Goal: Task Accomplishment & Management: Manage account settings

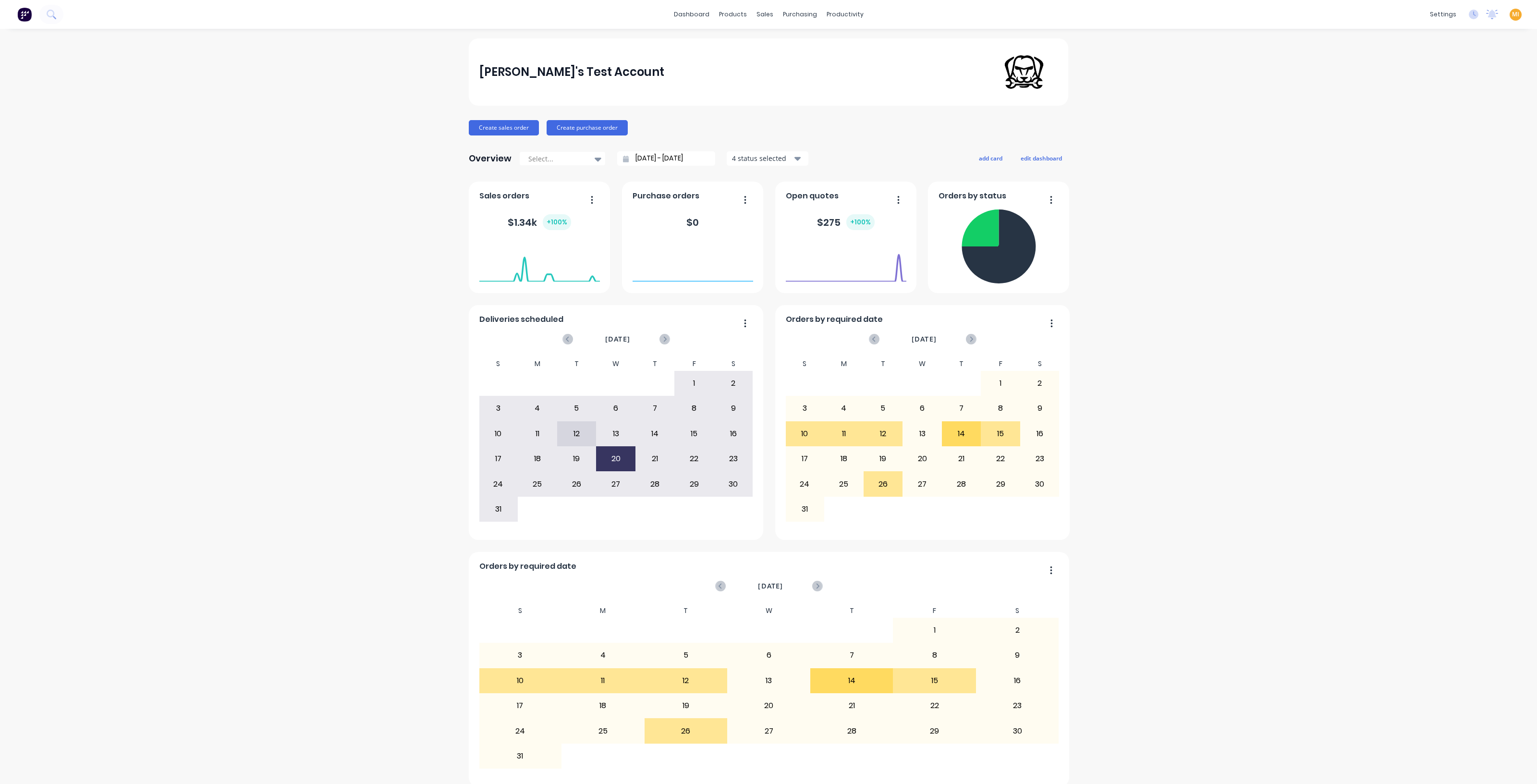
click at [1512, 14] on span "MI" at bounding box center [1516, 14] width 7 height 8
click at [1422, 122] on div "Sign out" at bounding box center [1433, 121] width 26 height 8
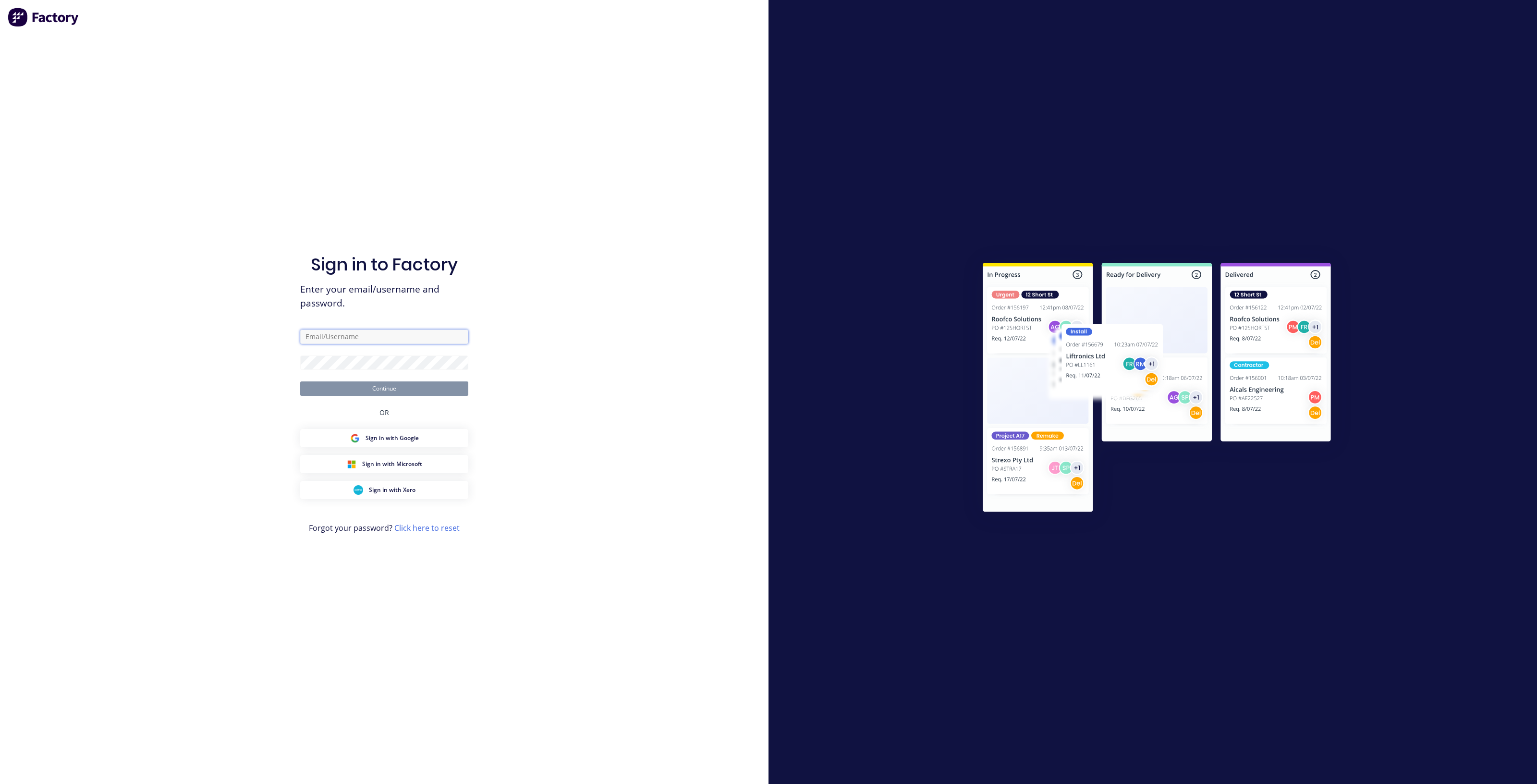
click at [365, 339] on input "text" at bounding box center [384, 337] width 168 height 14
click at [0, 783] on com-1password-button at bounding box center [0, 784] width 0 height 0
type input "team+maricardemo@factory.app"
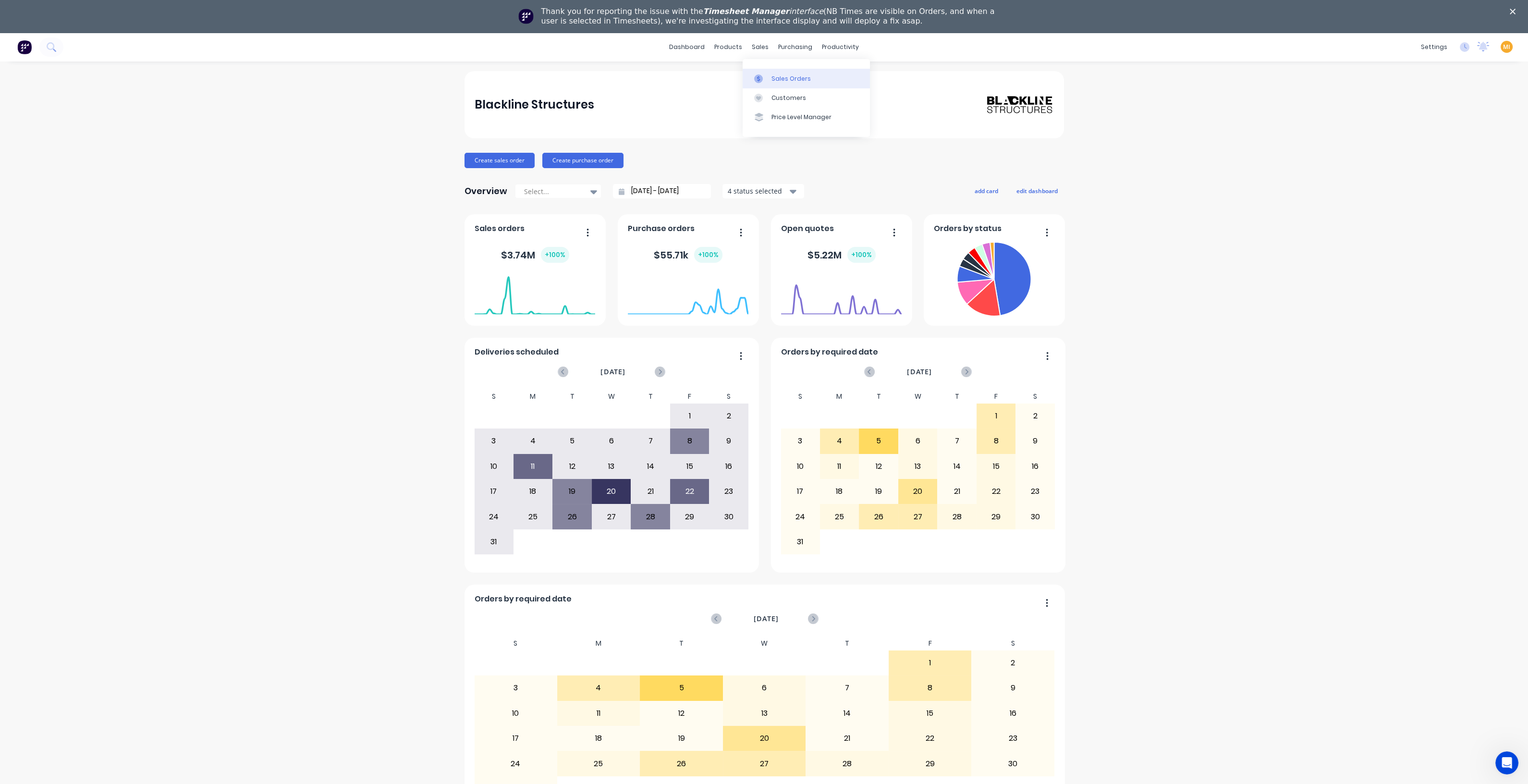
click at [770, 72] on link "Sales Orders" at bounding box center [806, 78] width 127 height 19
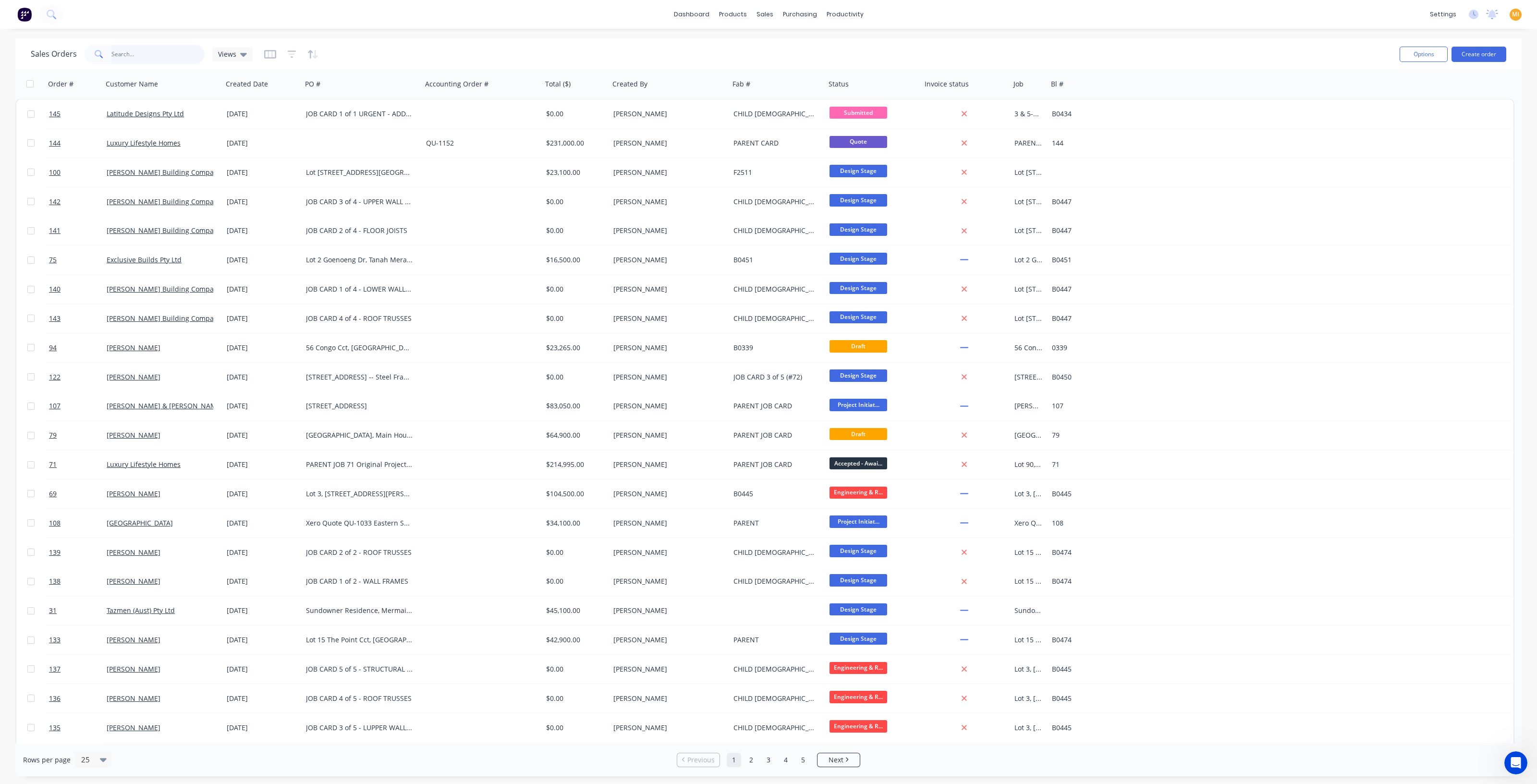
click at [181, 58] on input "text" at bounding box center [158, 54] width 94 height 19
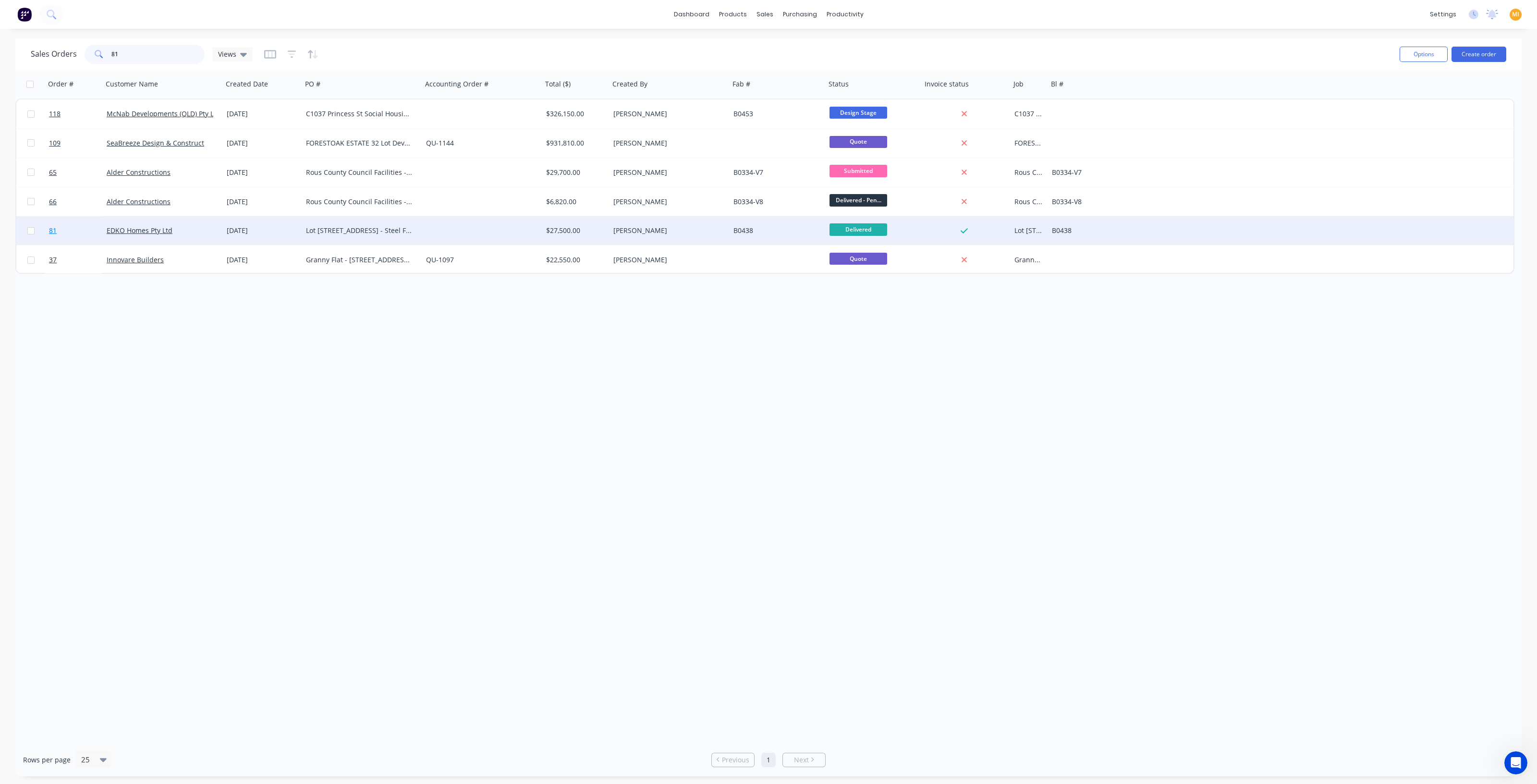
type input "81"
click at [70, 235] on link "81" at bounding box center [78, 230] width 58 height 29
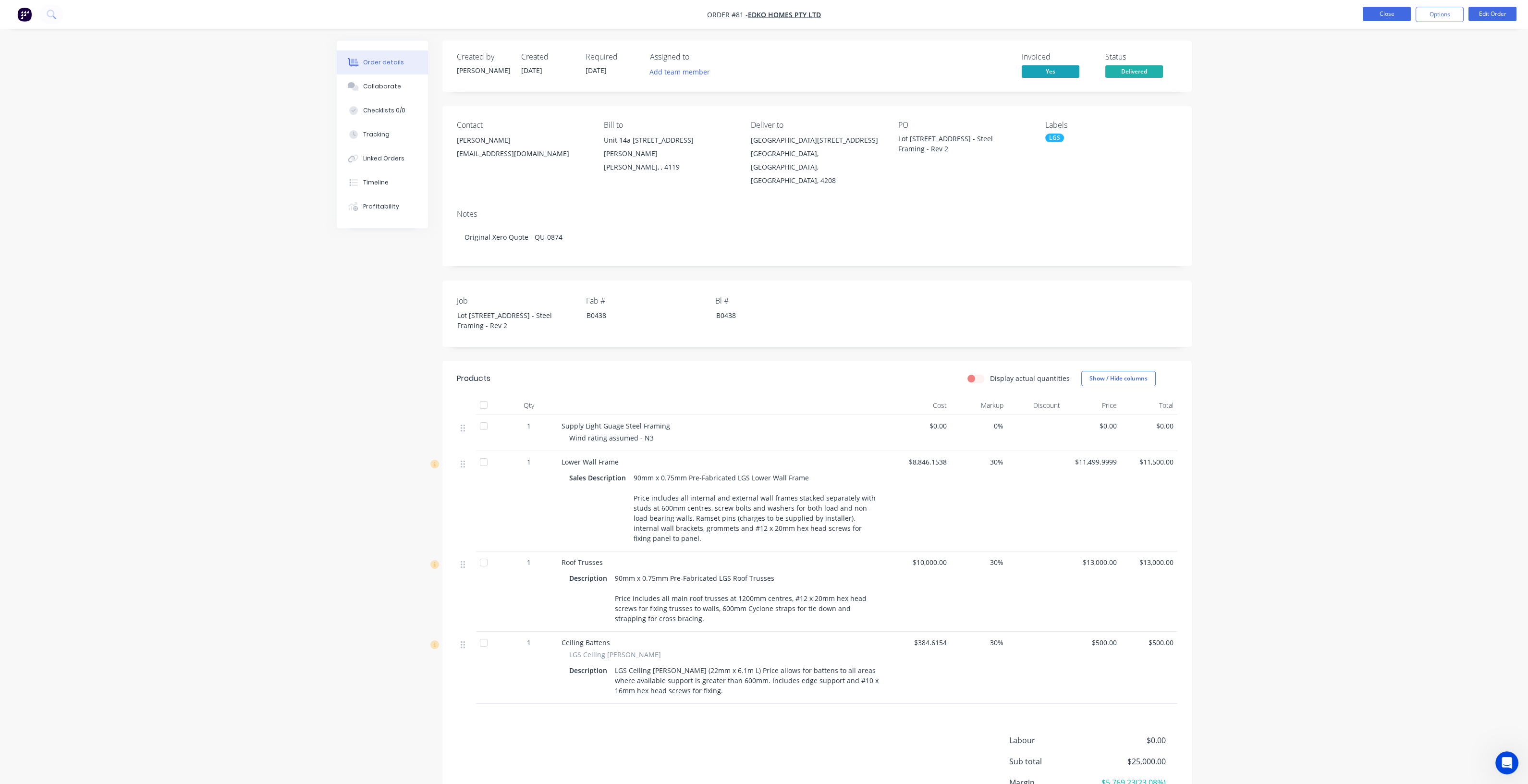
click at [1379, 9] on button "Close" at bounding box center [1387, 14] width 48 height 14
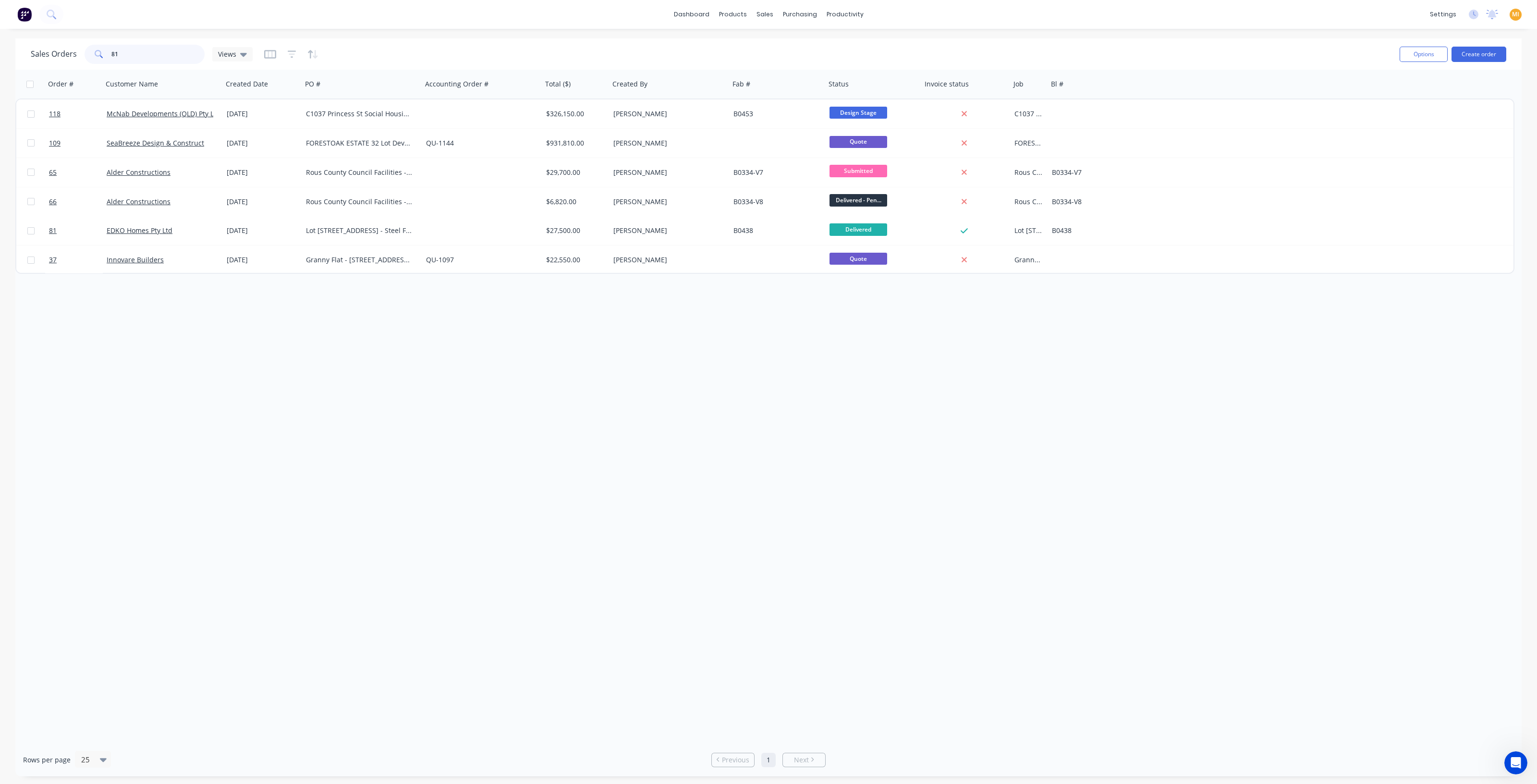
click at [171, 55] on input "81" at bounding box center [158, 54] width 94 height 19
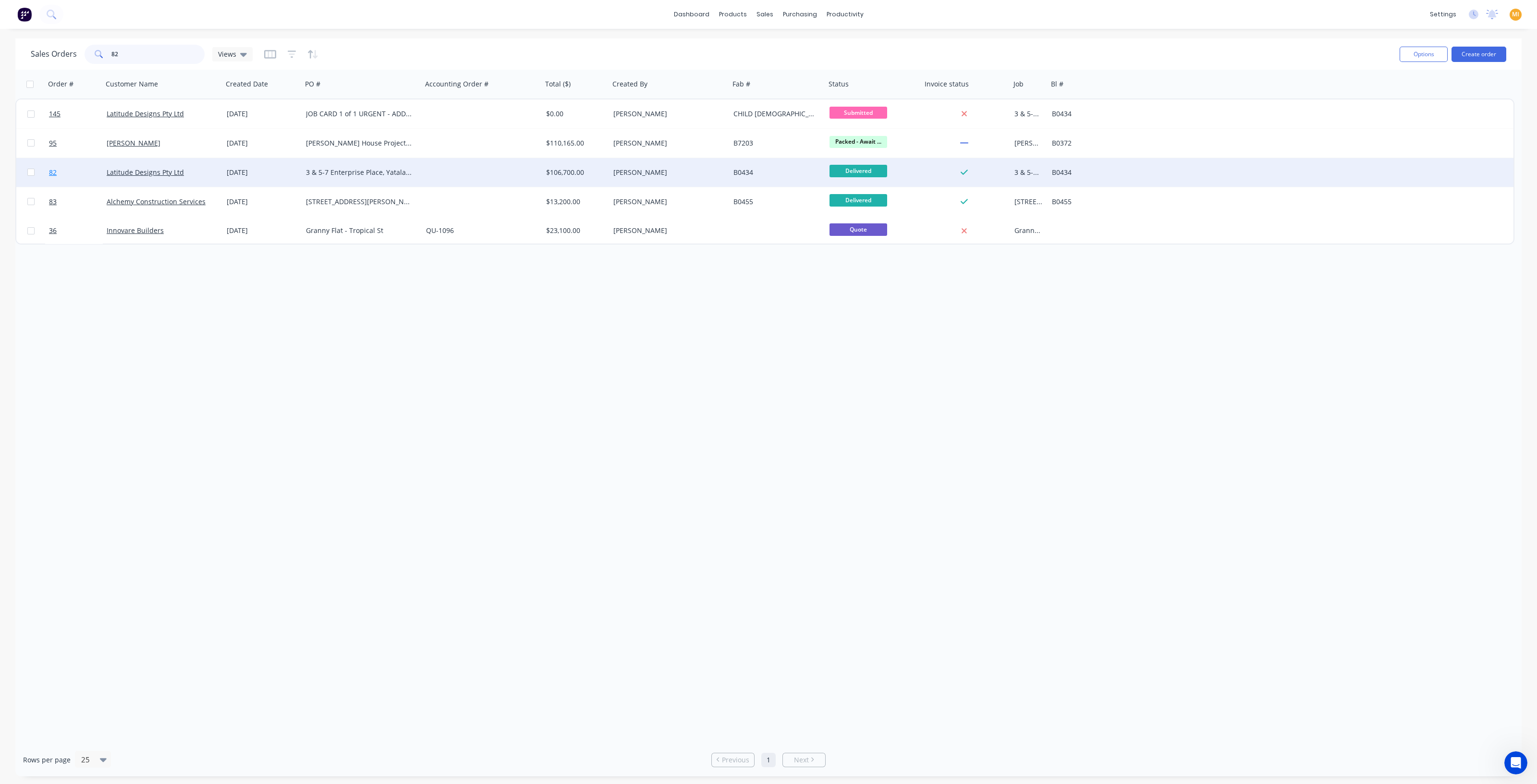
type input "82"
click at [63, 181] on link "82" at bounding box center [78, 172] width 58 height 29
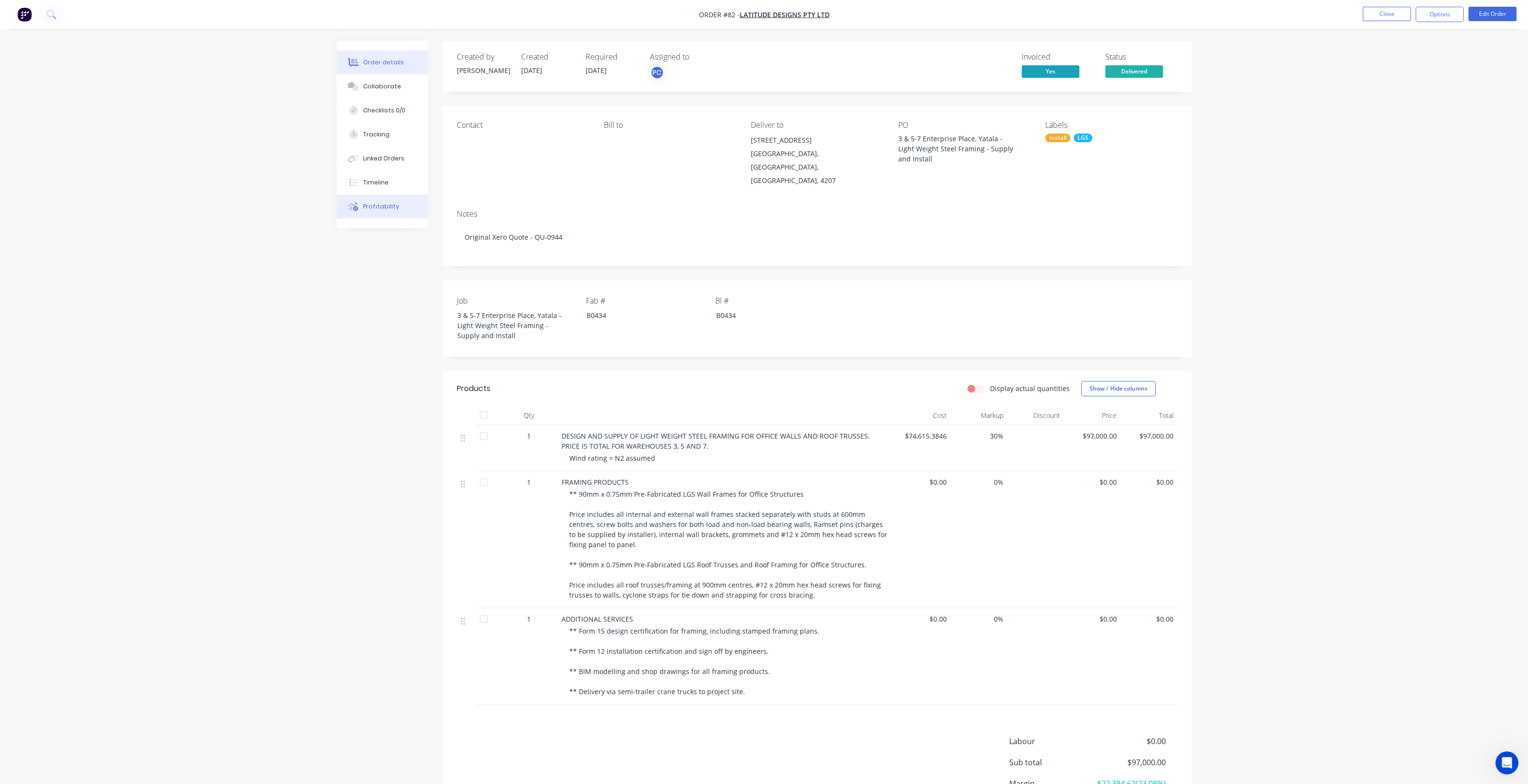
click at [396, 198] on button "Profitability" at bounding box center [382, 206] width 91 height 24
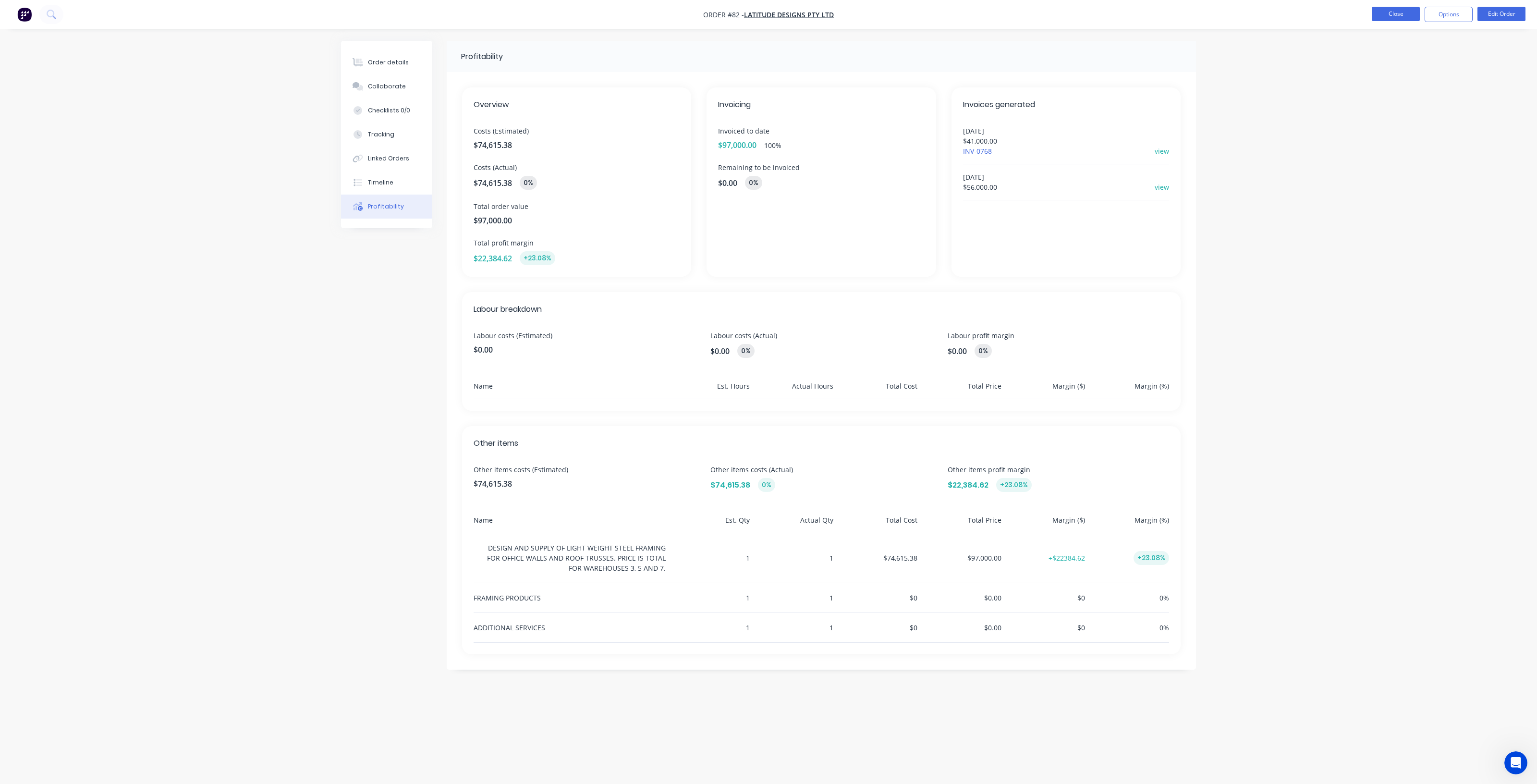
click at [1376, 19] on button "Close" at bounding box center [1396, 14] width 48 height 14
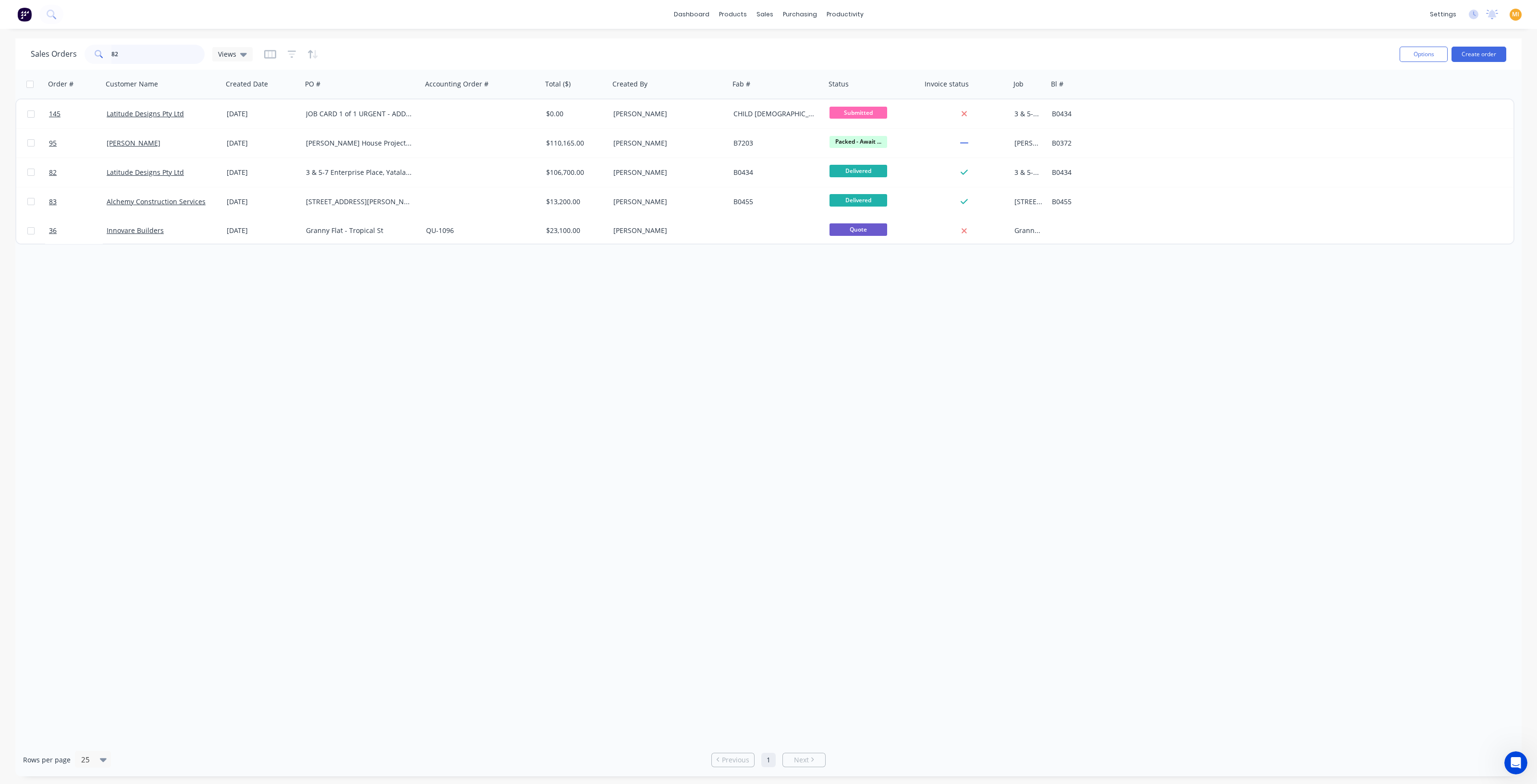
click at [146, 61] on input "82" at bounding box center [158, 54] width 94 height 19
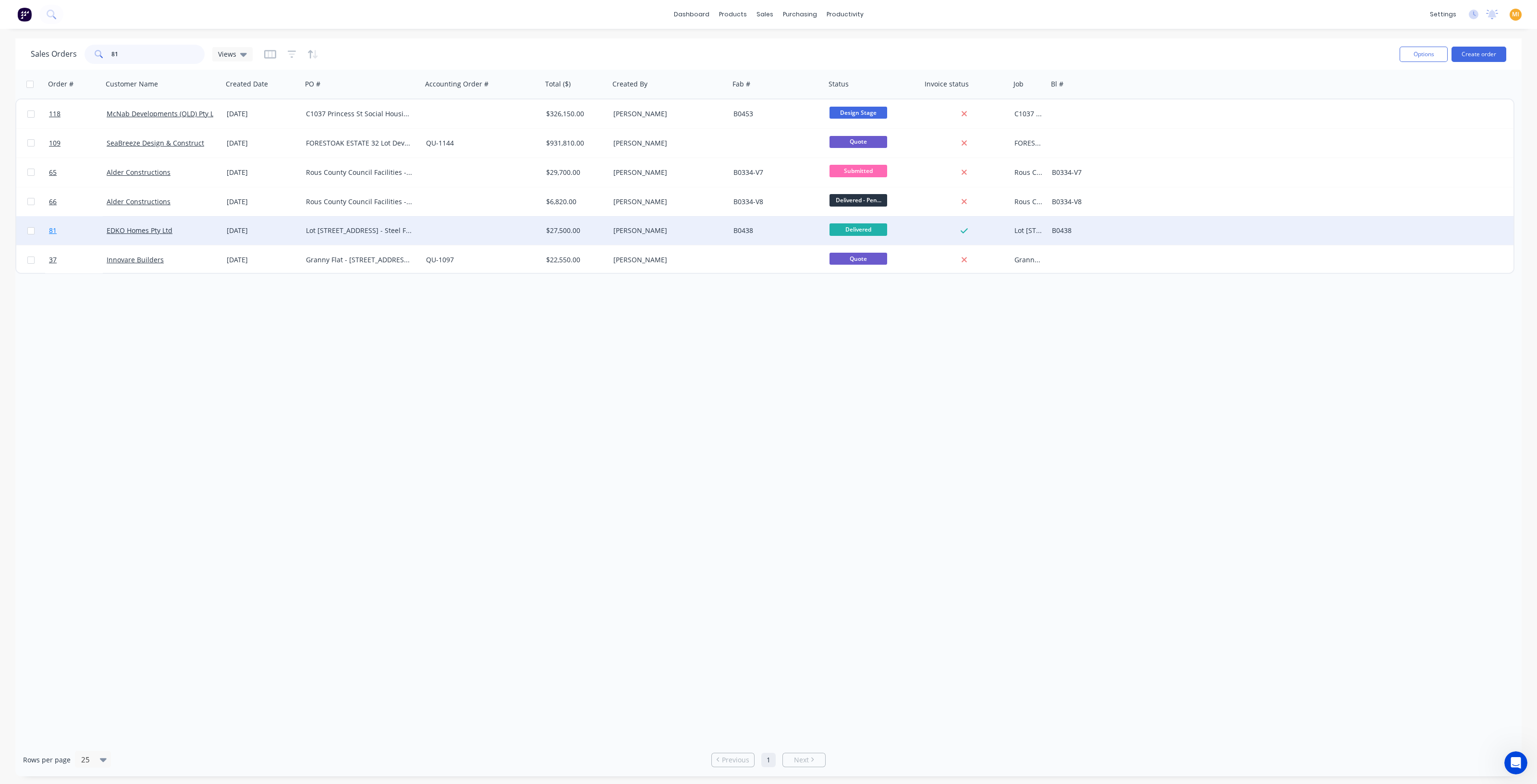
type input "81"
click at [68, 232] on link "81" at bounding box center [78, 230] width 58 height 29
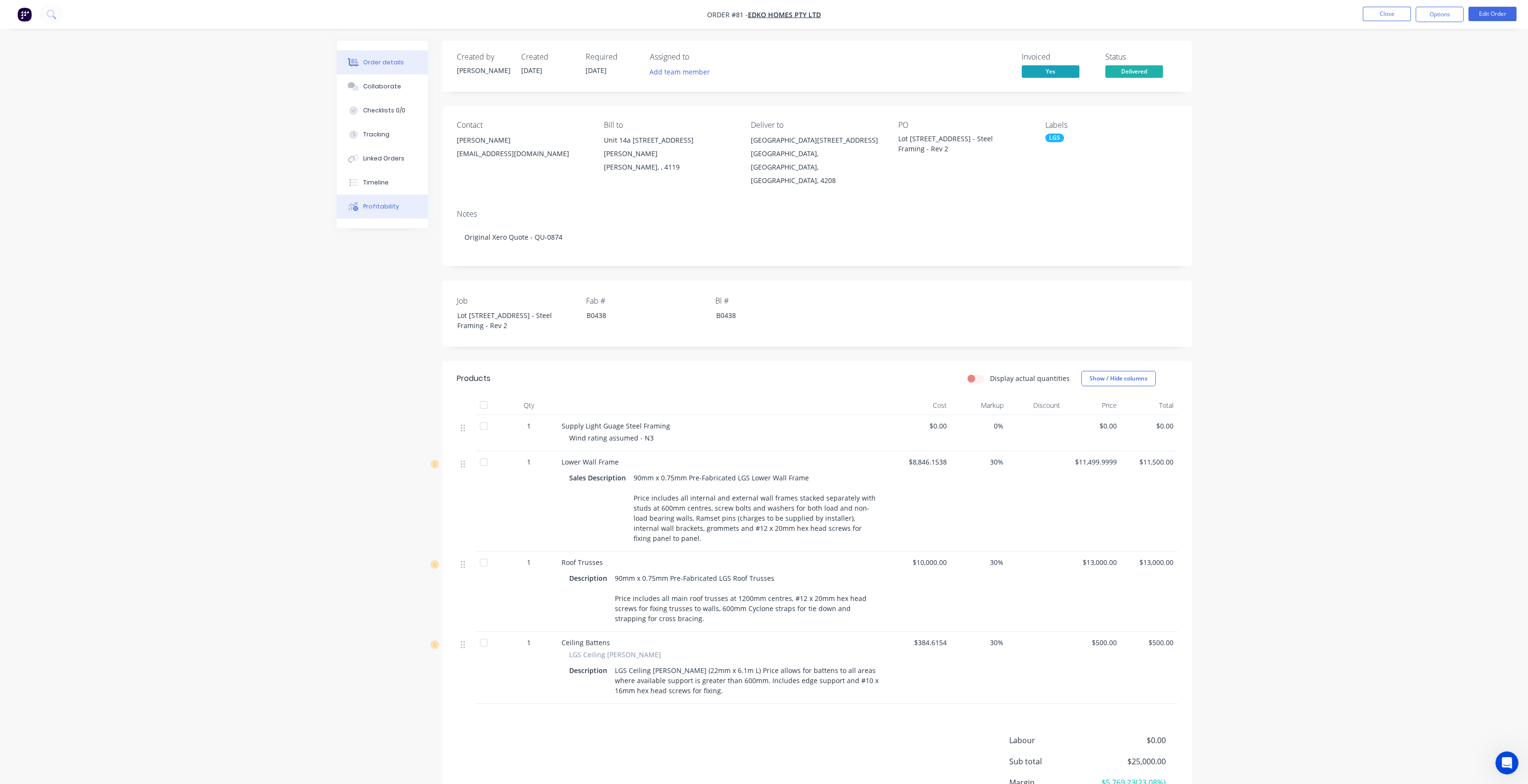
click at [363, 212] on button "Profitability" at bounding box center [382, 206] width 91 height 24
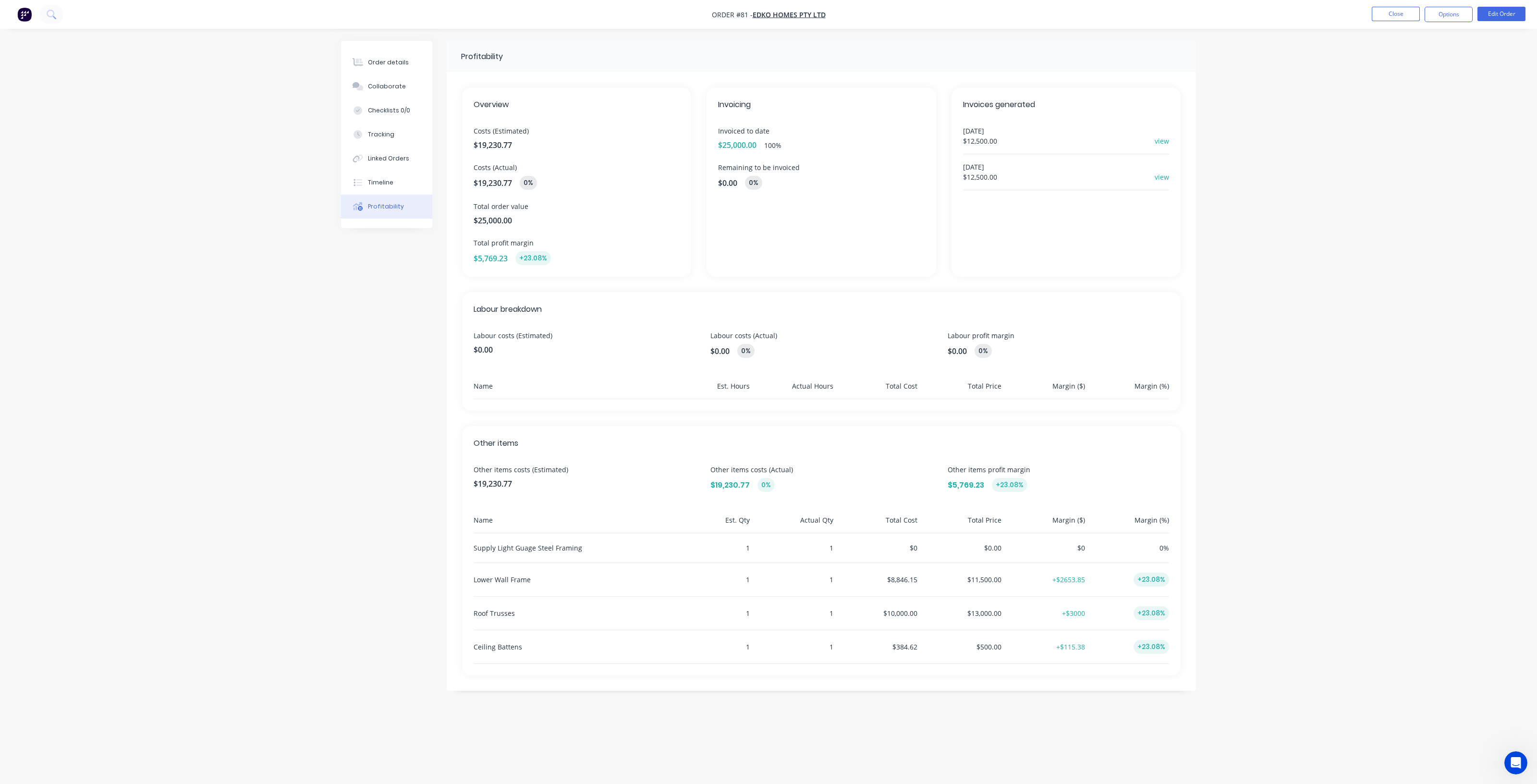
click at [20, 17] on img "button" at bounding box center [24, 14] width 14 height 14
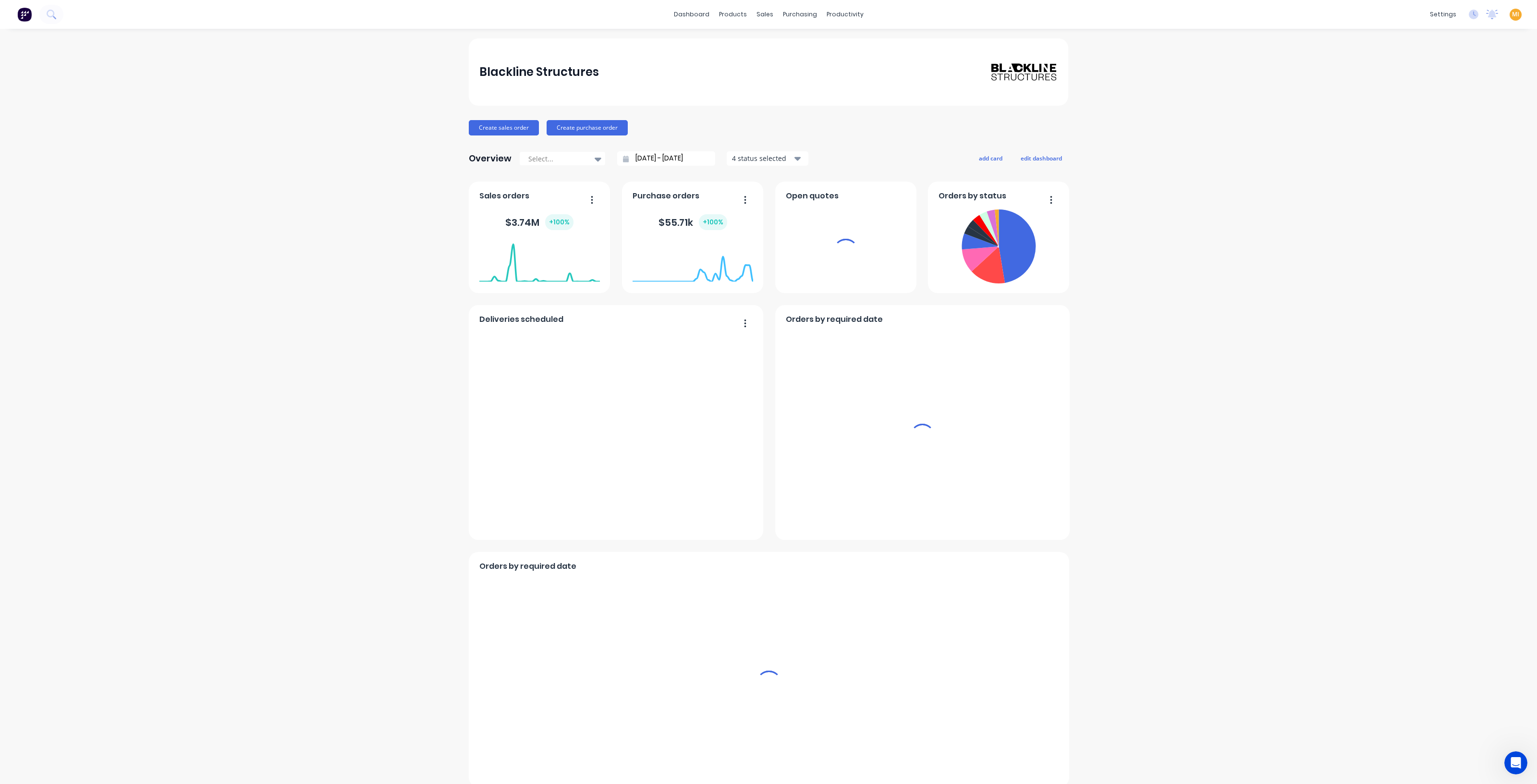
click at [1512, 15] on span "MI" at bounding box center [1516, 14] width 7 height 8
click at [1475, 121] on icon at bounding box center [1478, 120] width 6 height 5
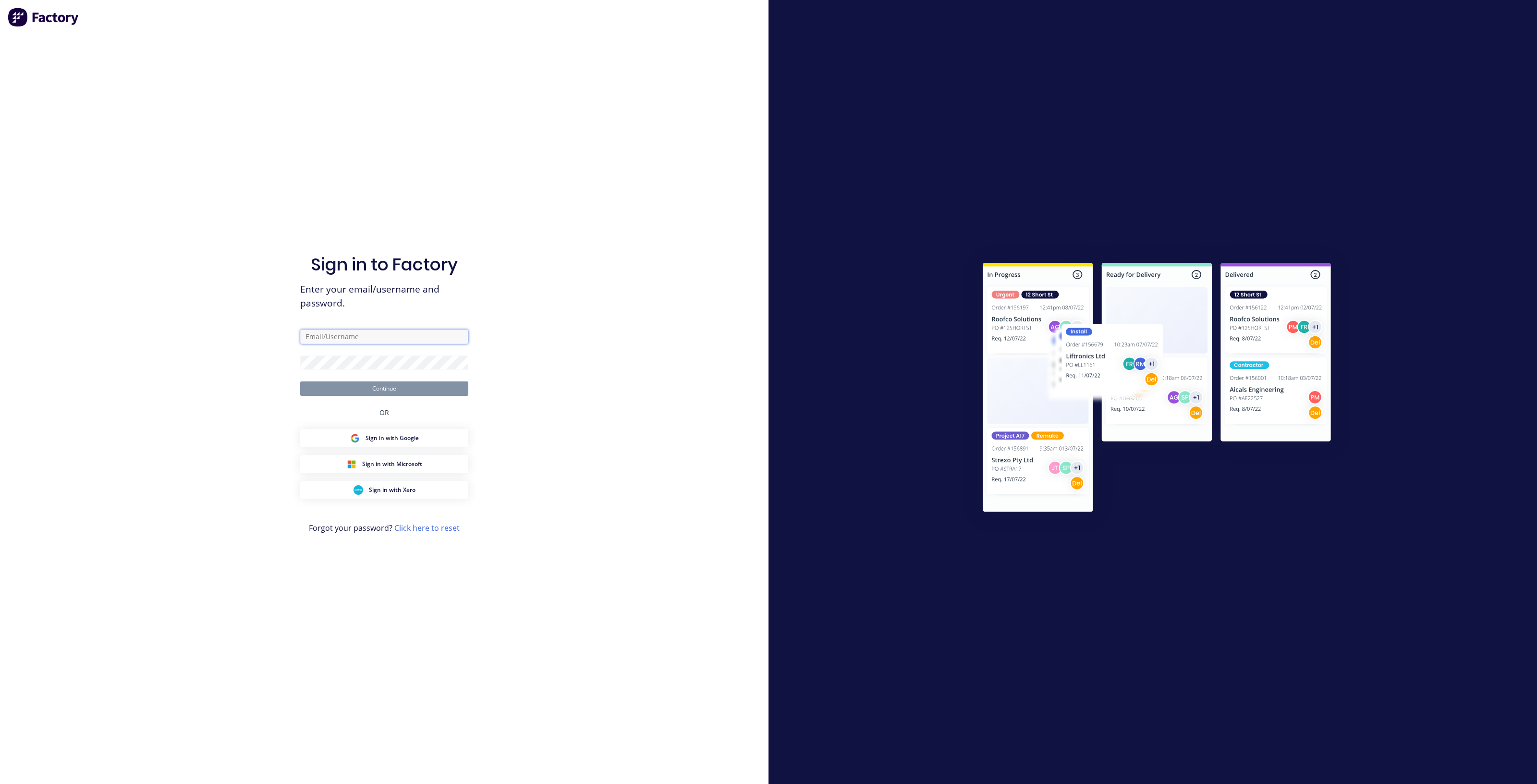
click at [377, 337] on input "text" at bounding box center [384, 337] width 168 height 14
type input "team+maricardemo@factory.app"
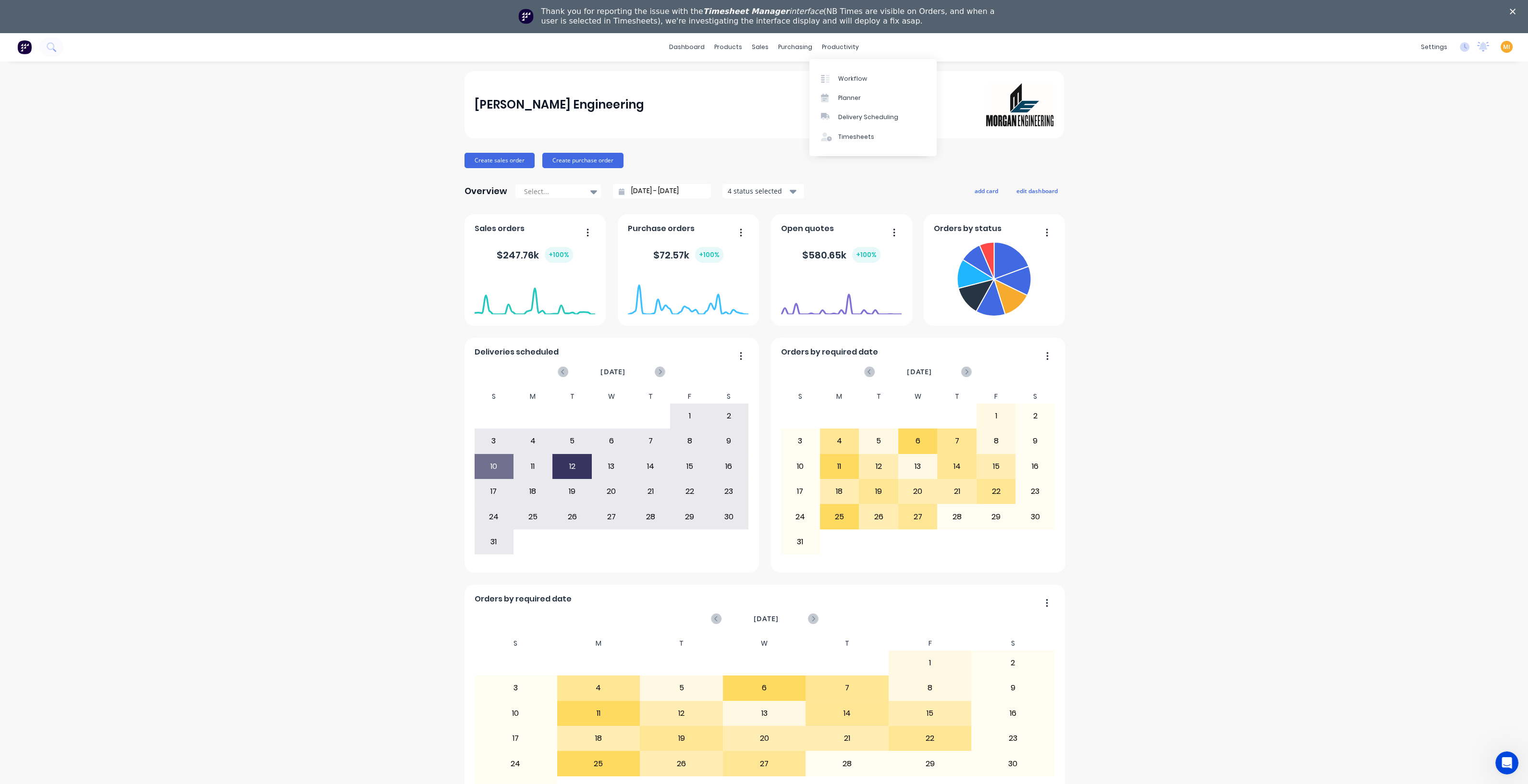
drag, startPoint x: 862, startPoint y: 138, endPoint x: 846, endPoint y: 152, distance: 21.3
click at [862, 138] on div "Timesheets" at bounding box center [856, 137] width 36 height 8
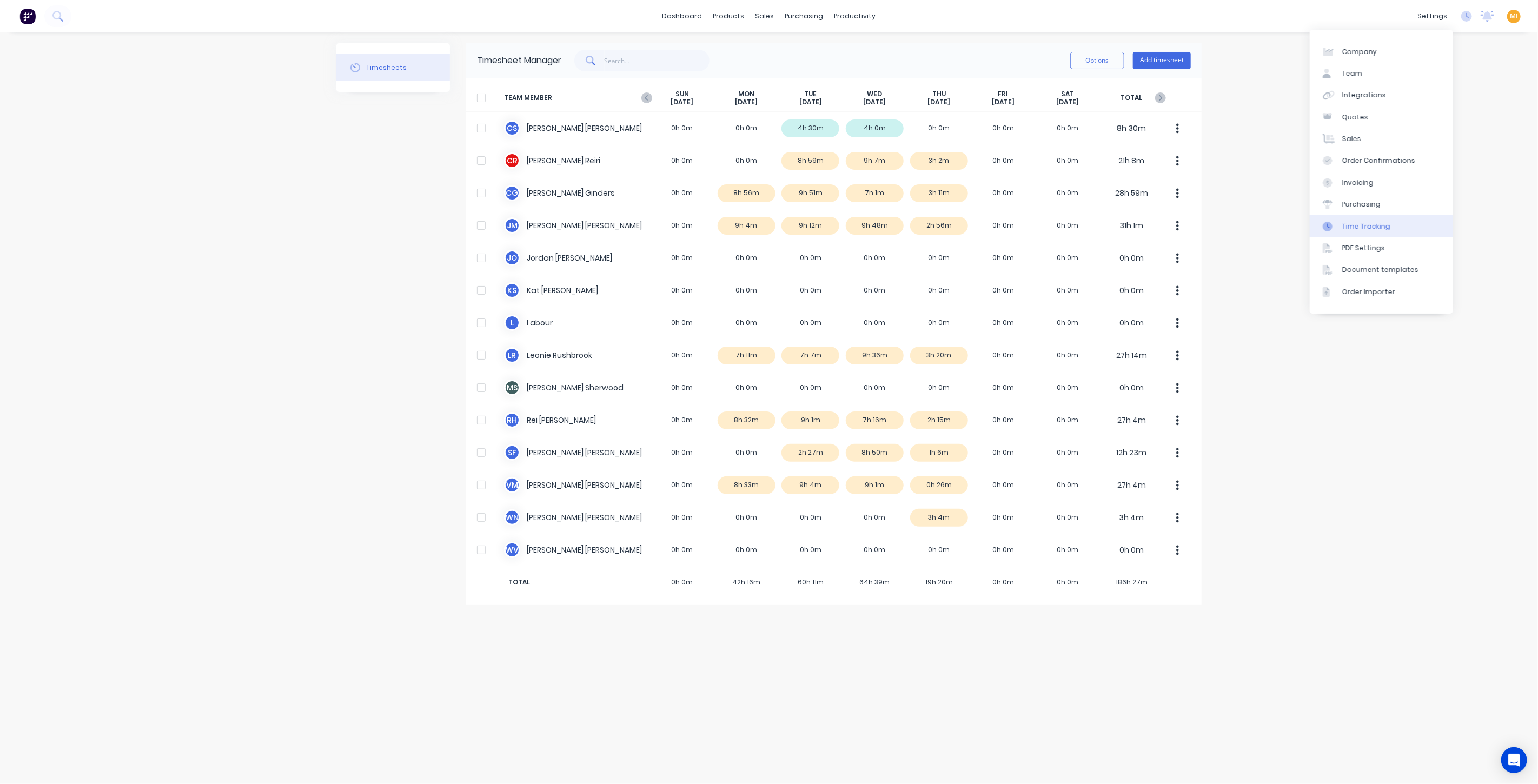
drag, startPoint x: 1378, startPoint y: 230, endPoint x: 1366, endPoint y: 231, distance: 12.0
click at [1378, 230] on div "Time Tracking" at bounding box center [1367, 226] width 48 height 9
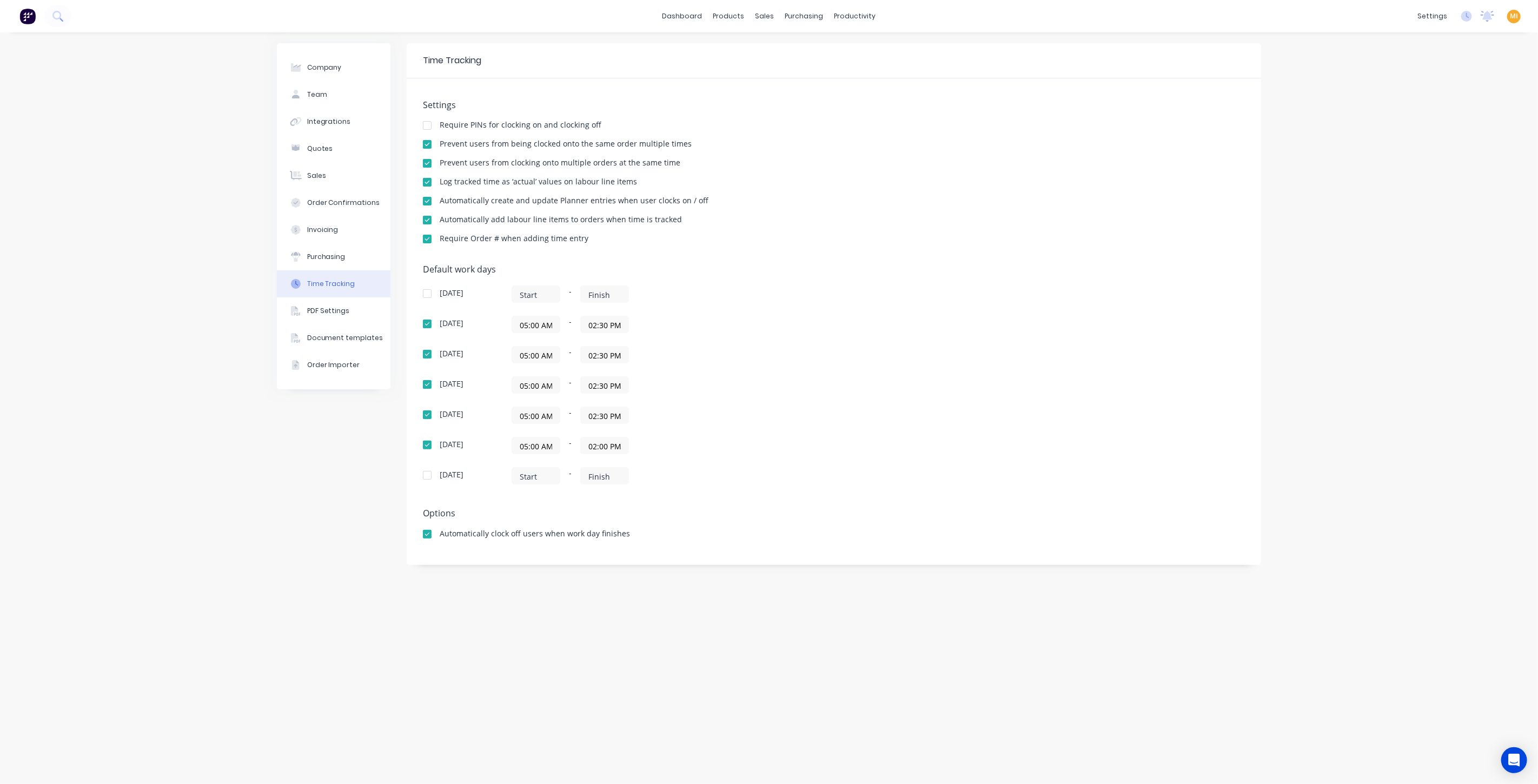
click at [319, 462] on div "Company Team Integrations Quotes Sales Order Confirmations Invoicing Purchasing…" at bounding box center [333, 408] width 114 height 730
click at [878, 121] on div "Timesheets" at bounding box center [878, 117] width 40 height 9
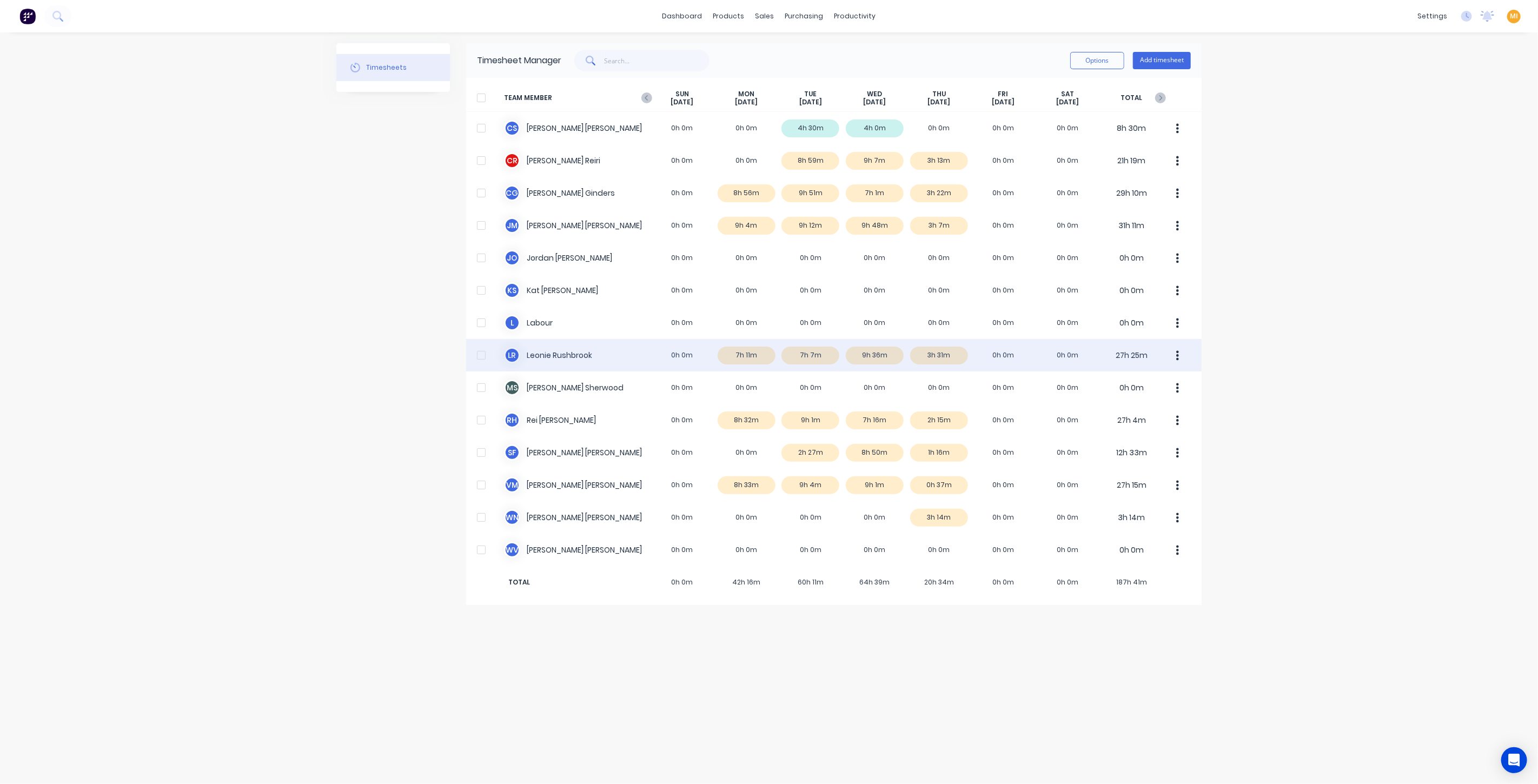
click at [724, 359] on div "L R Leonie Rushbrook 0h 0m 7h 11m 7h 7m 9h 36m 3h 31m 0h 0m 0h 0m 27h 25m" at bounding box center [834, 355] width 736 height 32
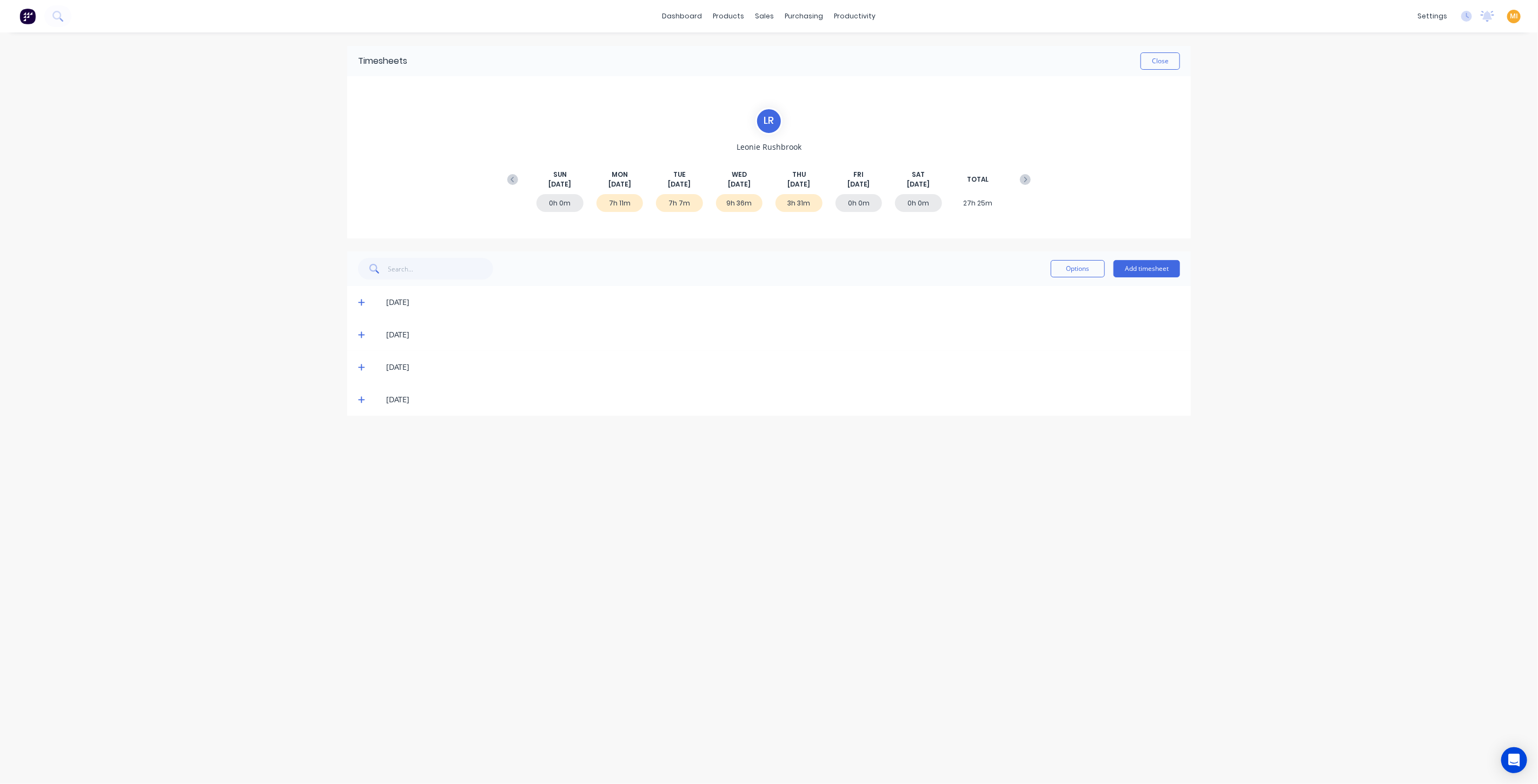
click at [361, 304] on icon at bounding box center [361, 302] width 7 height 7
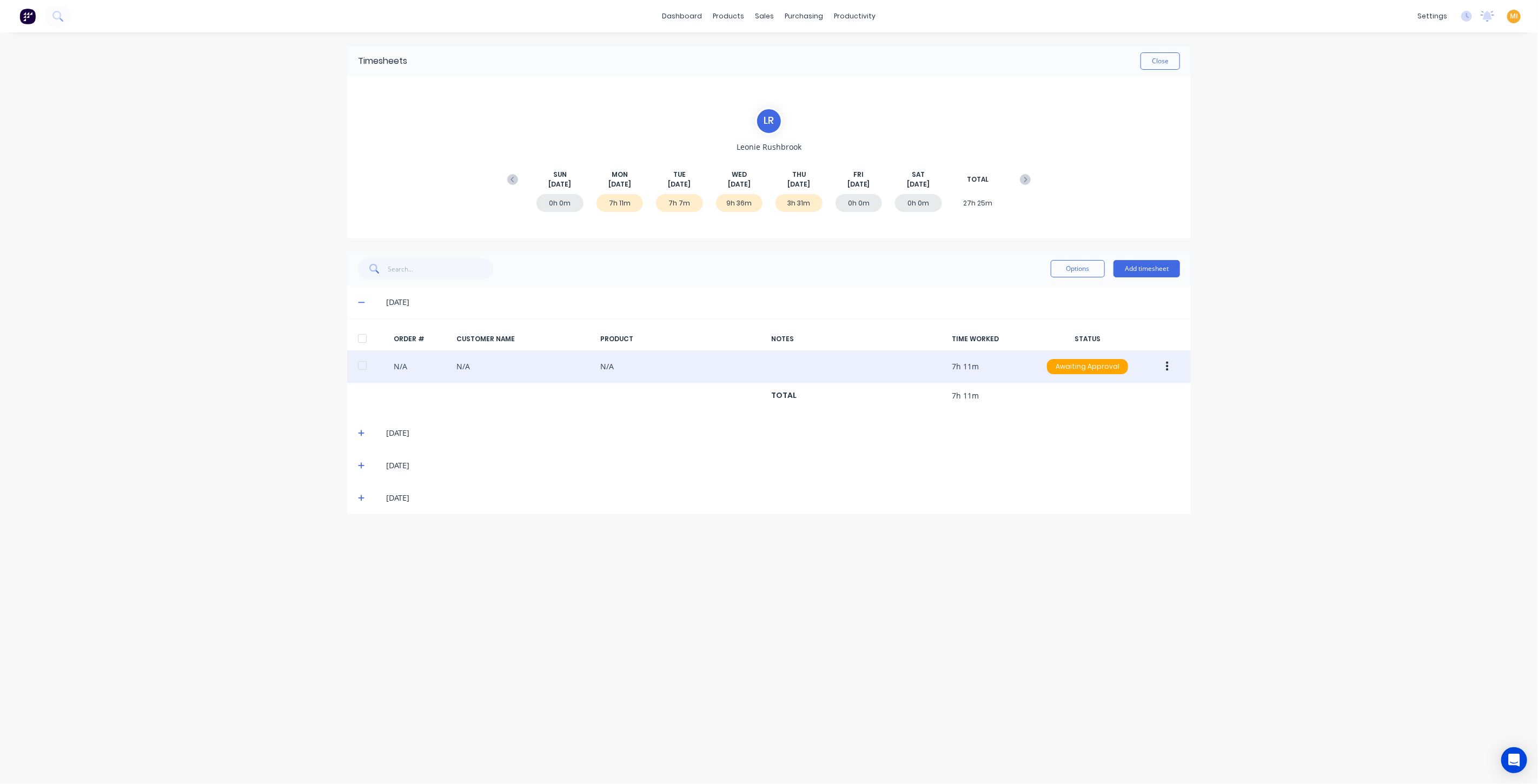
click at [1164, 366] on button "button" at bounding box center [1168, 366] width 26 height 19
click at [1095, 437] on div "Edit" at bounding box center [1129, 438] width 83 height 15
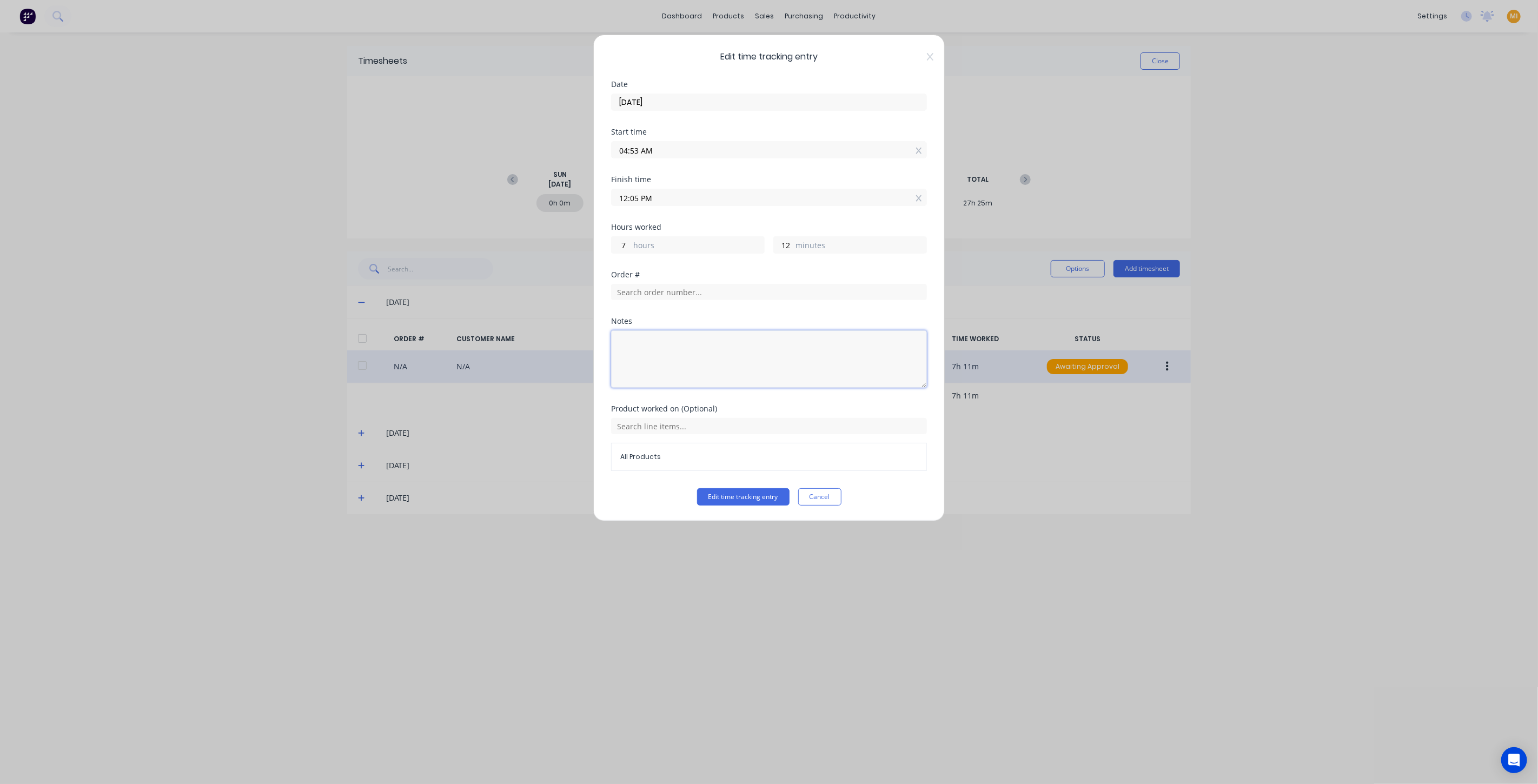
click at [686, 357] on textarea at bounding box center [769, 359] width 316 height 57
type textarea "Test to enter notes"
click at [765, 495] on button "Edit time tracking entry" at bounding box center [744, 497] width 93 height 17
drag, startPoint x: 739, startPoint y: 346, endPoint x: 620, endPoint y: 347, distance: 119.0
click at [621, 347] on textarea "Test to enter notes" at bounding box center [769, 359] width 316 height 57
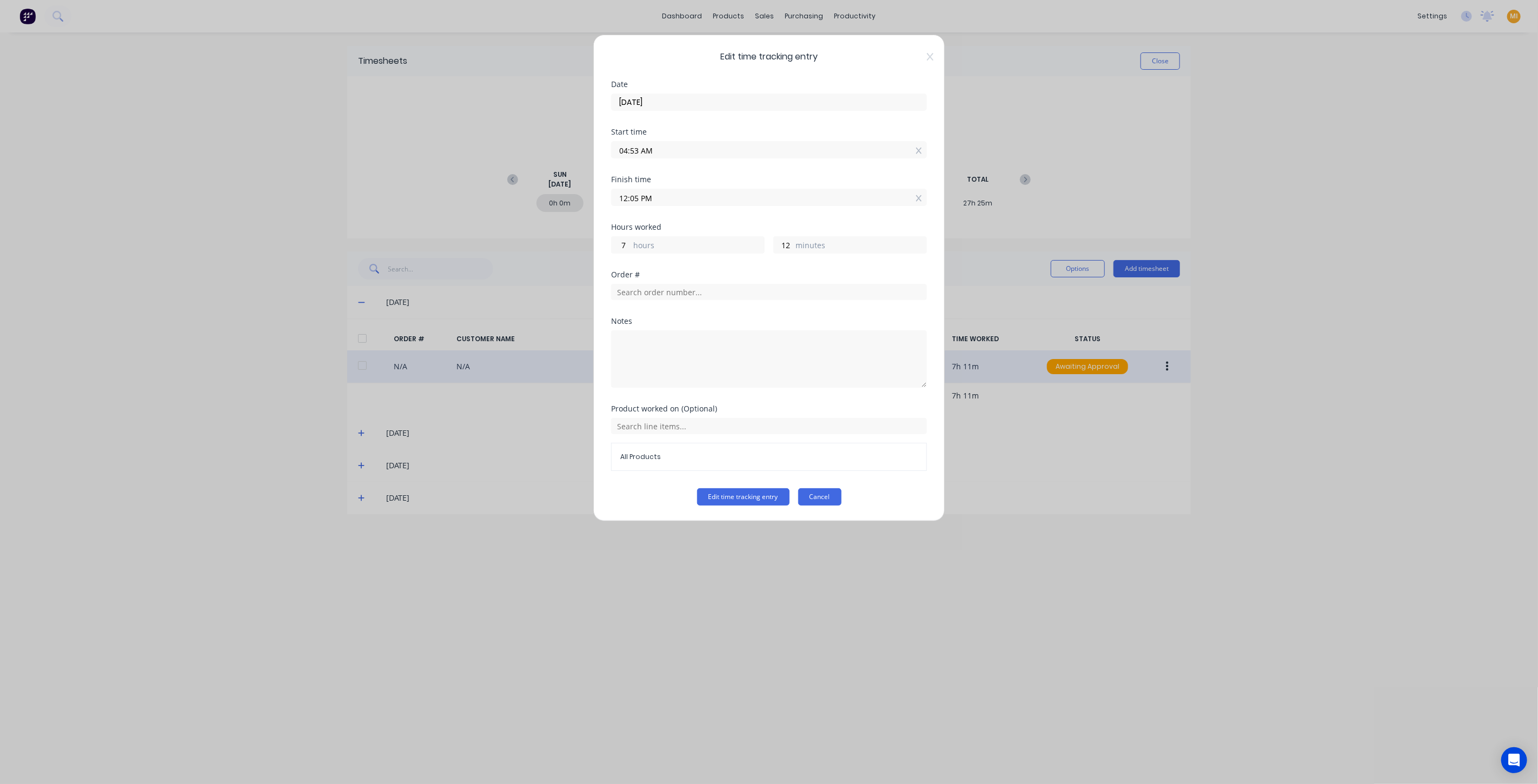
click at [822, 492] on button "Cancel" at bounding box center [820, 497] width 43 height 17
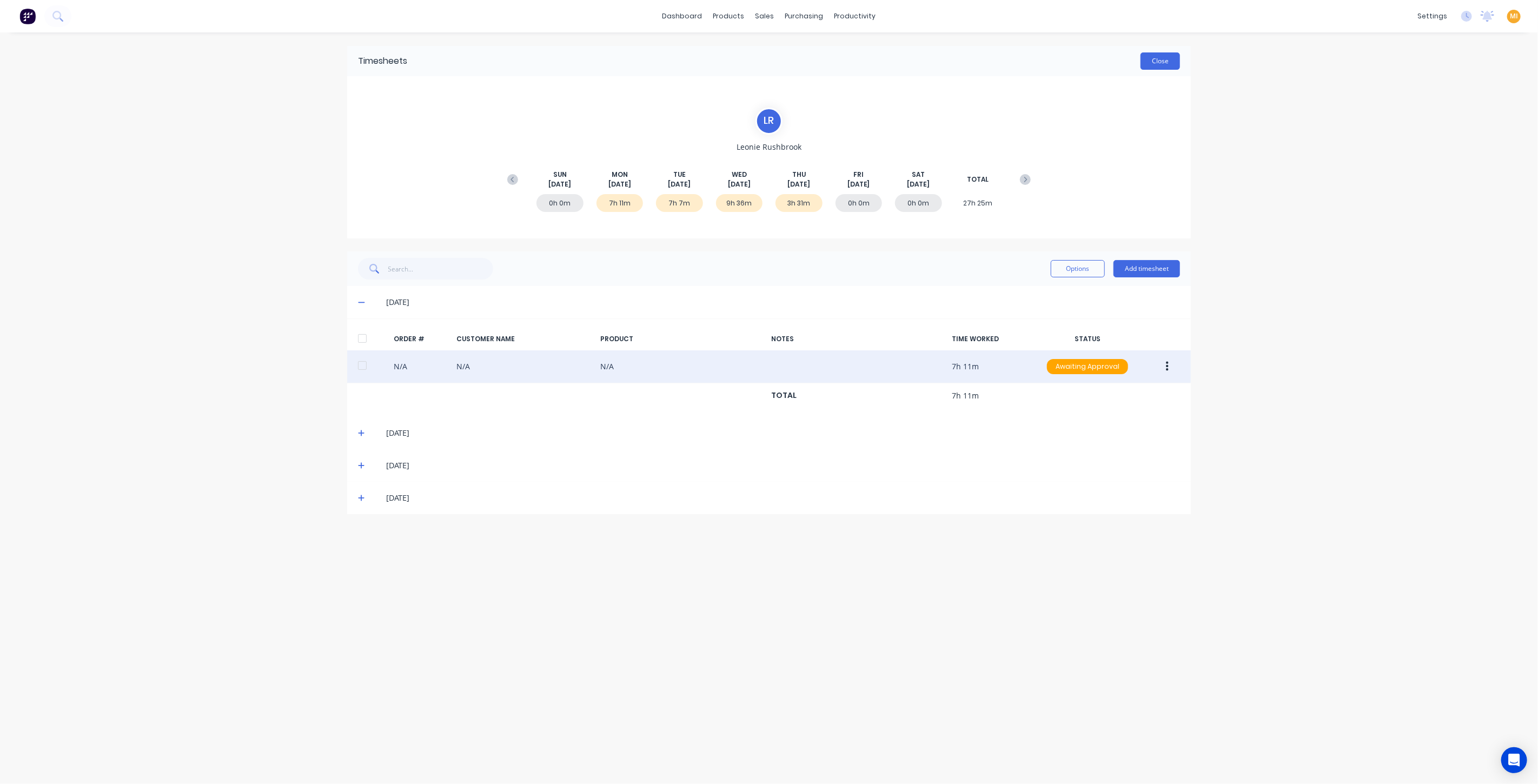
click at [1163, 63] on button "Close" at bounding box center [1160, 61] width 40 height 17
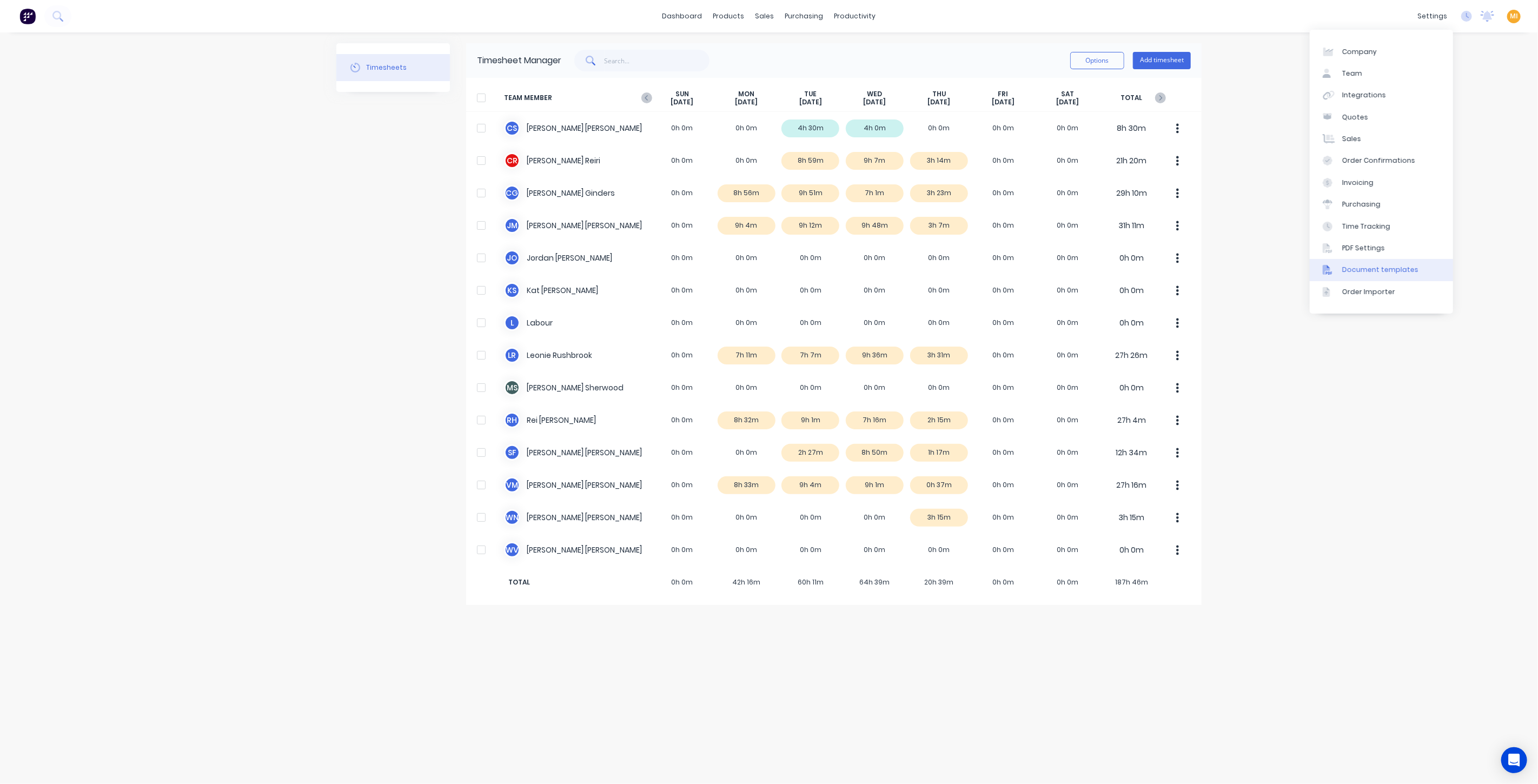
click at [1377, 273] on div "Document templates" at bounding box center [1381, 269] width 77 height 9
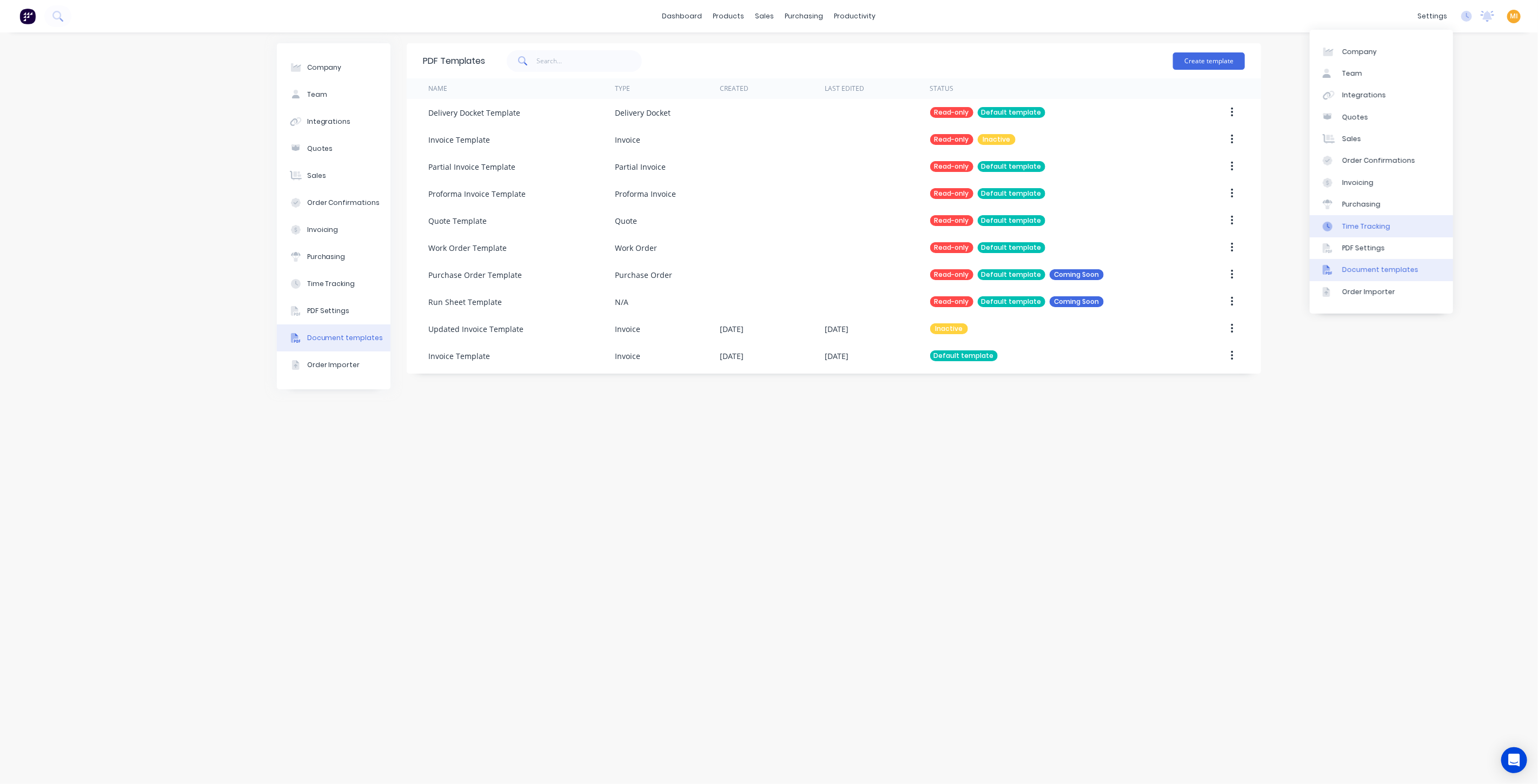
click at [1377, 228] on div "Time Tracking" at bounding box center [1367, 226] width 48 height 9
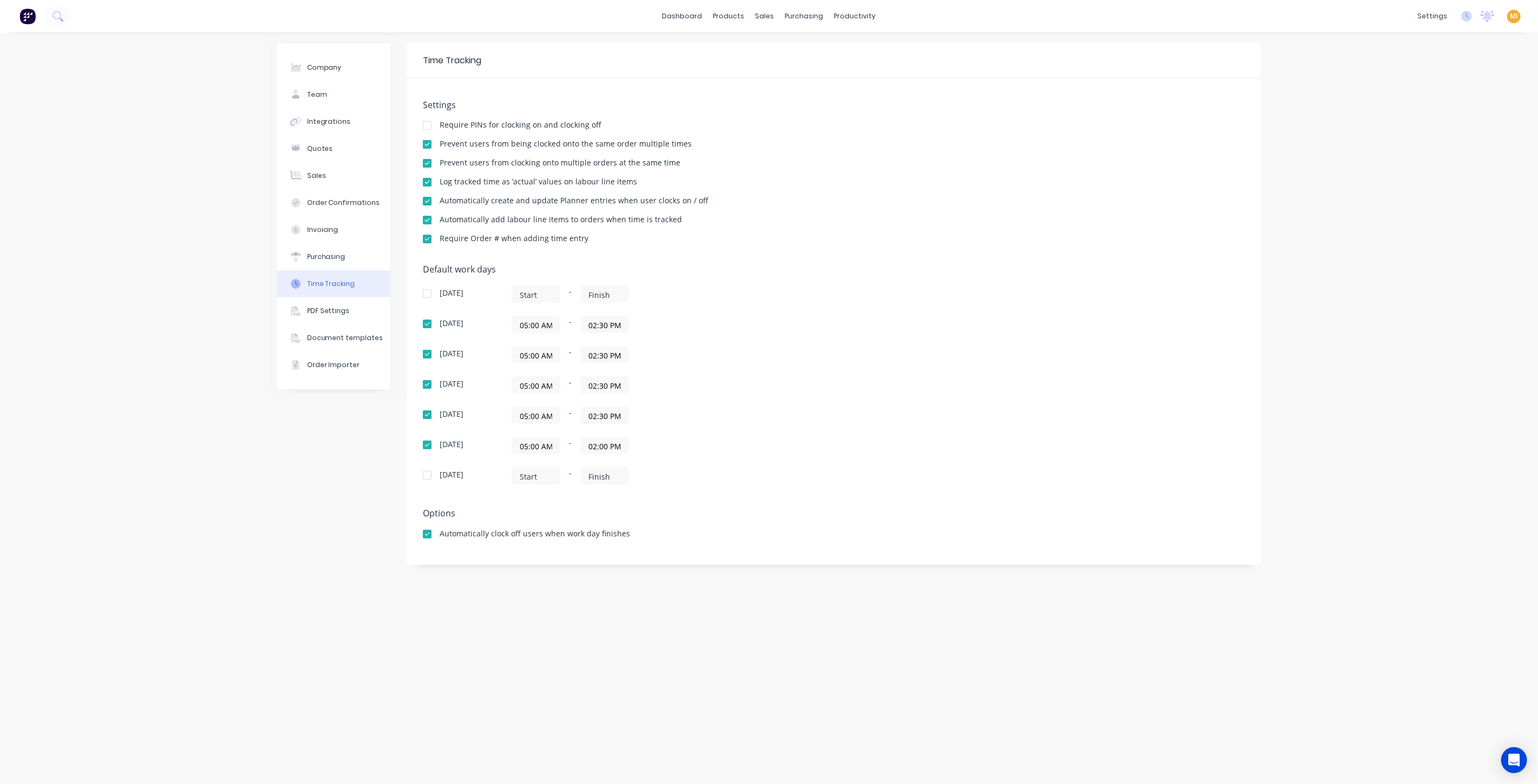
click at [780, 410] on div "05:00 AM - 02:30 PM" at bounding box center [647, 415] width 270 height 17
click at [325, 67] on div "Company" at bounding box center [325, 67] width 35 height 9
select select "NZ"
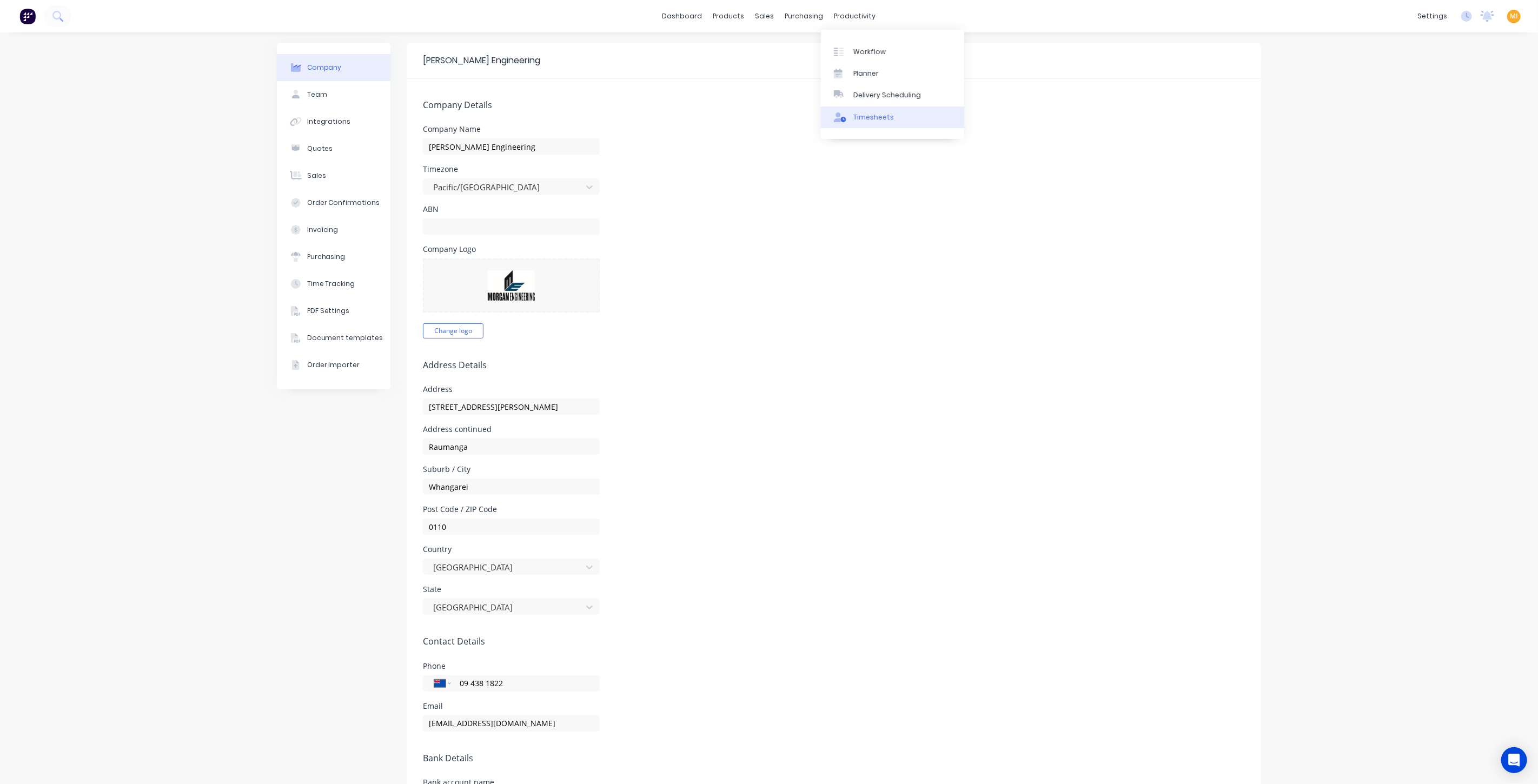
click at [870, 109] on link "Timesheets" at bounding box center [892, 118] width 143 height 21
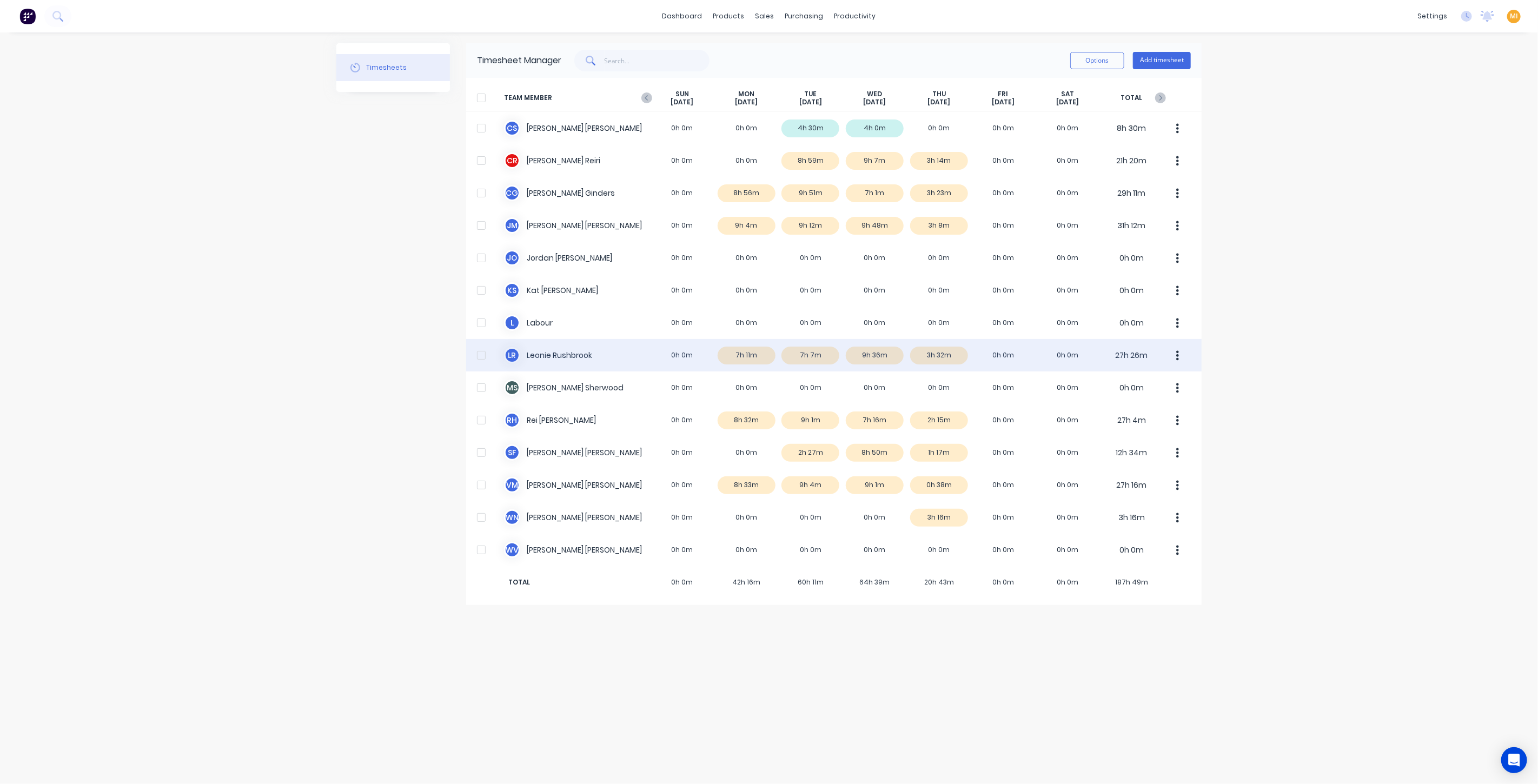
click at [692, 353] on div "L R Leonie Rushbrook 0h 0m 7h 11m 7h 7m 9h 36m 3h 32m 0h 0m 0h 0m 27h 26m" at bounding box center [834, 355] width 736 height 32
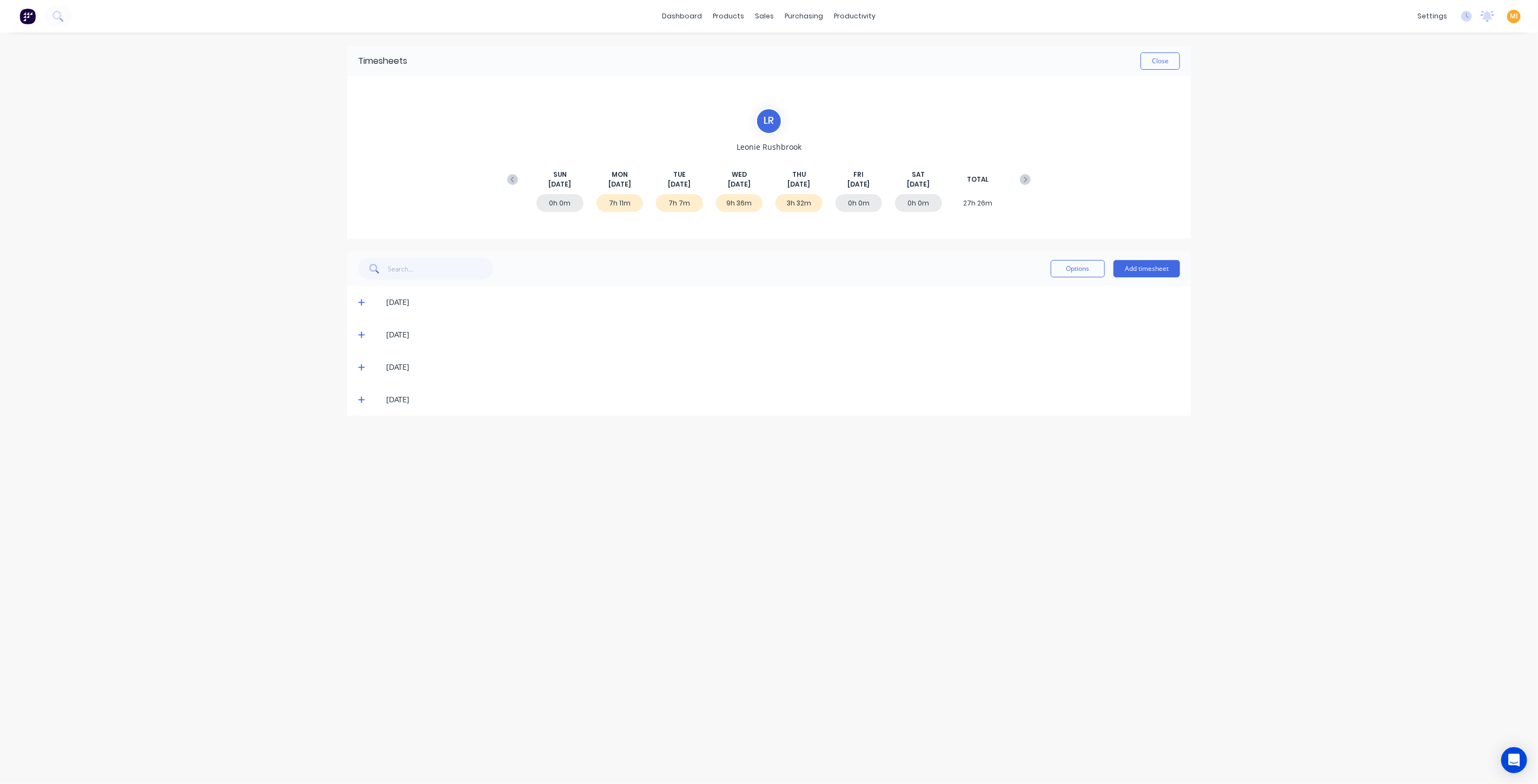
click at [362, 298] on icon at bounding box center [361, 302] width 7 height 7
click at [1164, 56] on button "Close" at bounding box center [1160, 61] width 40 height 17
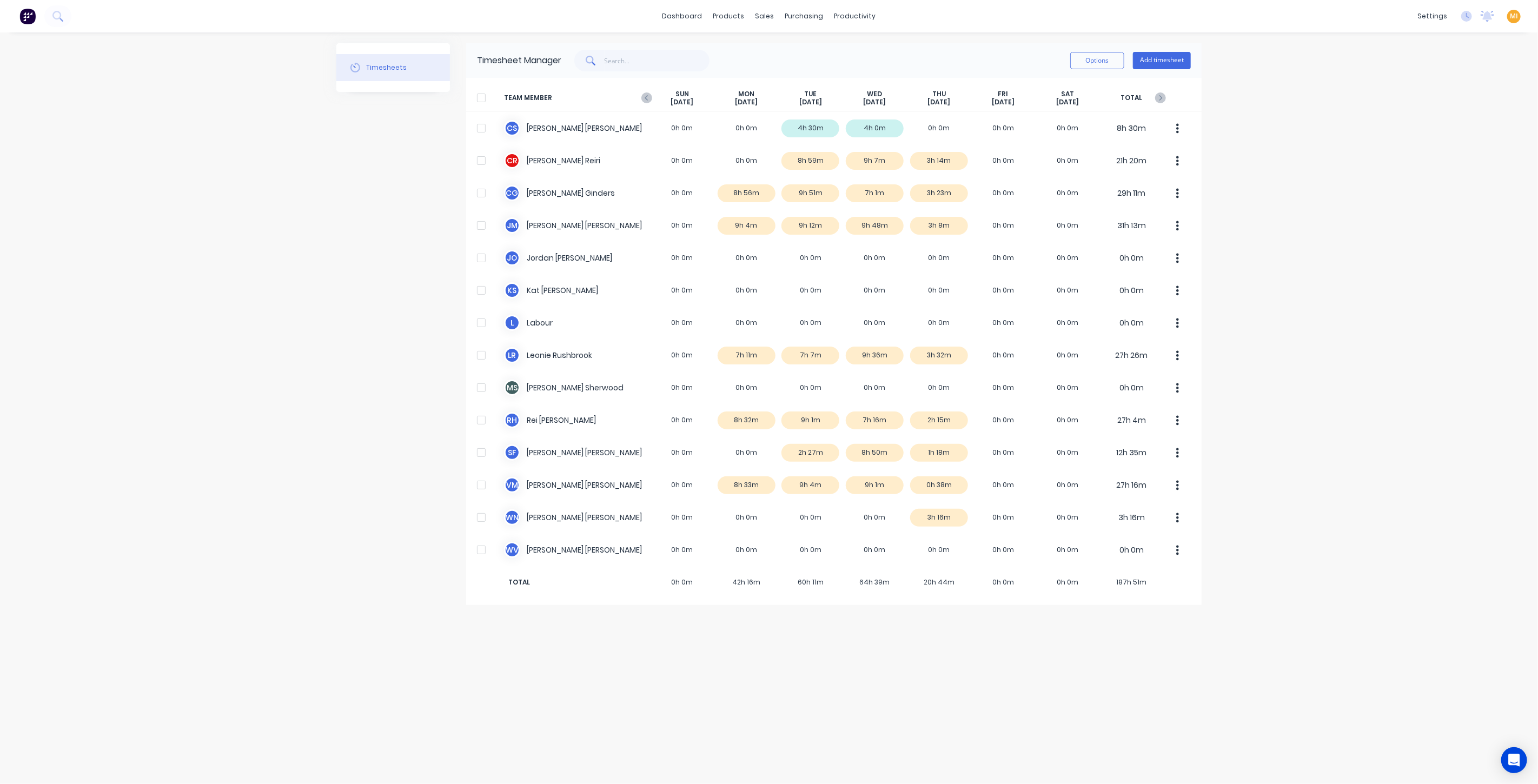
click at [749, 143] on div "C S Christine Sanford 0h 0m 0h 0m 4h 30m 4h 0m 0h 0m 0h 0m 0h 0m 8h 30m" at bounding box center [834, 128] width 736 height 32
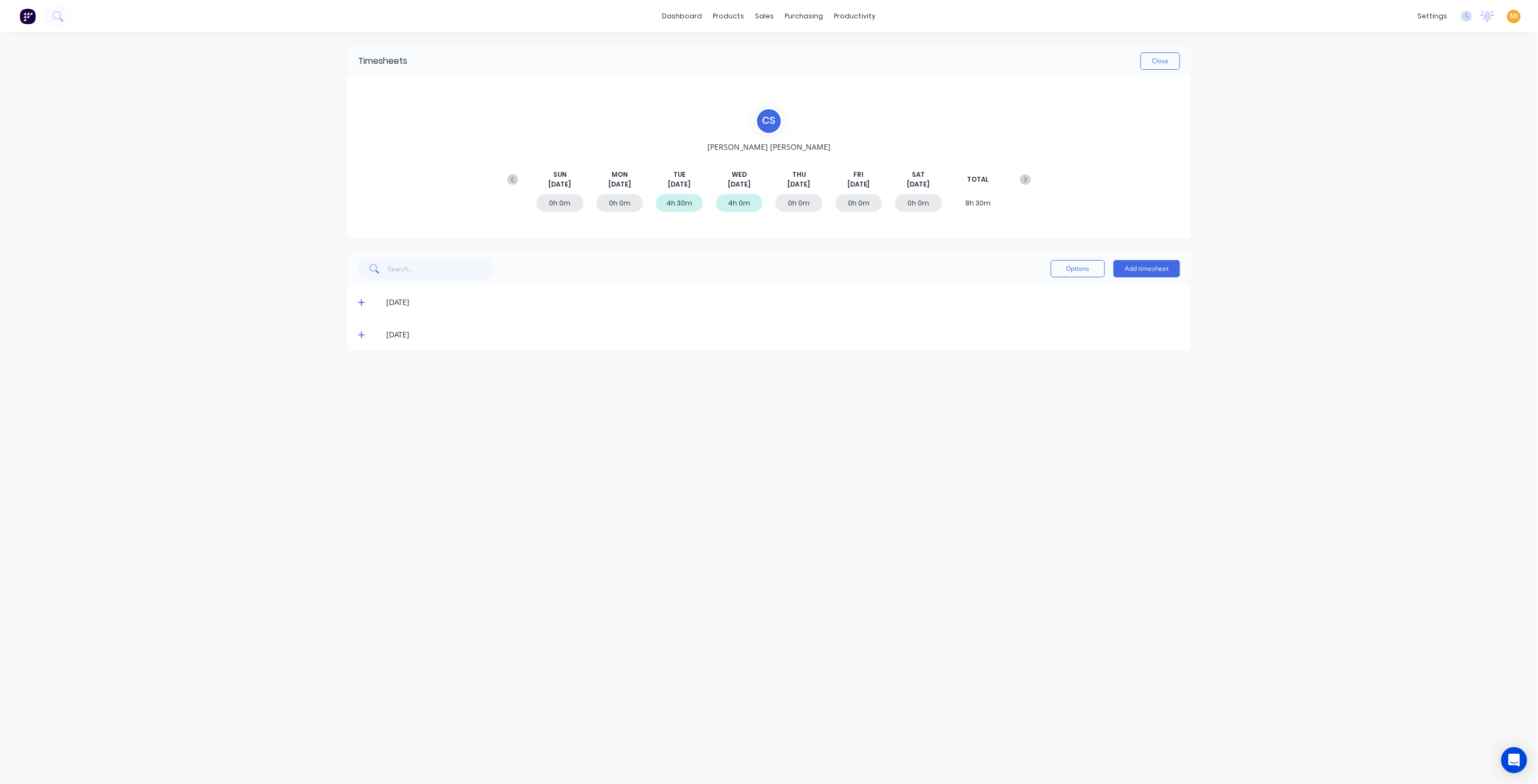
click at [359, 301] on icon at bounding box center [361, 302] width 7 height 7
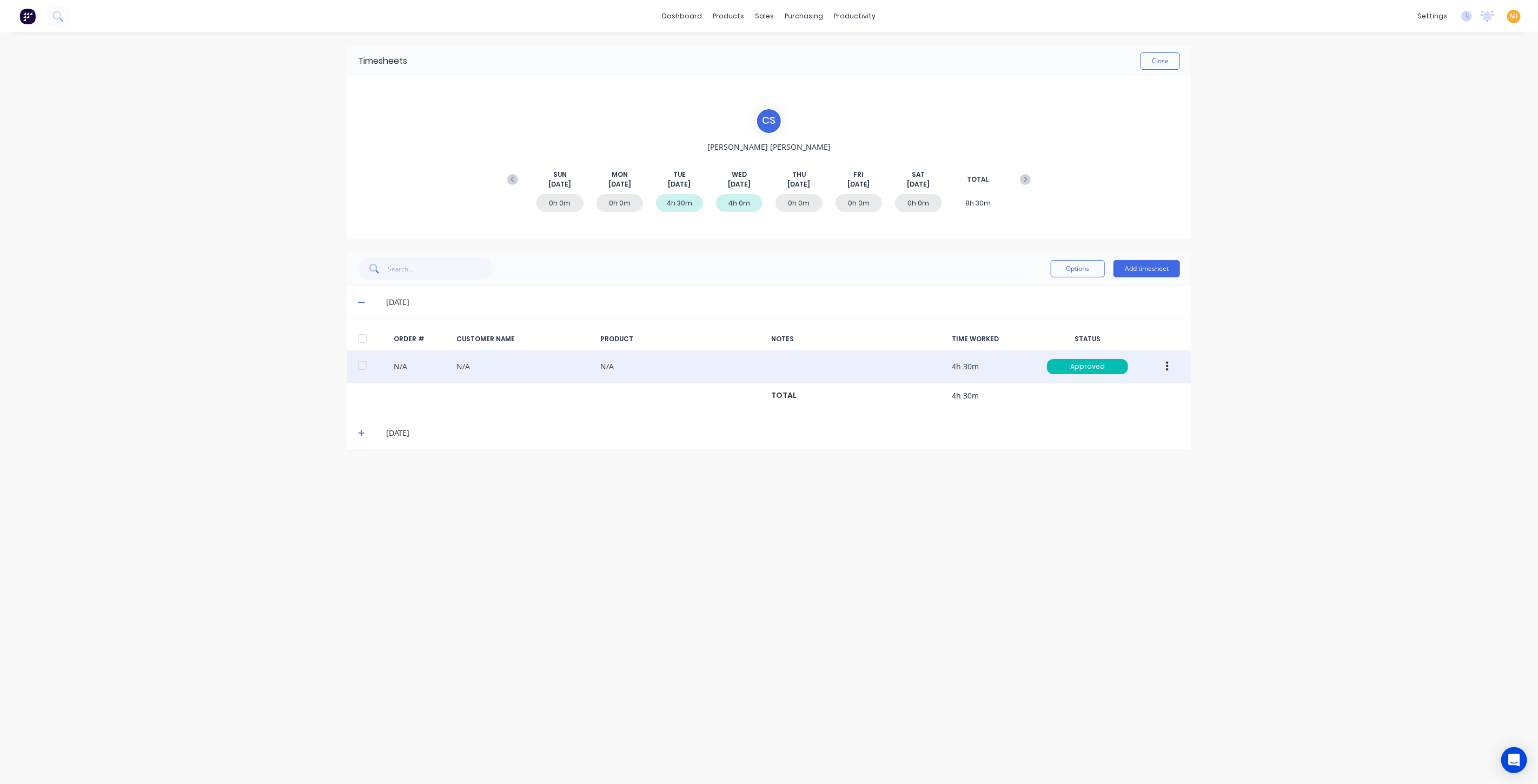
click at [1174, 362] on button "button" at bounding box center [1168, 366] width 26 height 19
click at [1117, 435] on div "Edit" at bounding box center [1129, 438] width 83 height 15
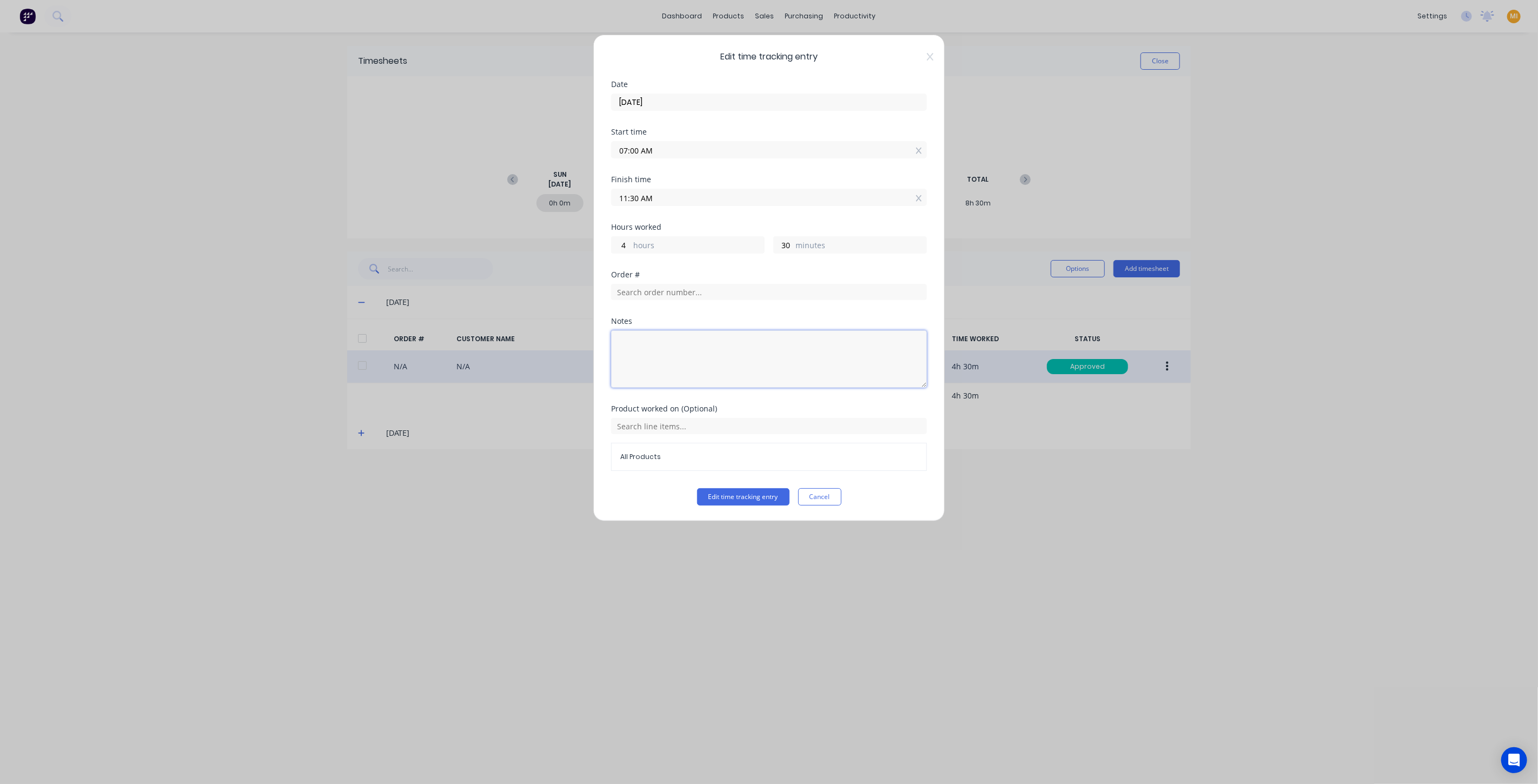
click at [698, 344] on textarea at bounding box center [769, 359] width 316 height 57
type textarea "e"
type textarea "E"
type textarea "Test to add notes"
click at [774, 492] on button "Edit time tracking entry" at bounding box center [744, 497] width 93 height 17
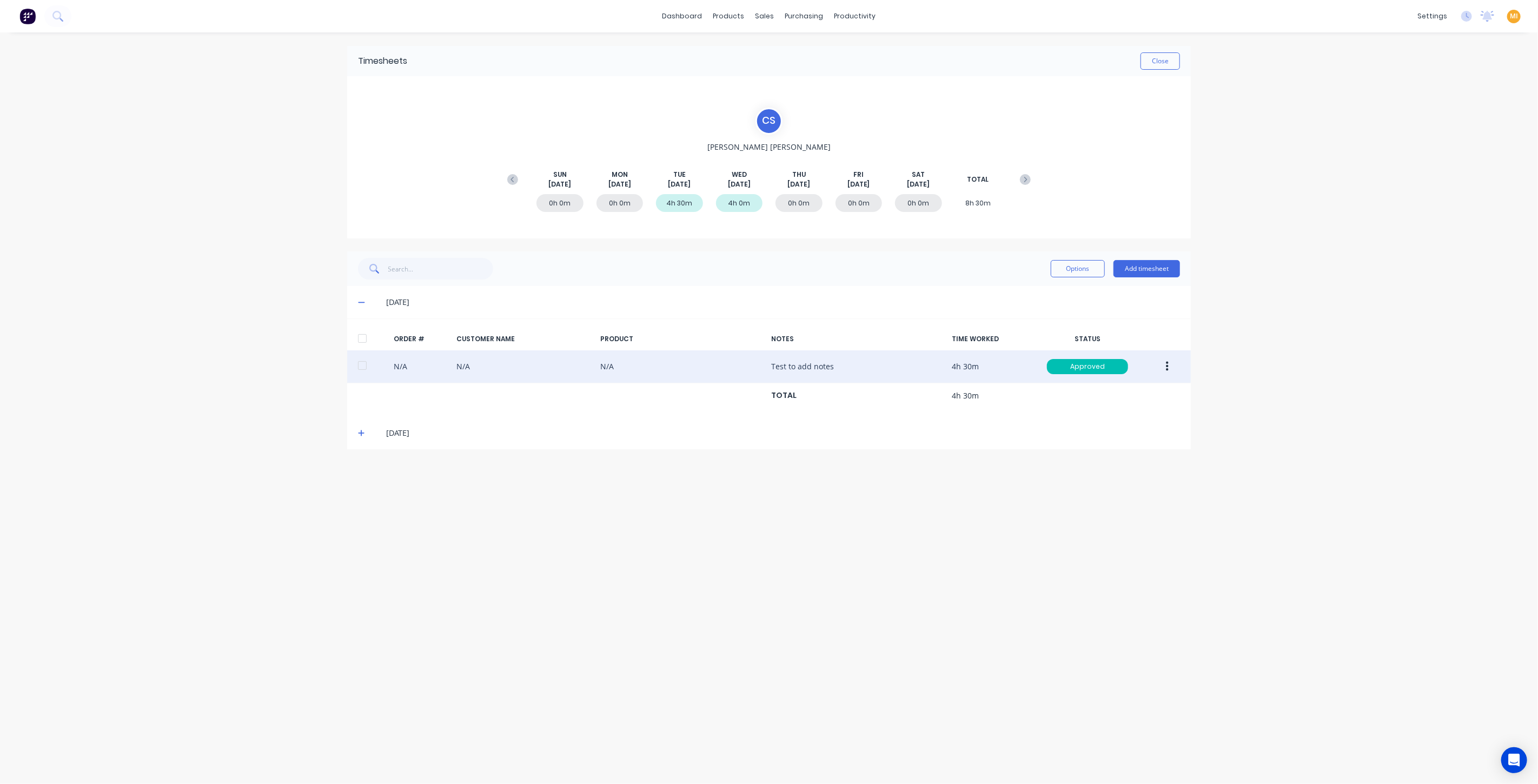
click at [1166, 363] on icon "button" at bounding box center [1168, 367] width 3 height 12
click at [1100, 432] on div "Edit" at bounding box center [1129, 438] width 83 height 15
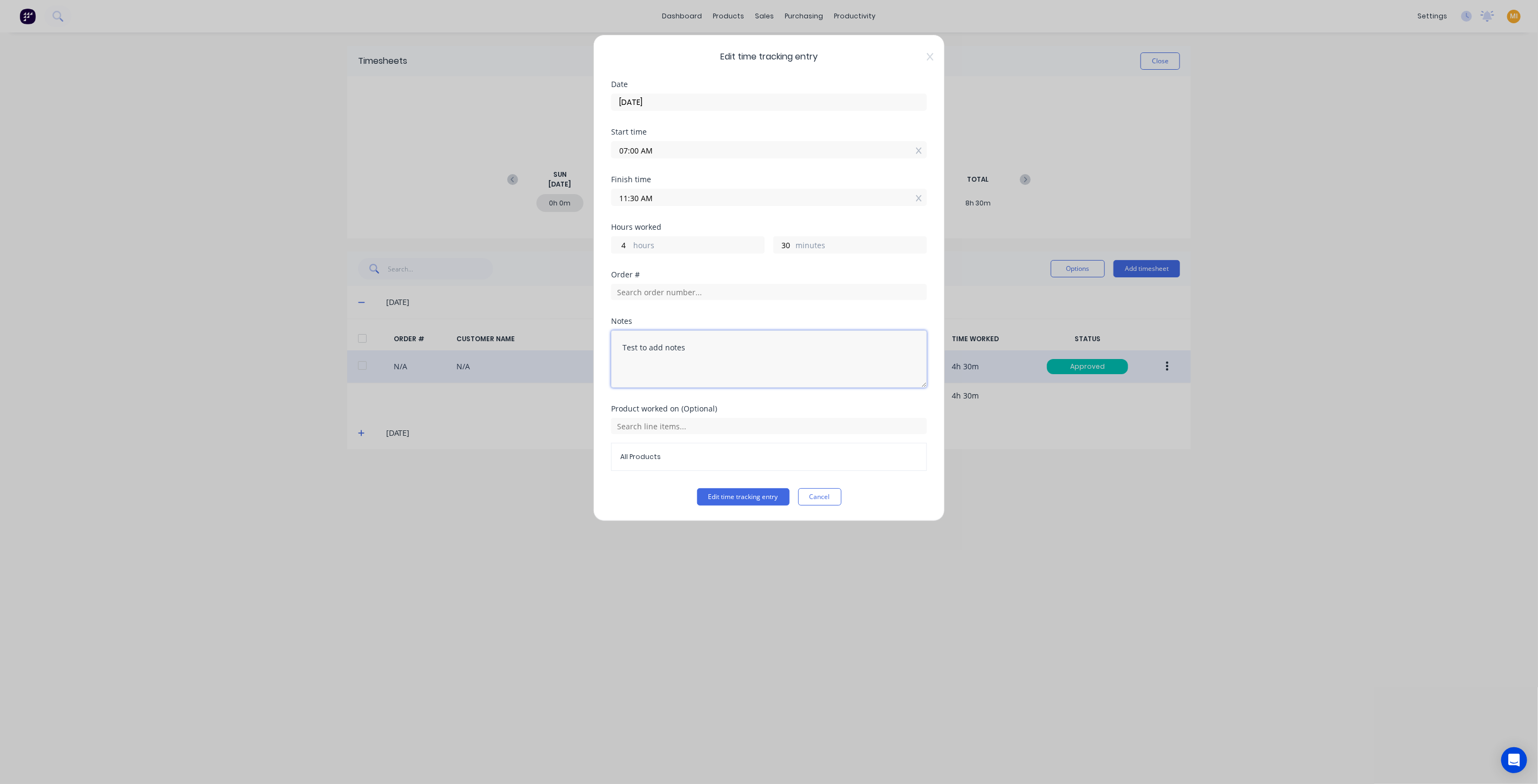
drag, startPoint x: 739, startPoint y: 354, endPoint x: 539, endPoint y: 351, distance: 200.0
click at [539, 351] on div "Edit time tracking entry Date 26/08/2025 Start time 07:00 AM Finish time 11:30 …" at bounding box center [769, 392] width 1538 height 784
click at [744, 495] on button "Edit time tracking entry" at bounding box center [744, 497] width 93 height 17
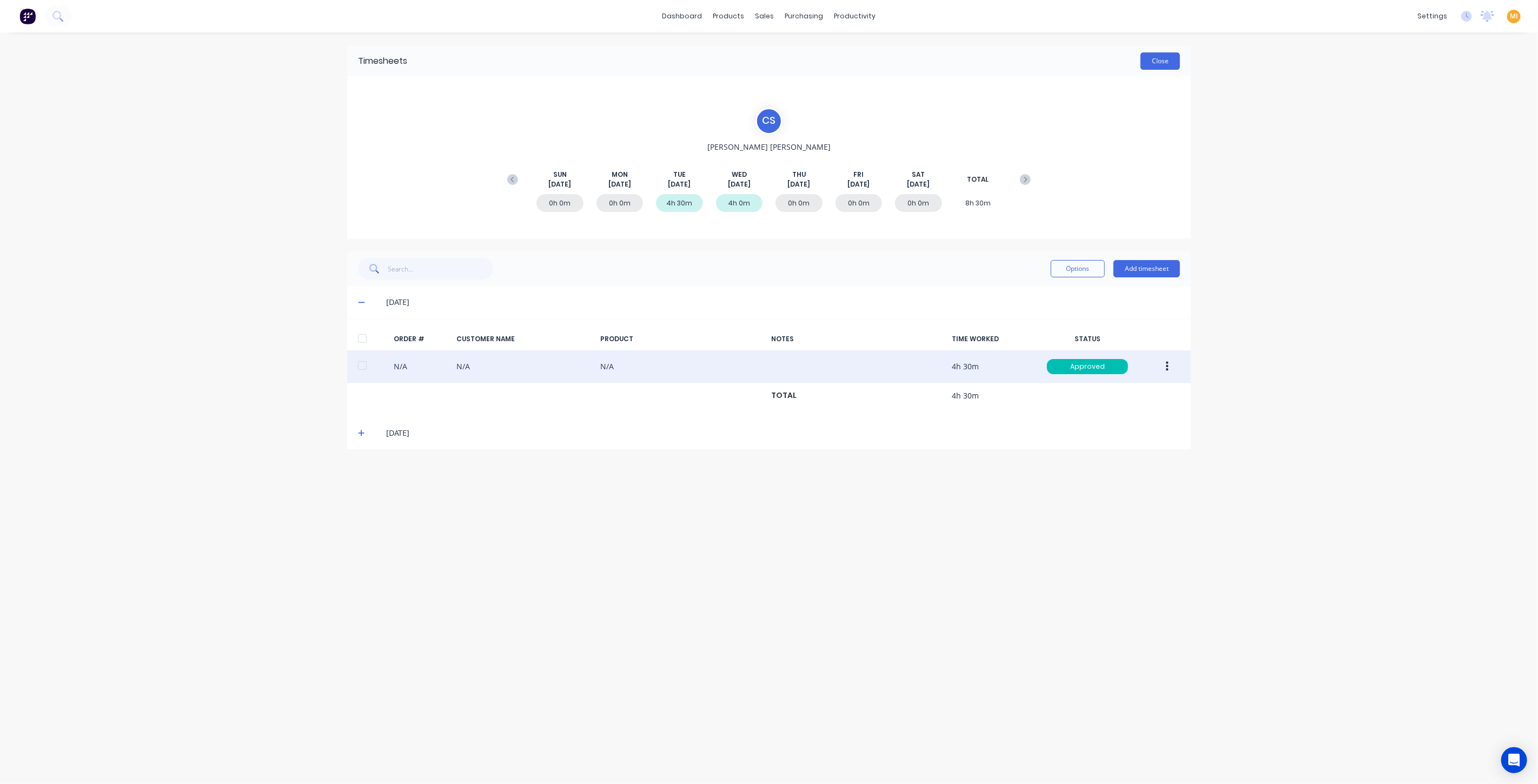
click at [1160, 64] on button "Close" at bounding box center [1160, 61] width 40 height 17
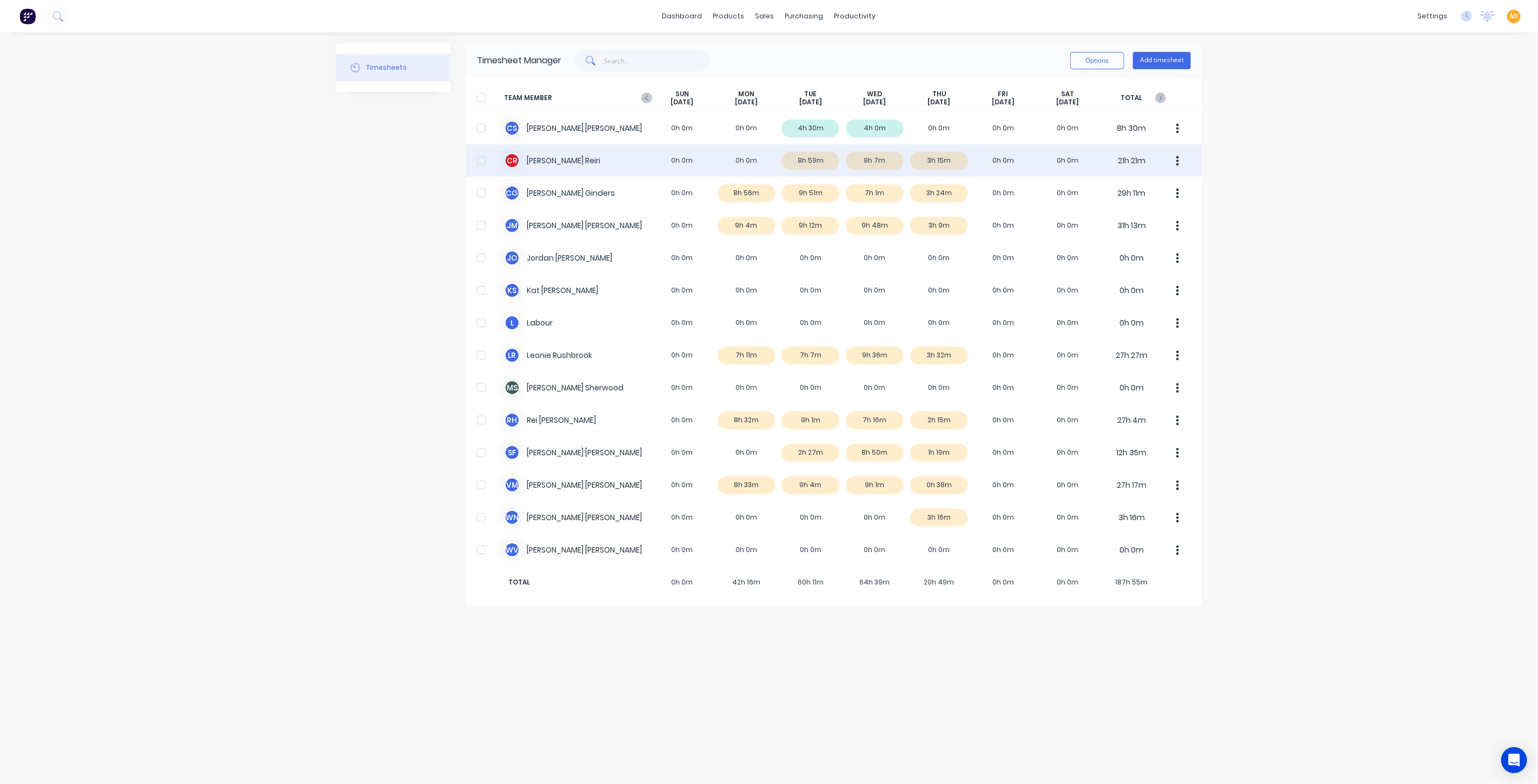
click at [764, 161] on div "C R Clinton james Reiri 0h 0m 0h 0m 8h 59m 9h 7m 3h 15m 0h 0m 0h 0m 21h 21m" at bounding box center [834, 161] width 736 height 32
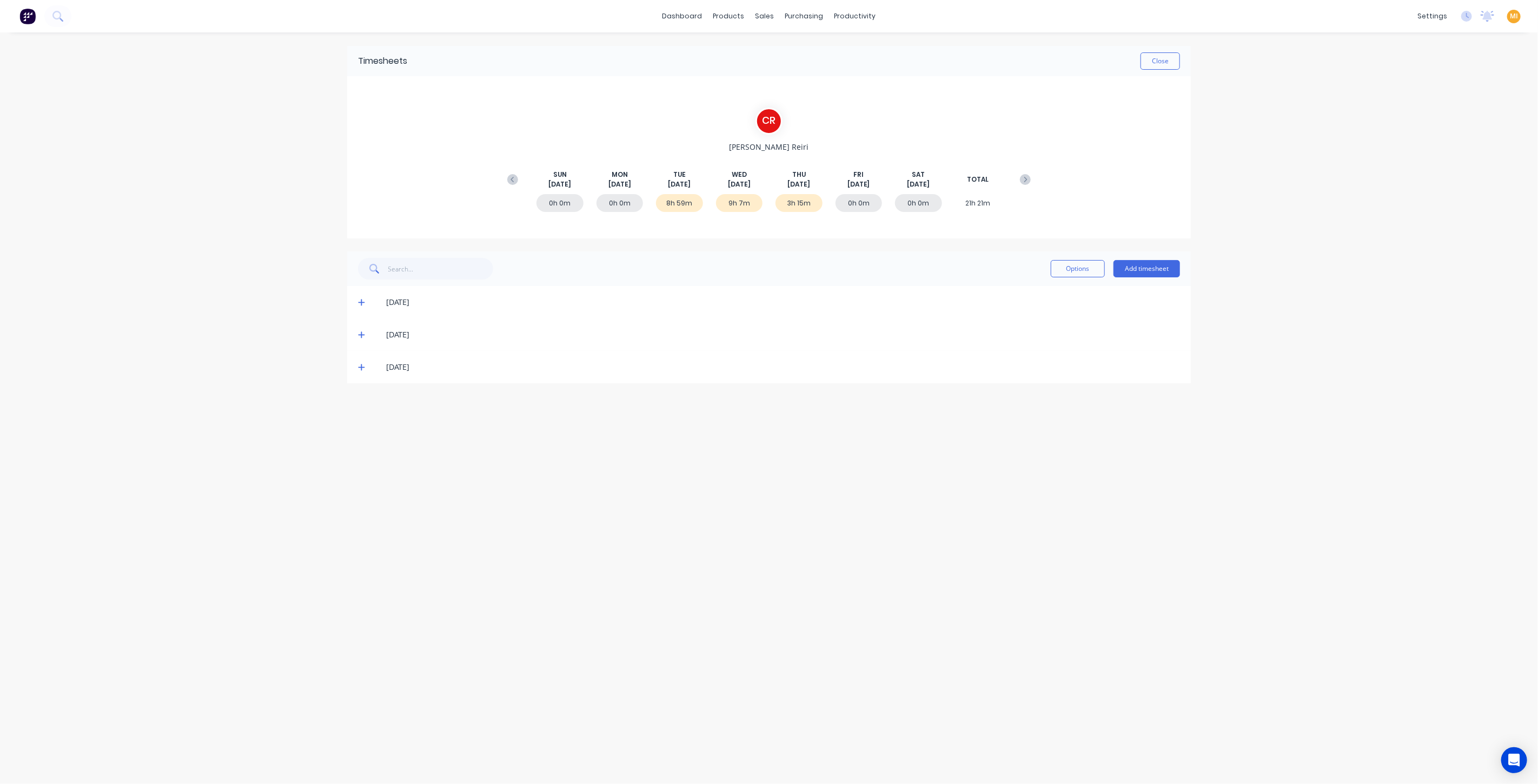
click at [363, 300] on icon at bounding box center [361, 302] width 7 height 7
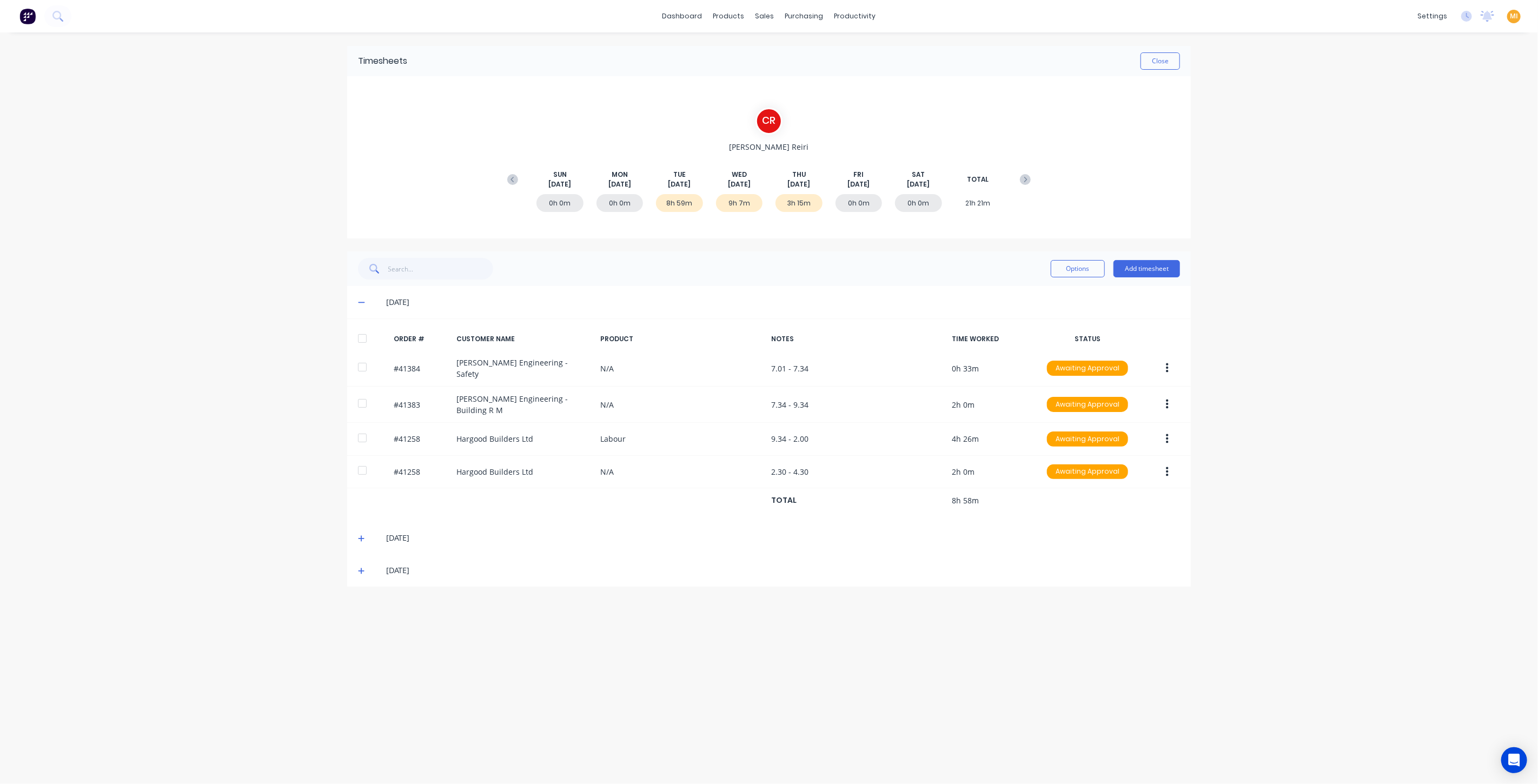
click at [362, 567] on icon at bounding box center [361, 570] width 7 height 7
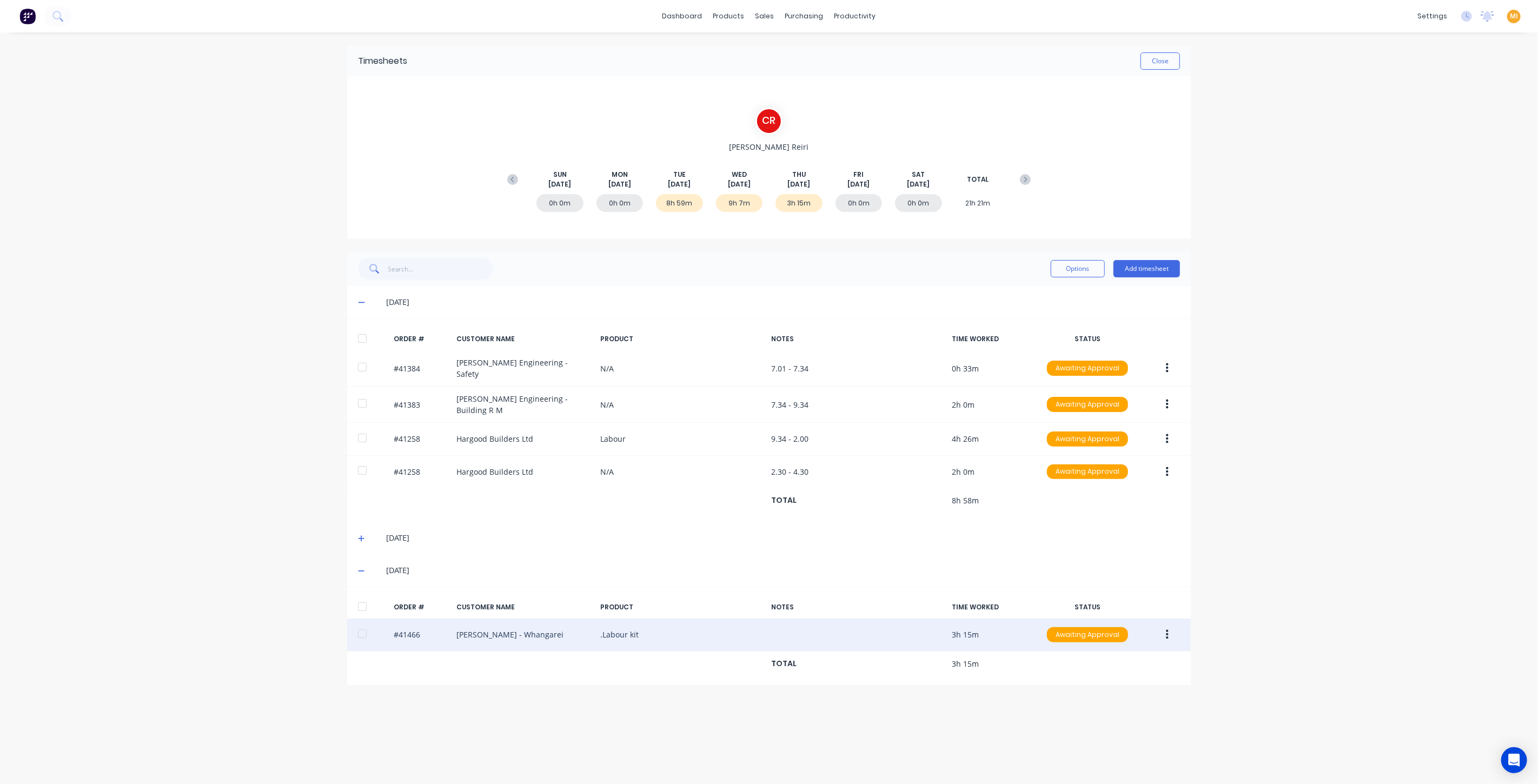
click at [1166, 629] on icon "button" at bounding box center [1168, 635] width 3 height 12
click at [1107, 705] on button "Edit" at bounding box center [1129, 707] width 103 height 21
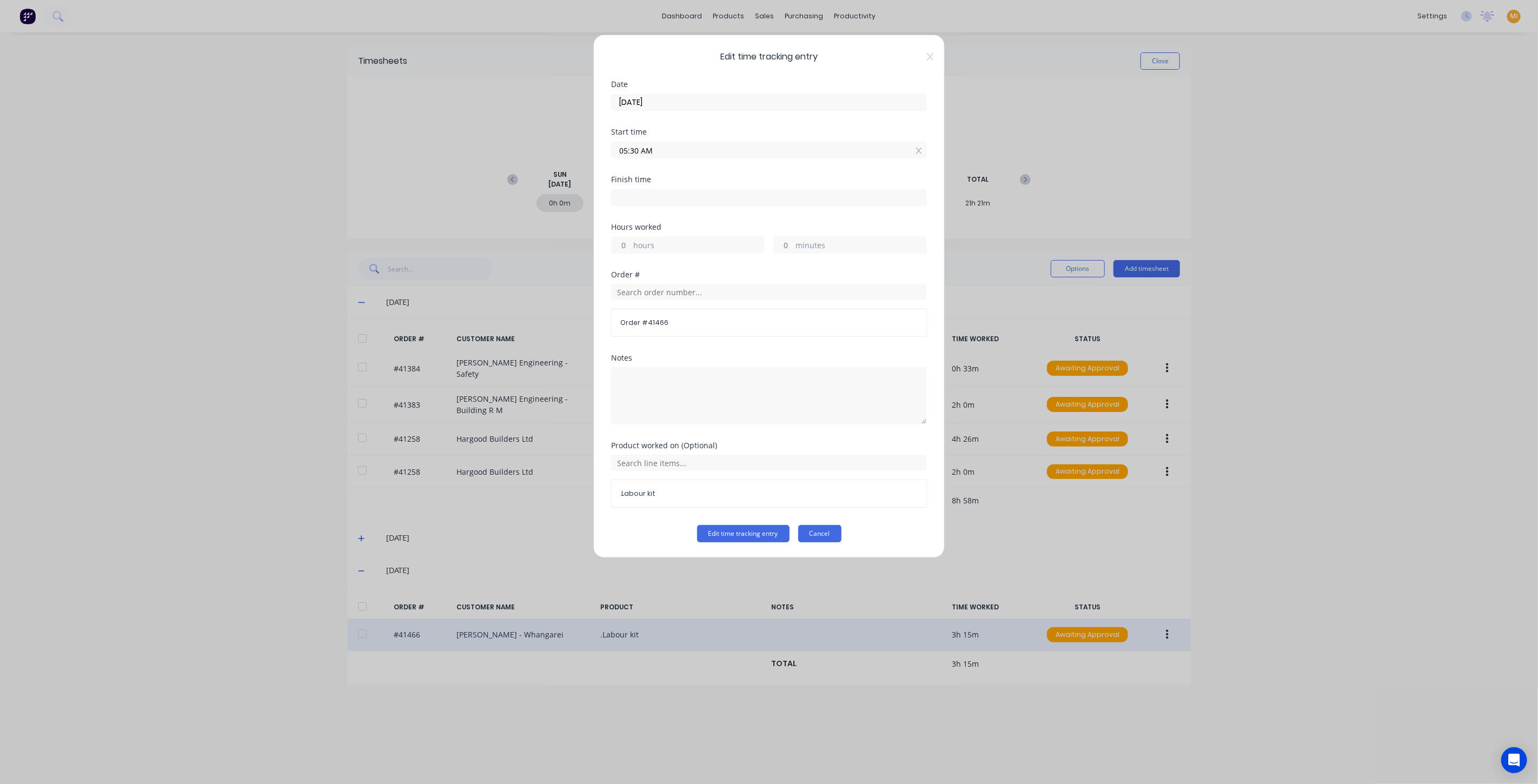
click at [824, 534] on button "Cancel" at bounding box center [820, 534] width 43 height 17
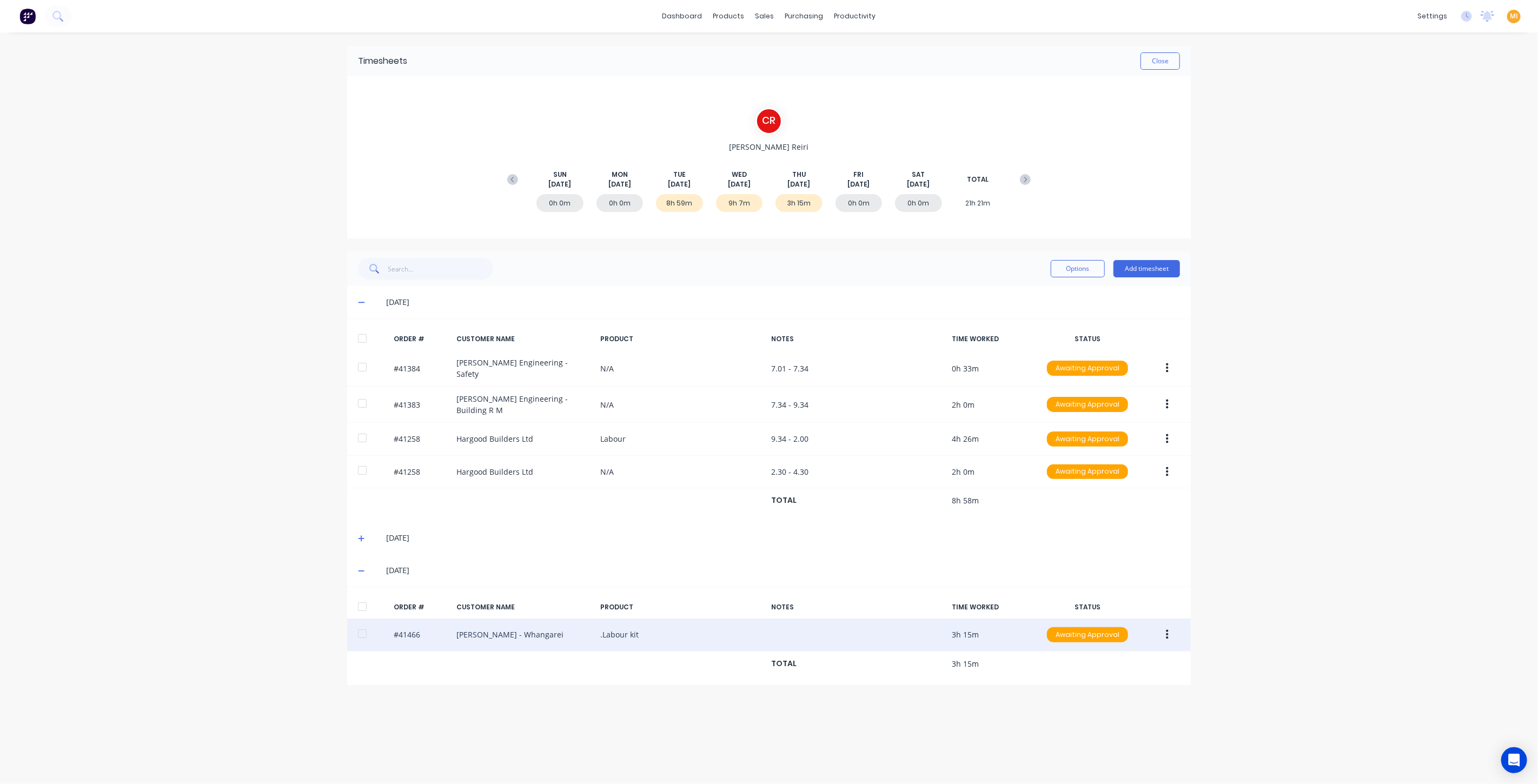
click at [365, 533] on span at bounding box center [364, 538] width 11 height 11
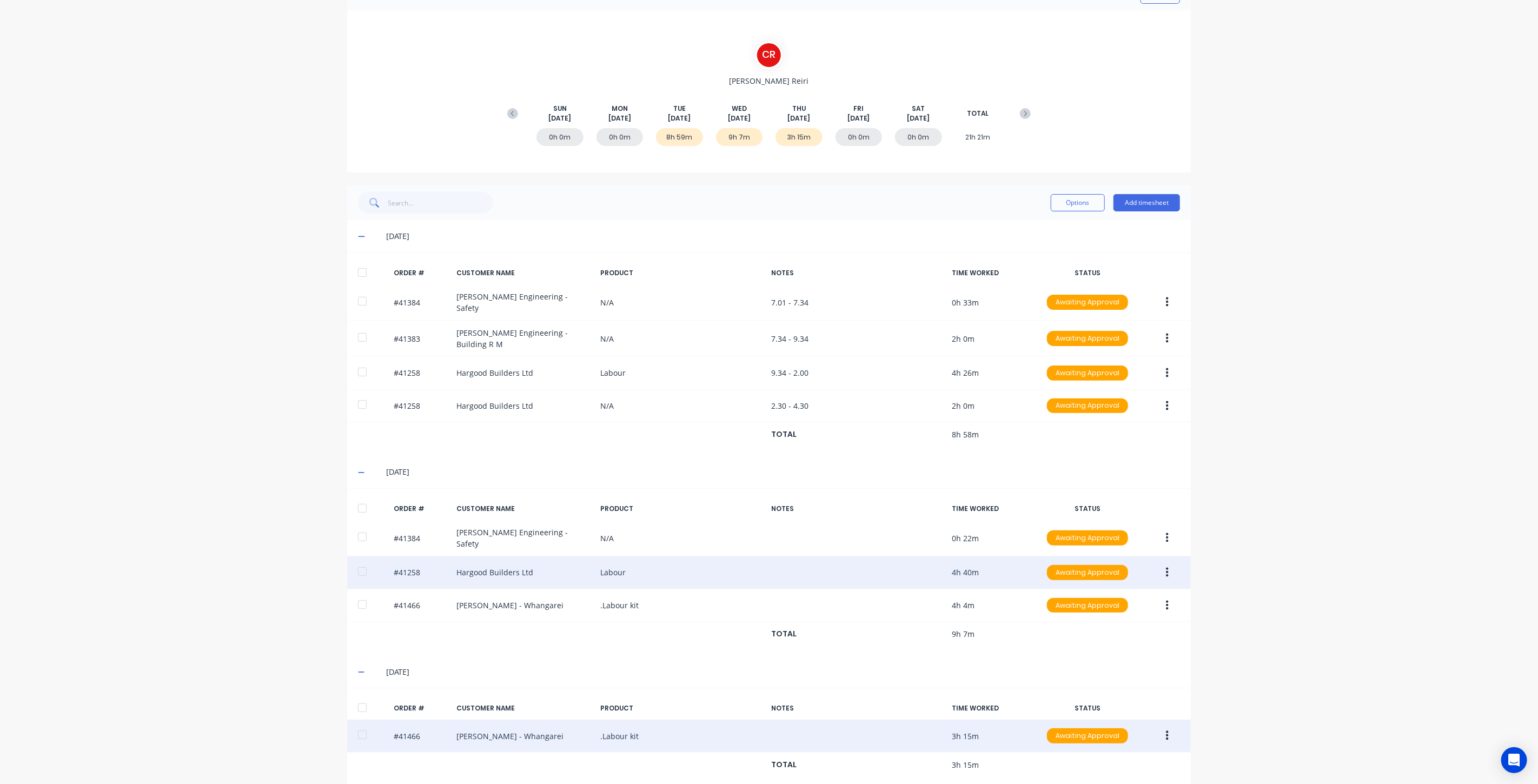
scroll to position [66, 0]
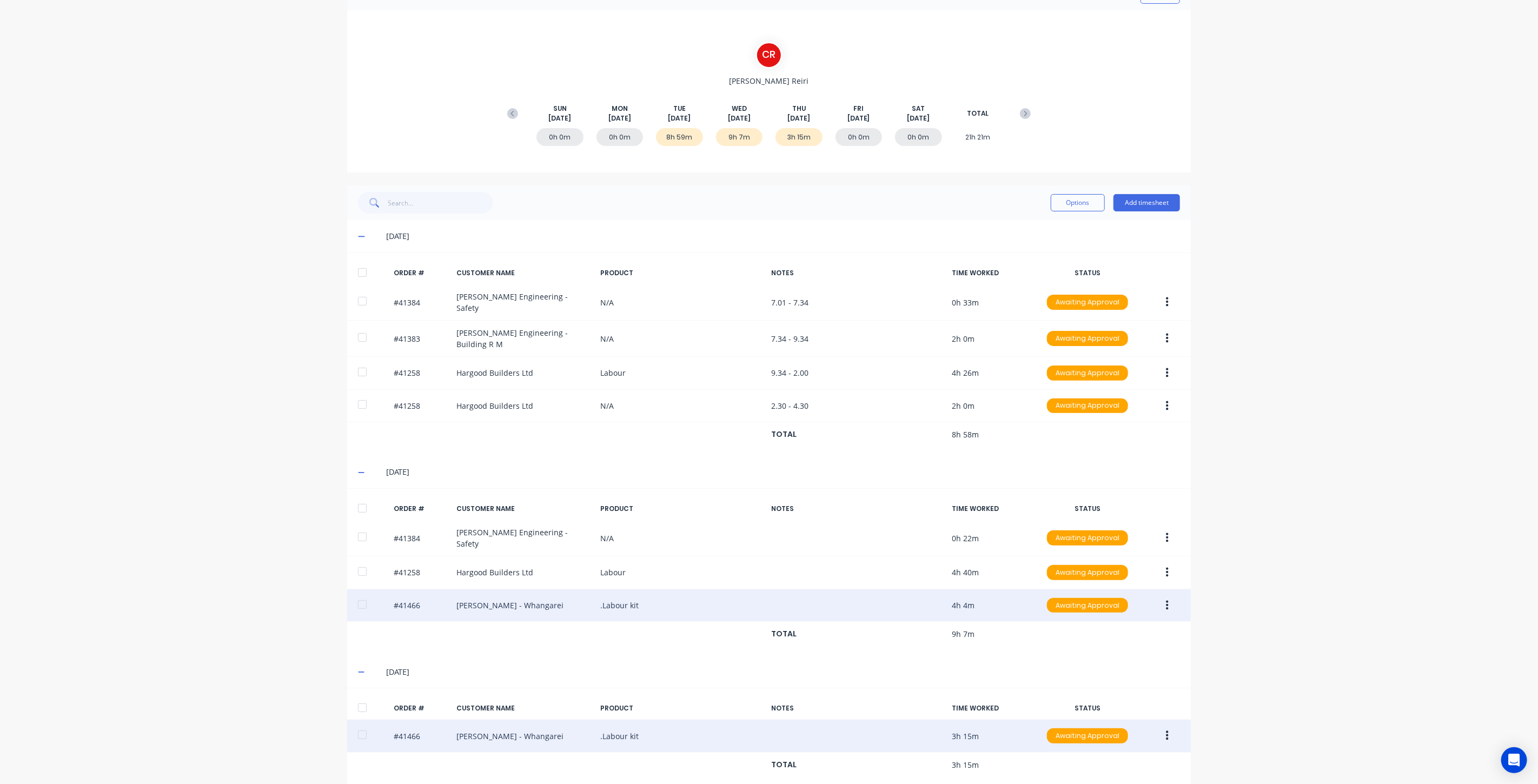
click at [1166, 601] on icon "button" at bounding box center [1168, 605] width 3 height 9
click at [1112, 670] on div "Edit" at bounding box center [1129, 677] width 83 height 15
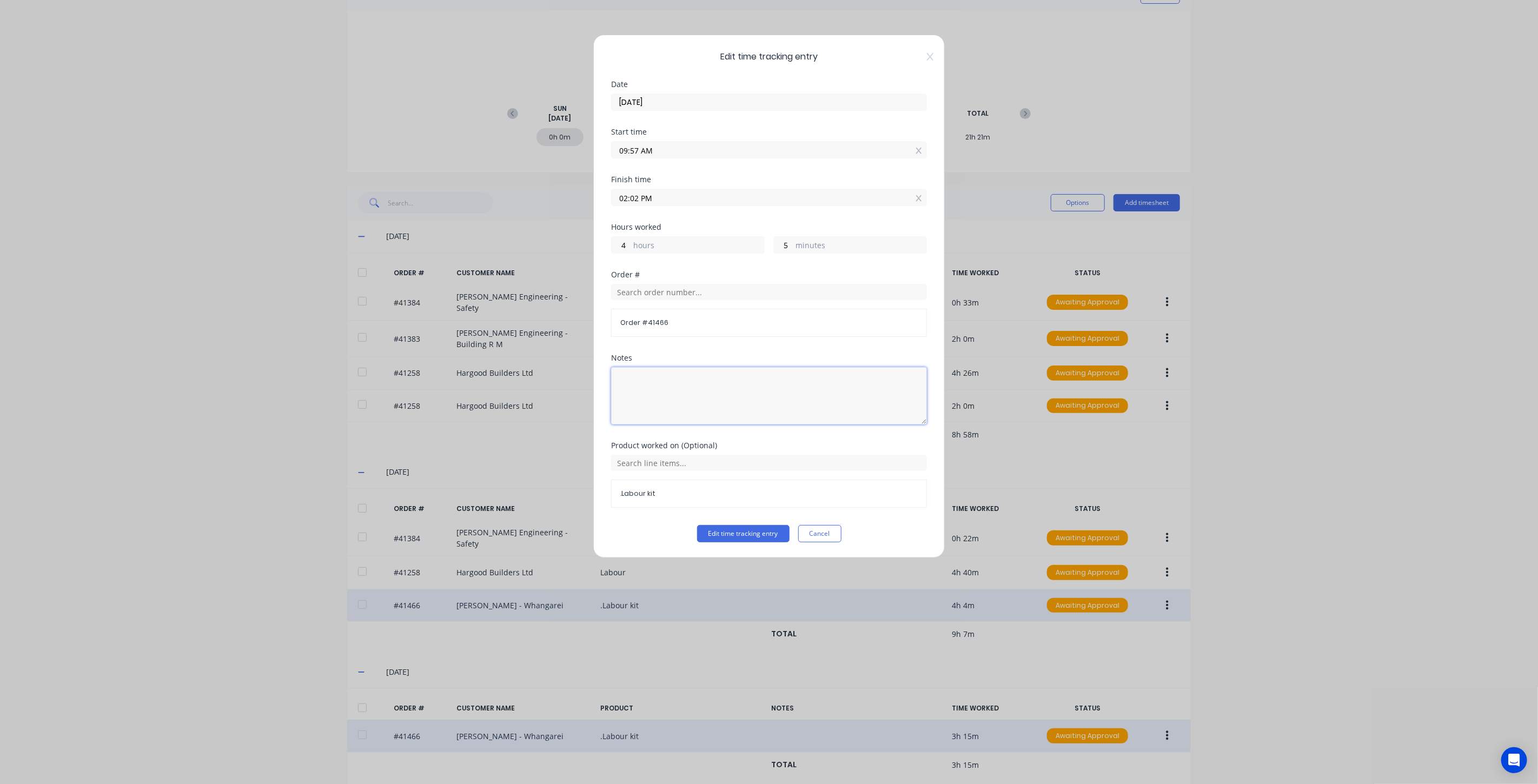
click at [648, 384] on textarea at bounding box center [769, 396] width 316 height 57
type textarea "Test to add notes"
click at [748, 533] on button "Edit time tracking entry" at bounding box center [744, 534] width 93 height 17
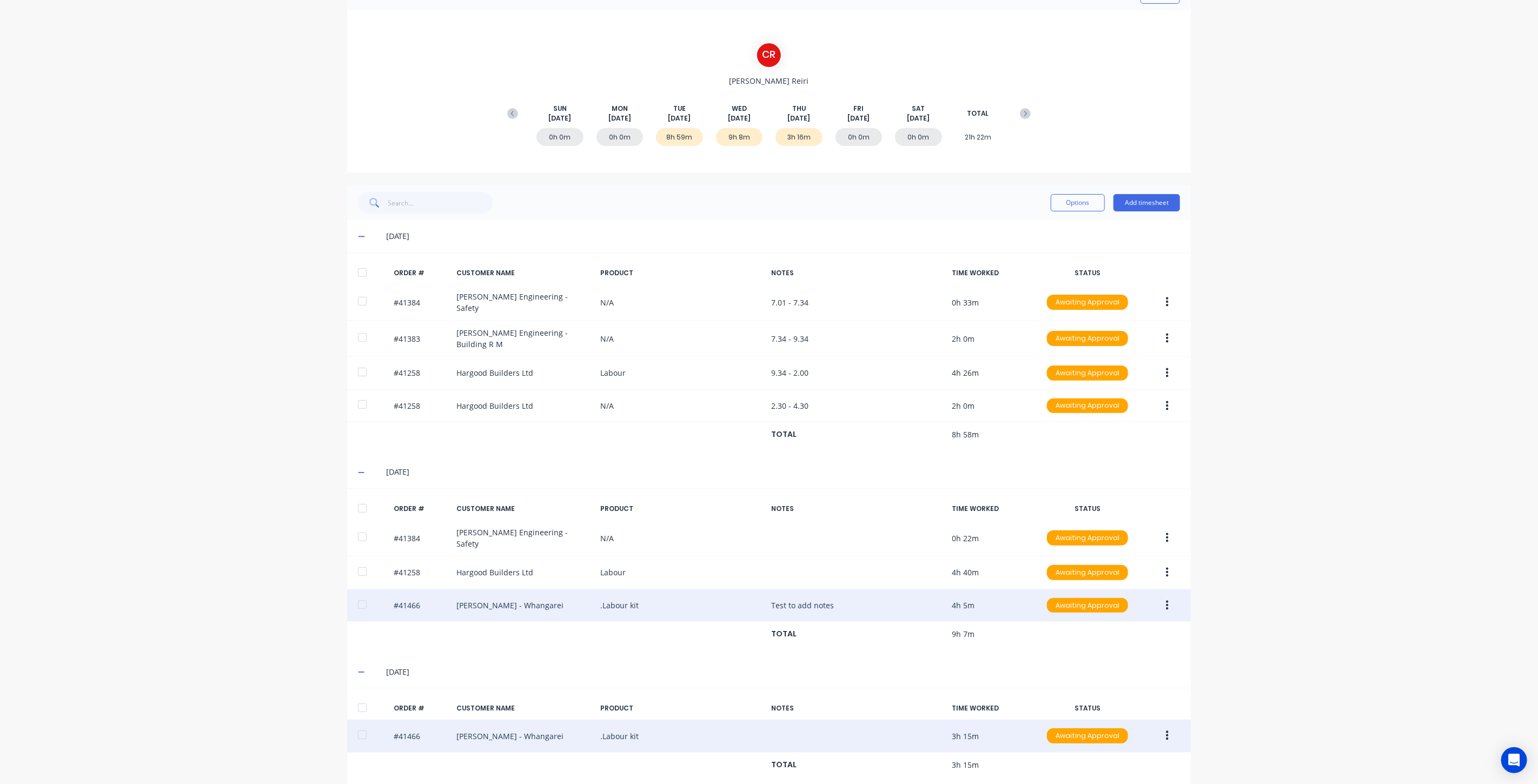
click at [1167, 596] on button "button" at bounding box center [1168, 605] width 26 height 19
click at [1119, 670] on div "Edit" at bounding box center [1129, 677] width 83 height 15
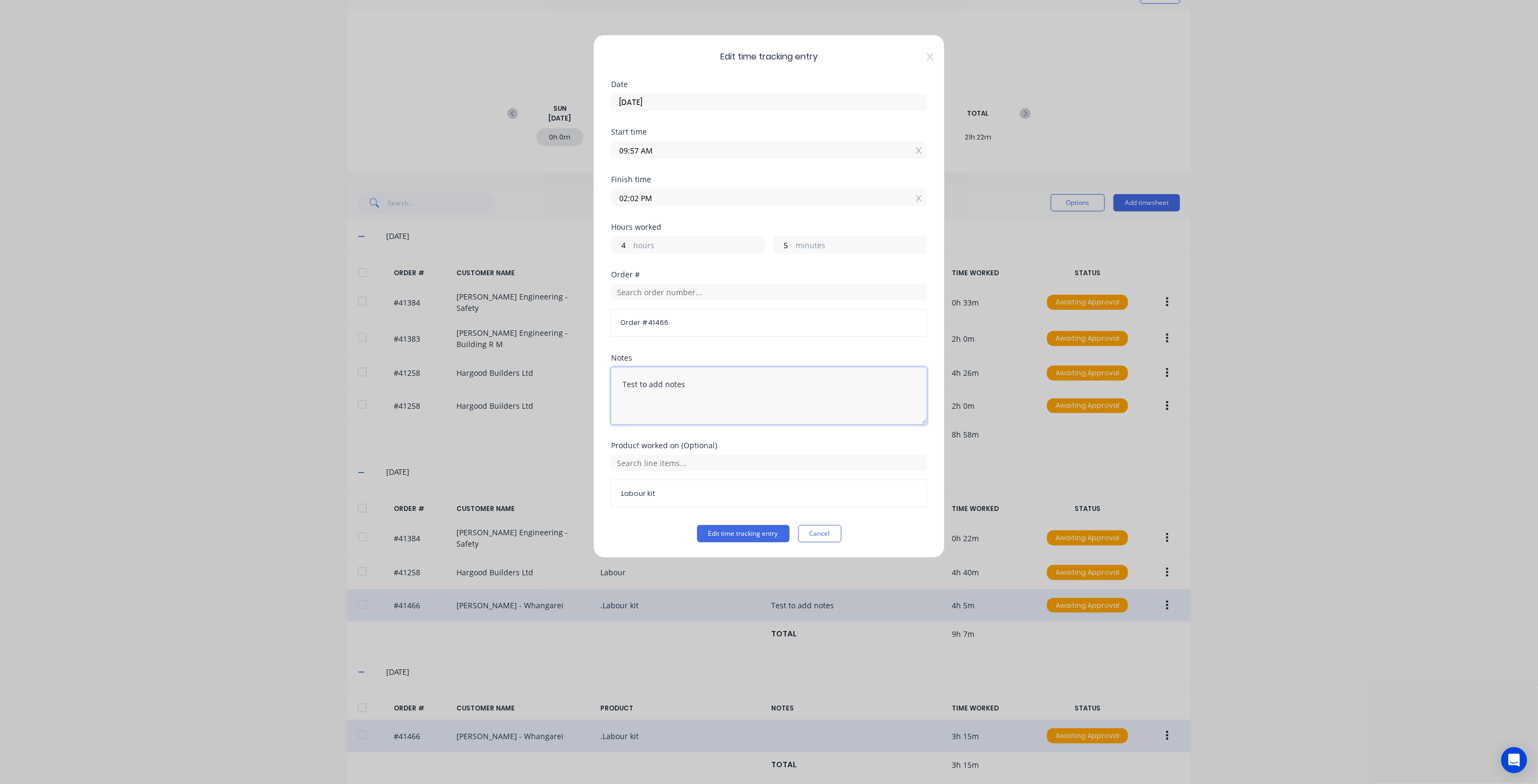
drag, startPoint x: 712, startPoint y: 385, endPoint x: 565, endPoint y: 386, distance: 147.0
click at [565, 385] on div "Edit time tracking entry Date 27/08/2025 Start time 09:57 AM Finish time 02:02 …" at bounding box center [769, 392] width 1538 height 784
drag, startPoint x: 749, startPoint y: 529, endPoint x: 742, endPoint y: 535, distance: 9.2
click at [749, 531] on button "Edit time tracking entry" at bounding box center [744, 534] width 93 height 17
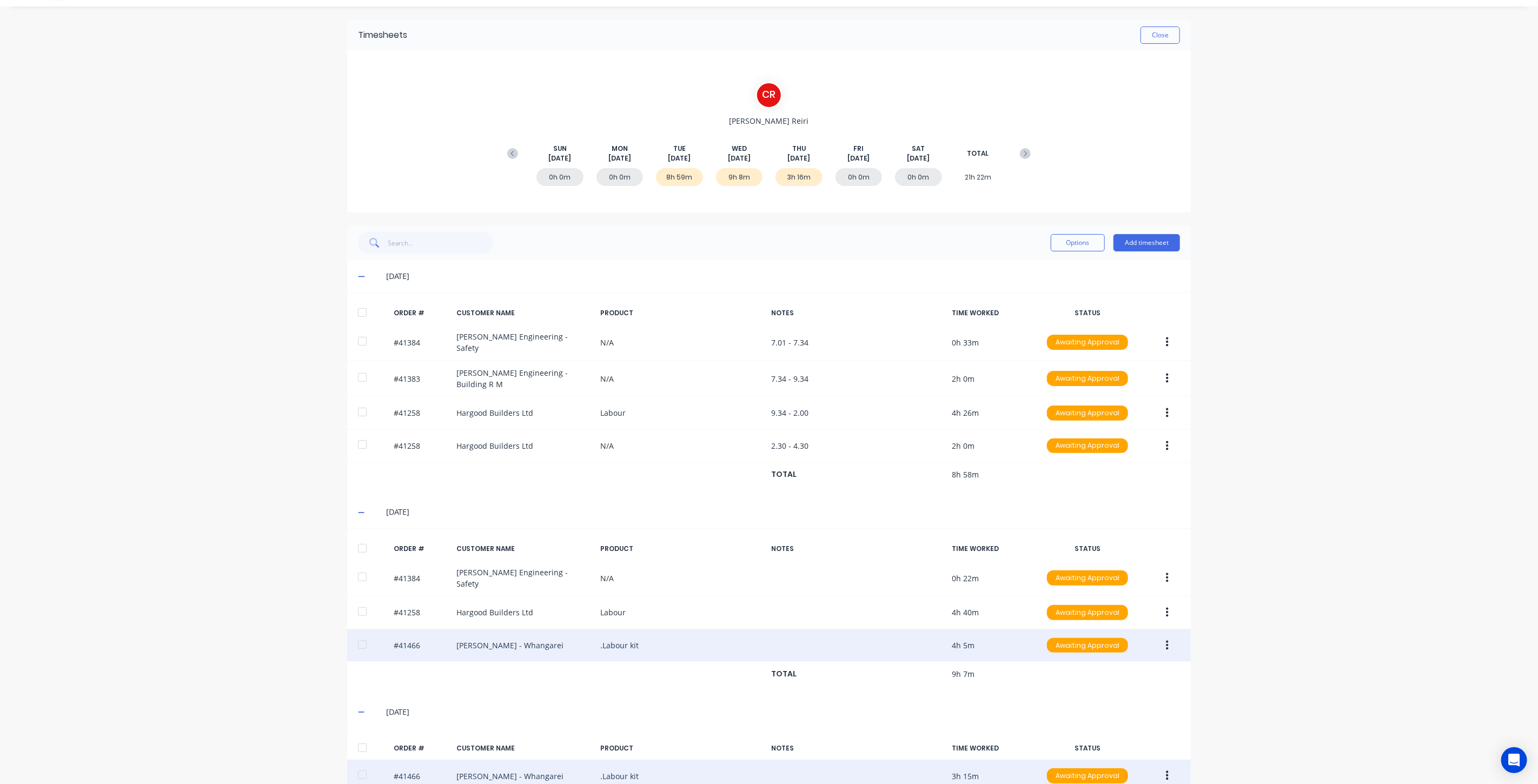
scroll to position [0, 0]
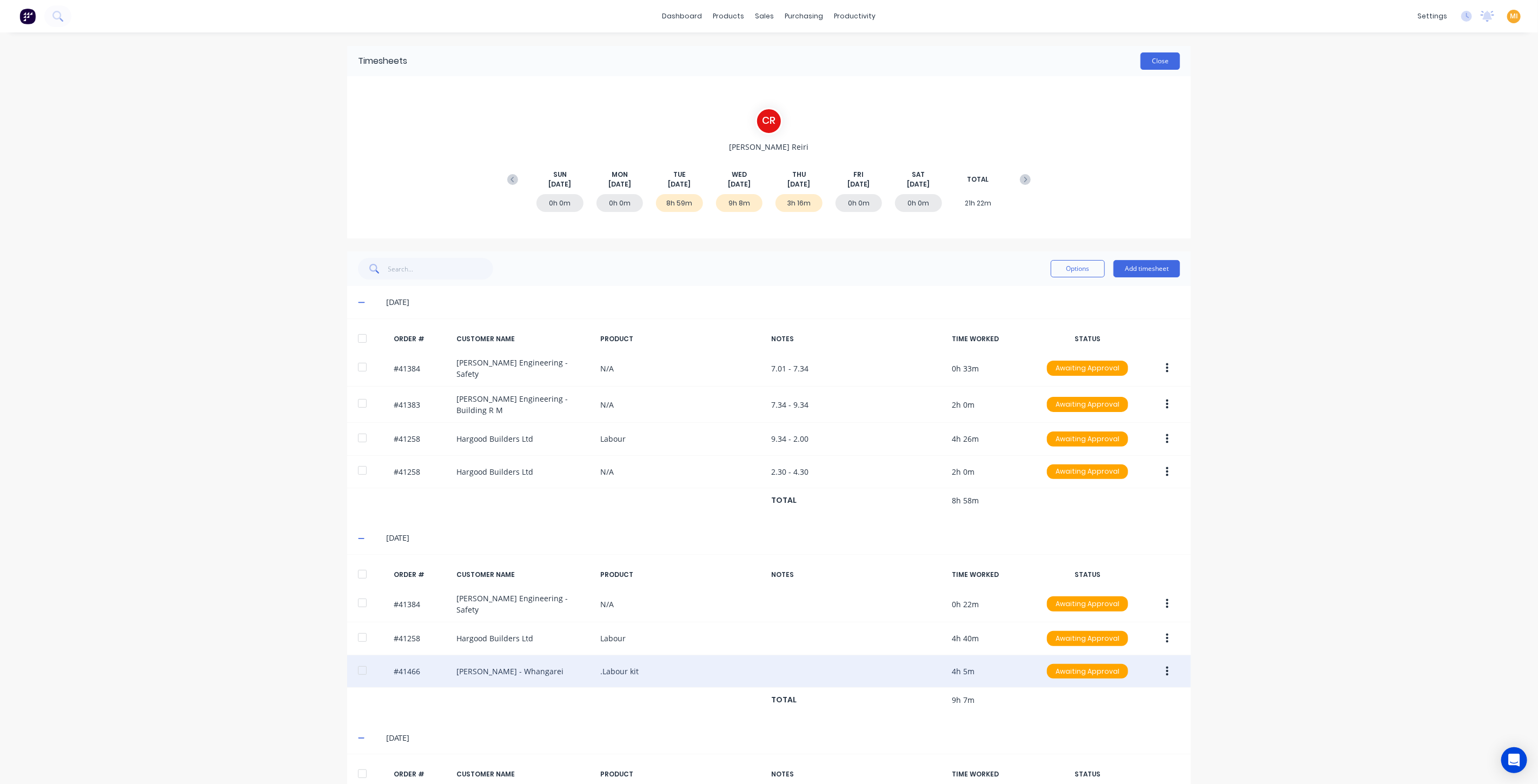
click at [1150, 56] on button "Close" at bounding box center [1160, 61] width 40 height 17
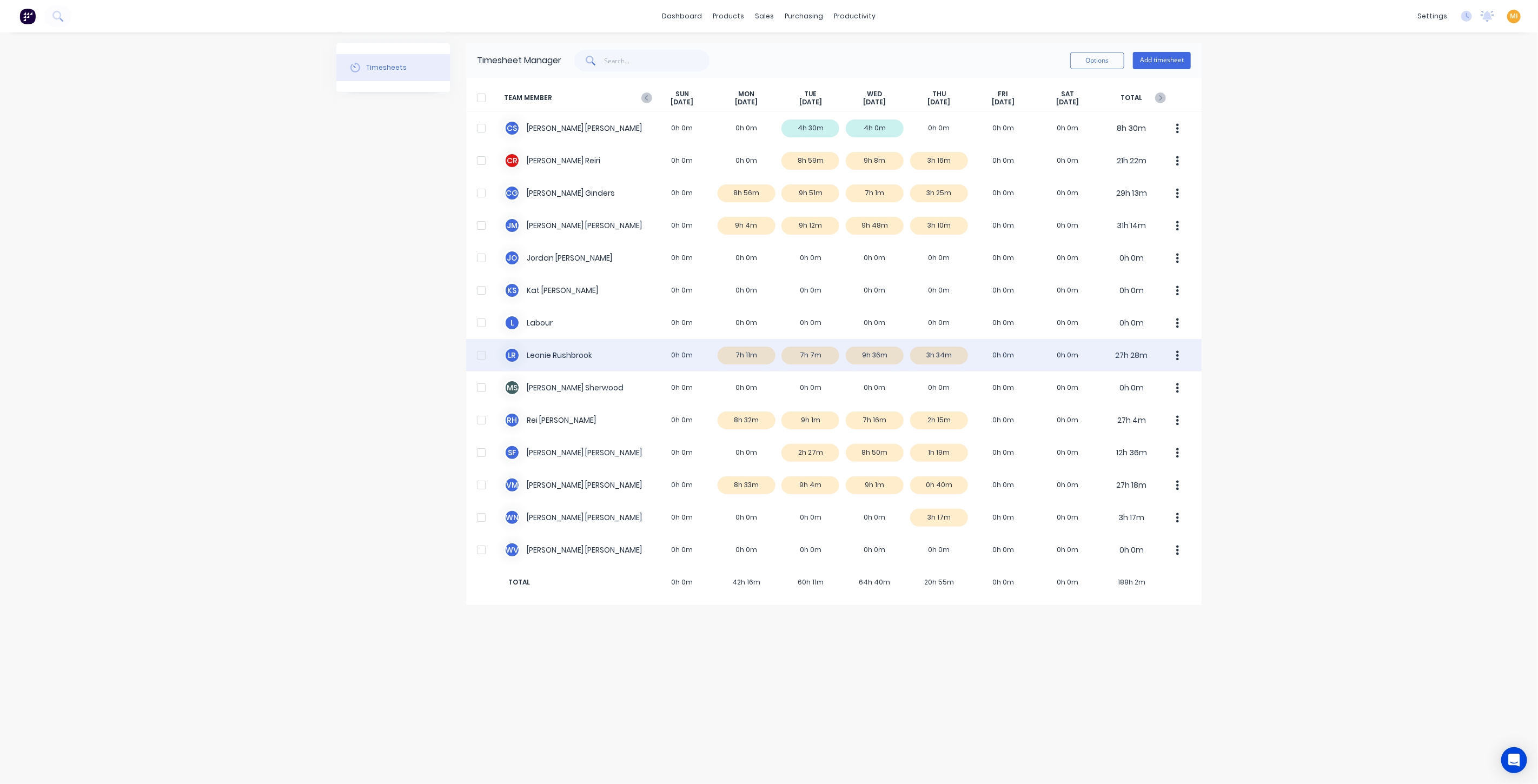
click at [734, 354] on div "L R Leonie Rushbrook 0h 0m 7h 11m 7h 7m 9h 36m 3h 34m 0h 0m 0h 0m 27h 28m" at bounding box center [834, 355] width 736 height 32
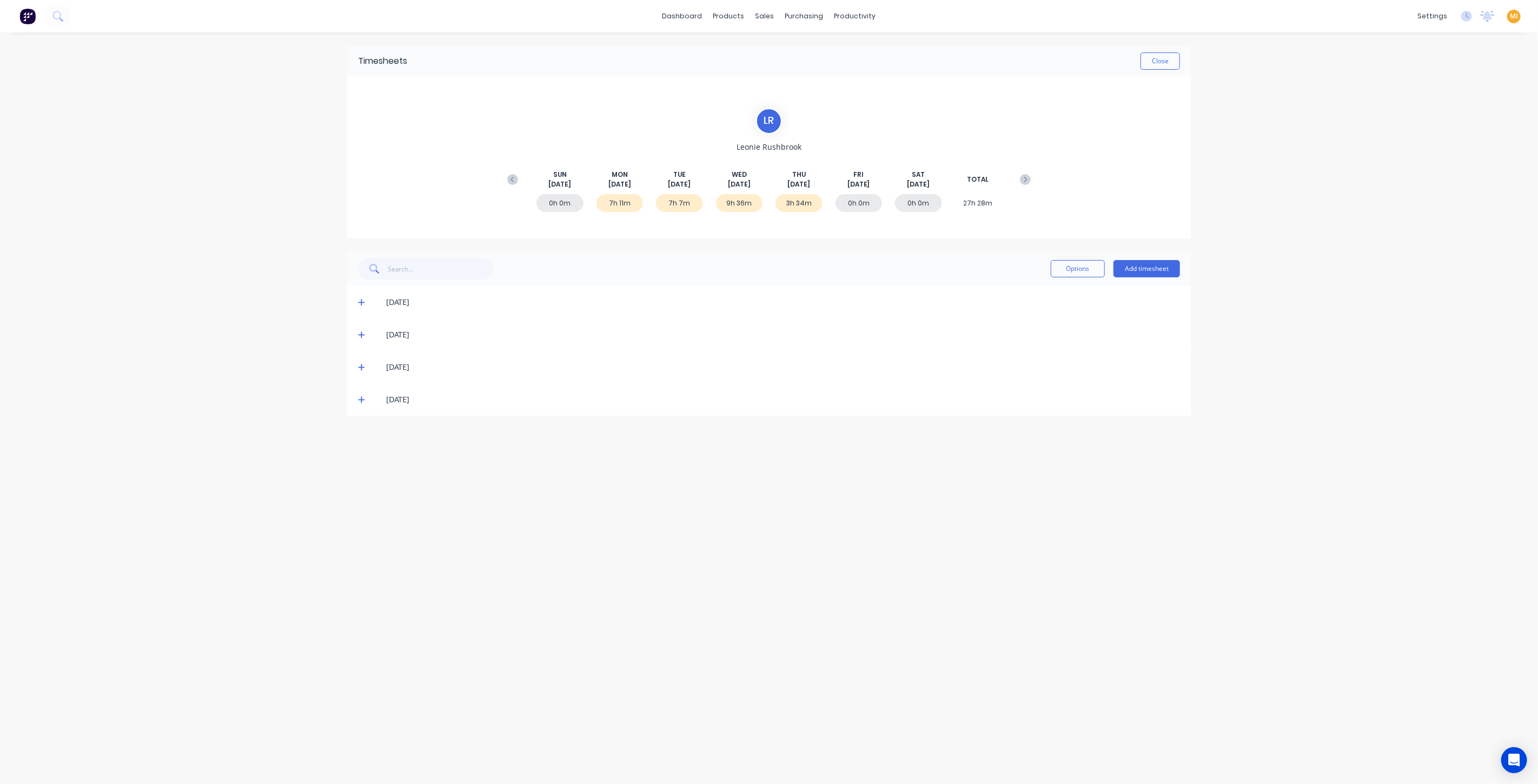
click at [361, 394] on span at bounding box center [364, 400] width 11 height 11
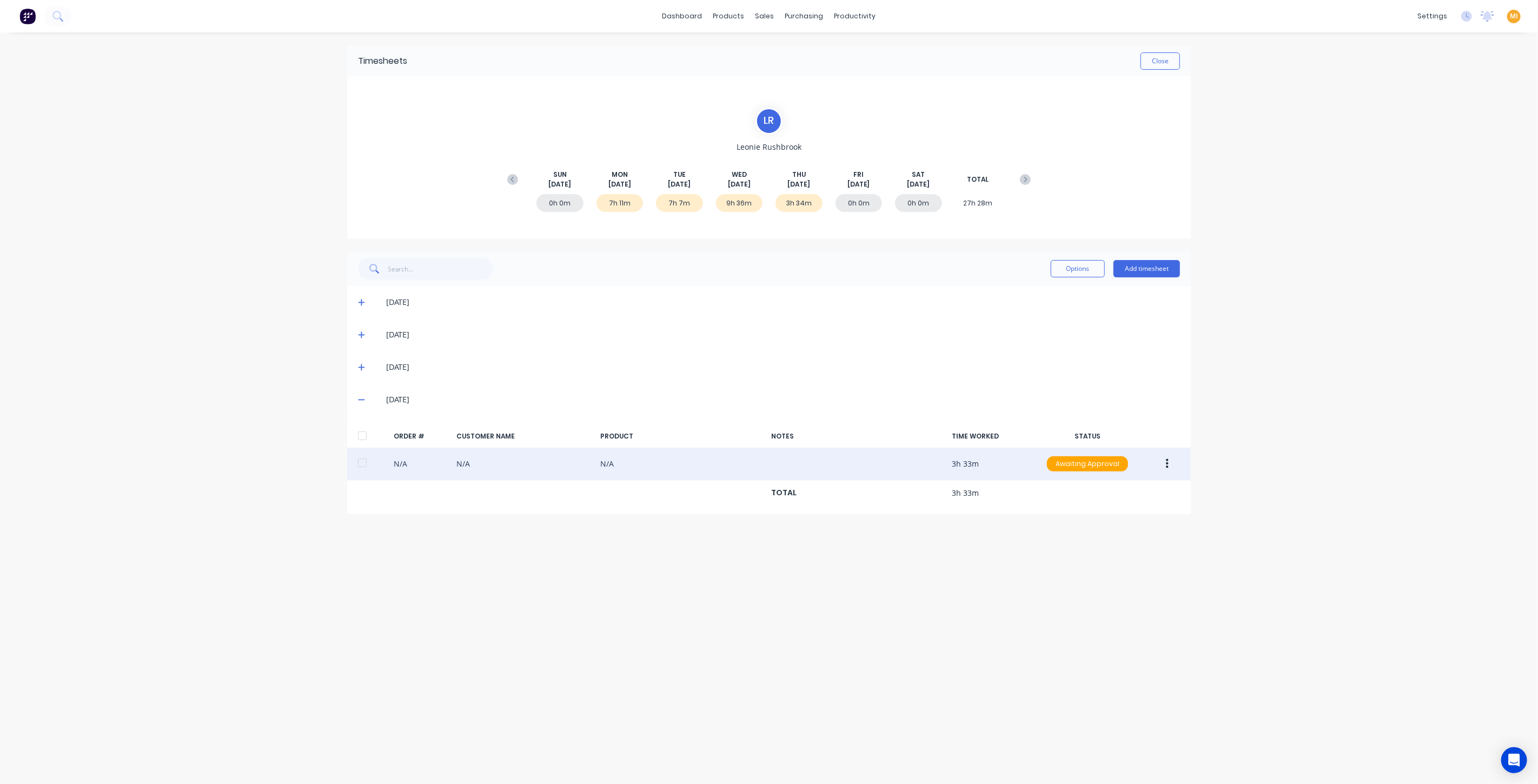
click at [1169, 466] on button "button" at bounding box center [1168, 464] width 26 height 19
click at [1115, 521] on button "Unapprove" at bounding box center [1129, 514] width 103 height 21
click at [1166, 465] on icon "button" at bounding box center [1168, 464] width 3 height 12
click at [1169, 464] on button "button" at bounding box center [1168, 464] width 26 height 19
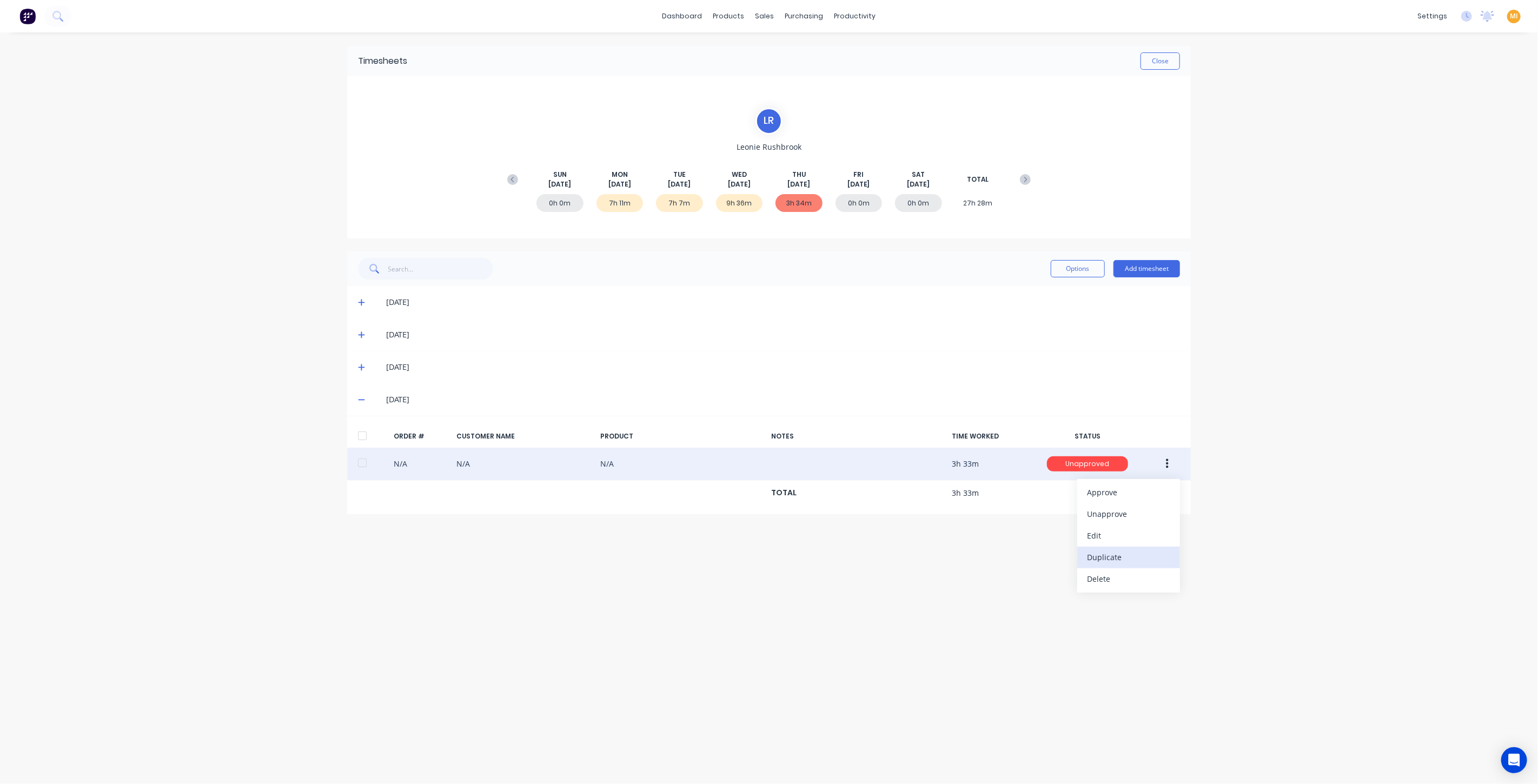
click at [1107, 551] on div "Duplicate" at bounding box center [1129, 557] width 83 height 15
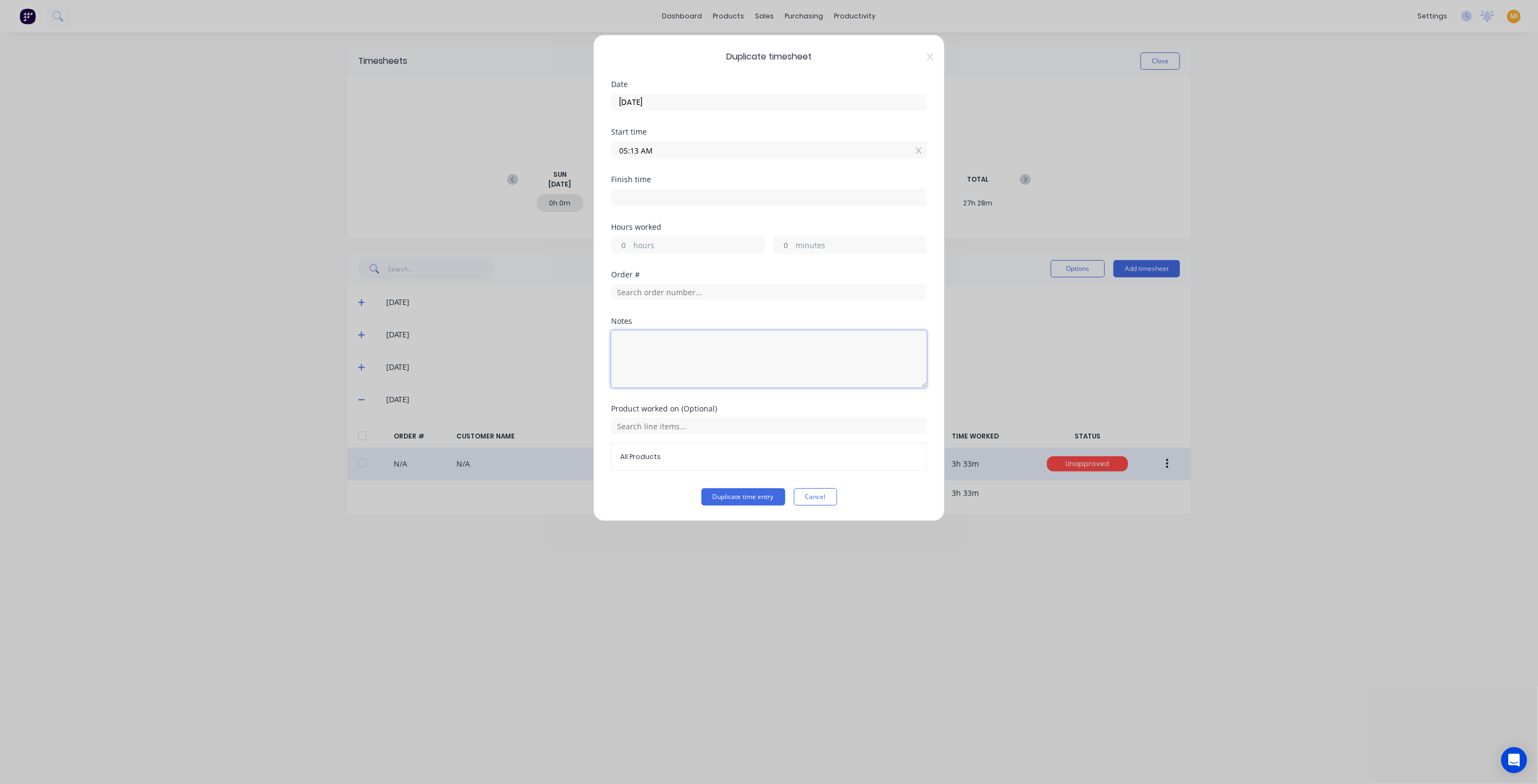
click at [649, 355] on textarea at bounding box center [769, 359] width 316 height 57
type textarea "Test to add notes"
click at [761, 498] on button "Duplicate time entry" at bounding box center [743, 497] width 84 height 17
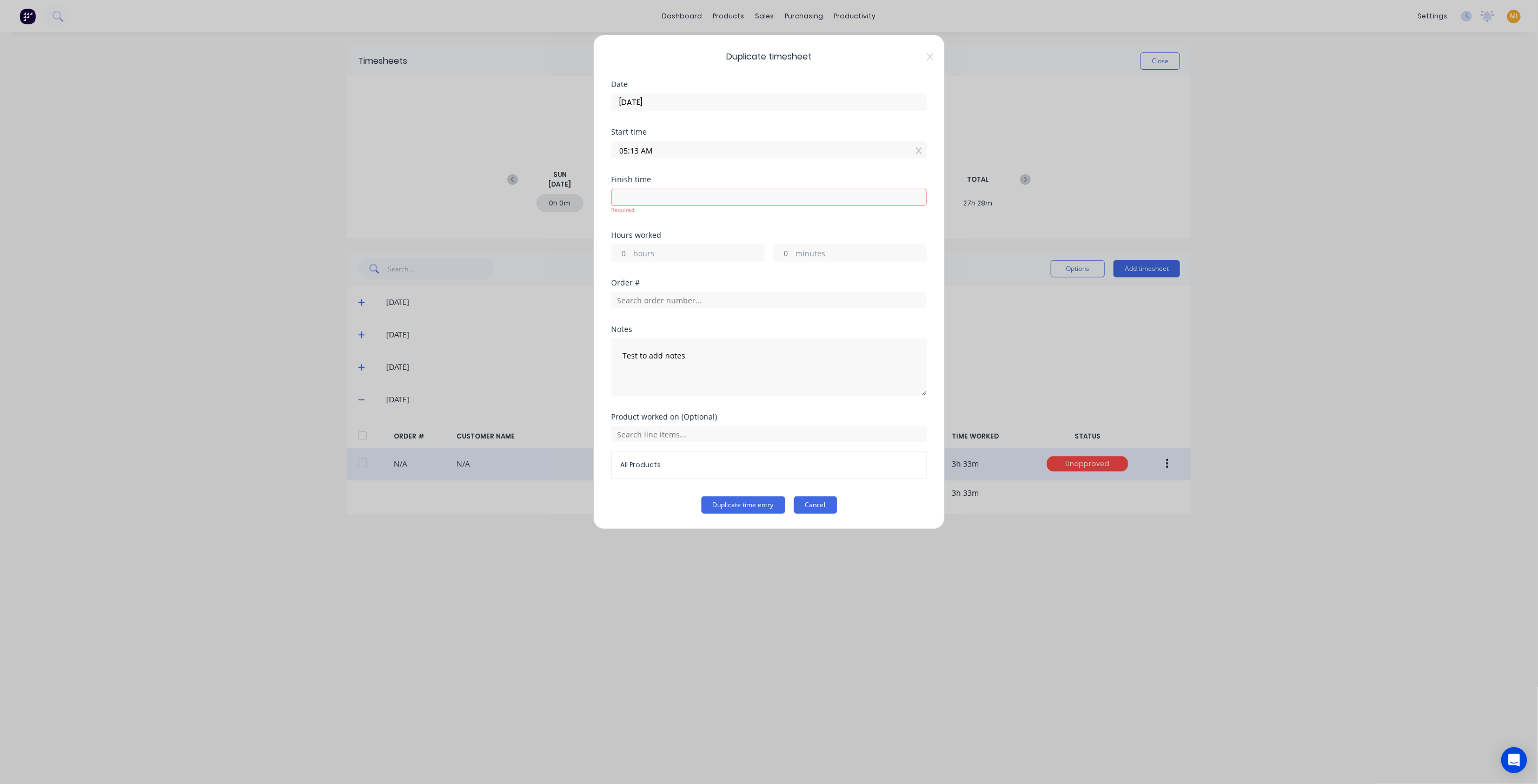
click at [831, 506] on button "Cancel" at bounding box center [816, 505] width 43 height 17
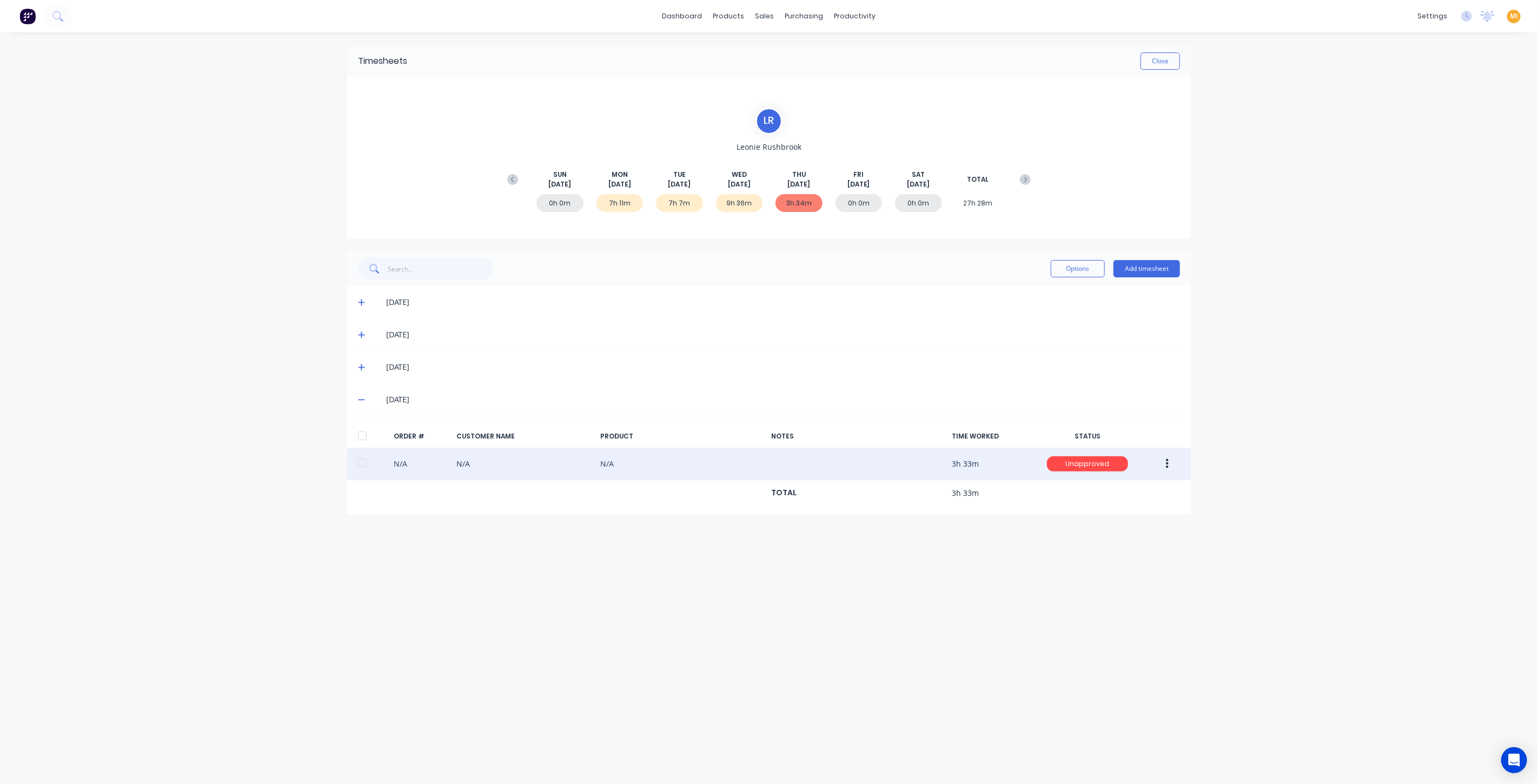
click at [1172, 462] on button "button" at bounding box center [1168, 464] width 26 height 19
click at [1135, 498] on div "Approve" at bounding box center [1129, 492] width 83 height 15
click at [1164, 464] on button "button" at bounding box center [1168, 464] width 26 height 19
click at [1118, 534] on div "Edit" at bounding box center [1129, 535] width 83 height 15
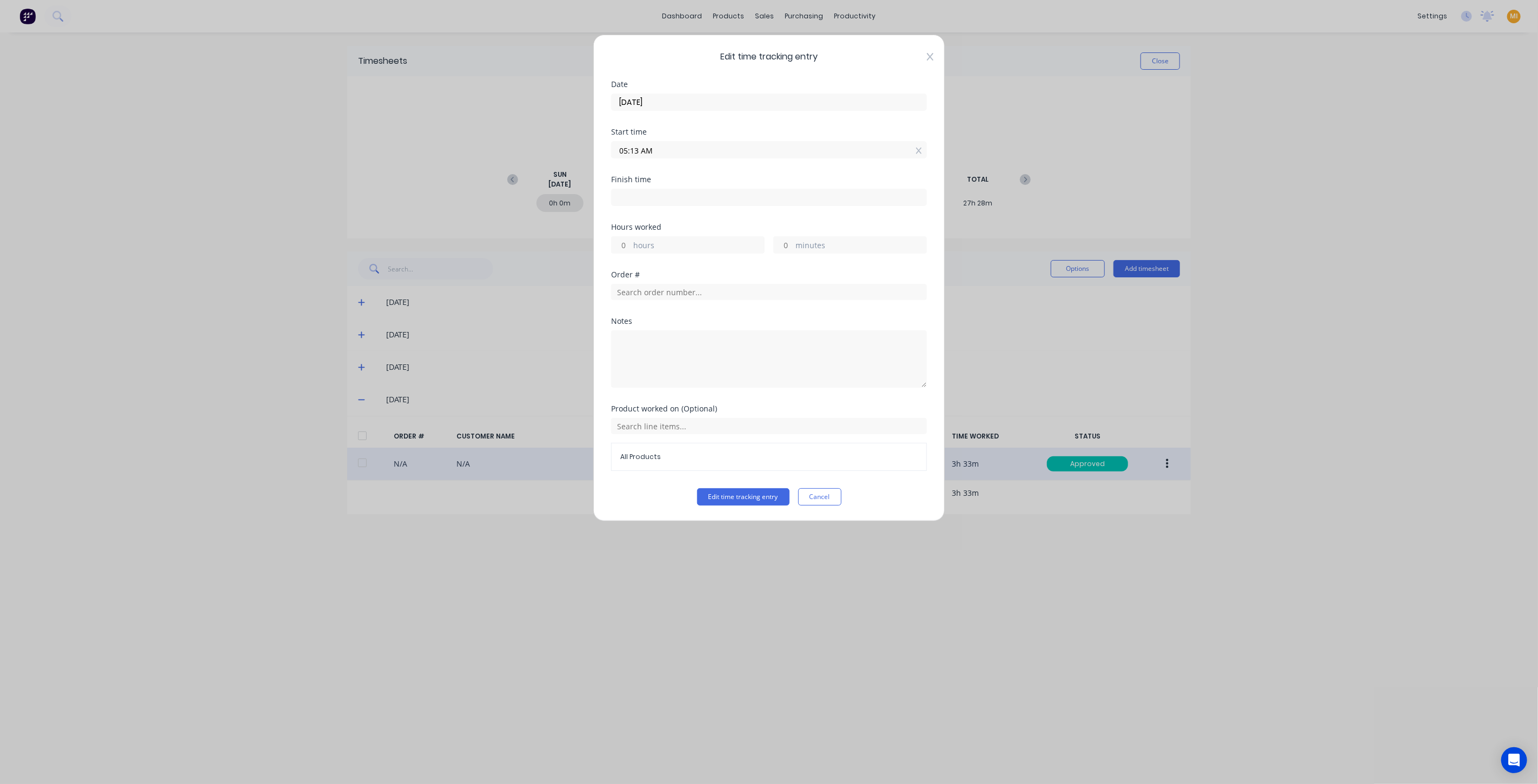
click at [931, 52] on icon at bounding box center [931, 56] width 7 height 9
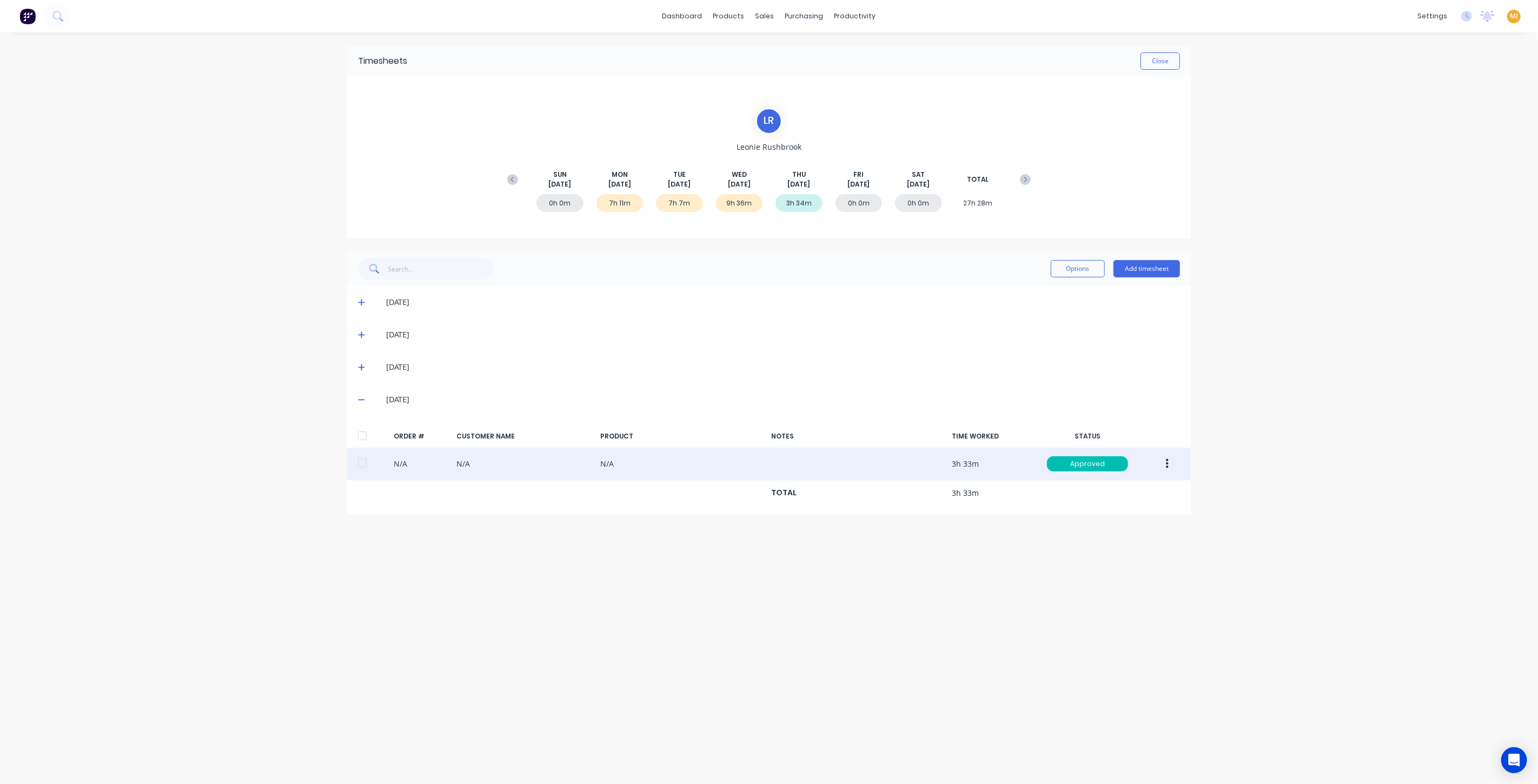
click at [359, 365] on icon at bounding box center [361, 367] width 7 height 7
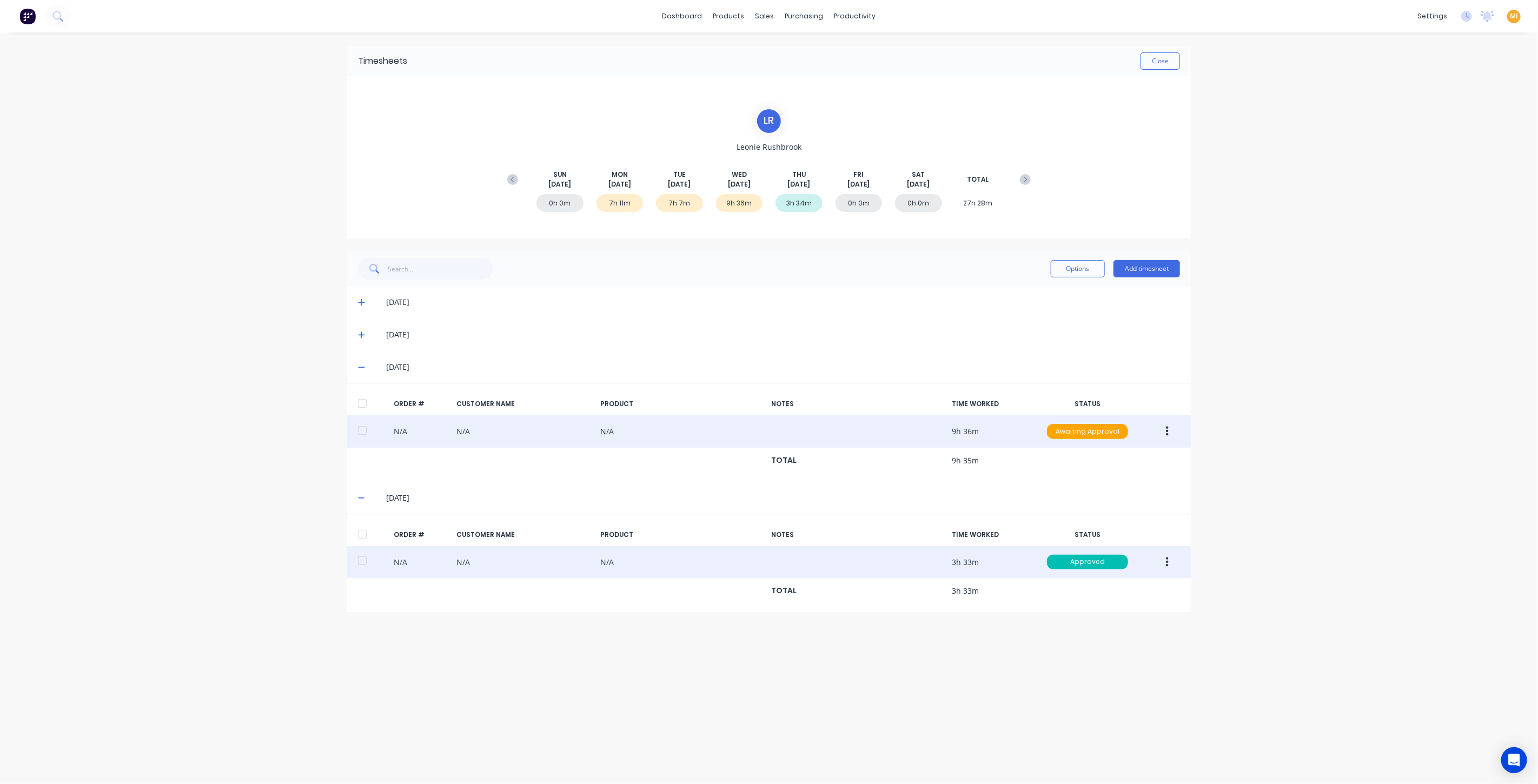
click at [1164, 430] on button "button" at bounding box center [1168, 431] width 26 height 19
click at [1122, 500] on div "Edit" at bounding box center [1129, 503] width 83 height 15
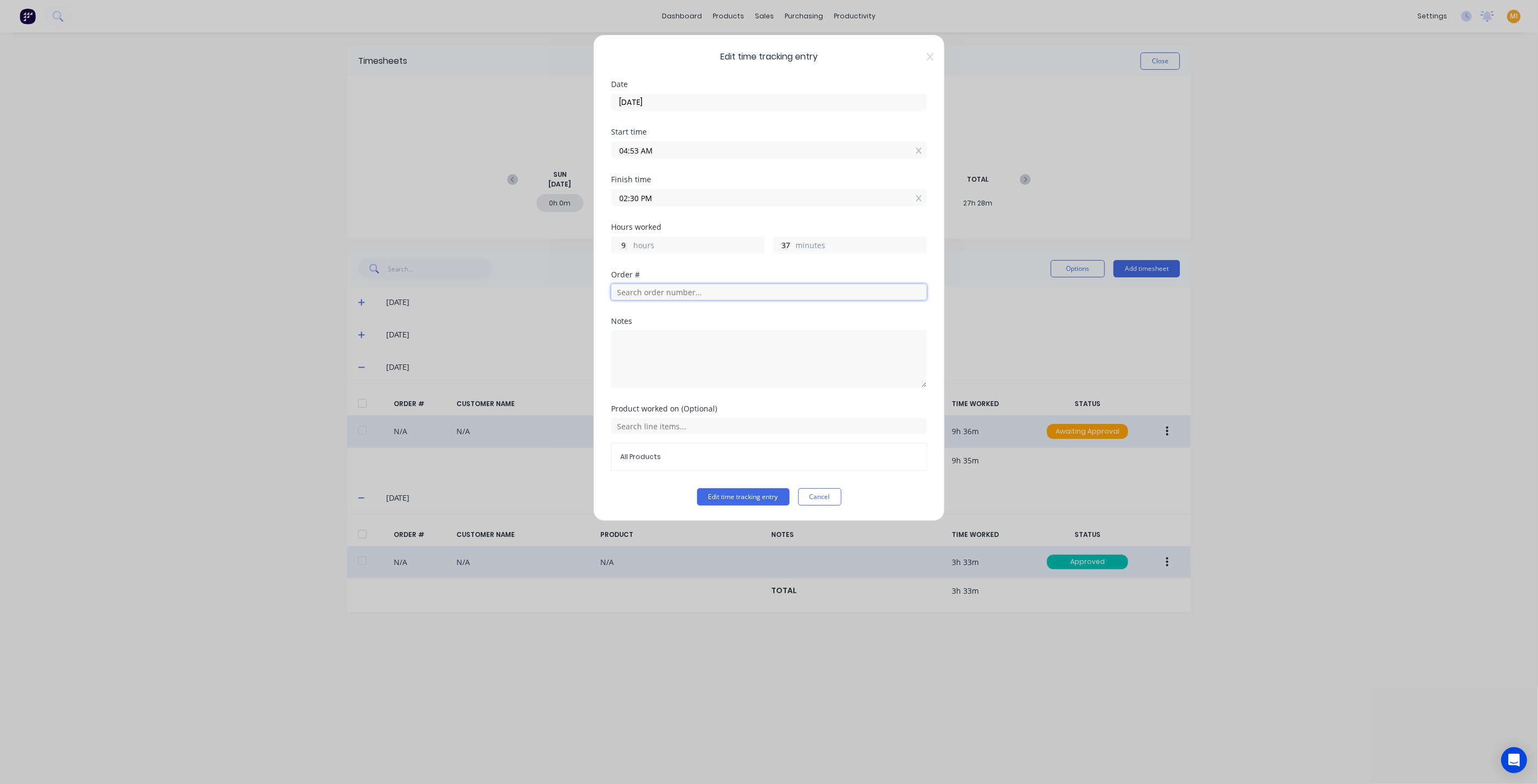
click at [628, 288] on input "text" at bounding box center [769, 292] width 316 height 16
click at [637, 340] on textarea at bounding box center [769, 359] width 316 height 57
type textarea "E"
type textarea "Test to add notes"
click at [756, 486] on div "Product worked on (Optional) All Products" at bounding box center [769, 447] width 316 height 83
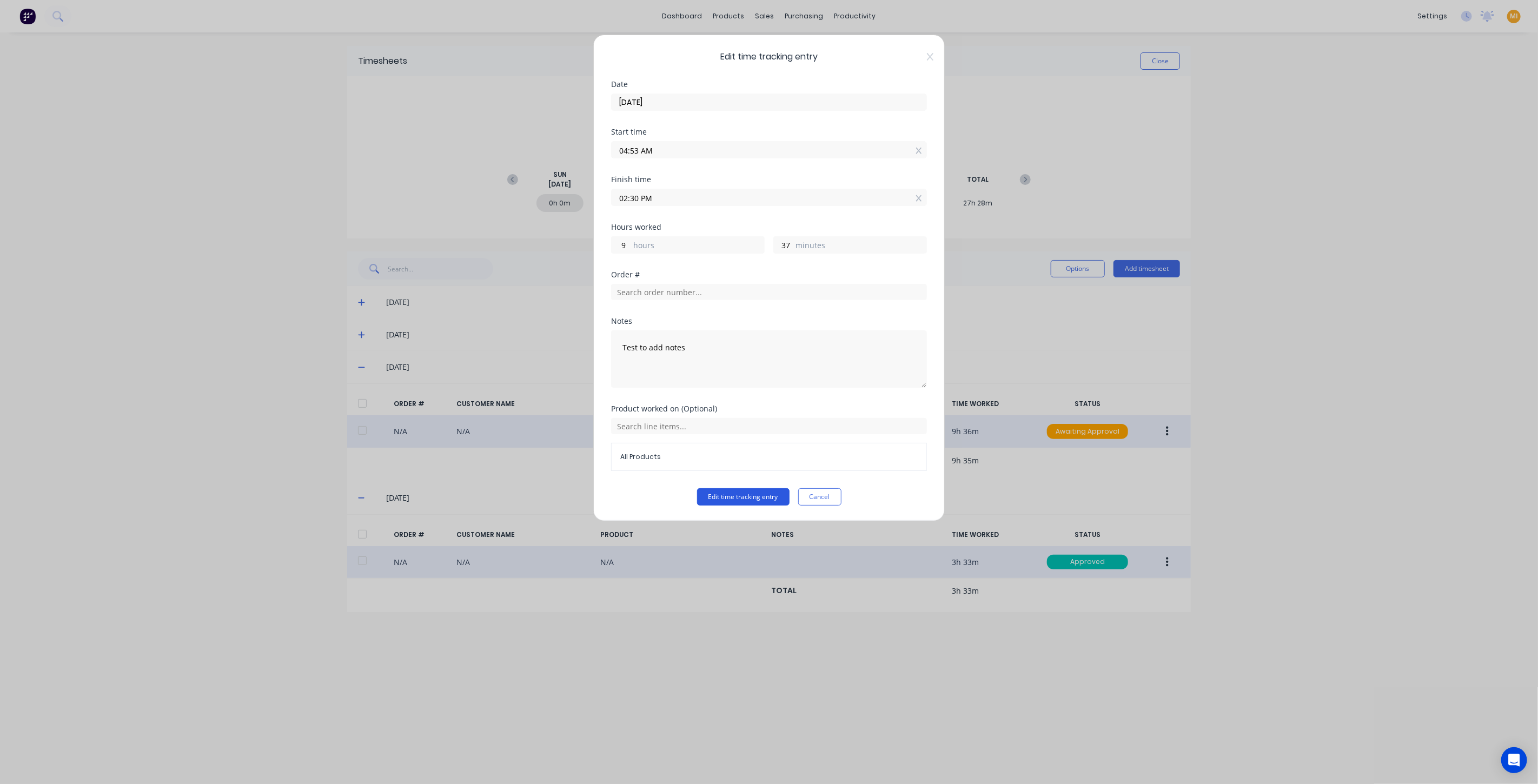
click at [756, 495] on button "Edit time tracking entry" at bounding box center [744, 497] width 93 height 17
click at [820, 492] on button "Cancel" at bounding box center [820, 497] width 43 height 17
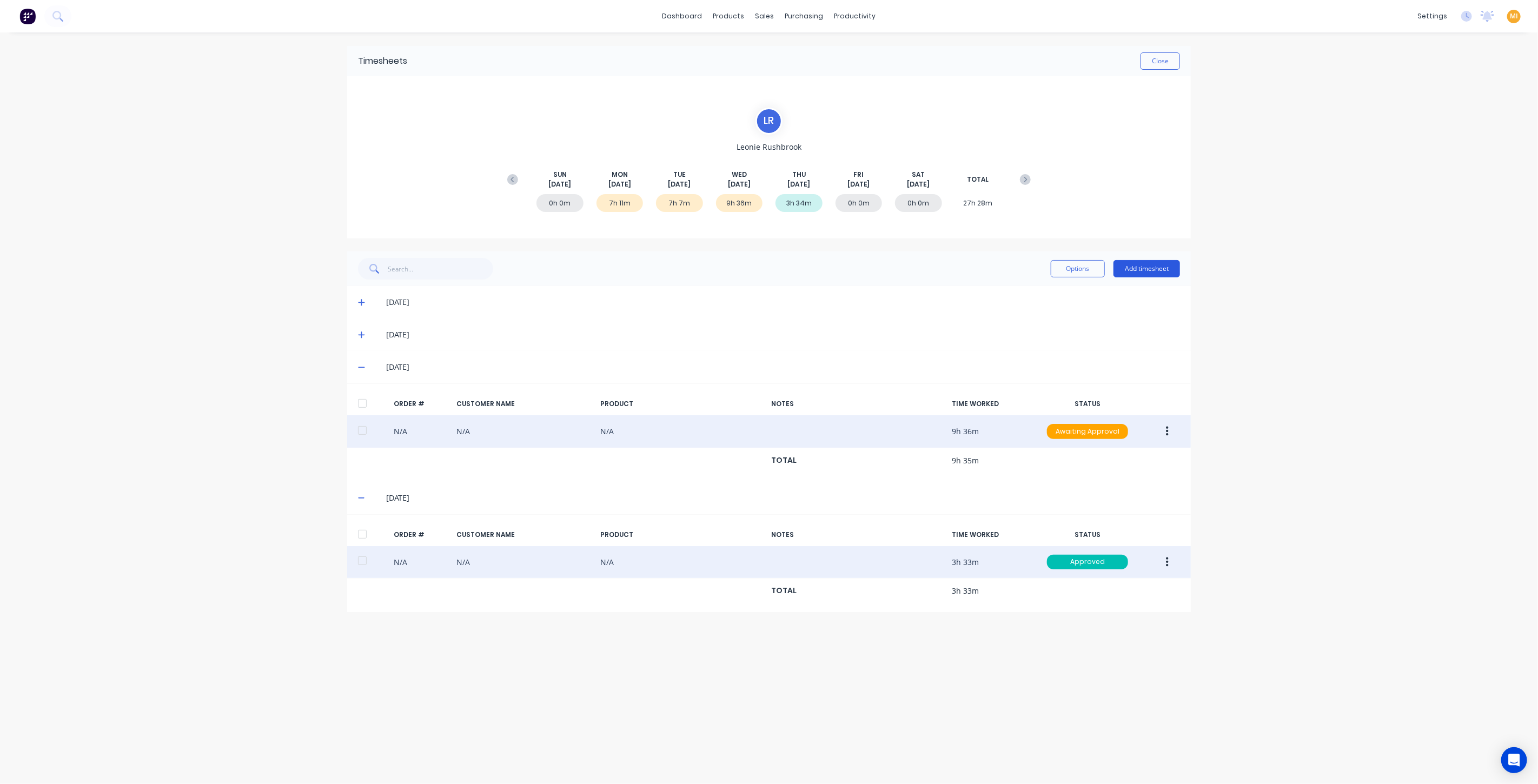
click at [1140, 265] on button "Add timesheet" at bounding box center [1146, 269] width 67 height 17
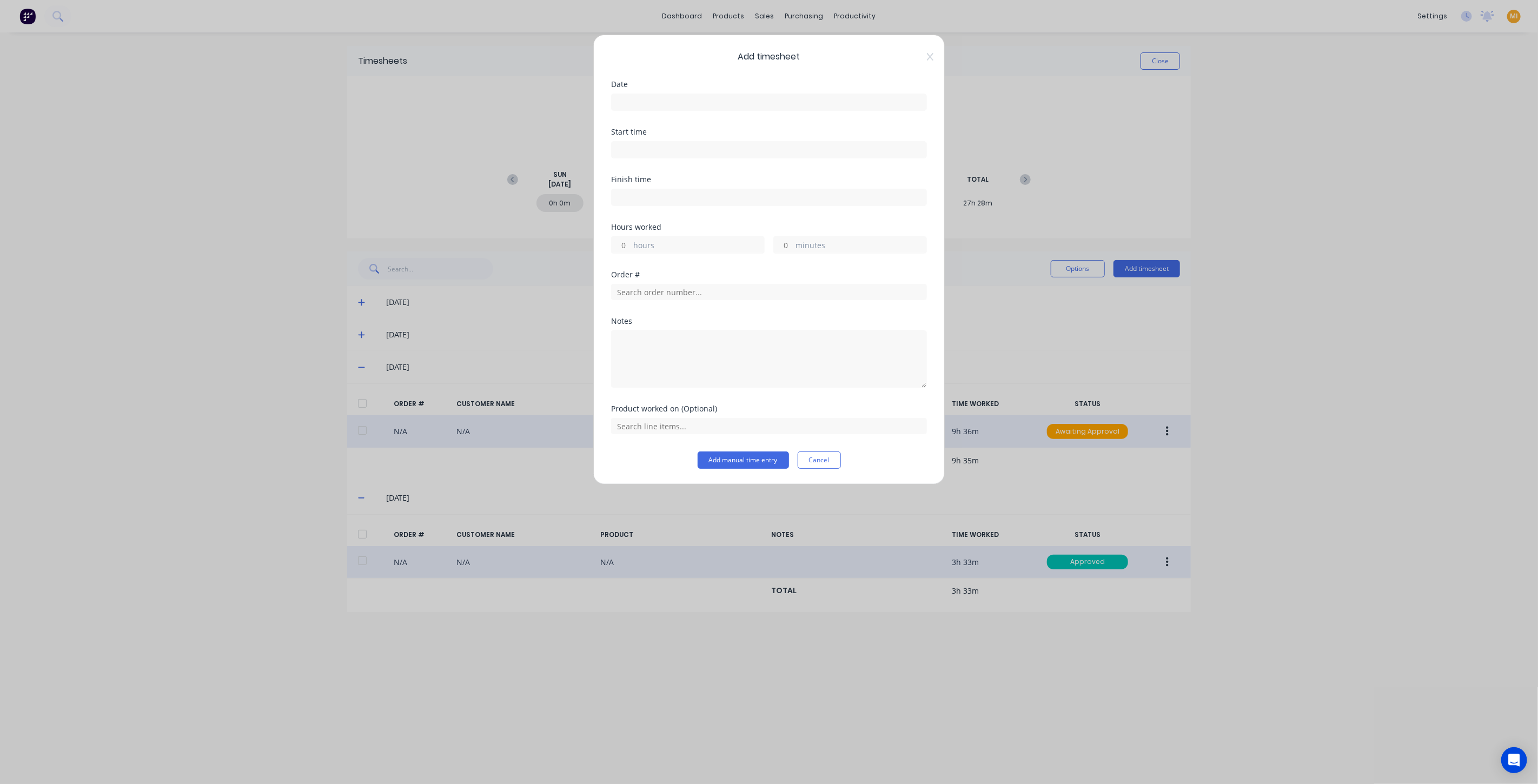
click at [642, 99] on input at bounding box center [769, 102] width 315 height 16
click at [712, 237] on div "28" at bounding box center [713, 240] width 16 height 16
type input "28/08/2025"
click at [626, 247] on input "hours" at bounding box center [621, 245] width 19 height 16
type input "3"
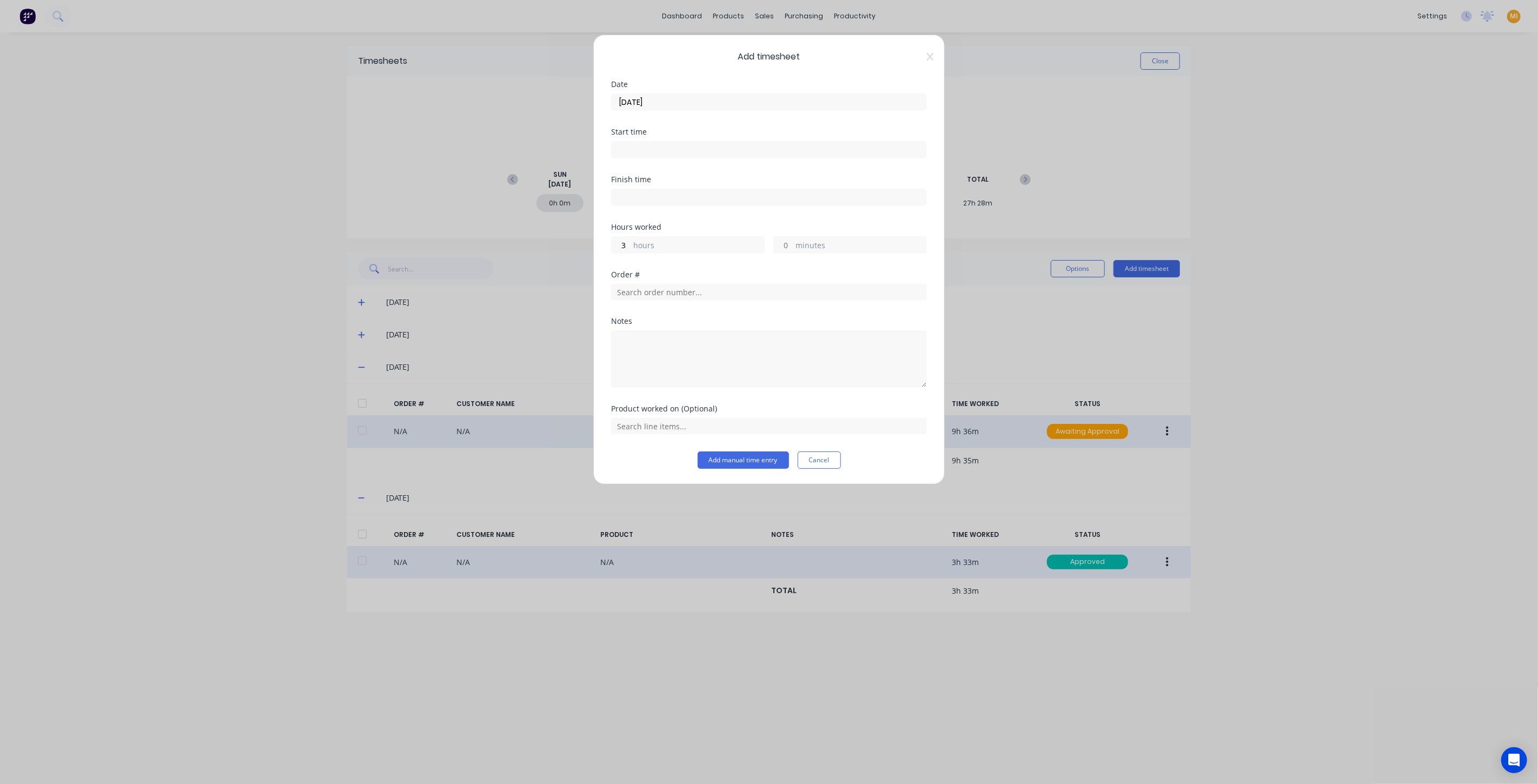
click at [796, 242] on label "minutes" at bounding box center [861, 247] width 131 height 13
click at [793, 242] on input "minutes" at bounding box center [783, 245] width 19 height 16
type input "33"
click at [748, 267] on div "Hours worked 3 hours 33 minutes" at bounding box center [769, 247] width 316 height 48
click at [759, 454] on button "Add manual time entry" at bounding box center [743, 460] width 91 height 17
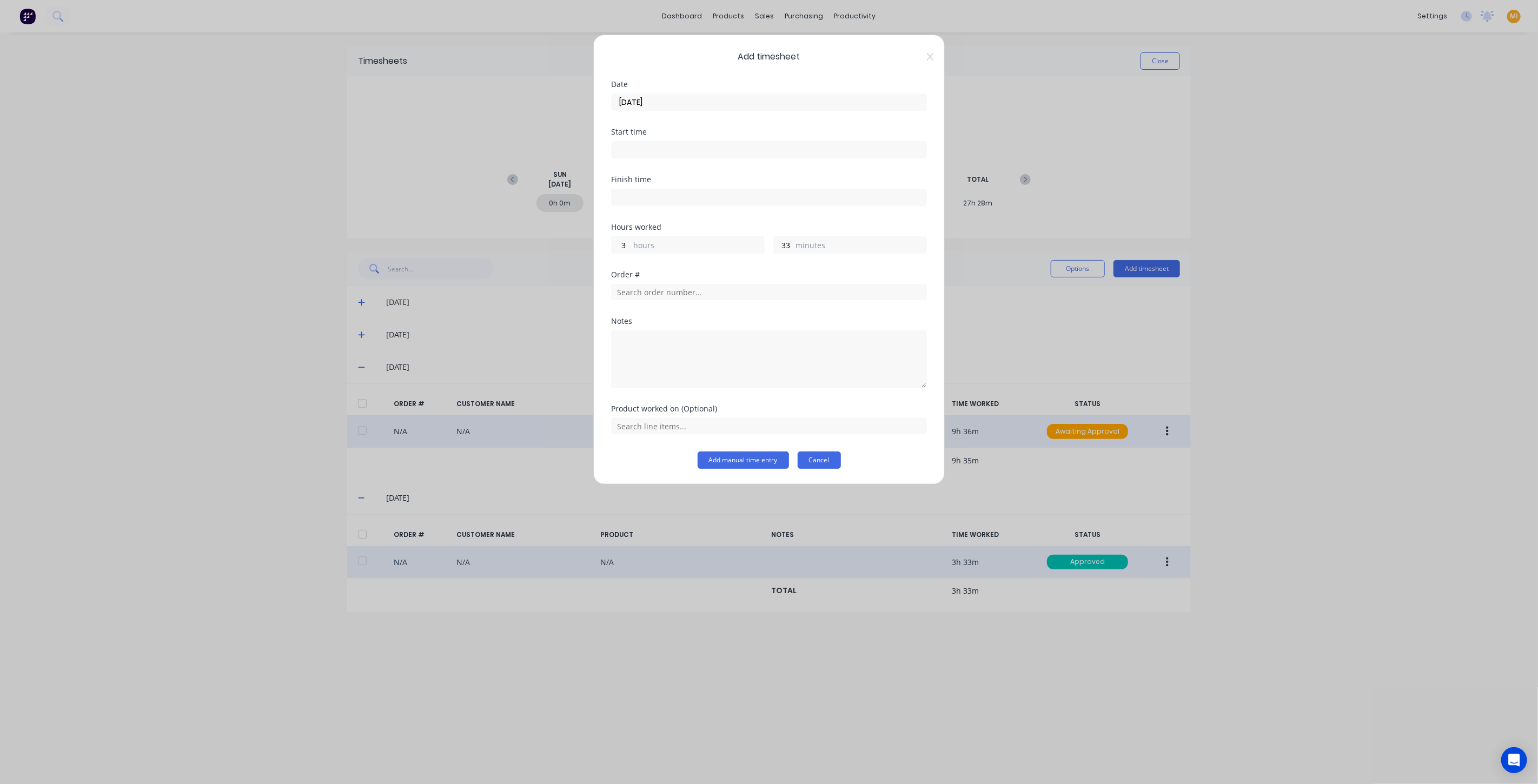
click at [803, 458] on button "Cancel" at bounding box center [819, 460] width 43 height 17
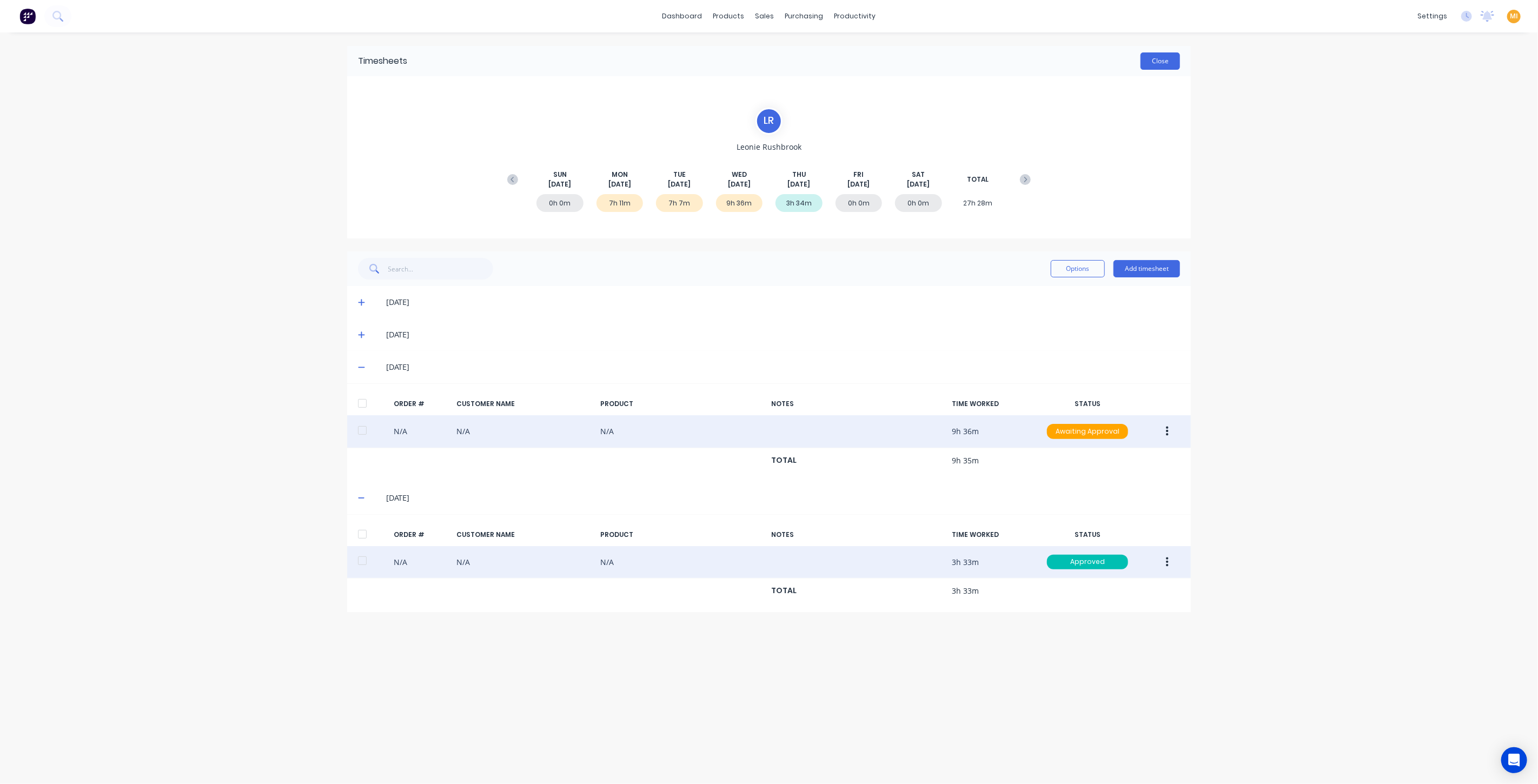
click at [1155, 60] on button "Close" at bounding box center [1160, 61] width 40 height 17
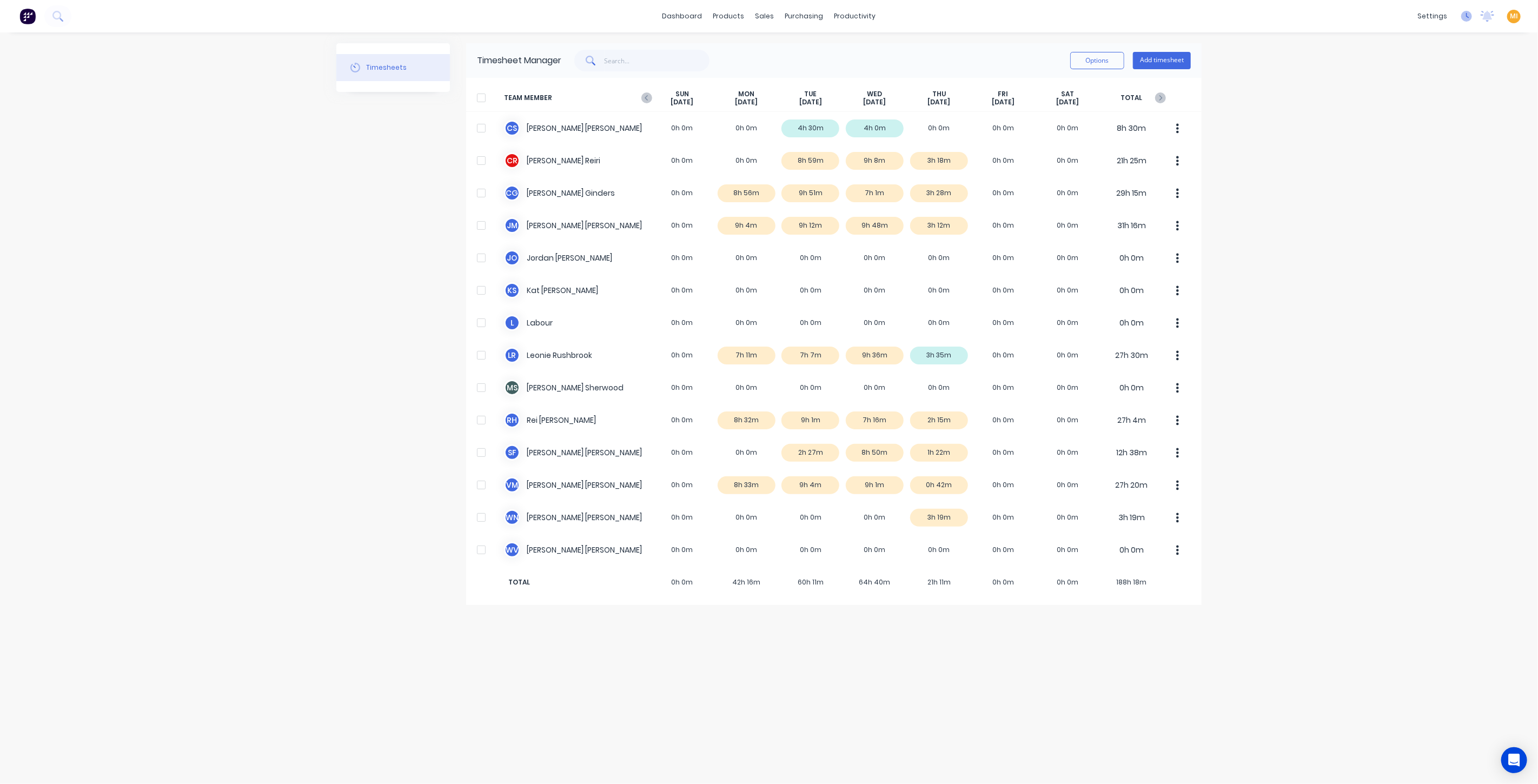
click at [1466, 17] on icon at bounding box center [1467, 16] width 11 height 11
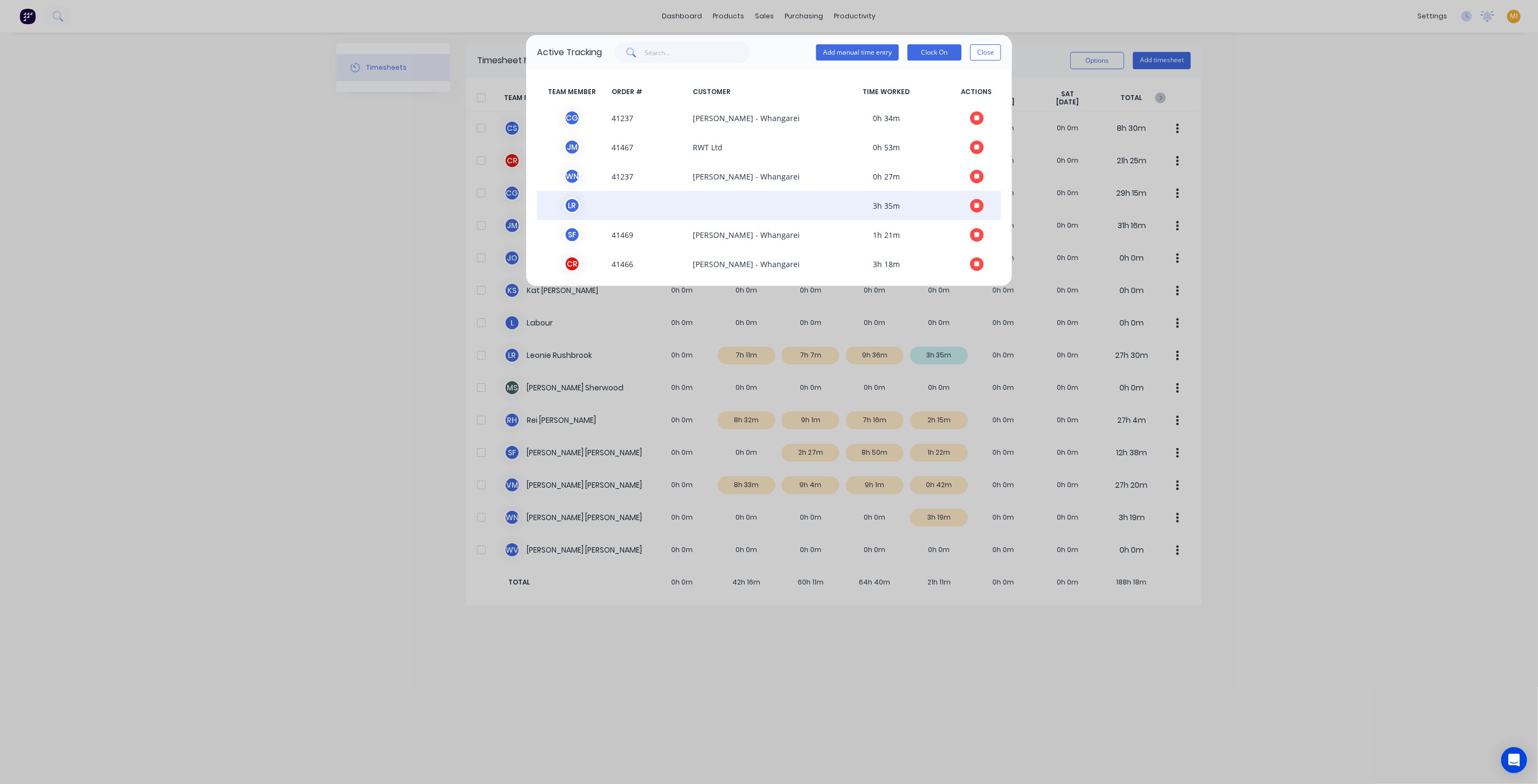
click at [701, 198] on span at bounding box center [755, 206] width 132 height 16
click at [984, 52] on button "Close" at bounding box center [986, 52] width 31 height 16
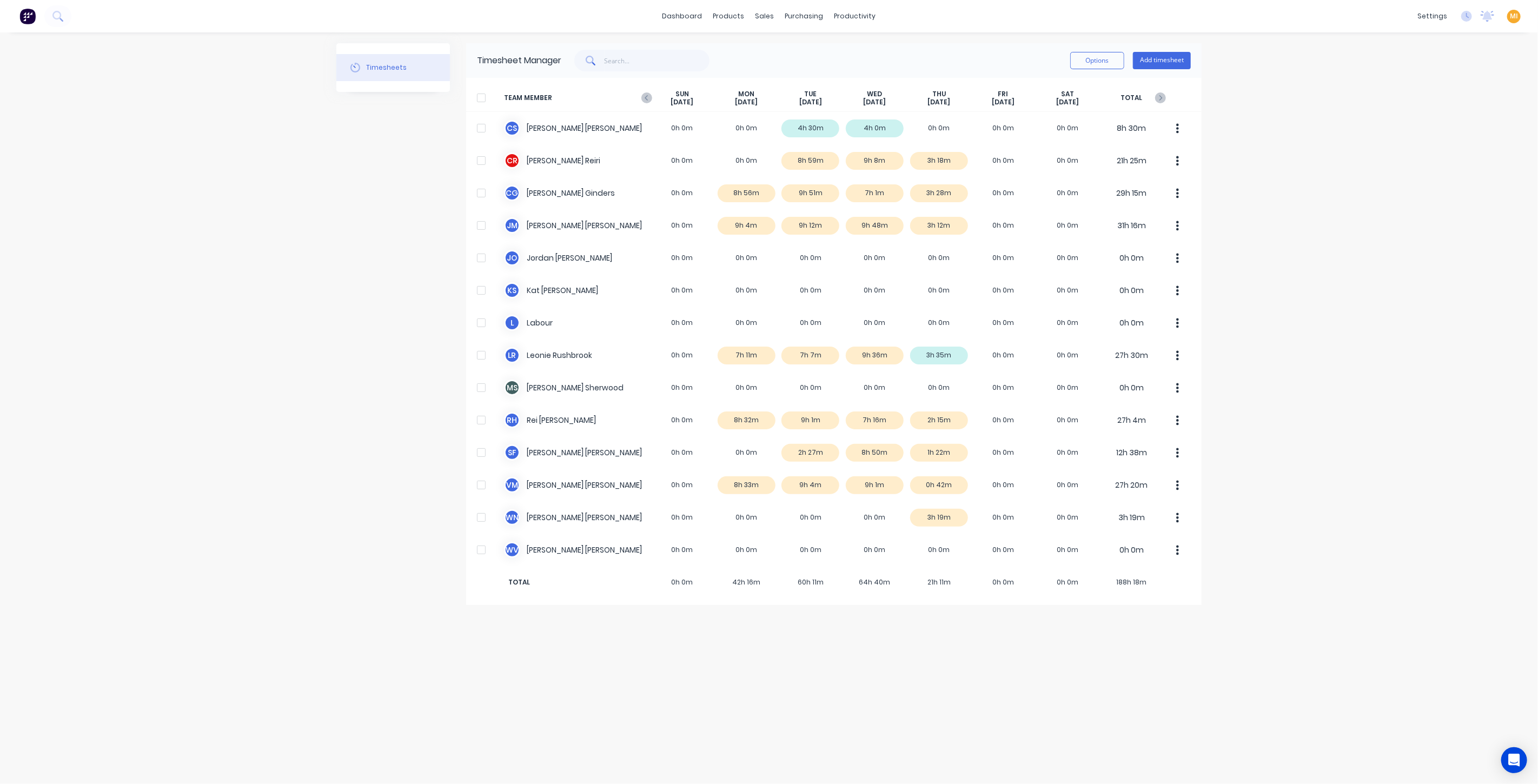
click at [31, 20] on img at bounding box center [28, 16] width 16 height 16
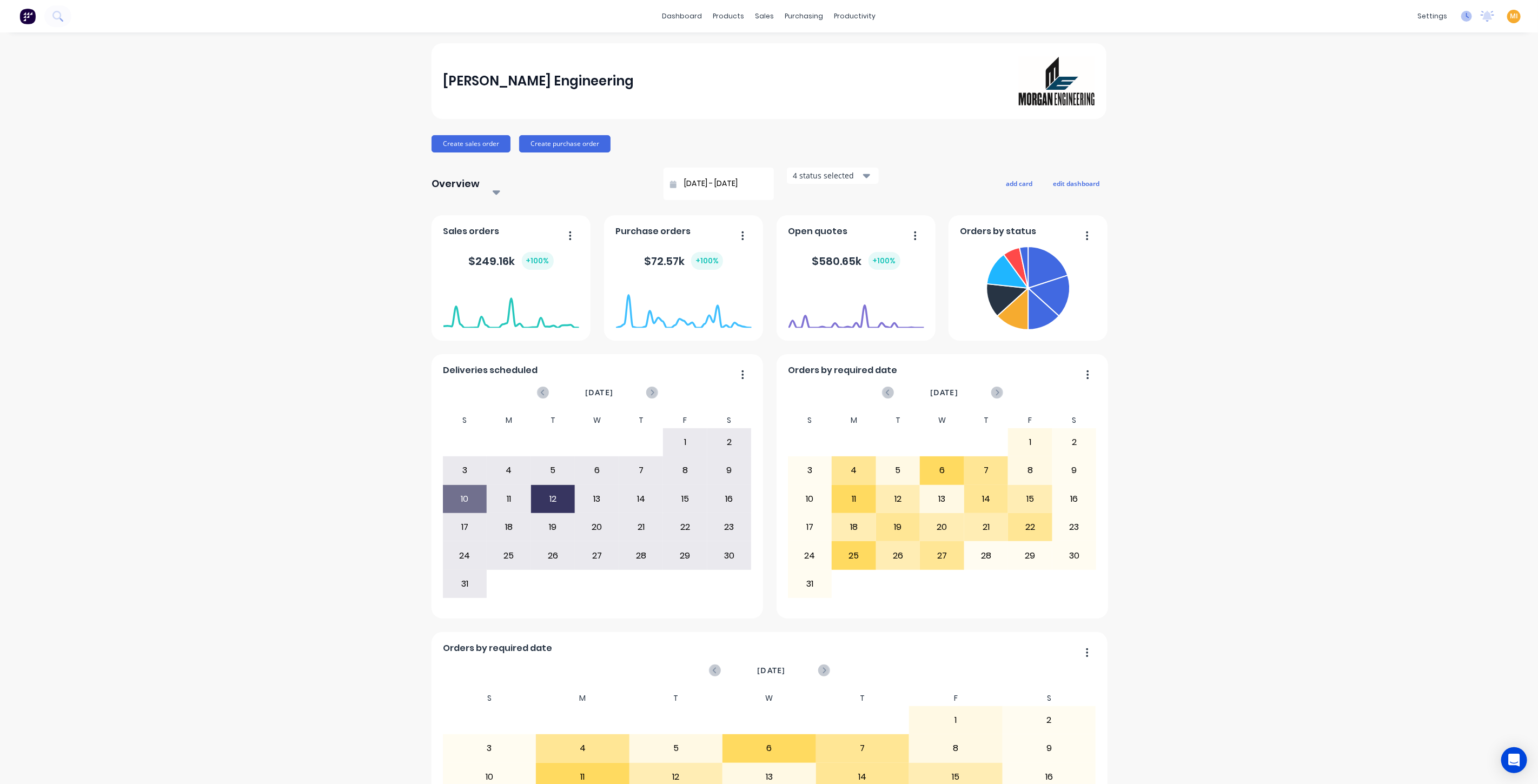
click at [1461, 16] on icon at bounding box center [1467, 16] width 11 height 11
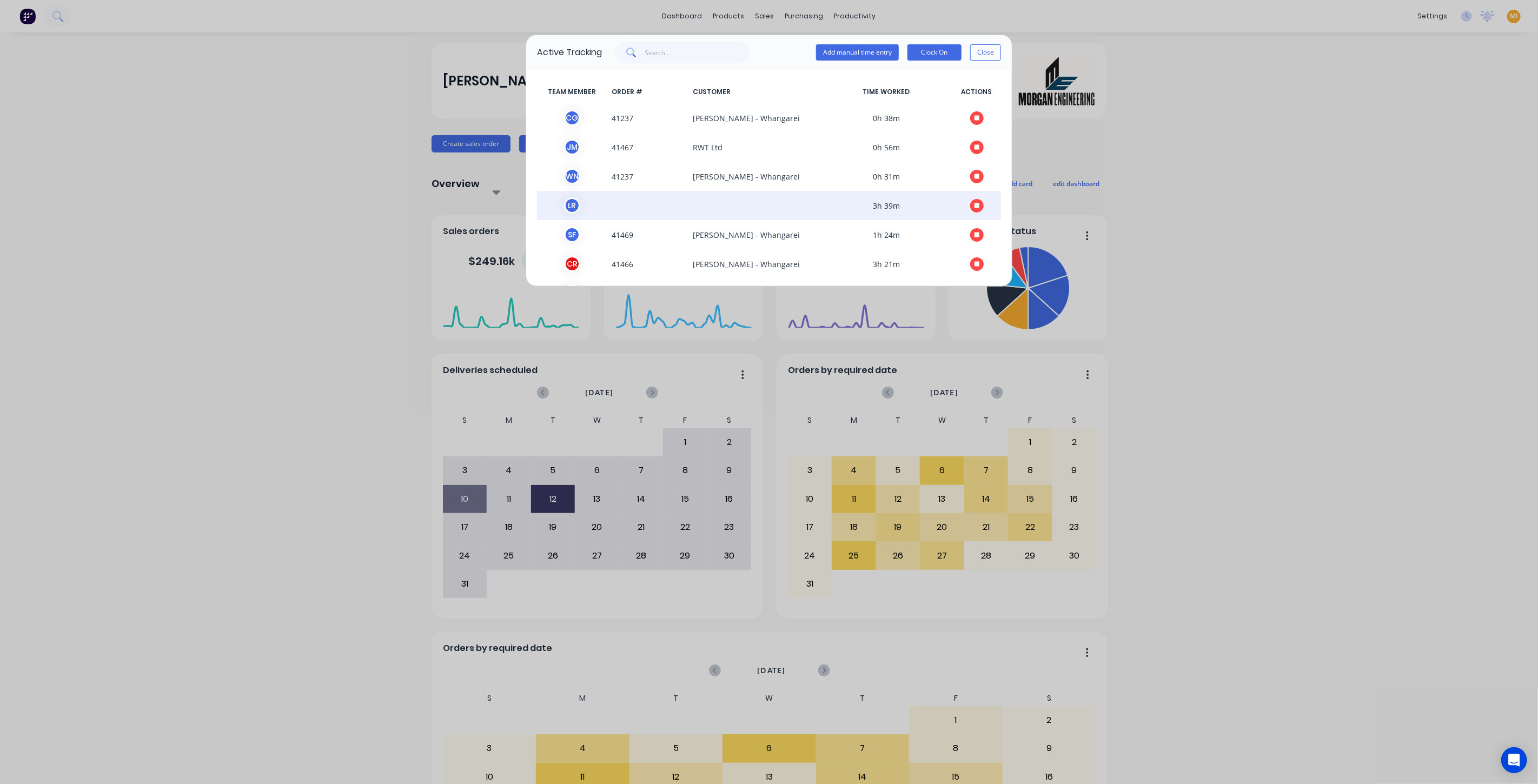
scroll to position [32, 0]
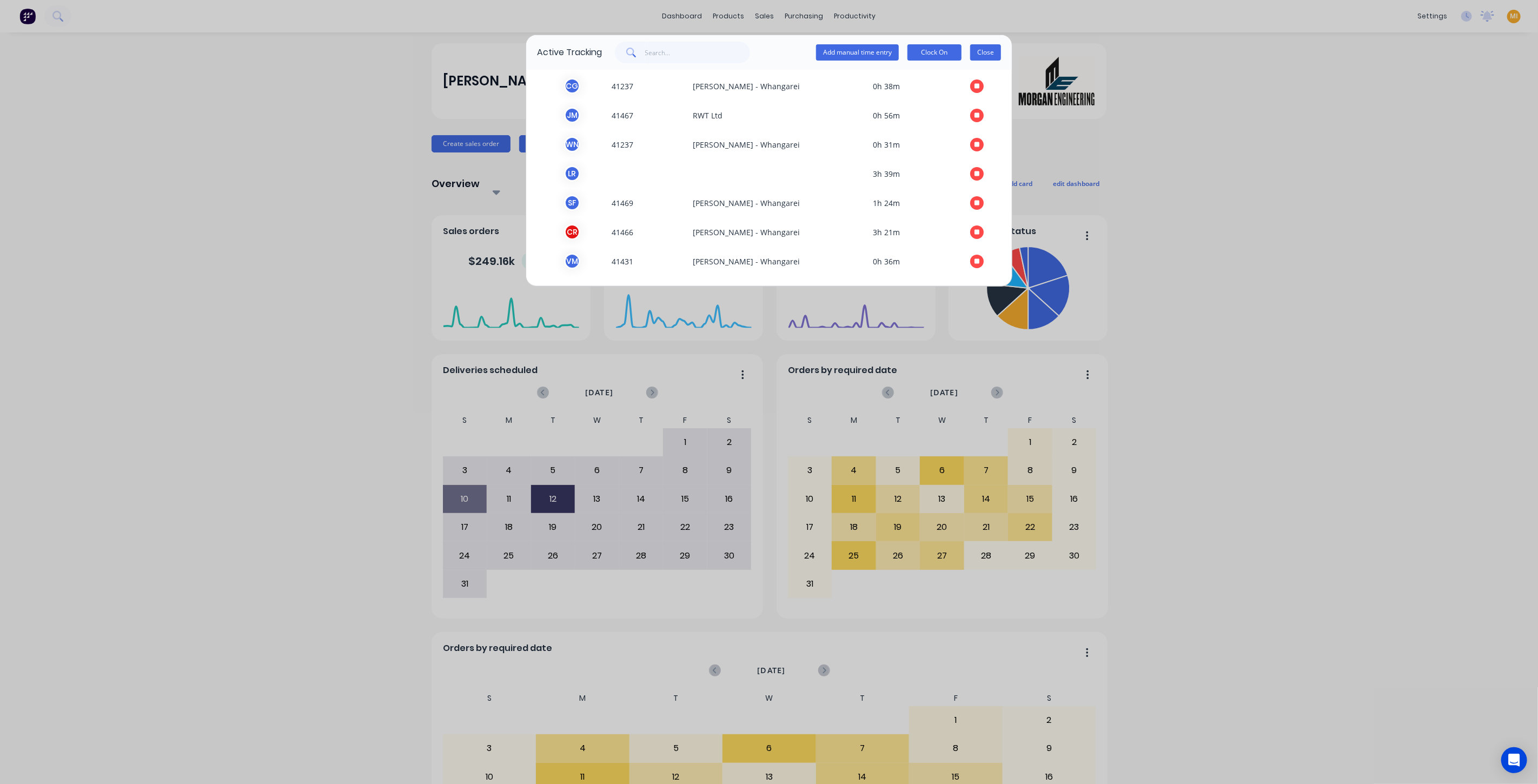
click at [1000, 54] on button "Close" at bounding box center [986, 52] width 31 height 16
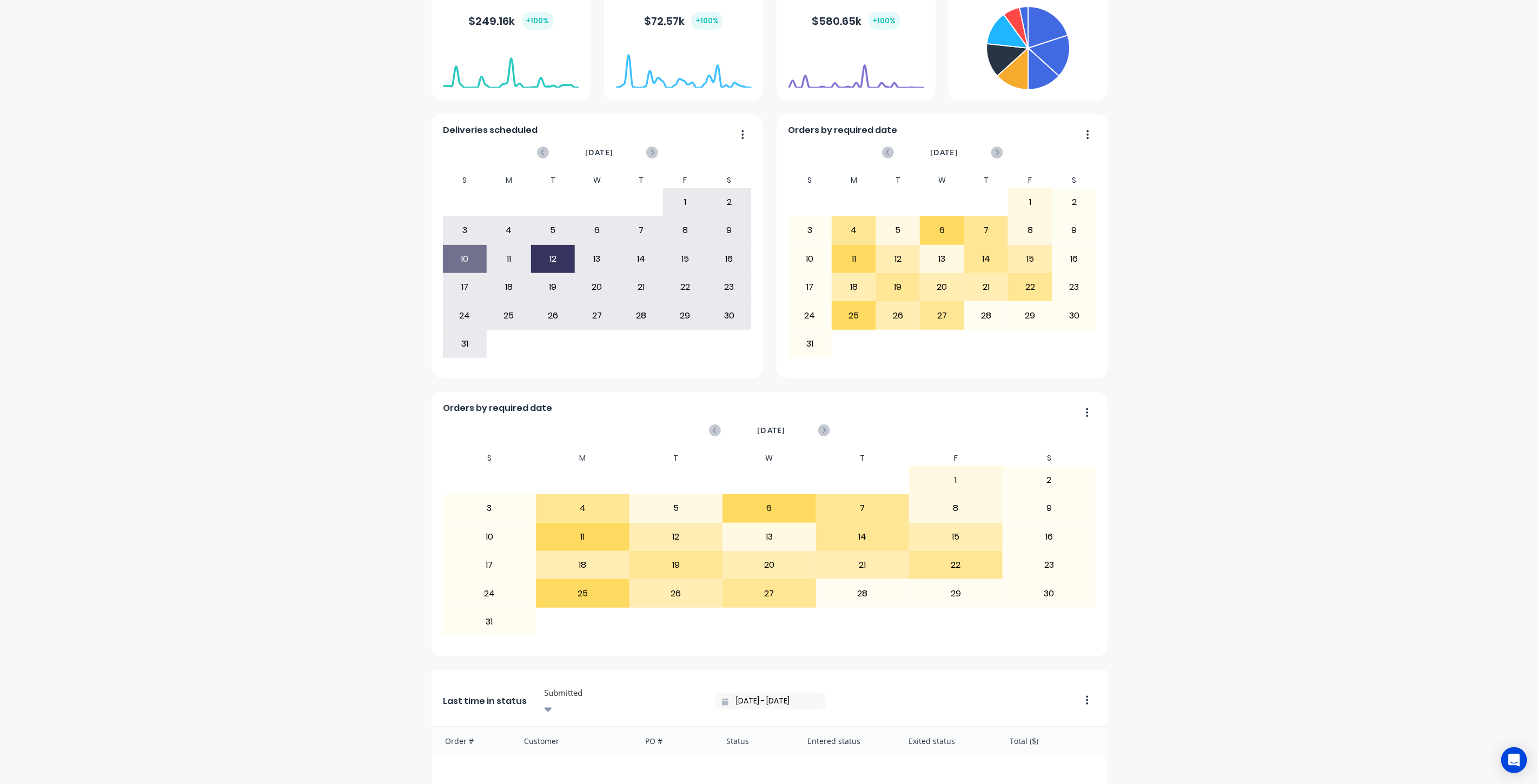
scroll to position [0, 0]
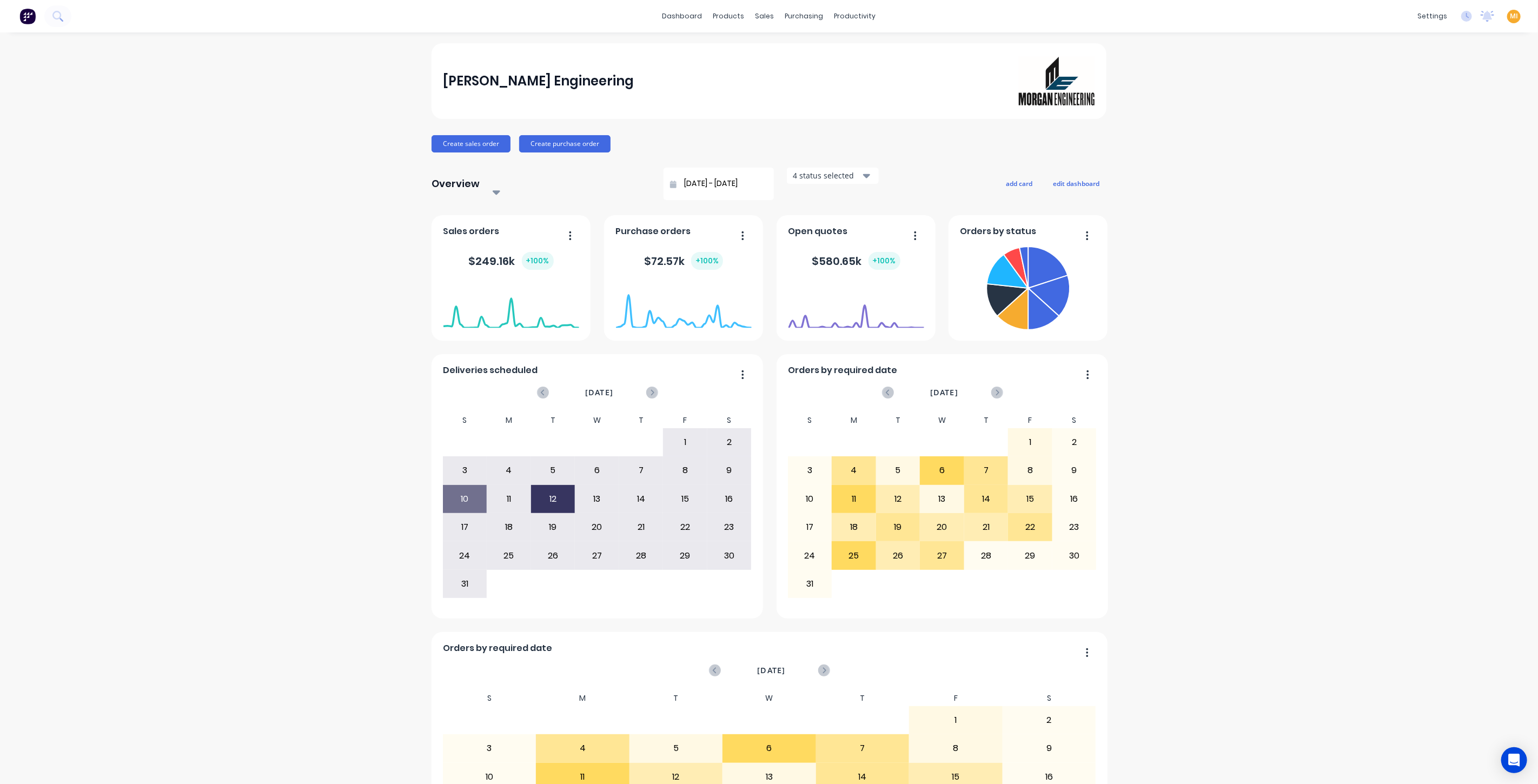
click at [1510, 17] on span "MI" at bounding box center [1514, 16] width 8 height 9
click at [1423, 124] on button "Sign out" at bounding box center [1446, 135] width 143 height 21
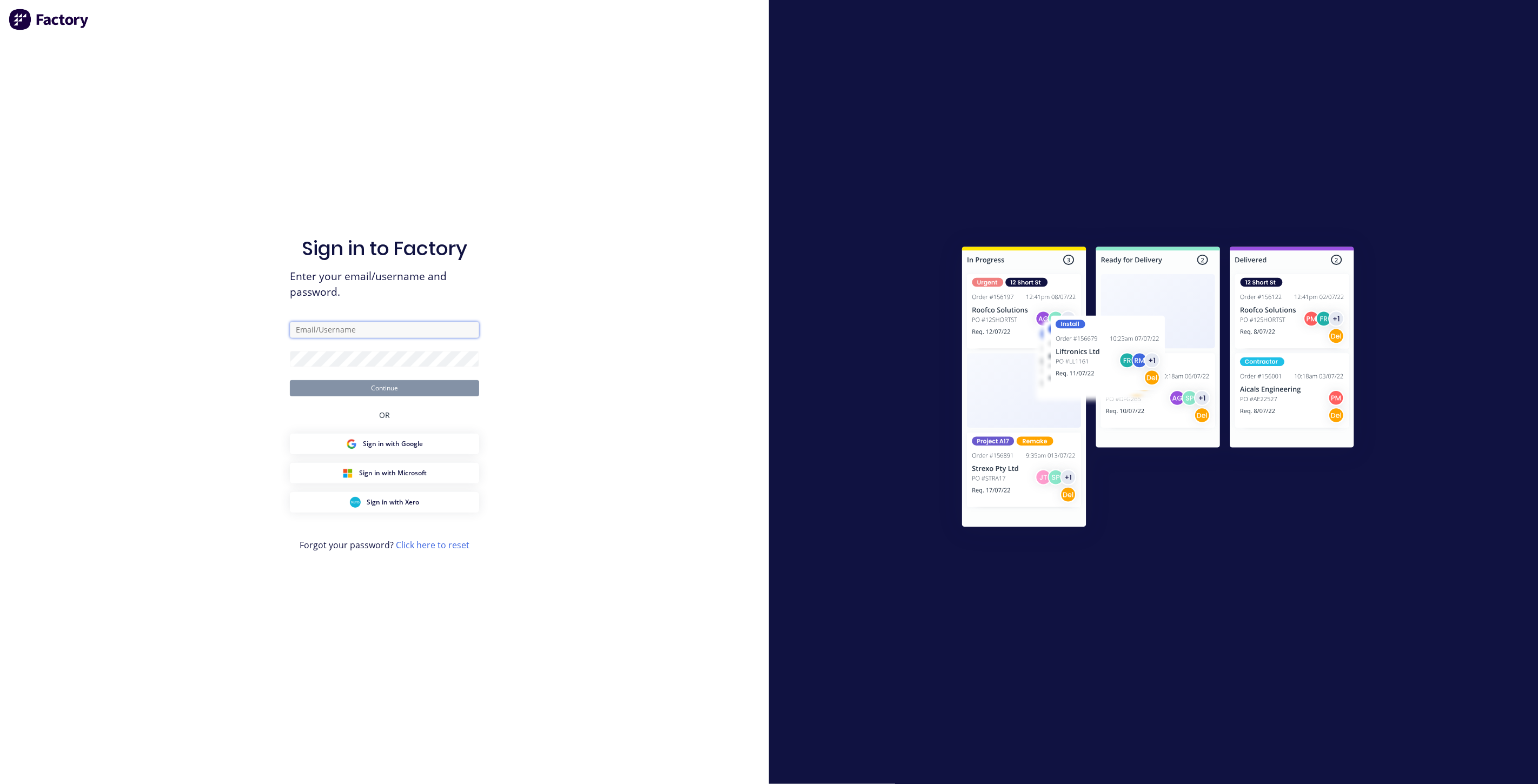
click at [372, 335] on input "text" at bounding box center [384, 330] width 189 height 16
type input "team+maricardemo@factory.app"
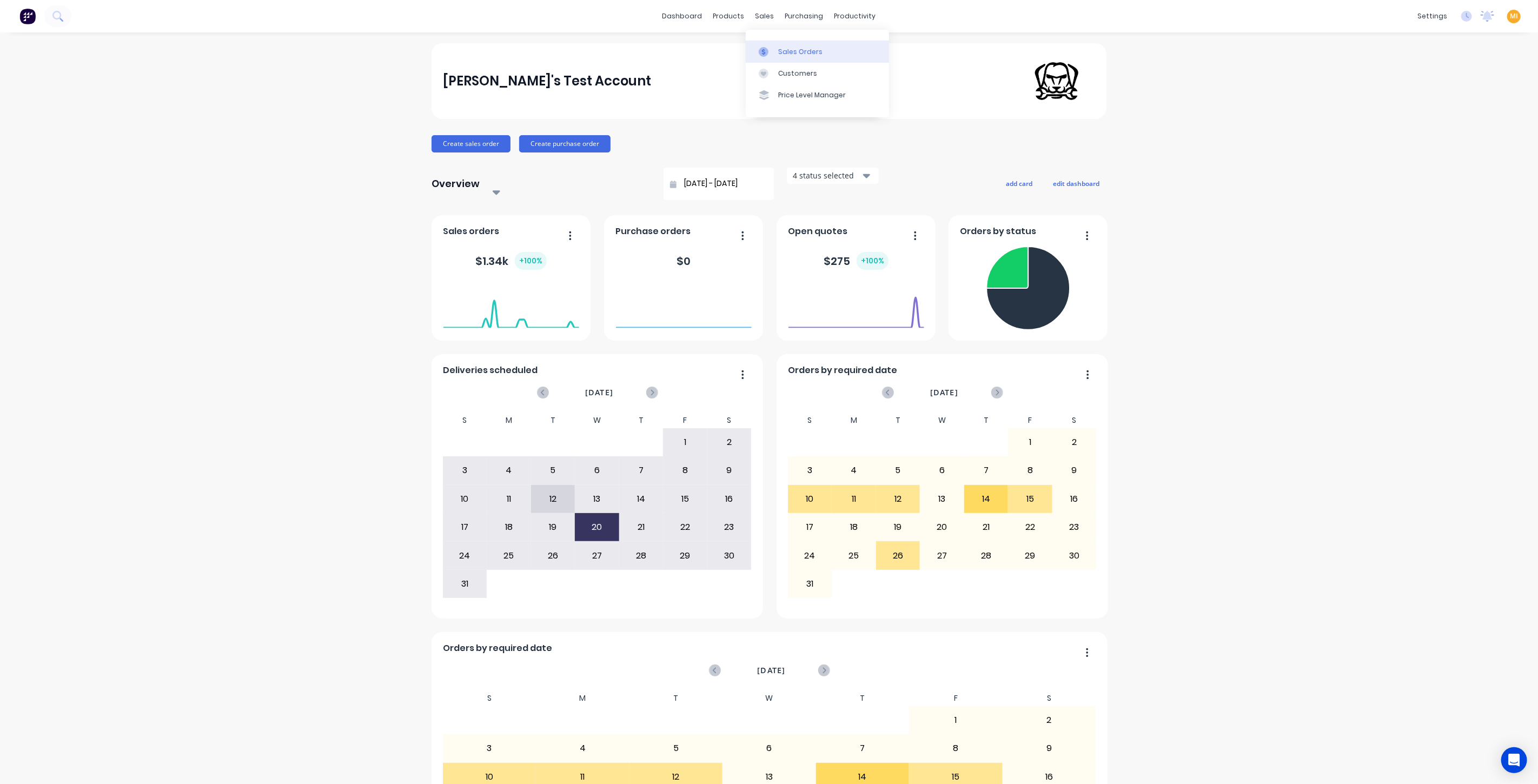
click at [767, 42] on link "Sales Orders" at bounding box center [817, 51] width 143 height 21
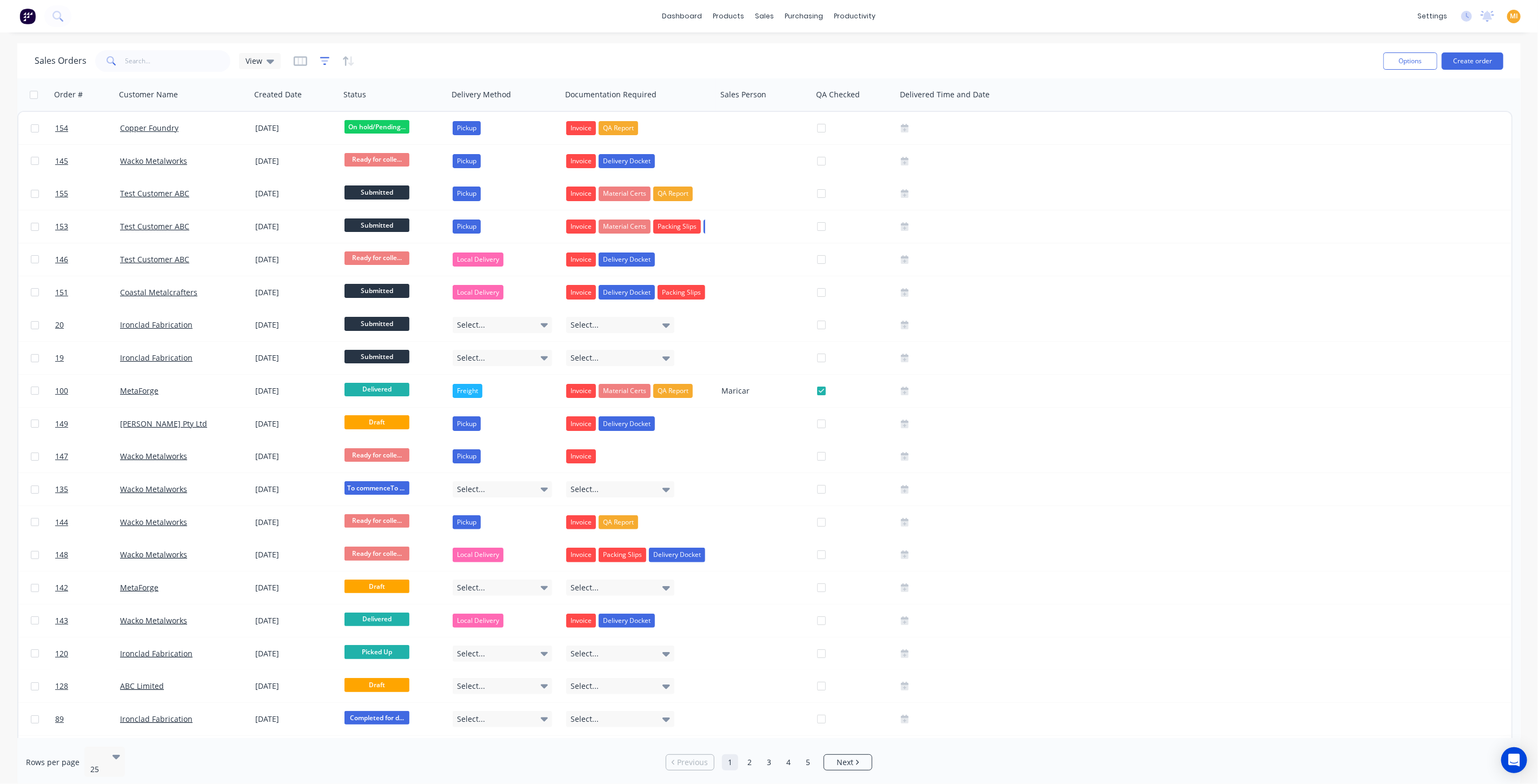
click at [321, 60] on icon "button" at bounding box center [325, 60] width 7 height 1
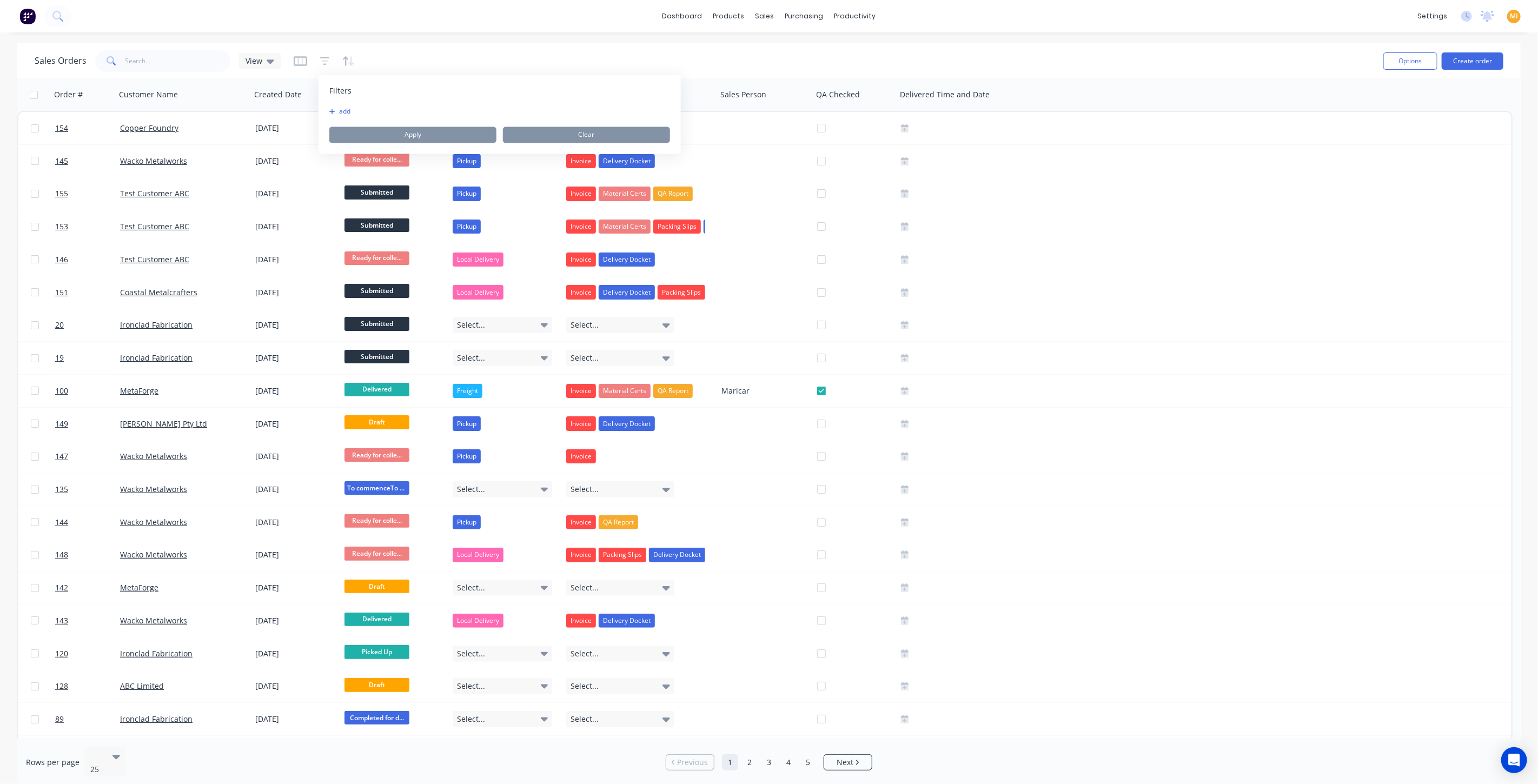
click at [351, 103] on div "Filters add Apply Clear" at bounding box center [499, 115] width 362 height 79
click at [350, 107] on button "add" at bounding box center [343, 112] width 27 height 9
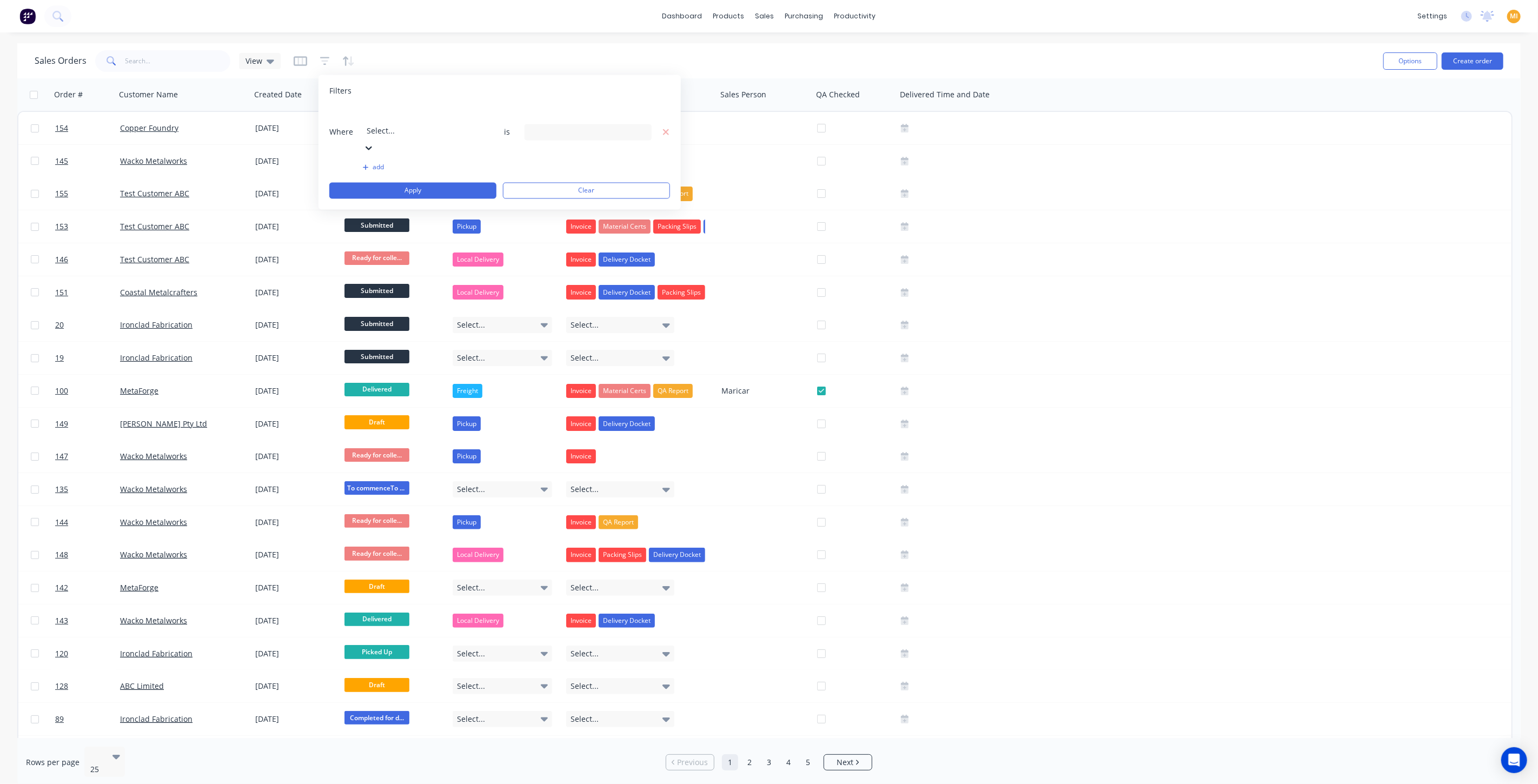
click at [381, 112] on div at bounding box center [445, 116] width 156 height 13
click at [554, 126] on div "13 Status selected" at bounding box center [580, 132] width 98 height 11
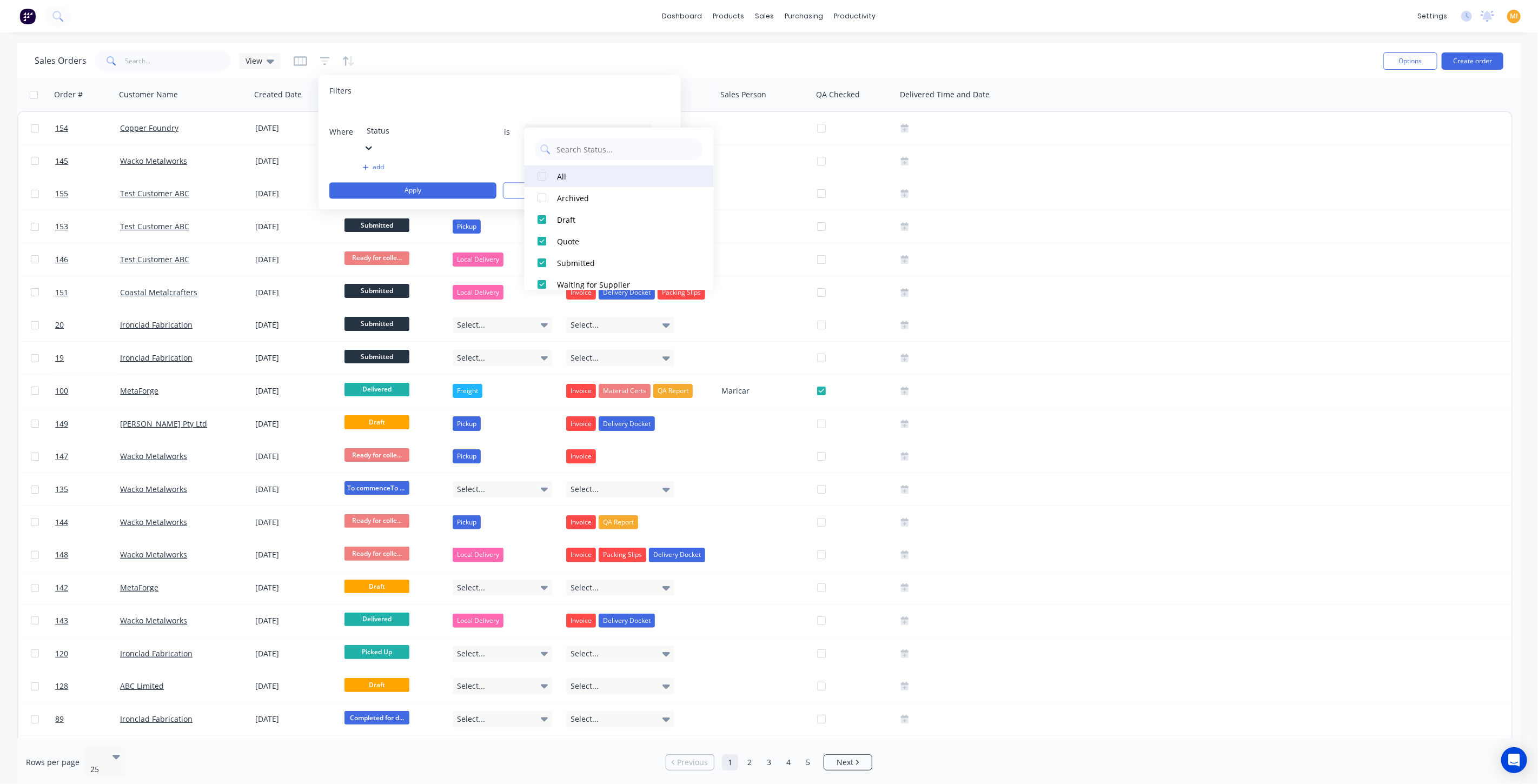
click at [547, 177] on div at bounding box center [542, 176] width 22 height 21
click at [544, 177] on div at bounding box center [542, 176] width 22 height 21
drag, startPoint x: 546, startPoint y: 240, endPoint x: 495, endPoint y: 204, distance: 62.4
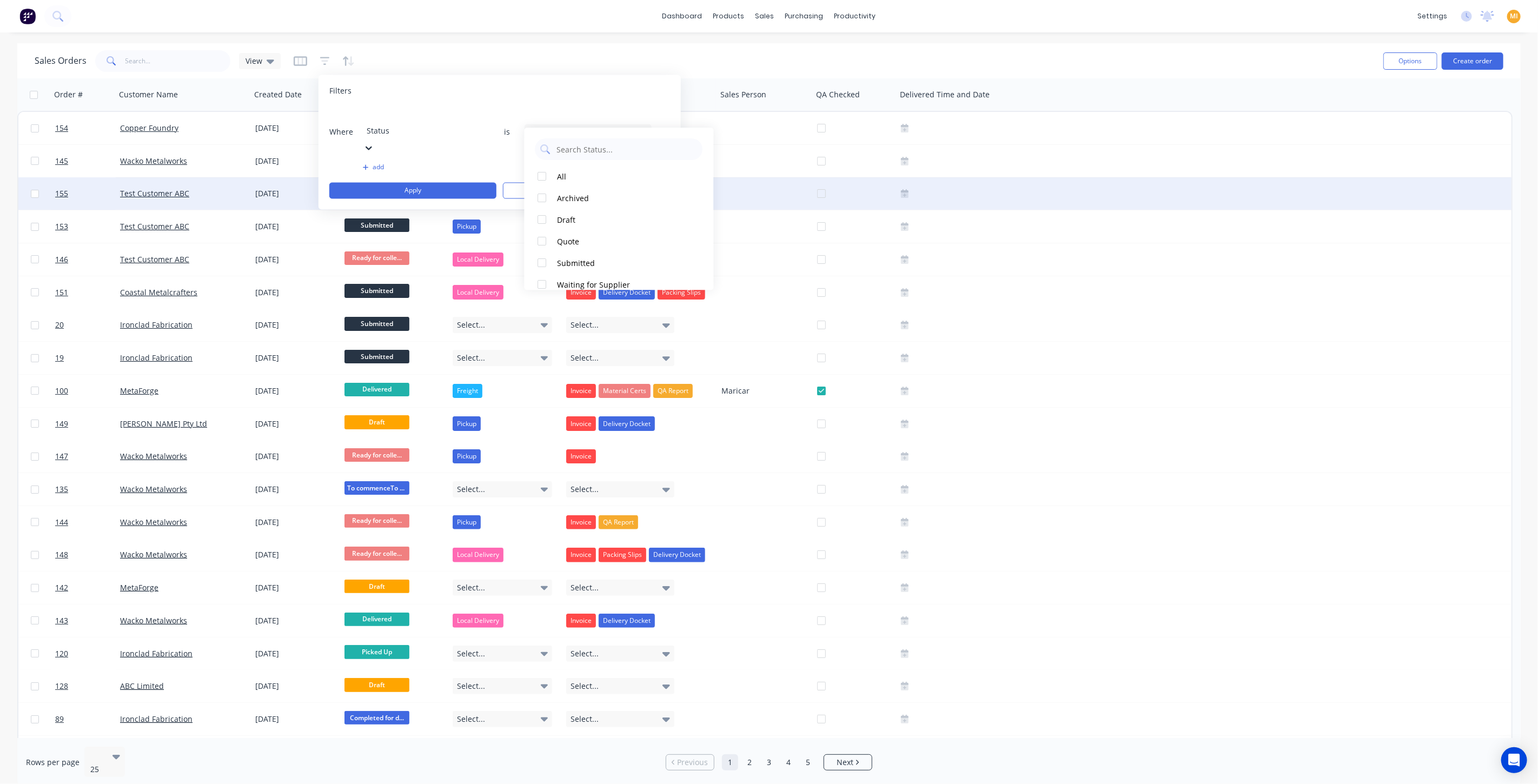
click at [545, 241] on div at bounding box center [542, 241] width 22 height 21
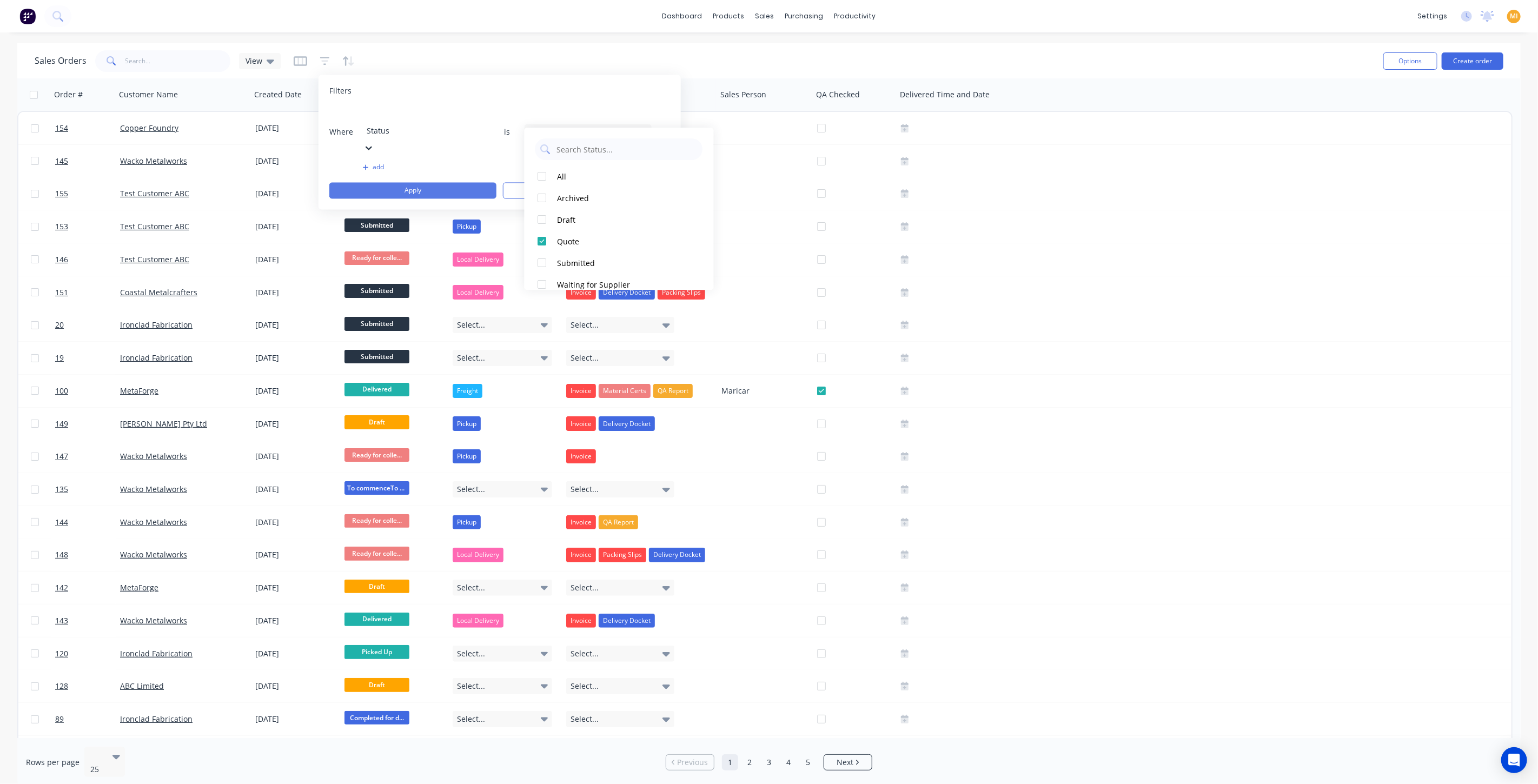
click at [460, 183] on button "Apply" at bounding box center [413, 191] width 167 height 16
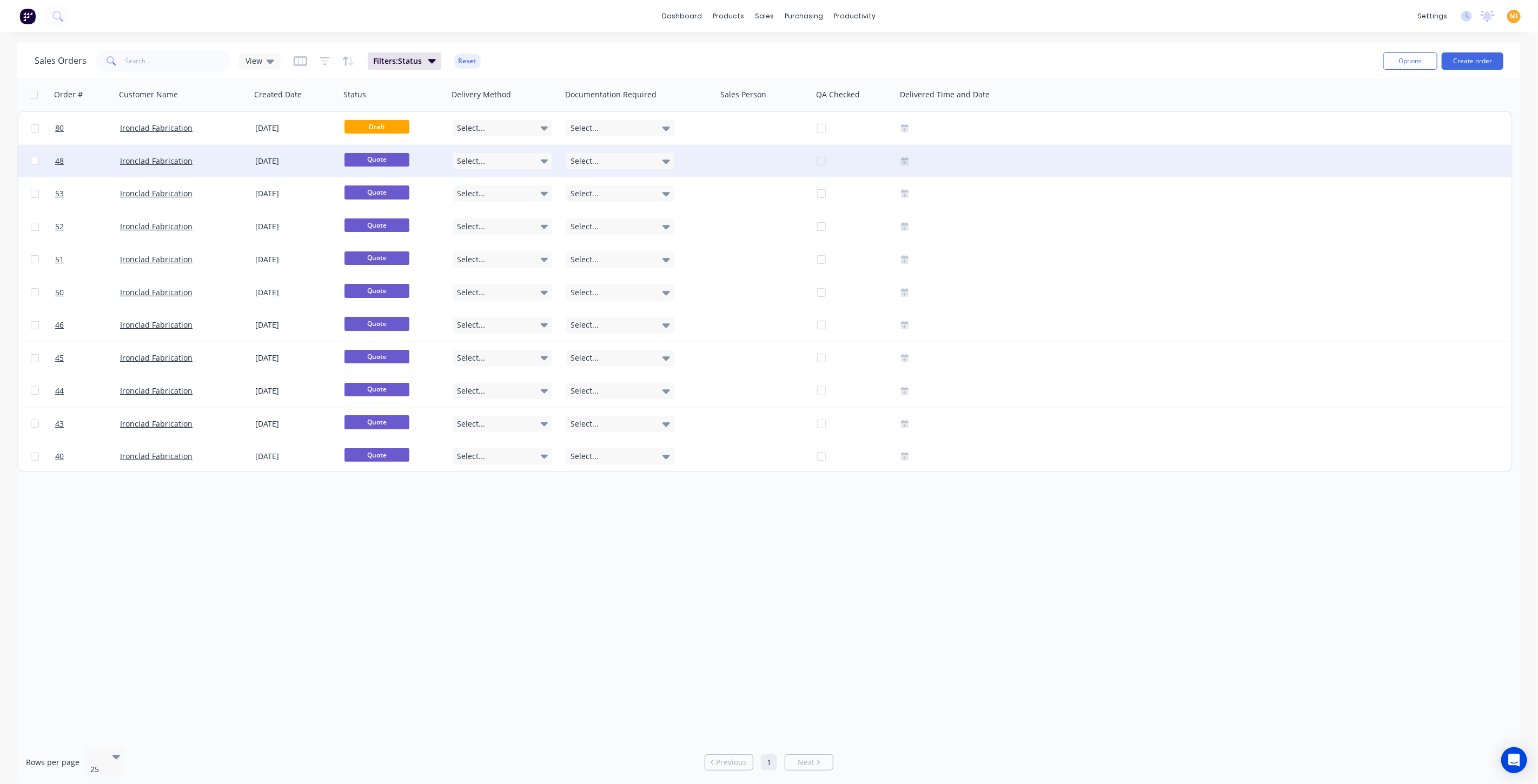
click at [265, 169] on div "17 Oct 2024" at bounding box center [296, 161] width 89 height 32
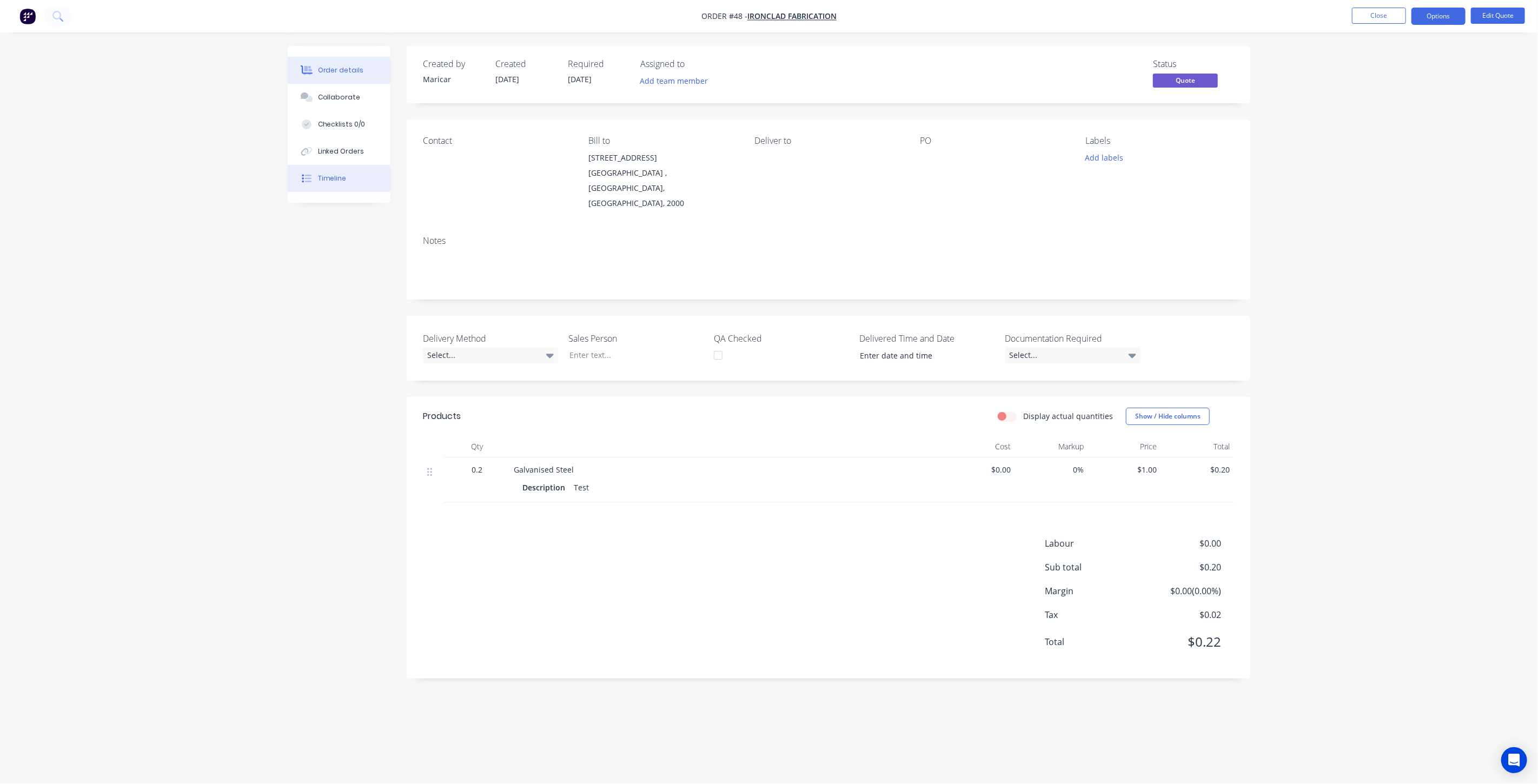
click at [349, 186] on button "Timeline" at bounding box center [339, 179] width 103 height 27
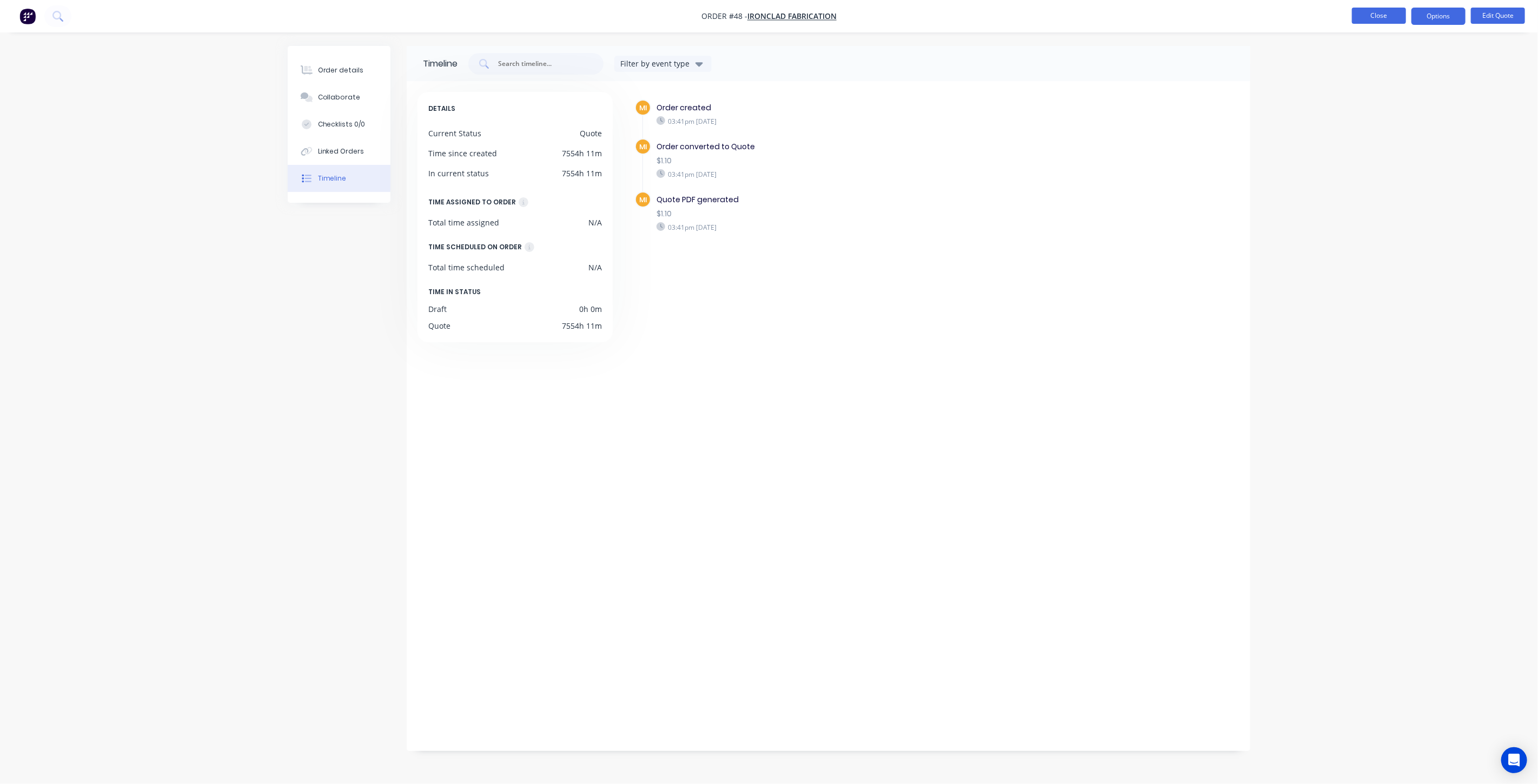
click at [1369, 17] on button "Close" at bounding box center [1379, 15] width 54 height 16
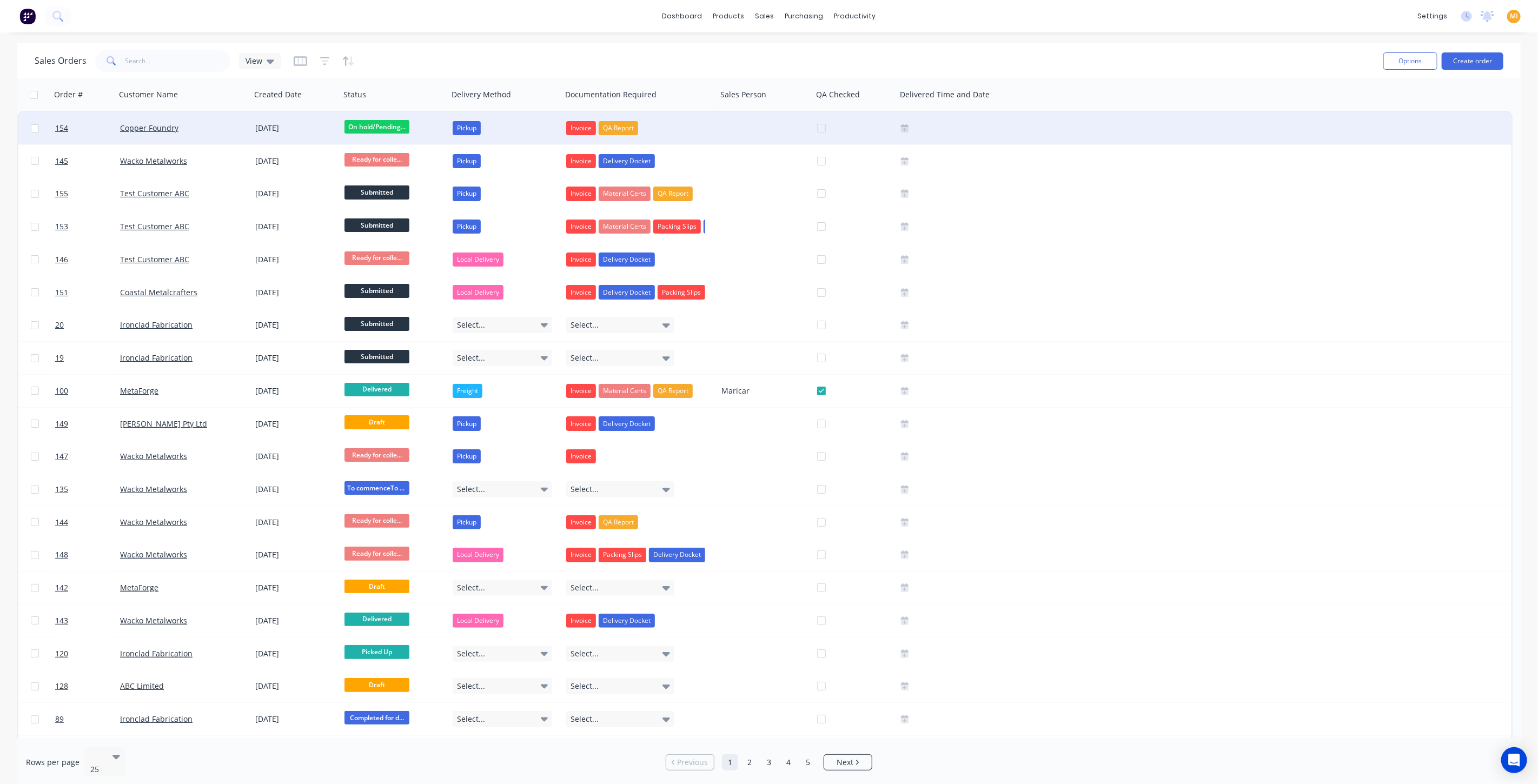
click at [208, 129] on div "Copper Foundry" at bounding box center [180, 128] width 120 height 11
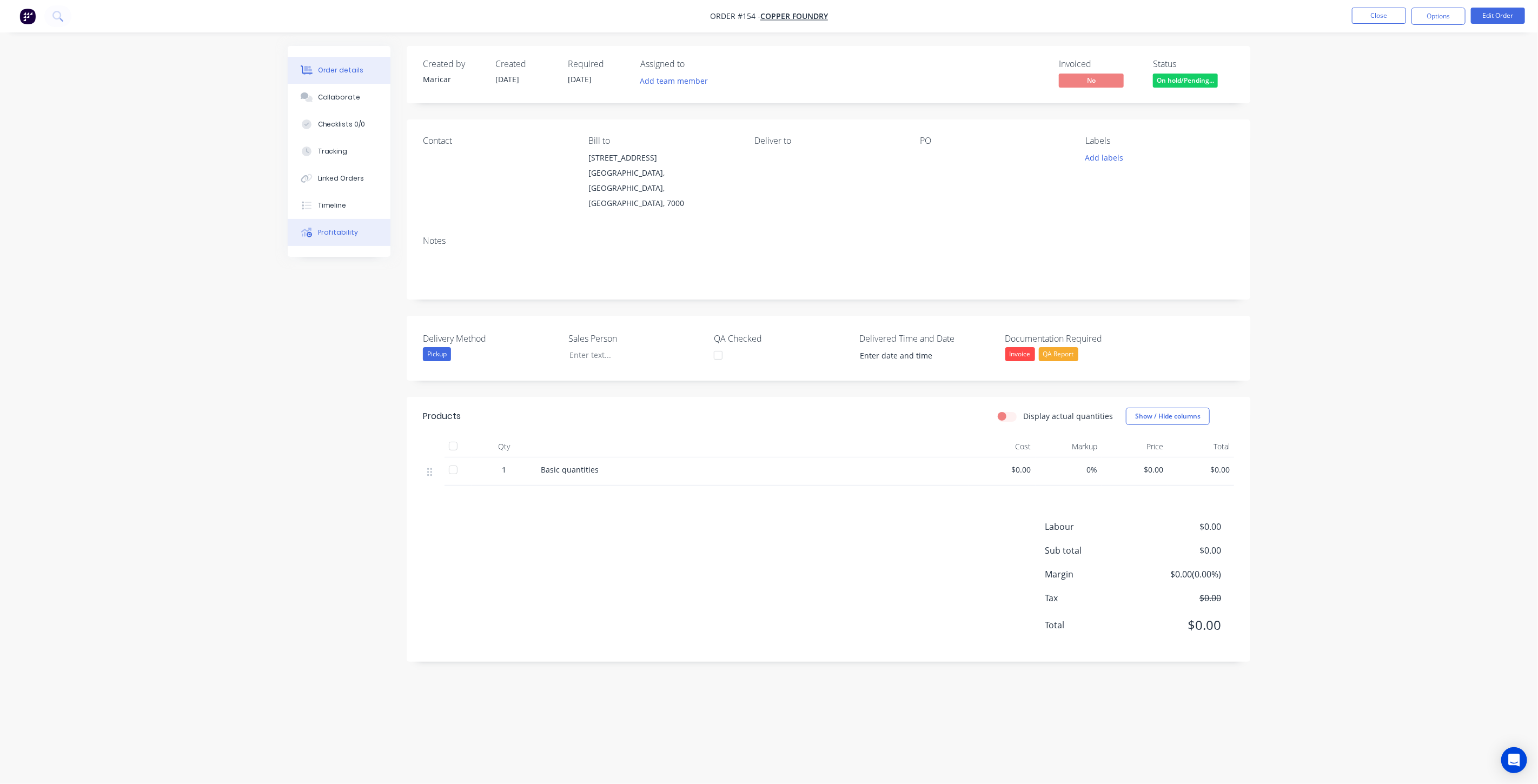
drag, startPoint x: 351, startPoint y: 235, endPoint x: 359, endPoint y: 243, distance: 11.3
click at [351, 235] on div "Profitability" at bounding box center [338, 232] width 40 height 9
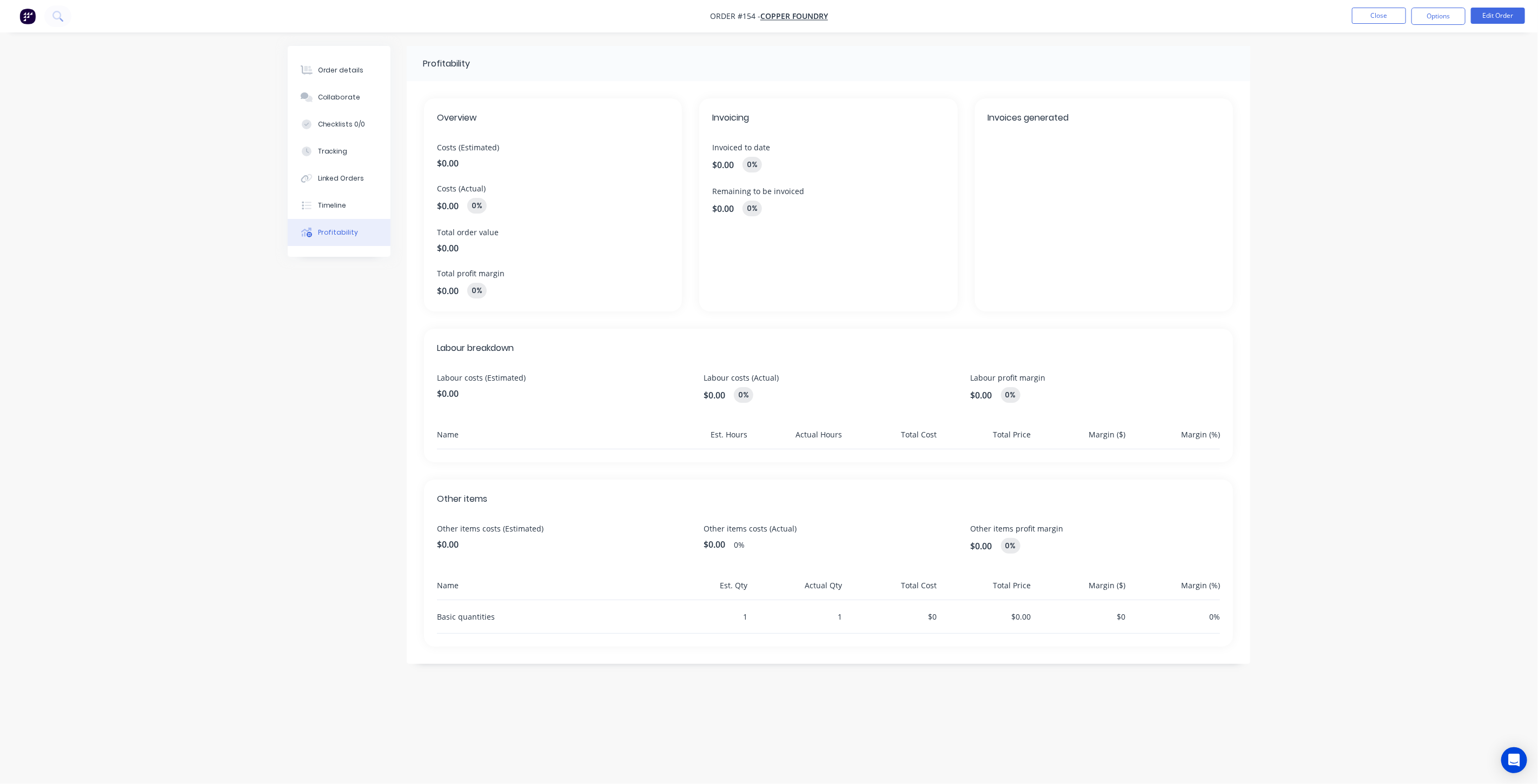
click at [1111, 212] on div "Invoices generated" at bounding box center [1104, 205] width 258 height 213
click at [517, 402] on div "Labour costs (Estimated) $0.00" at bounding box center [561, 388] width 249 height 31
click at [540, 523] on span "Other items costs (Estimated)" at bounding box center [561, 528] width 249 height 11
click at [1379, 19] on button "Close" at bounding box center [1379, 15] width 54 height 16
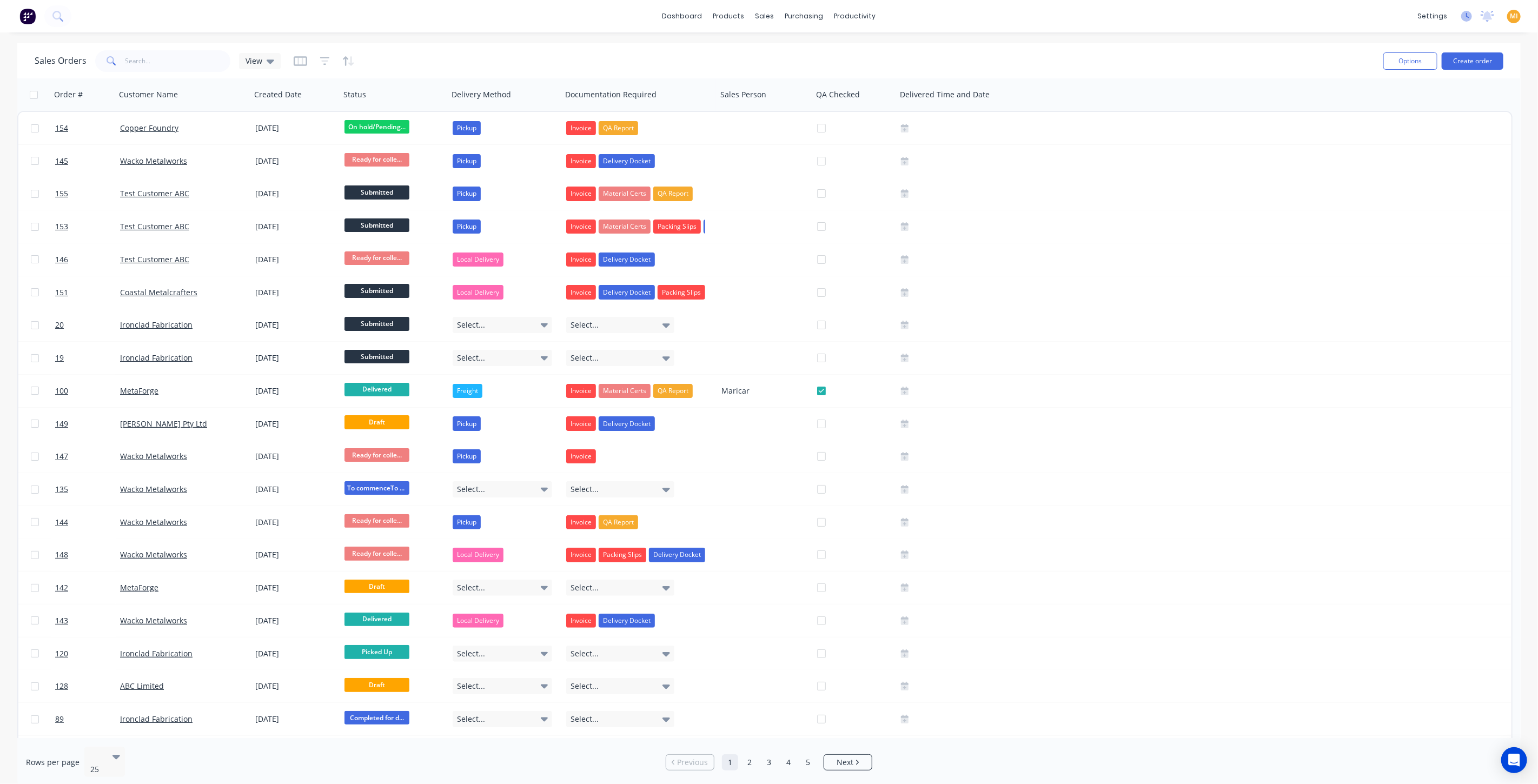
click at [1466, 17] on icon at bounding box center [1467, 16] width 11 height 11
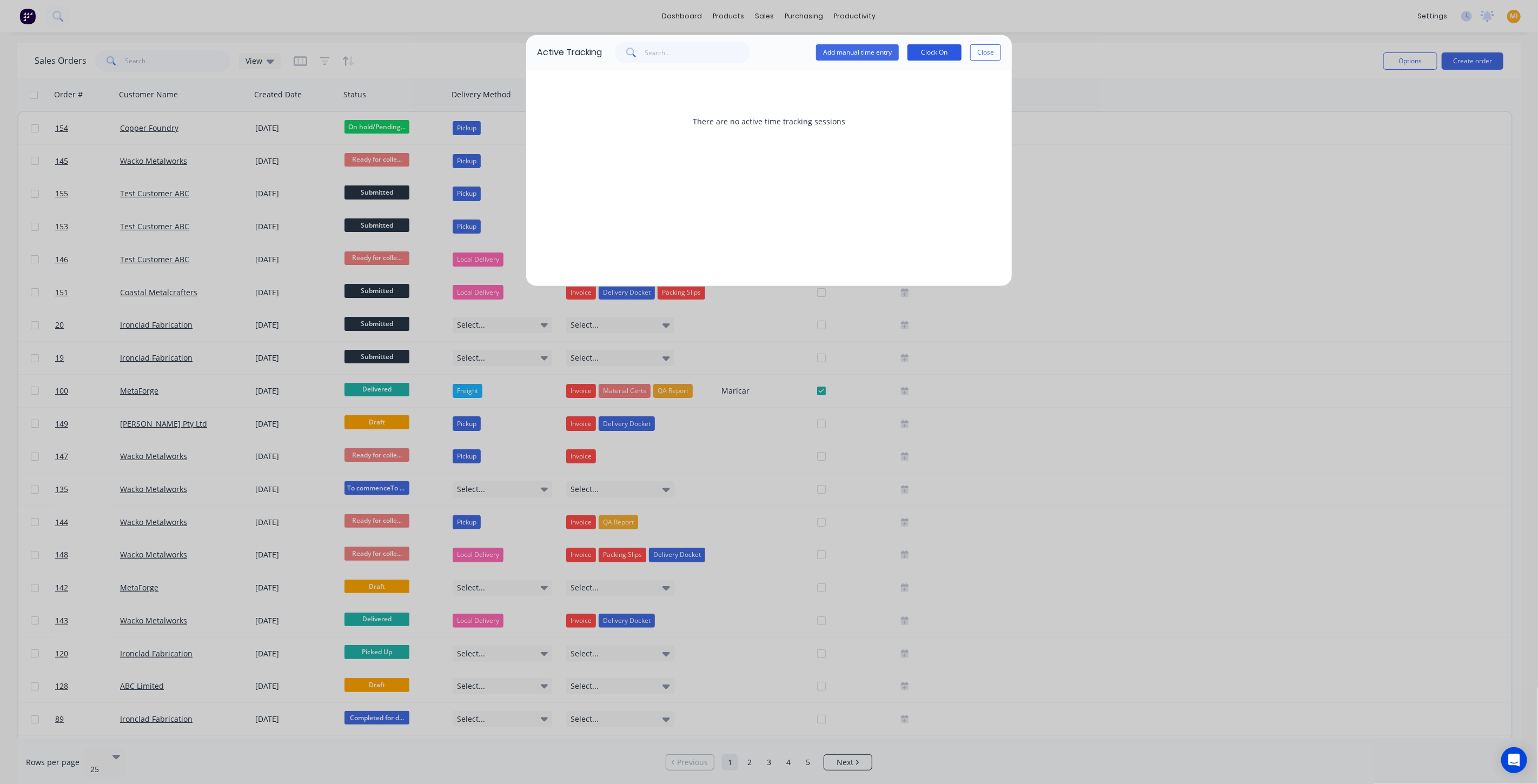
click at [932, 55] on button "Clock On" at bounding box center [935, 52] width 54 height 16
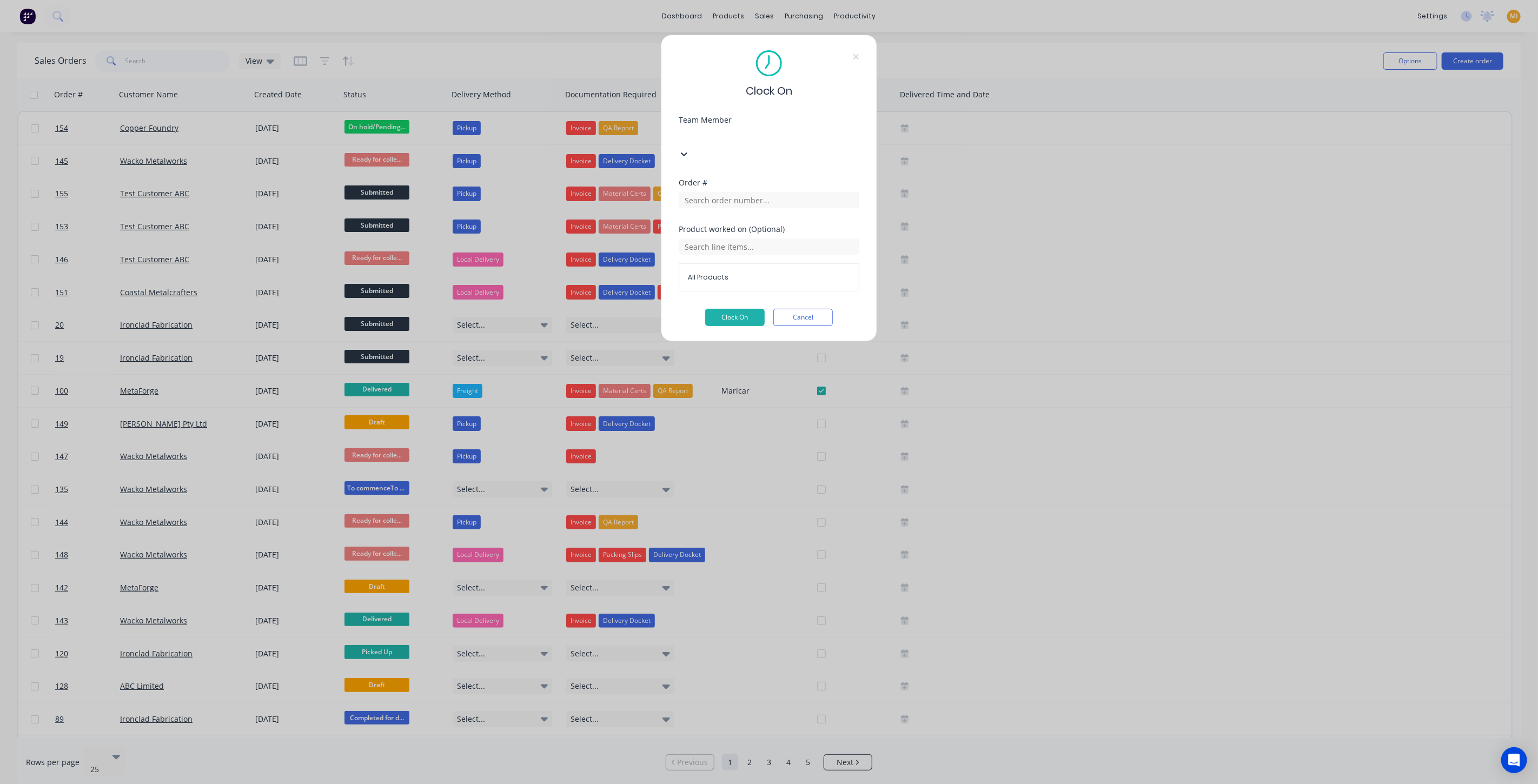
click at [716, 135] on div at bounding box center [760, 136] width 156 height 13
click at [729, 309] on button "Clock On" at bounding box center [735, 318] width 60 height 17
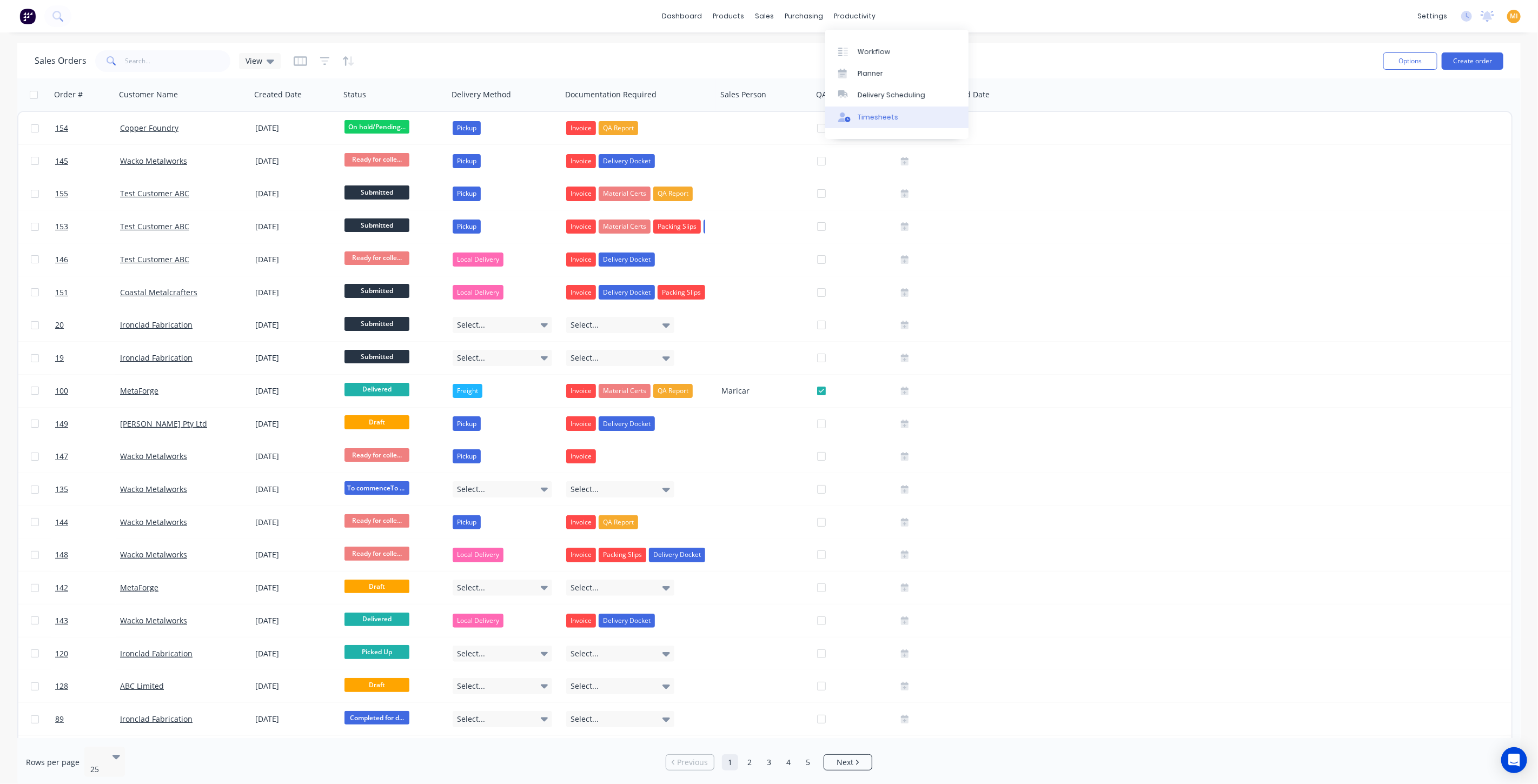
click at [880, 124] on link "Timesheets" at bounding box center [896, 118] width 143 height 21
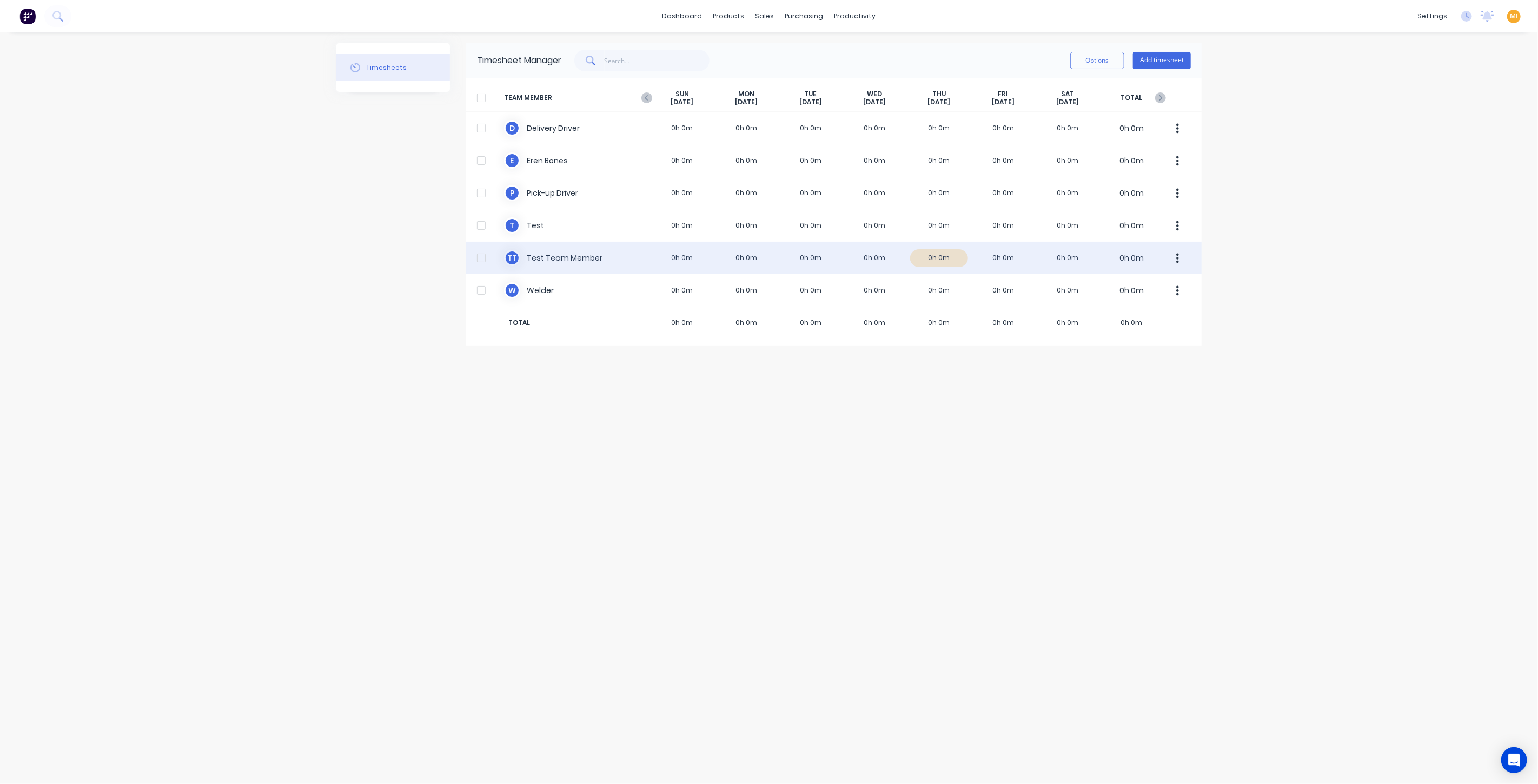
click at [892, 262] on div "T T Test Team Member 0h 0m 0h 0m 0h 0m 0h 0m 0h 0m 0h 0m 0h 0m 0h 0m" at bounding box center [834, 258] width 736 height 32
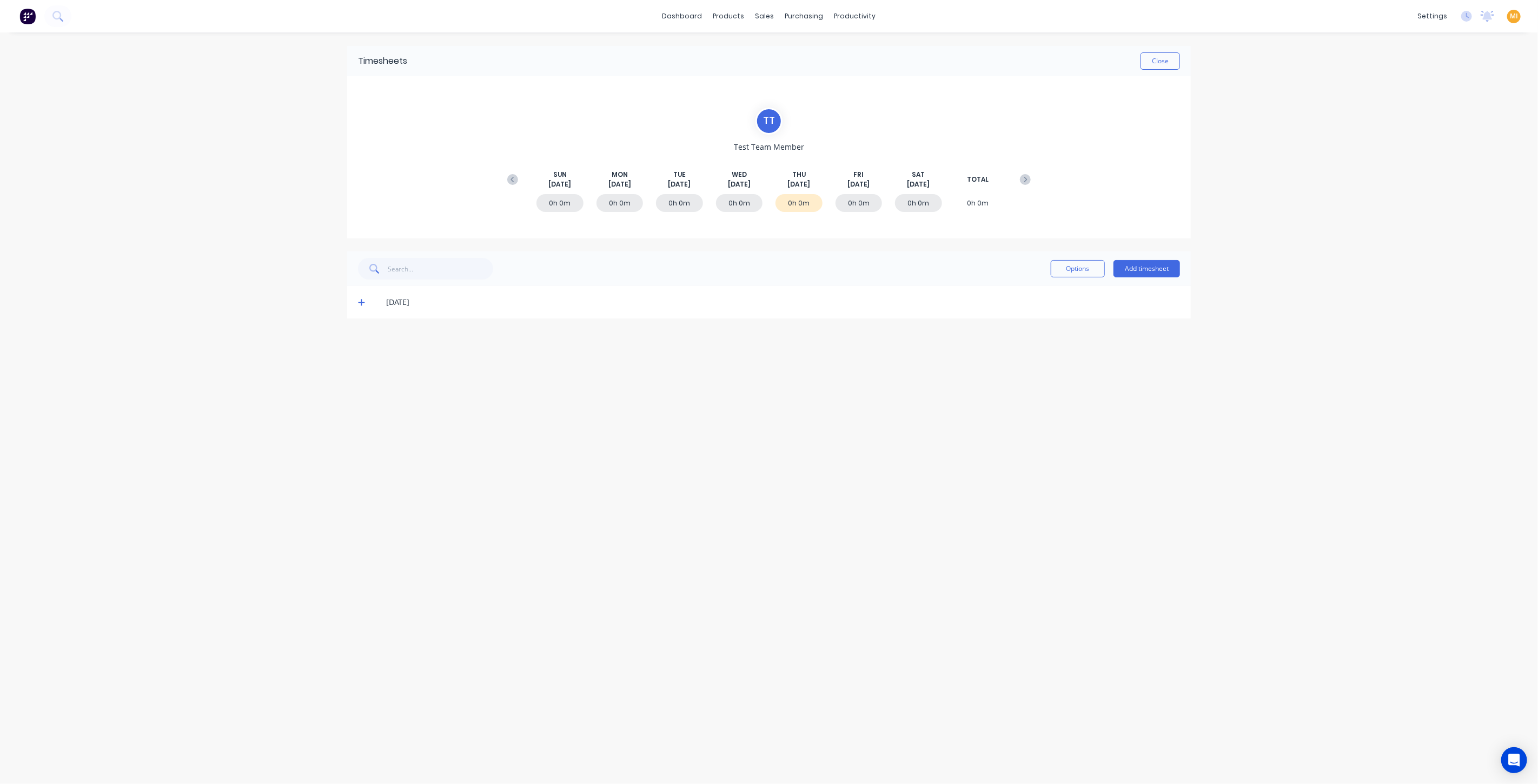
click at [365, 302] on span at bounding box center [364, 302] width 11 height 11
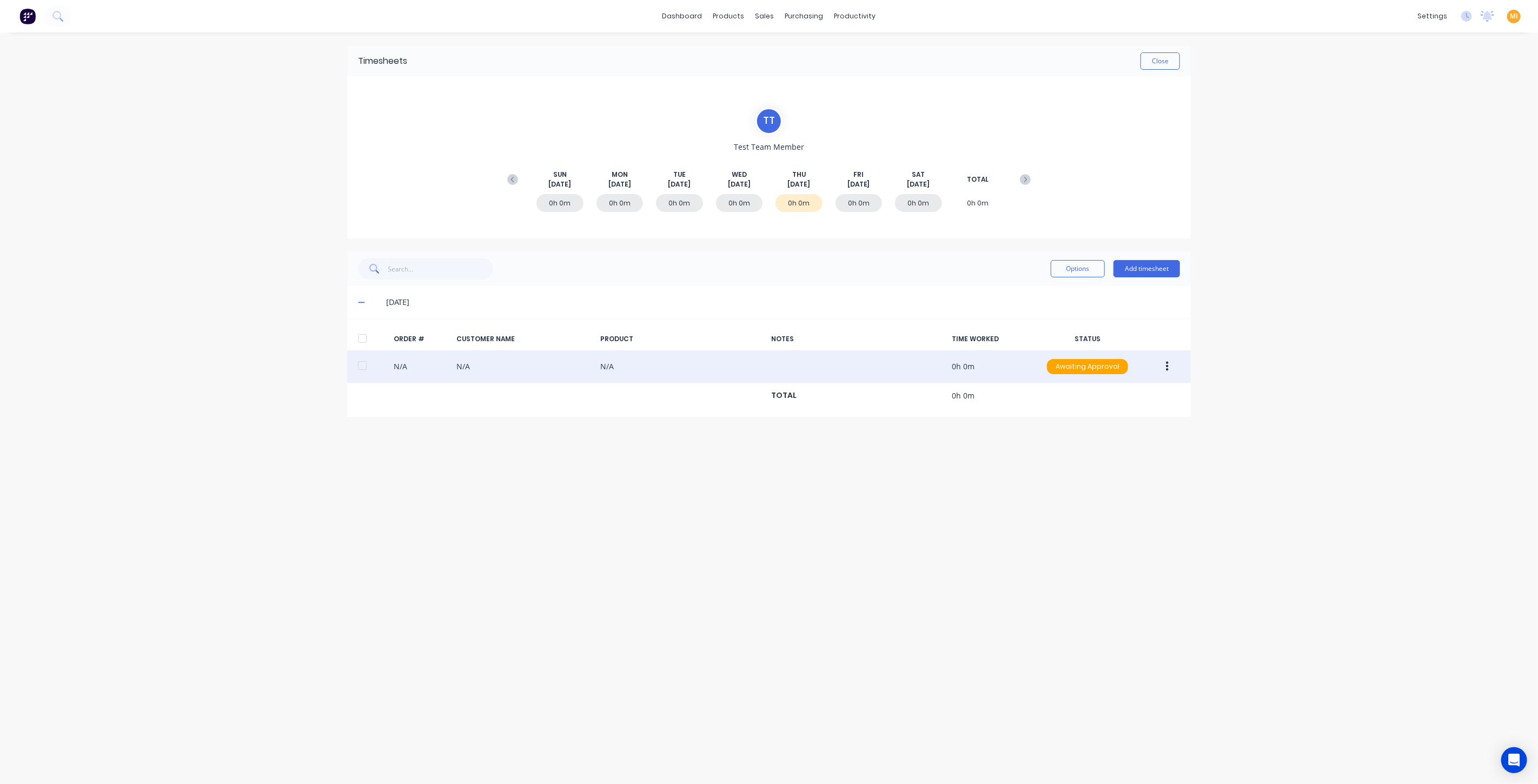
click at [1172, 370] on button "button" at bounding box center [1168, 366] width 26 height 19
click at [1121, 444] on div "Edit" at bounding box center [1129, 438] width 83 height 15
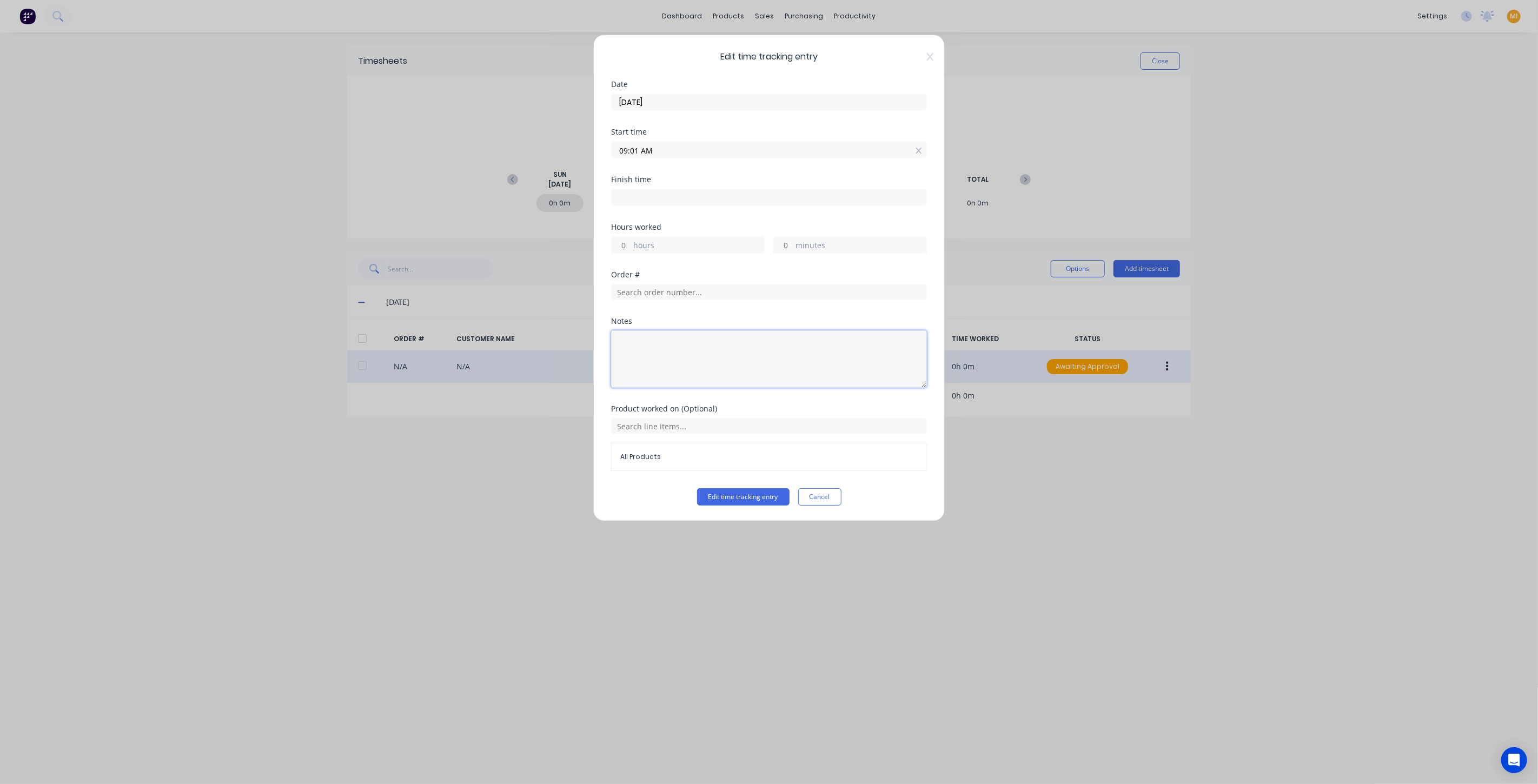
click at [643, 348] on textarea at bounding box center [769, 359] width 316 height 57
type textarea "Test to add"
click at [784, 496] on button "Edit time tracking entry" at bounding box center [744, 497] width 93 height 17
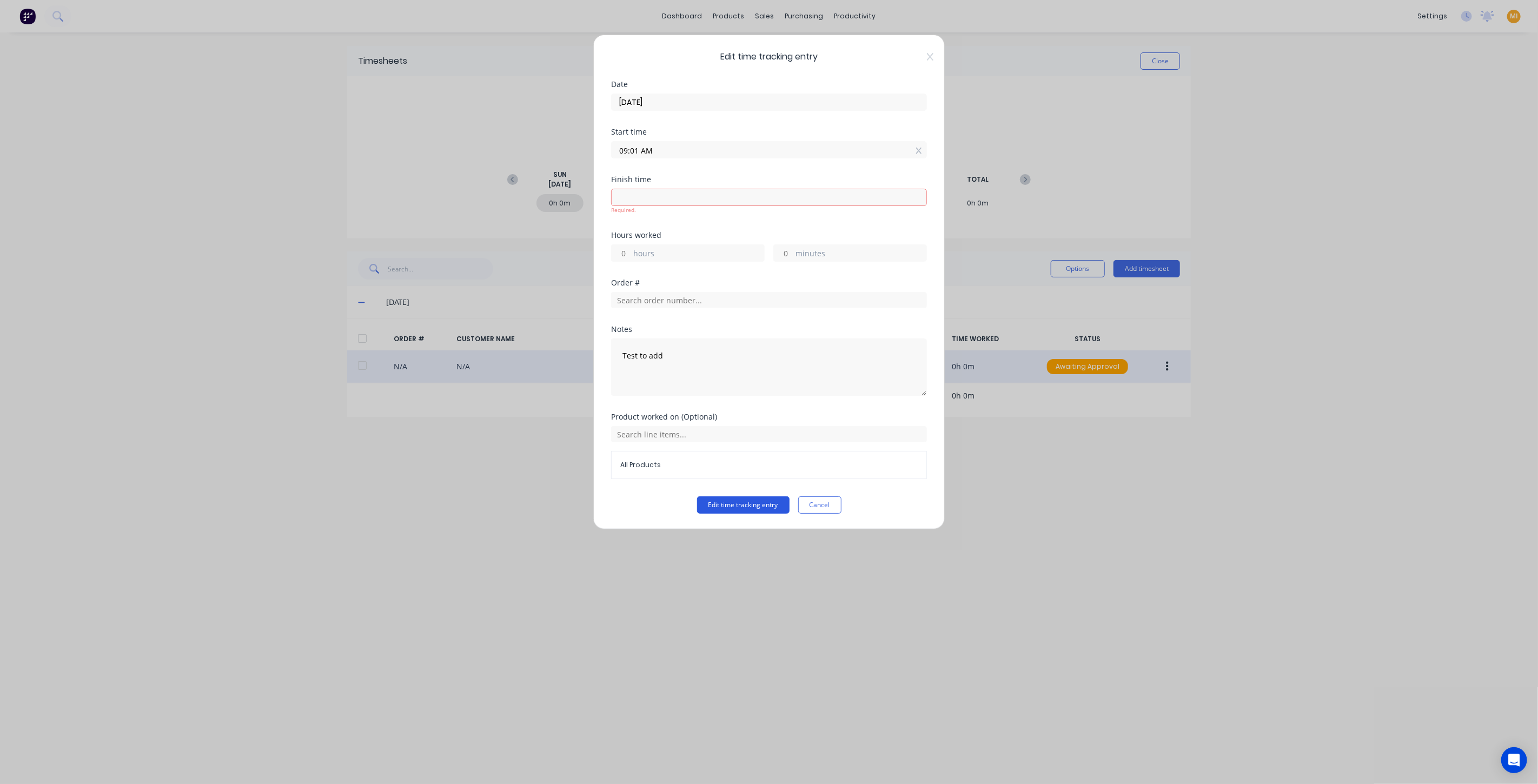
click at [731, 498] on button "Edit time tracking entry" at bounding box center [744, 505] width 93 height 17
click at [825, 499] on button "Cancel" at bounding box center [820, 505] width 43 height 17
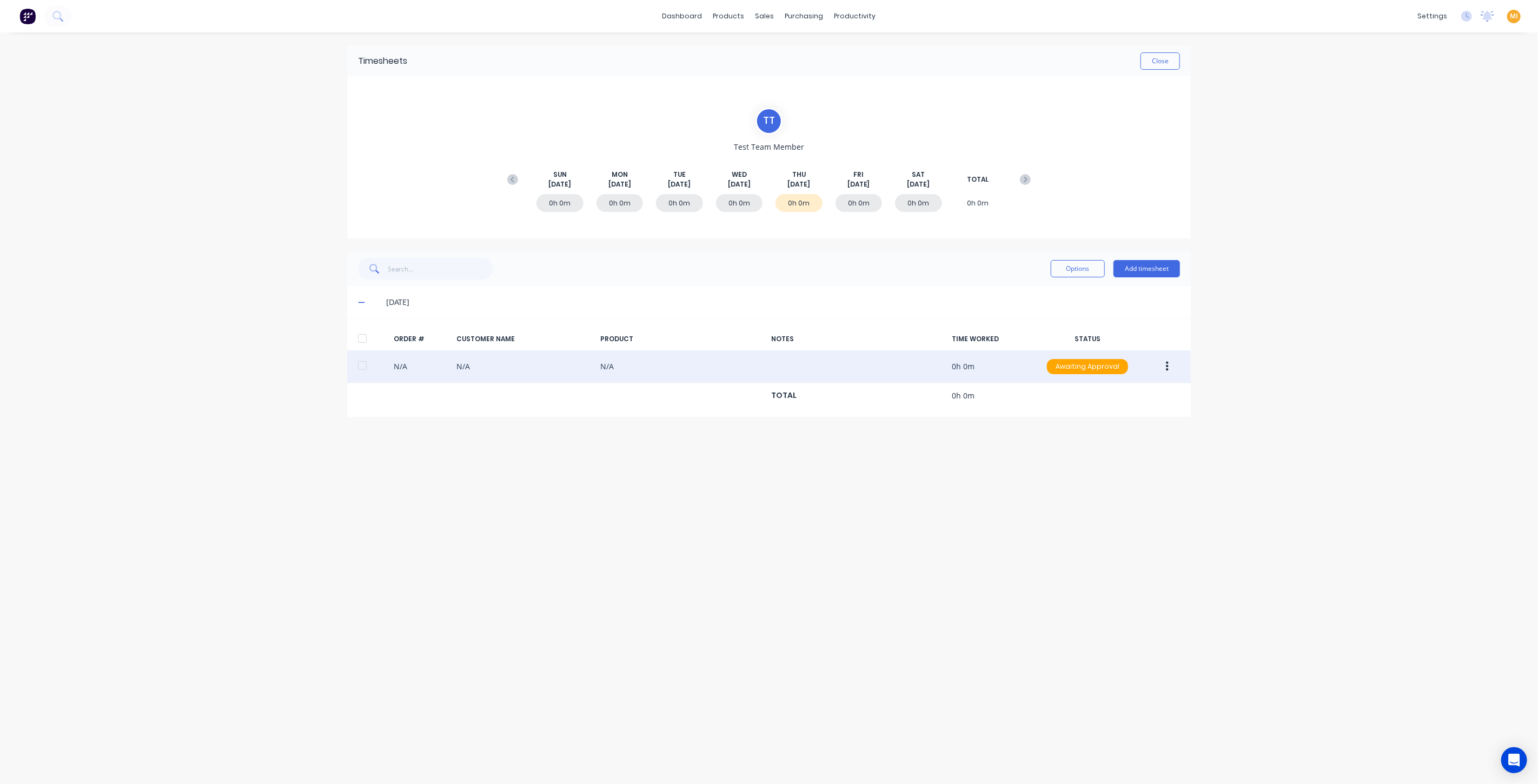
click at [24, 17] on img at bounding box center [28, 16] width 16 height 16
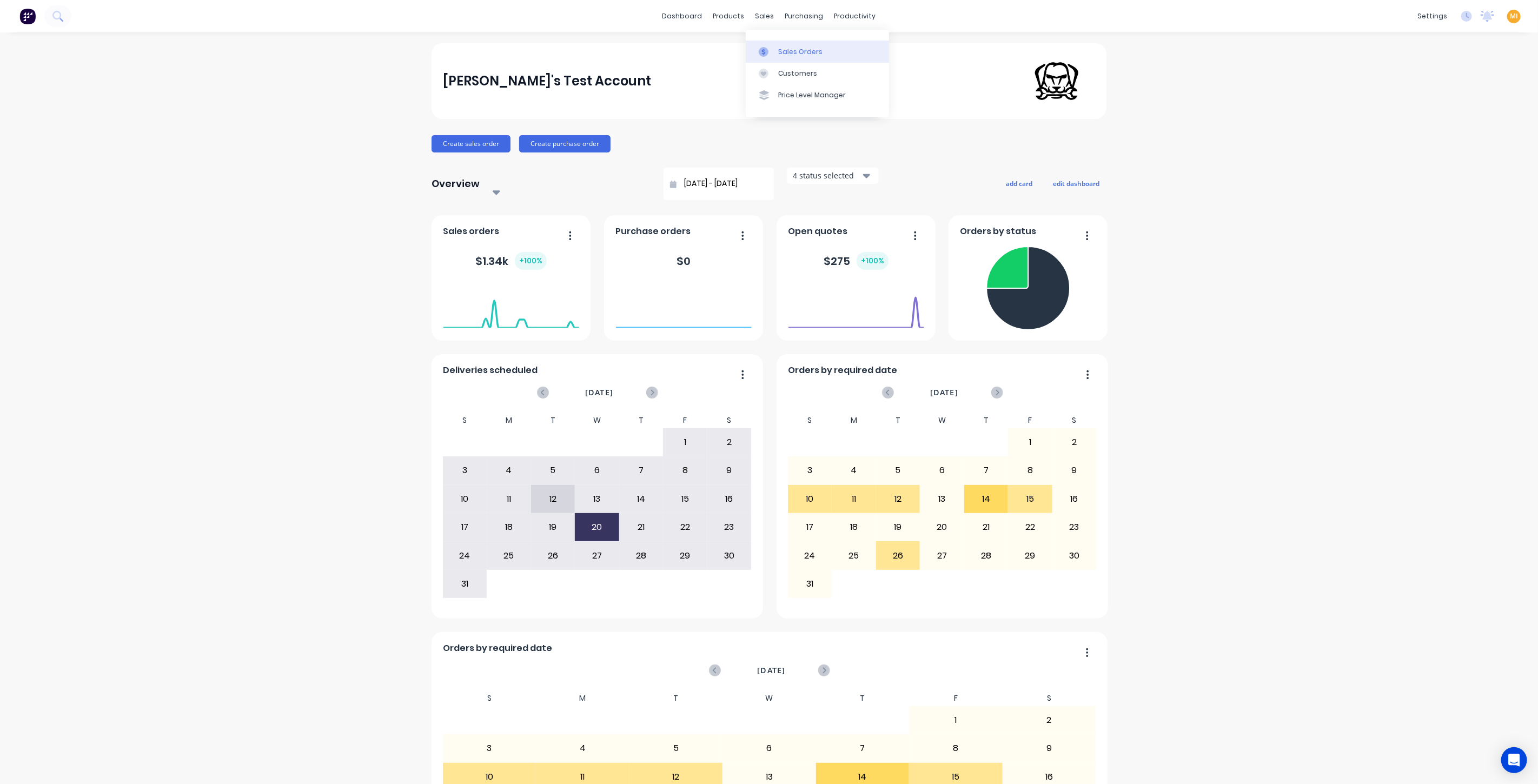
click at [794, 56] on div "Sales Orders" at bounding box center [800, 52] width 44 height 9
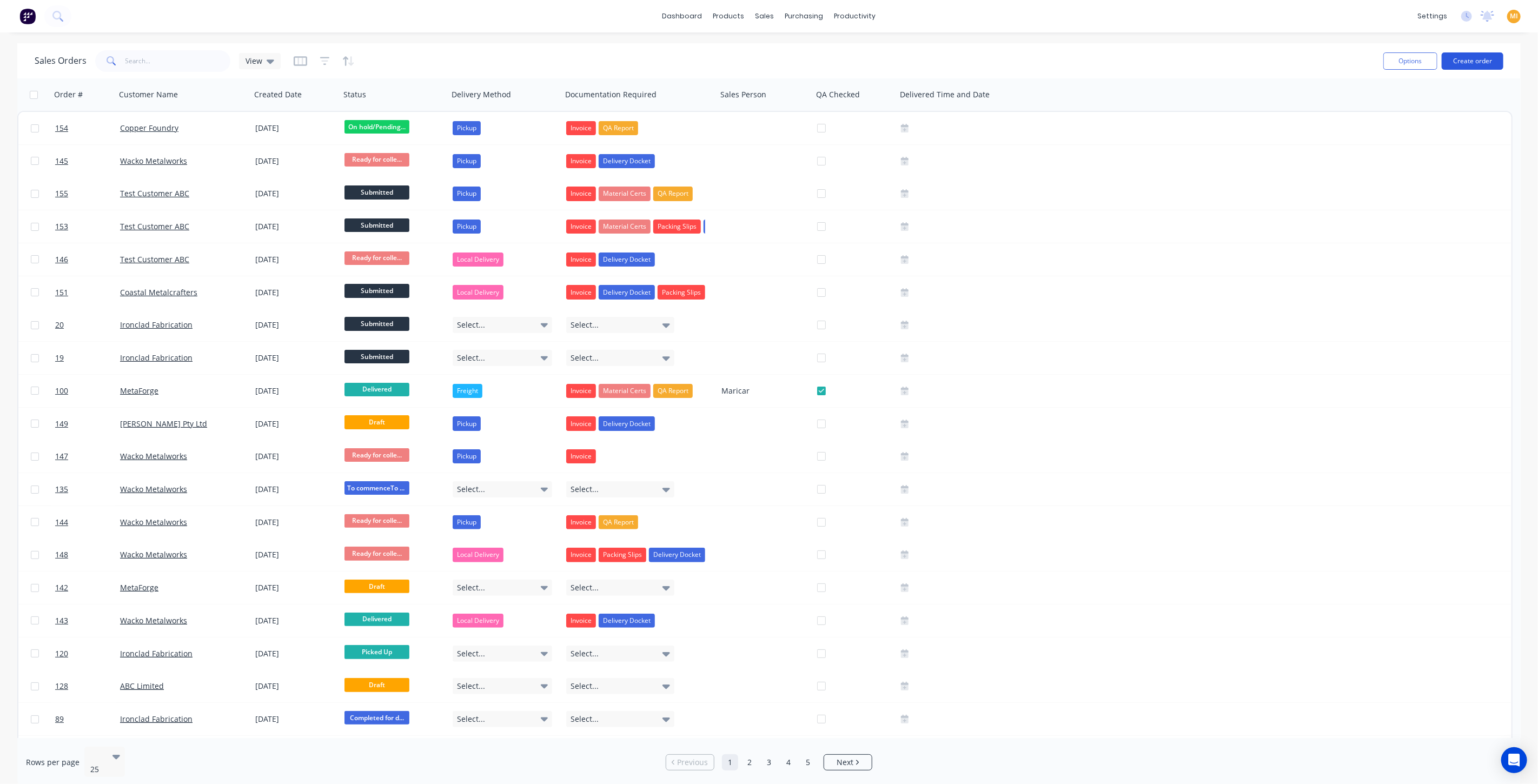
click at [1478, 56] on button "Create order" at bounding box center [1473, 61] width 62 height 17
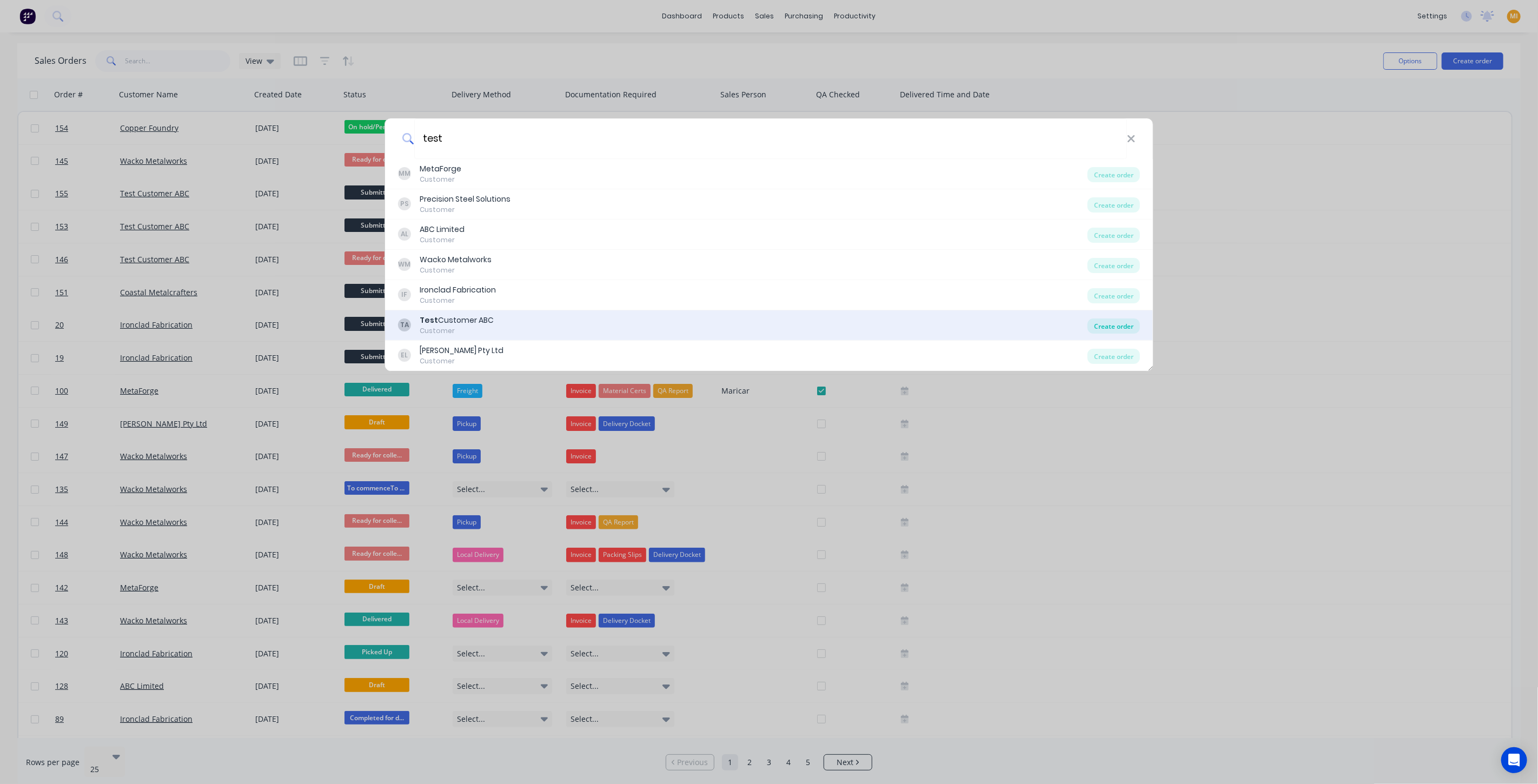
type input "test"
click at [1125, 326] on div "Create order" at bounding box center [1114, 326] width 52 height 15
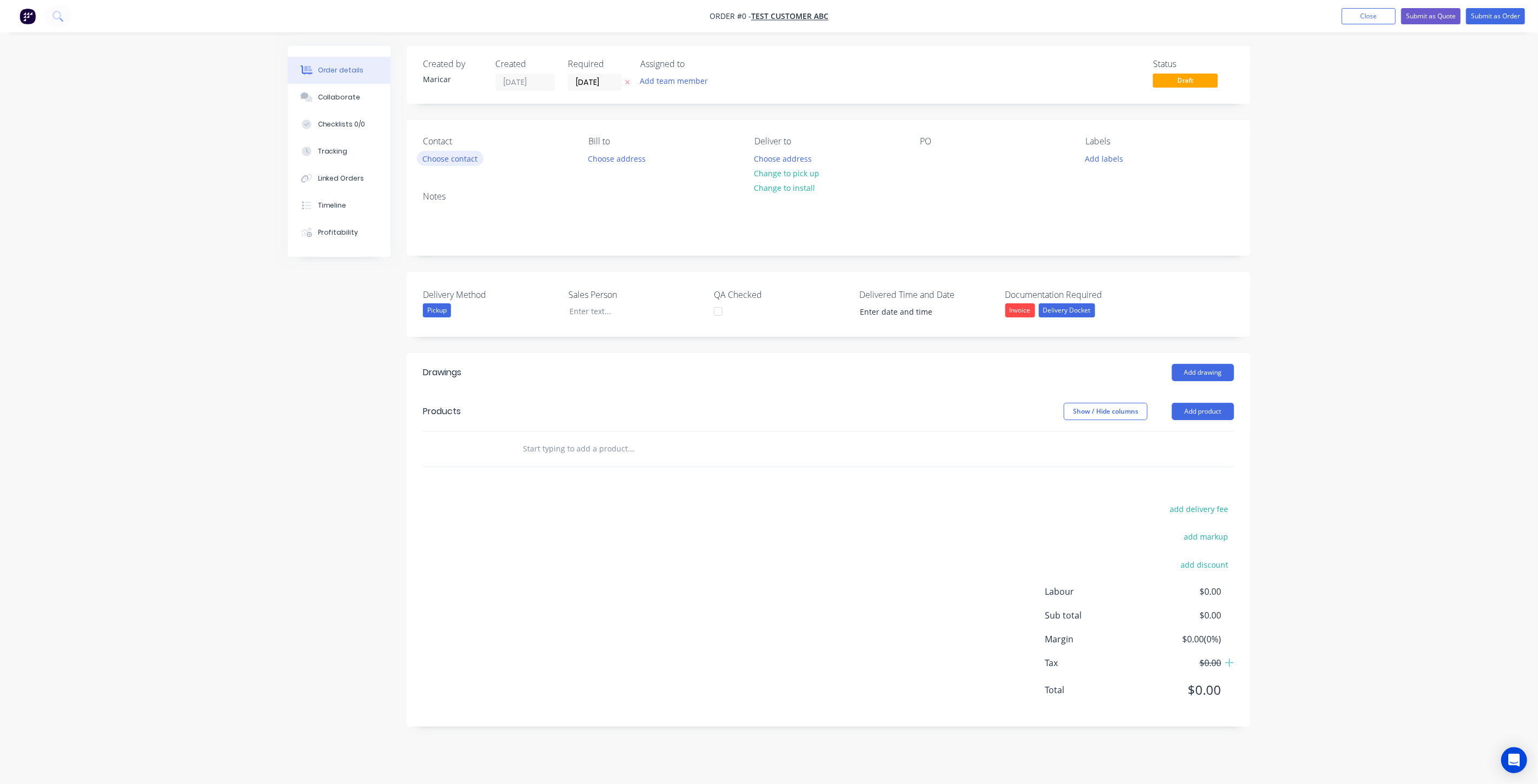
click at [470, 156] on button "Choose contact" at bounding box center [450, 159] width 67 height 15
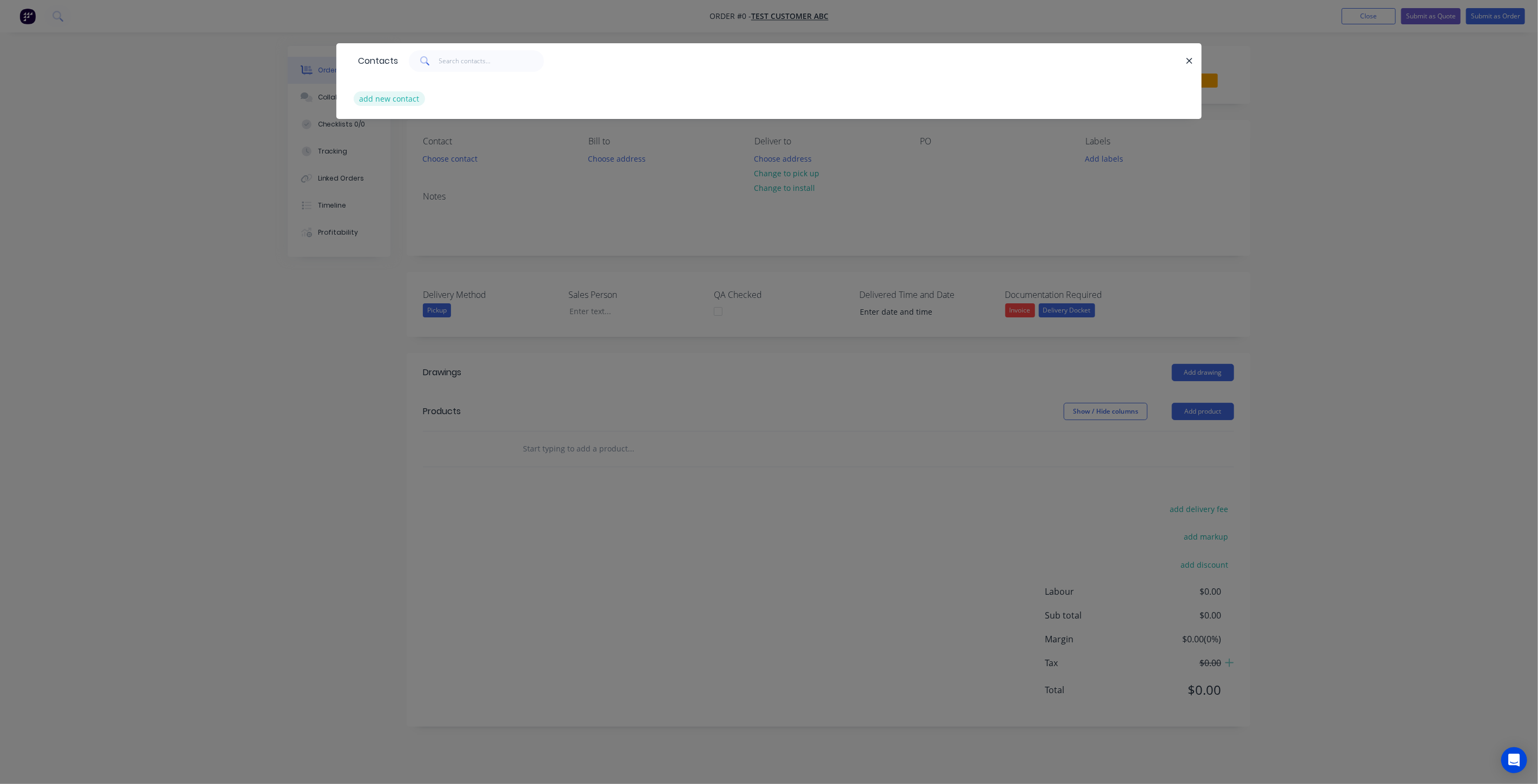
click at [392, 99] on button "add new contact" at bounding box center [389, 99] width 71 height 15
select select "AU"
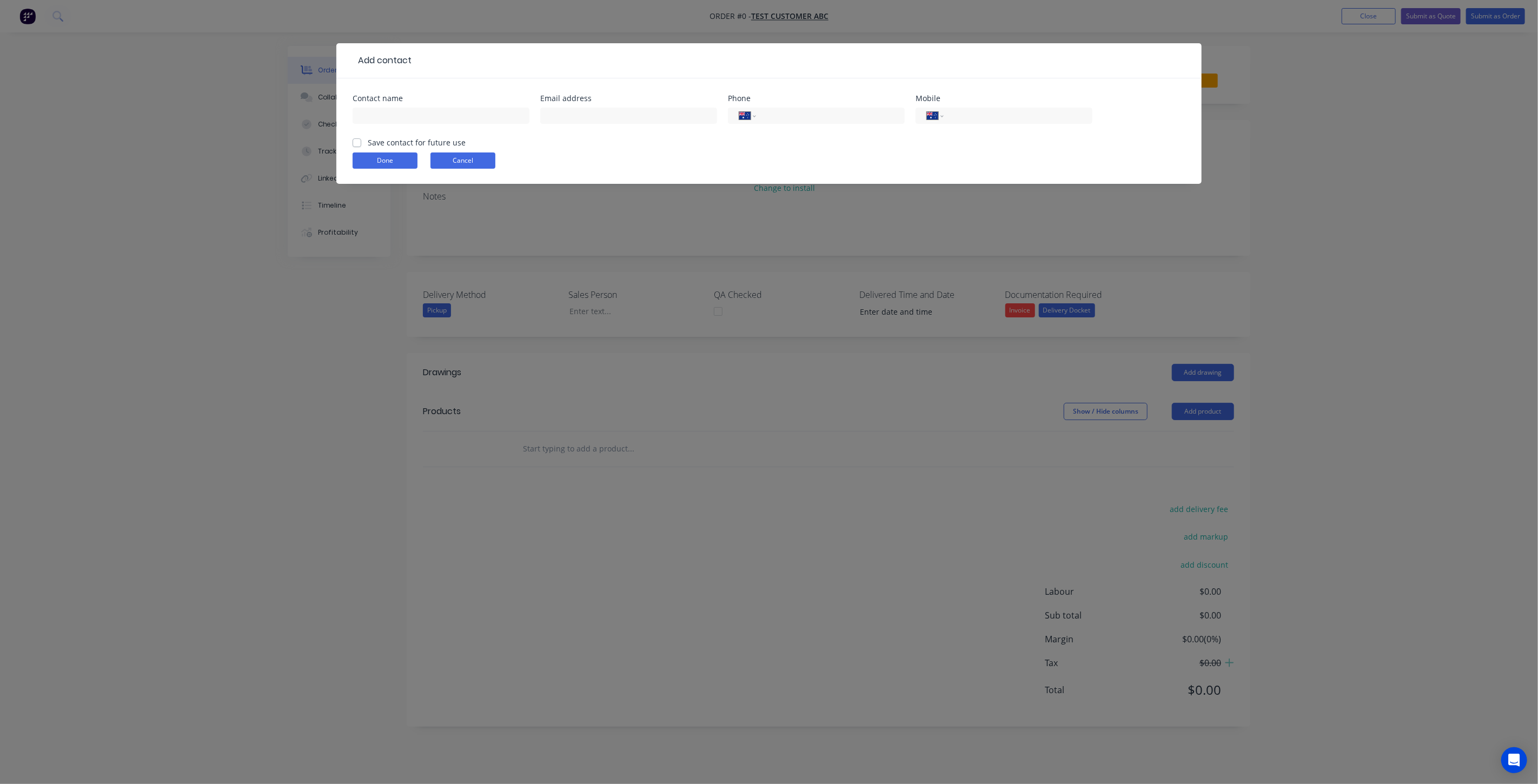
click at [465, 154] on button "Cancel" at bounding box center [463, 161] width 65 height 16
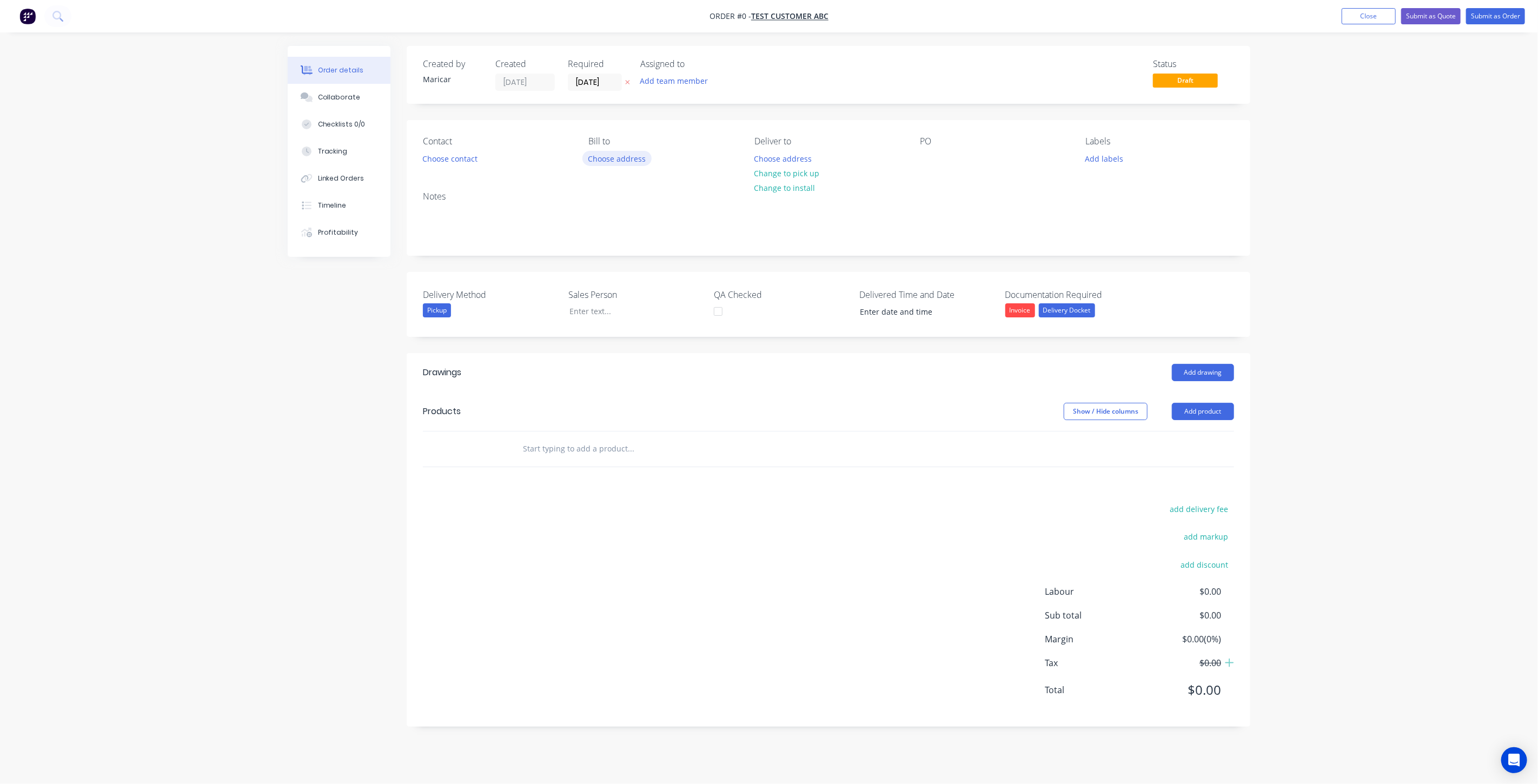
click at [617, 157] on button "Choose address" at bounding box center [617, 159] width 69 height 15
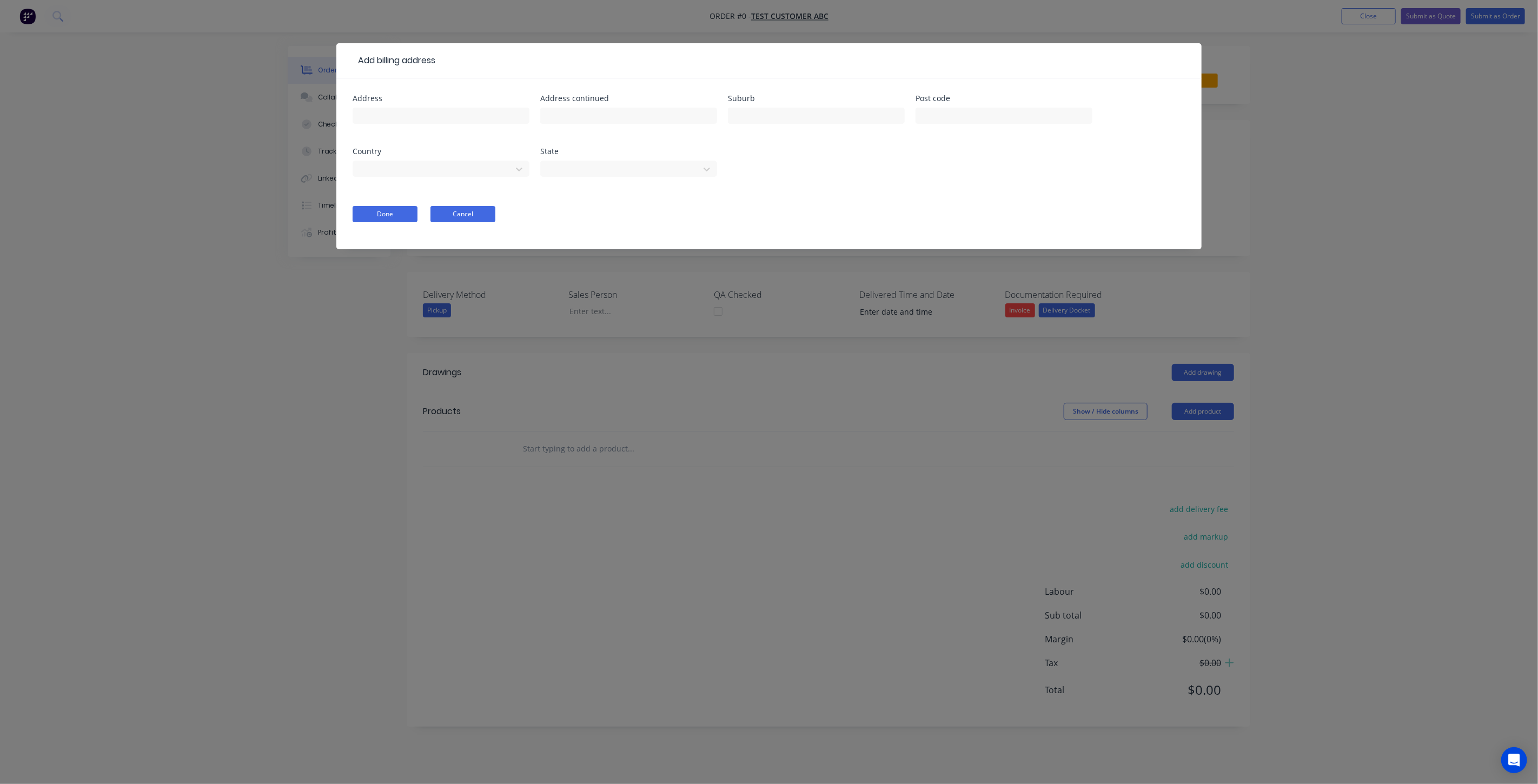
click at [471, 210] on button "Cancel" at bounding box center [463, 214] width 65 height 16
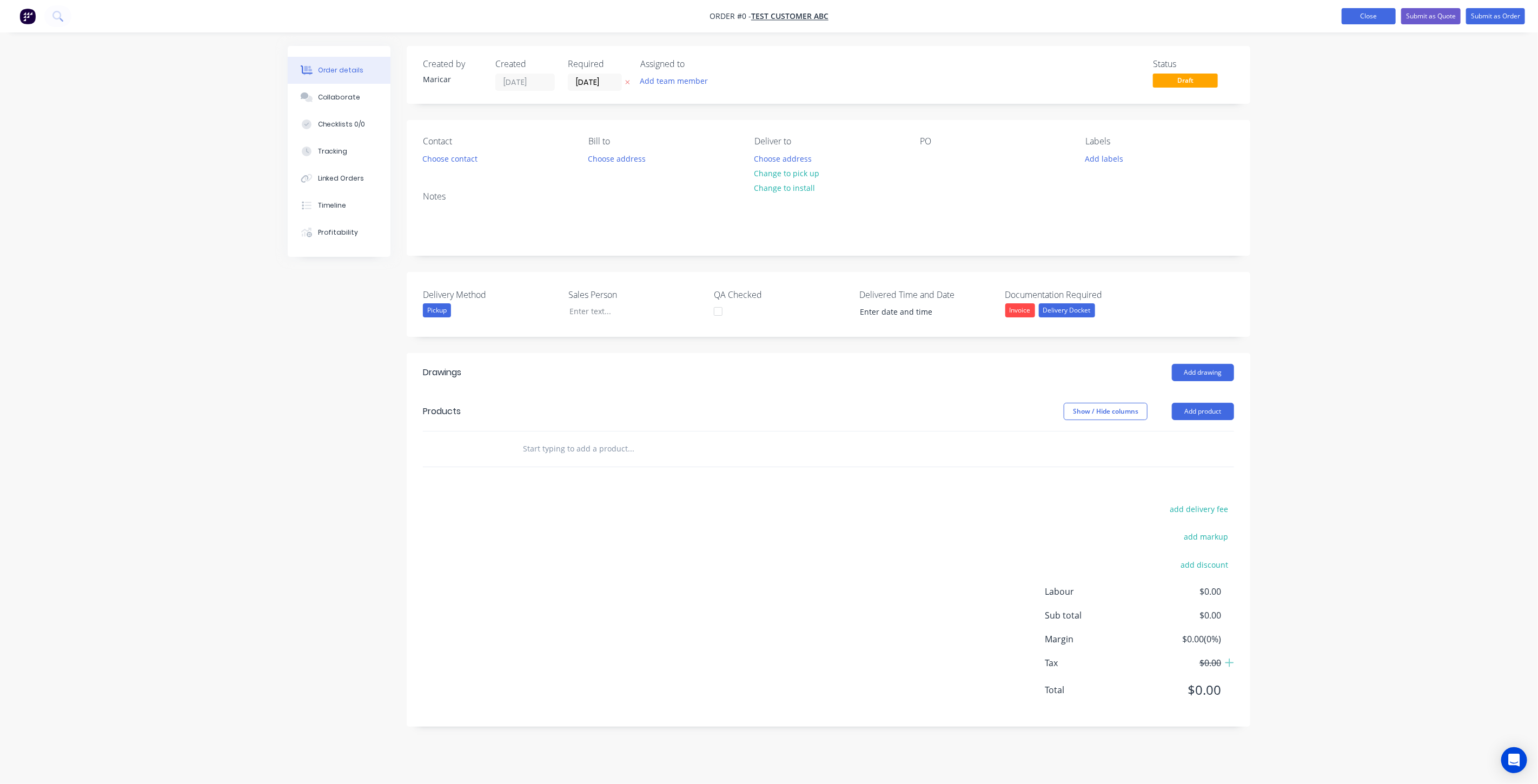
click at [1377, 18] on button "Close" at bounding box center [1369, 16] width 54 height 16
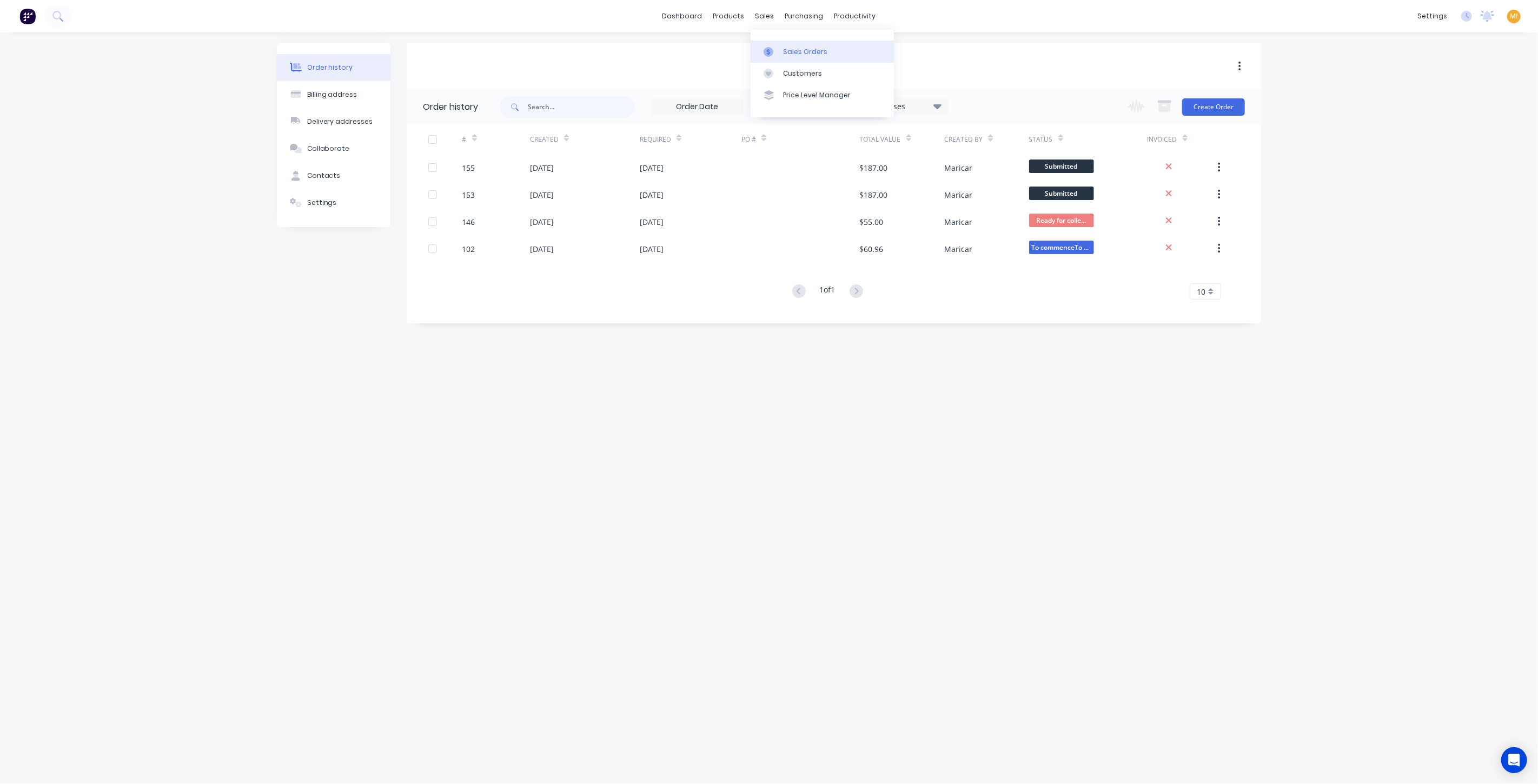
click at [783, 48] on div "Sales Orders" at bounding box center [806, 52] width 44 height 9
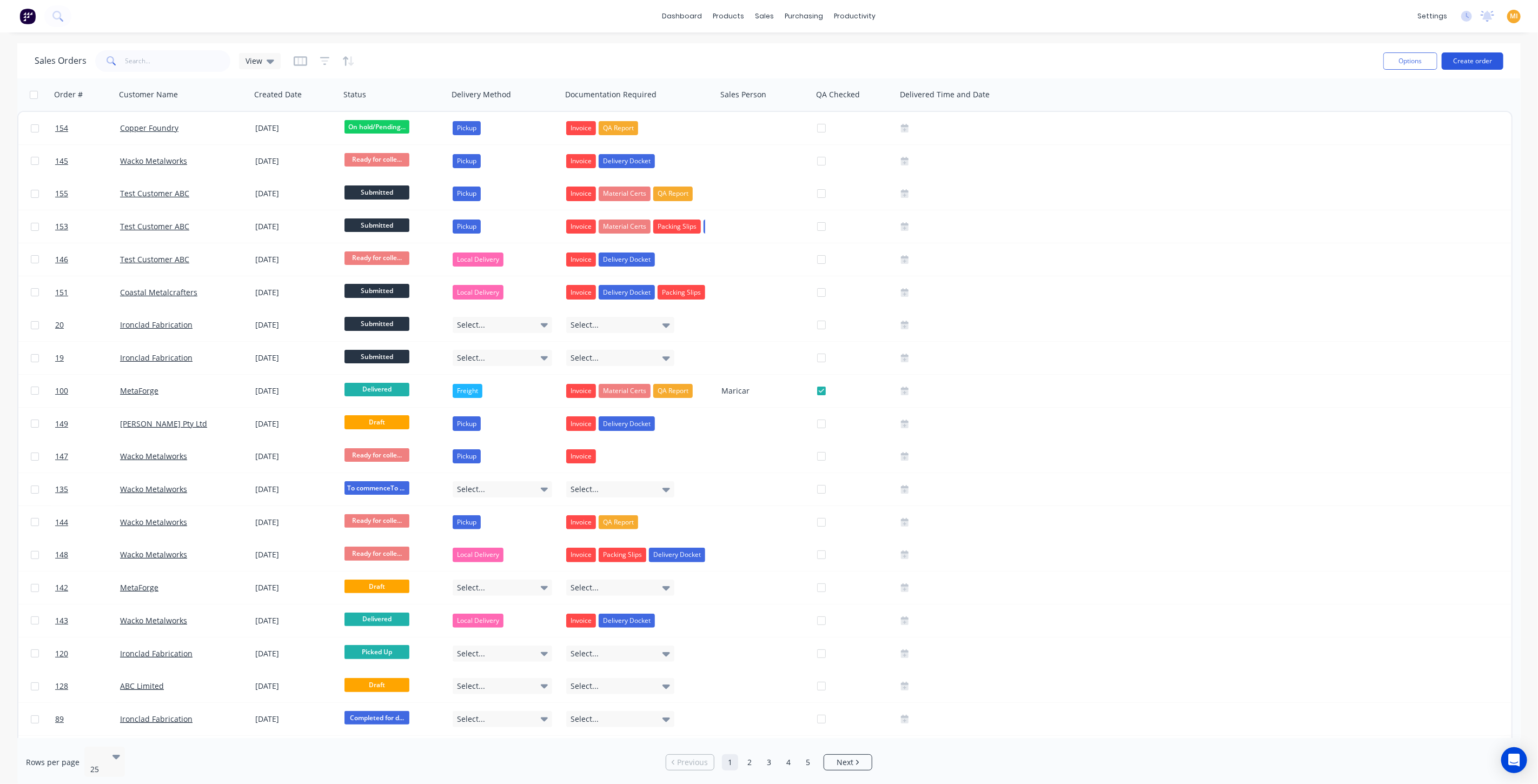
click at [1466, 62] on button "Create order" at bounding box center [1473, 61] width 62 height 17
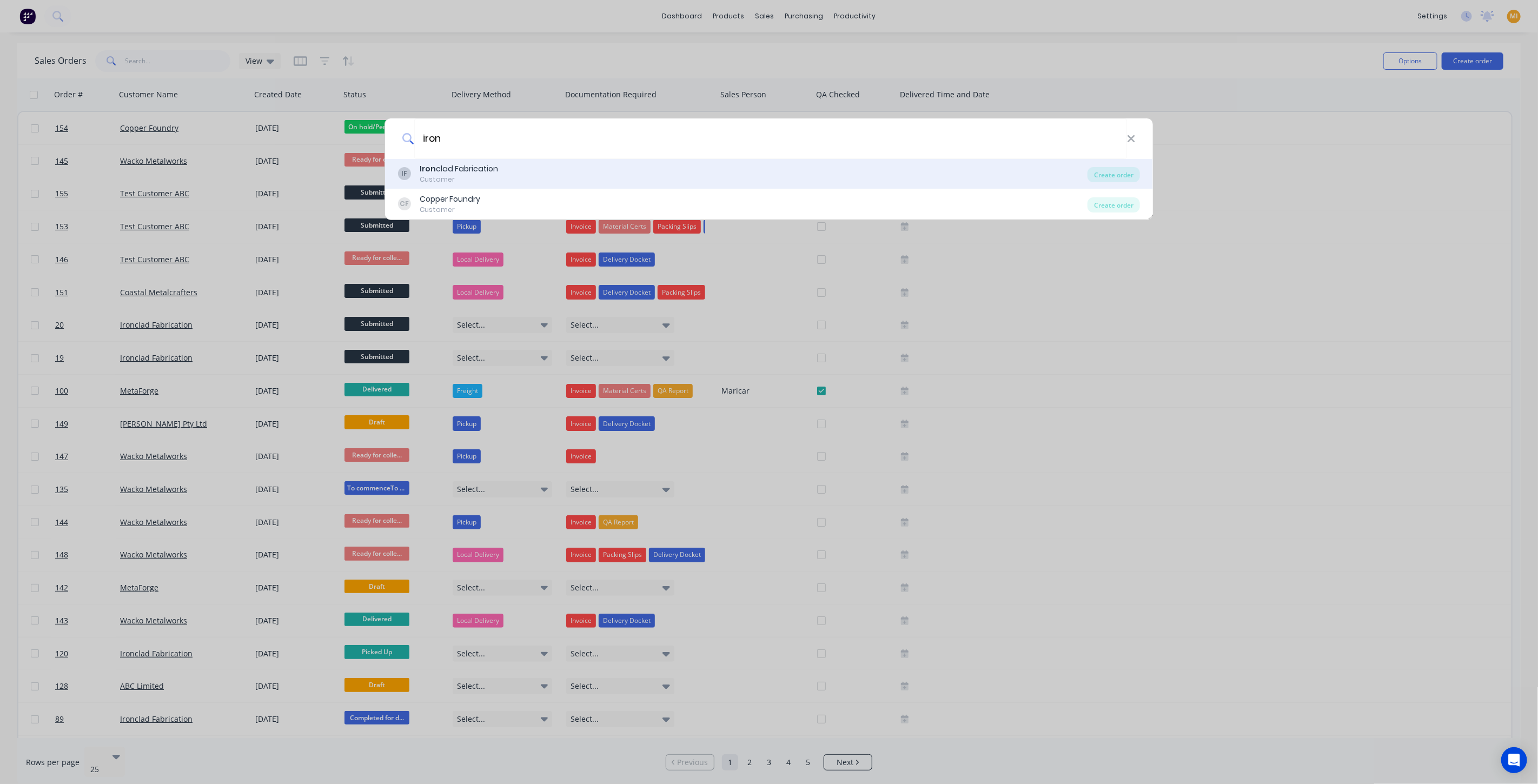
type input "iron"
click at [452, 183] on div "Customer" at bounding box center [459, 179] width 79 height 9
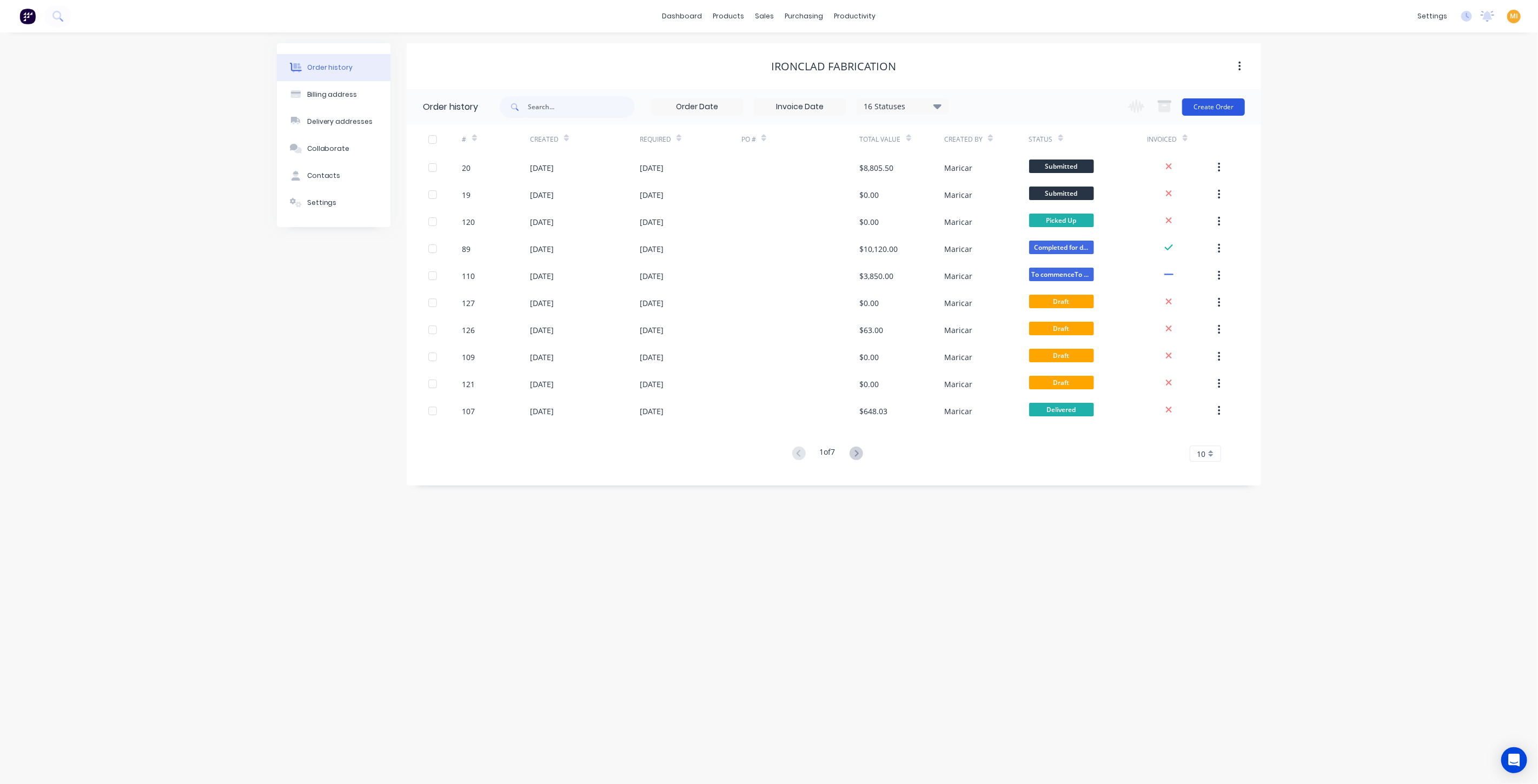
click at [1221, 111] on button "Create Order" at bounding box center [1213, 107] width 62 height 17
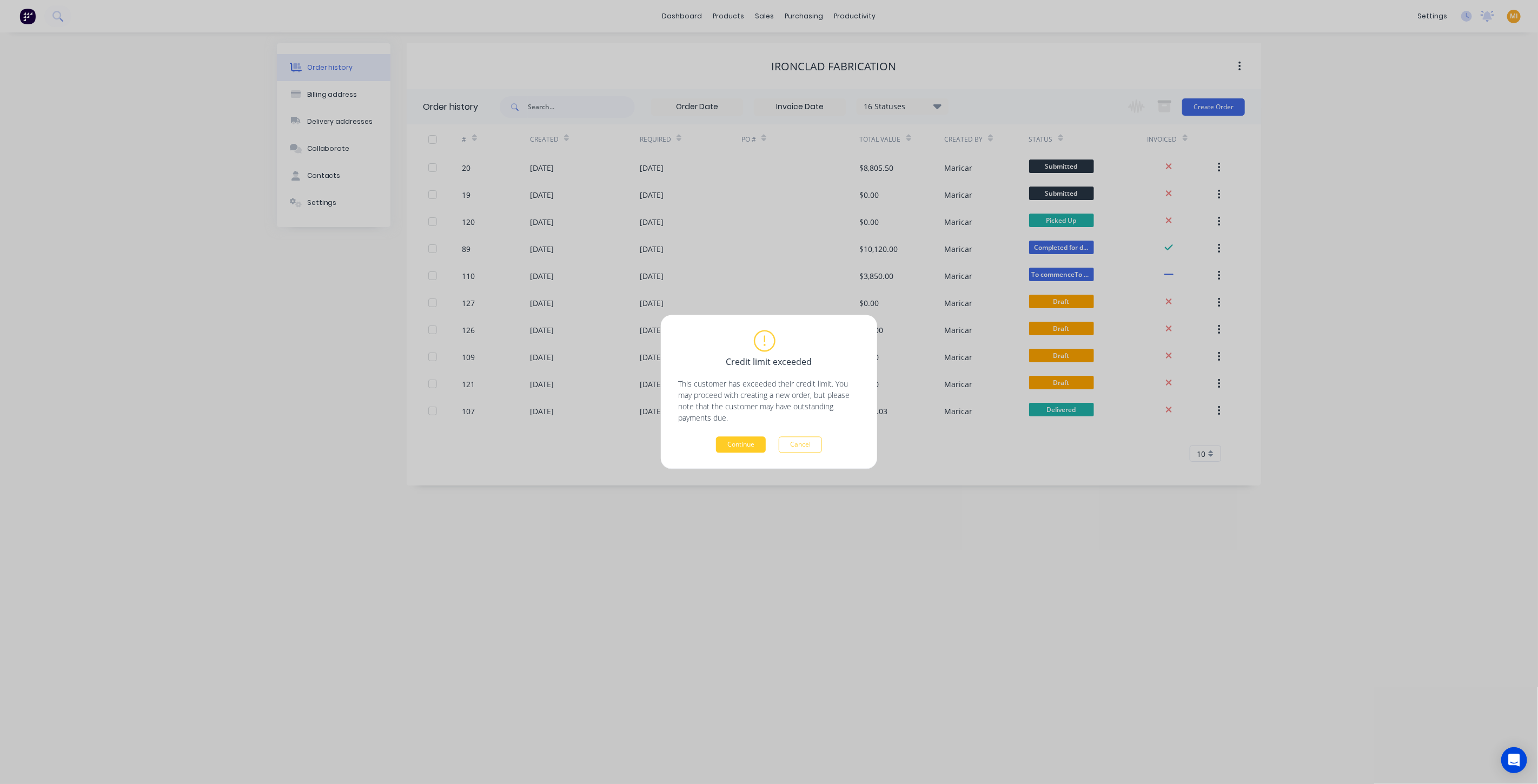
click at [749, 444] on button "Continue" at bounding box center [741, 445] width 50 height 16
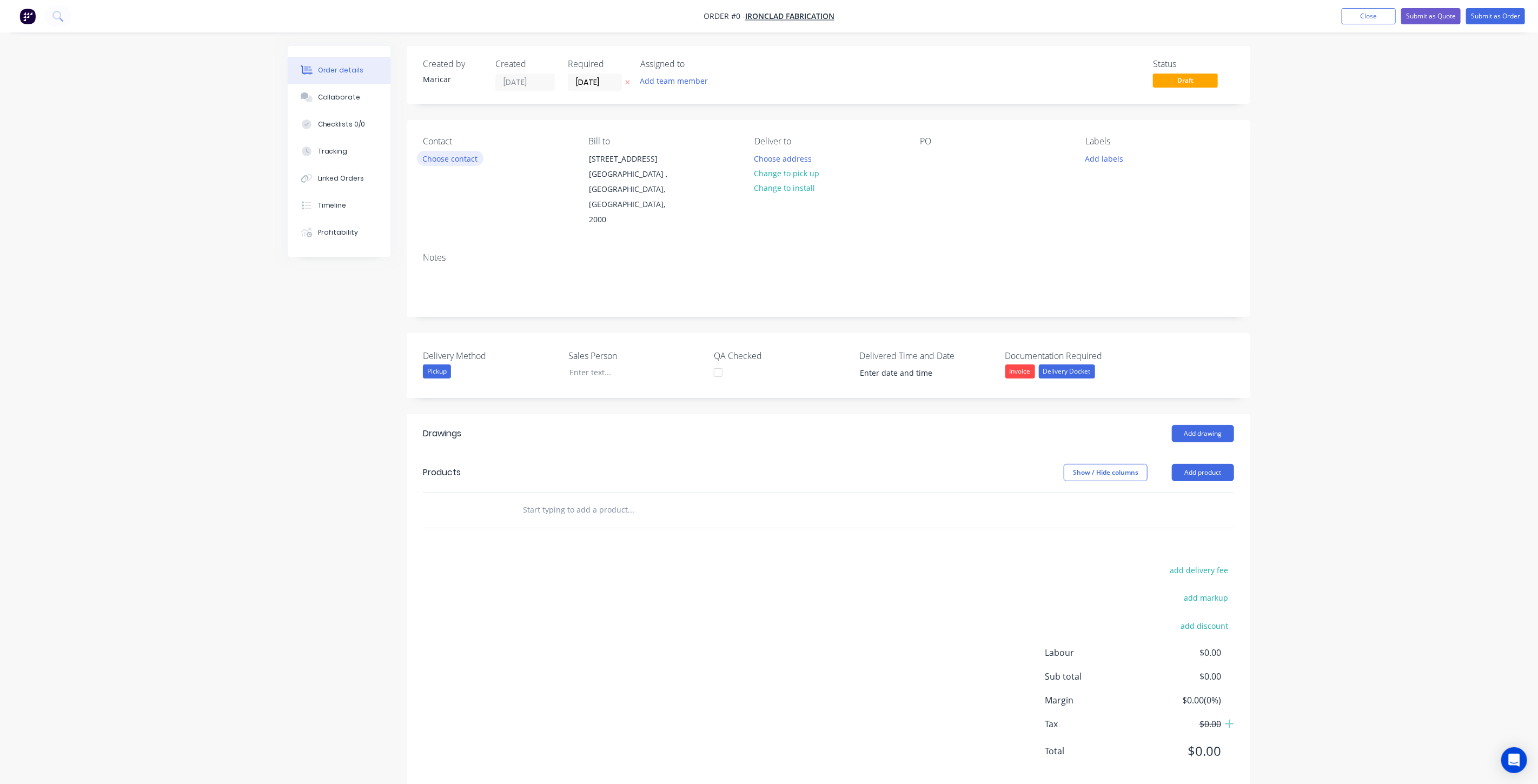
click at [458, 159] on button "Choose contact" at bounding box center [450, 159] width 67 height 15
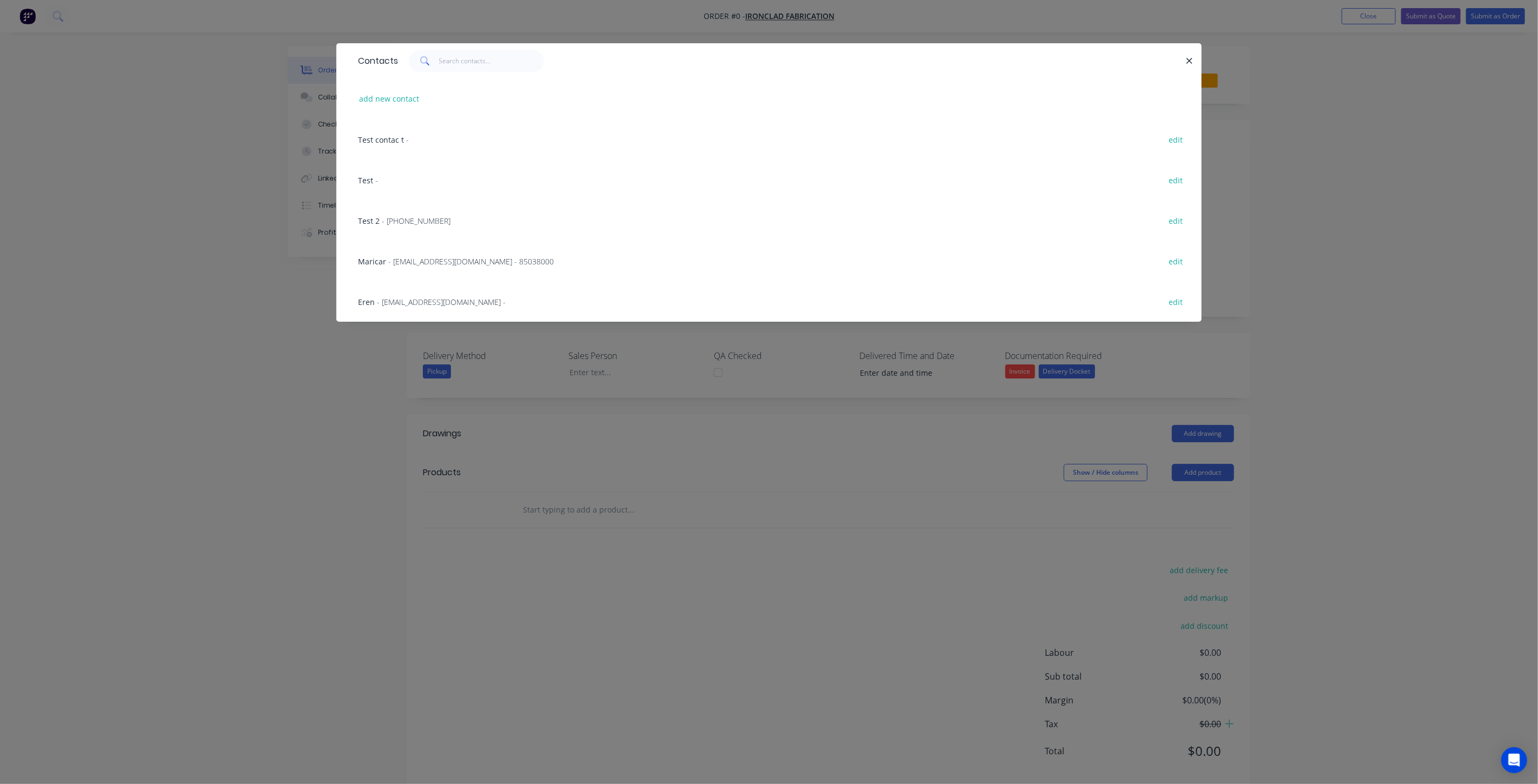
click at [420, 257] on span "- maricar@factory.app - 85038000" at bounding box center [471, 261] width 165 height 10
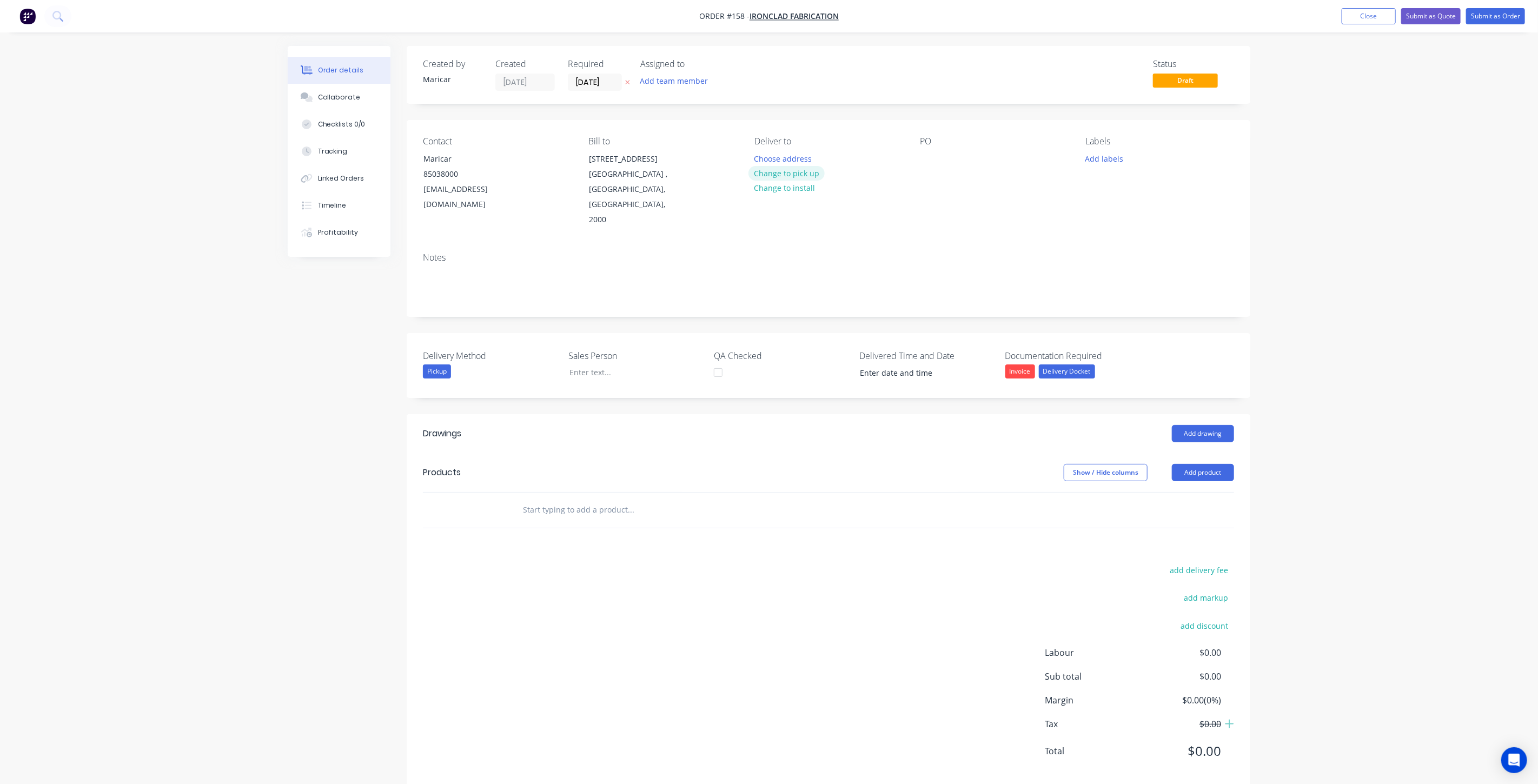
click at [794, 174] on button "Change to pick up" at bounding box center [787, 173] width 77 height 15
click at [1194, 464] on button "Add product" at bounding box center [1203, 473] width 62 height 17
click at [834, 580] on div "add delivery fee add markup add discount Labour $0.00 Sub total $0.00 Margin $0…" at bounding box center [829, 667] width 812 height 209
click at [1230, 720] on icon at bounding box center [1229, 724] width 9 height 9
click at [1228, 719] on icon at bounding box center [1230, 724] width 9 height 11
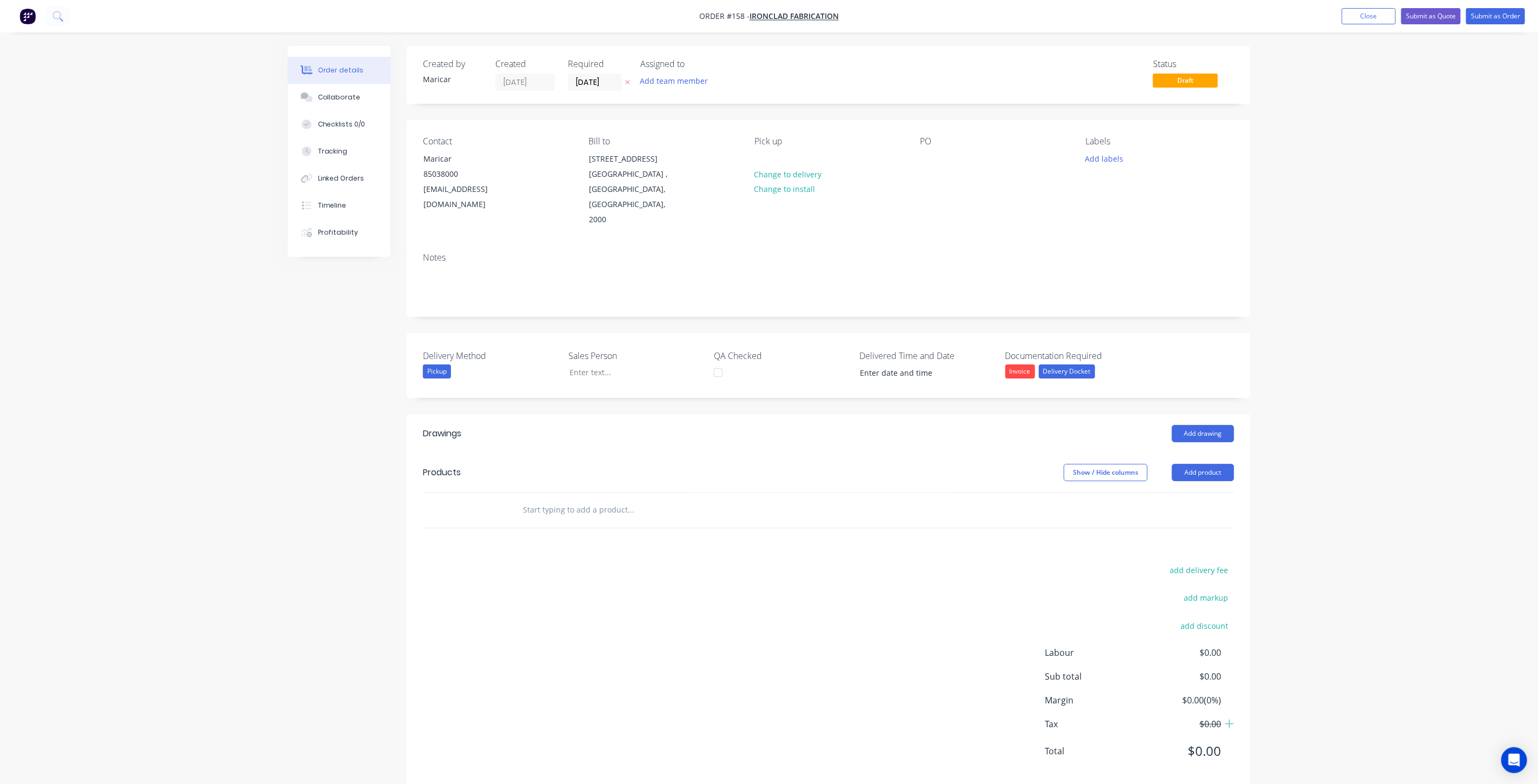
click at [751, 563] on div "add delivery fee add markup add discount Labour $0.00 Sub total $0.00 Margin $0…" at bounding box center [829, 667] width 812 height 209
click at [1369, 18] on button "Close" at bounding box center [1369, 16] width 54 height 16
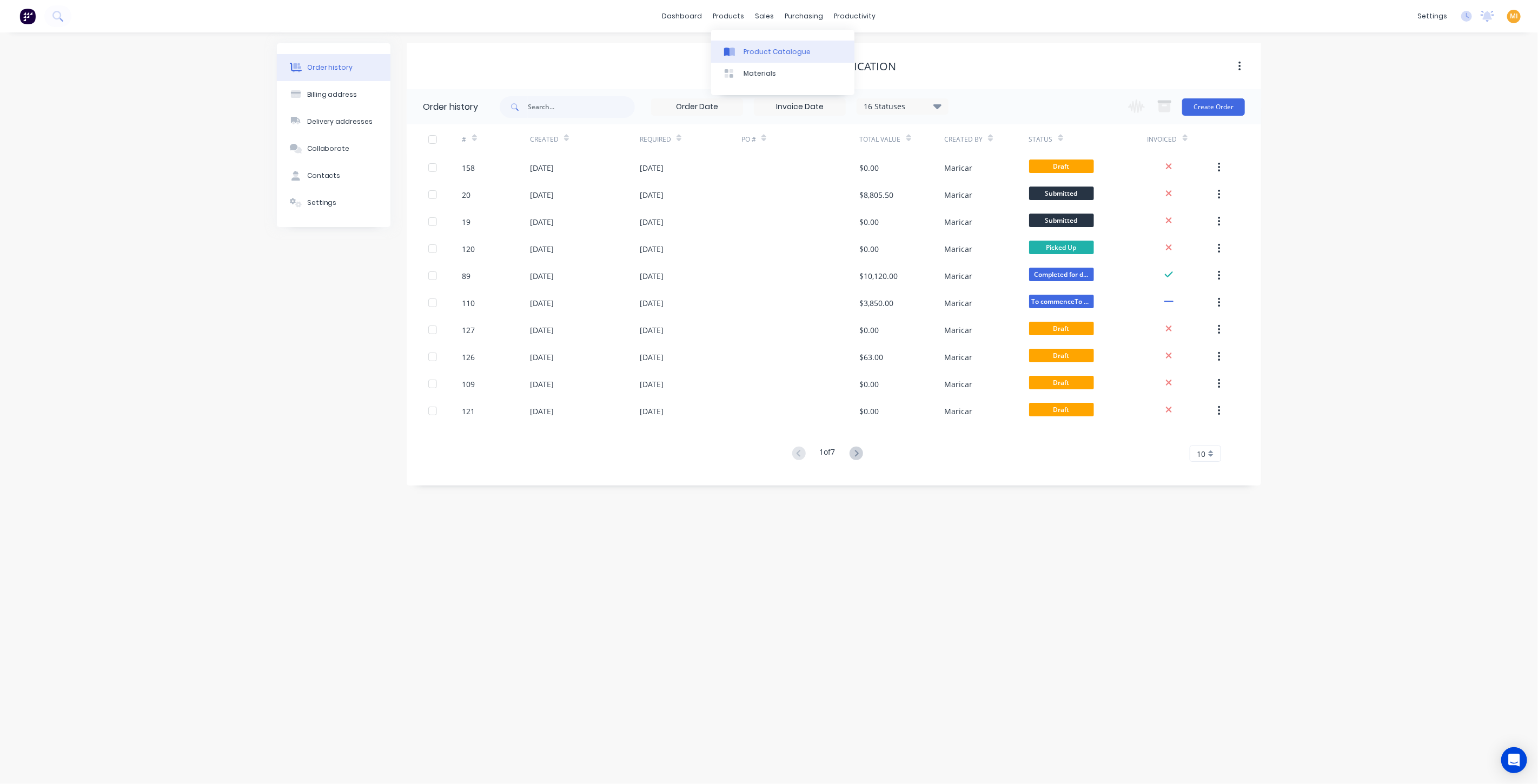
drag, startPoint x: 763, startPoint y: 51, endPoint x: 727, endPoint y: 59, distance: 36.9
click at [763, 51] on div "Product Catalogue" at bounding box center [777, 52] width 67 height 9
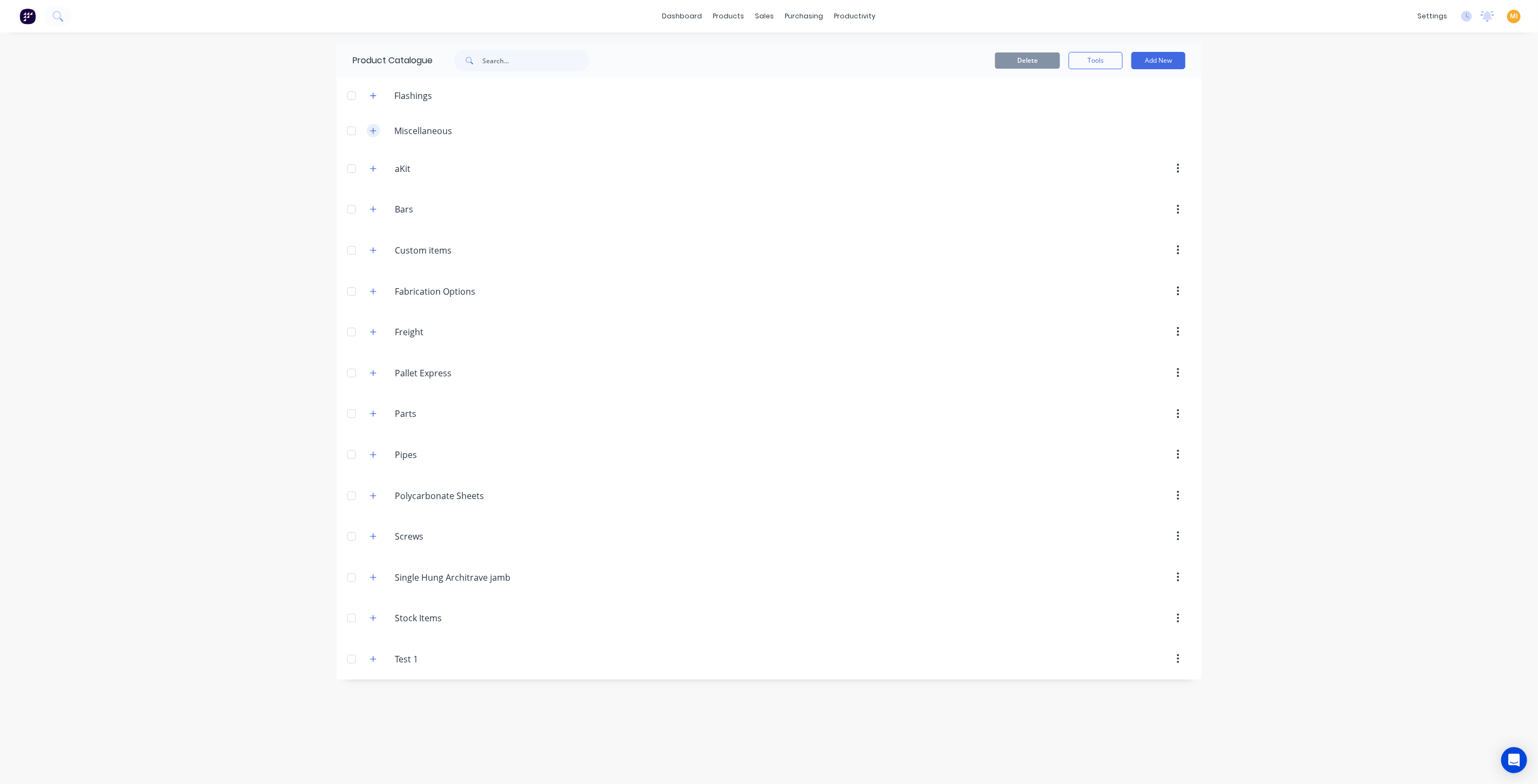
click at [376, 129] on icon "button" at bounding box center [374, 130] width 7 height 7
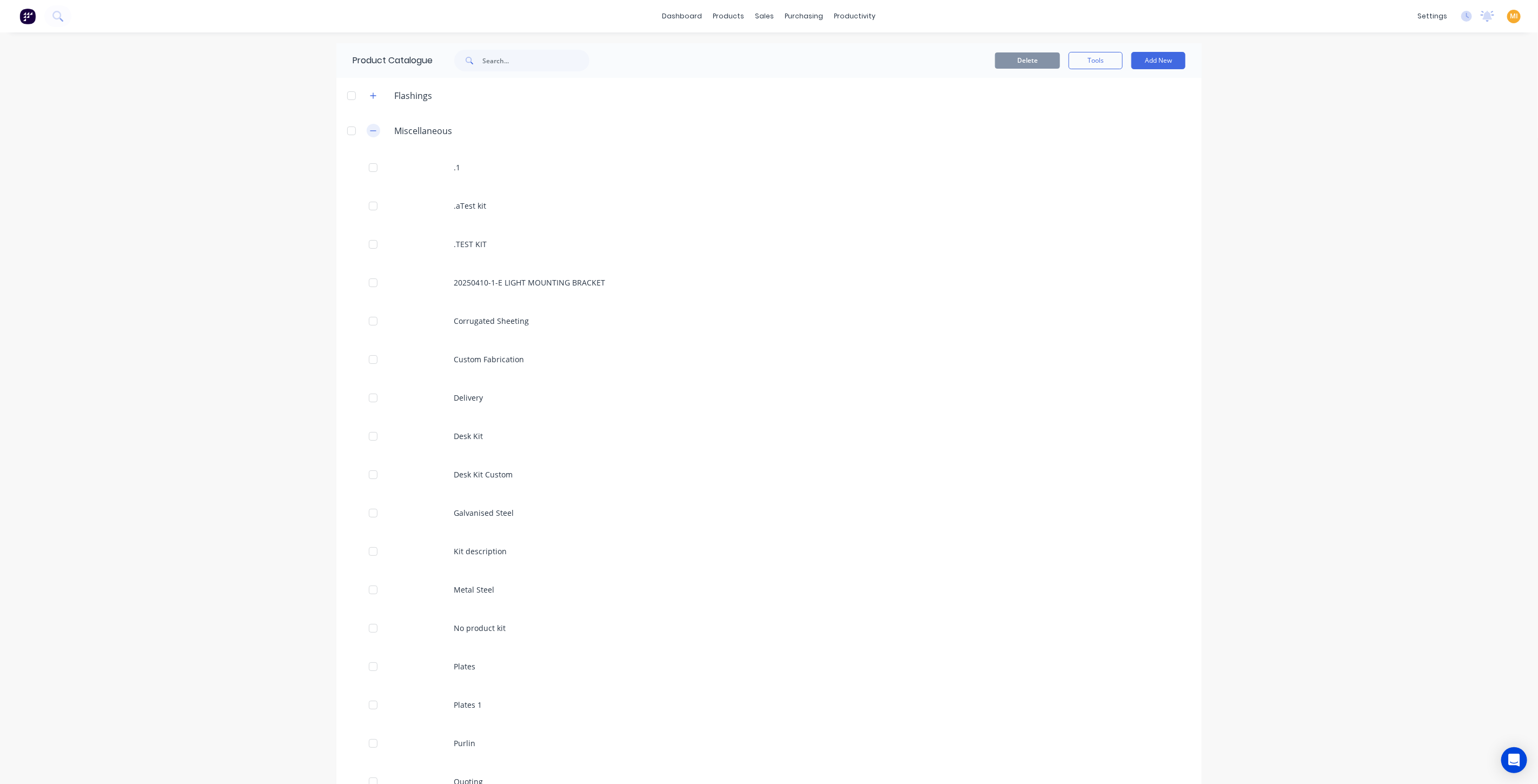
click at [376, 129] on div "Miscellaneous" at bounding box center [411, 130] width 99 height 13
click at [370, 128] on icon "button" at bounding box center [374, 130] width 7 height 7
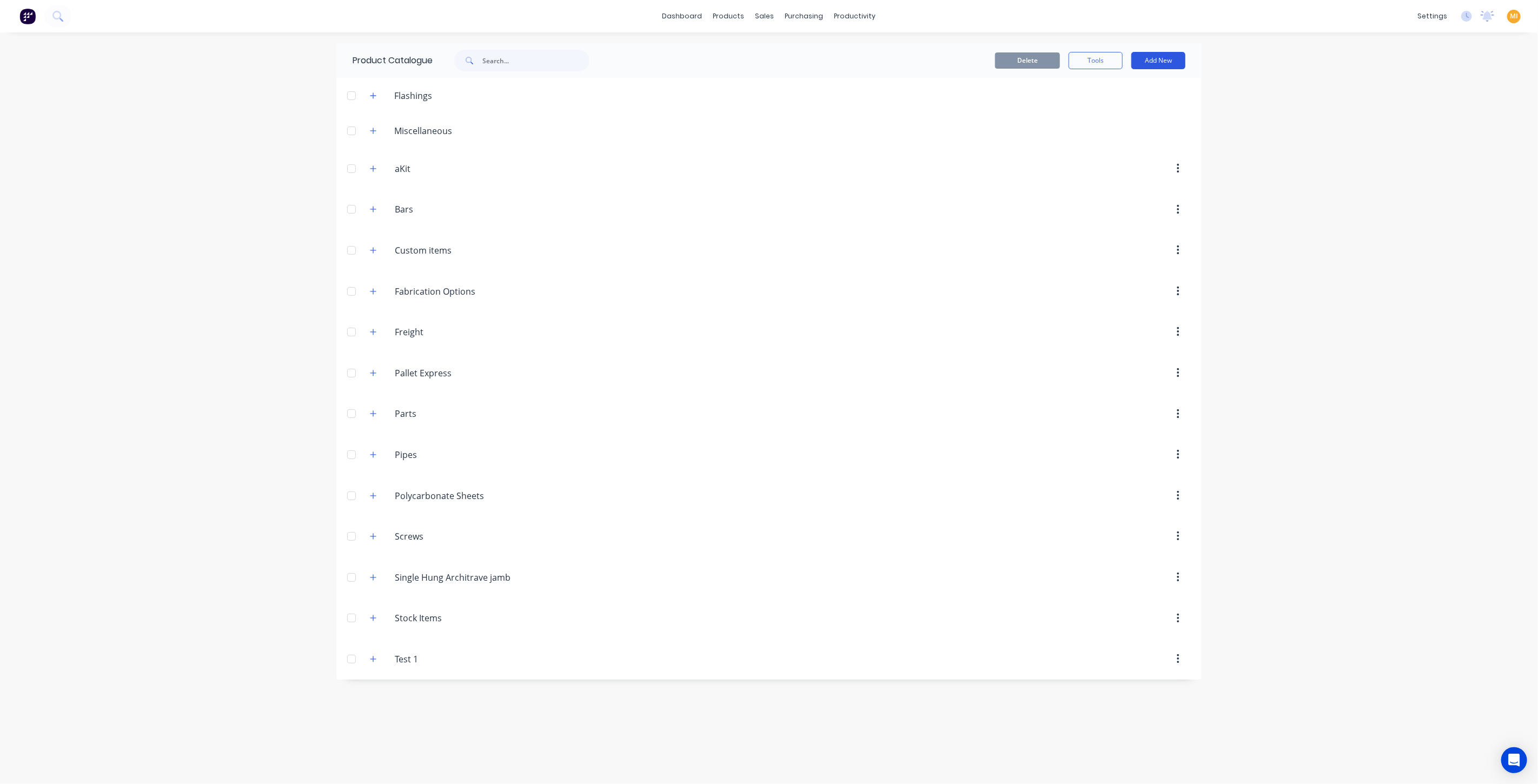
click at [1150, 62] on button "Add New" at bounding box center [1158, 60] width 54 height 17
click at [1113, 148] on div "Product Kit" at bounding box center [1134, 153] width 83 height 15
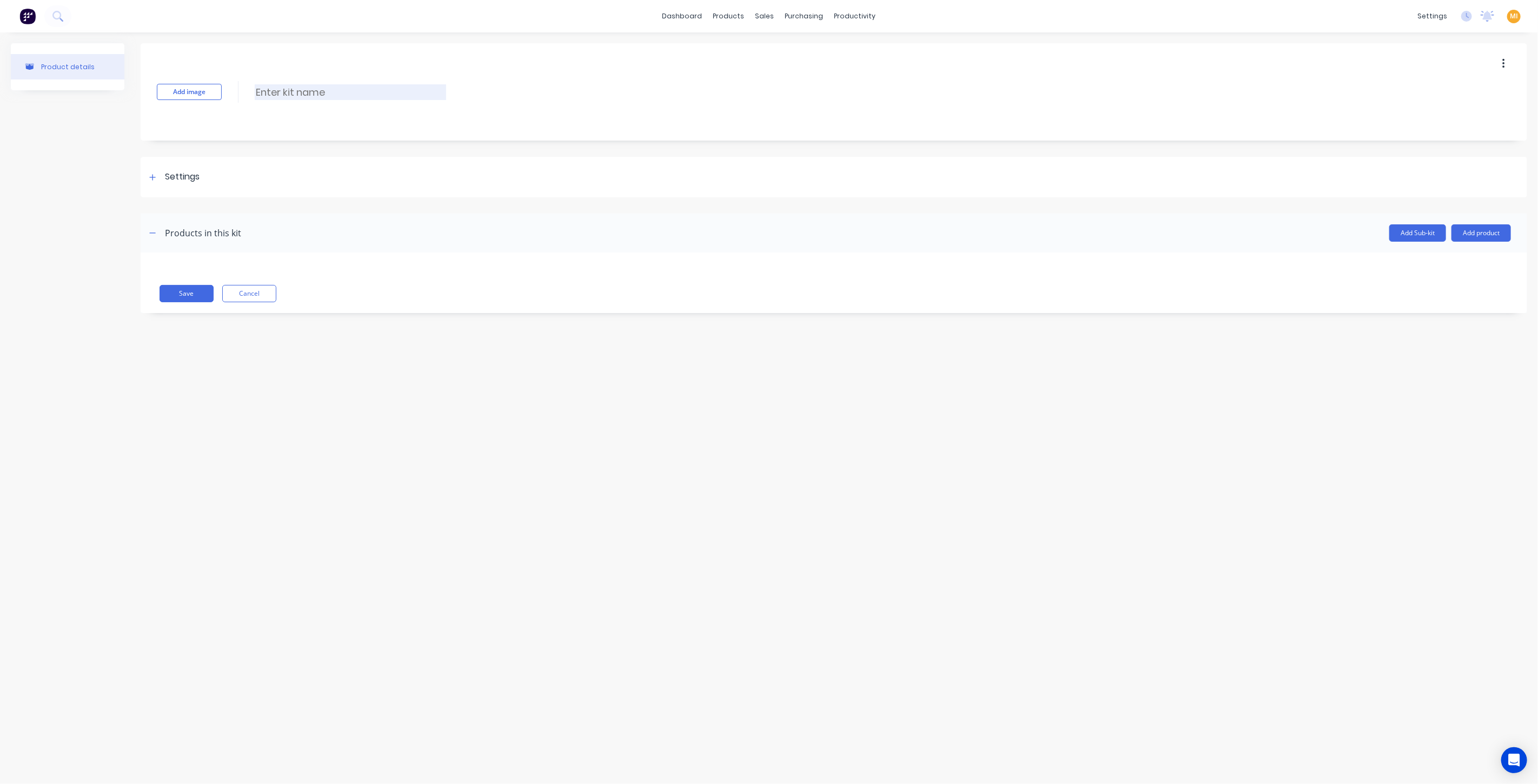
click at [308, 97] on input at bounding box center [350, 92] width 191 height 15
type input "M"
type input "C"
type input "Materials"
click at [204, 175] on div "Settings" at bounding box center [834, 177] width 1387 height 40
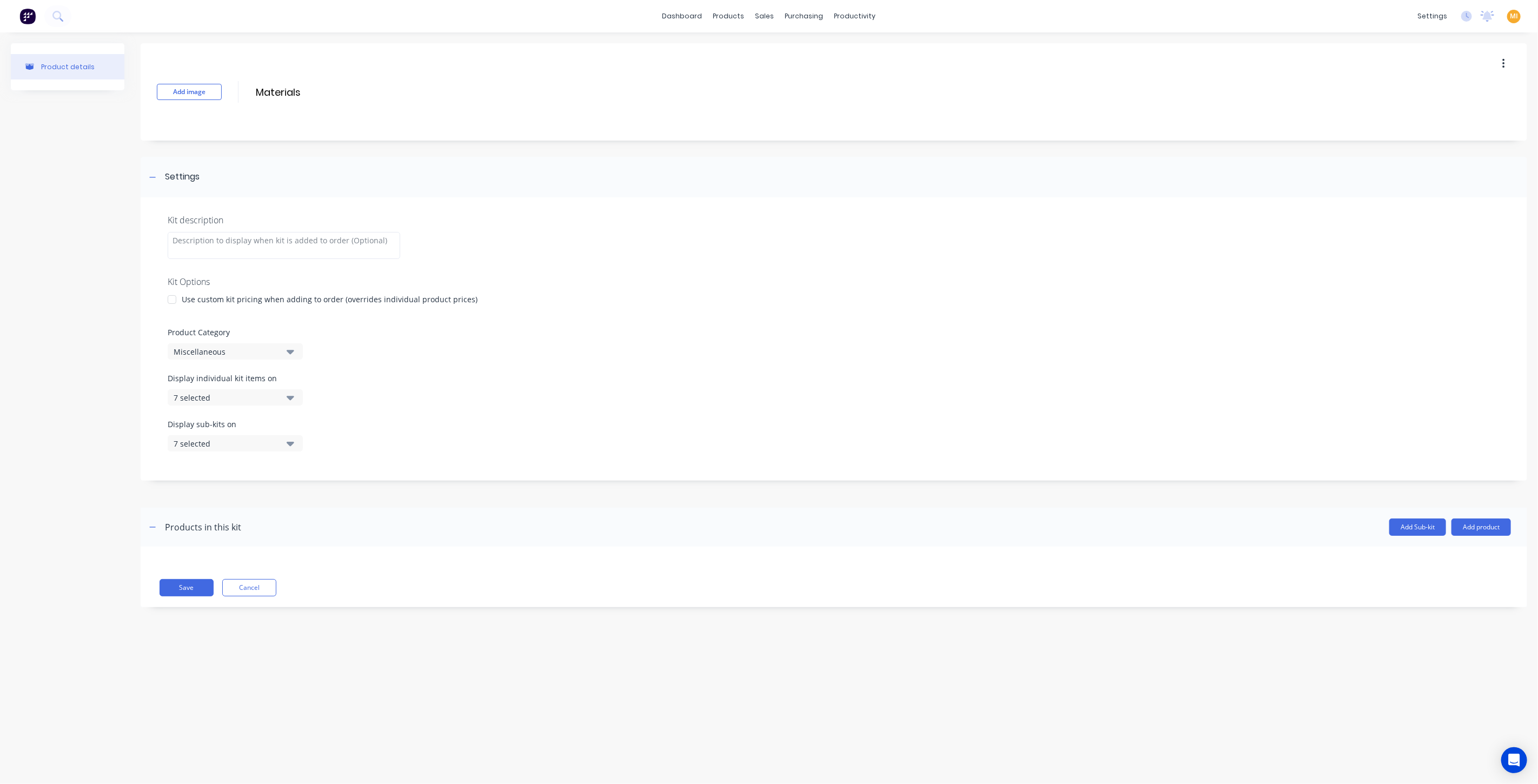
click at [258, 355] on div "Miscellaneous" at bounding box center [226, 351] width 105 height 11
click at [222, 417] on div "aKit" at bounding box center [249, 411] width 163 height 21
click at [237, 445] on div "7 selected" at bounding box center [226, 443] width 105 height 11
click at [307, 469] on div "button" at bounding box center [312, 470] width 22 height 21
click at [471, 519] on div "Add Sub-kit Add product" at bounding box center [876, 527] width 1270 height 17
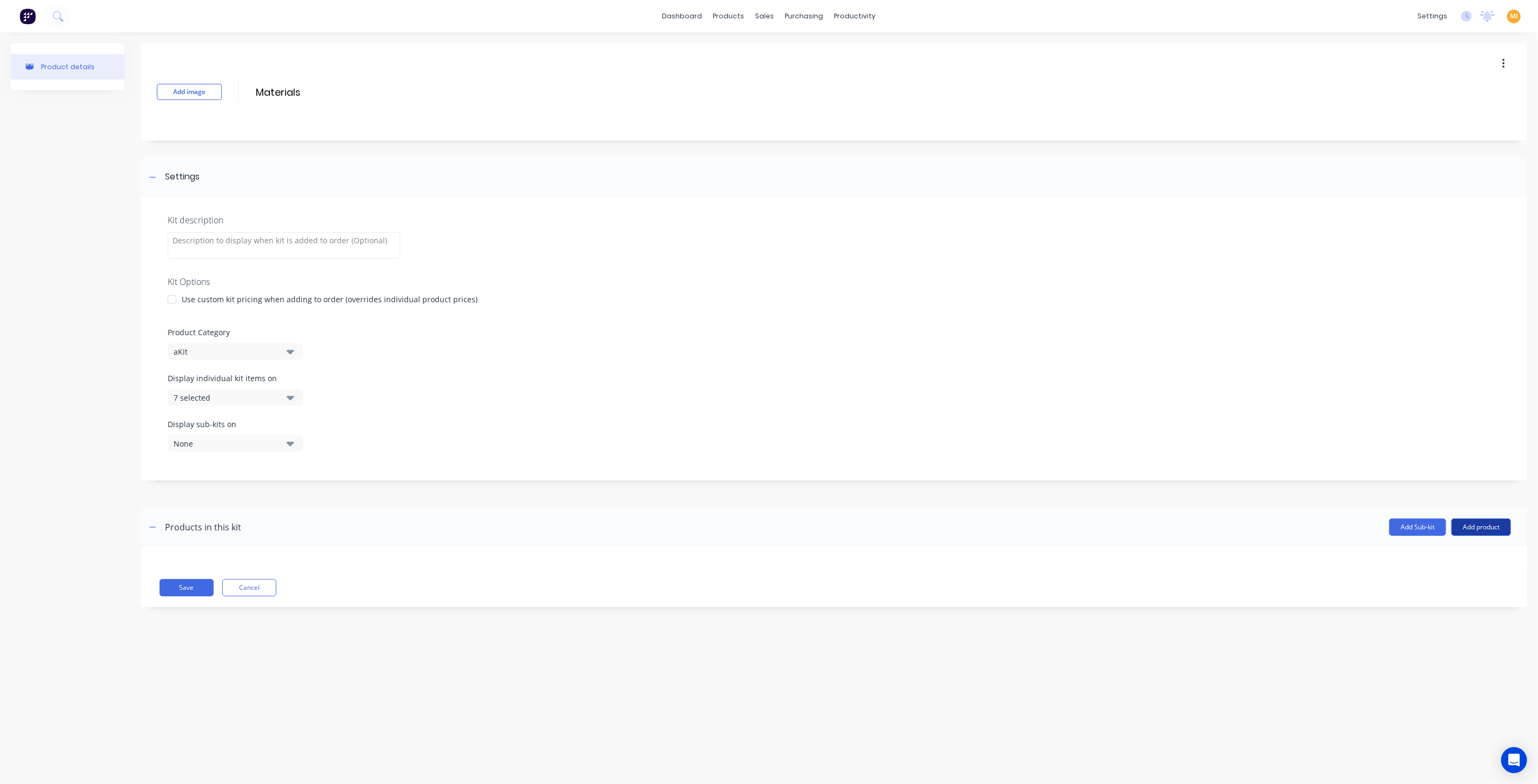
click at [1506, 529] on button "Add product" at bounding box center [1482, 527] width 60 height 17
click at [1455, 560] on div "Product catalogue" at bounding box center [1460, 555] width 83 height 15
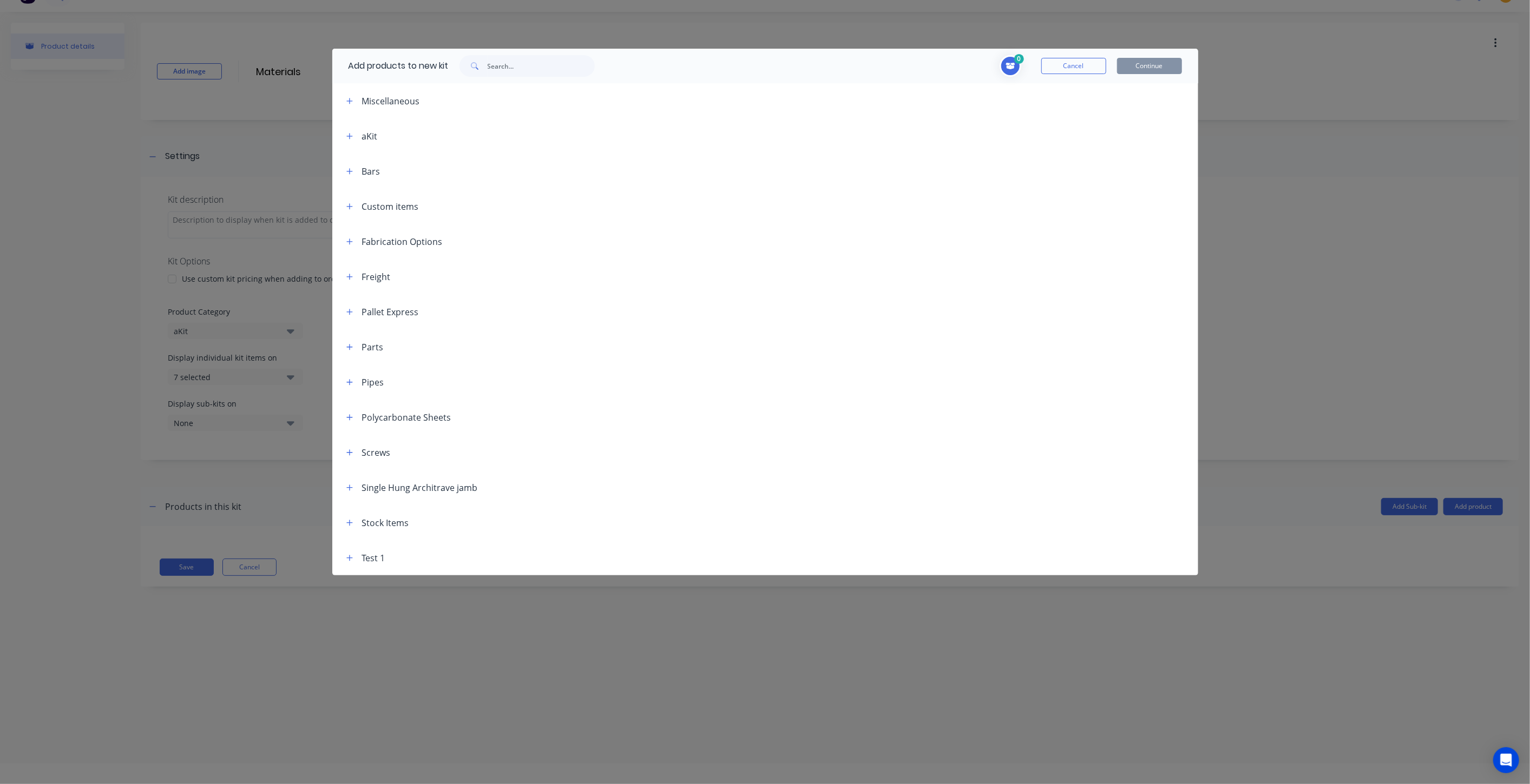
scroll to position [54, 0]
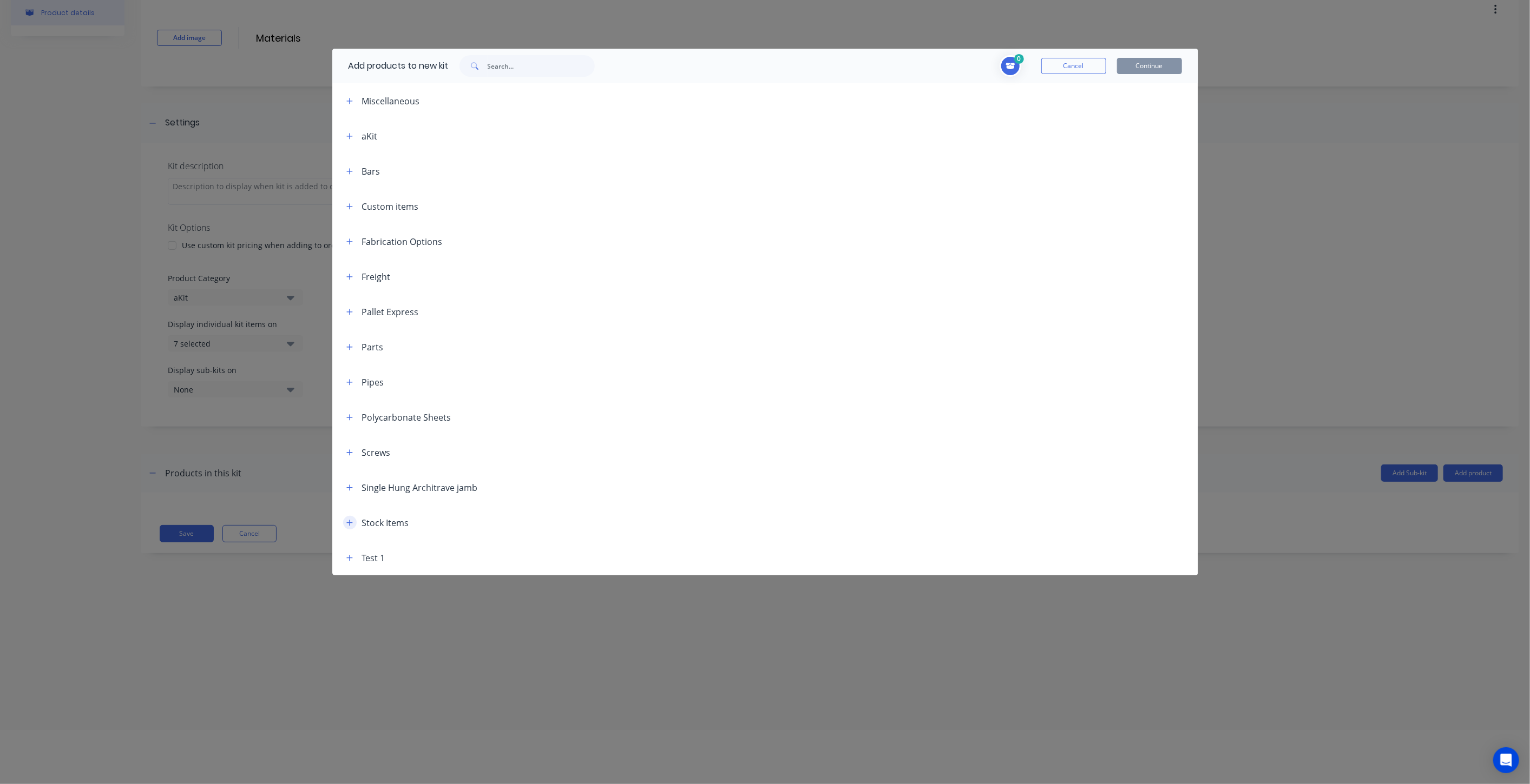
click at [349, 522] on icon "button" at bounding box center [349, 523] width 6 height 6
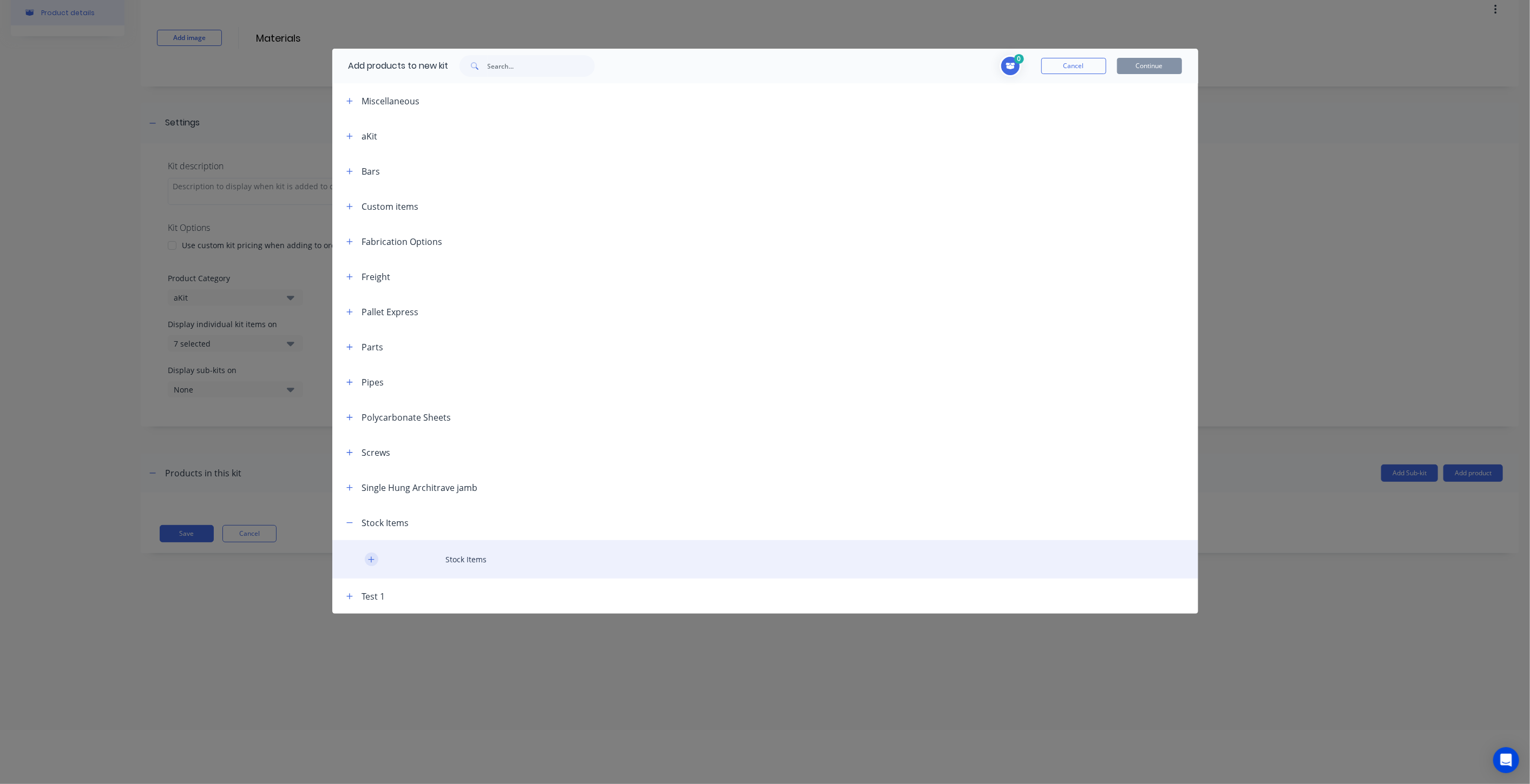
click at [376, 554] on button "button" at bounding box center [372, 560] width 13 height 13
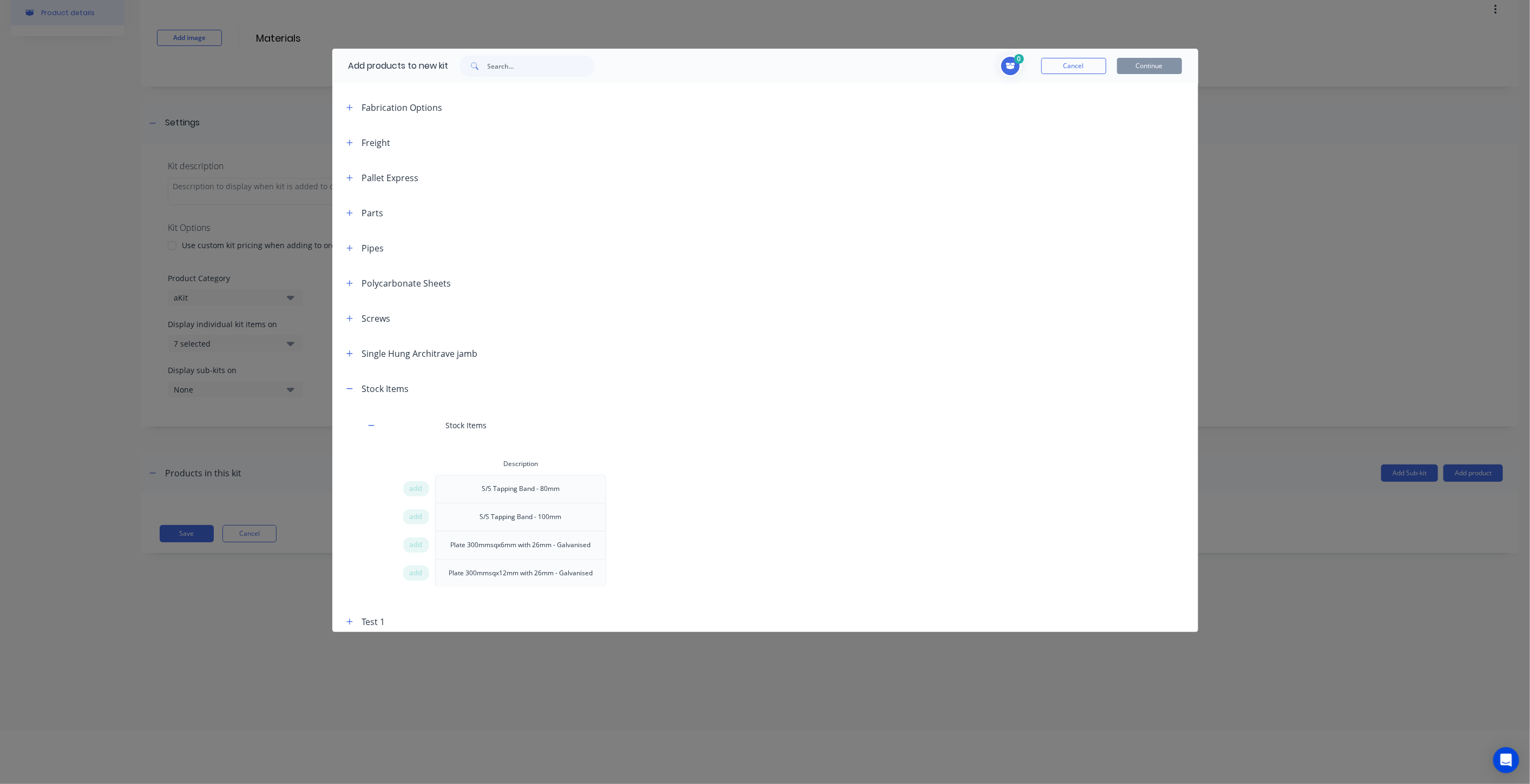
scroll to position [139, 0]
click at [421, 483] on span "add" at bounding box center [415, 484] width 13 height 11
click at [412, 539] on span "add" at bounding box center [415, 540] width 13 height 11
click at [347, 312] on icon "button" at bounding box center [349, 313] width 6 height 6
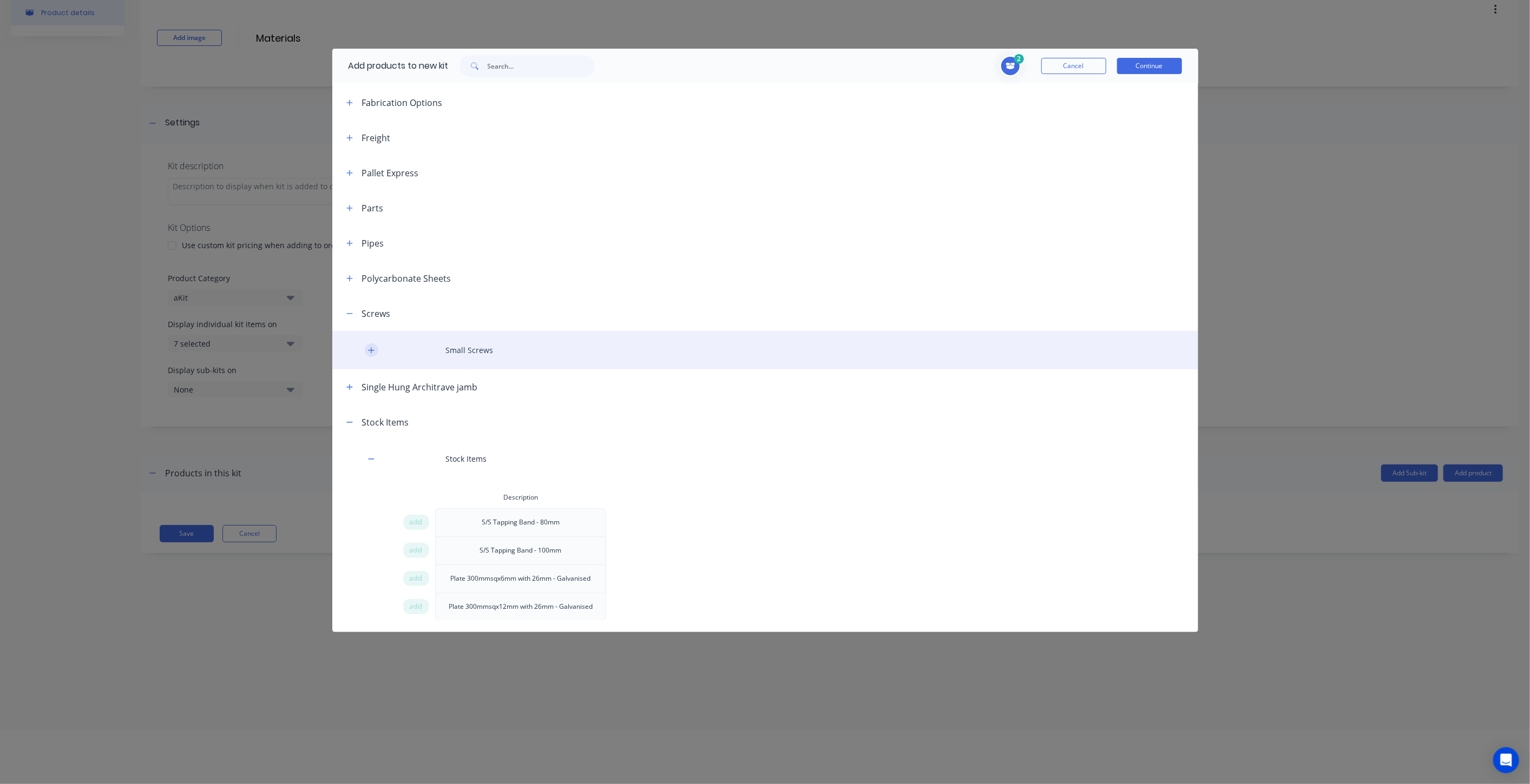
click at [370, 350] on icon "button" at bounding box center [371, 350] width 7 height 7
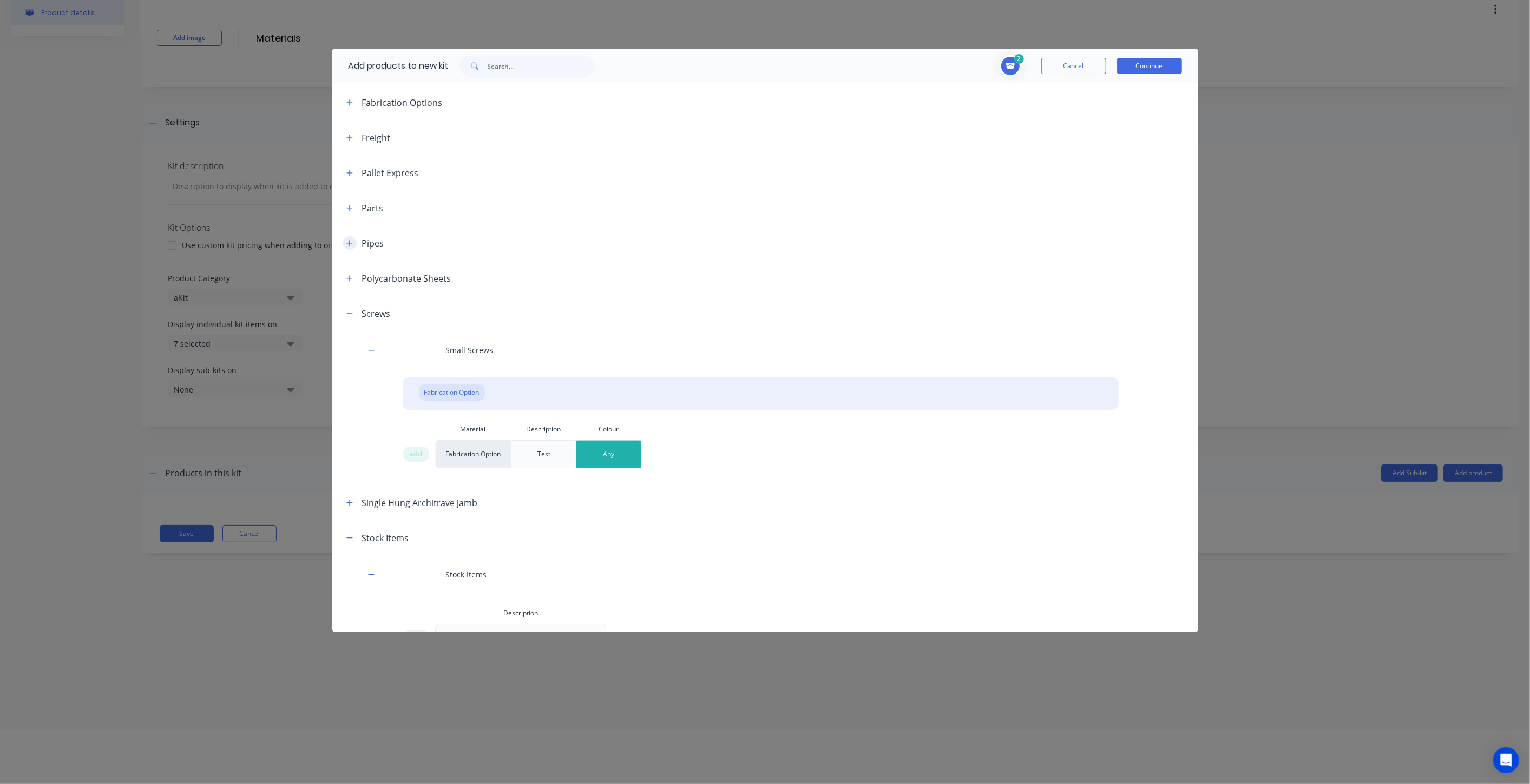
click at [349, 240] on icon "button" at bounding box center [349, 243] width 6 height 6
click at [348, 208] on icon "button" at bounding box center [350, 208] width 7 height 7
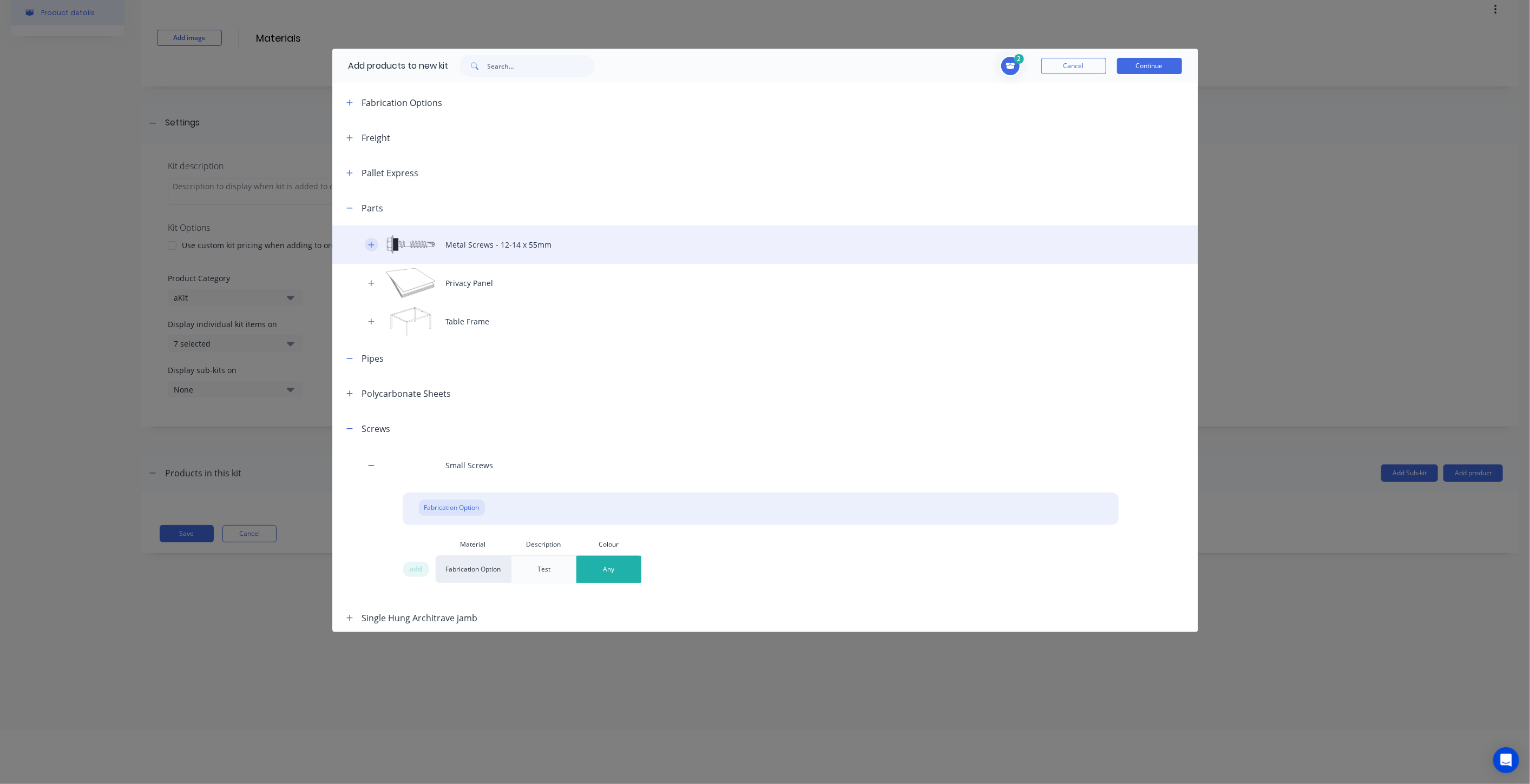
click at [369, 243] on icon "button" at bounding box center [371, 245] width 7 height 7
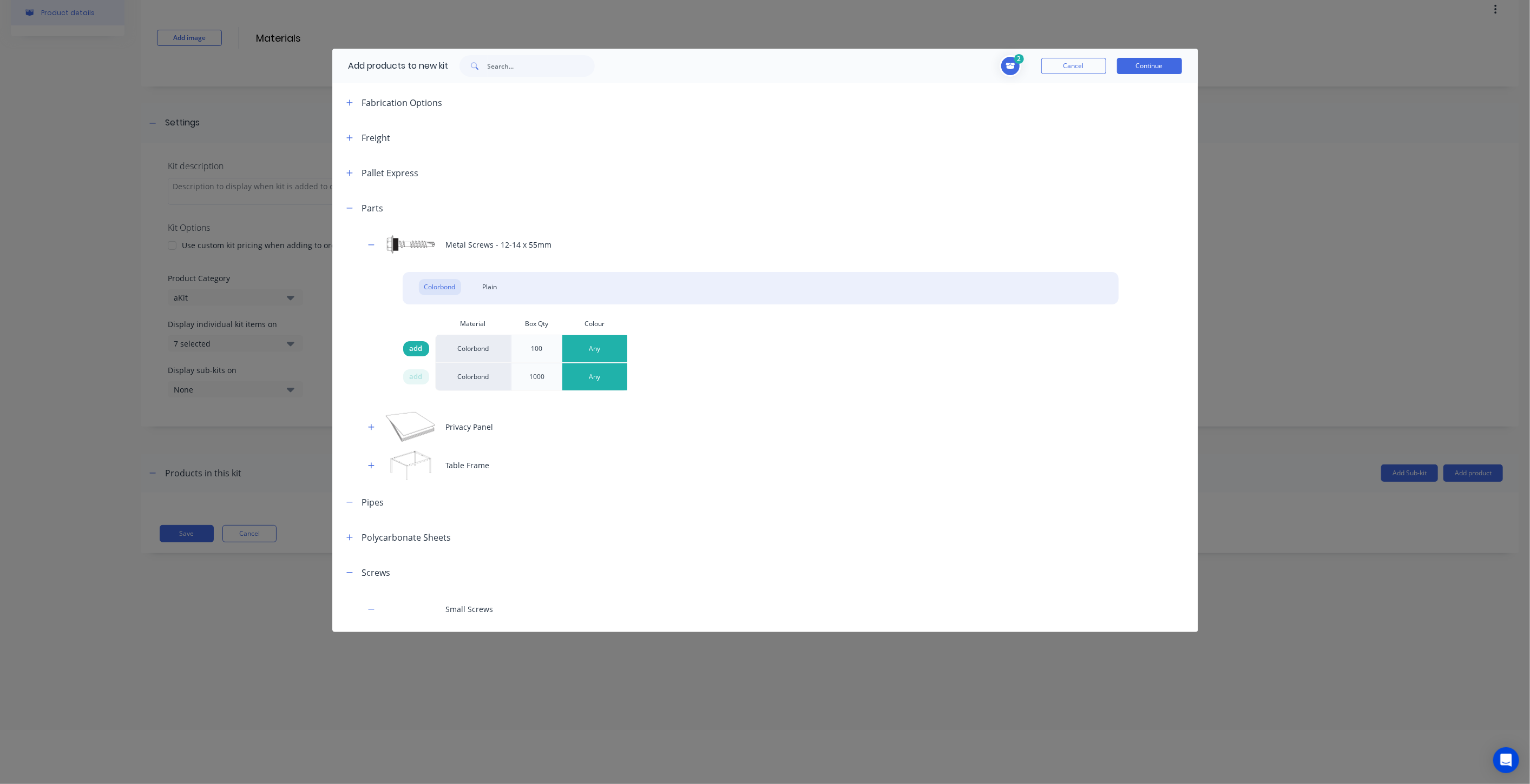
click at [412, 347] on span "add" at bounding box center [415, 349] width 13 height 11
click at [348, 172] on icon "button" at bounding box center [349, 173] width 6 height 6
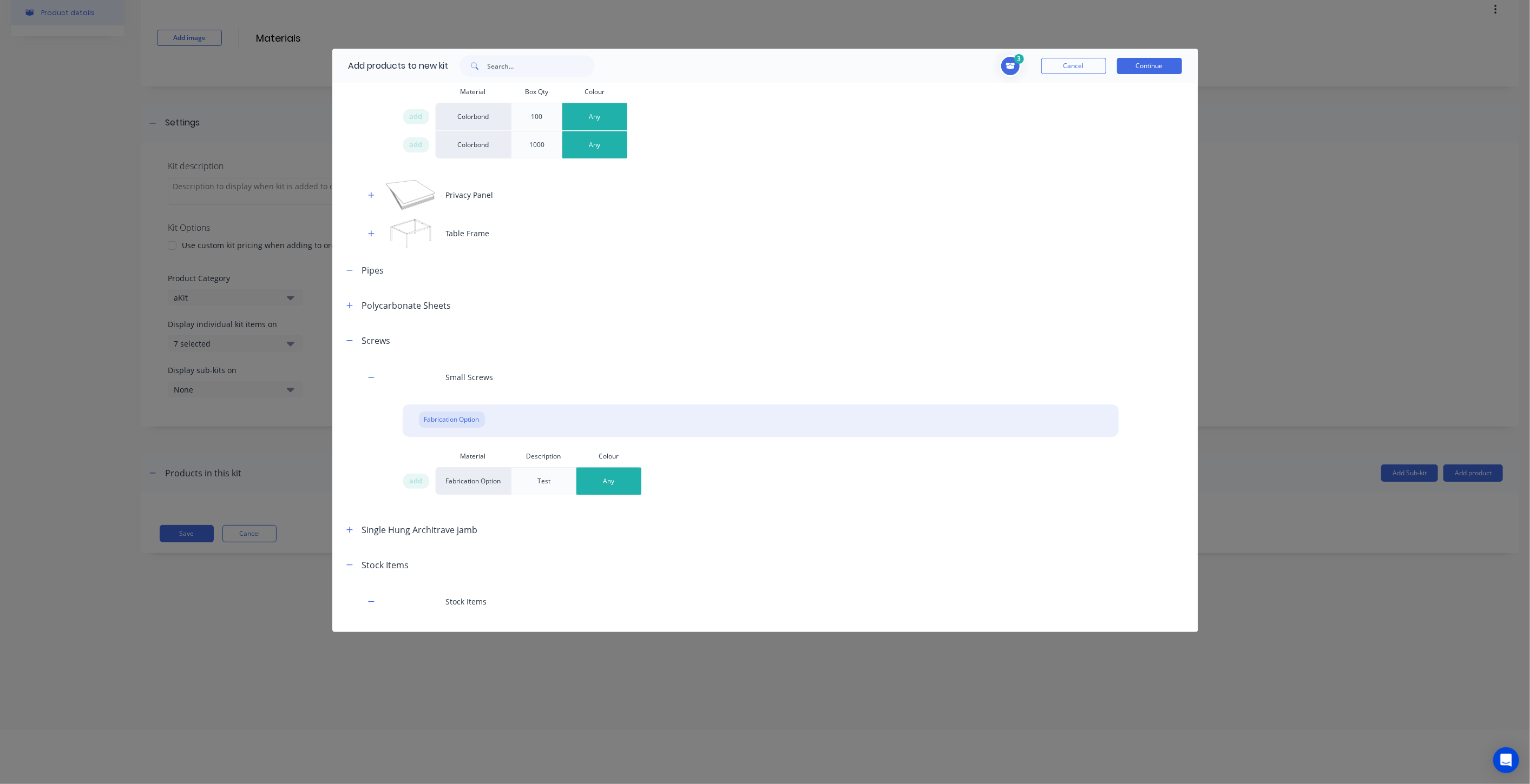
scroll to position [810, 0]
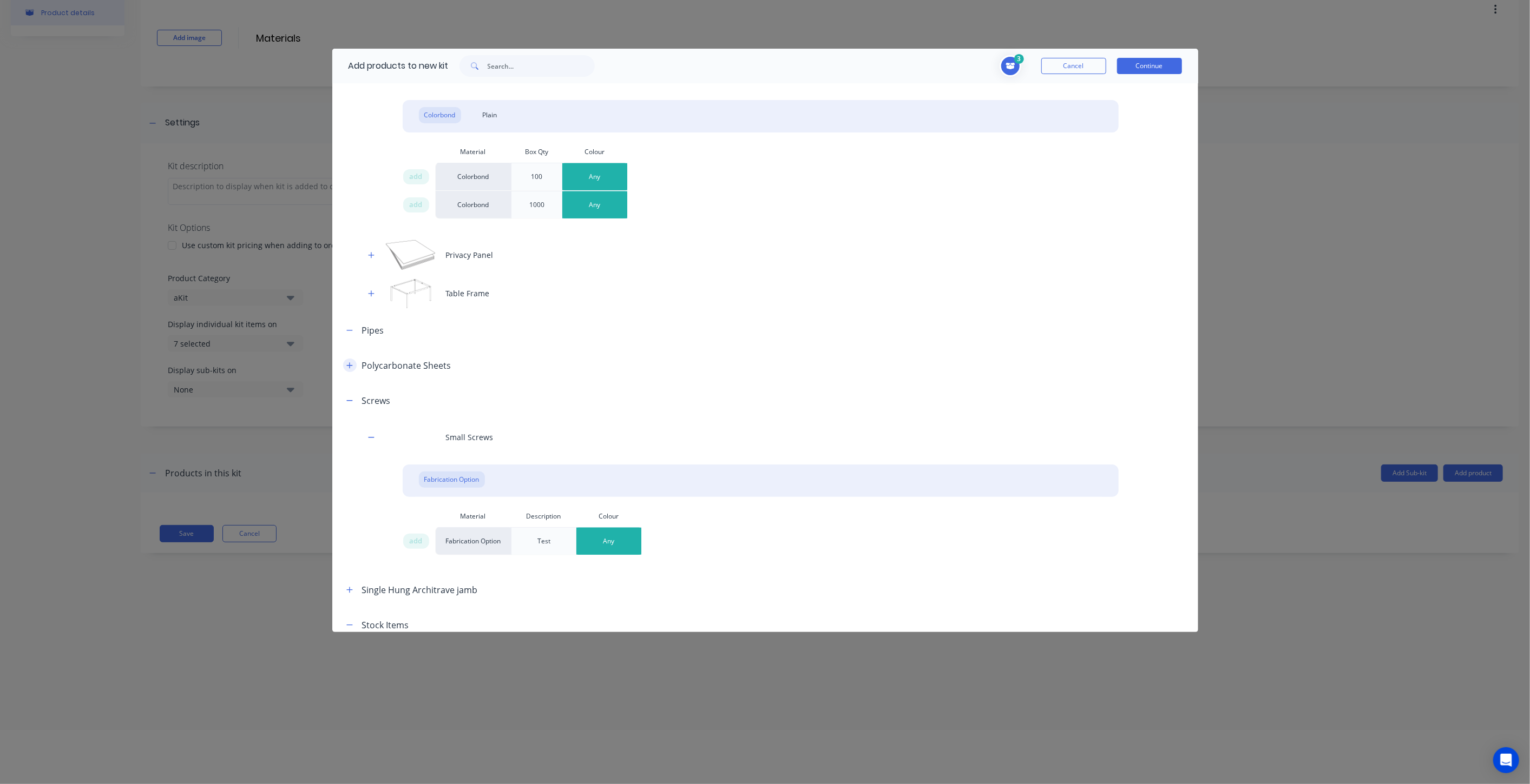
click at [352, 359] on button "button" at bounding box center [350, 365] width 13 height 13
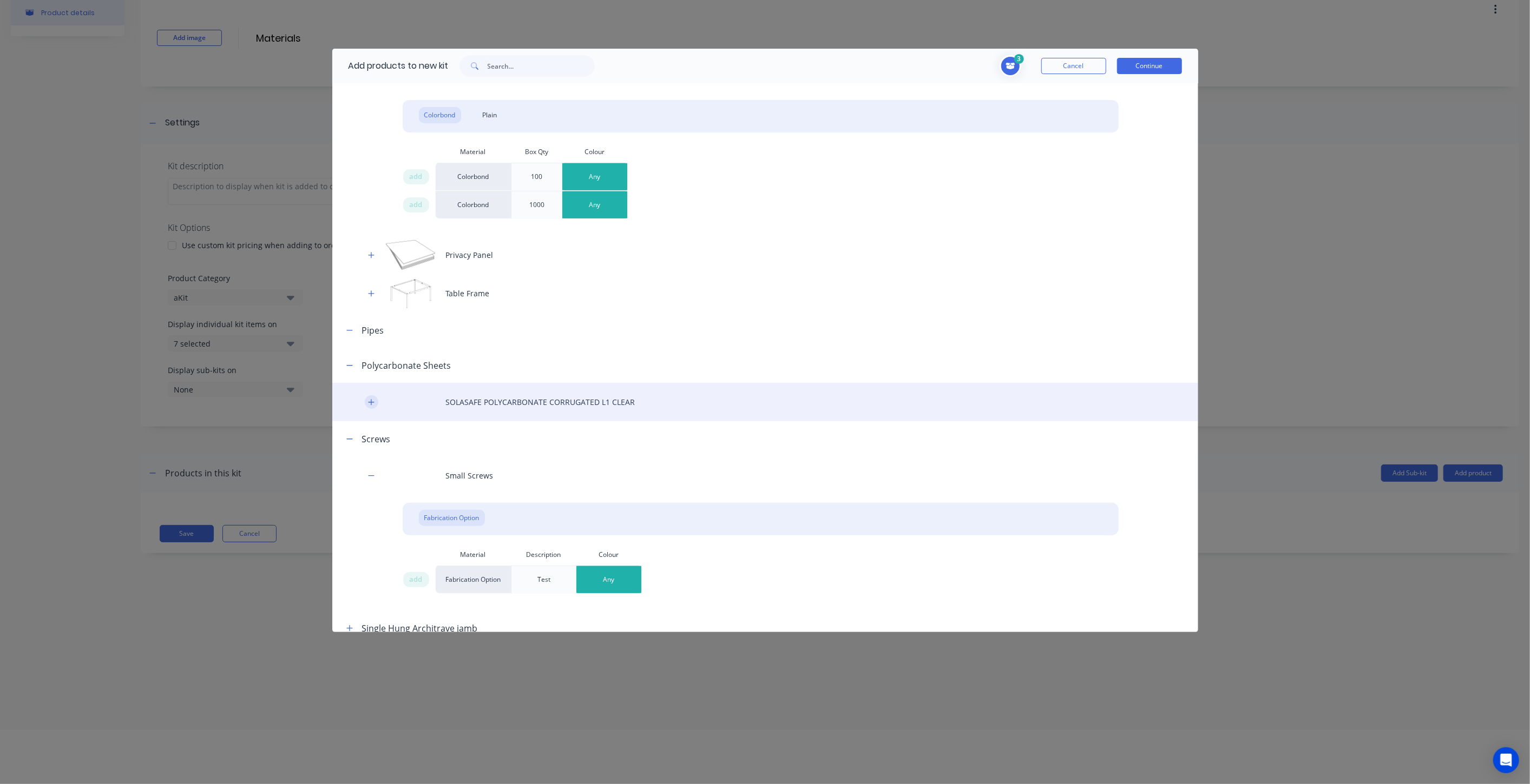
click at [374, 398] on button "button" at bounding box center [372, 402] width 13 height 13
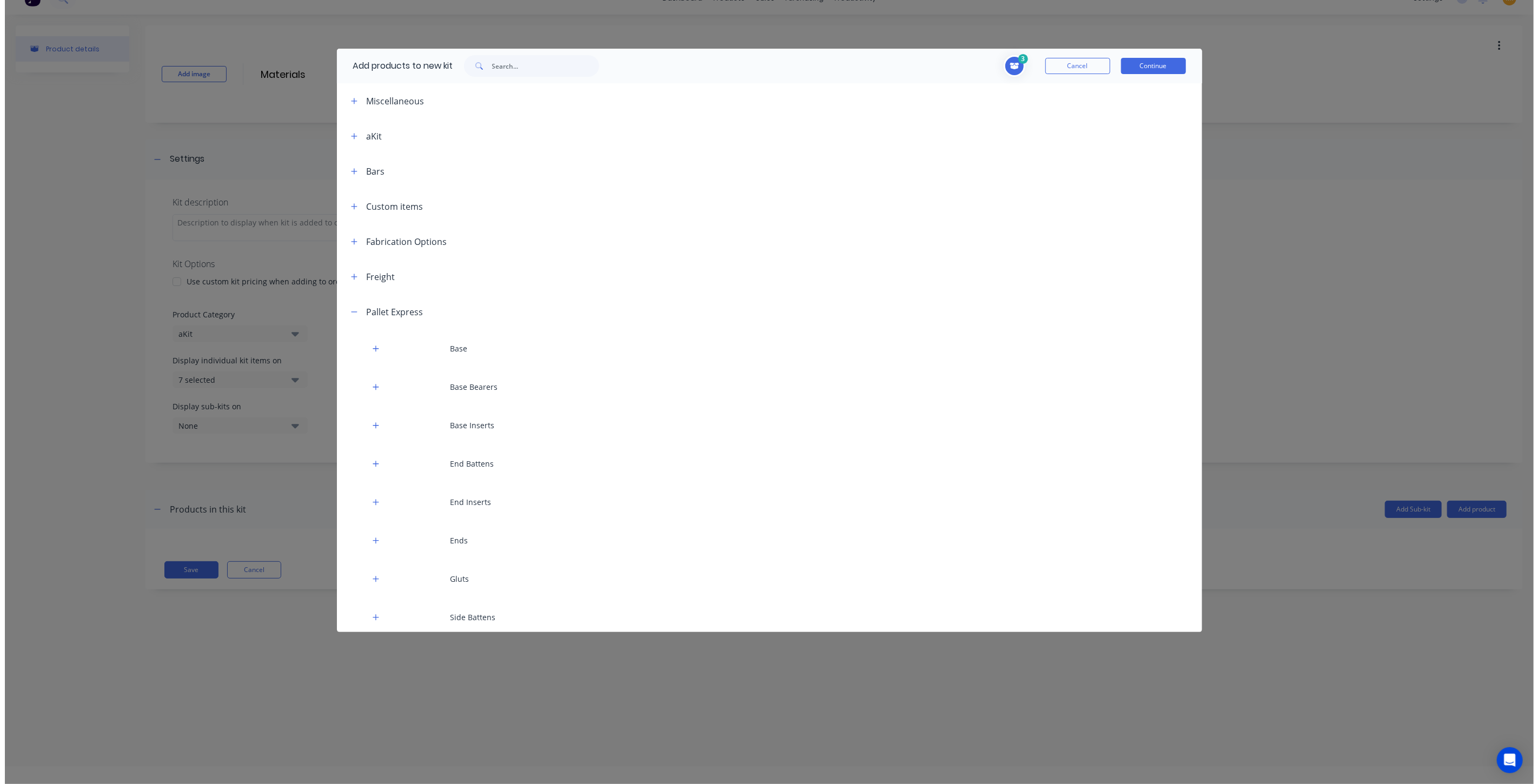
scroll to position [0, 0]
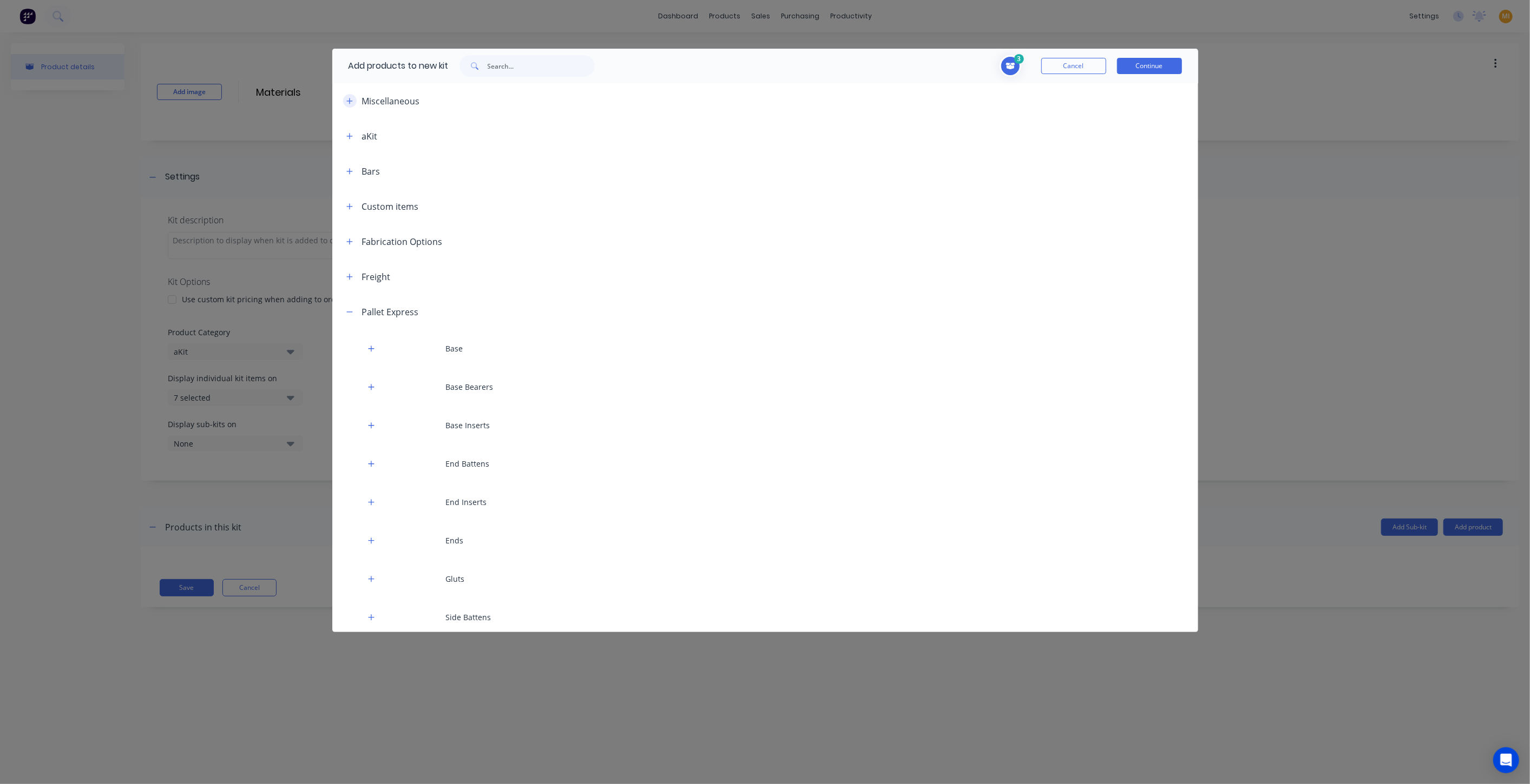
click at [346, 104] on button "button" at bounding box center [350, 101] width 13 height 13
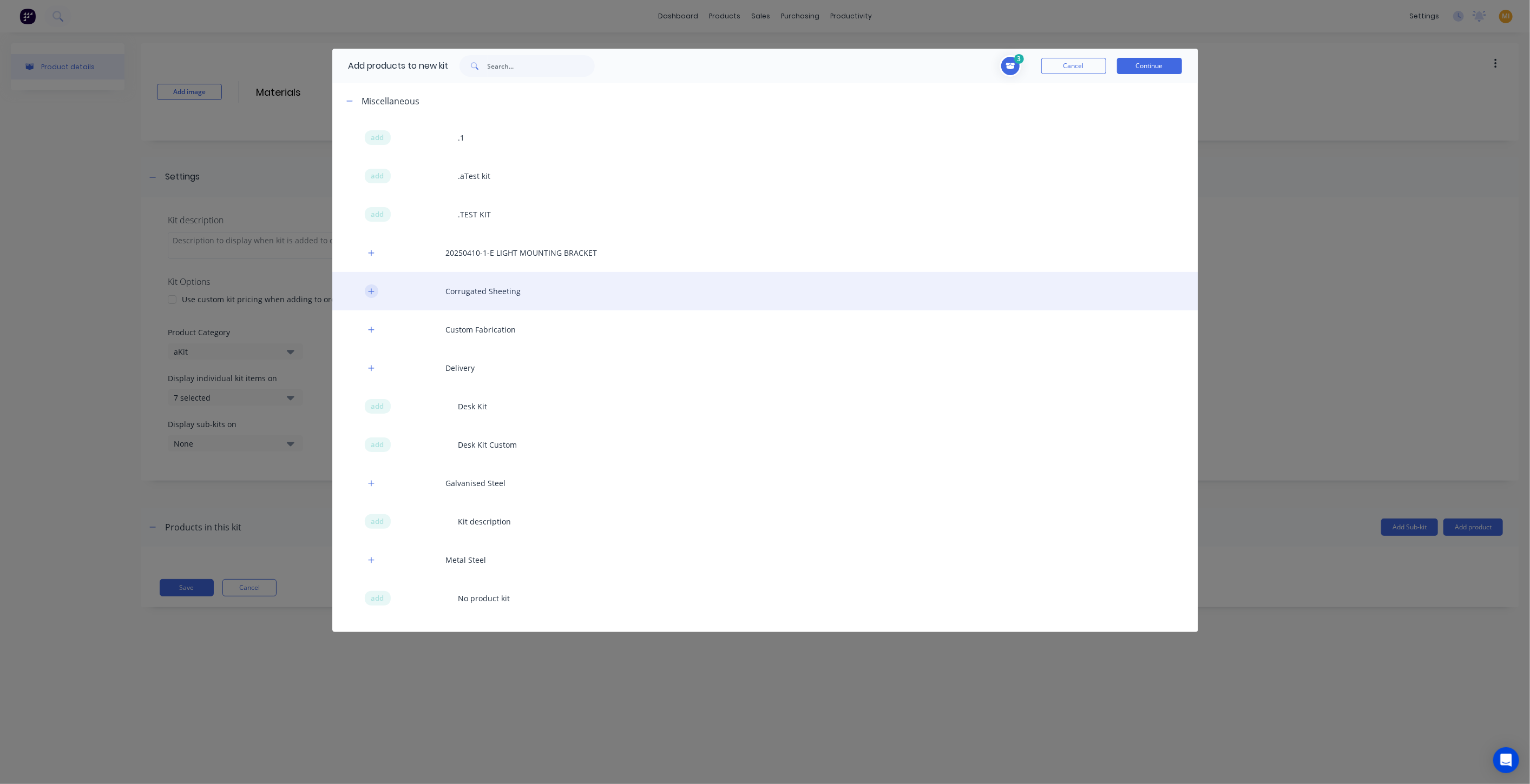
click at [370, 291] on icon "button" at bounding box center [370, 291] width 6 height 6
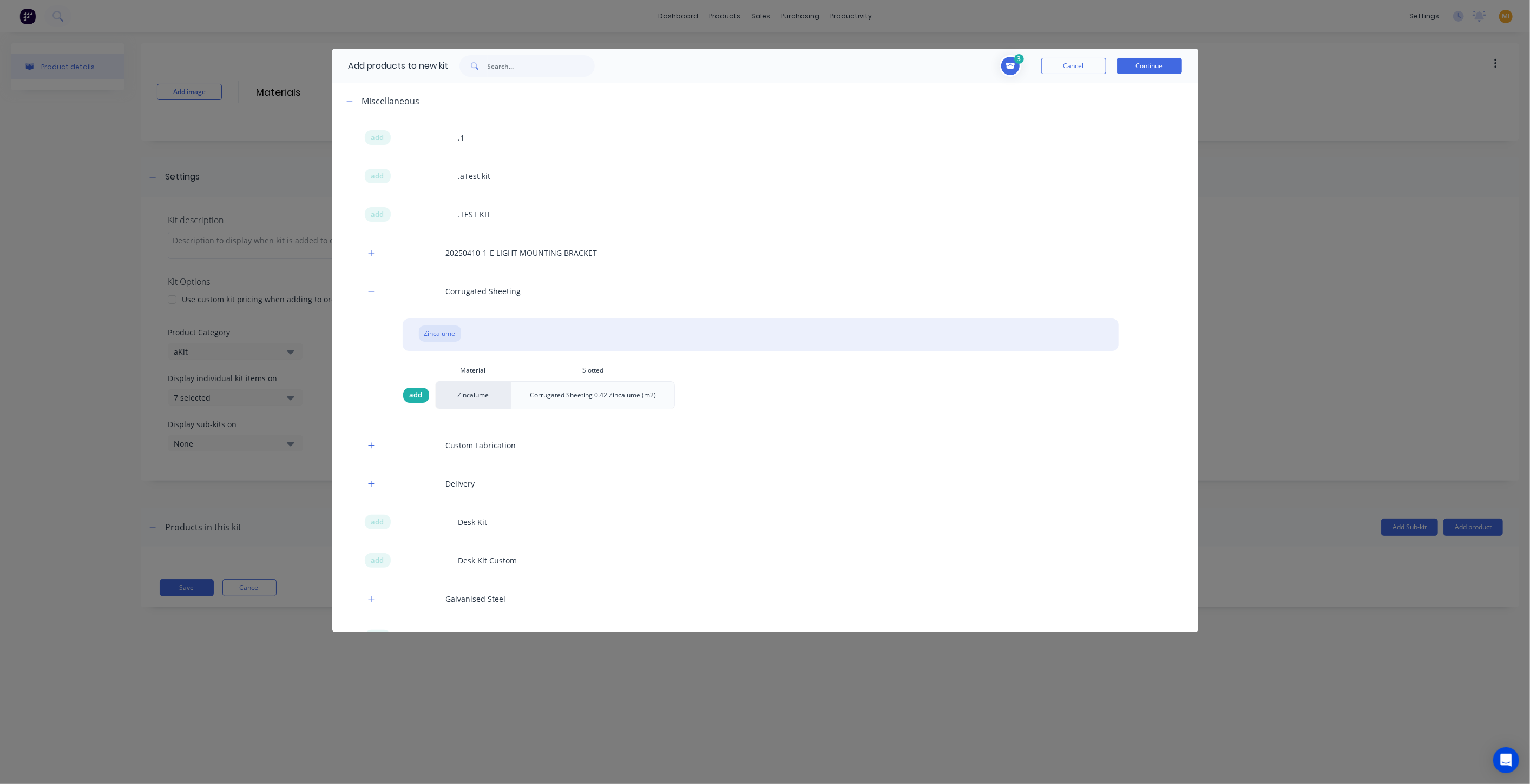
click at [413, 392] on span "add" at bounding box center [415, 395] width 13 height 11
click at [1141, 64] on button "Continue" at bounding box center [1150, 66] width 65 height 16
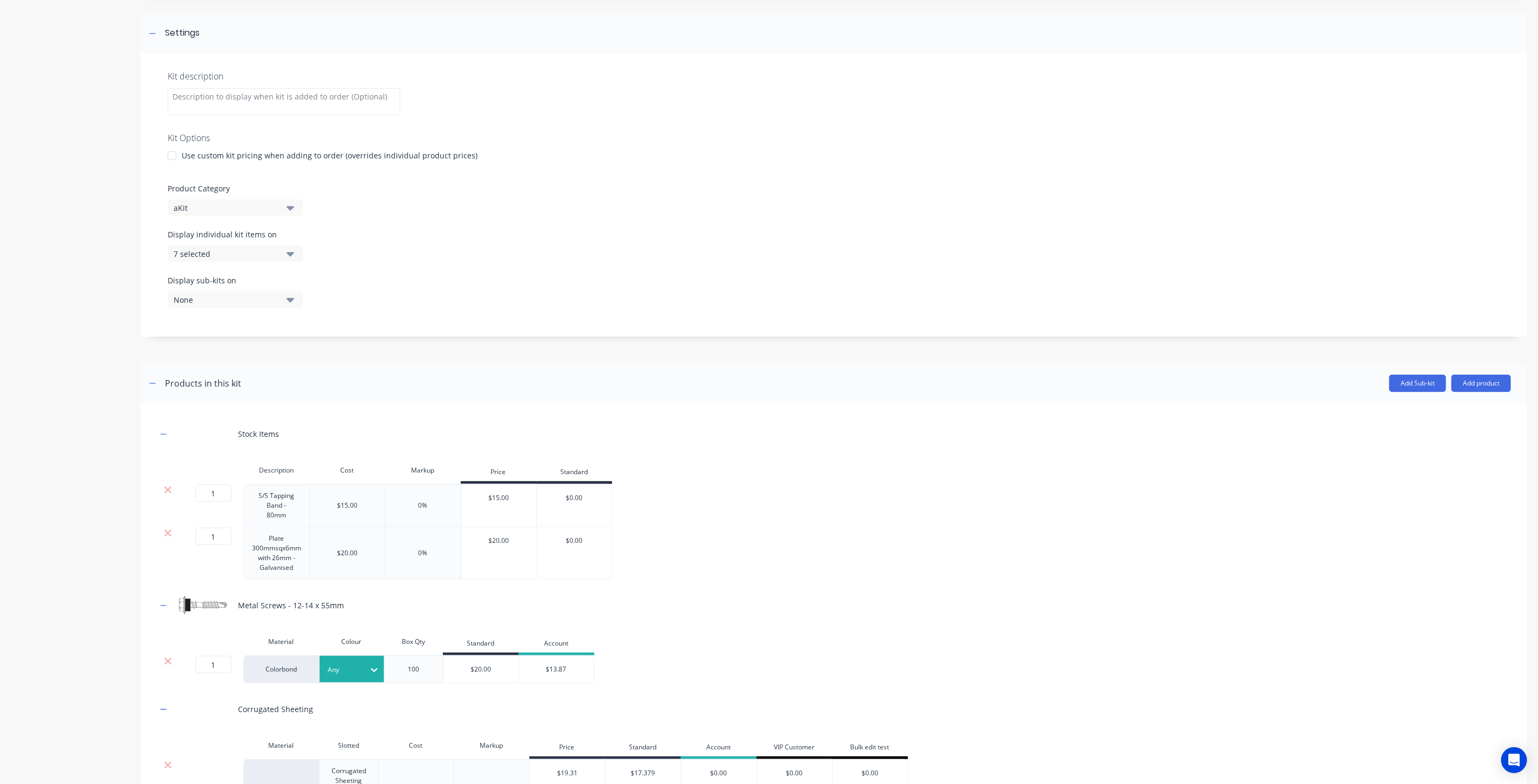
scroll to position [315, 0]
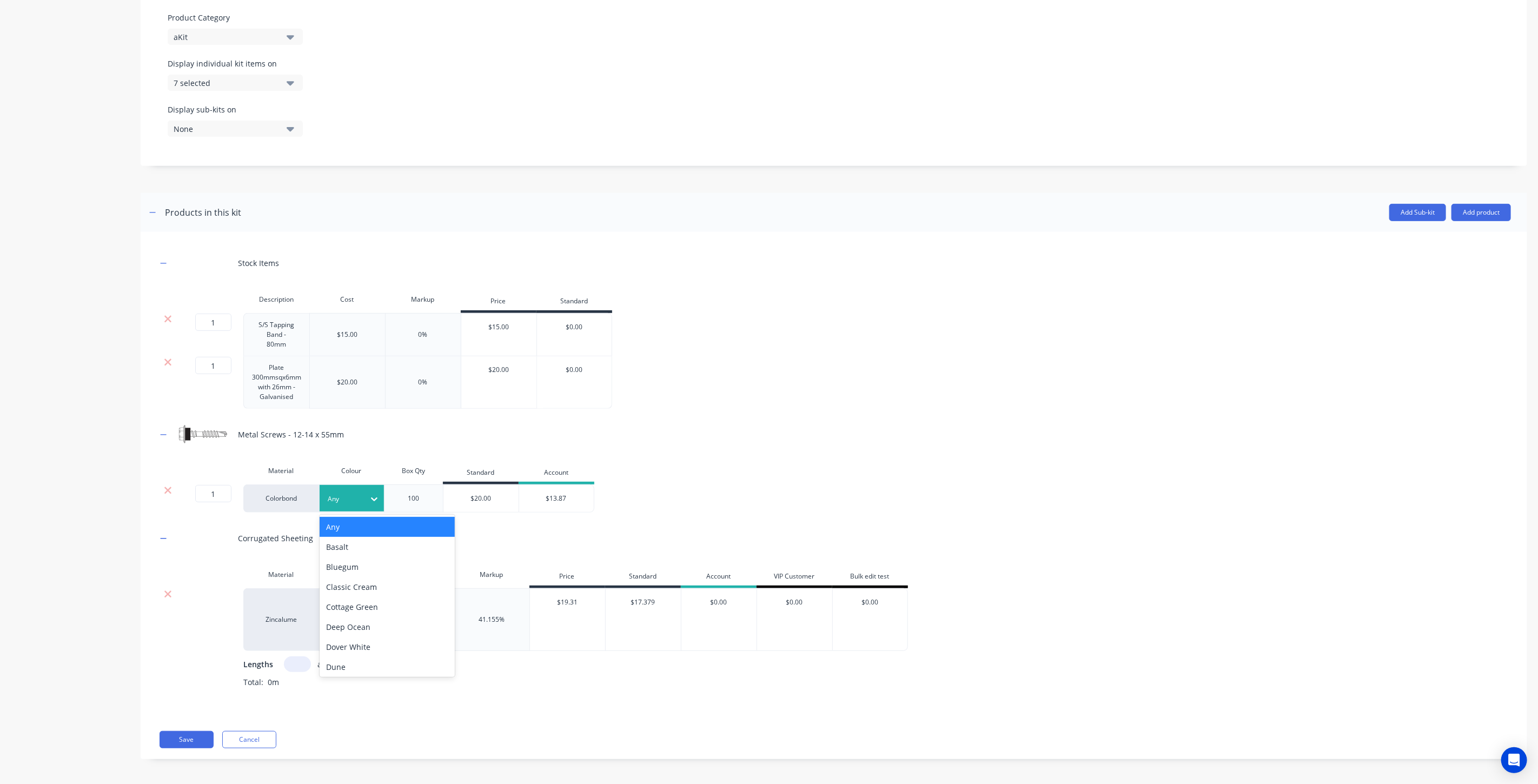
click at [340, 504] on div "Any" at bounding box center [343, 499] width 44 height 14
click at [353, 552] on div "Basalt" at bounding box center [387, 547] width 135 height 20
click at [181, 736] on button "Save" at bounding box center [186, 740] width 54 height 17
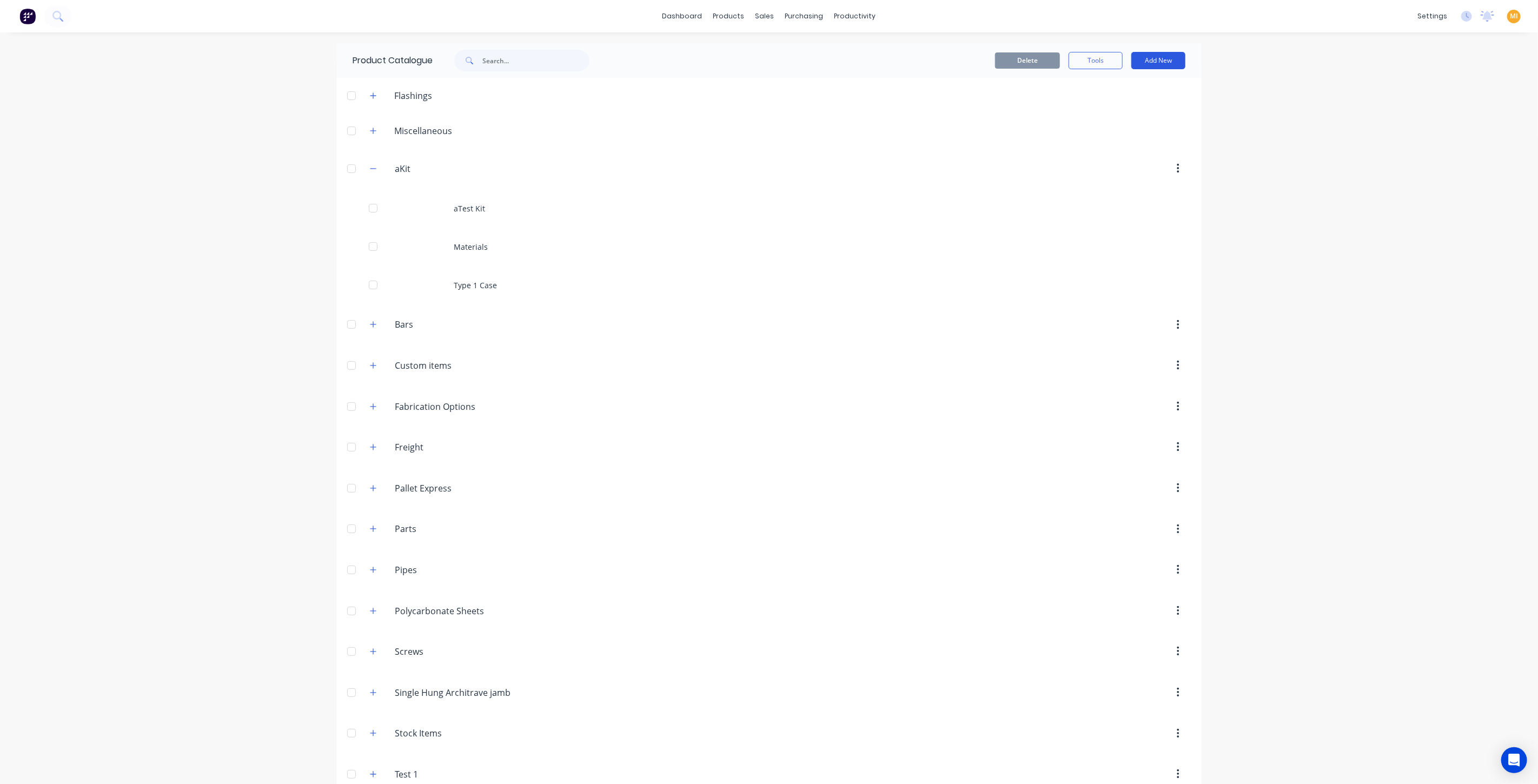
click at [1144, 56] on button "Add New" at bounding box center [1158, 60] width 54 height 17
click at [1122, 146] on div "Product Kit" at bounding box center [1134, 153] width 83 height 15
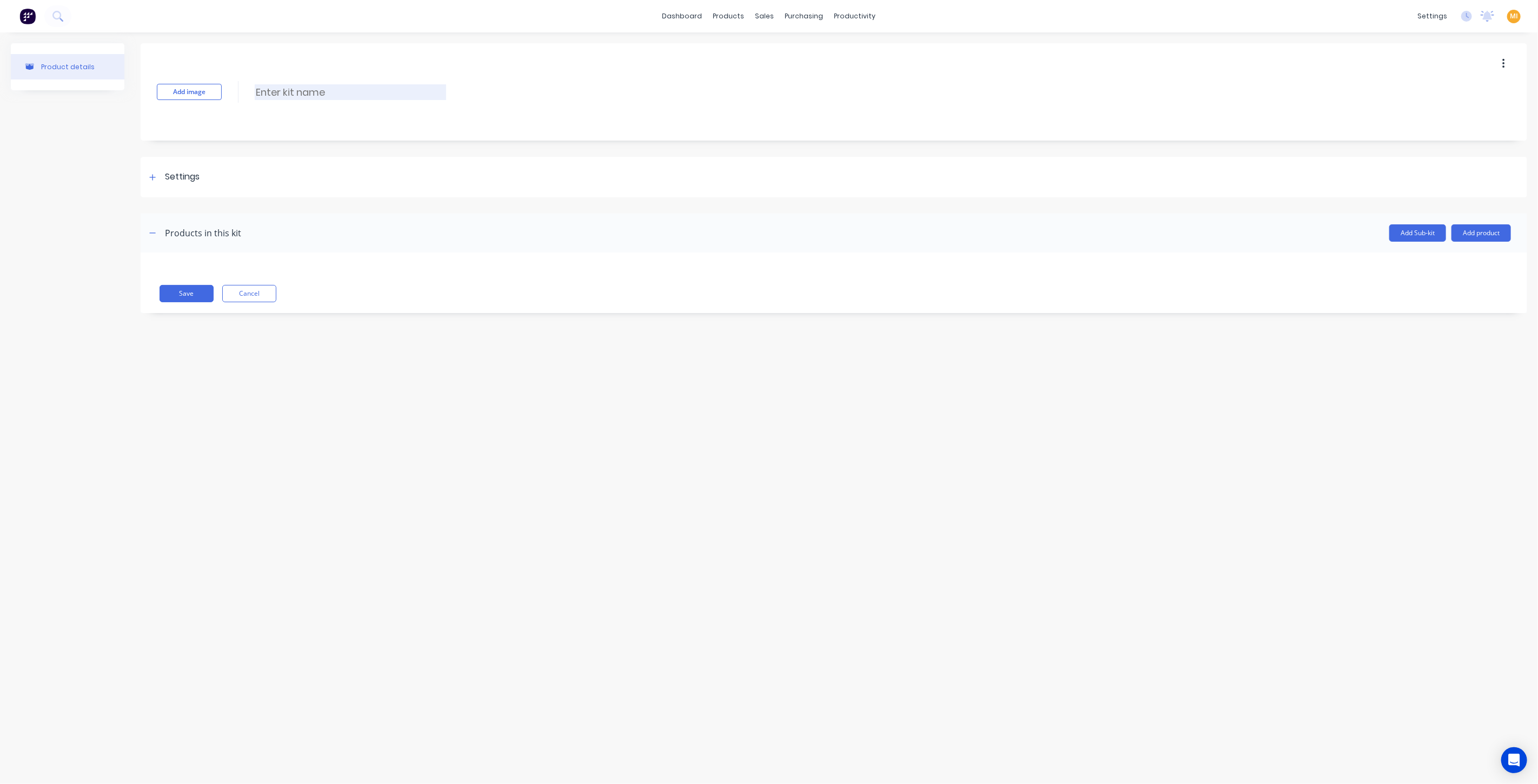
click at [325, 89] on input at bounding box center [350, 92] width 191 height 15
type input "Labour"
click at [1498, 229] on button "Add product" at bounding box center [1482, 233] width 60 height 17
click at [1447, 286] on div "Labour" at bounding box center [1460, 282] width 83 height 15
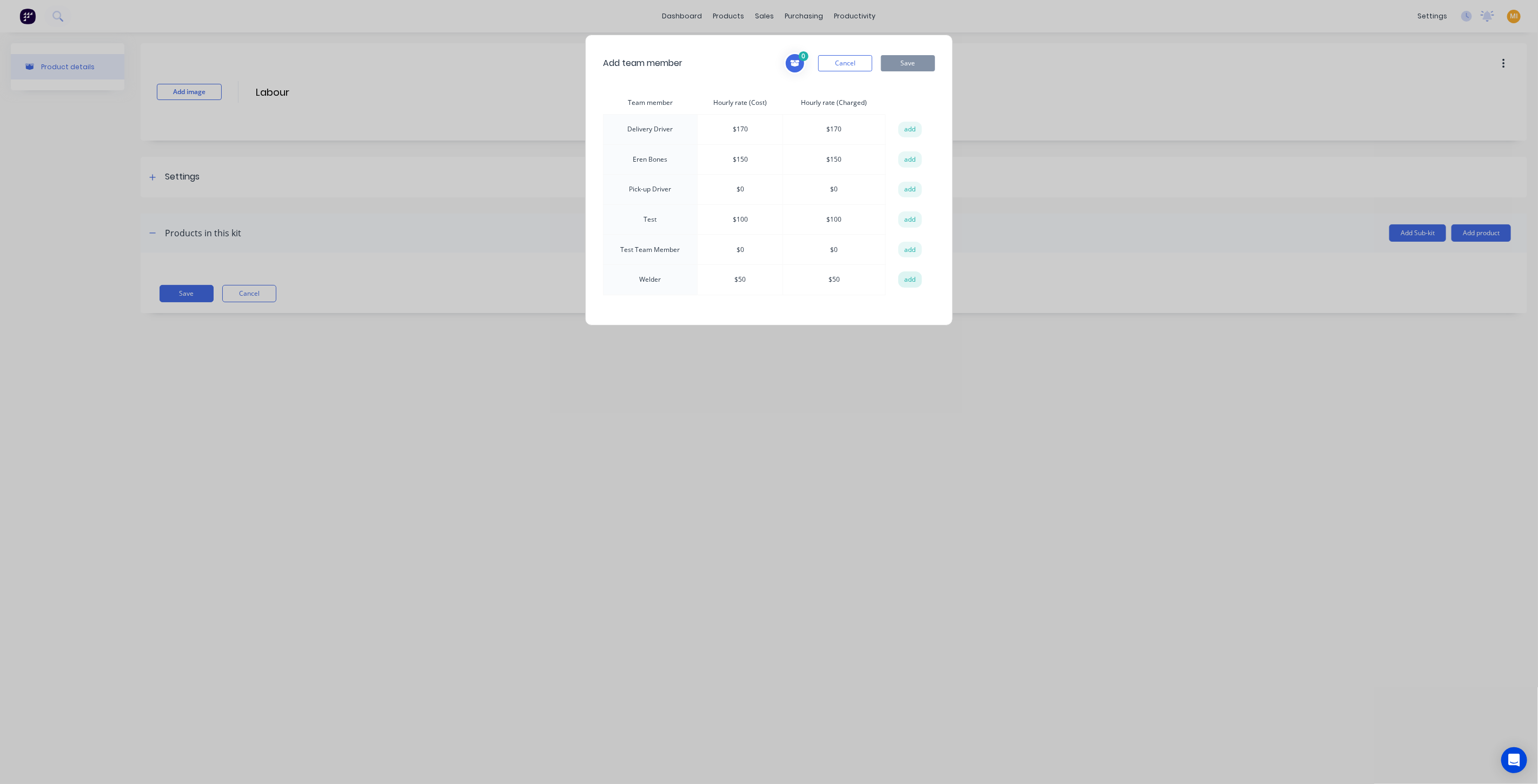
click at [917, 276] on button "add" at bounding box center [910, 279] width 24 height 16
click at [919, 62] on button "Save" at bounding box center [908, 63] width 54 height 16
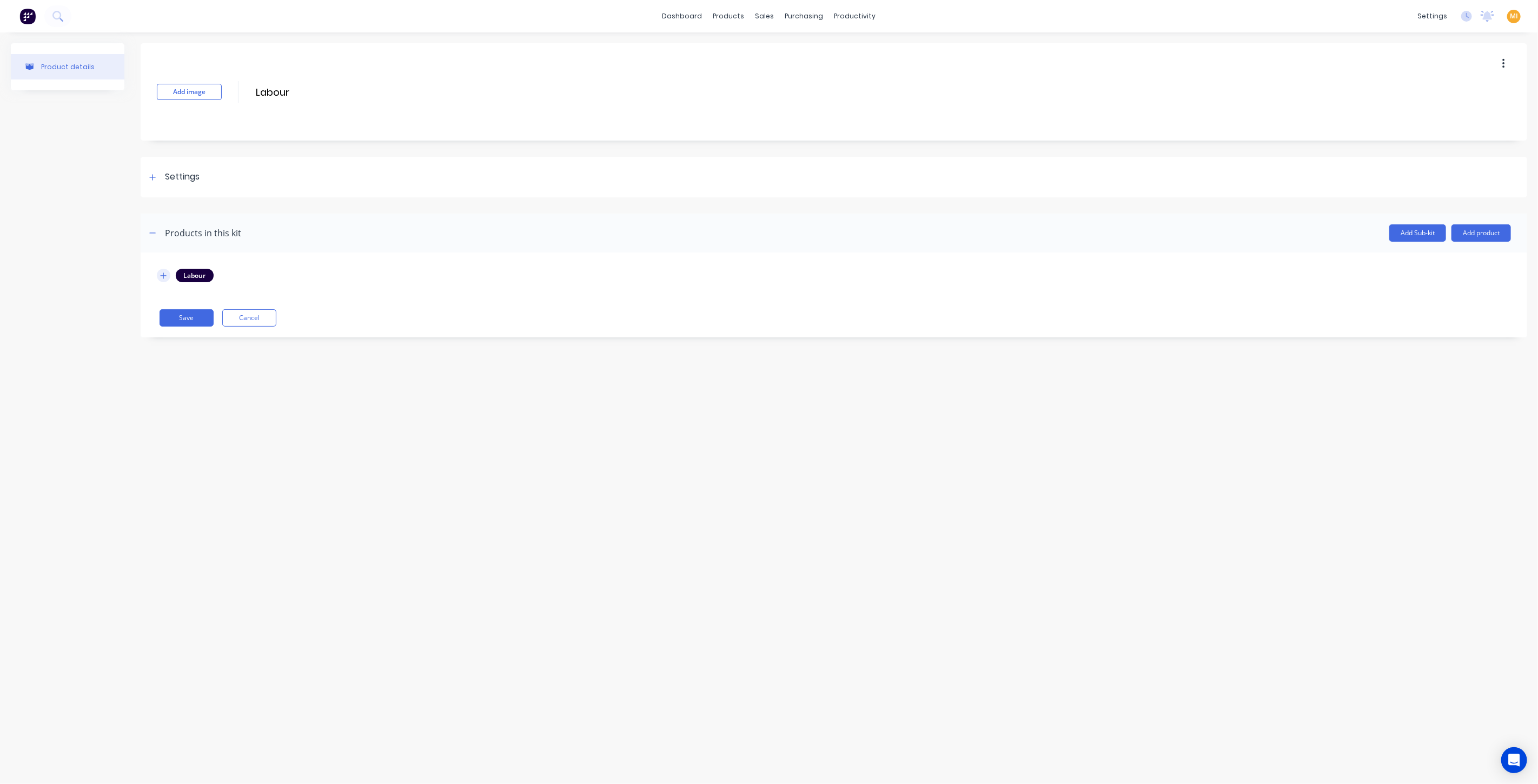
click at [163, 276] on icon "button" at bounding box center [163, 275] width 7 height 7
drag, startPoint x: 215, startPoint y: 323, endPoint x: 198, endPoint y: 328, distance: 17.7
click at [198, 328] on input "1" at bounding box center [211, 331] width 36 height 16
type input "5"
click at [329, 440] on div "Product details Add image Labour Labour Enter kit name Settings Kit description…" at bounding box center [769, 397] width 1538 height 730
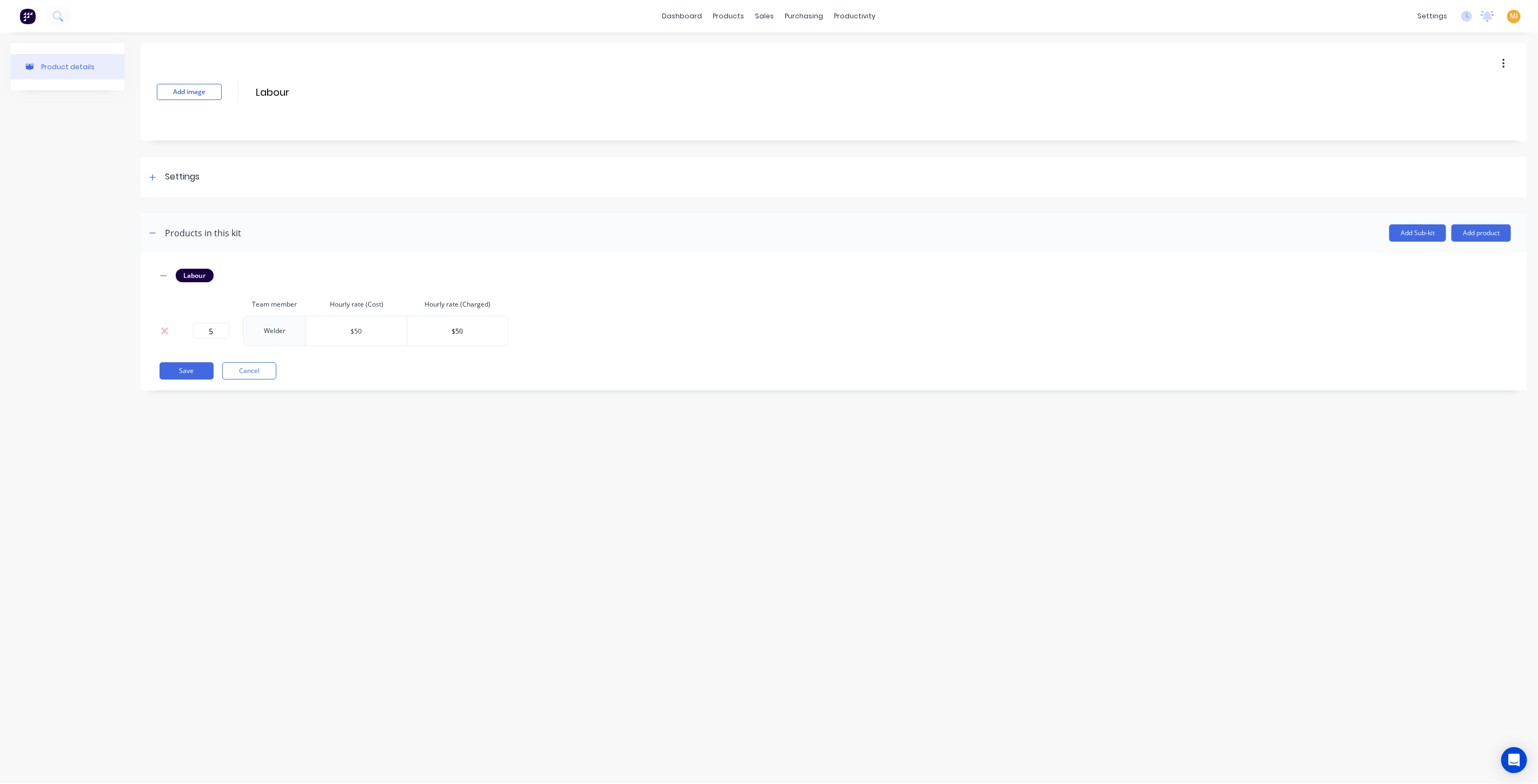
drag, startPoint x: 355, startPoint y: 333, endPoint x: 322, endPoint y: 333, distance: 33.0
click at [322, 333] on input "$50" at bounding box center [357, 331] width 101 height 16
click at [376, 333] on input "$50" at bounding box center [357, 331] width 101 height 16
drag, startPoint x: 482, startPoint y: 330, endPoint x: 417, endPoint y: 330, distance: 65.0
click at [417, 330] on input "$50" at bounding box center [458, 331] width 101 height 16
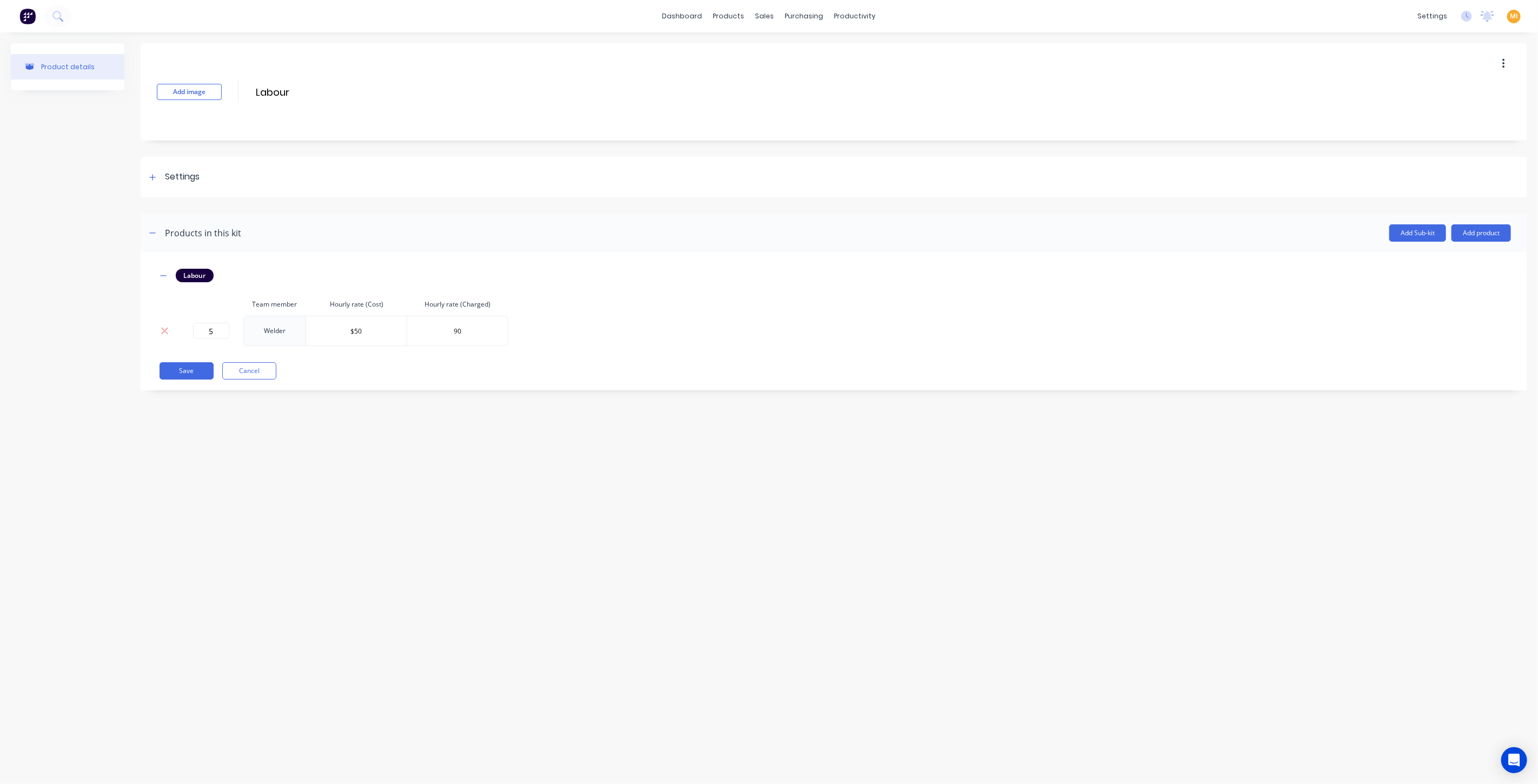
type input "$90"
click at [301, 411] on div "Product details Add image Labour Labour Enter kit name Settings Kit description…" at bounding box center [769, 397] width 1538 height 730
click at [179, 368] on button "Save" at bounding box center [186, 371] width 54 height 17
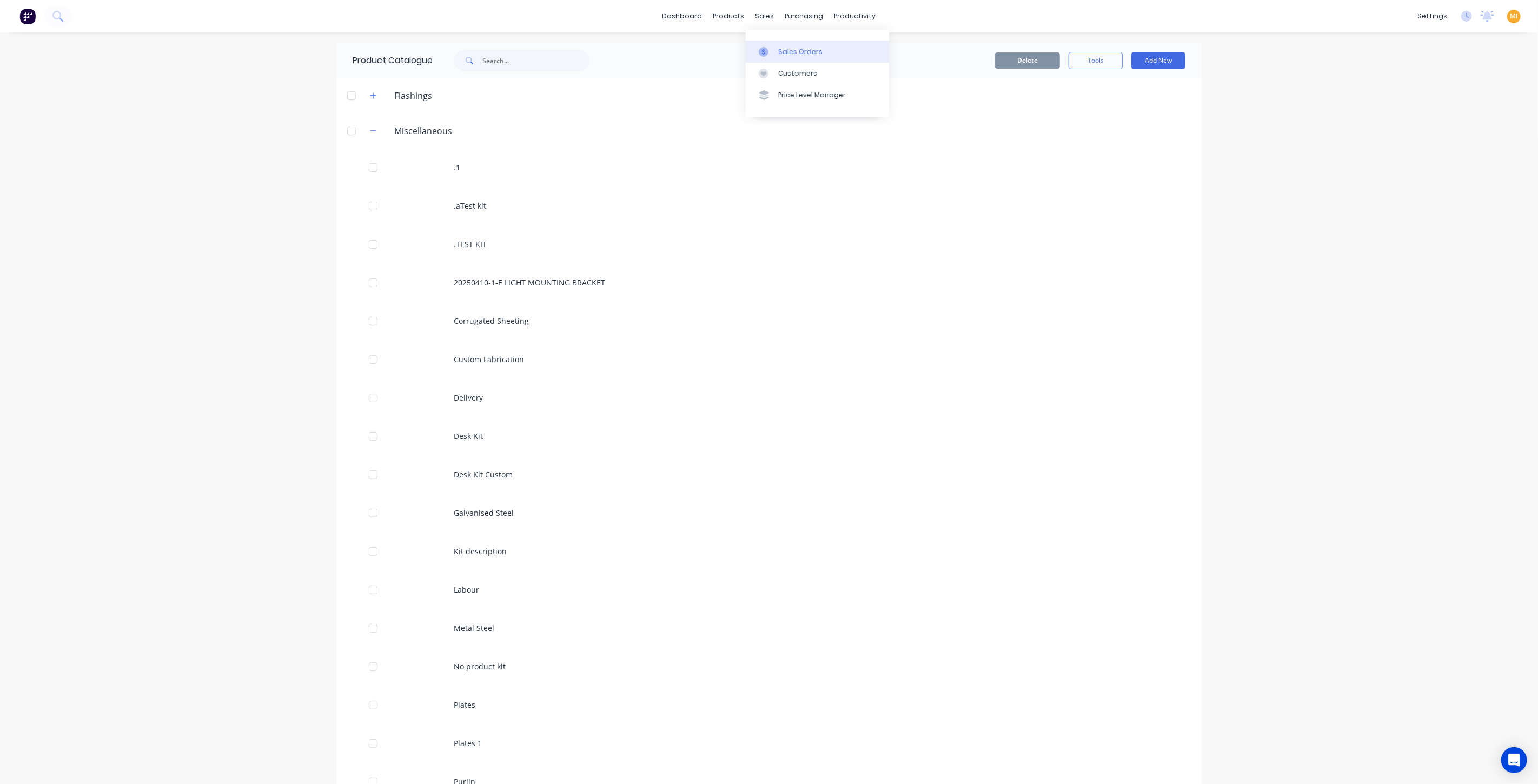
click at [783, 57] on link "Sales Orders" at bounding box center [817, 51] width 143 height 21
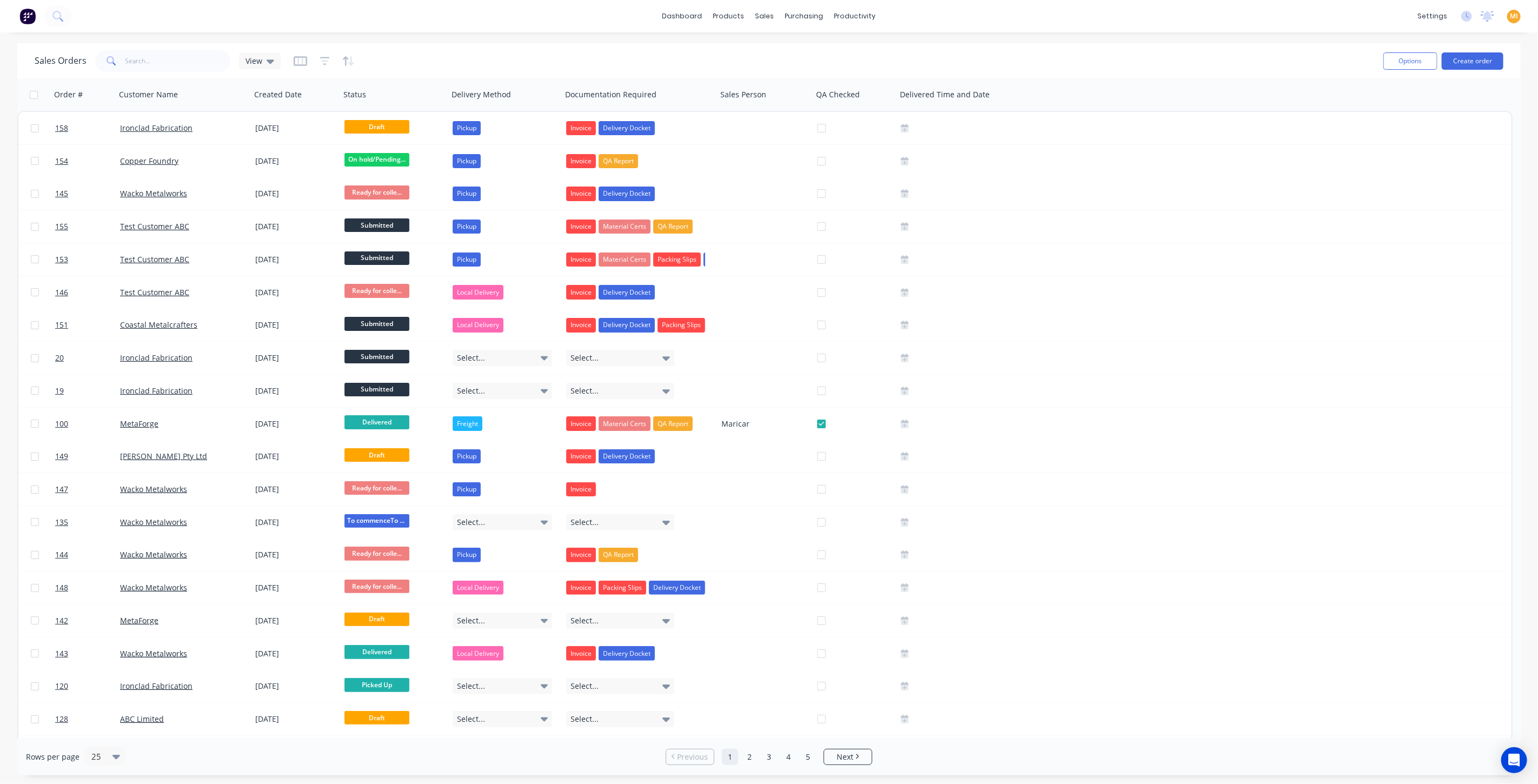
click at [24, 15] on img at bounding box center [28, 16] width 16 height 16
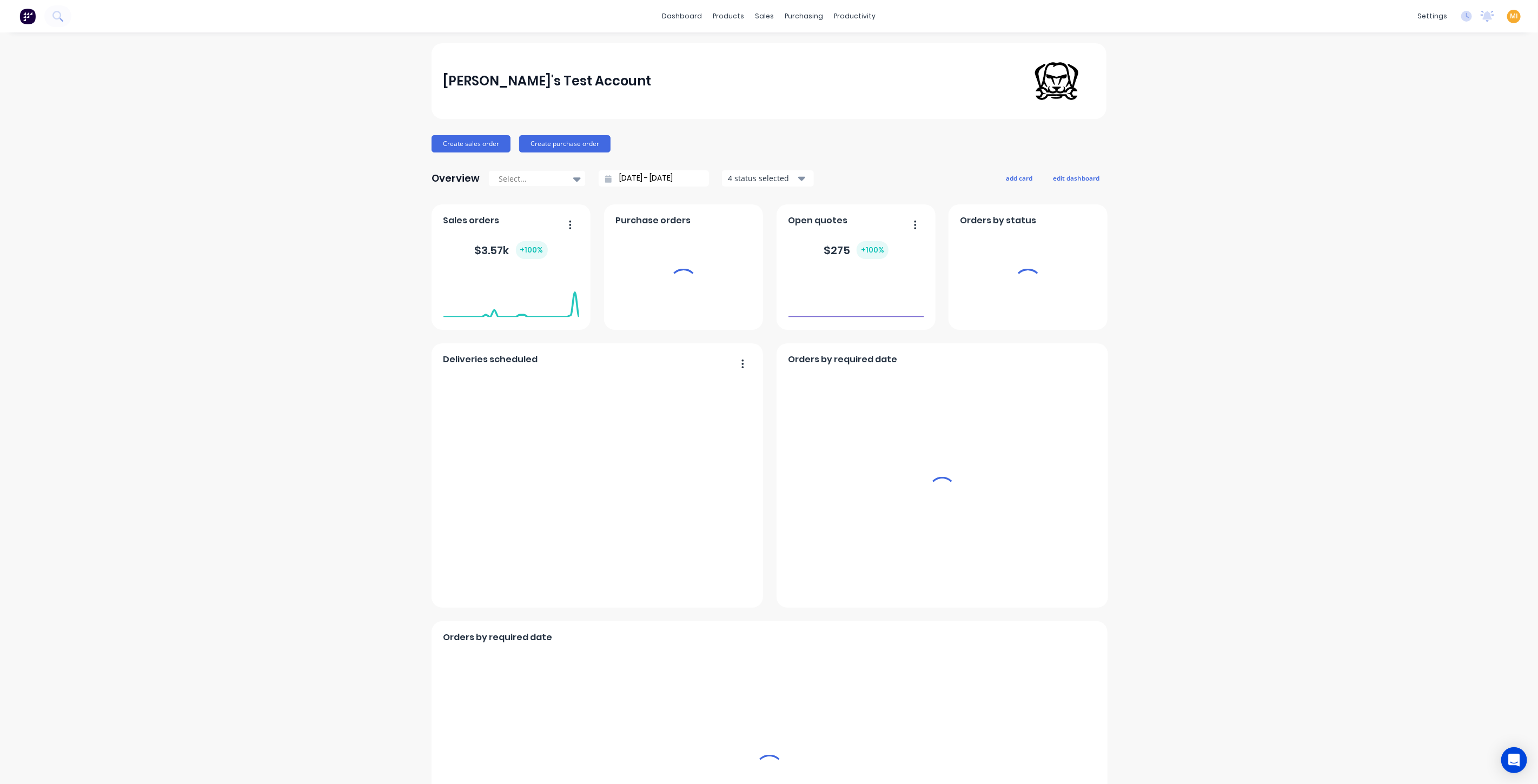
click at [1510, 16] on span "MI" at bounding box center [1514, 16] width 8 height 9
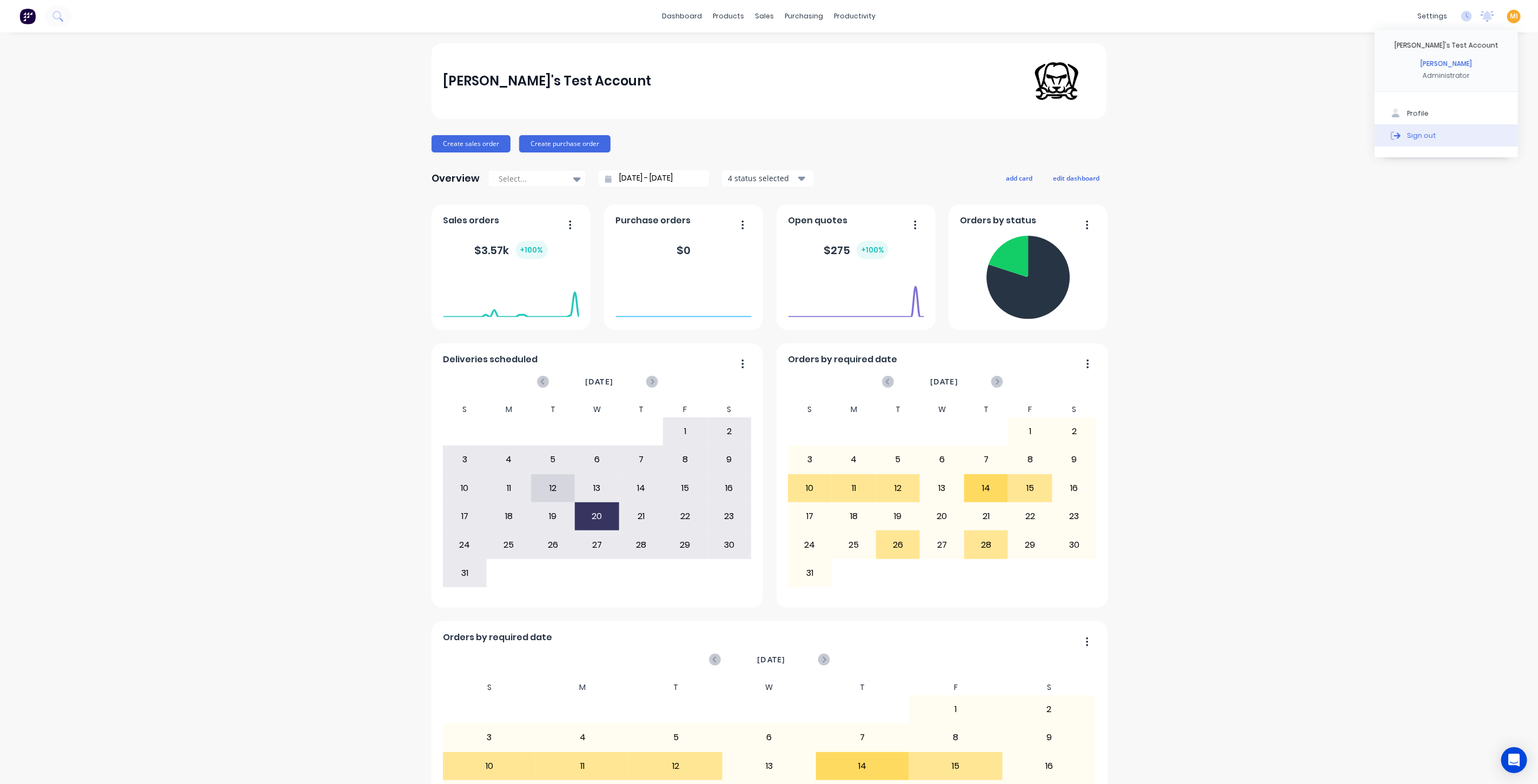
click at [1450, 138] on button "Sign out" at bounding box center [1446, 135] width 143 height 21
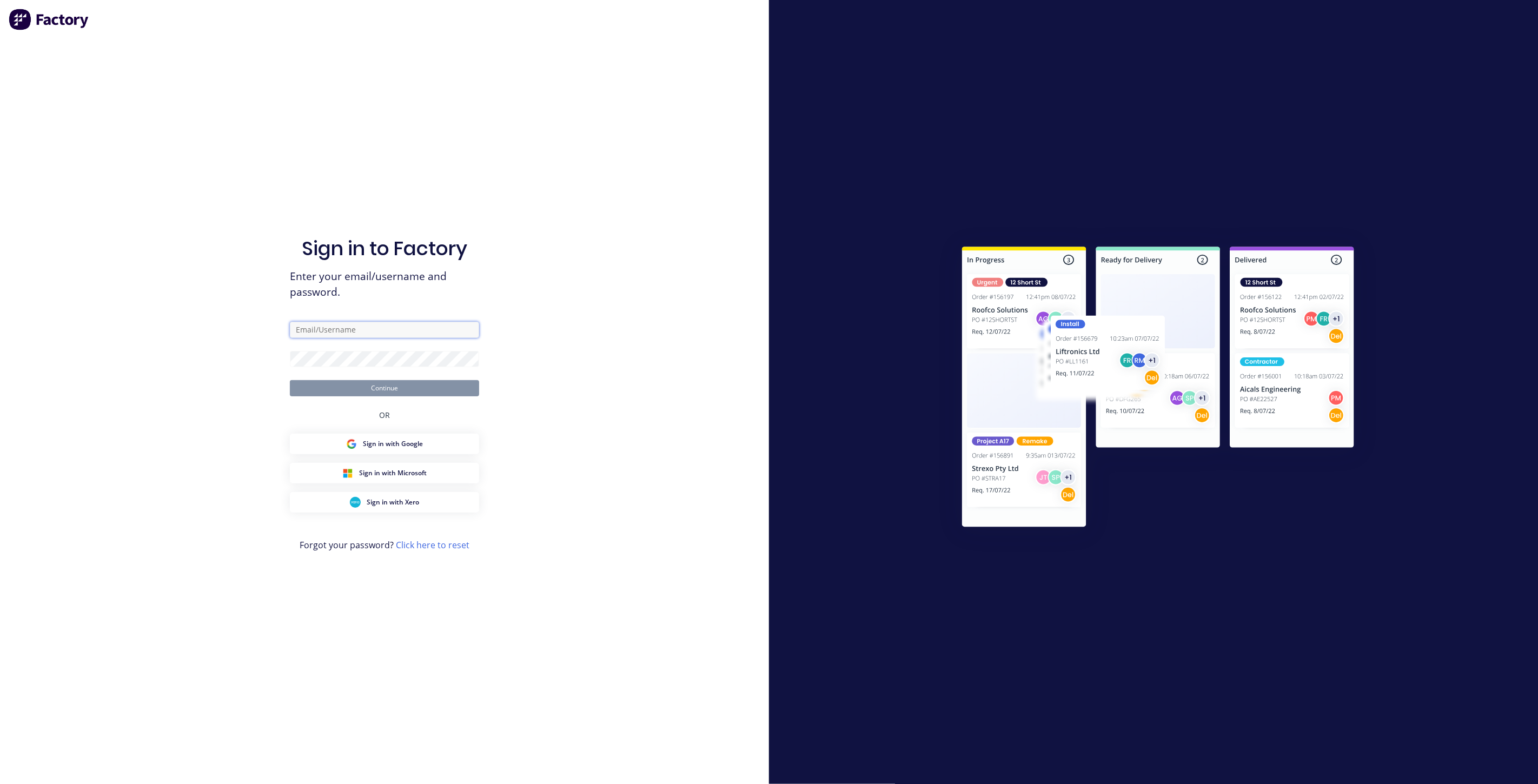
click at [376, 333] on input "text" at bounding box center [384, 330] width 189 height 16
type input "[EMAIL_ADDRESS][DOMAIN_NAME]"
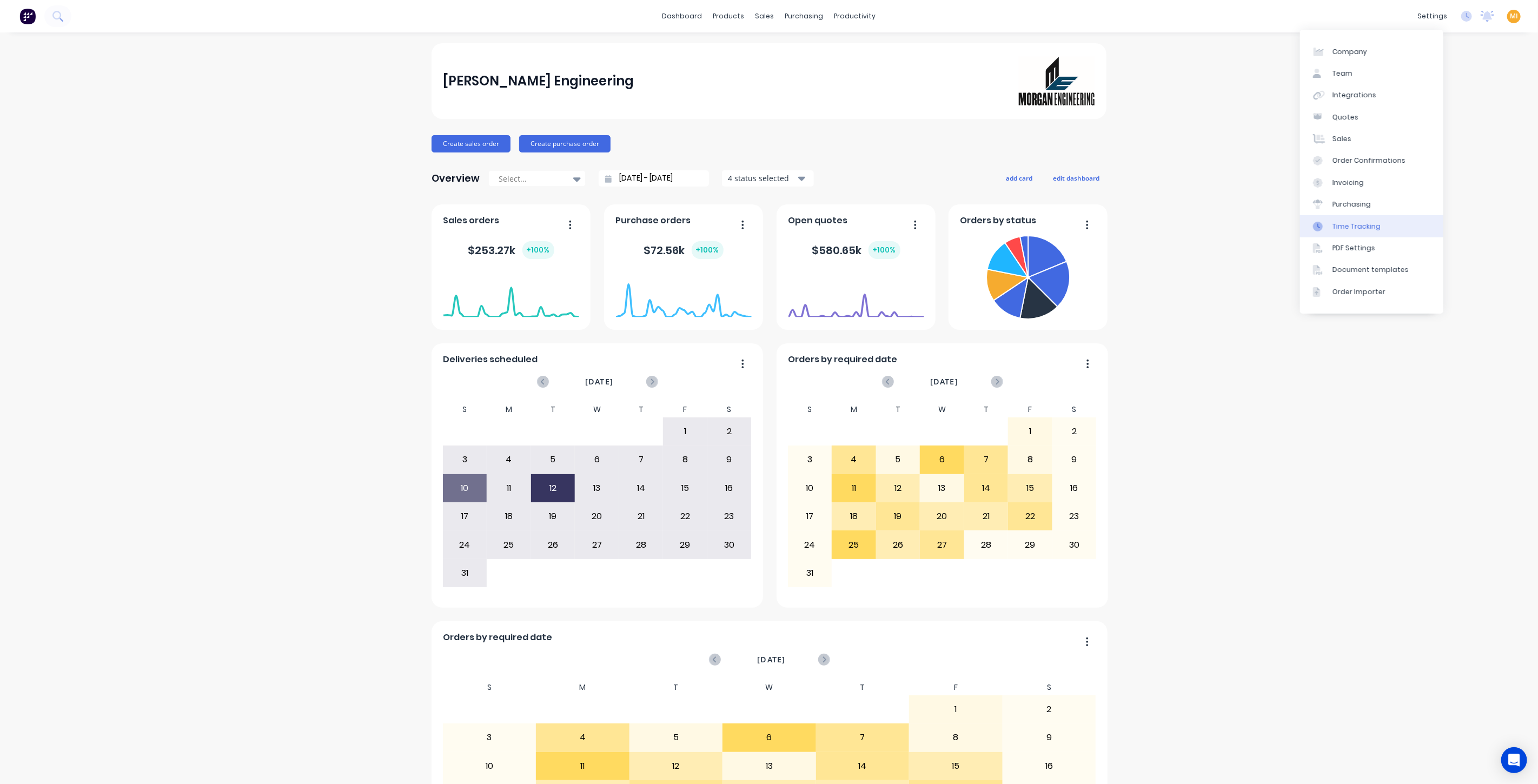
click at [1379, 231] on link "Time Tracking" at bounding box center [1371, 226] width 143 height 21
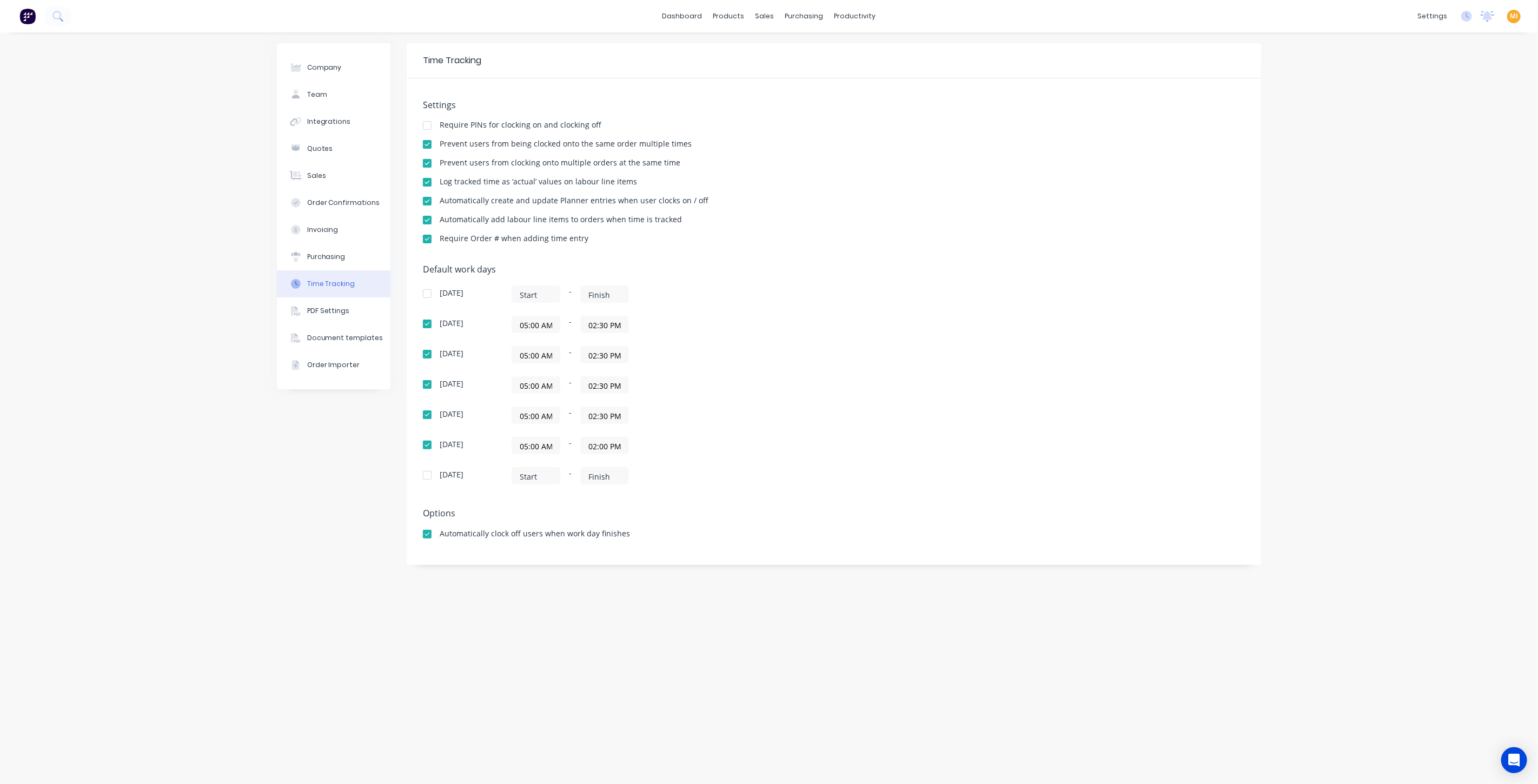
click at [31, 18] on img at bounding box center [28, 16] width 16 height 16
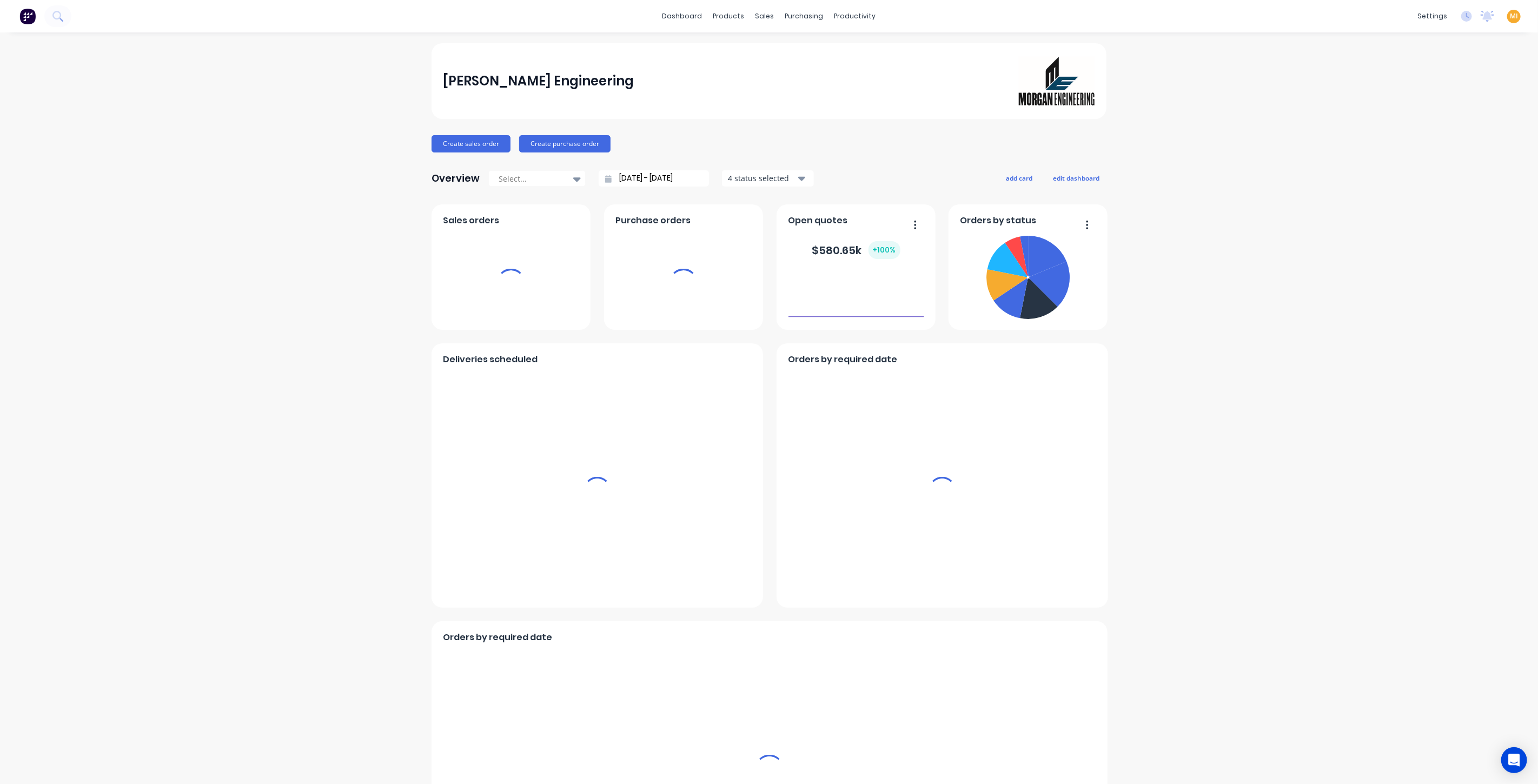
click at [1510, 15] on span "MI" at bounding box center [1514, 16] width 8 height 9
click at [1466, 140] on button "Sign out" at bounding box center [1521, 135] width 143 height 21
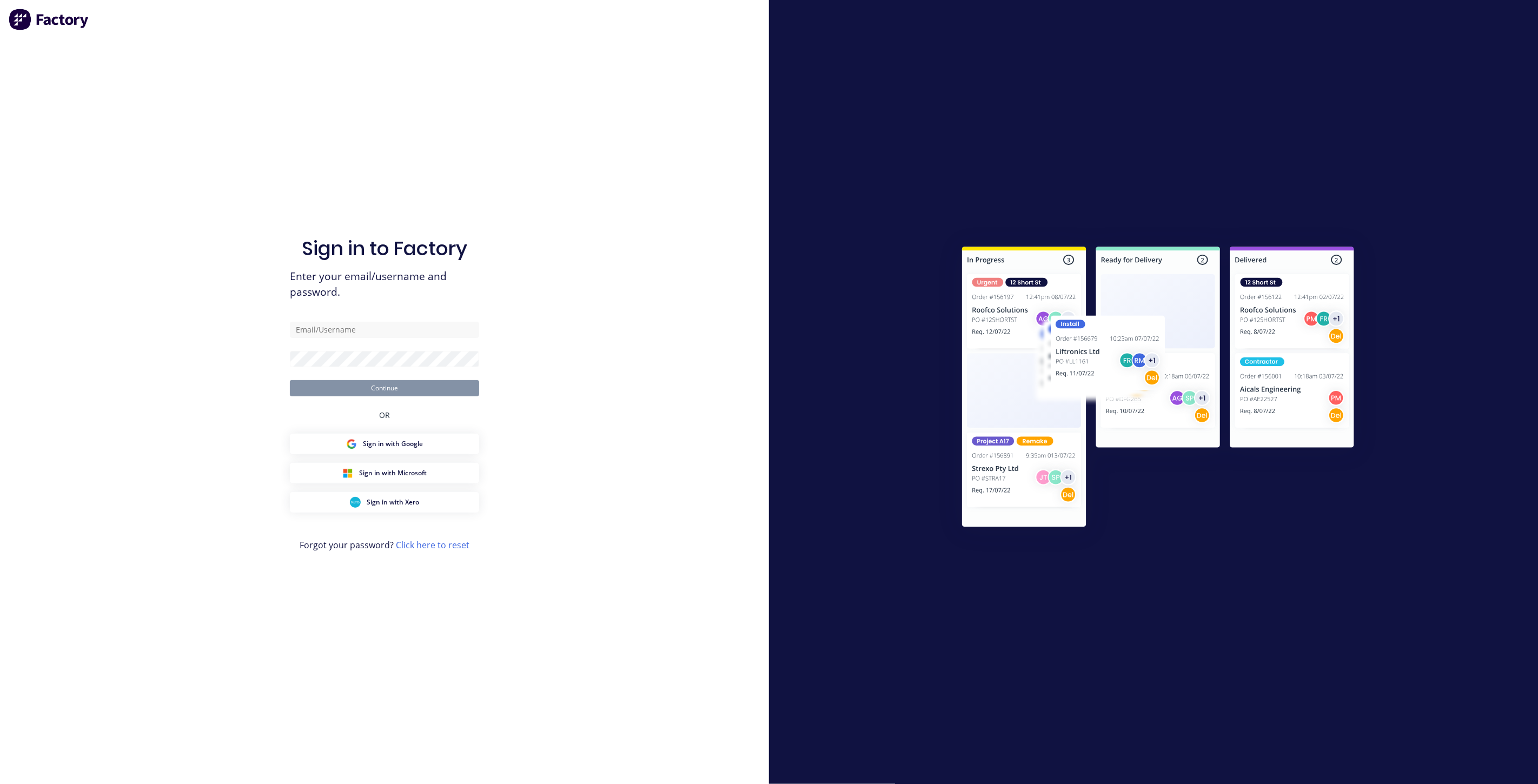
click at [334, 339] on form "Continue" at bounding box center [384, 359] width 189 height 75
click at [332, 326] on input "text" at bounding box center [384, 330] width 189 height 16
type input "[EMAIL_ADDRESS][DOMAIN_NAME]"
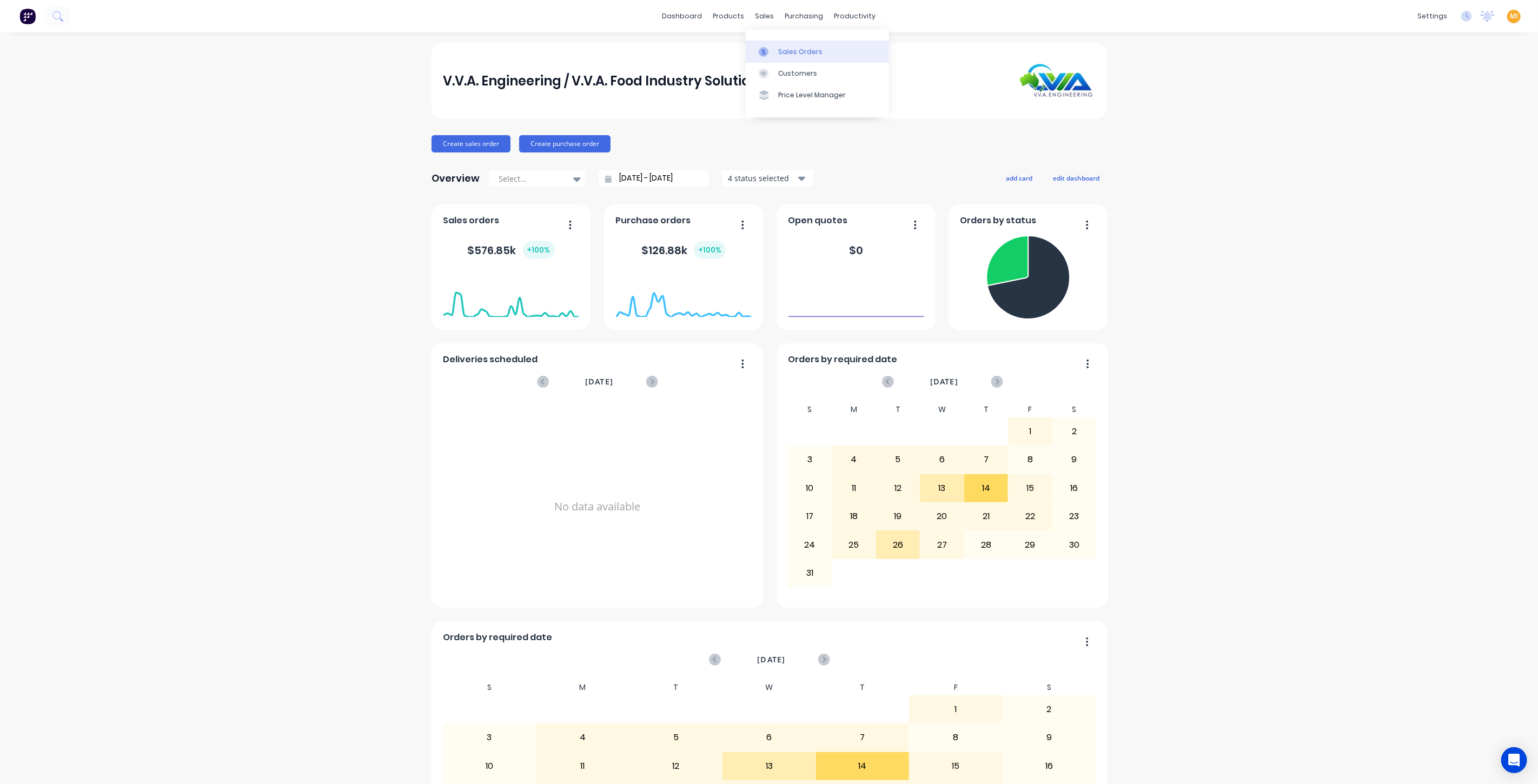
click at [775, 54] on link "Sales Orders" at bounding box center [817, 51] width 143 height 21
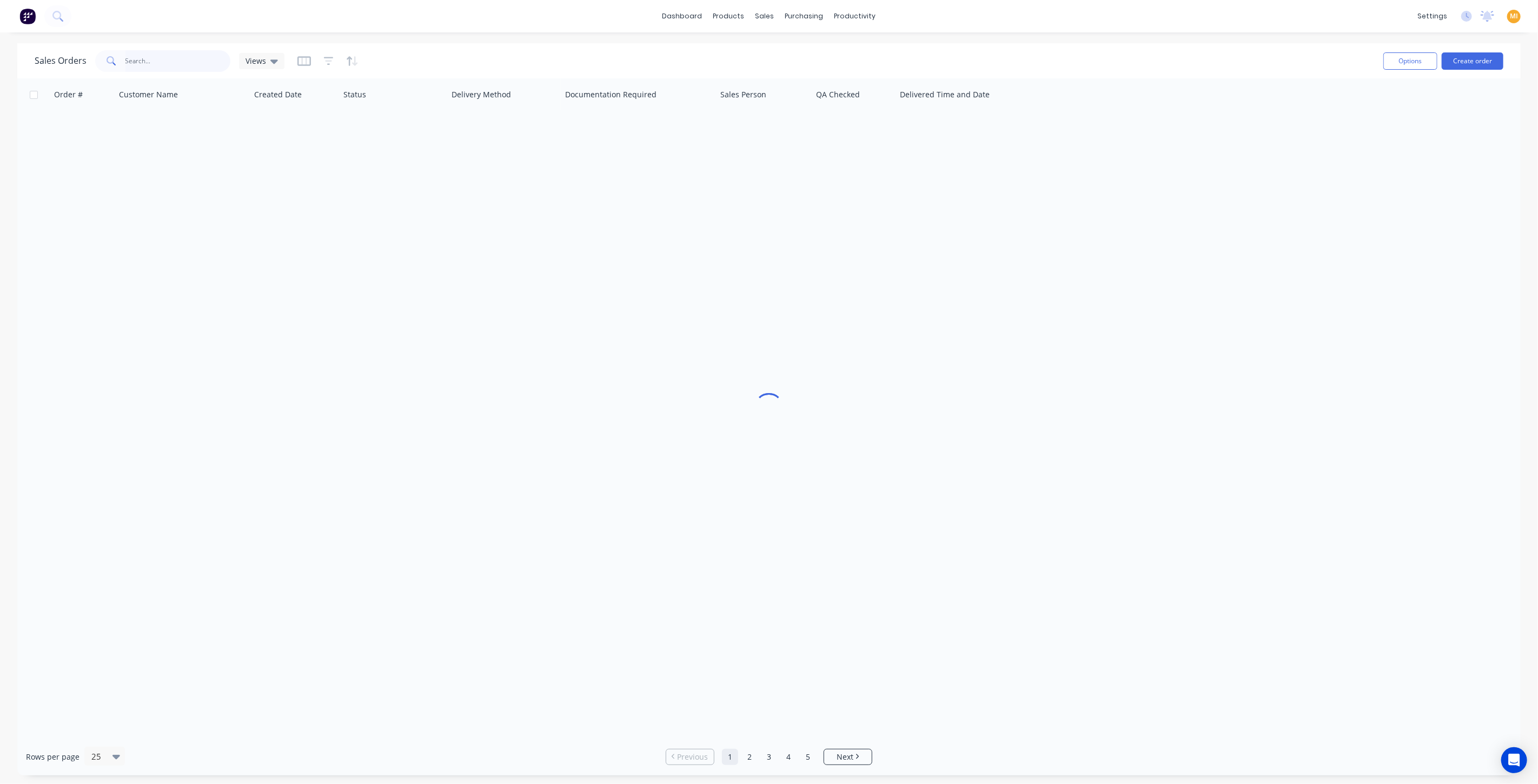
click at [156, 60] on input "text" at bounding box center [178, 61] width 105 height 21
paste input "23"
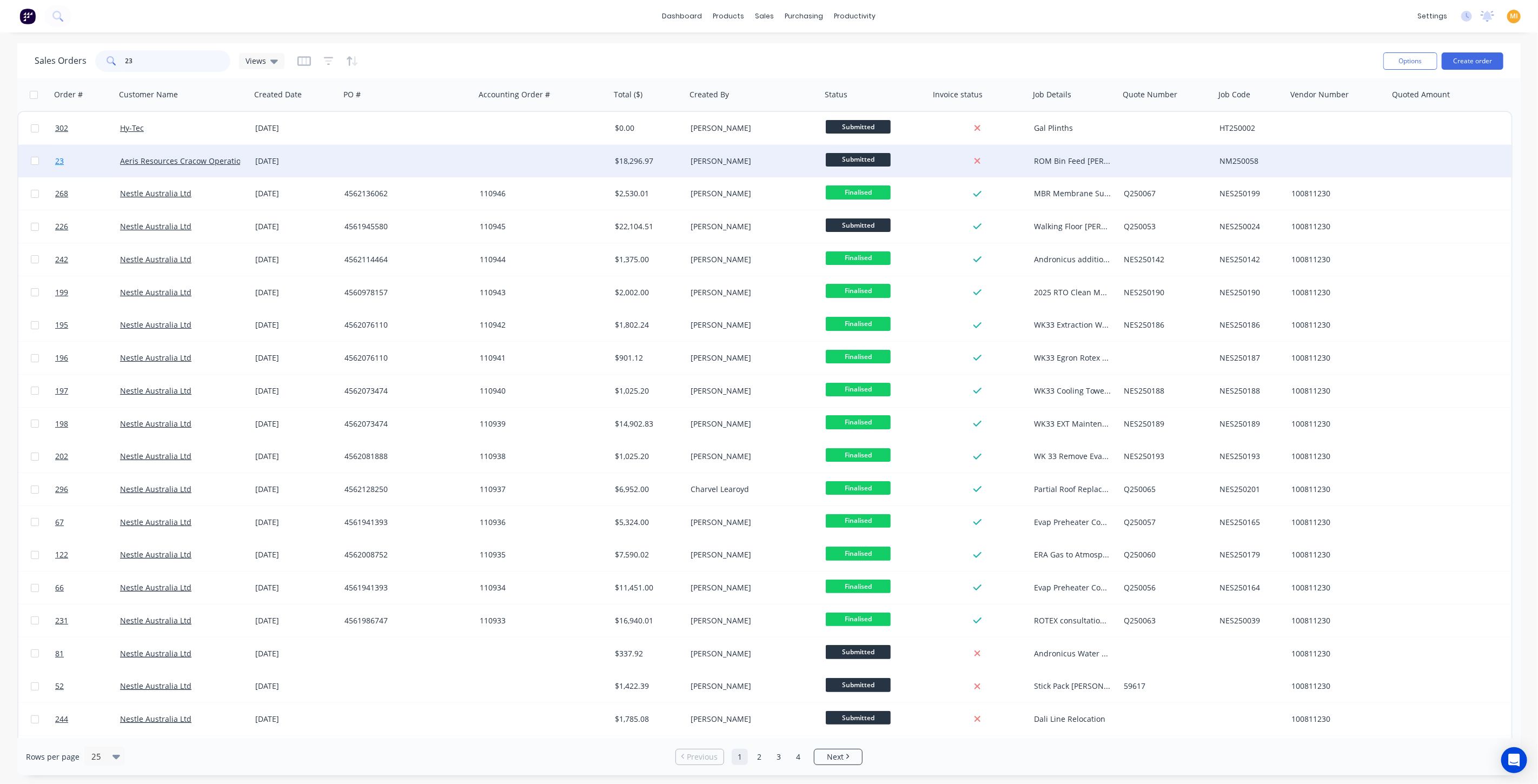
type input "23"
click at [105, 159] on link "23" at bounding box center [87, 161] width 65 height 32
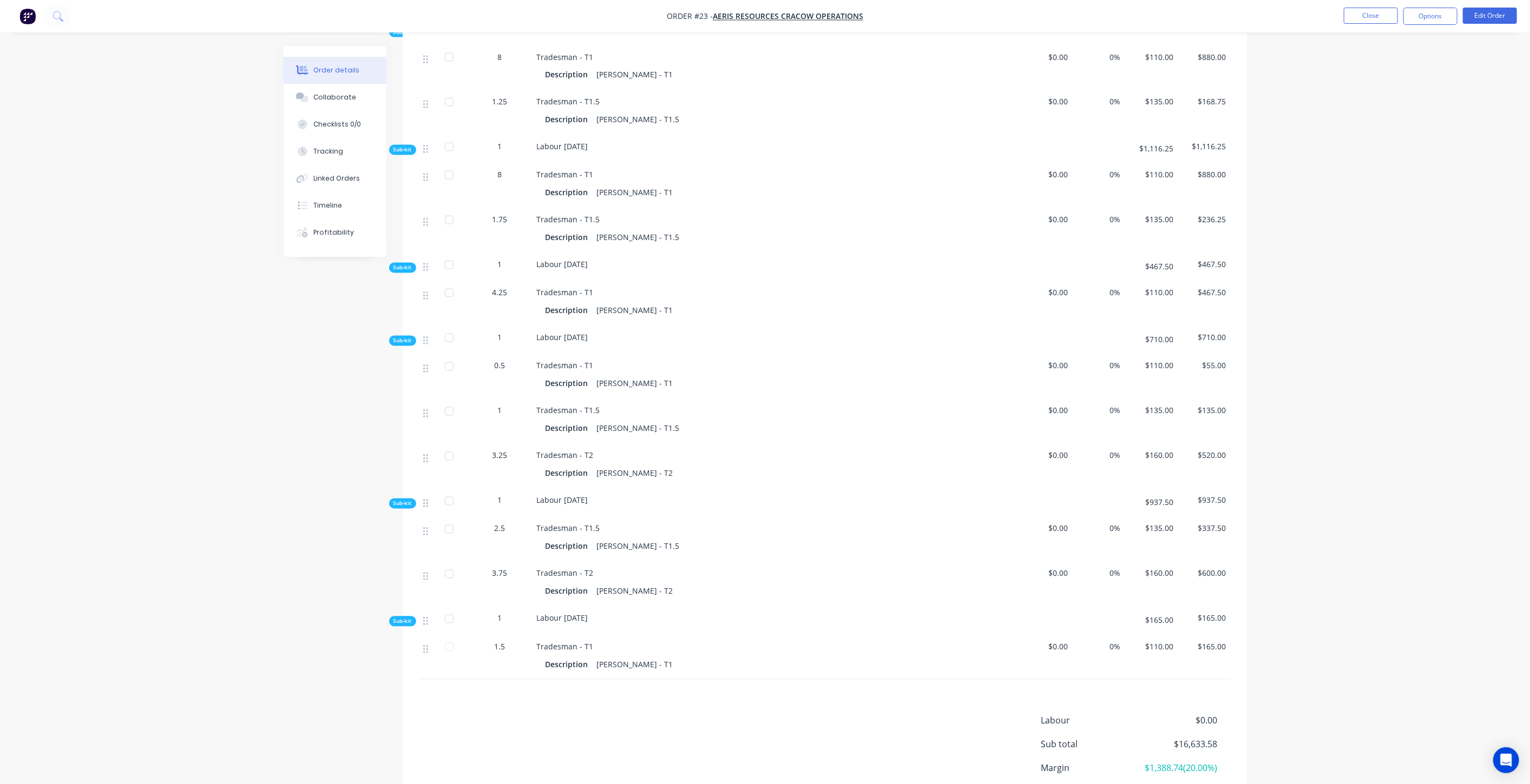
scroll to position [1863, 0]
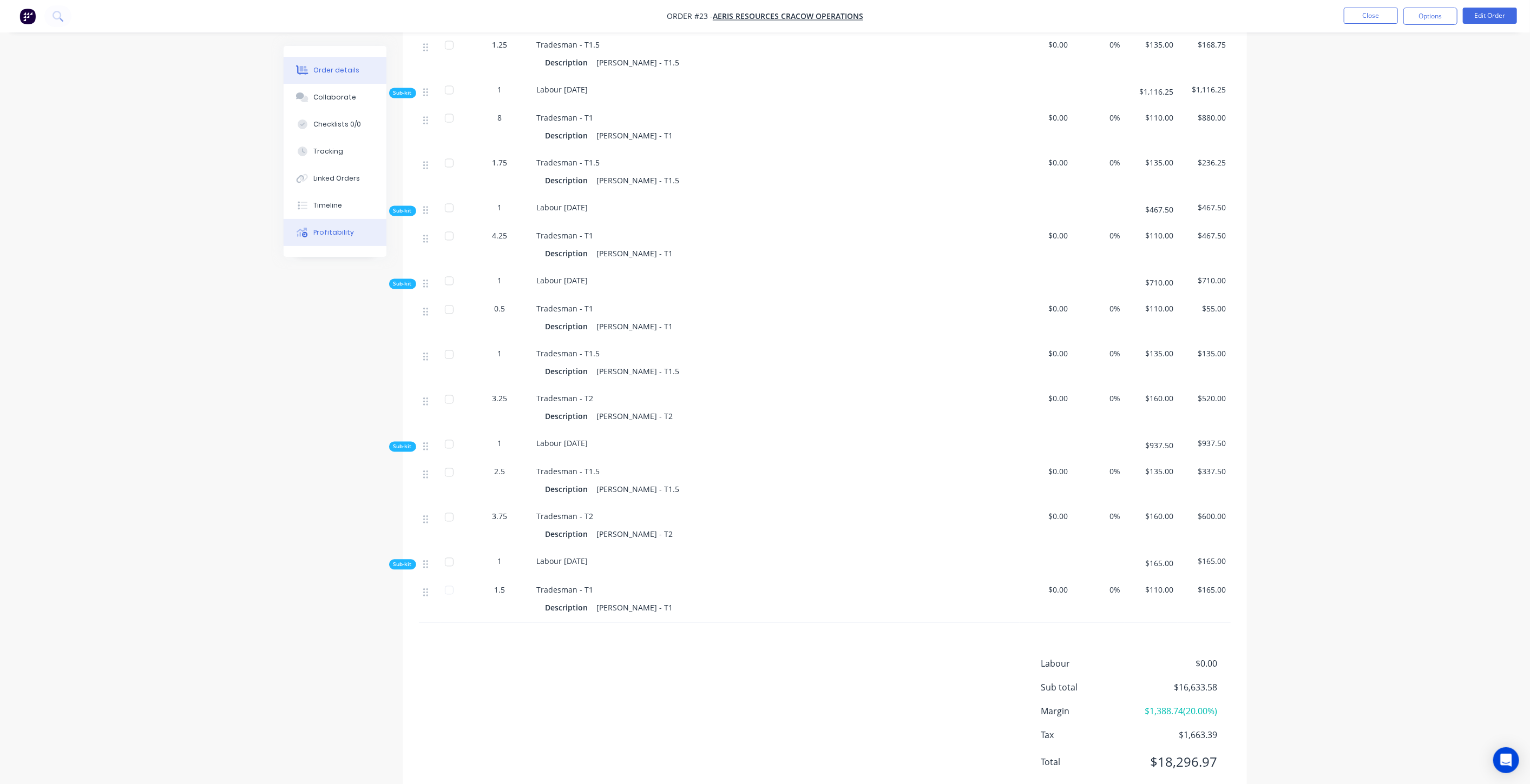
click at [317, 235] on div "Profitability" at bounding box center [333, 232] width 40 height 9
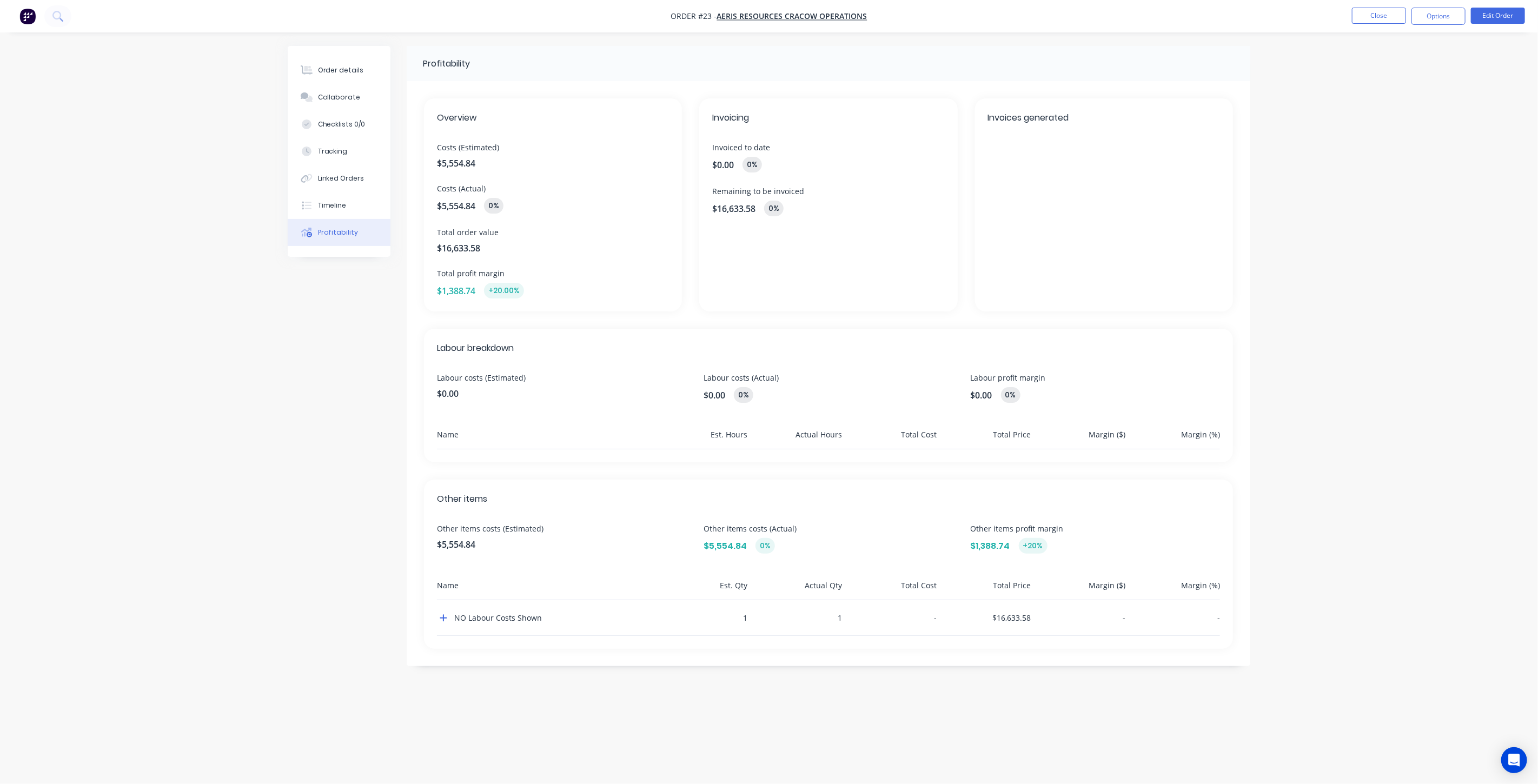
click at [440, 625] on div "NO Labour Costs Shown" at bounding box center [545, 618] width 216 height 35
click at [441, 619] on icon "button" at bounding box center [443, 618] width 7 height 9
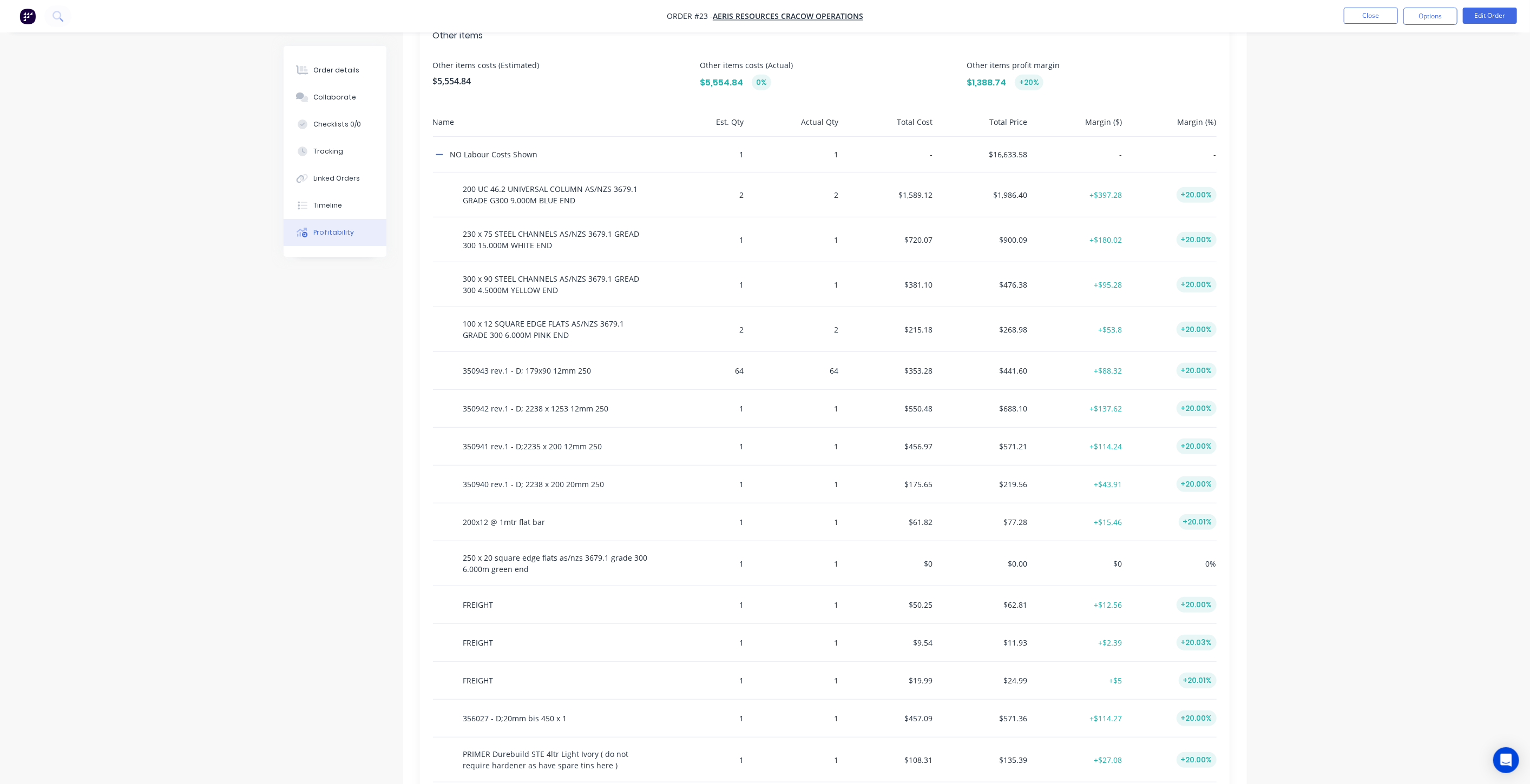
scroll to position [357, 0]
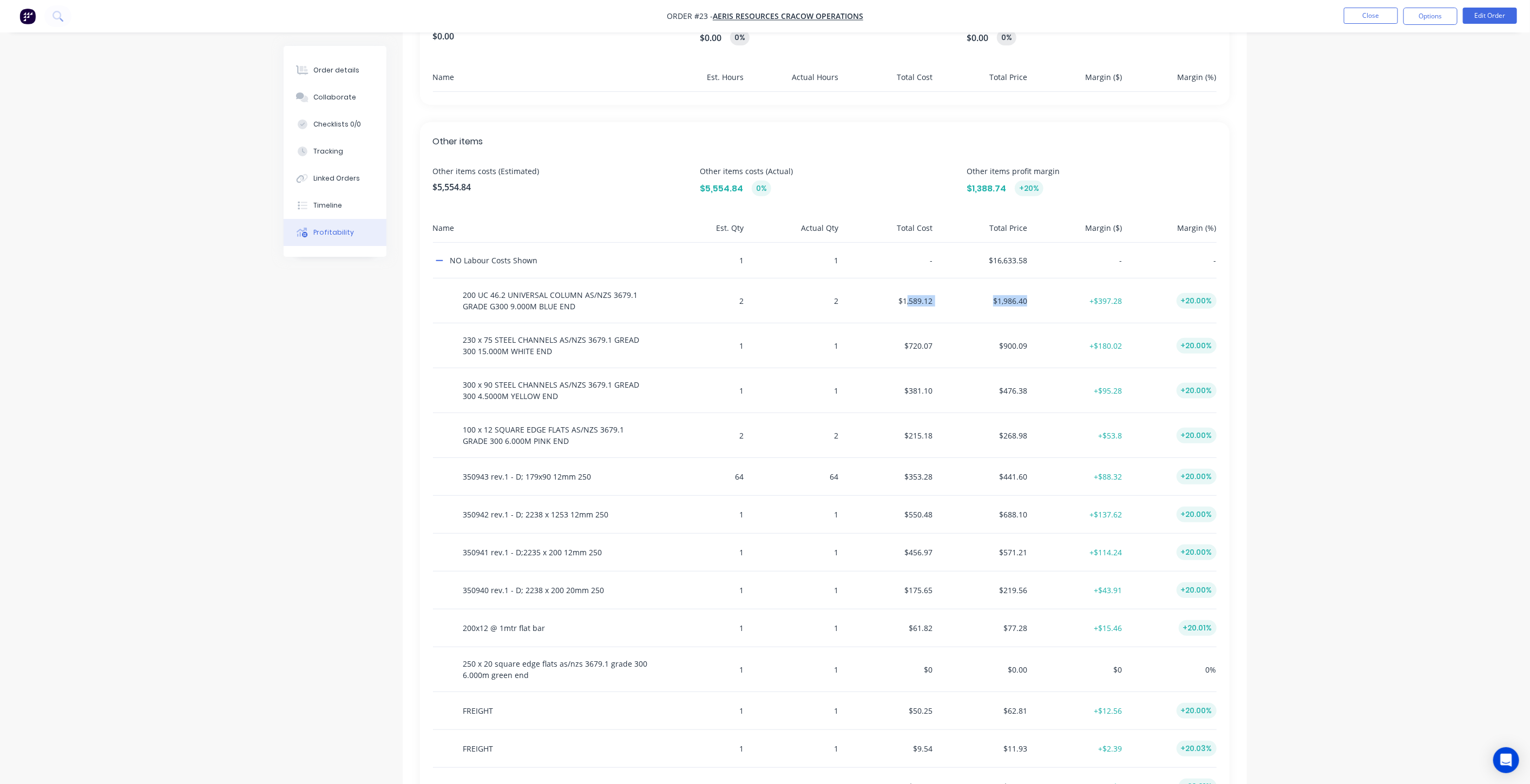
drag, startPoint x: 908, startPoint y: 298, endPoint x: 1040, endPoint y: 306, distance: 132.2
click at [1040, 306] on div "200 UC 46.2 UNIVERSAL COLUMN AS/NZS 3679.1 GRADE G300 9.000M BLUE END 2 2 $1,58…" at bounding box center [825, 301] width 784 height 45
drag, startPoint x: 915, startPoint y: 345, endPoint x: 1177, endPoint y: 349, distance: 262.0
click at [1177, 349] on div "230 x 75 STEEL CHANNELS AS/NZS 3679.1 GREAD 300 15.000M WHITE END 1 1 $720.07 $…" at bounding box center [825, 345] width 784 height 45
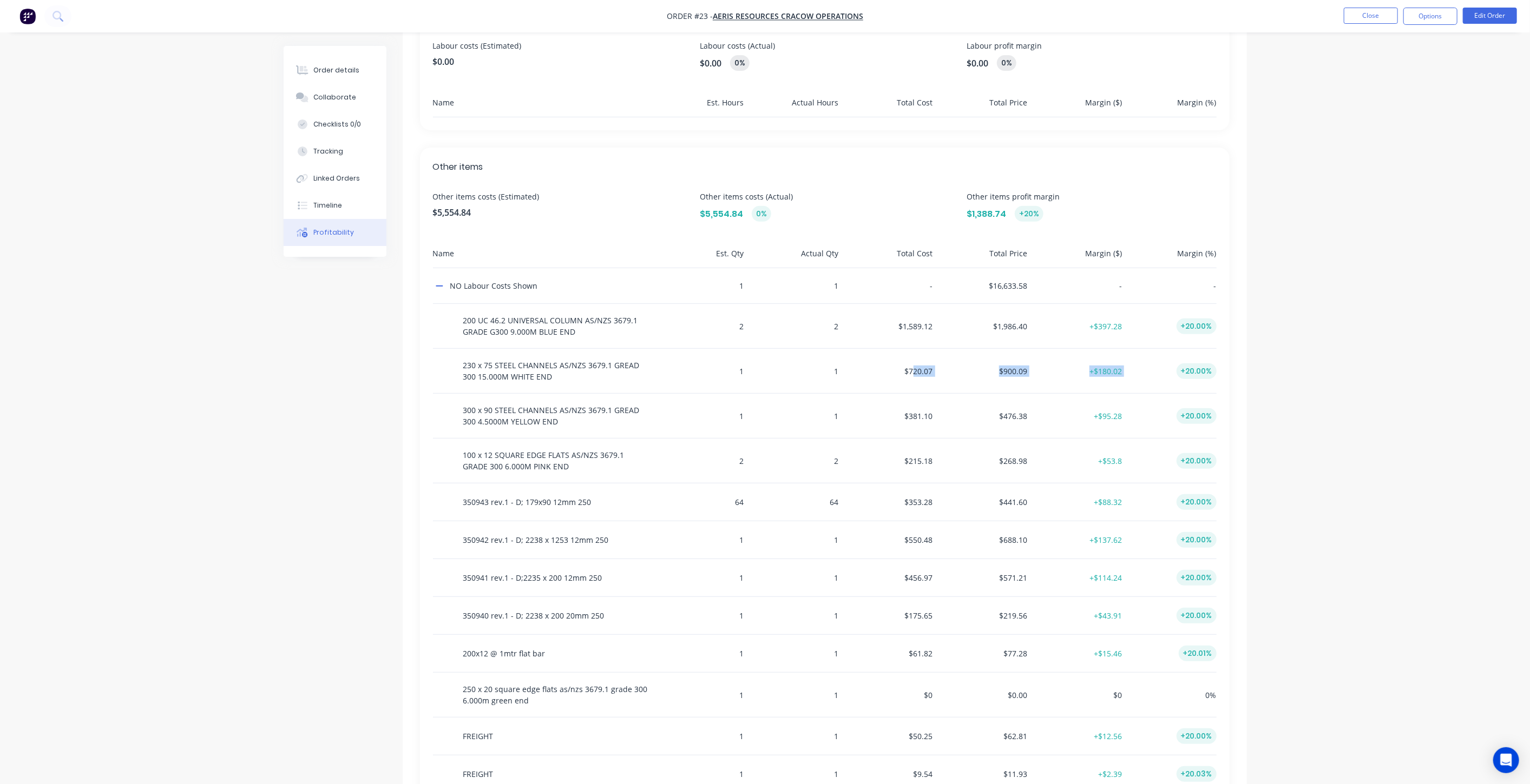
scroll to position [298, 0]
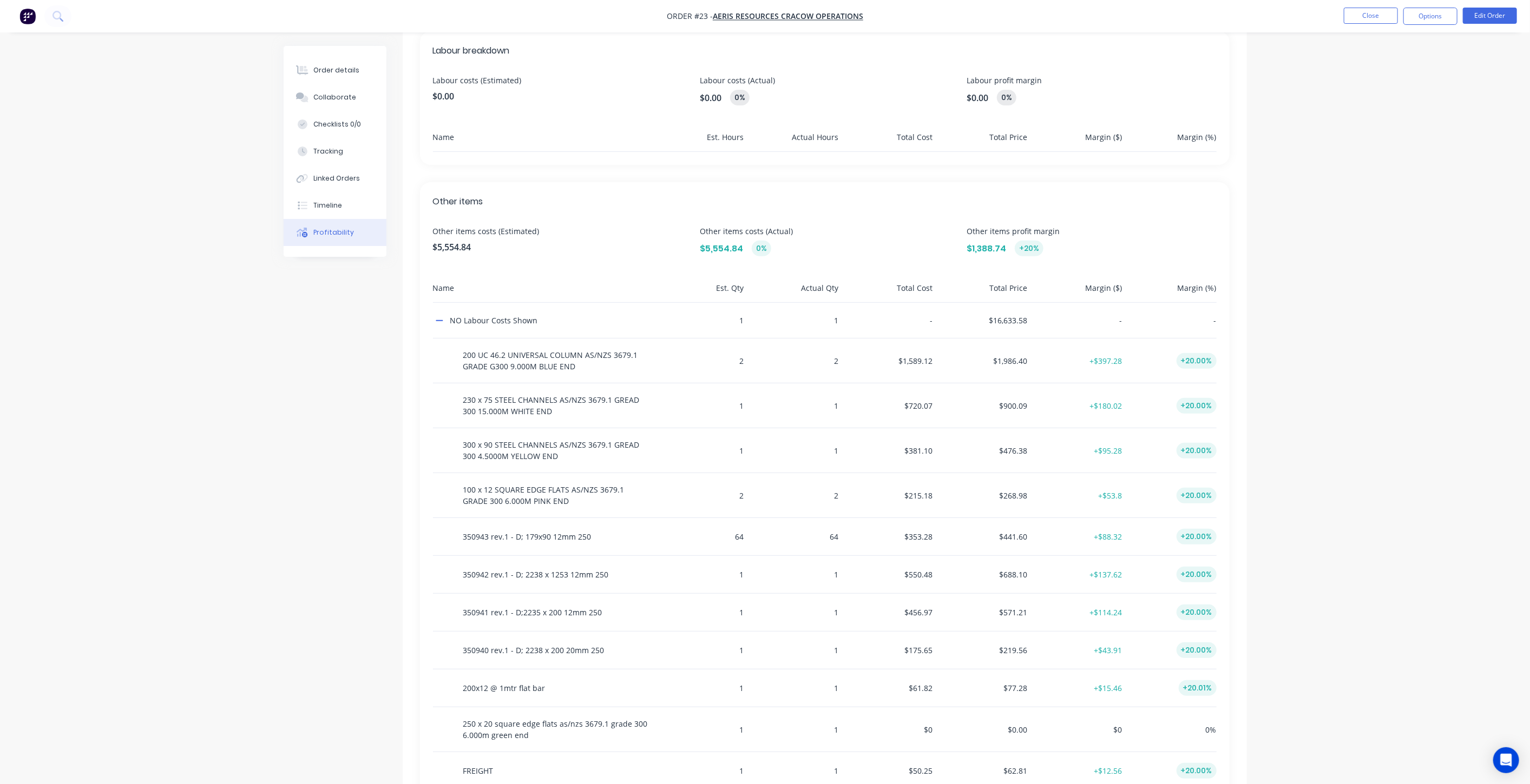
click at [1325, 347] on div "Order details Collaborate Checklists 0/0 Tracking Linked Orders Timeline Profit…" at bounding box center [765, 697] width 1530 height 1989
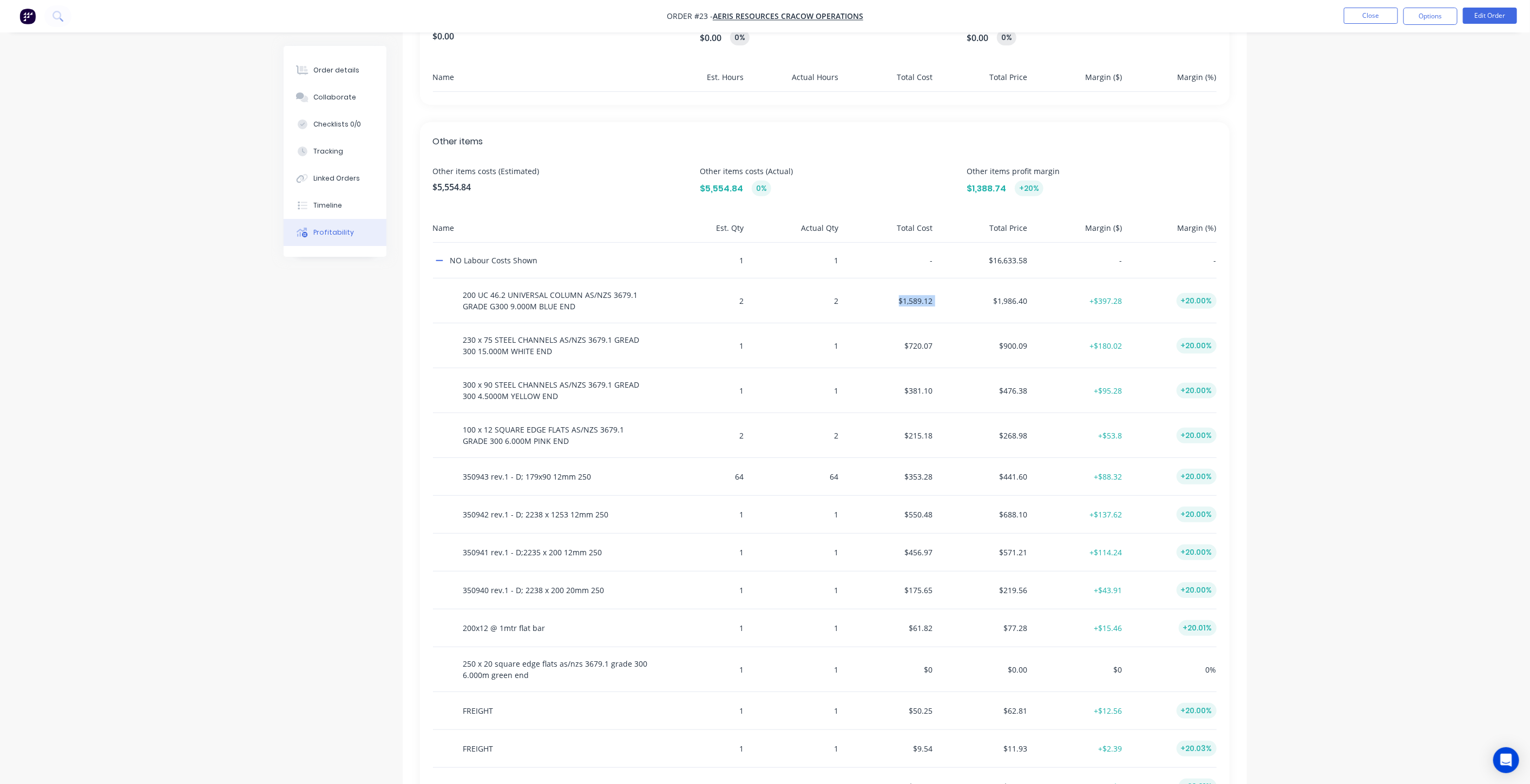
drag, startPoint x: 952, startPoint y: 303, endPoint x: 879, endPoint y: 295, distance: 73.4
click at [879, 295] on div "200 UC 46.2 UNIVERSAL COLUMN AS/NZS 3679.1 GRADE G300 9.000M BLUE END 2 2 $1,58…" at bounding box center [825, 301] width 784 height 45
copy div "$1,589.12"
drag, startPoint x: 1039, startPoint y: 298, endPoint x: 972, endPoint y: 298, distance: 67.0
click at [972, 298] on div "200 UC 46.2 UNIVERSAL COLUMN AS/NZS 3679.1 GRADE G300 9.000M BLUE END 2 2 $1,58…" at bounding box center [825, 301] width 784 height 45
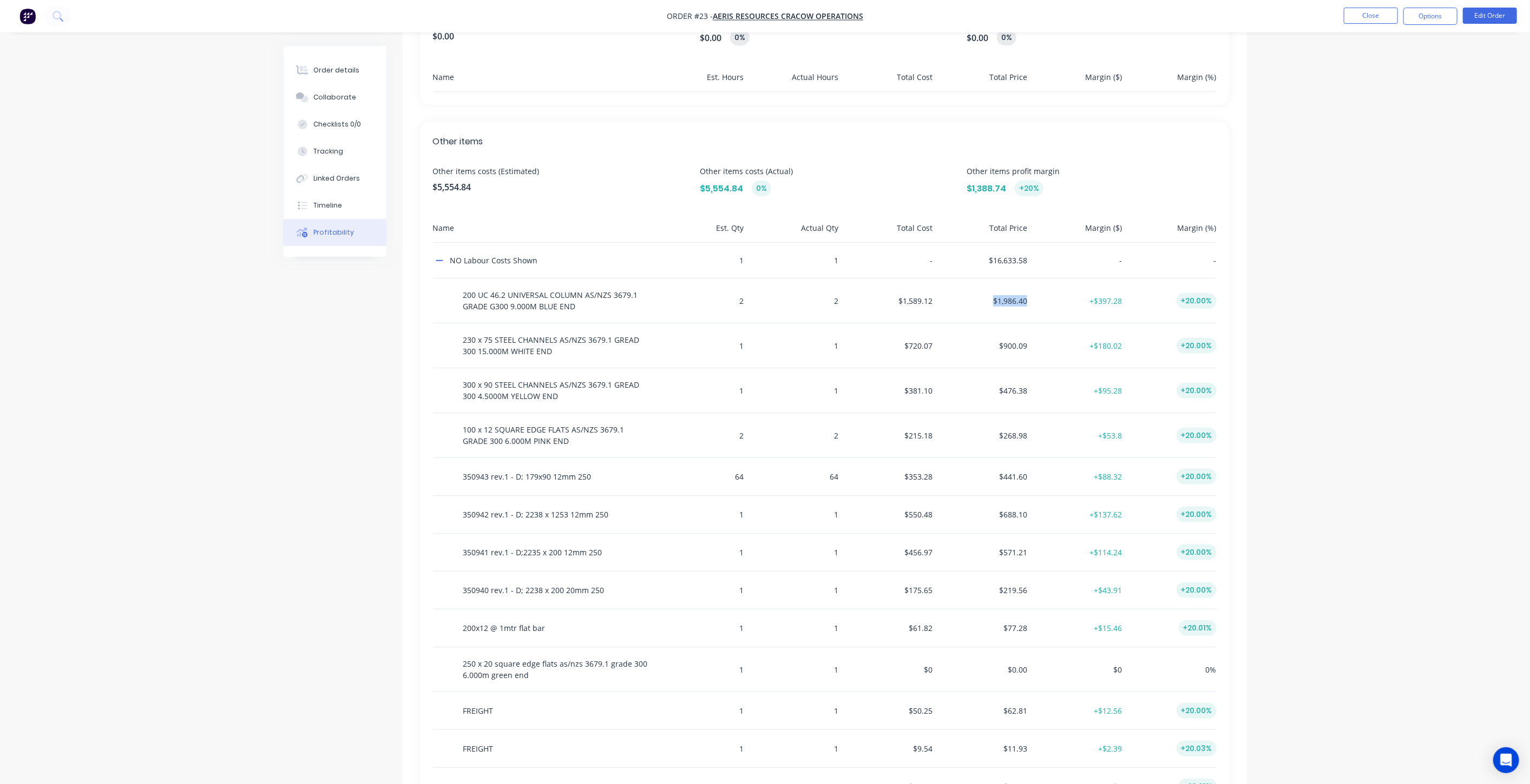
copy div "$1,986.40"
click at [331, 64] on button "Order details" at bounding box center [335, 71] width 103 height 27
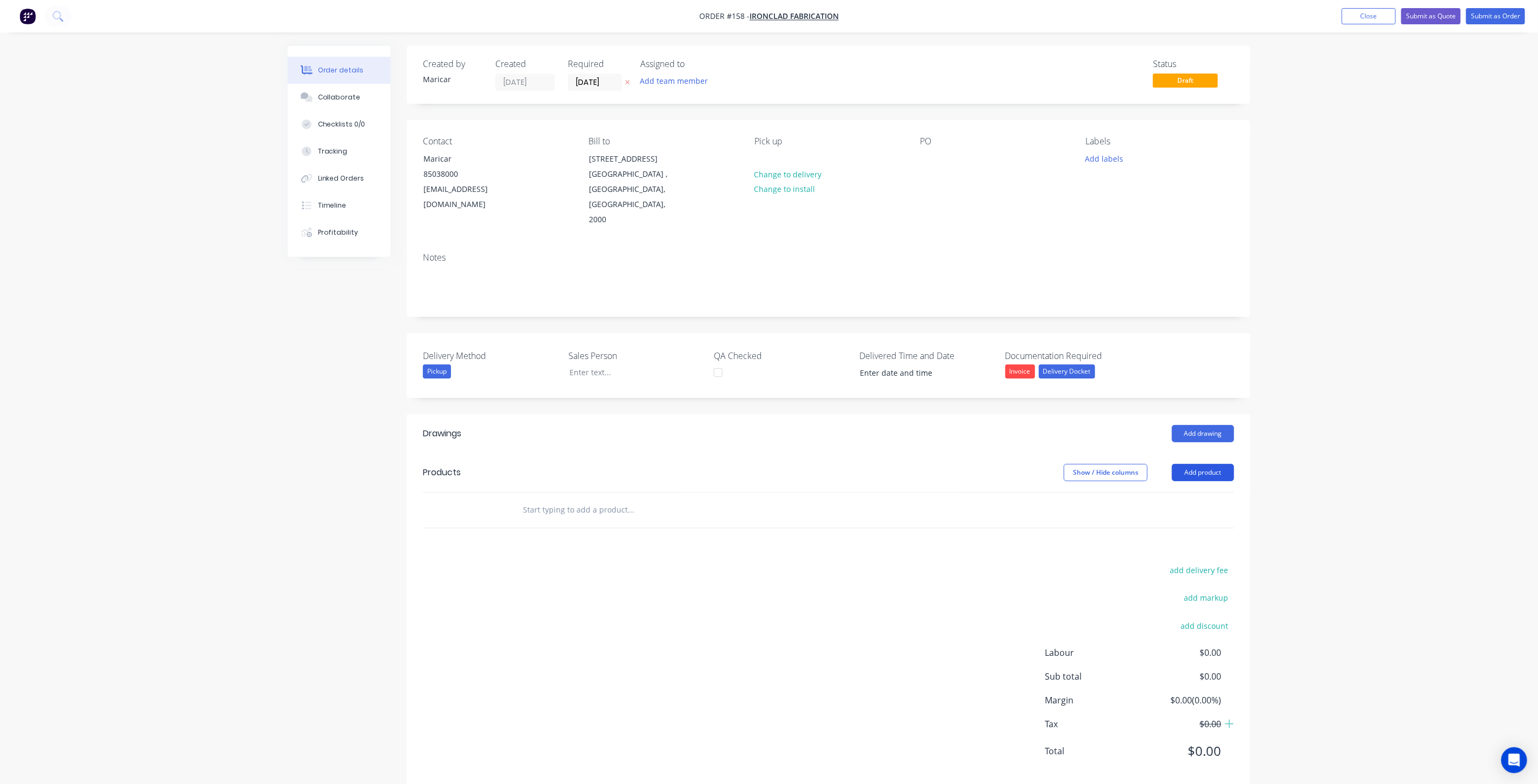
click at [1203, 464] on button "Add product" at bounding box center [1203, 473] width 62 height 17
drag, startPoint x: 1181, startPoint y: 514, endPoint x: 1188, endPoint y: 468, distance: 46.5
click at [1187, 486] on div "Product catalogue Basic product Product Kit Lineal metre product Square metre p…" at bounding box center [1183, 586] width 103 height 200
click at [1188, 492] on div "Product catalogue" at bounding box center [1183, 500] width 83 height 15
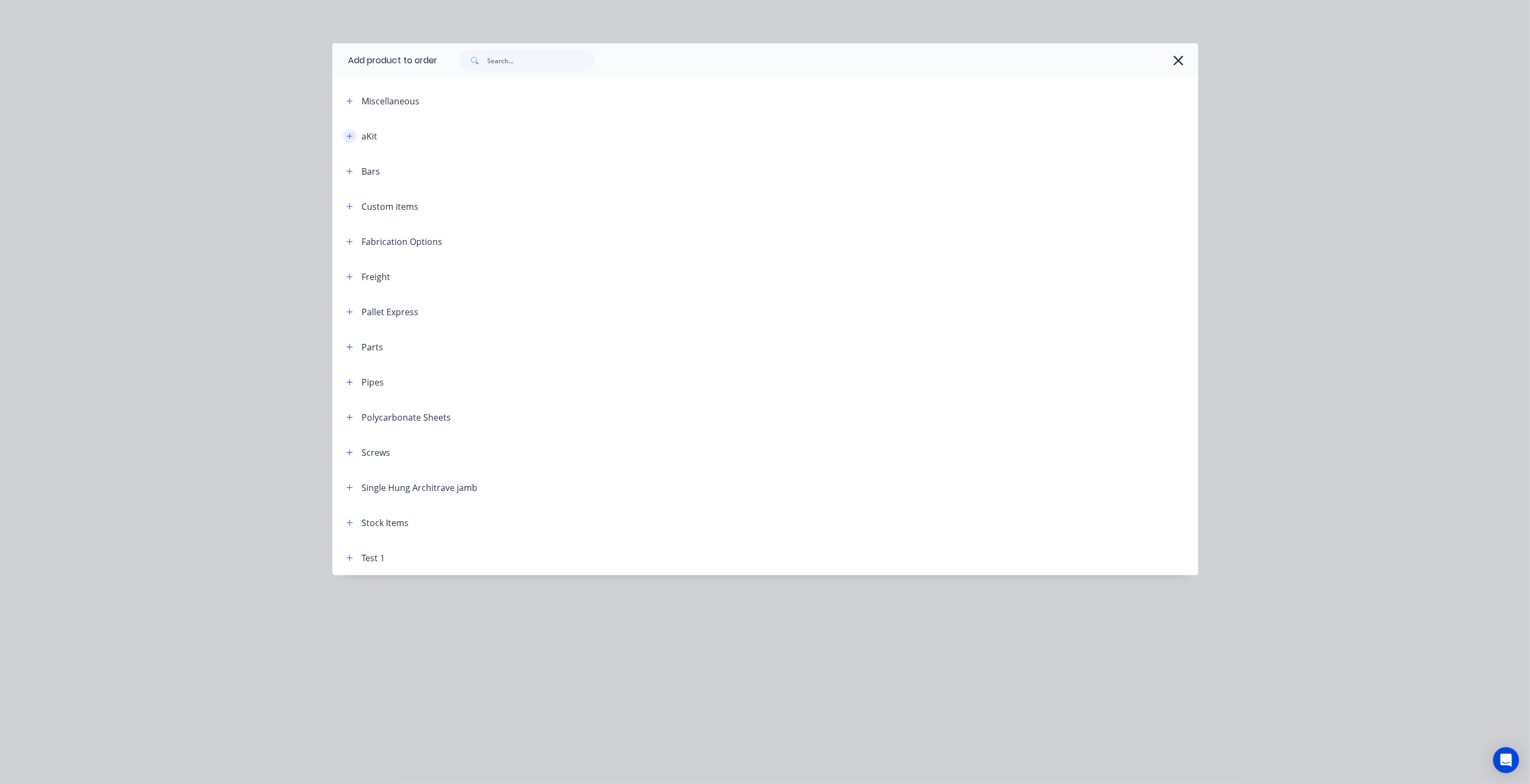
click at [348, 131] on button "button" at bounding box center [350, 136] width 13 height 13
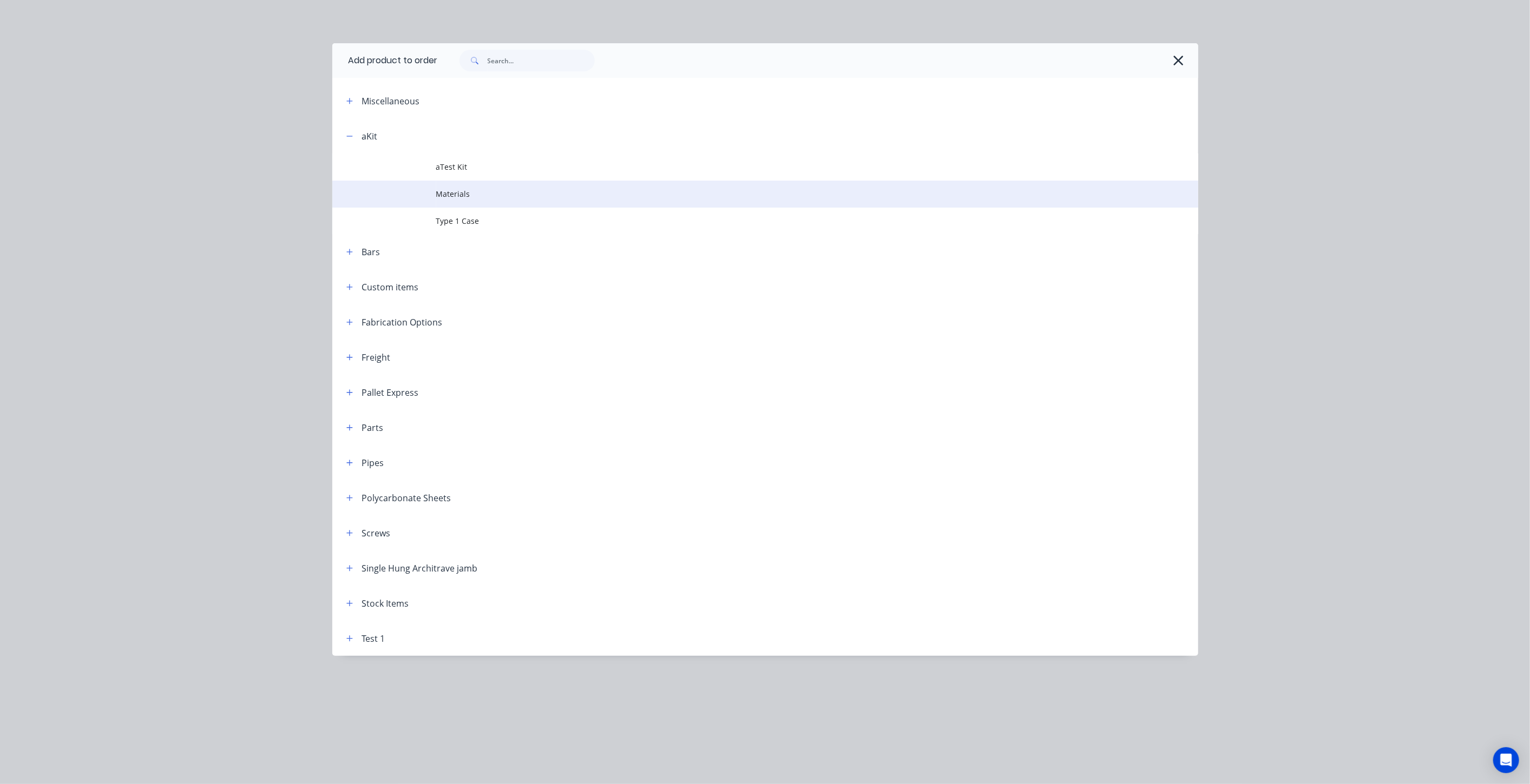
click at [424, 189] on td at bounding box center [384, 194] width 104 height 27
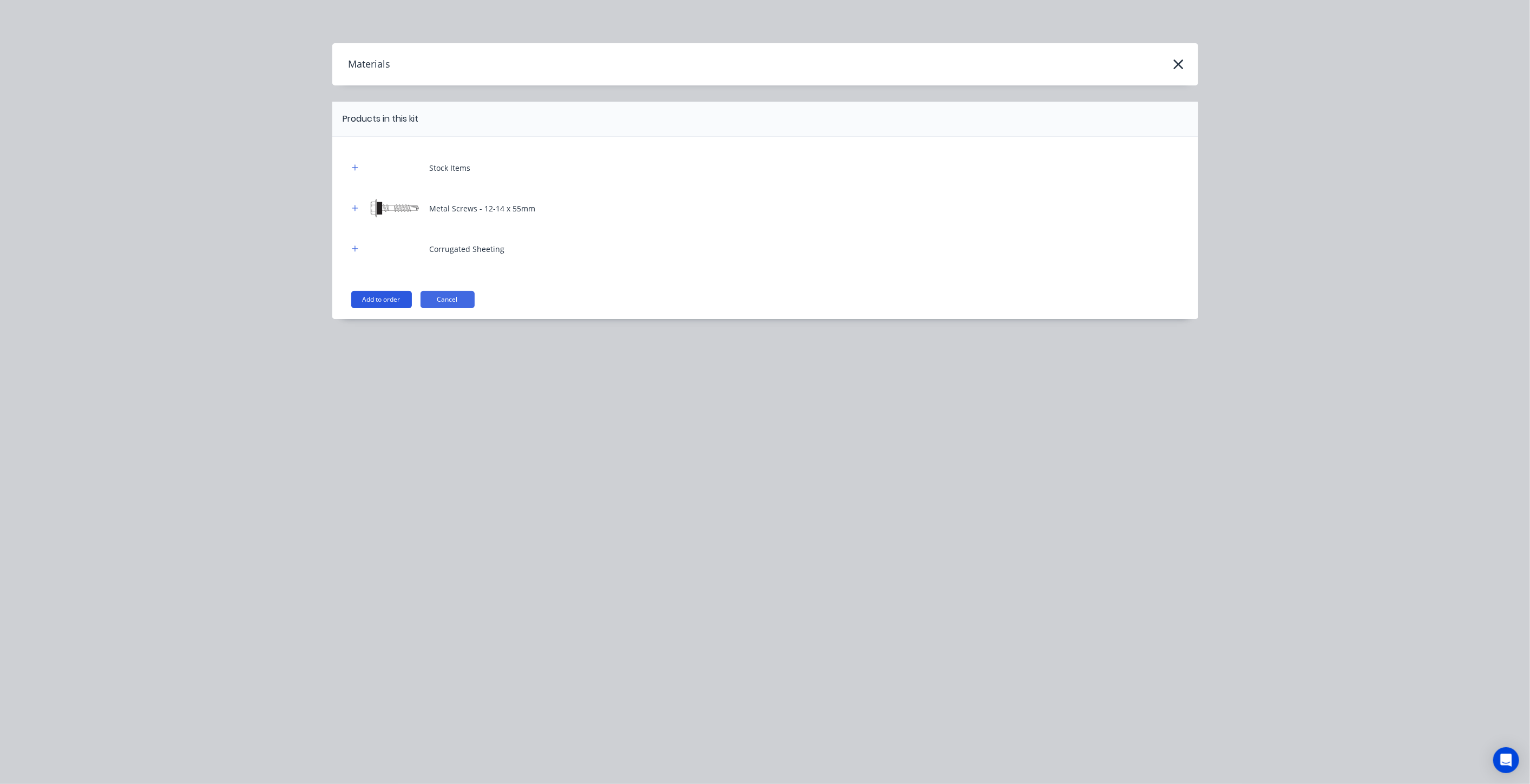
click at [389, 294] on button "Add to order" at bounding box center [381, 300] width 61 height 17
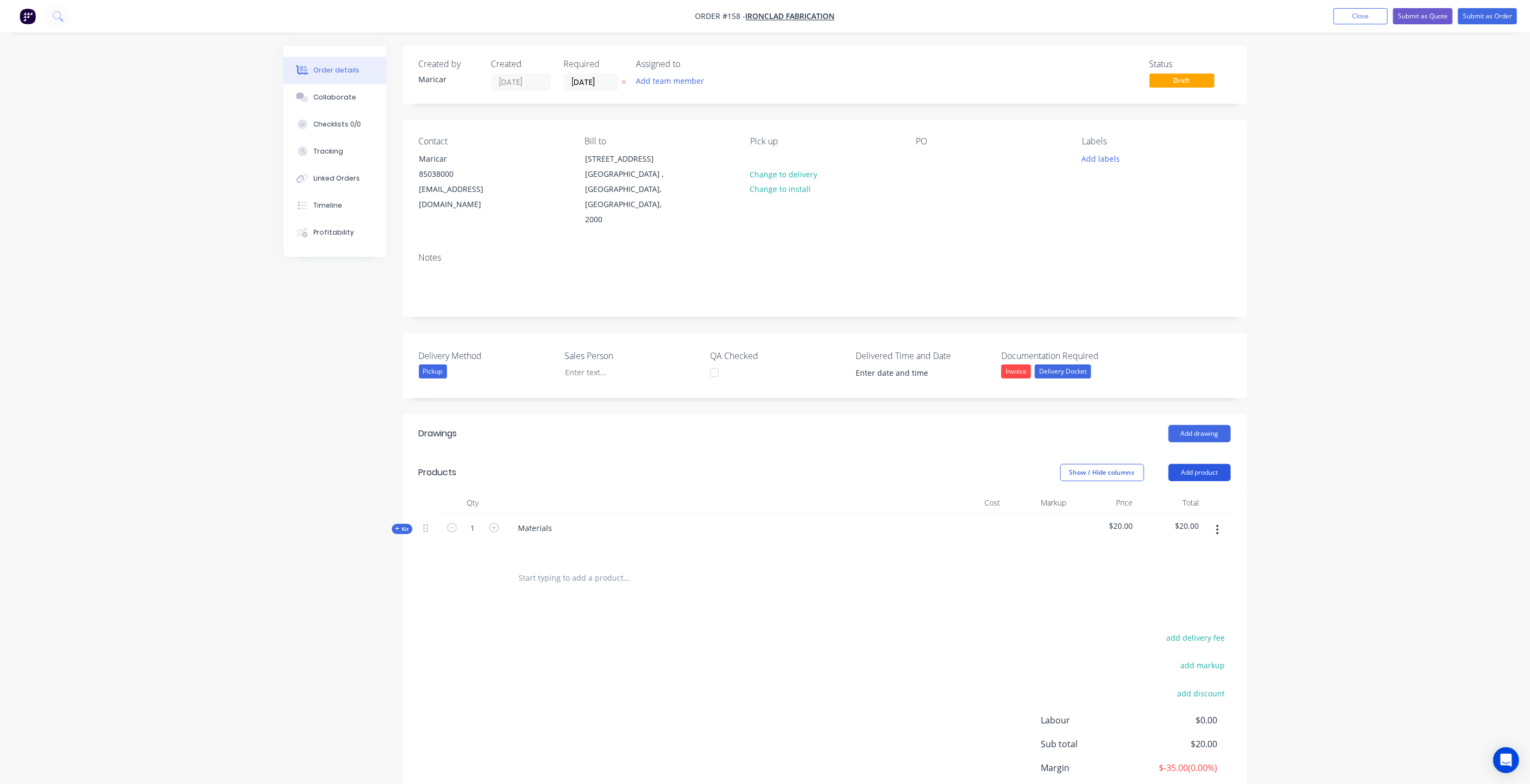
click at [1205, 464] on button "Add product" at bounding box center [1199, 473] width 63 height 17
click at [1185, 492] on div "Product catalogue" at bounding box center [1179, 500] width 83 height 15
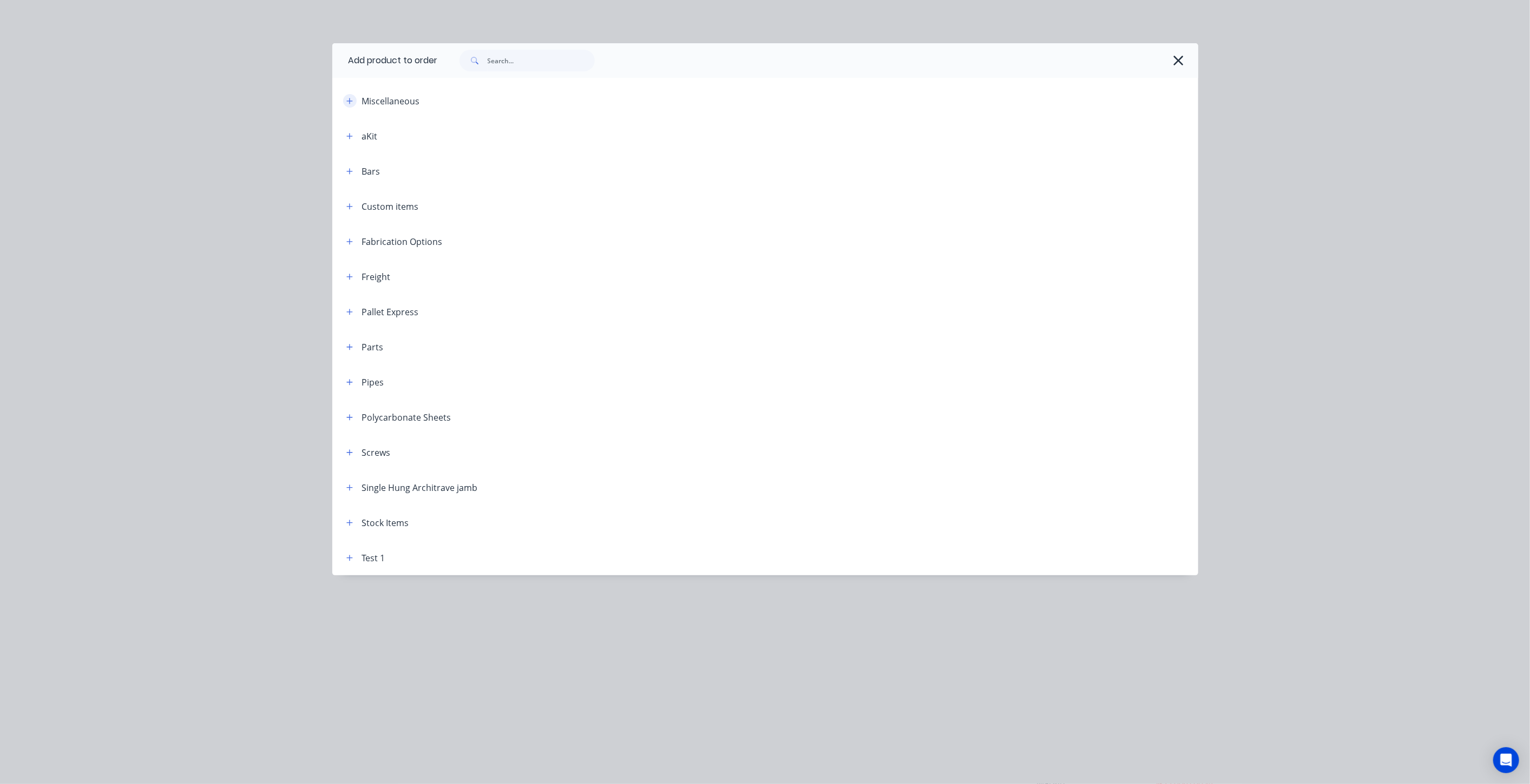
click at [347, 103] on icon "button" at bounding box center [350, 101] width 7 height 7
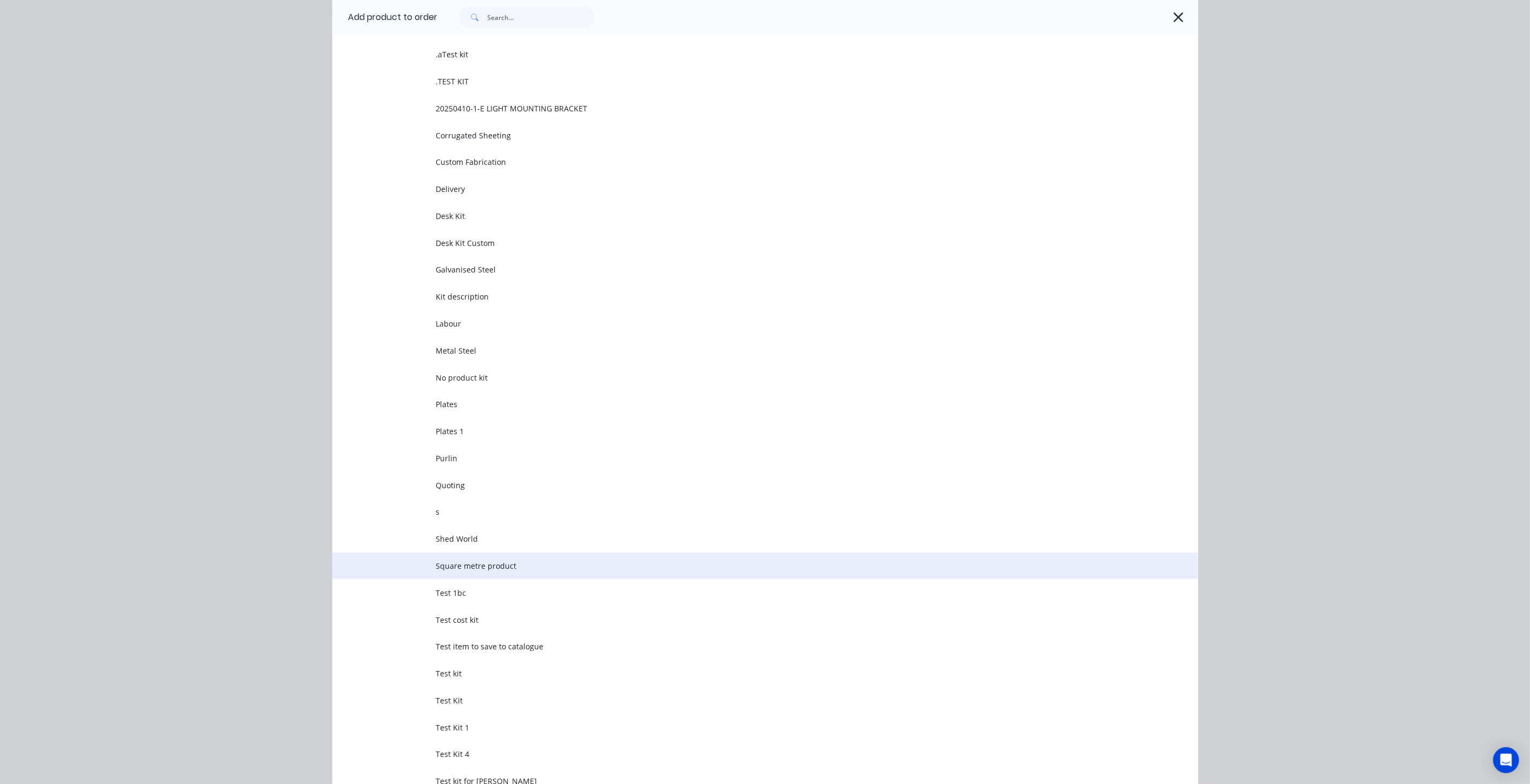
scroll to position [240, 0]
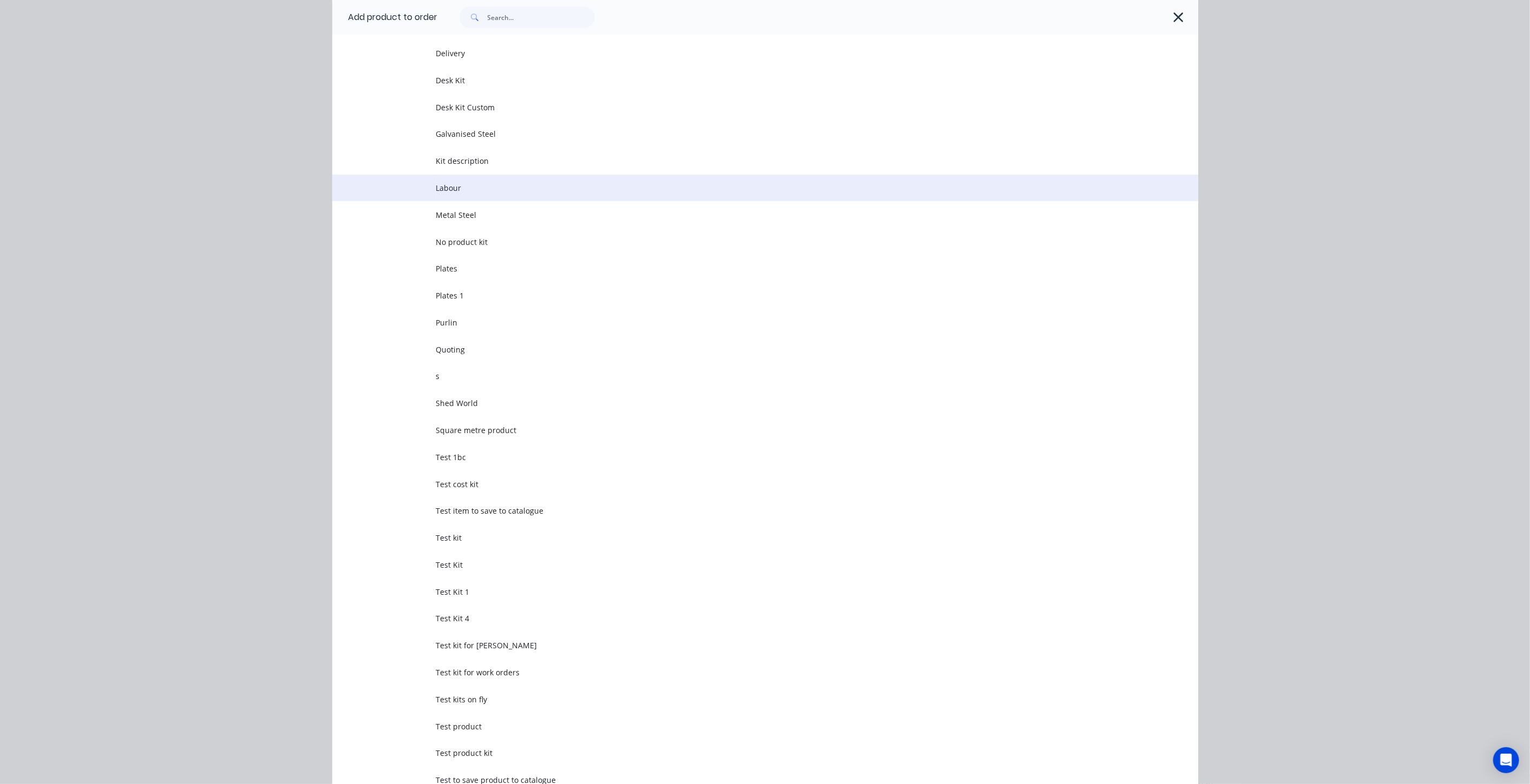
click at [470, 186] on span "Labour" at bounding box center [741, 187] width 609 height 11
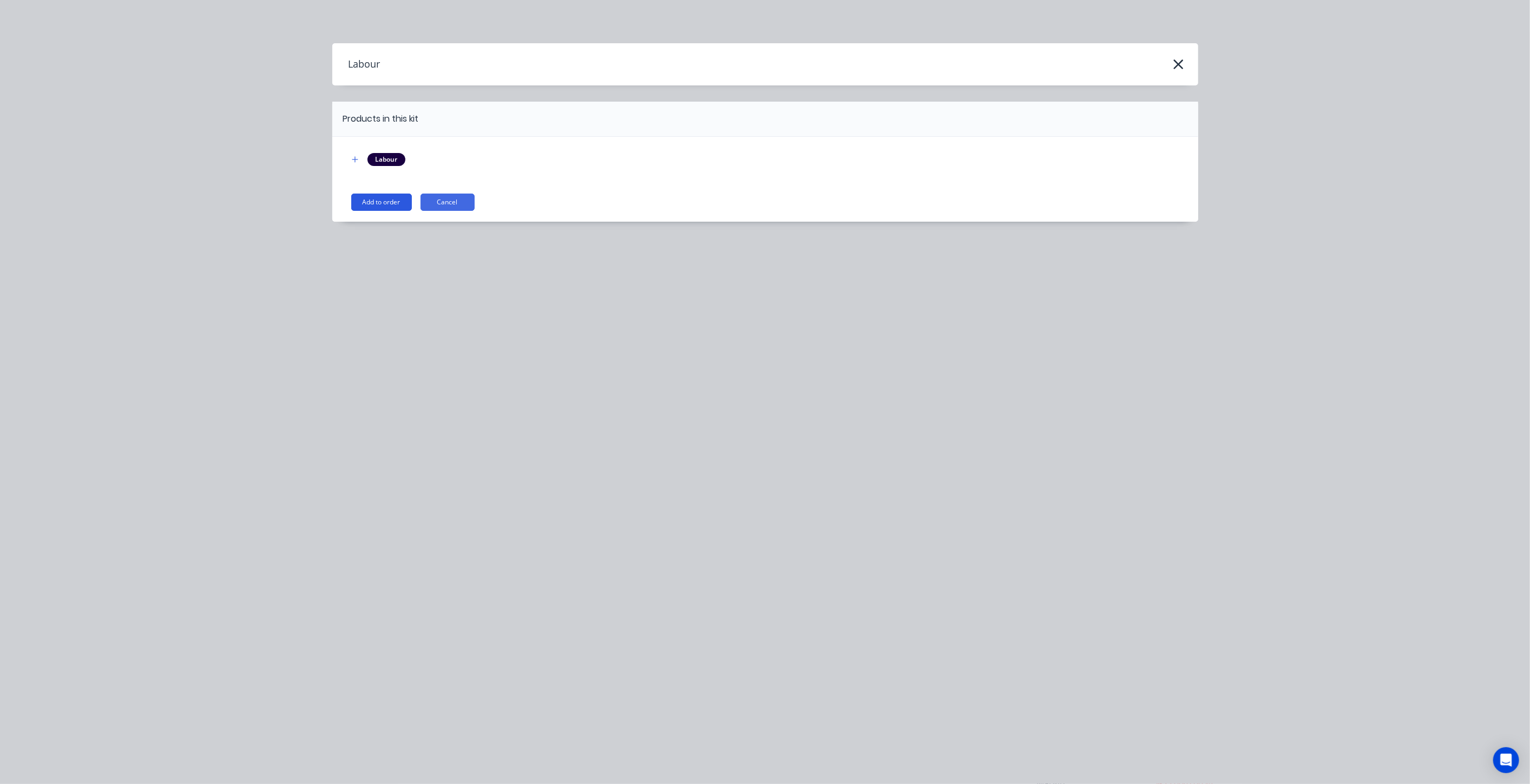
click at [366, 200] on button "Add to order" at bounding box center [381, 202] width 61 height 17
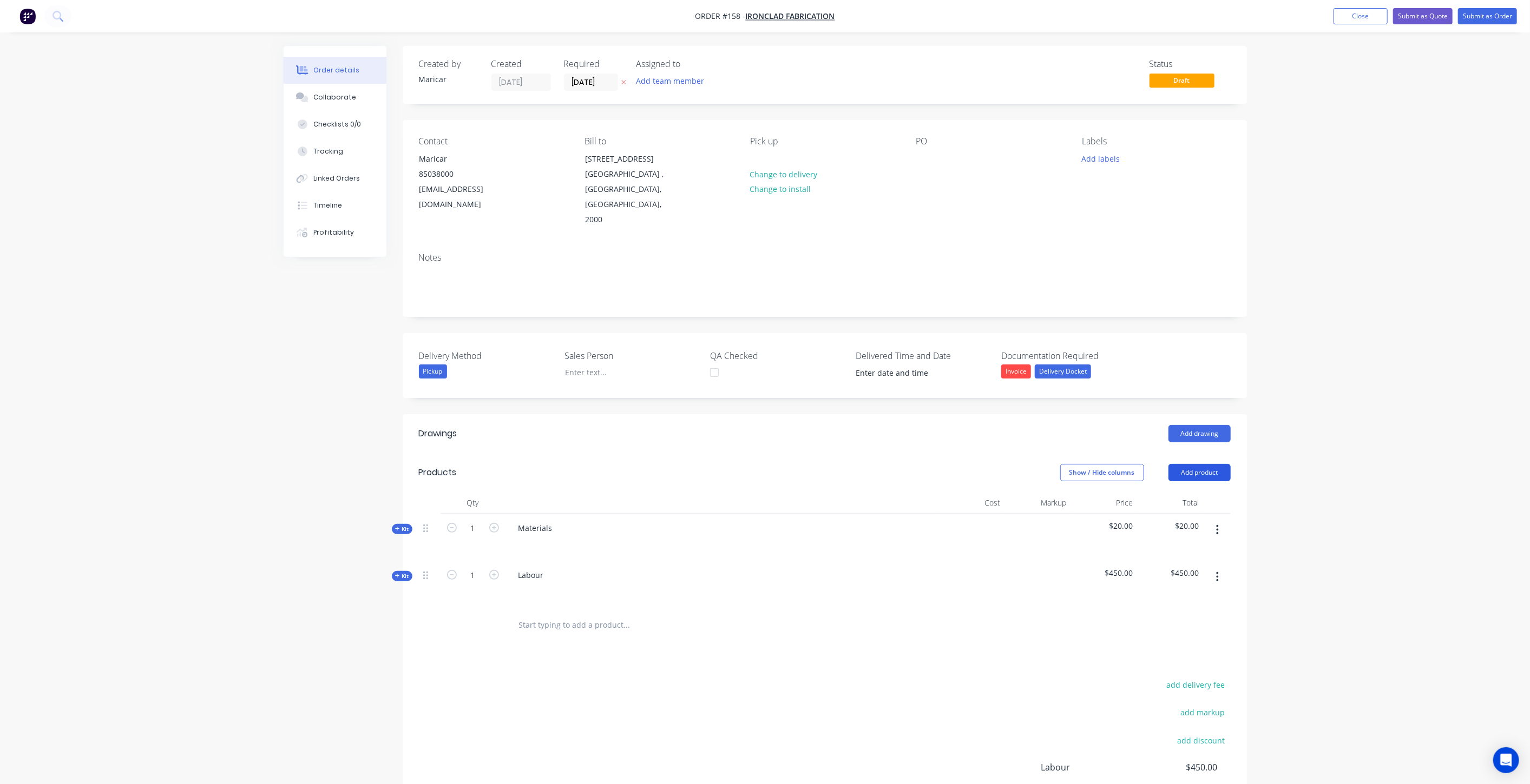
click at [1217, 464] on button "Add product" at bounding box center [1199, 473] width 63 height 17
click at [1176, 514] on div "Basic product" at bounding box center [1179, 521] width 83 height 15
click at [623, 561] on div at bounding box center [825, 585] width 812 height 49
click at [579, 610] on div "Labour" at bounding box center [722, 634] width 433 height 47
click at [533, 614] on input "text" at bounding box center [627, 625] width 216 height 21
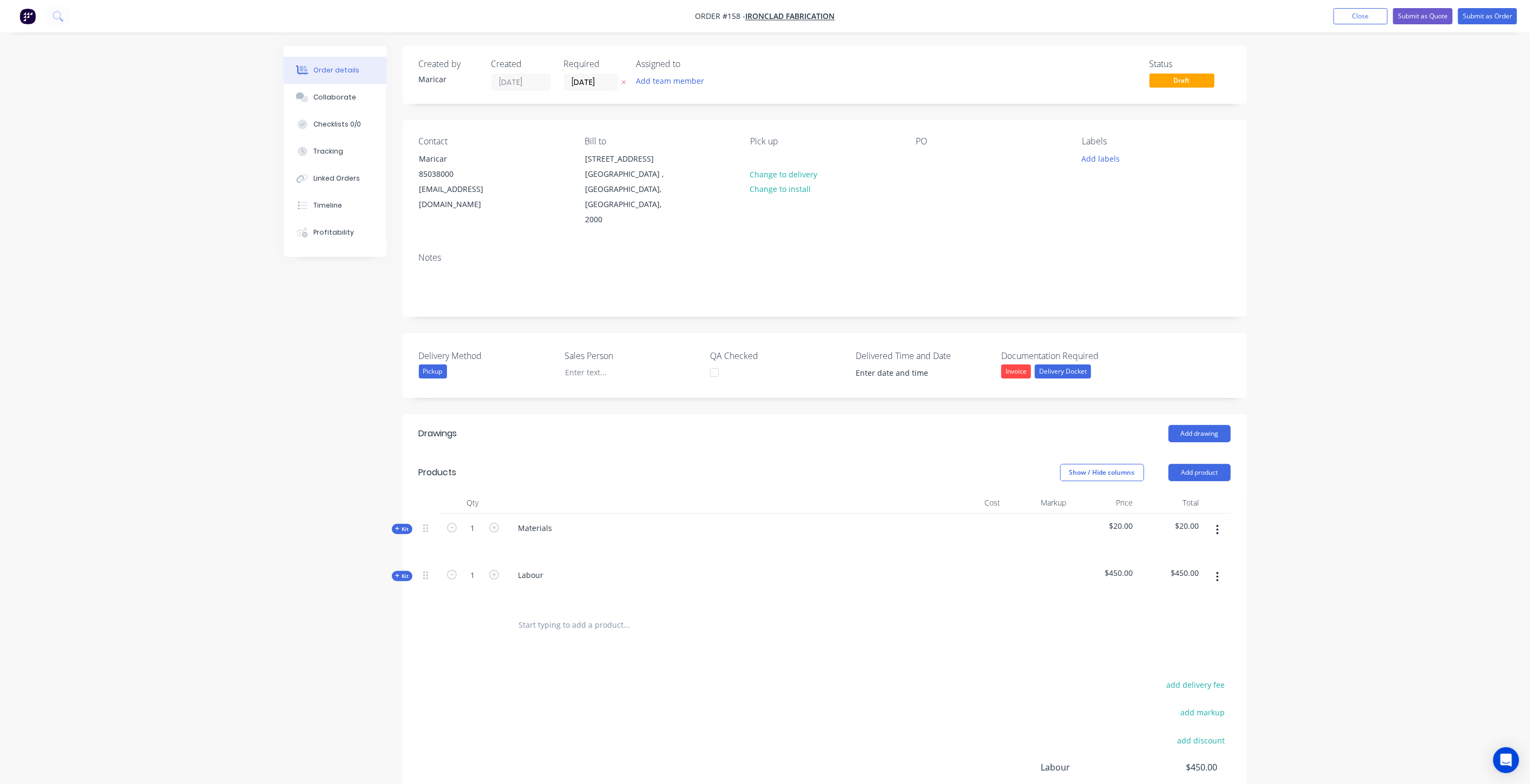
paste input "Steel Reinforcement"
type input "Steel Reinforcement"
drag, startPoint x: 626, startPoint y: 627, endPoint x: 614, endPoint y: 621, distance: 13.4
click at [626, 649] on button "Add Steel Reinforcement to order" at bounding box center [685, 666] width 325 height 35
click at [609, 632] on div at bounding box center [721, 640] width 424 height 15
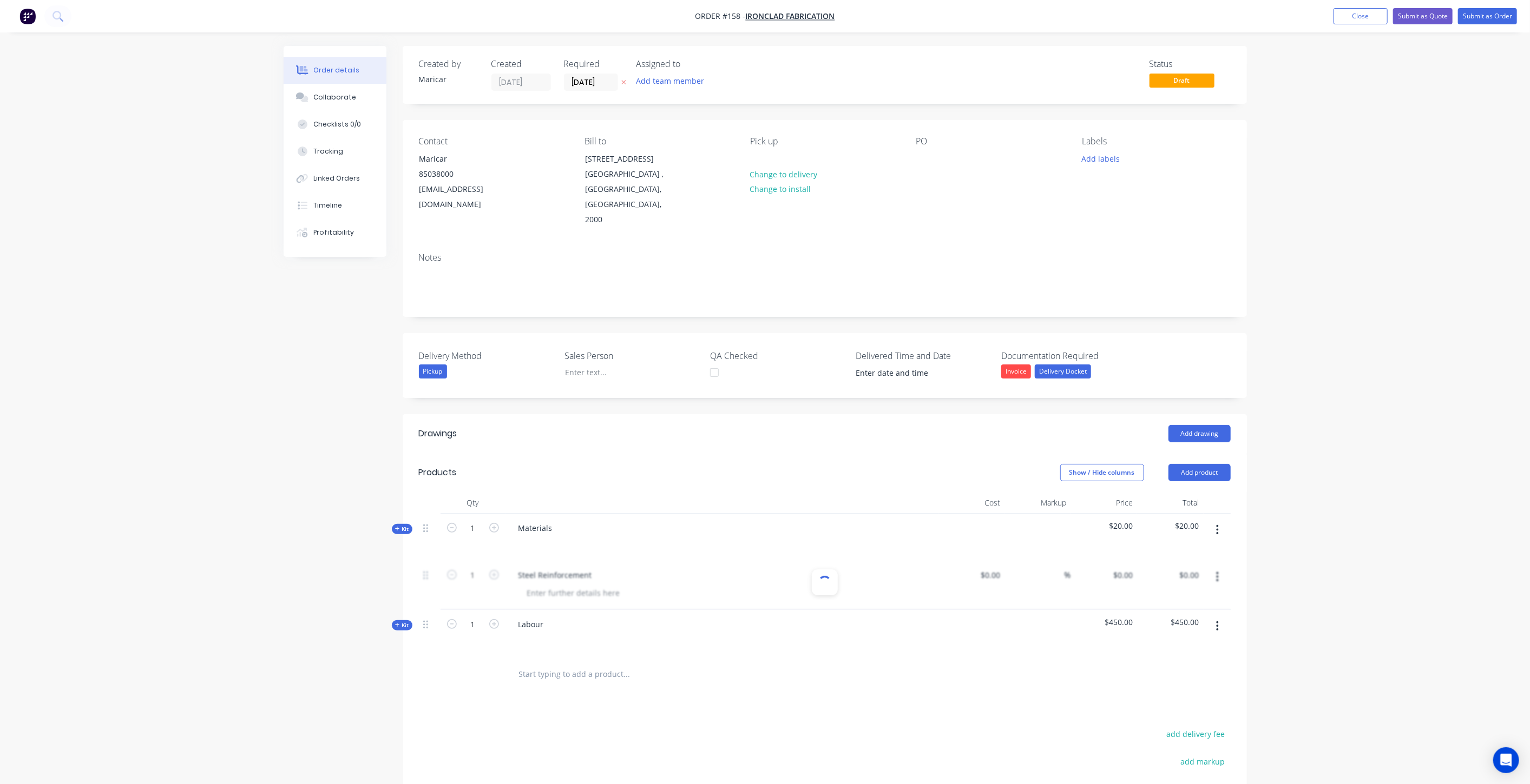
click at [641, 561] on div at bounding box center [825, 585] width 812 height 49
click at [1218, 524] on icon "button" at bounding box center [1217, 530] width 3 height 12
click at [1152, 615] on div "Delete" at bounding box center [1179, 623] width 83 height 15
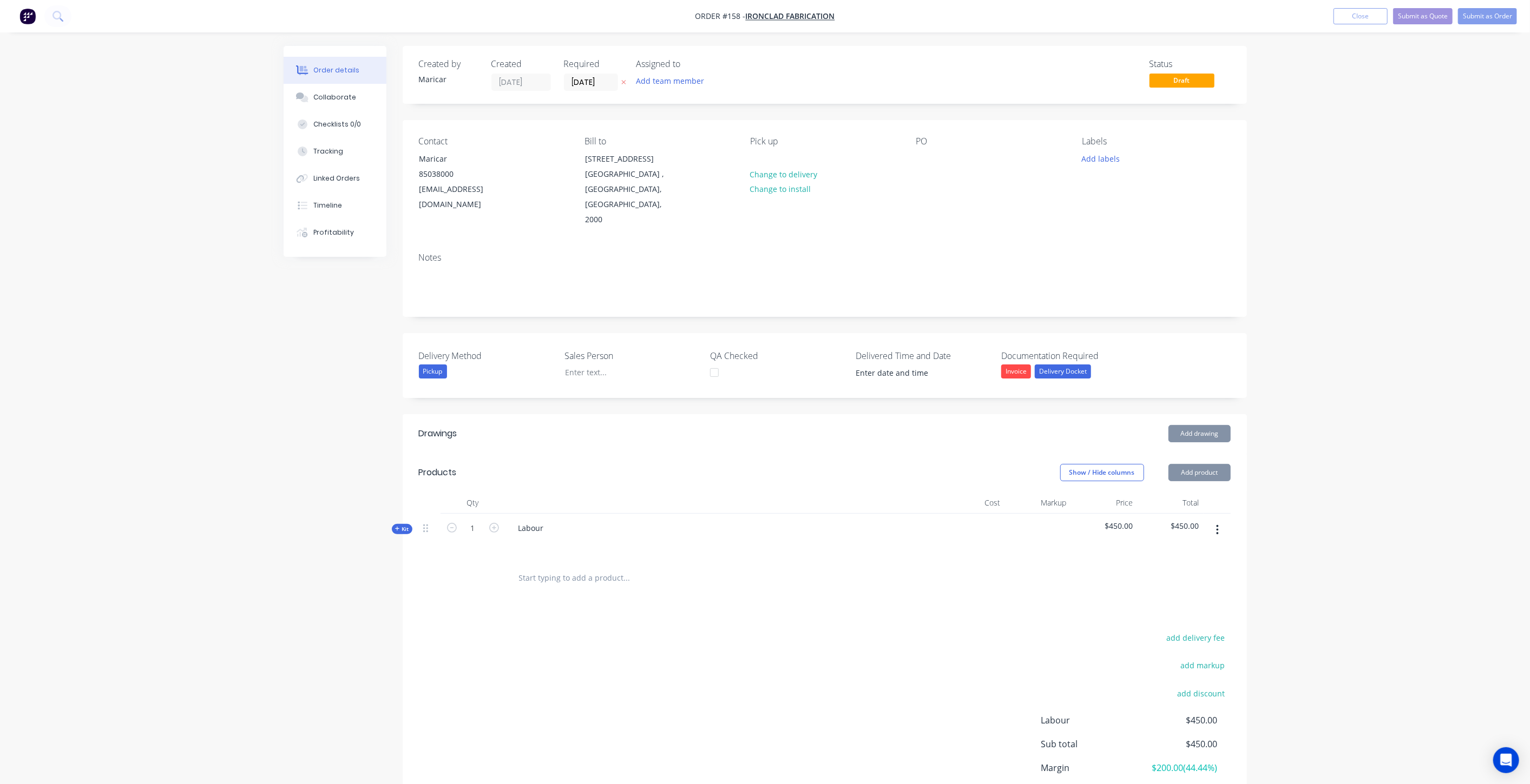
click at [1218, 524] on icon "button" at bounding box center [1217, 530] width 3 height 12
drag, startPoint x: 1168, startPoint y: 588, endPoint x: 798, endPoint y: 550, distance: 371.9
click at [1167, 615] on div "Delete" at bounding box center [1179, 623] width 83 height 15
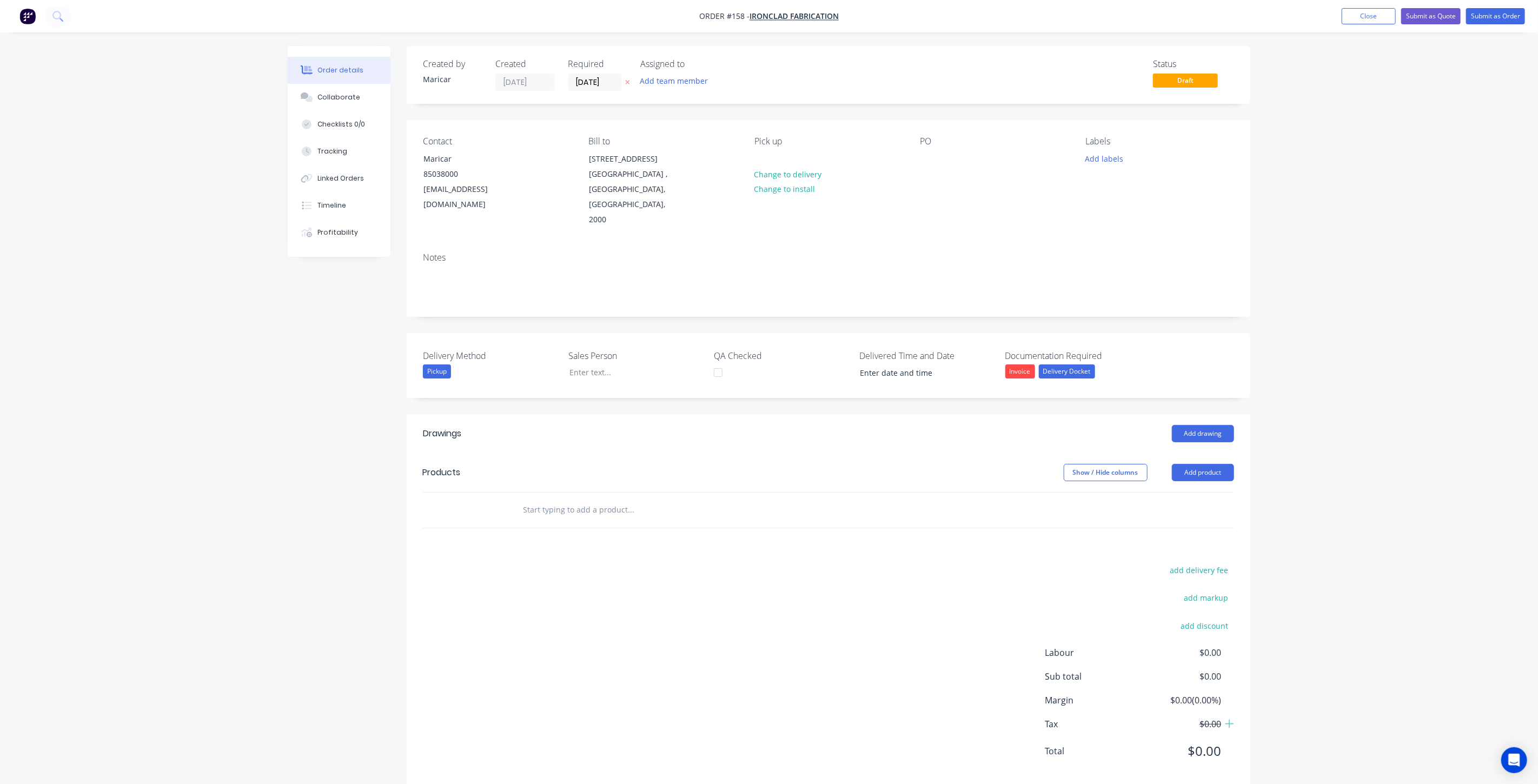
click at [568, 499] on input "text" at bounding box center [631, 510] width 216 height 21
paste input "Steel Reinforcement"
type input "Steel Reinforcement"
click at [596, 534] on button "Add Steel Reinforcement to order" at bounding box center [689, 552] width 325 height 35
click at [1201, 464] on button "Add product" at bounding box center [1203, 473] width 62 height 17
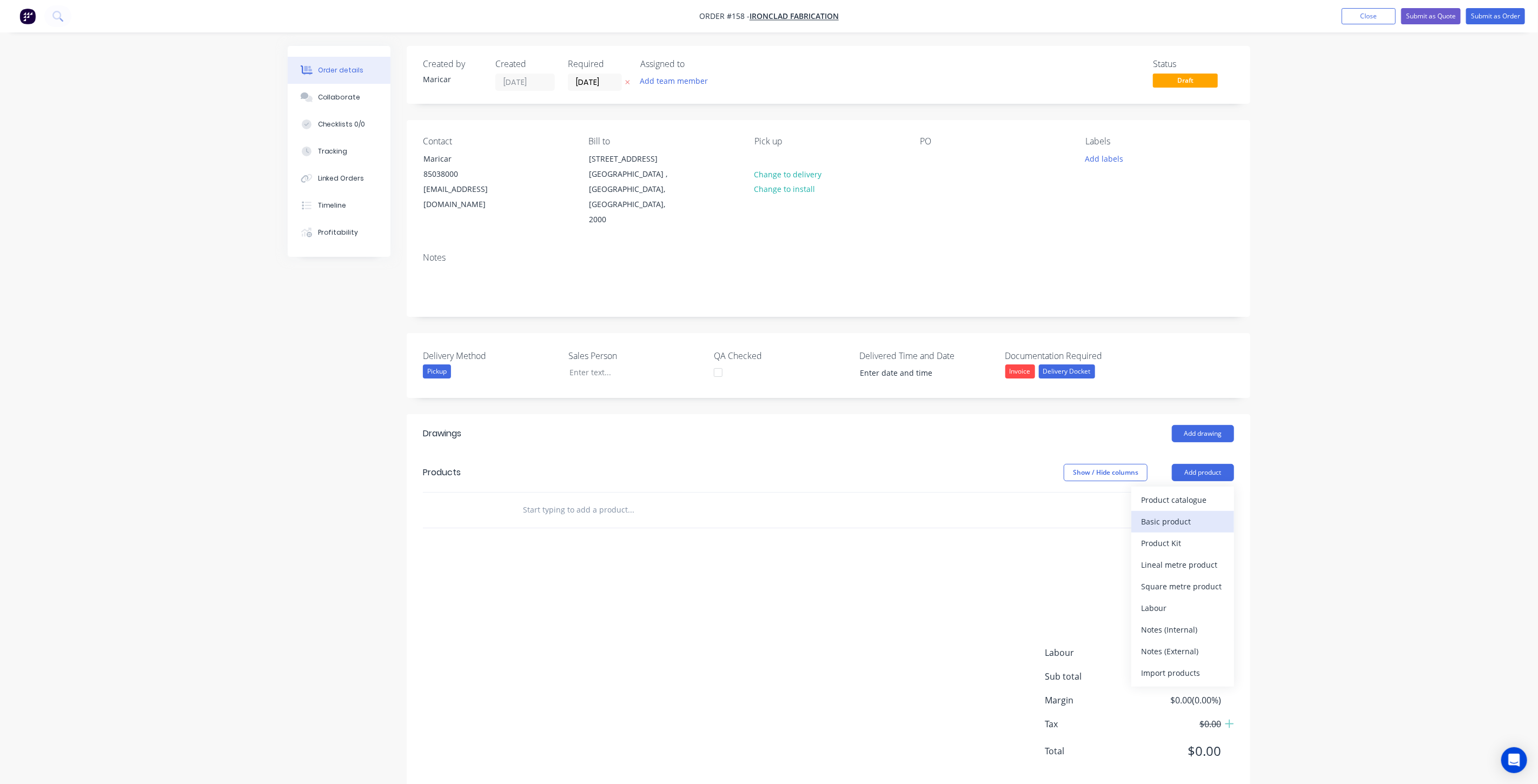
click at [1185, 514] on div "Basic product" at bounding box center [1183, 521] width 83 height 15
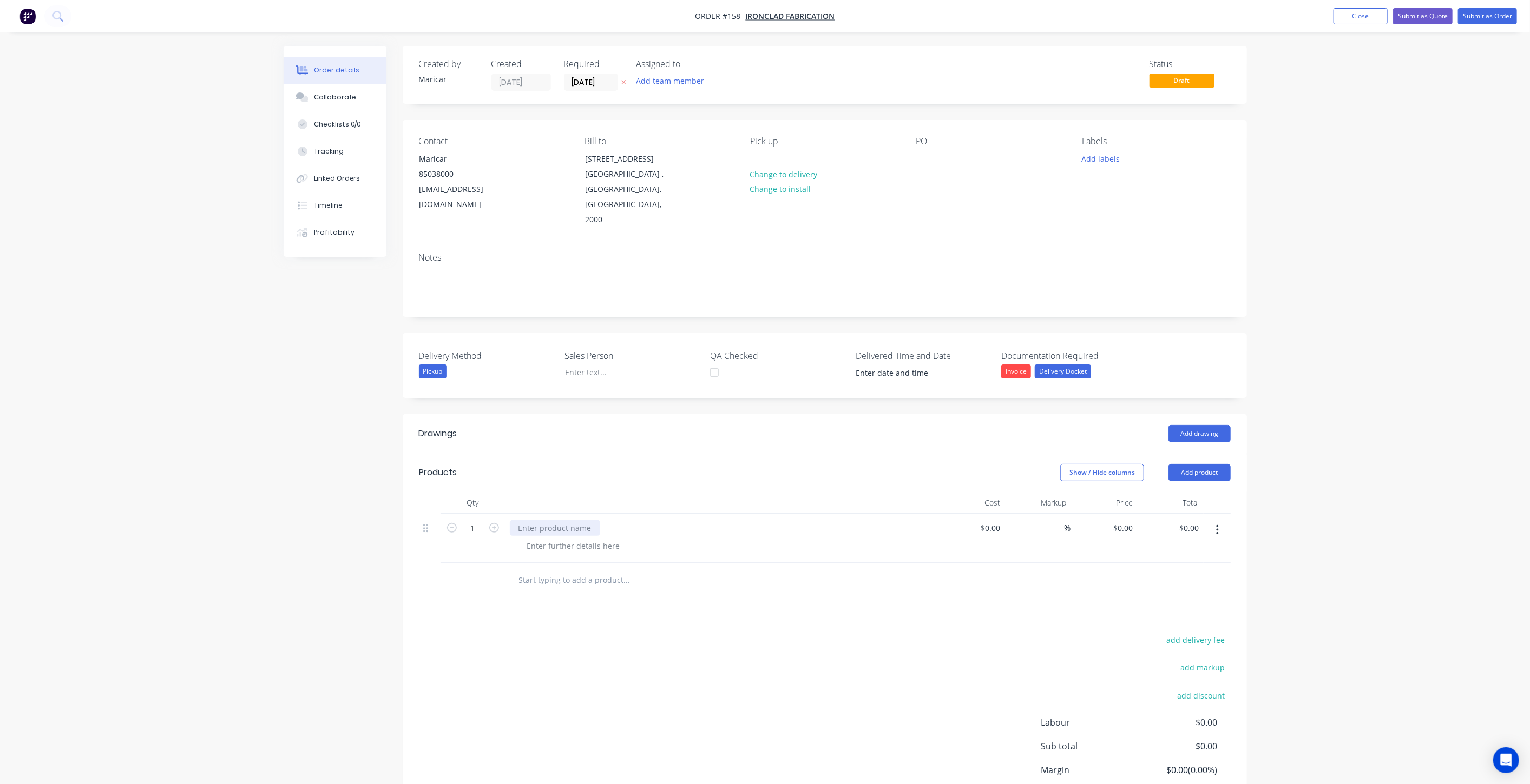
click at [551, 520] on div at bounding box center [555, 527] width 90 height 15
paste div
click at [575, 582] on div "Drawings Add drawing Products Show / Hide columns Add product Qty Cost Markup P…" at bounding box center [825, 636] width 844 height 443
click at [1190, 520] on input "0.00" at bounding box center [1191, 527] width 25 height 15
type input "1300"
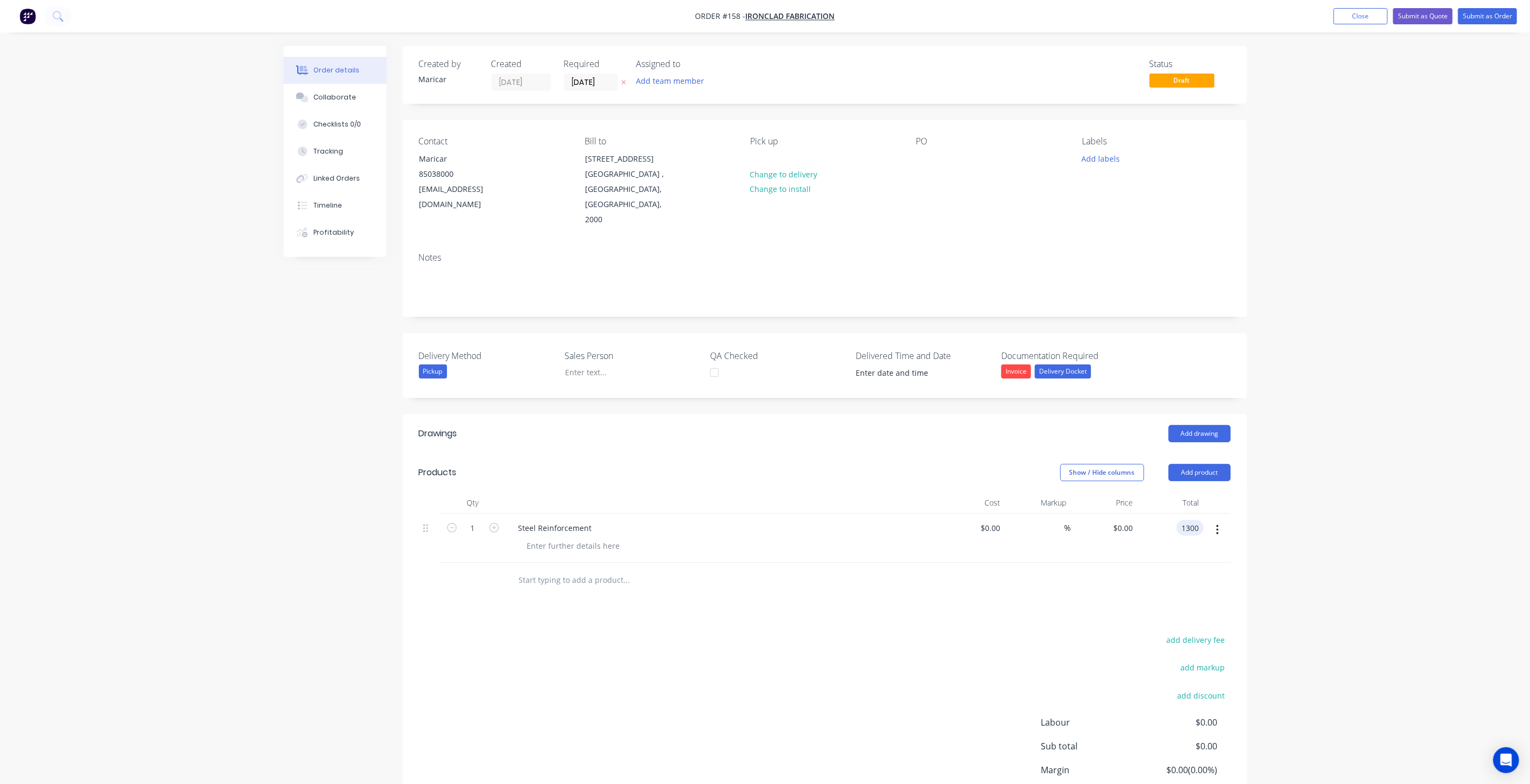
type input "$1,300.00"
click at [1115, 589] on div "Drawings Add drawing Products Show / Hide columns Add product Qty Cost Markup P…" at bounding box center [825, 636] width 844 height 443
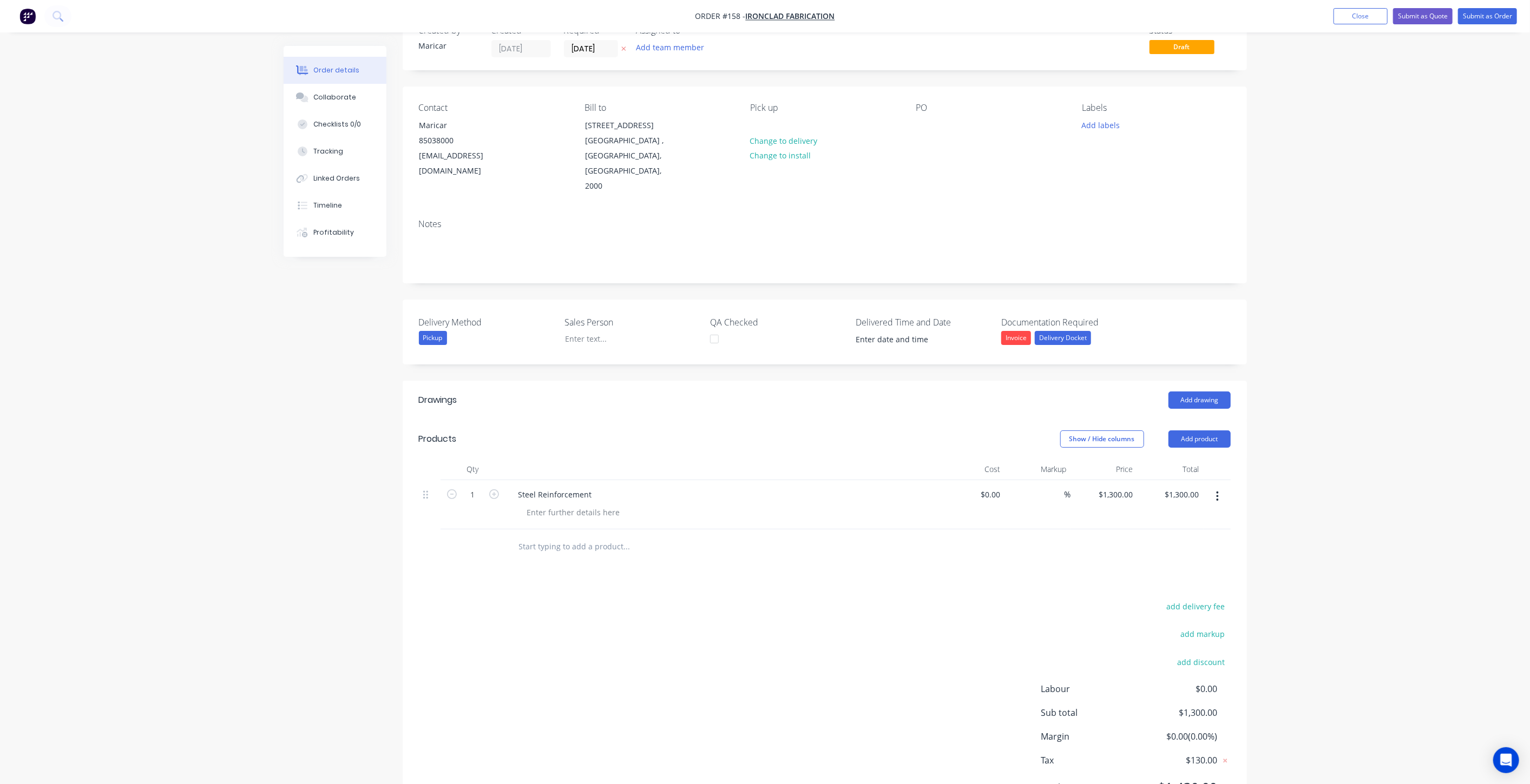
scroll to position [57, 0]
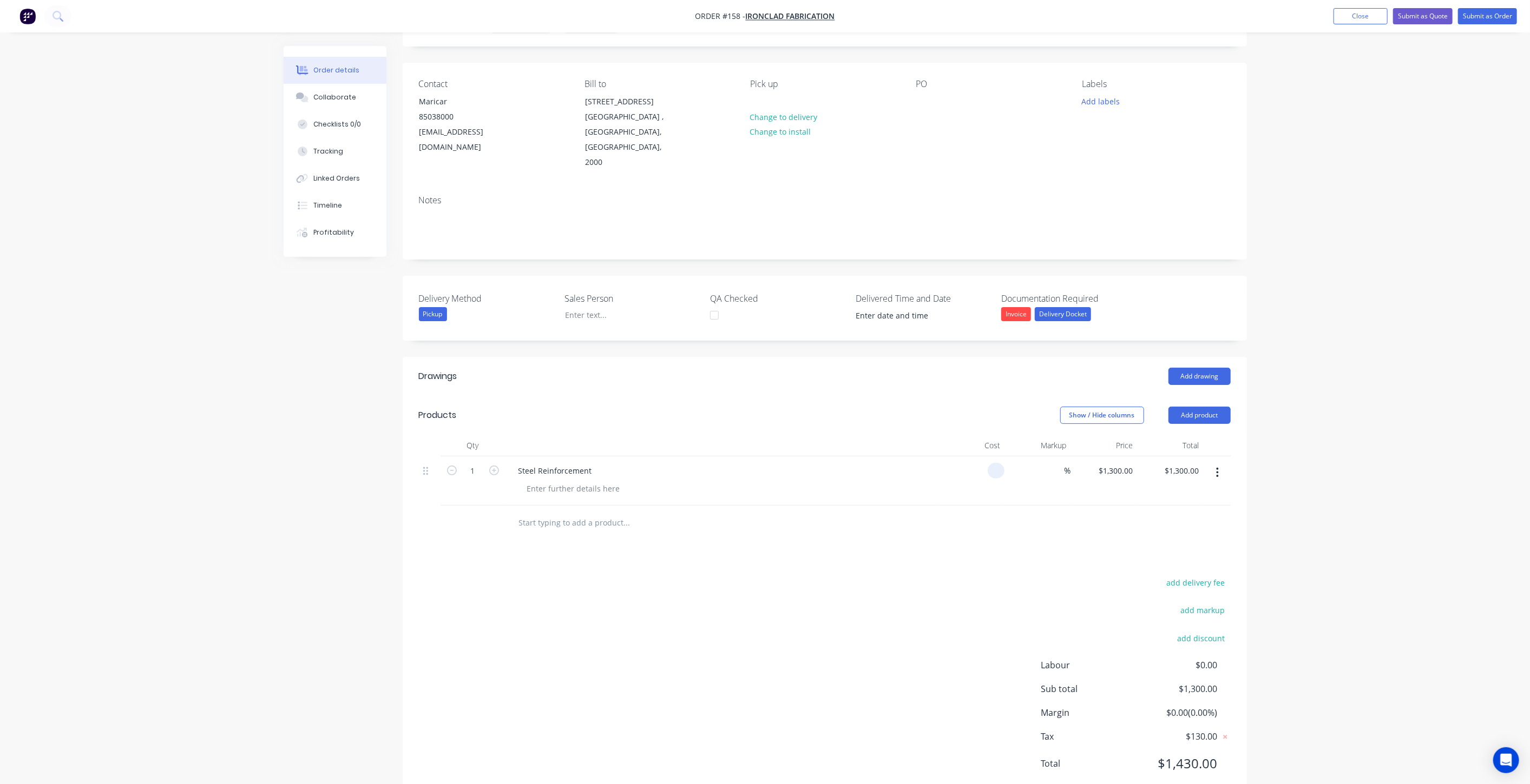
click at [1000, 463] on input at bounding box center [998, 470] width 13 height 15
type input "$900.00"
click at [1052, 463] on div at bounding box center [1058, 470] width 13 height 15
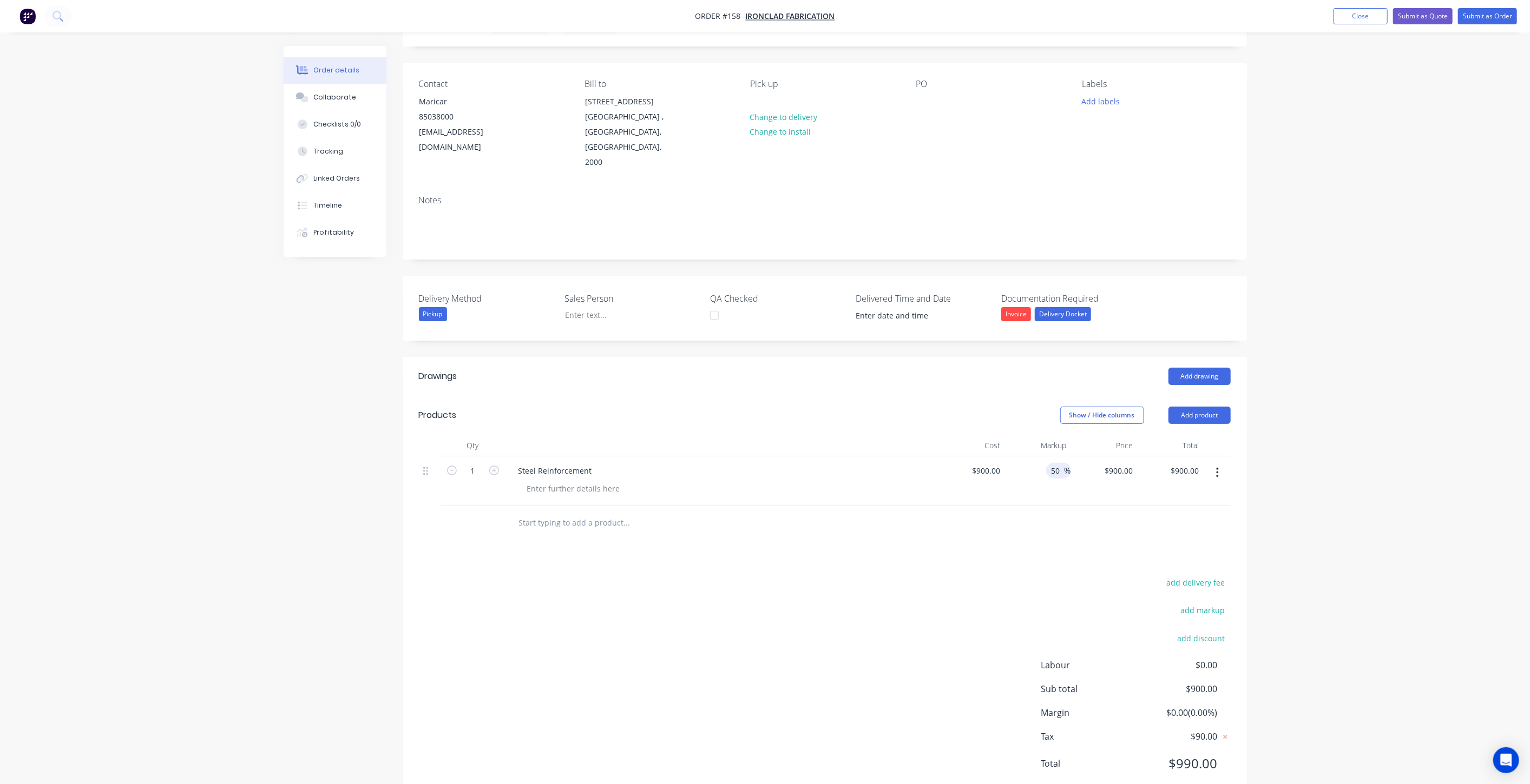
type input "50"
type input "$1,350.00"
click at [1069, 506] on div at bounding box center [825, 523] width 812 height 35
click at [598, 512] on input "text" at bounding box center [627, 523] width 216 height 21
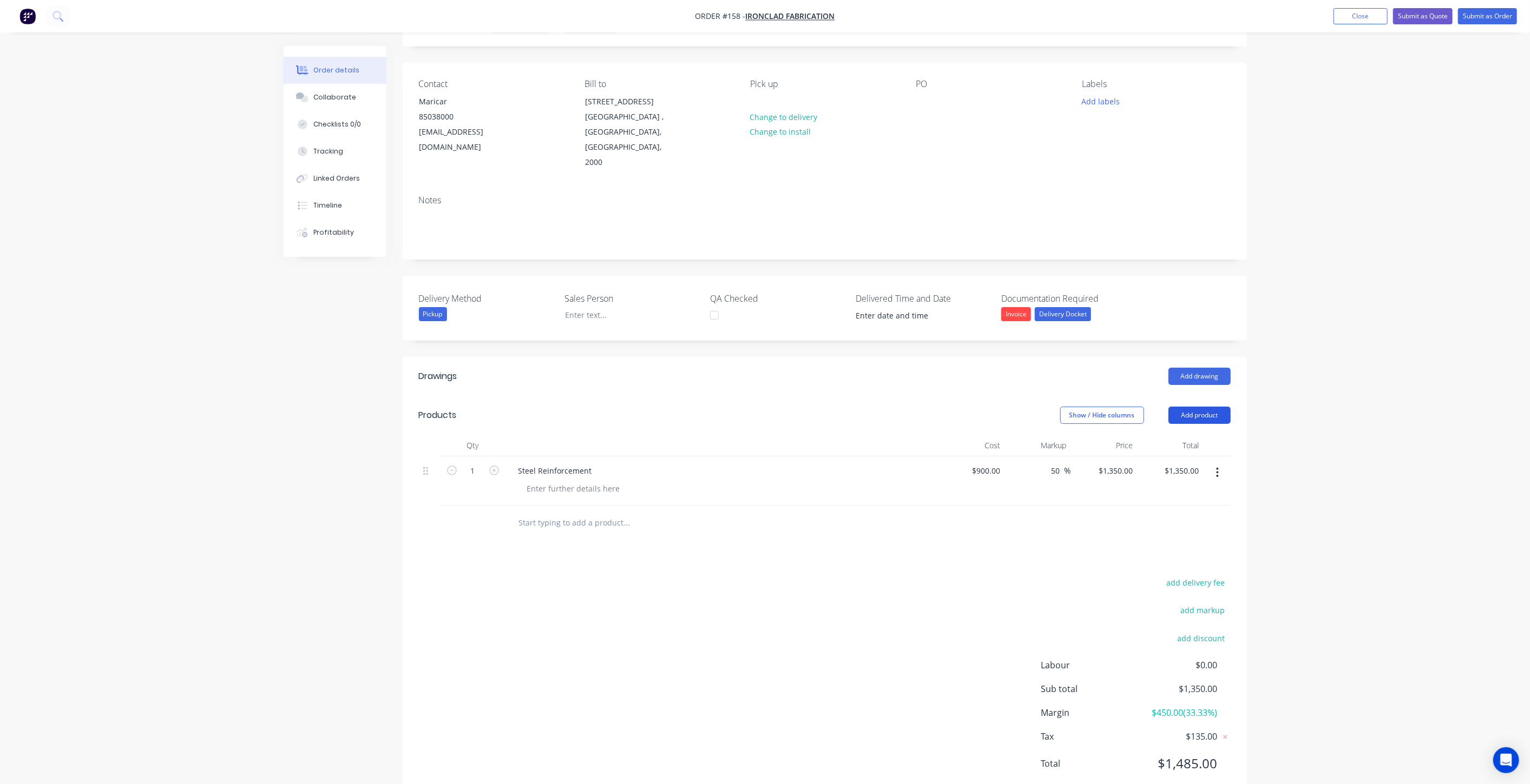
click at [1211, 406] on button "Add product" at bounding box center [1199, 415] width 63 height 17
click at [1195, 435] on div "Product catalogue" at bounding box center [1179, 442] width 83 height 15
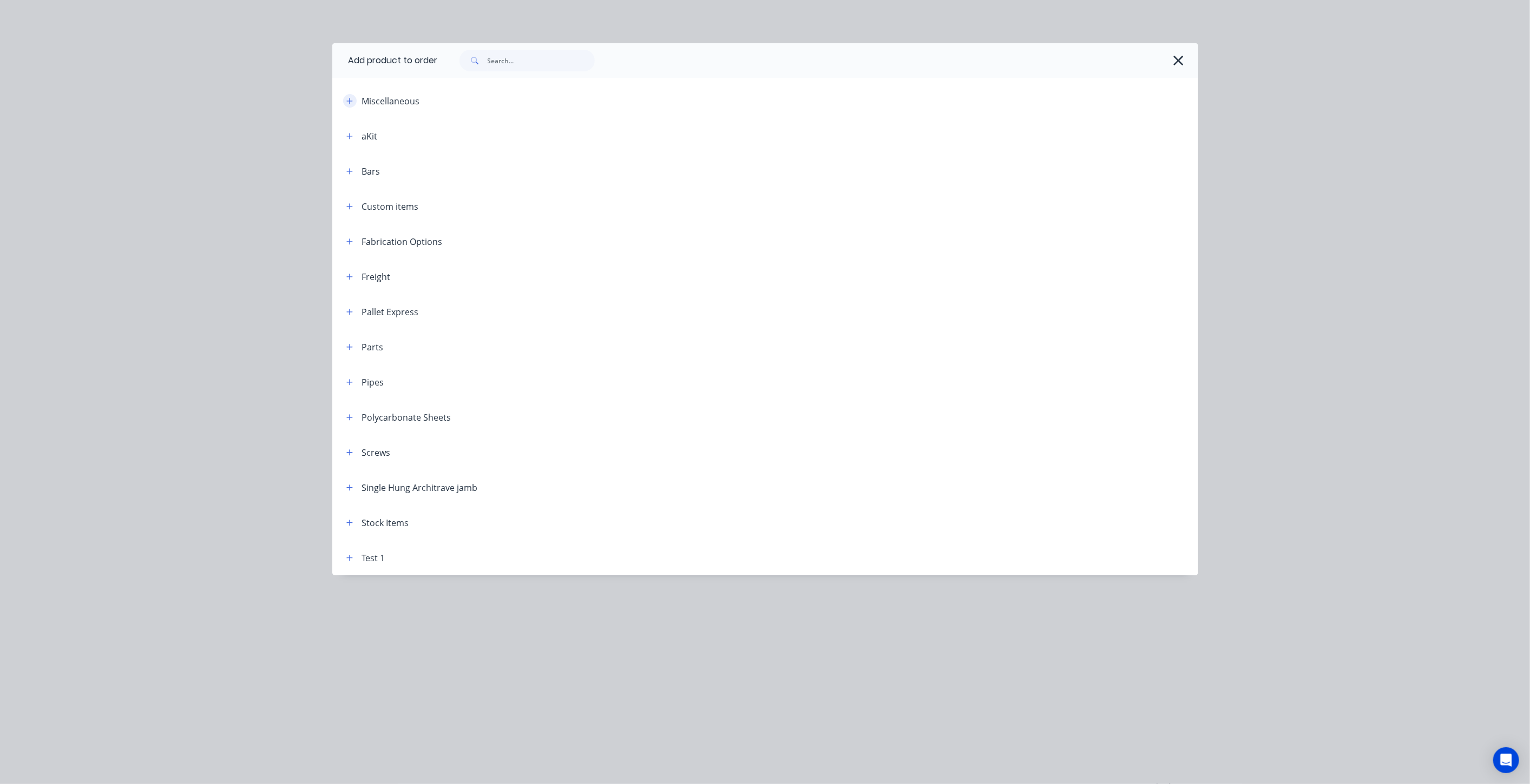
click at [351, 98] on icon "button" at bounding box center [350, 101] width 7 height 7
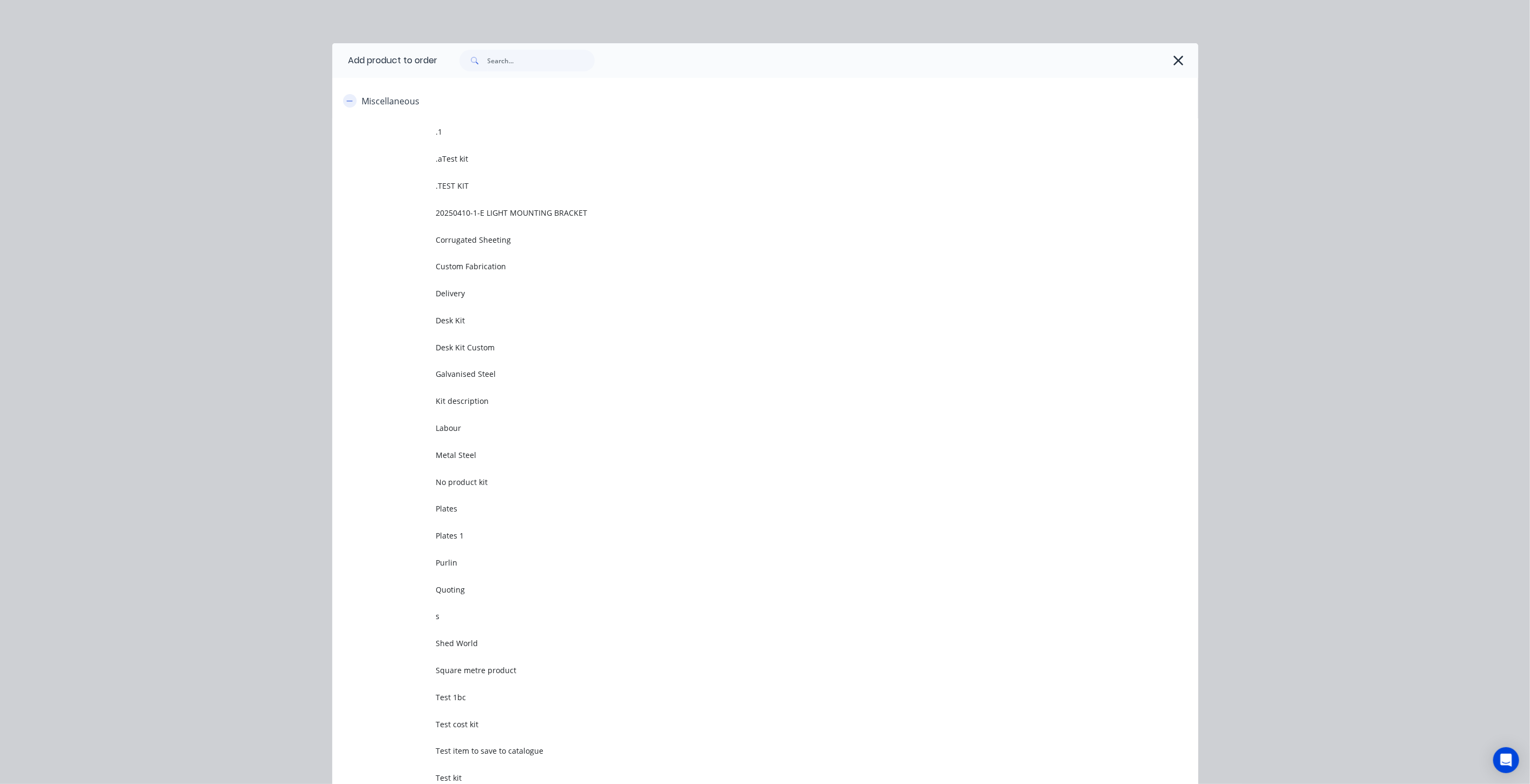
click at [351, 98] on button "button" at bounding box center [350, 101] width 13 height 13
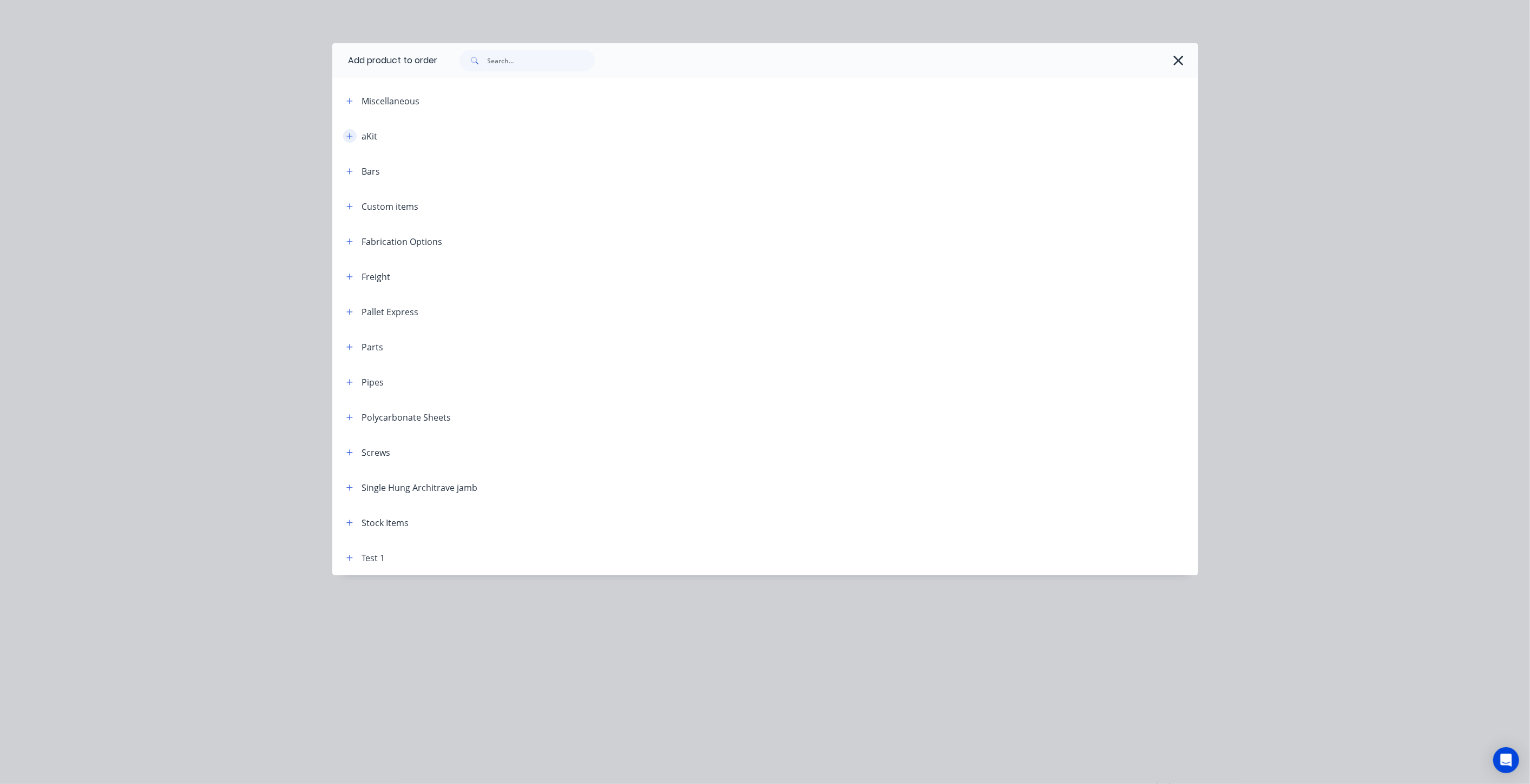
click at [345, 135] on button "button" at bounding box center [350, 136] width 13 height 13
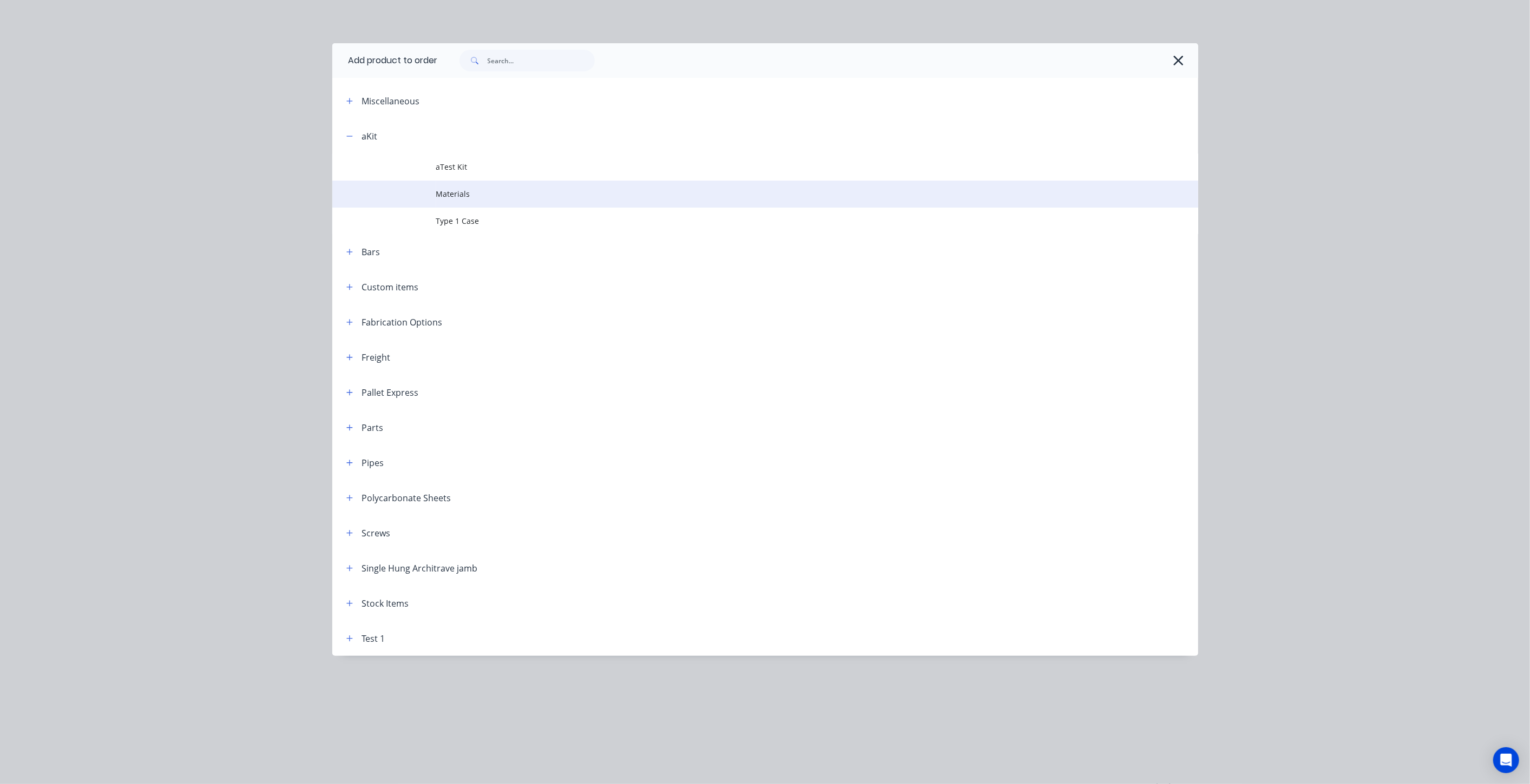
click at [440, 193] on span "Materials" at bounding box center [741, 193] width 609 height 11
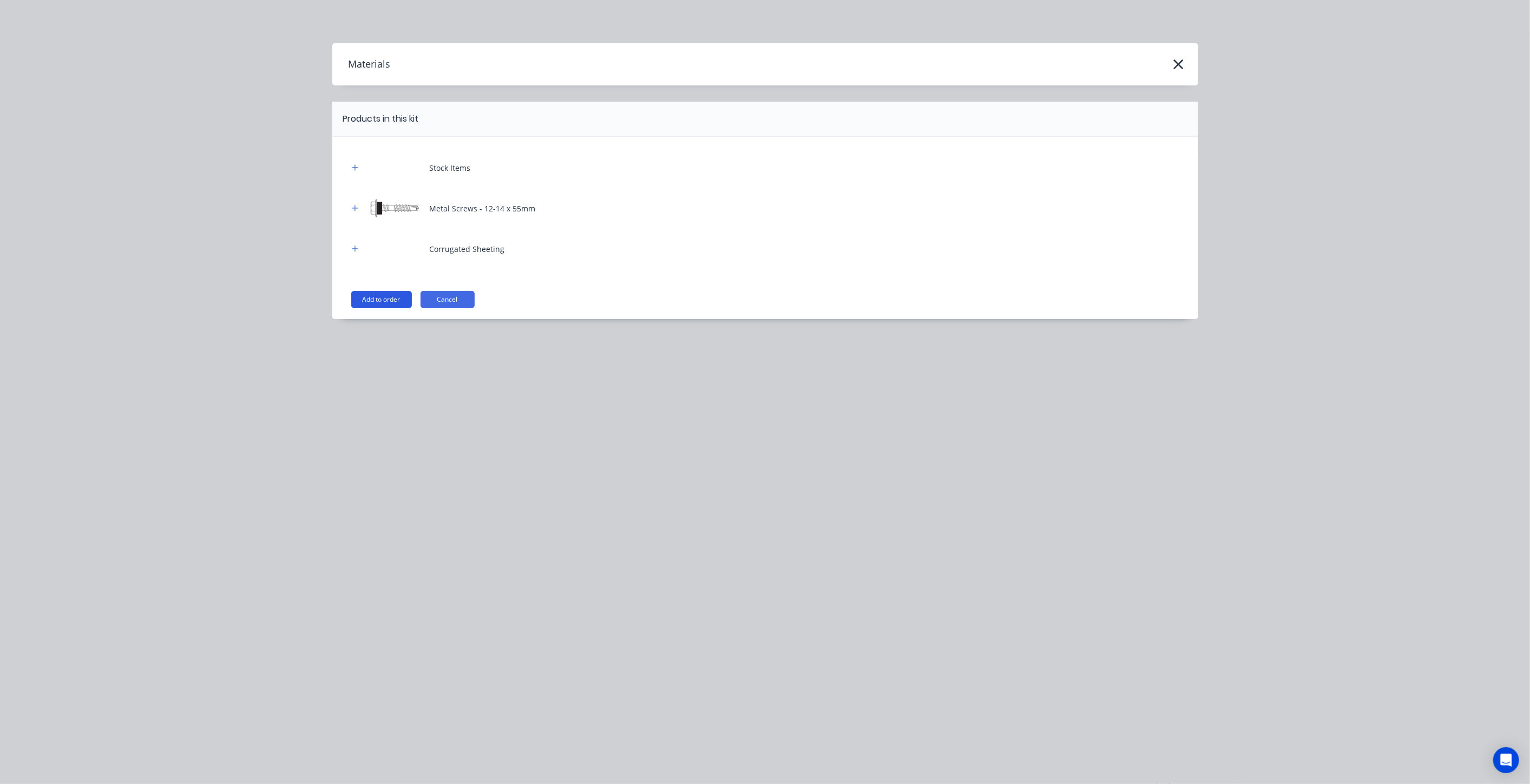
click at [353, 306] on button "Add to order" at bounding box center [381, 300] width 61 height 17
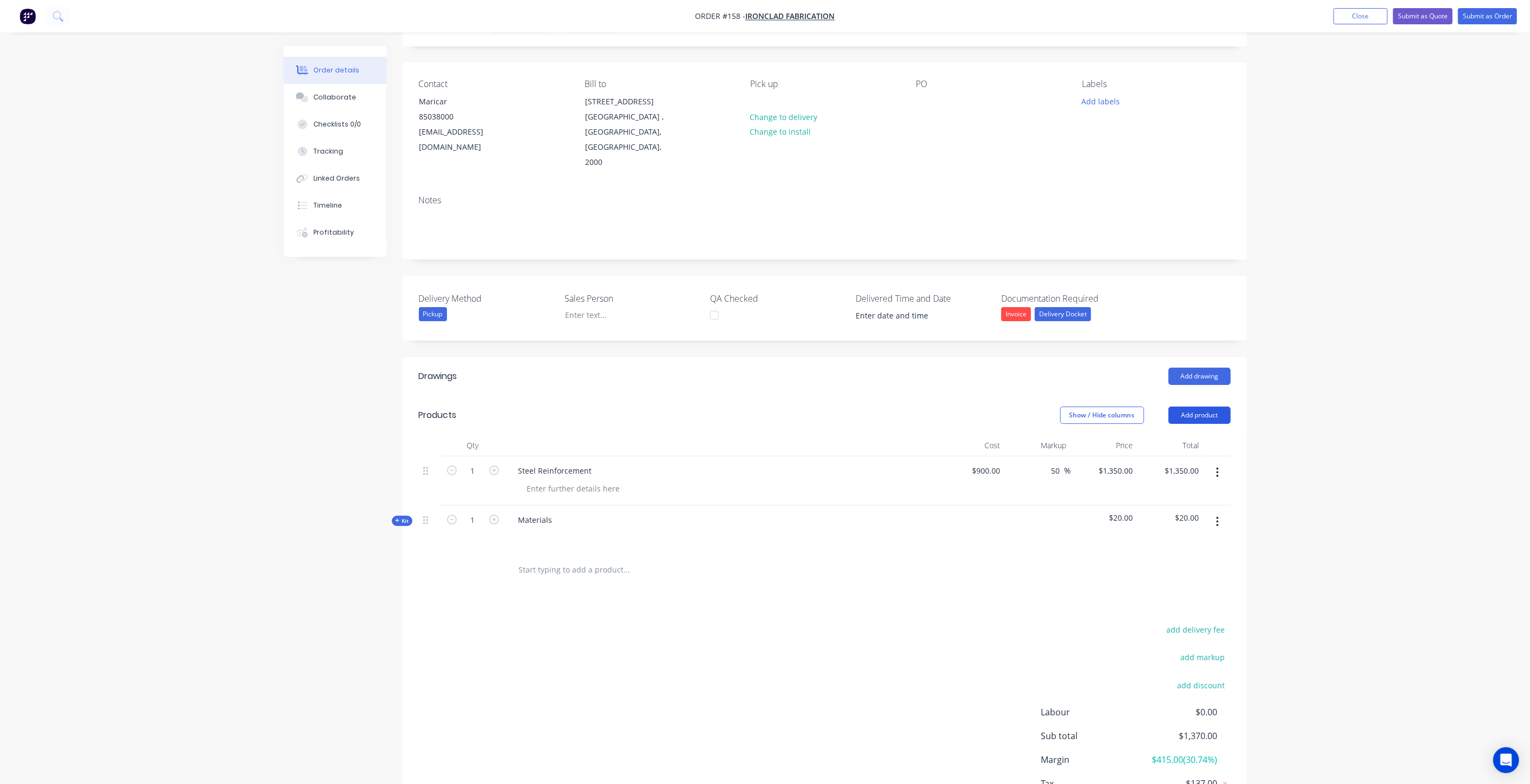
click at [1203, 406] on button "Add product" at bounding box center [1199, 415] width 63 height 17
click at [1173, 432] on button "Product catalogue" at bounding box center [1179, 443] width 103 height 21
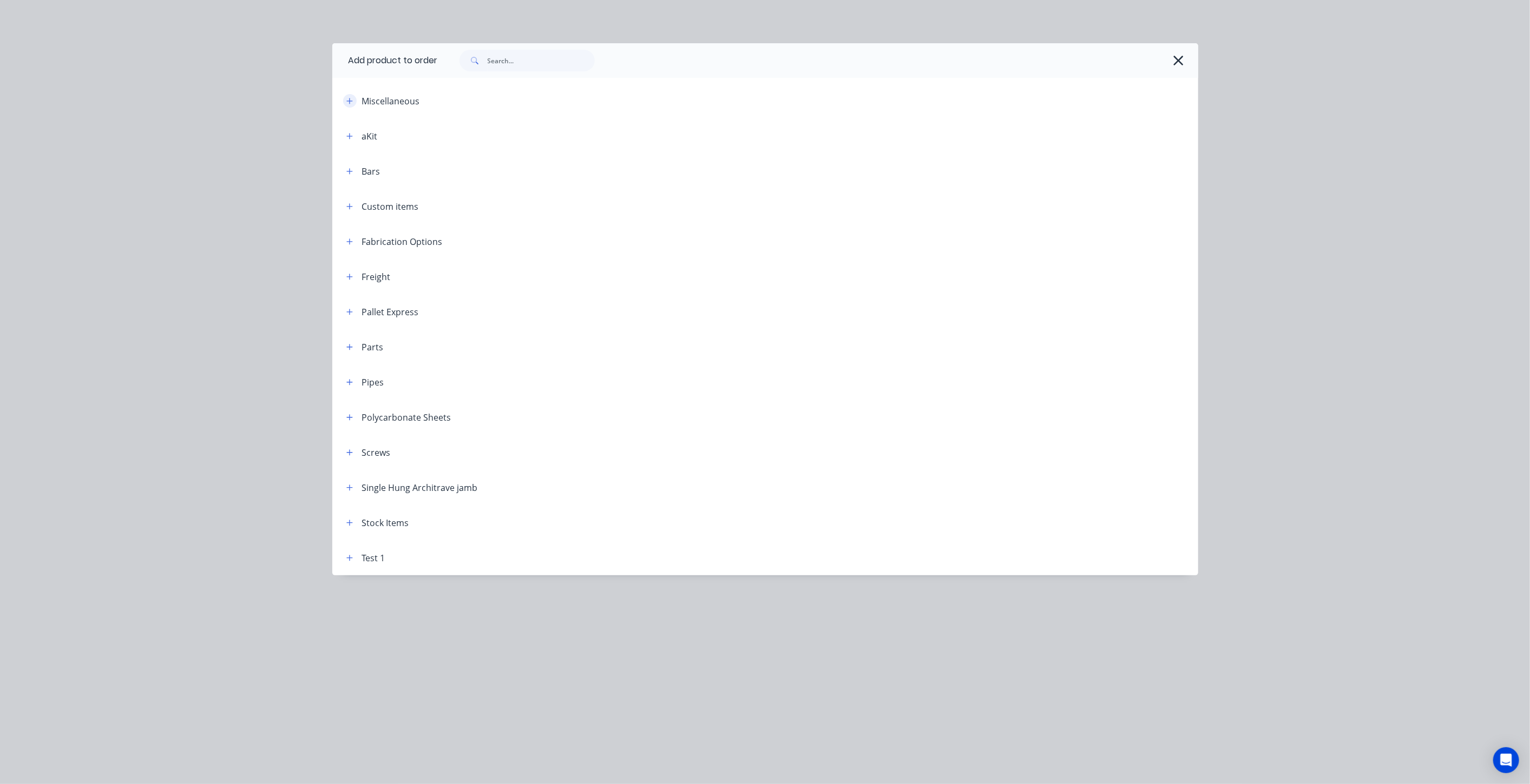
click at [352, 95] on button "button" at bounding box center [350, 101] width 13 height 13
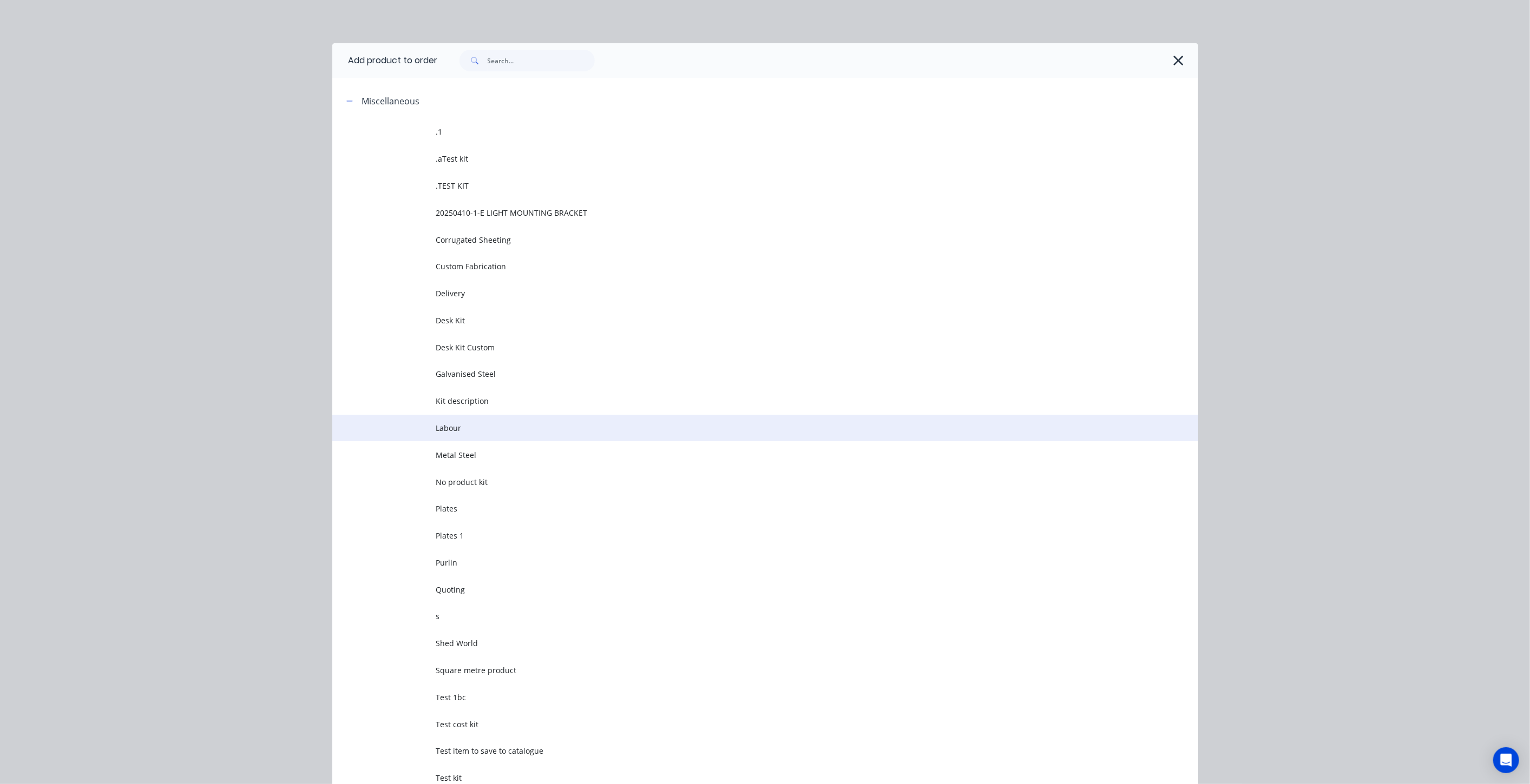
click at [489, 429] on span "Labour" at bounding box center [741, 428] width 609 height 11
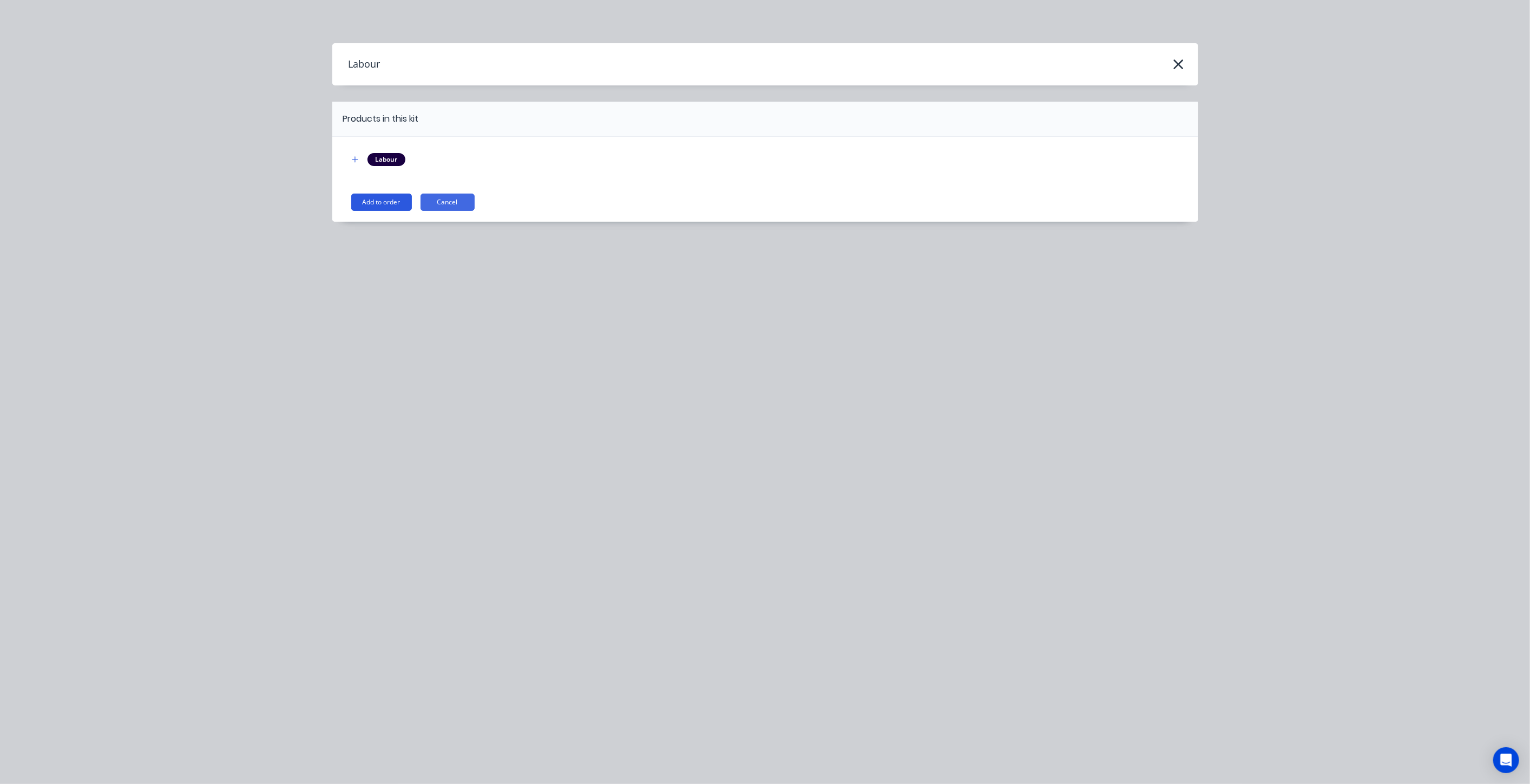
click at [387, 199] on button "Add to order" at bounding box center [381, 202] width 61 height 17
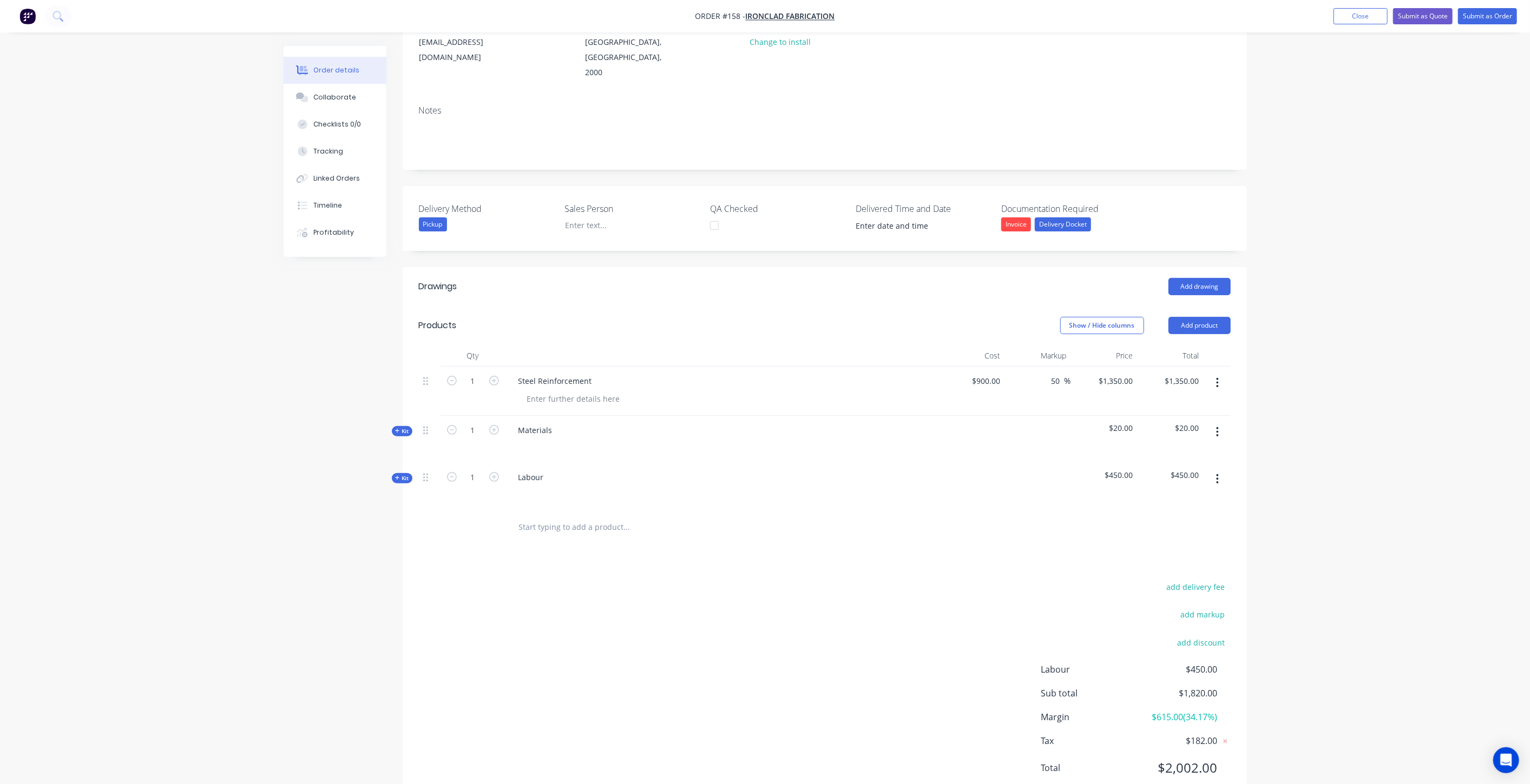
scroll to position [151, 0]
click at [401, 423] on span "Kit" at bounding box center [402, 427] width 14 height 8
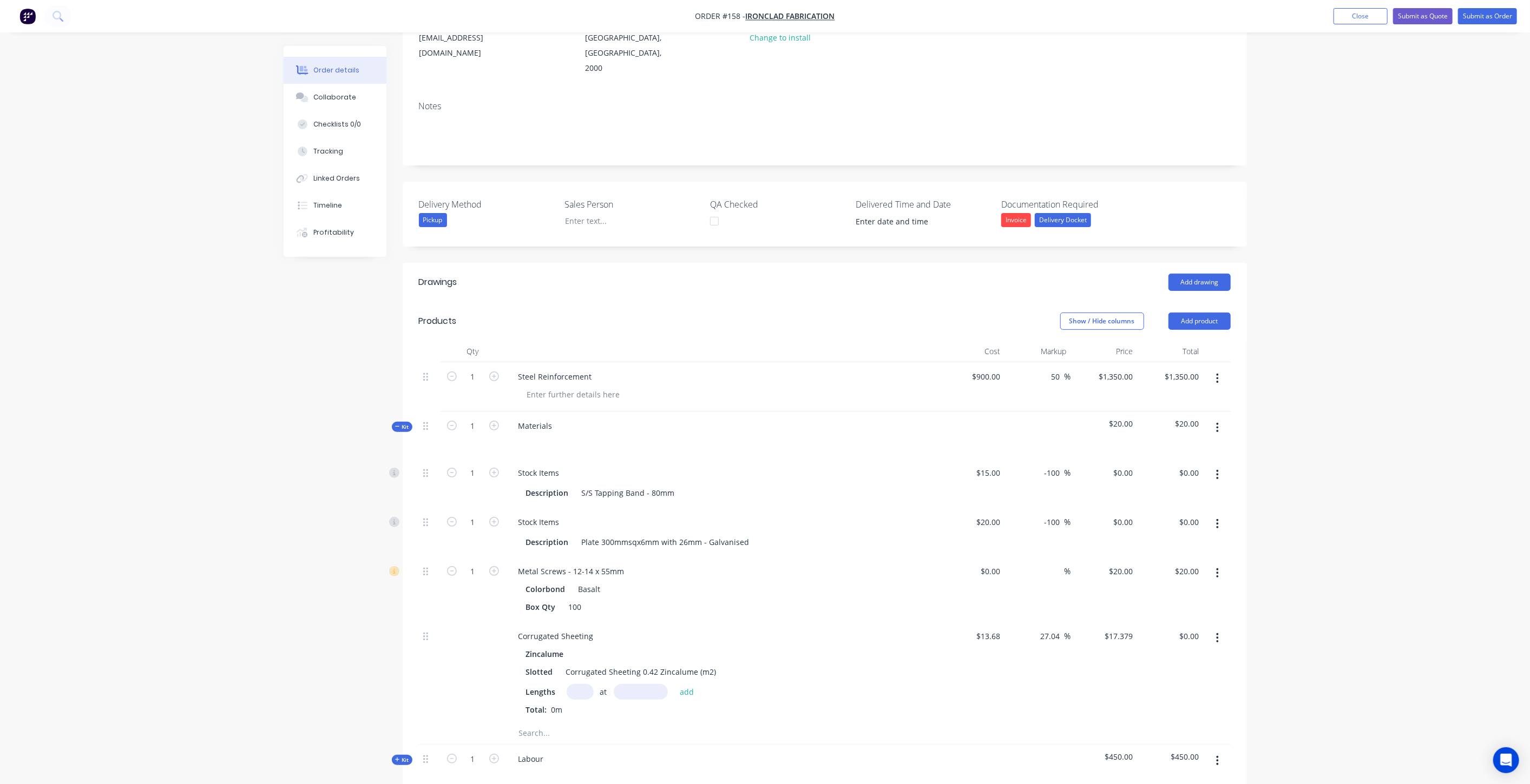
drag, startPoint x: 1062, startPoint y: 442, endPoint x: 1022, endPoint y: 444, distance: 40.0
click at [1022, 459] on div "-100 -100 %" at bounding box center [1037, 483] width 67 height 49
type input "$15.00"
drag, startPoint x: 1064, startPoint y: 489, endPoint x: 1032, endPoint y: 488, distance: 32.0
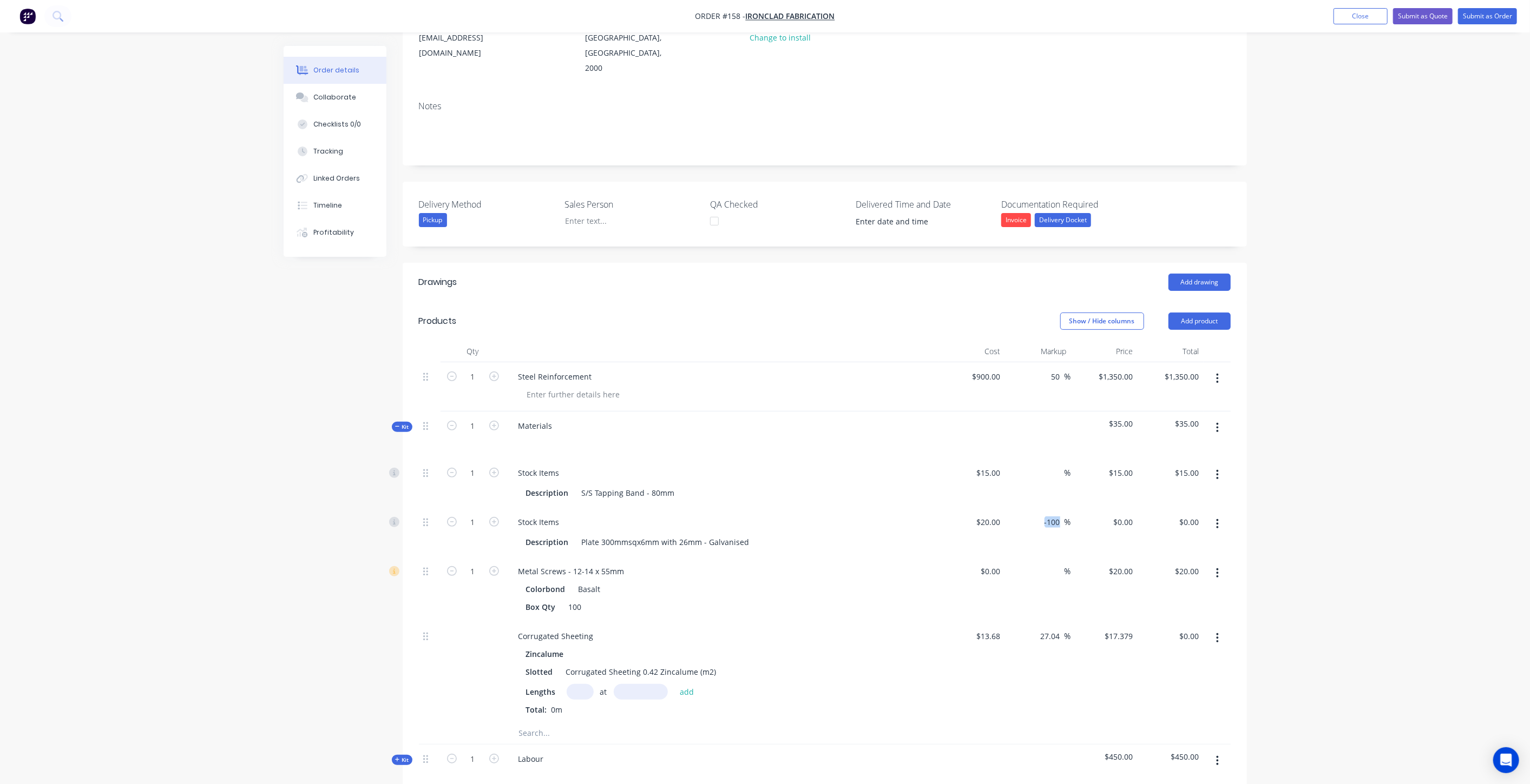
click at [1032, 508] on div "-100 -100 %" at bounding box center [1037, 532] width 67 height 49
drag, startPoint x: 1061, startPoint y: 601, endPoint x: 1018, endPoint y: 606, distance: 43.3
click at [1016, 622] on div "27.04 27.04 %" at bounding box center [1037, 672] width 67 height 101
type input "$13.68"
drag, startPoint x: 1065, startPoint y: 492, endPoint x: 1059, endPoint y: 492, distance: 6.0
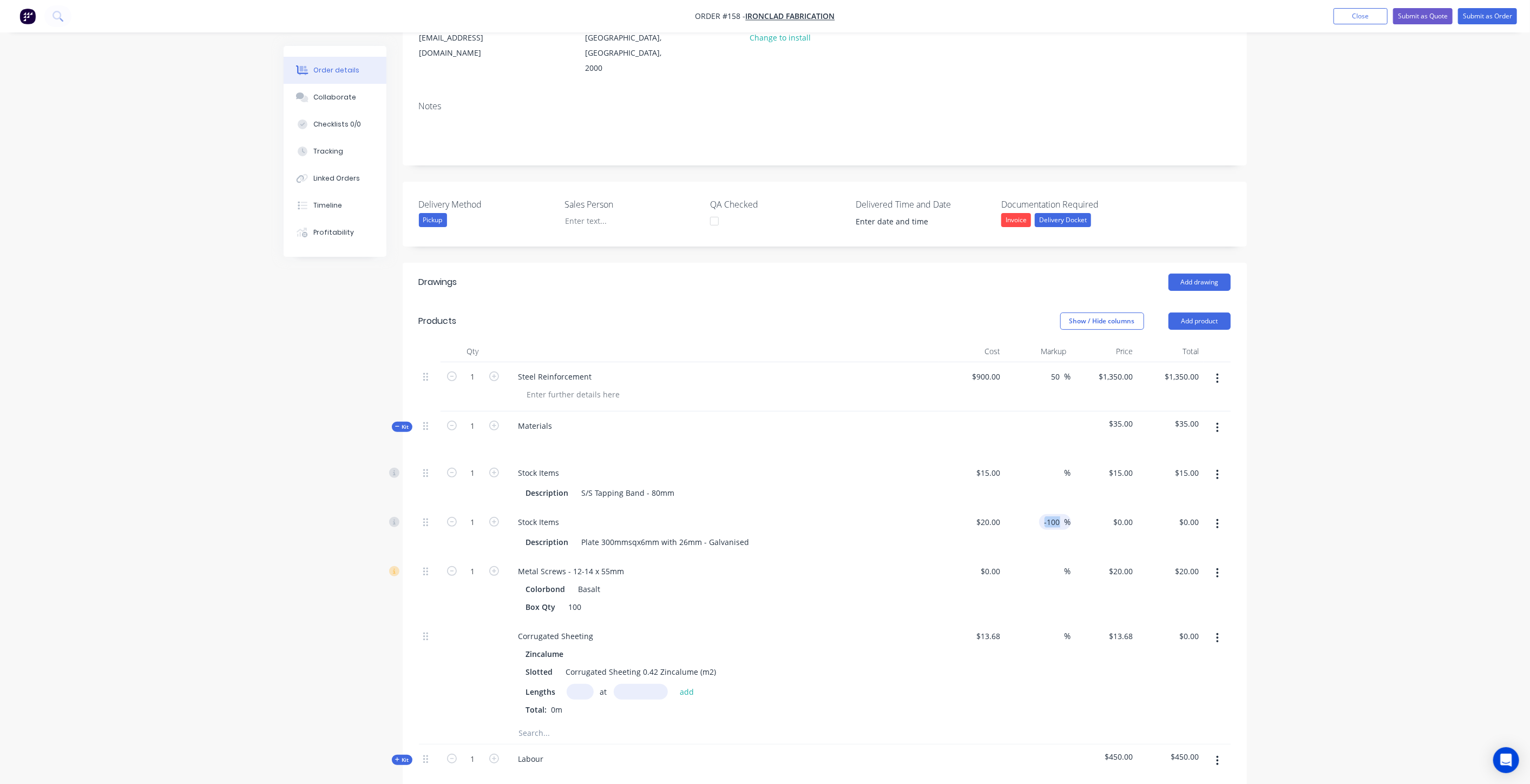
click at [1059, 515] on div "-100 -100 %" at bounding box center [1055, 522] width 32 height 15
drag, startPoint x: 1059, startPoint y: 491, endPoint x: 1000, endPoint y: 490, distance: 59.0
click at [1000, 508] on div "1 Stock Items Description Plate 300mmsqx6mm with 26mm - Galvanised $20.00 $20.0…" at bounding box center [825, 532] width 812 height 49
type input "$20.00"
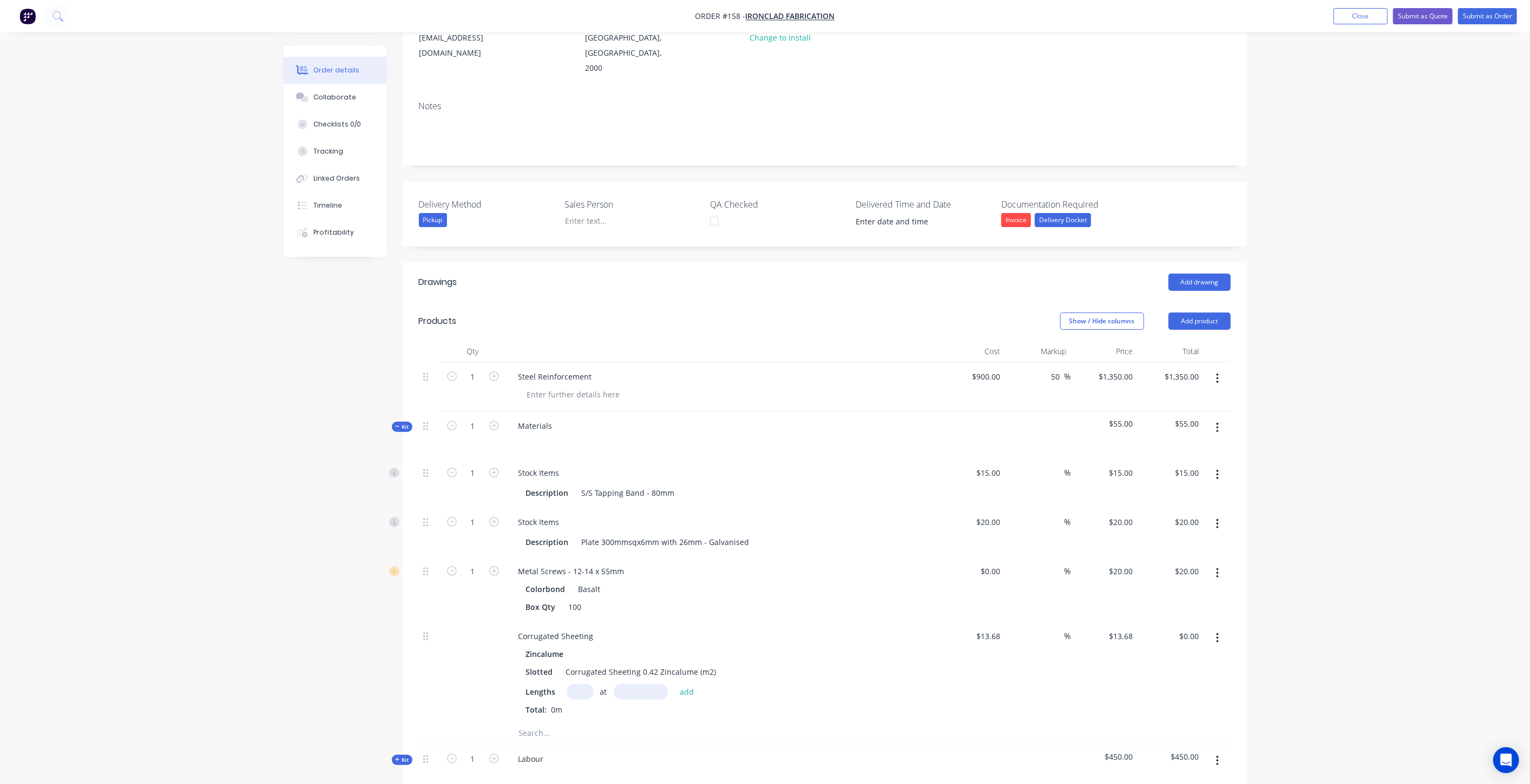
click at [1031, 628] on div "%" at bounding box center [1037, 672] width 67 height 101
click at [581, 684] on input "text" at bounding box center [580, 691] width 27 height 15
type input "12"
click at [629, 684] on input "text" at bounding box center [641, 691] width 54 height 15
type input "1000mm"
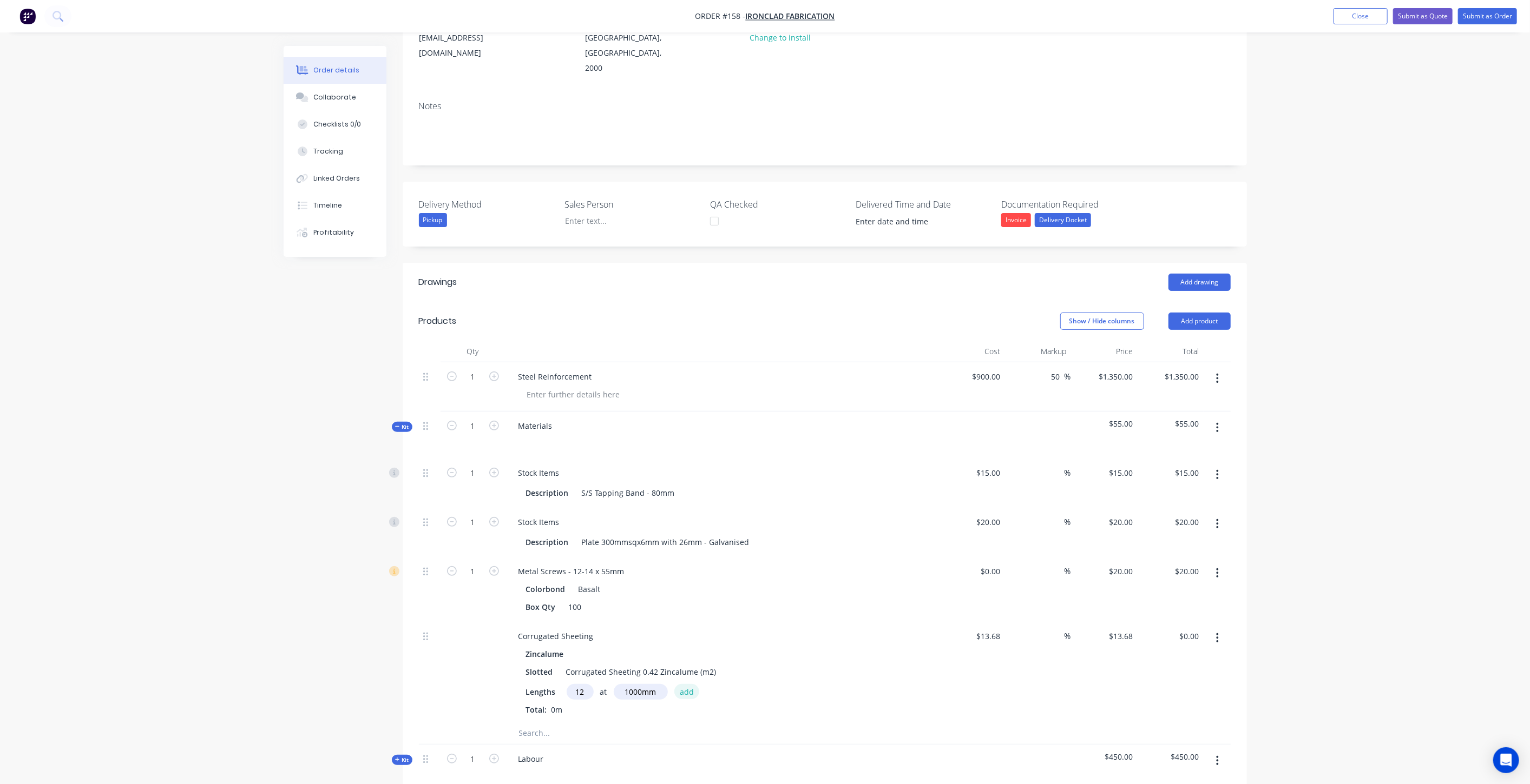
click at [684, 684] on button "add" at bounding box center [687, 691] width 26 height 15
type input "$164.16"
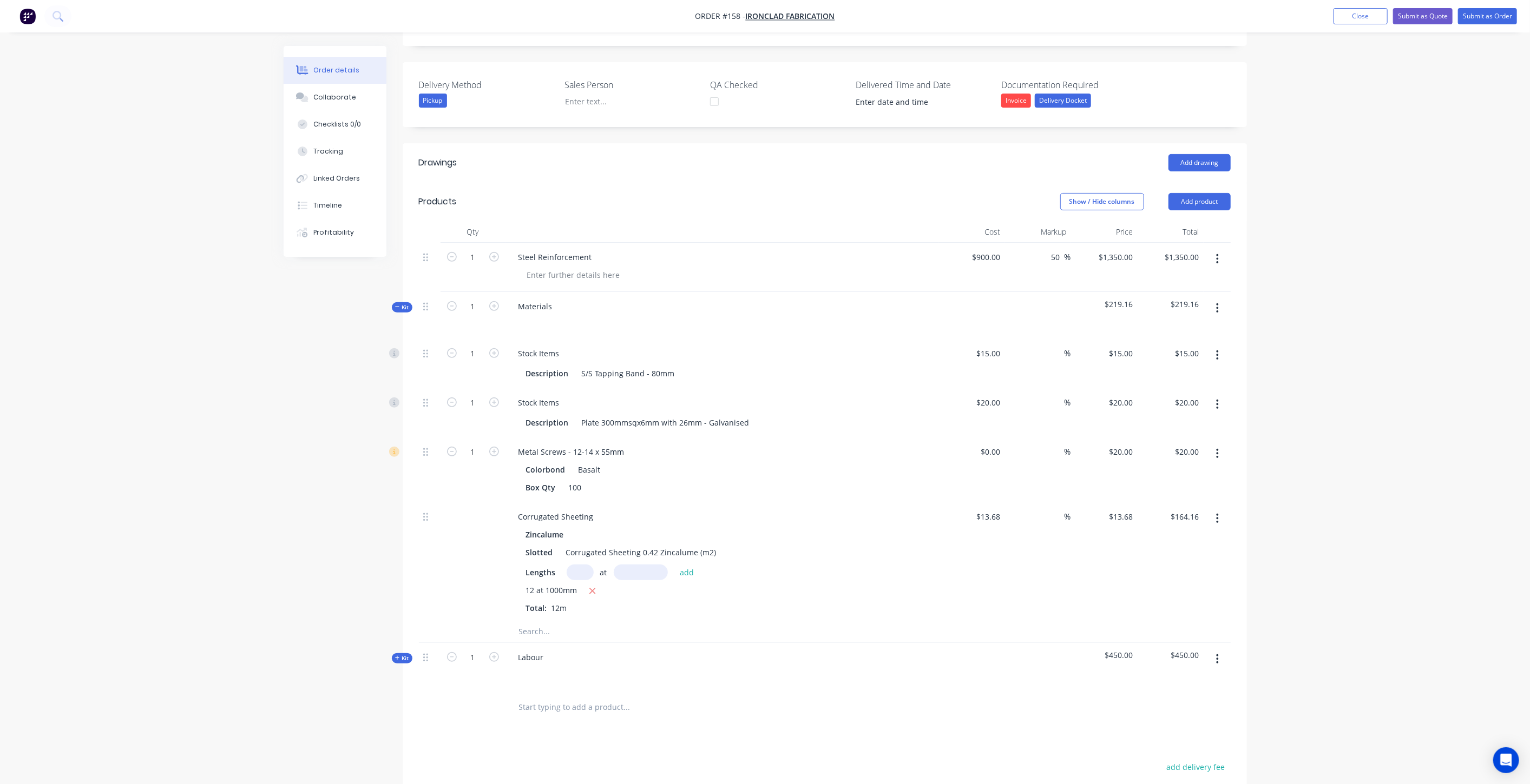
scroll to position [271, 0]
click at [405, 303] on span "Kit" at bounding box center [402, 307] width 14 height 8
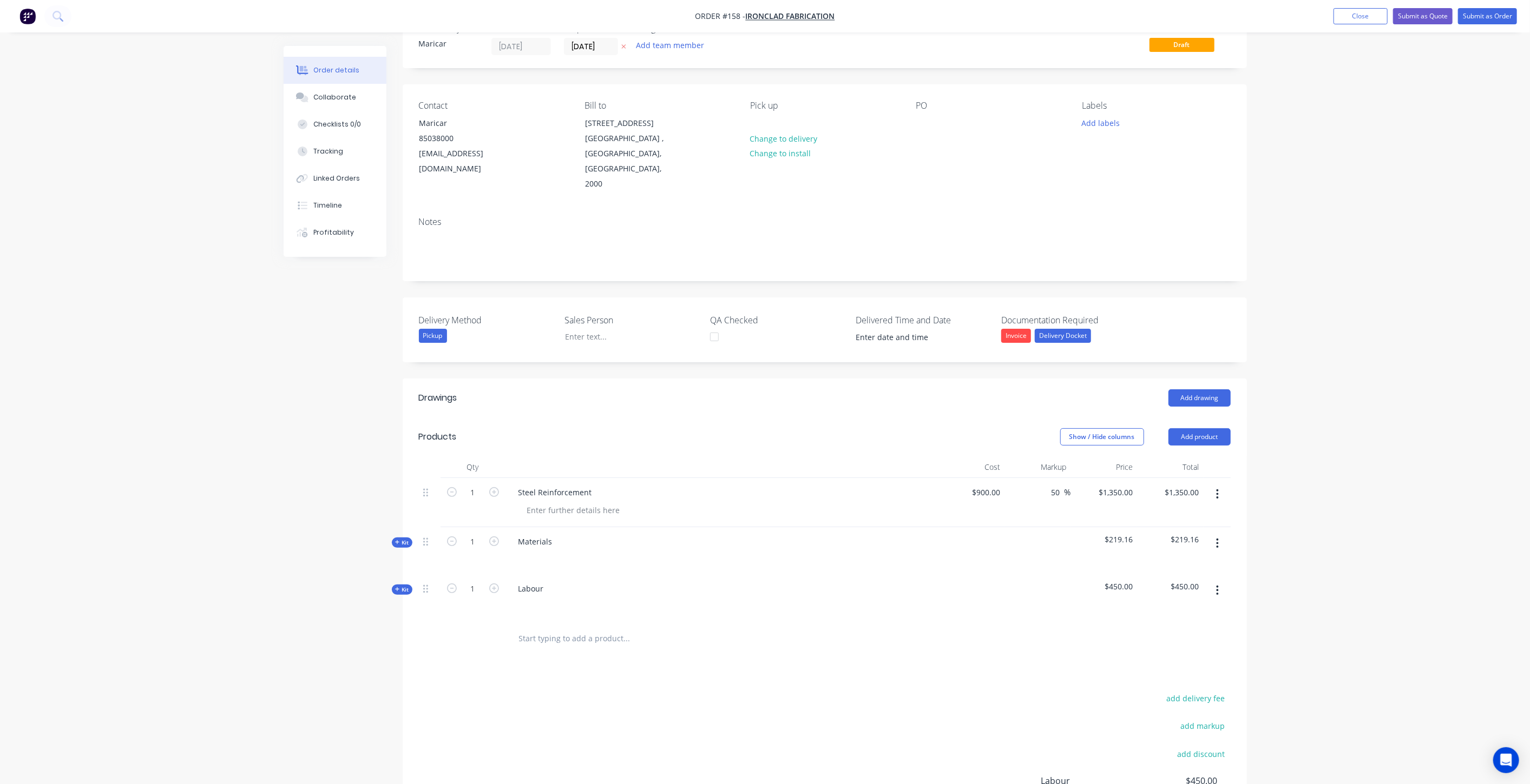
scroll to position [31, 0]
click at [570, 532] on div "Materials" at bounding box center [722, 556] width 433 height 47
click at [545, 539] on div "Materials" at bounding box center [535, 546] width 51 height 15
click at [552, 539] on div "Materials" at bounding box center [535, 546] width 51 height 15
click at [583, 626] on div at bounding box center [700, 644] width 390 height 35
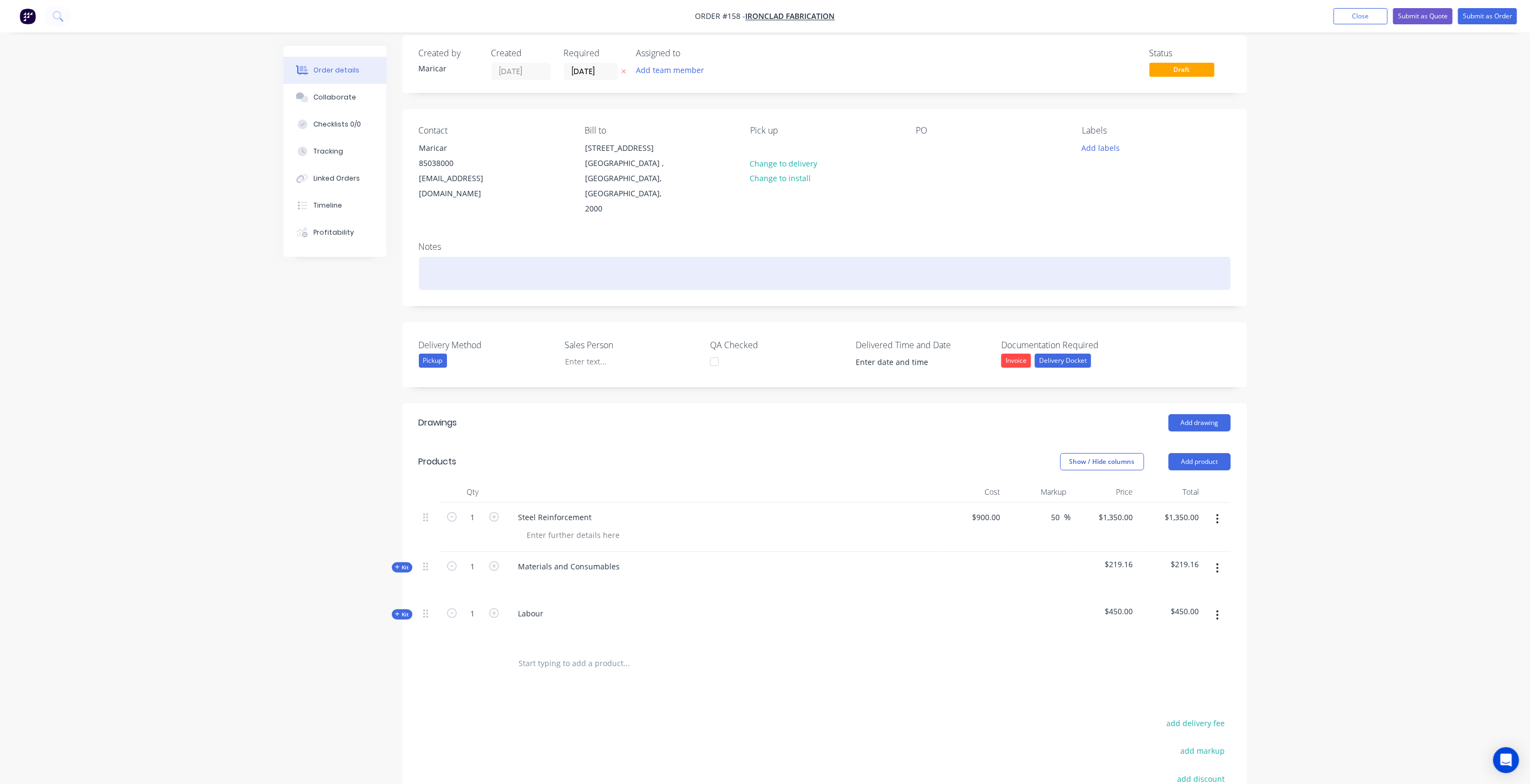
scroll to position [0, 0]
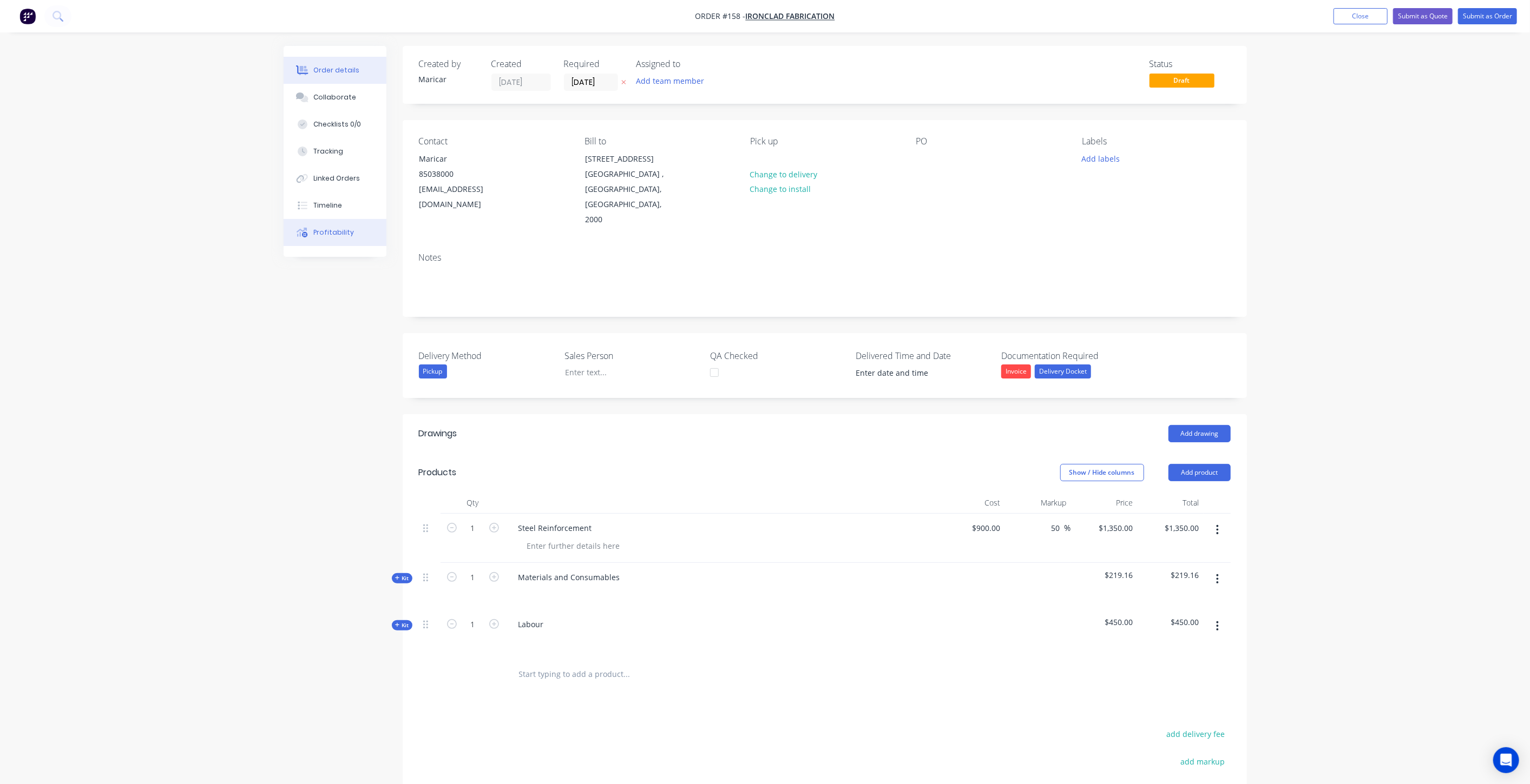
click at [341, 240] on button "Profitability" at bounding box center [335, 232] width 103 height 27
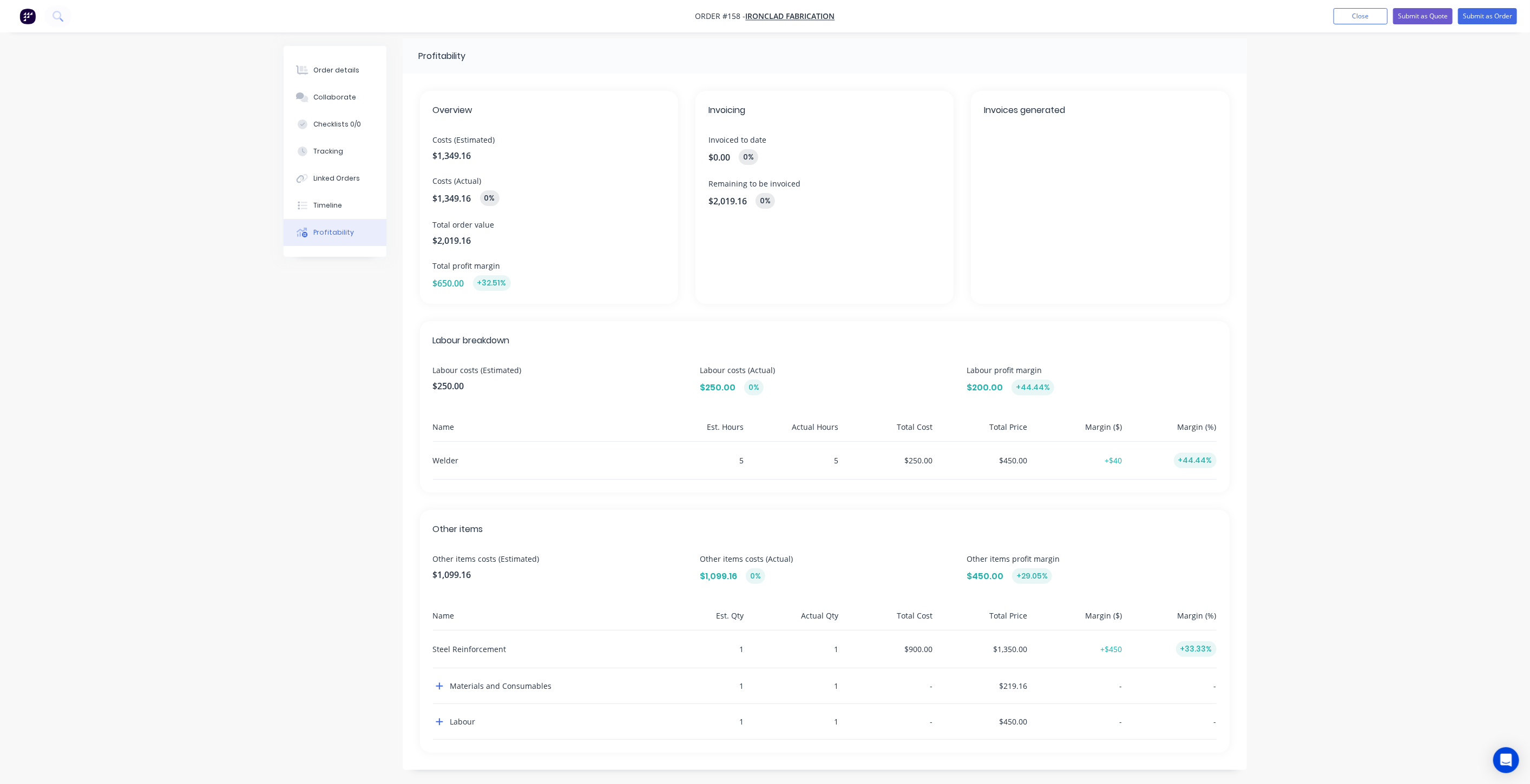
scroll to position [9, 0]
click at [434, 683] on button "button" at bounding box center [439, 684] width 13 height 13
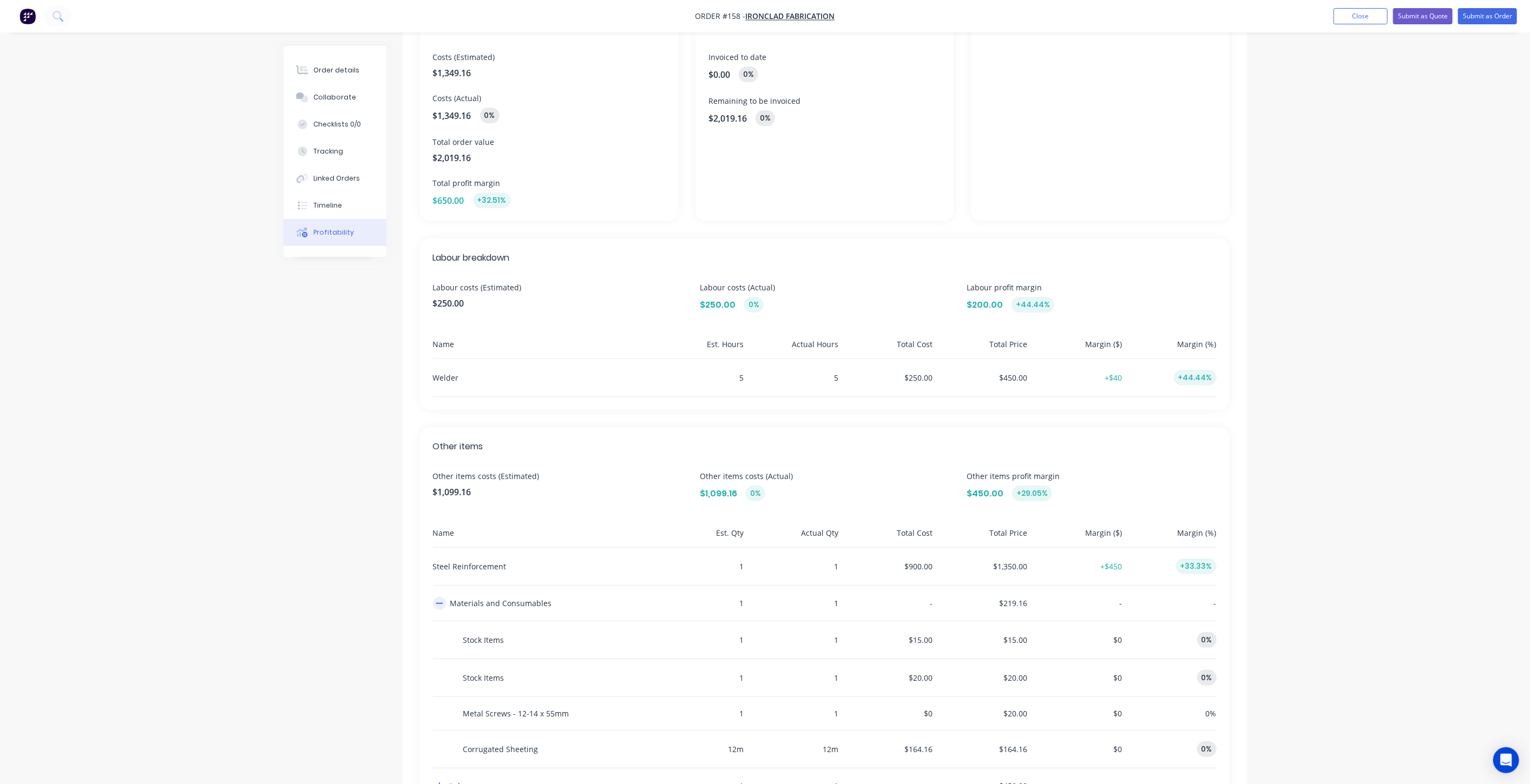
scroll to position [156, 0]
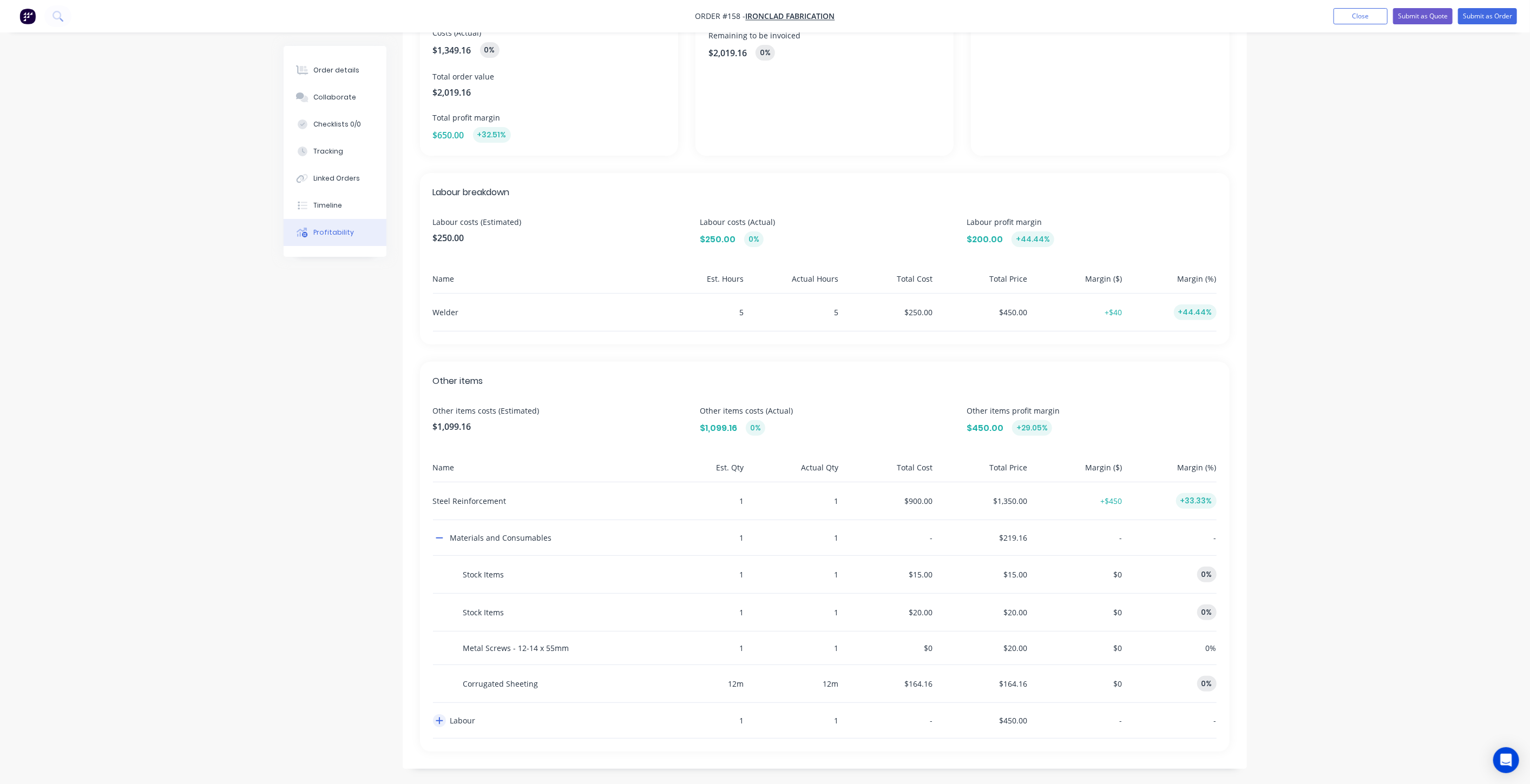
click at [437, 717] on icon "button" at bounding box center [439, 721] width 7 height 9
click at [439, 720] on icon "button" at bounding box center [439, 721] width 7 height 1
click at [439, 534] on icon "button" at bounding box center [439, 538] width 7 height 9
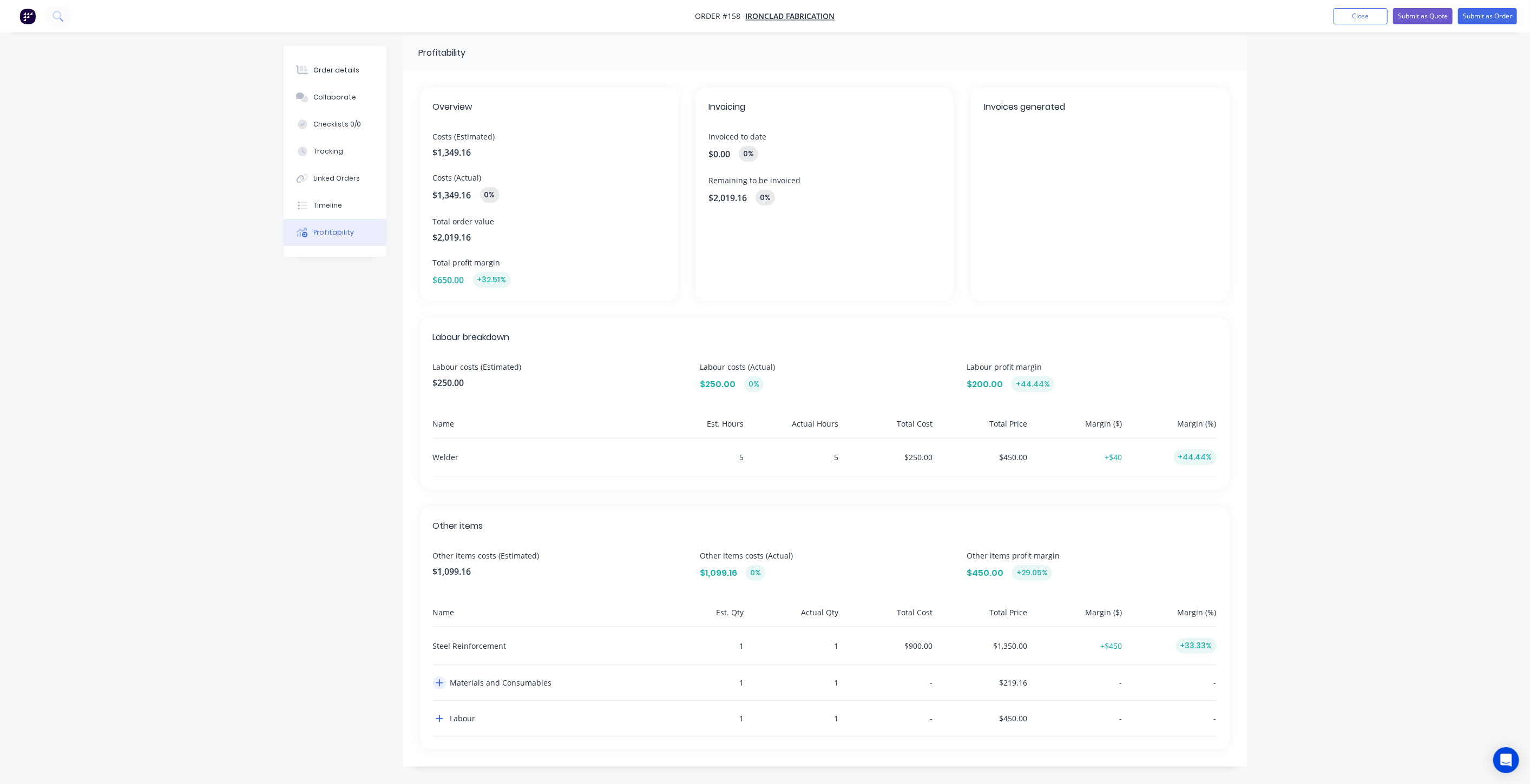
scroll to position [9, 0]
click at [340, 62] on button "Order details" at bounding box center [335, 71] width 103 height 27
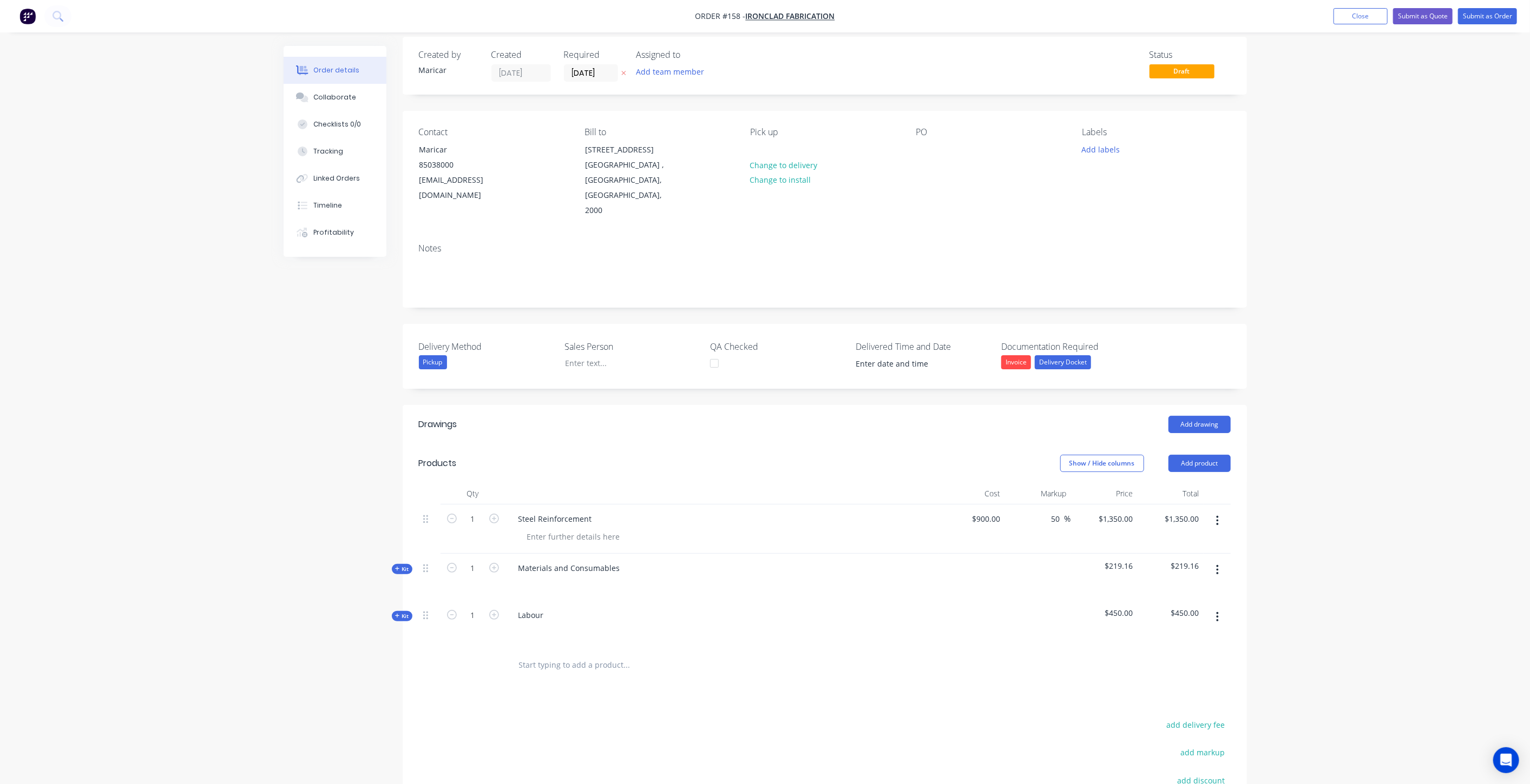
click at [405, 565] on span "Kit" at bounding box center [402, 569] width 14 height 8
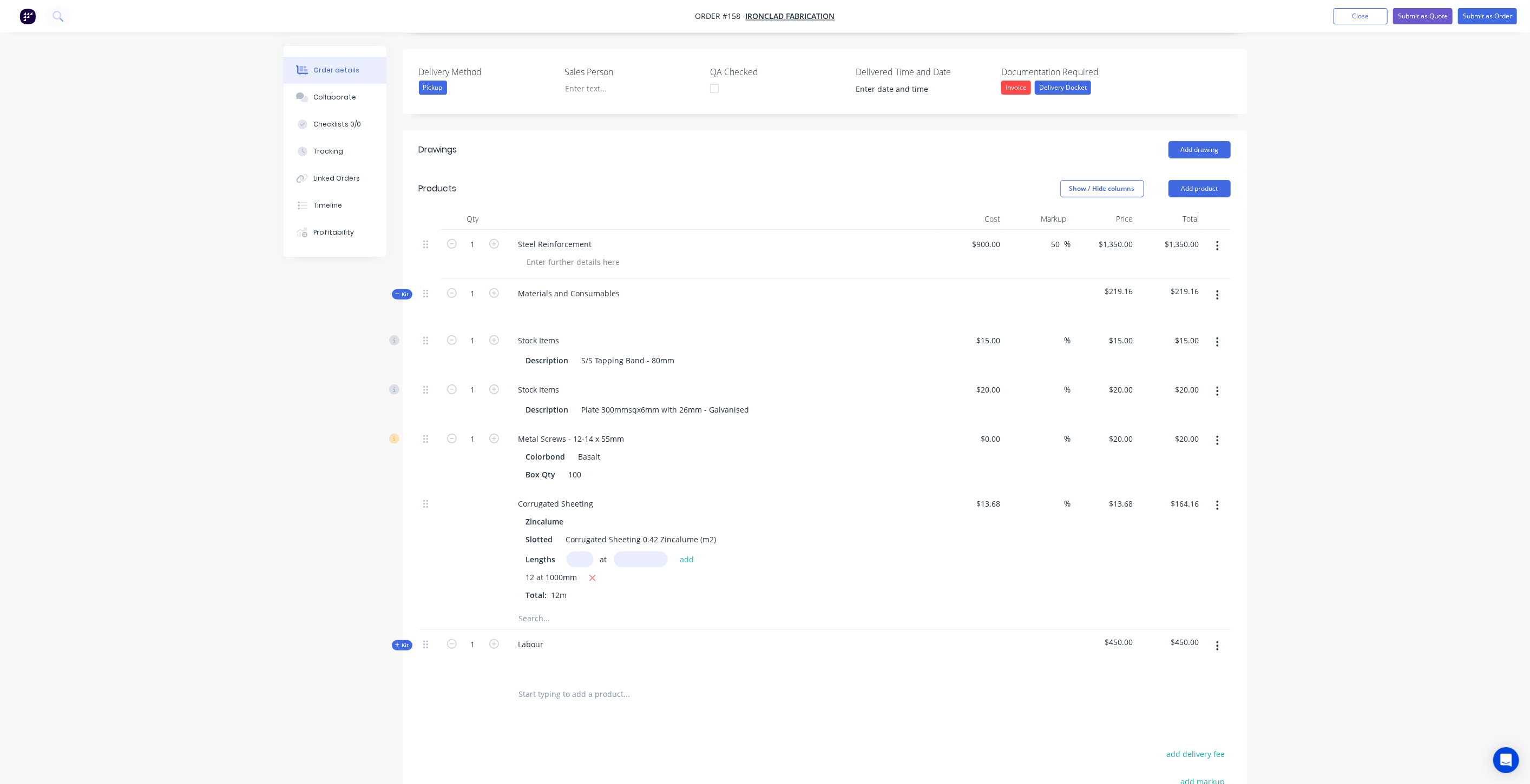
scroll to position [310, 0]
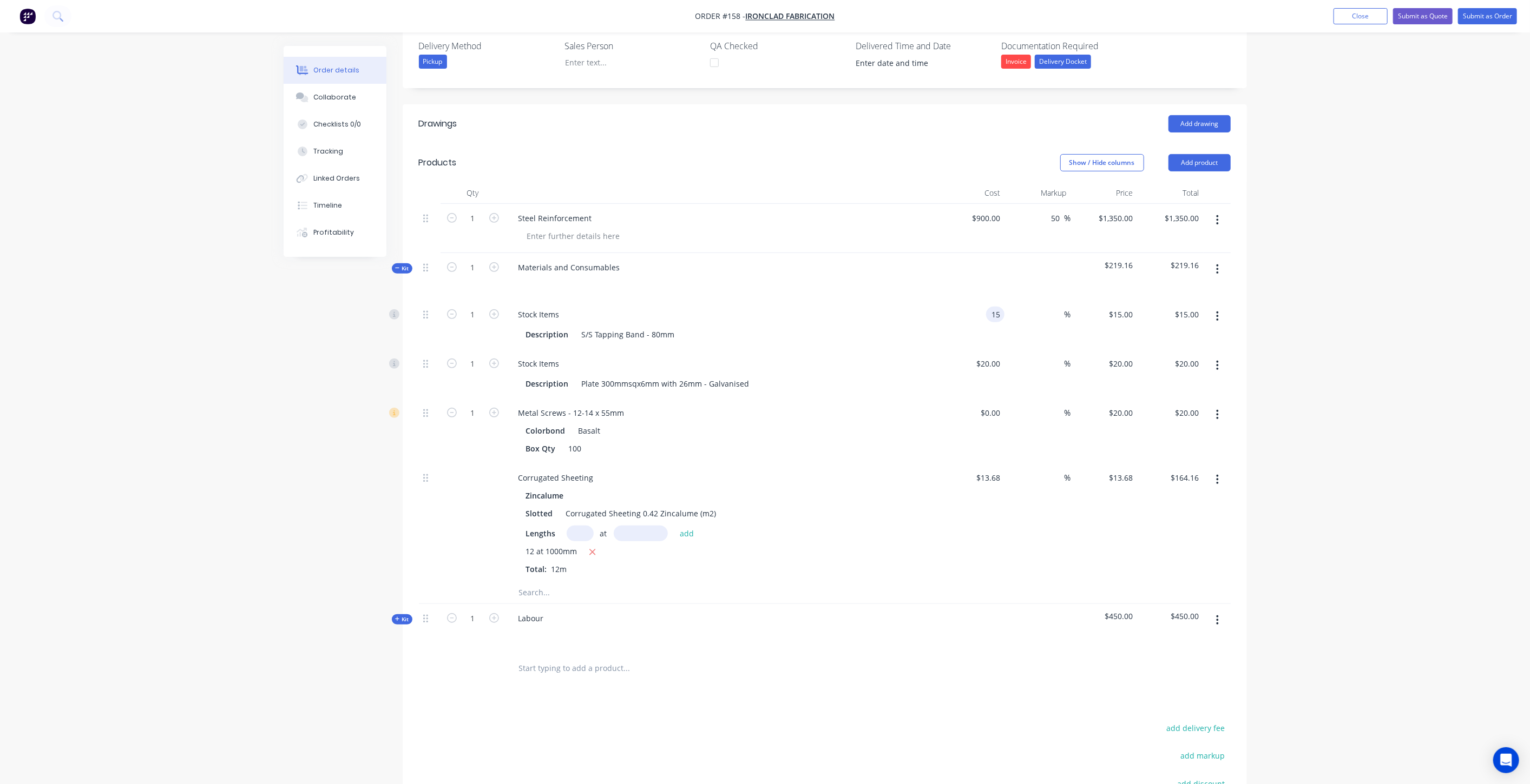
drag, startPoint x: 1000, startPoint y: 280, endPoint x: 976, endPoint y: 279, distance: 24.0
click at [976, 300] on div "15 15" at bounding box center [971, 324] width 67 height 49
drag, startPoint x: 1000, startPoint y: 281, endPoint x: 981, endPoint y: 287, distance: 19.9
click at [981, 300] on div "15 15" at bounding box center [971, 324] width 67 height 49
type input "$10.00"
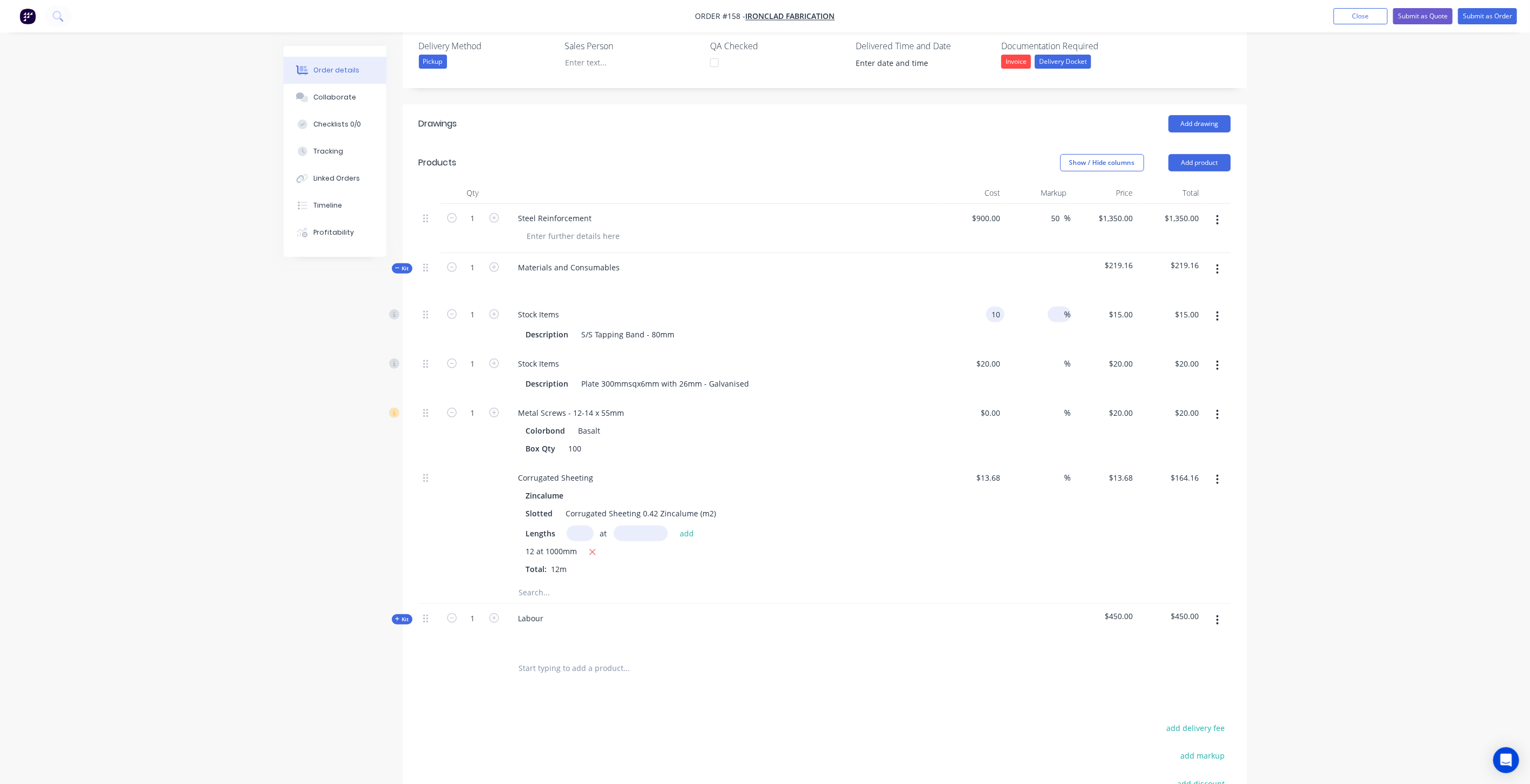
type input "$10.00"
click at [1057, 306] on input at bounding box center [1058, 314] width 13 height 15
type input "10"
type input "$11.00"
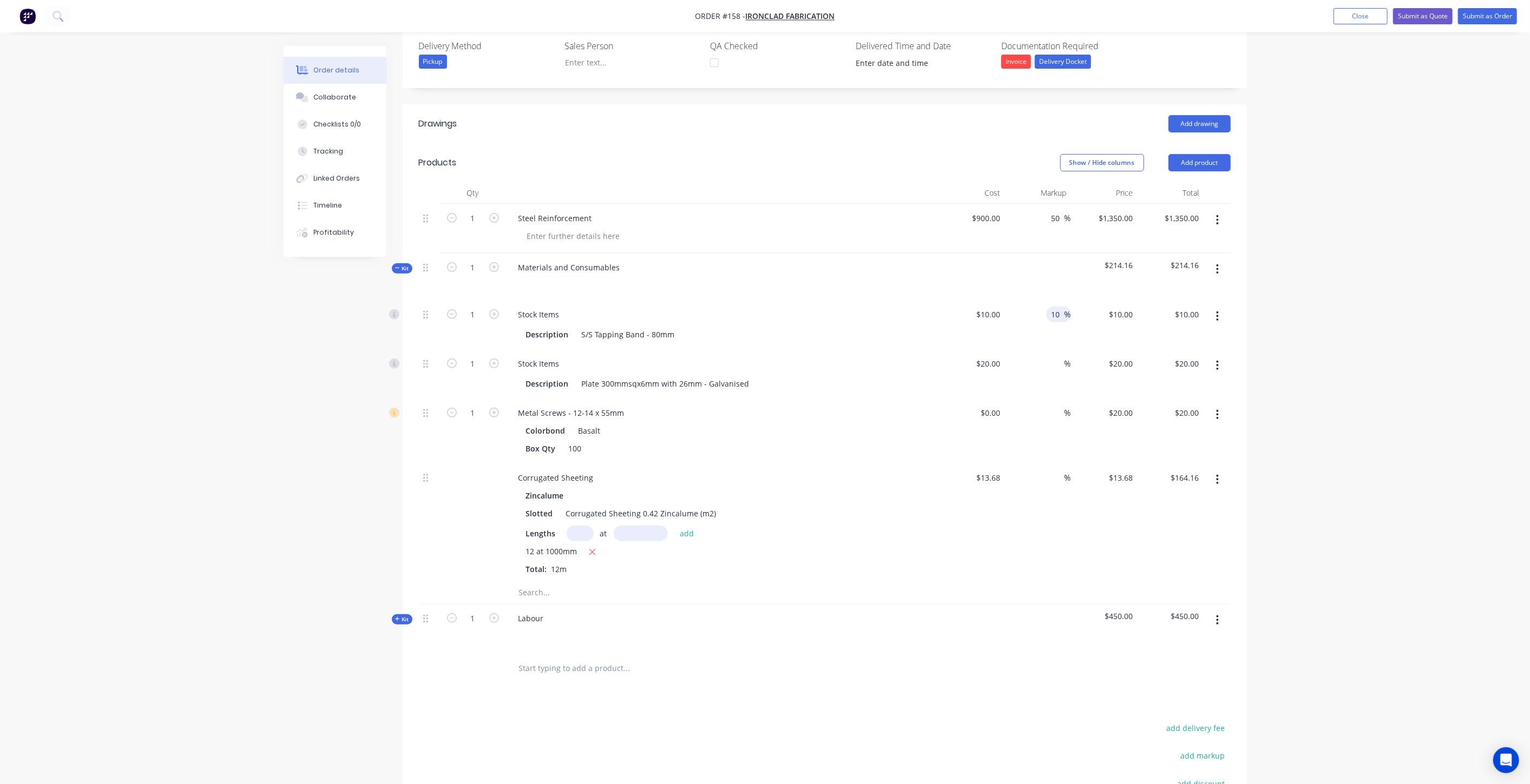
type input "$11.00"
click at [1073, 349] on div "$20.00 $20.00" at bounding box center [1104, 374] width 67 height 49
click at [1054, 356] on input at bounding box center [1058, 363] width 13 height 15
type input "$15.00"
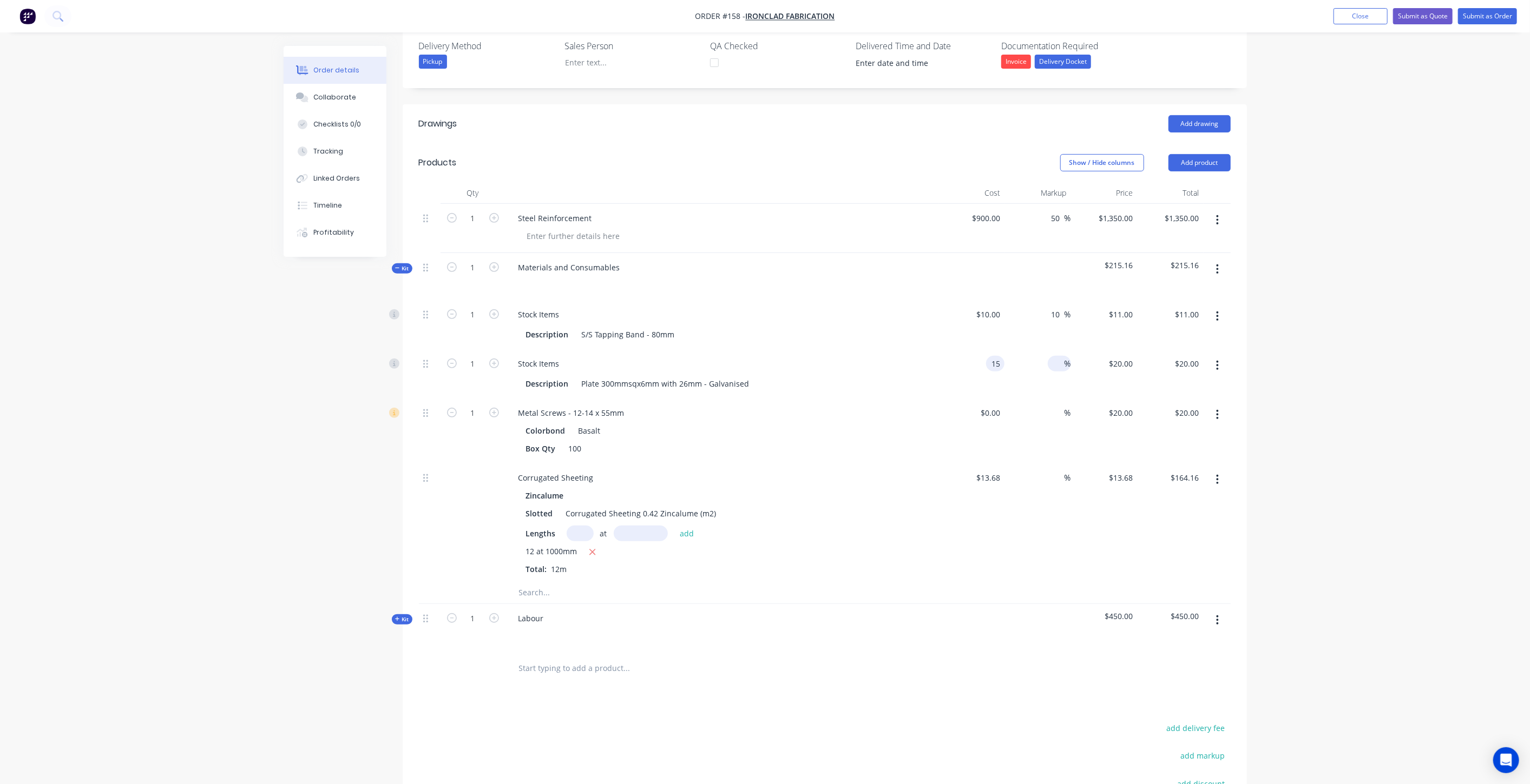
type input "$15.00"
click at [1053, 356] on input at bounding box center [1058, 363] width 13 height 15
type input "10"
type input "$16.50"
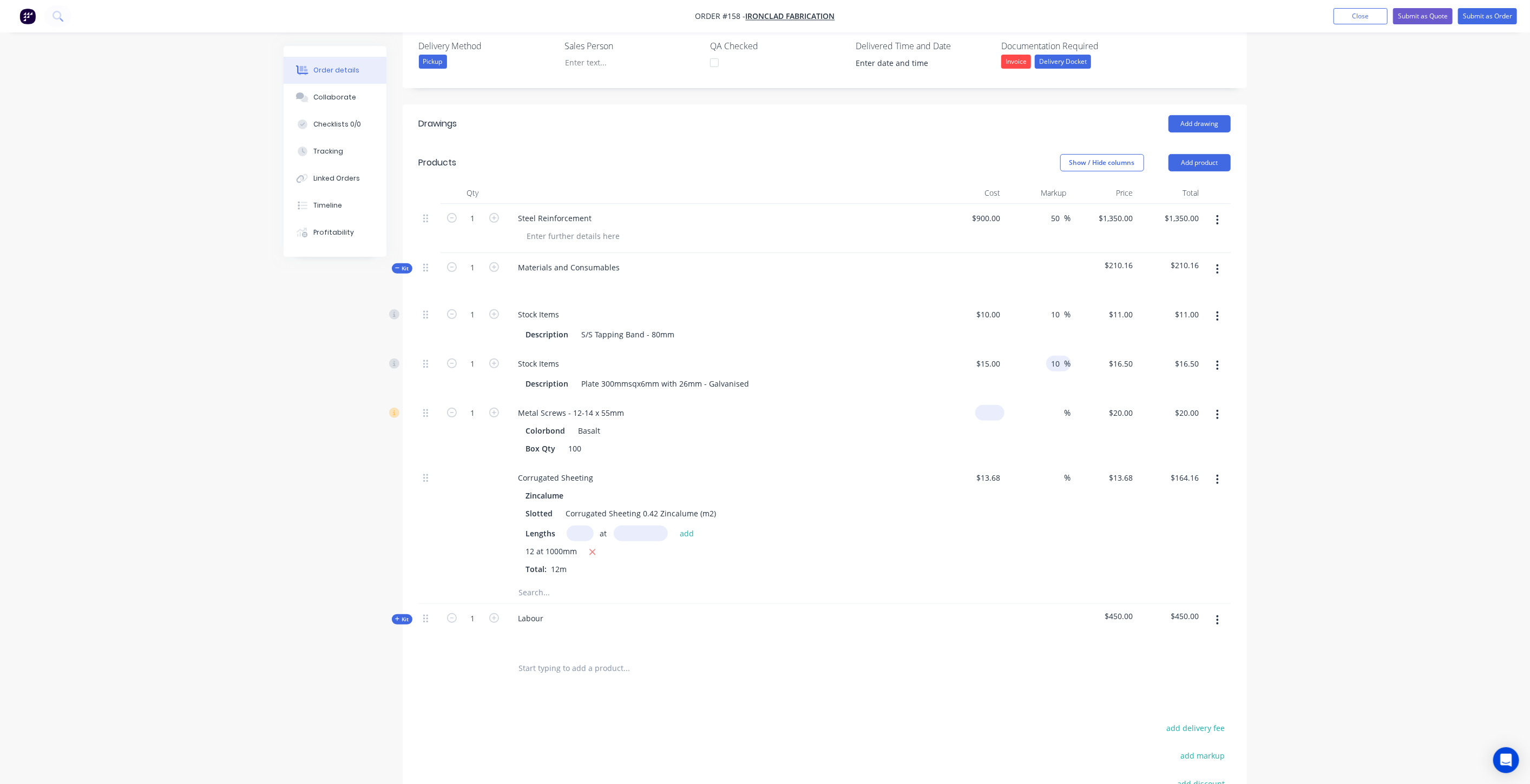
click at [1000, 405] on input at bounding box center [992, 412] width 25 height 15
type input "$20.00"
click at [1053, 405] on input at bounding box center [1058, 412] width 13 height 15
type input "10"
type input "$22.00"
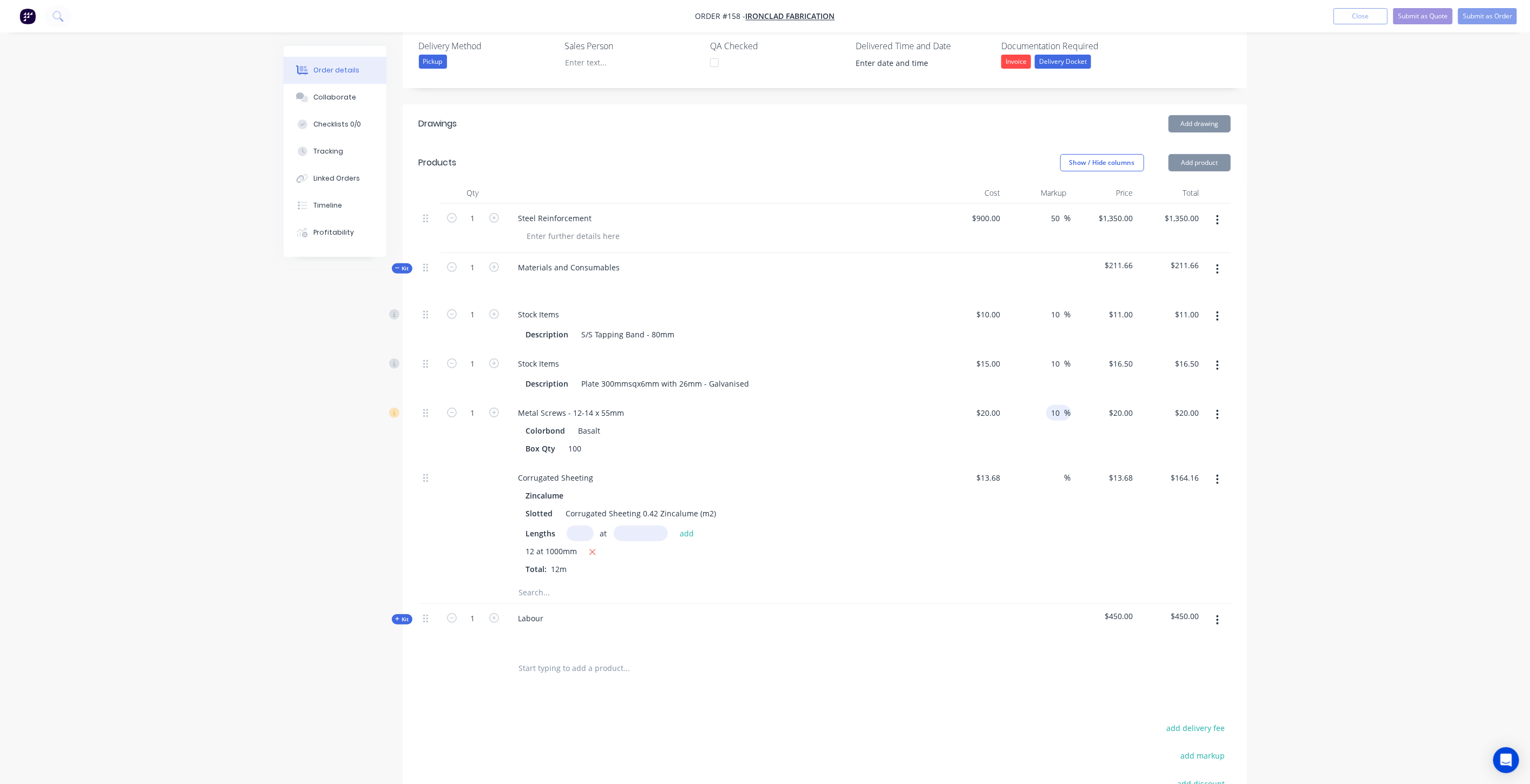
type input "$22.00"
click at [1044, 421] on div "10 10 %" at bounding box center [1037, 431] width 67 height 65
click at [1039, 464] on div "%" at bounding box center [1037, 523] width 67 height 118
click at [1047, 470] on div "%" at bounding box center [1059, 478] width 24 height 15
click at [1052, 470] on input at bounding box center [1058, 478] width 13 height 15
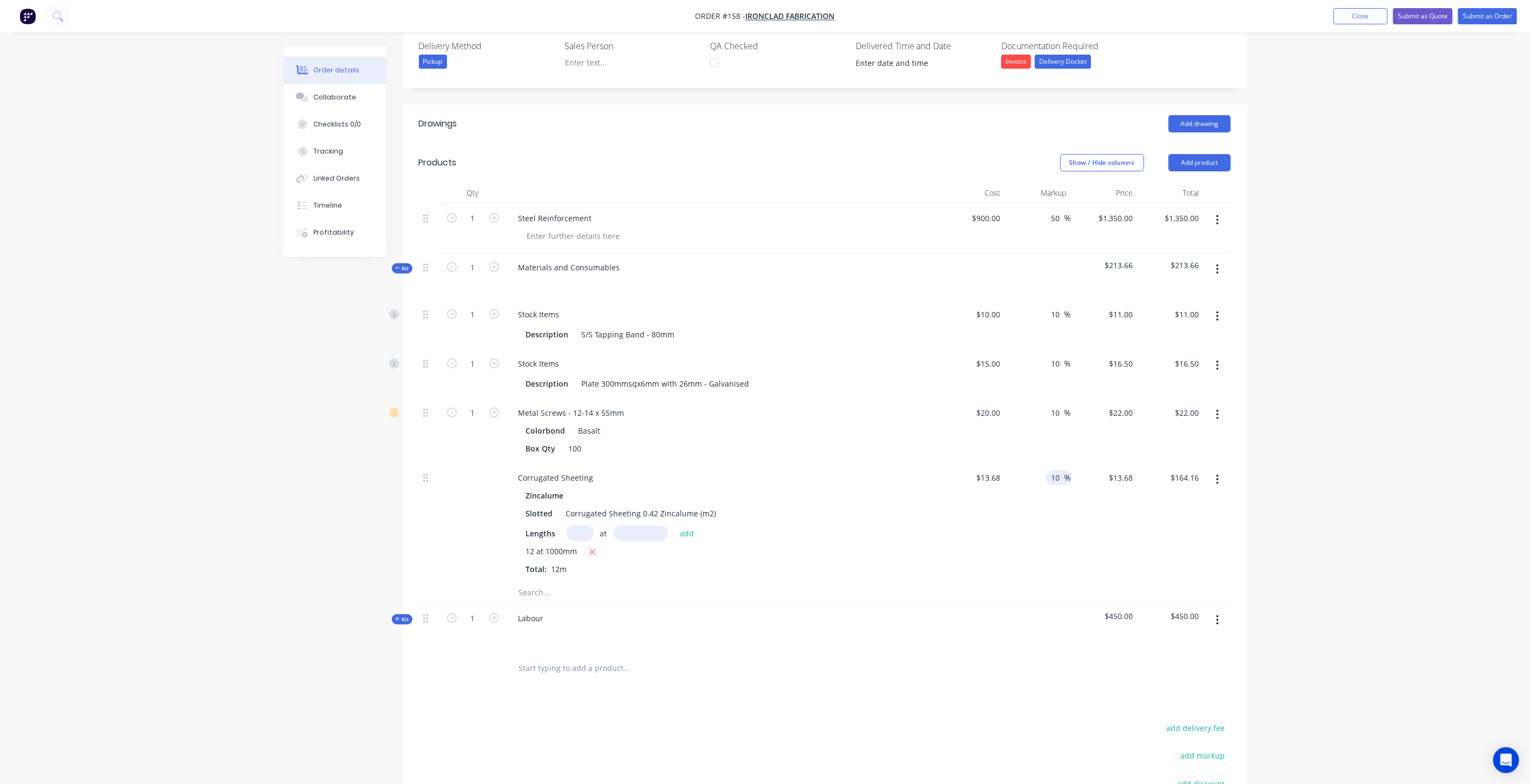
type input "10"
type input "$15.048"
type input "$180.58"
drag, startPoint x: 982, startPoint y: 601, endPoint x: 965, endPoint y: 600, distance: 17.0
click at [979, 604] on div at bounding box center [971, 627] width 67 height 47
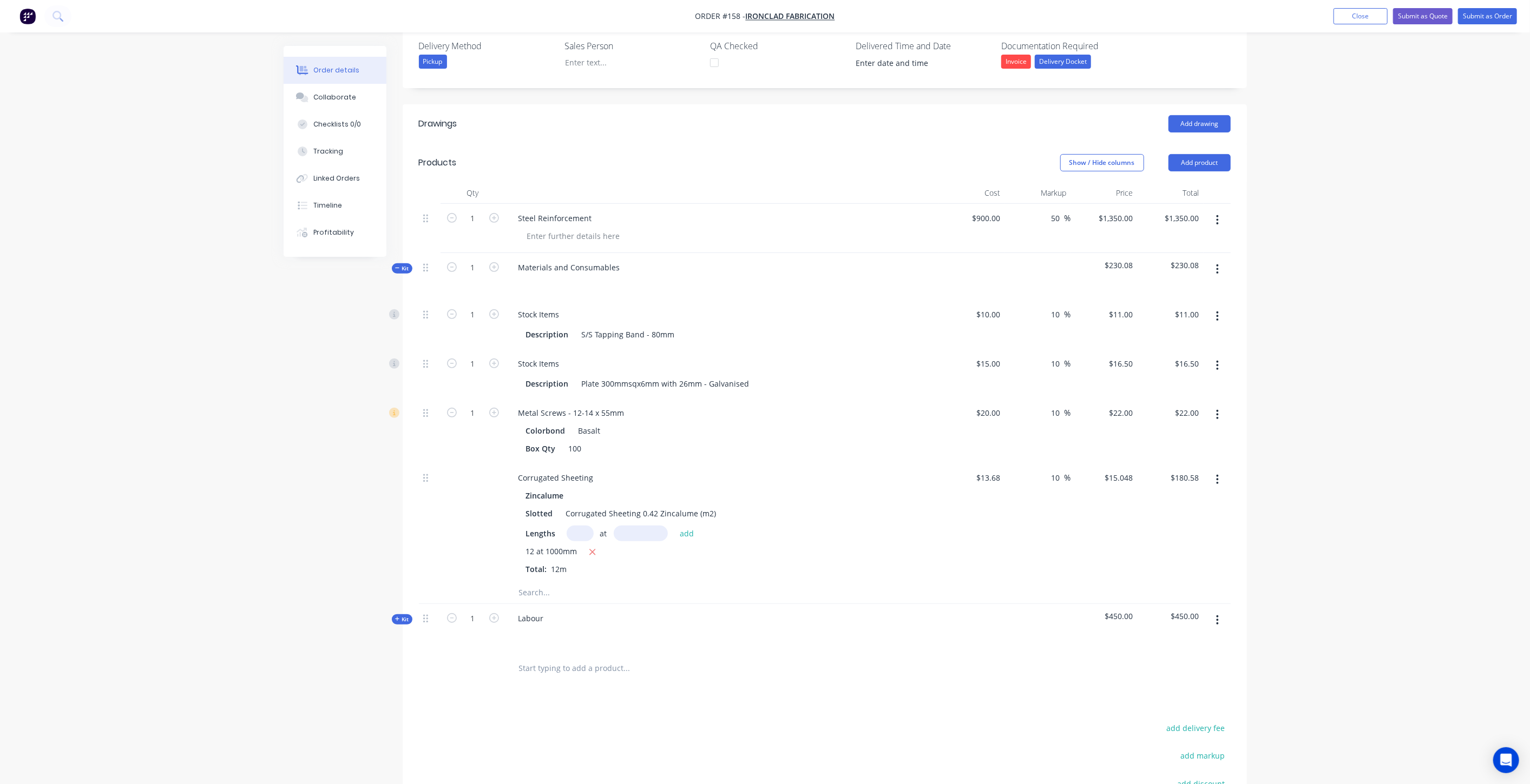
click at [403, 615] on span "Kit" at bounding box center [402, 619] width 14 height 8
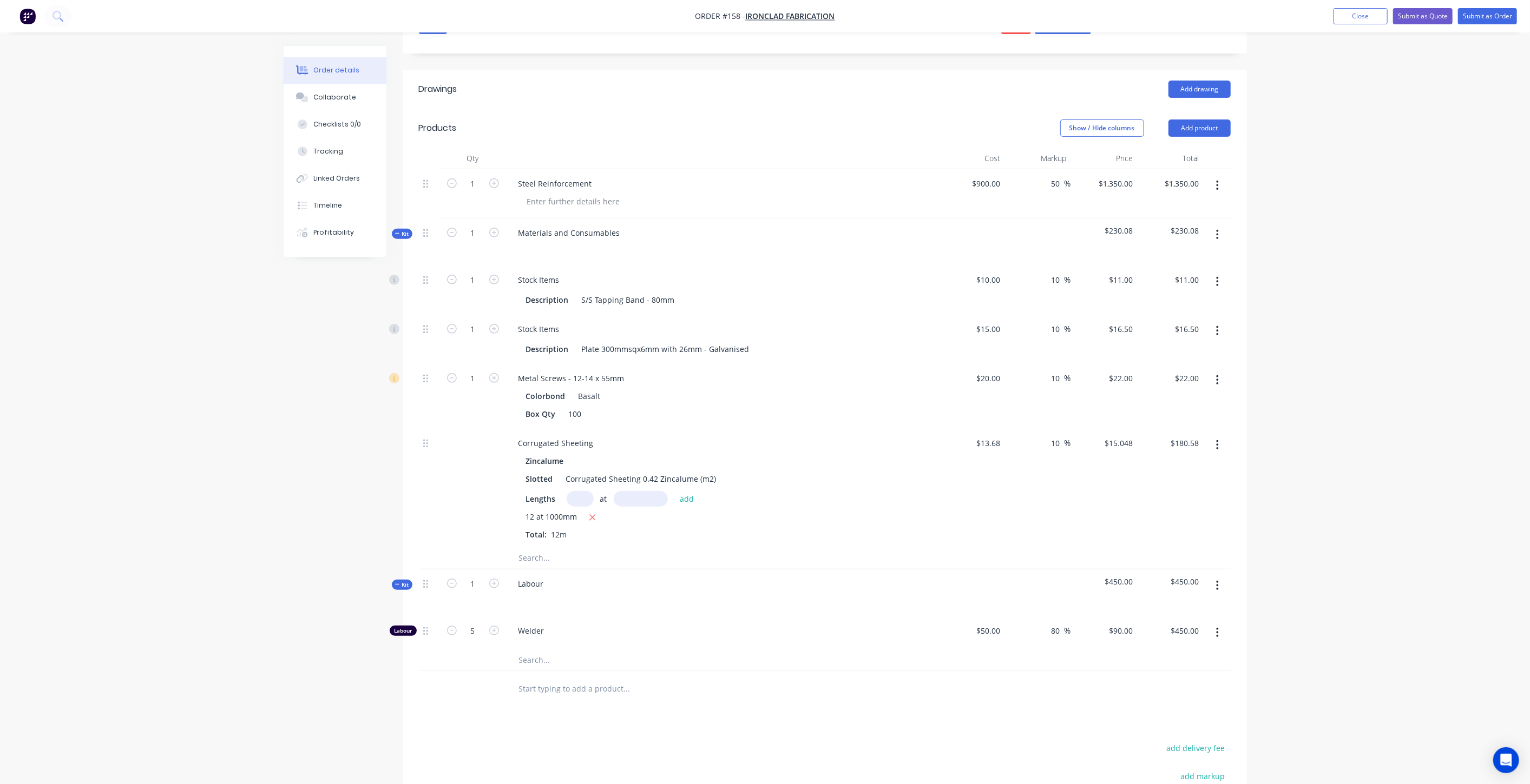
scroll to position [370, 0]
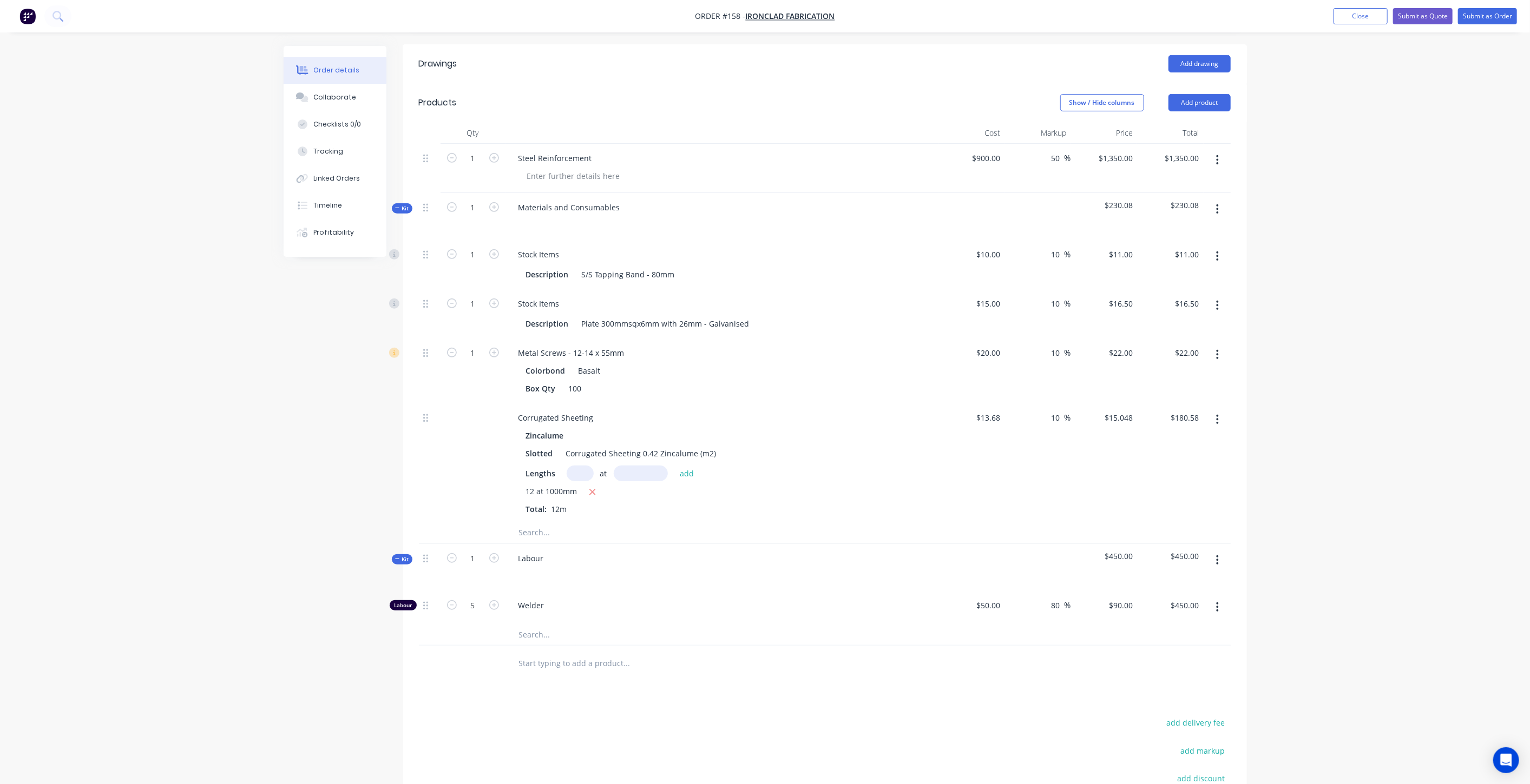
click at [401, 556] on span "Kit" at bounding box center [402, 560] width 14 height 8
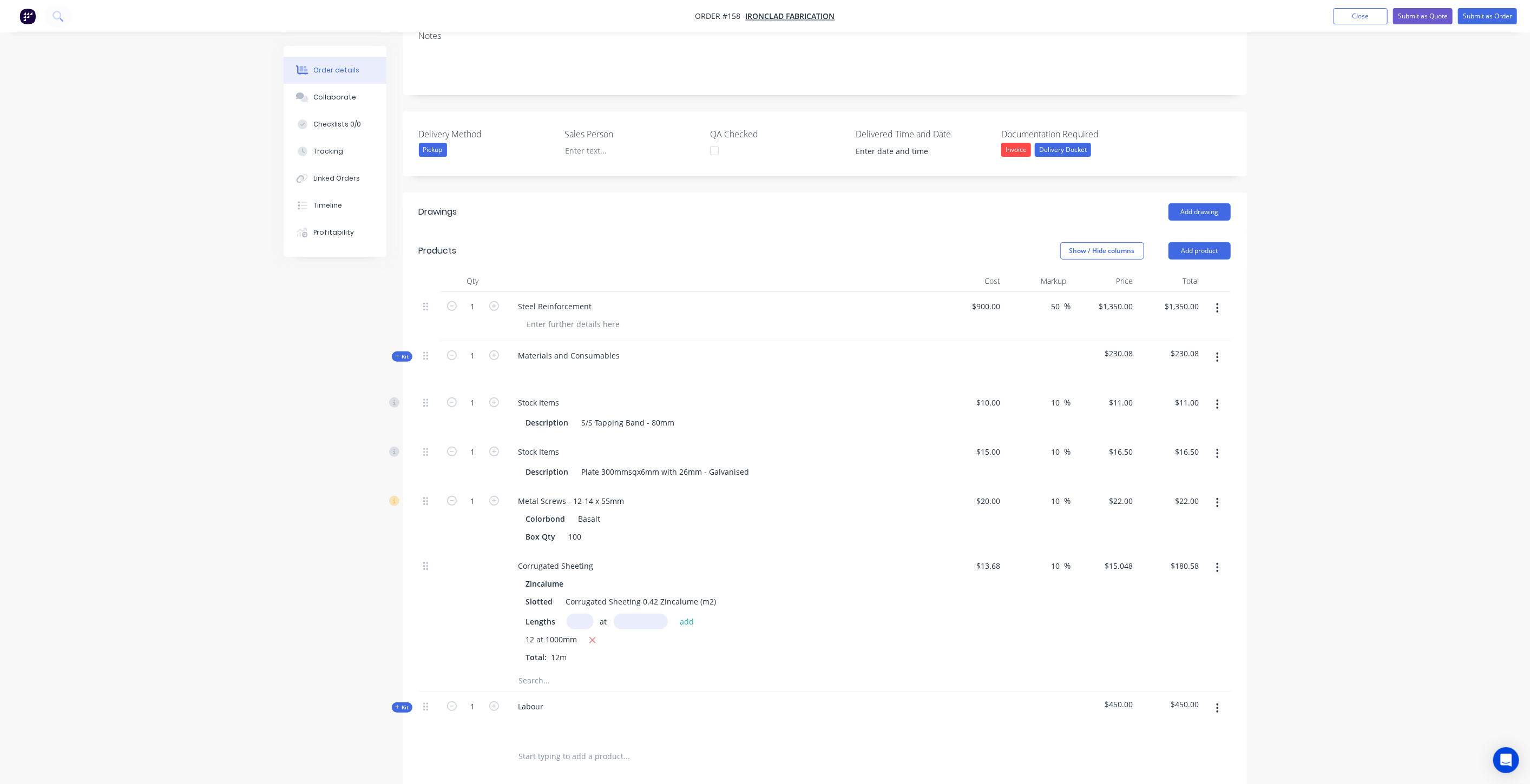
scroll to position [190, 0]
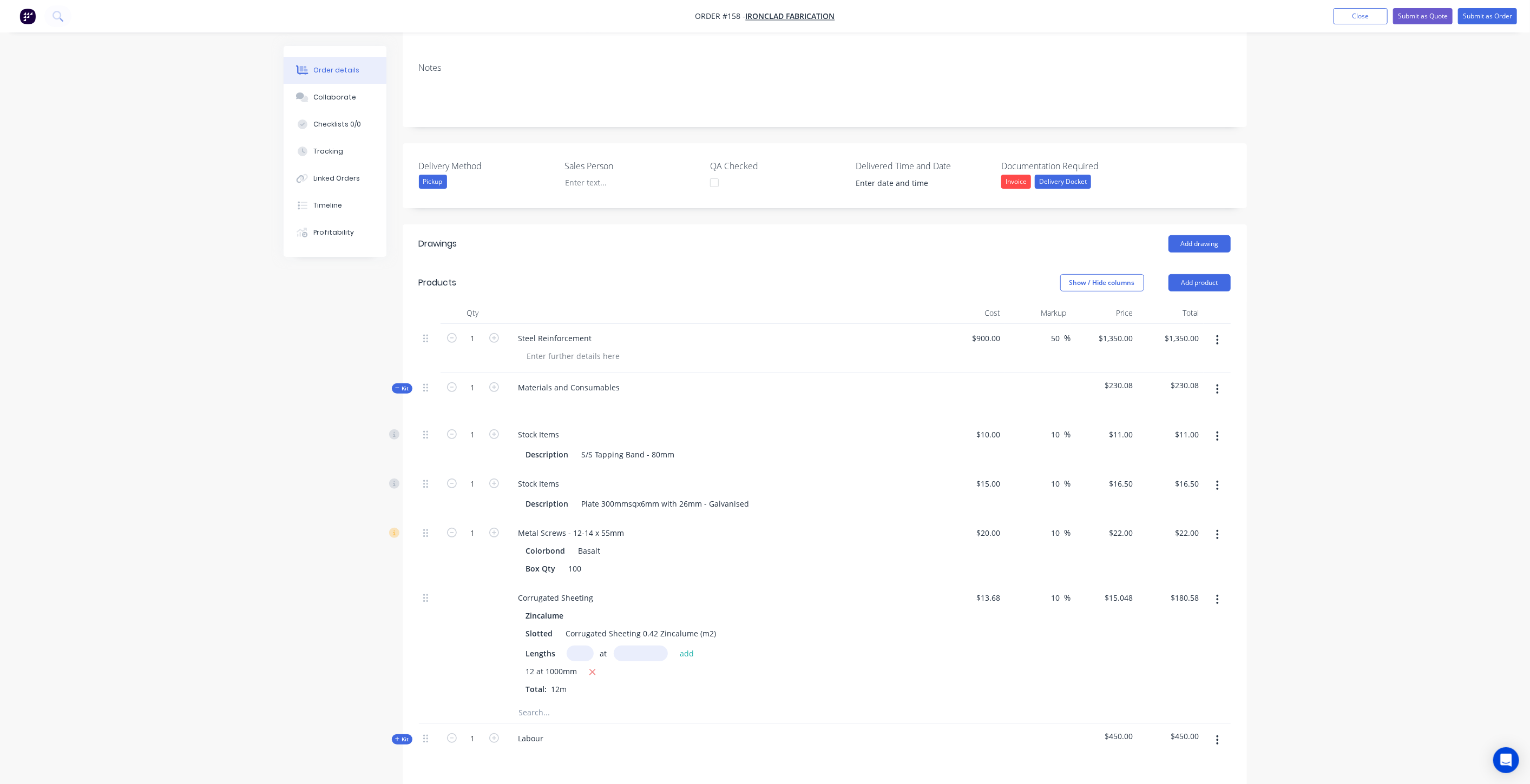
click at [393, 384] on div "Kit" at bounding box center [402, 388] width 21 height 10
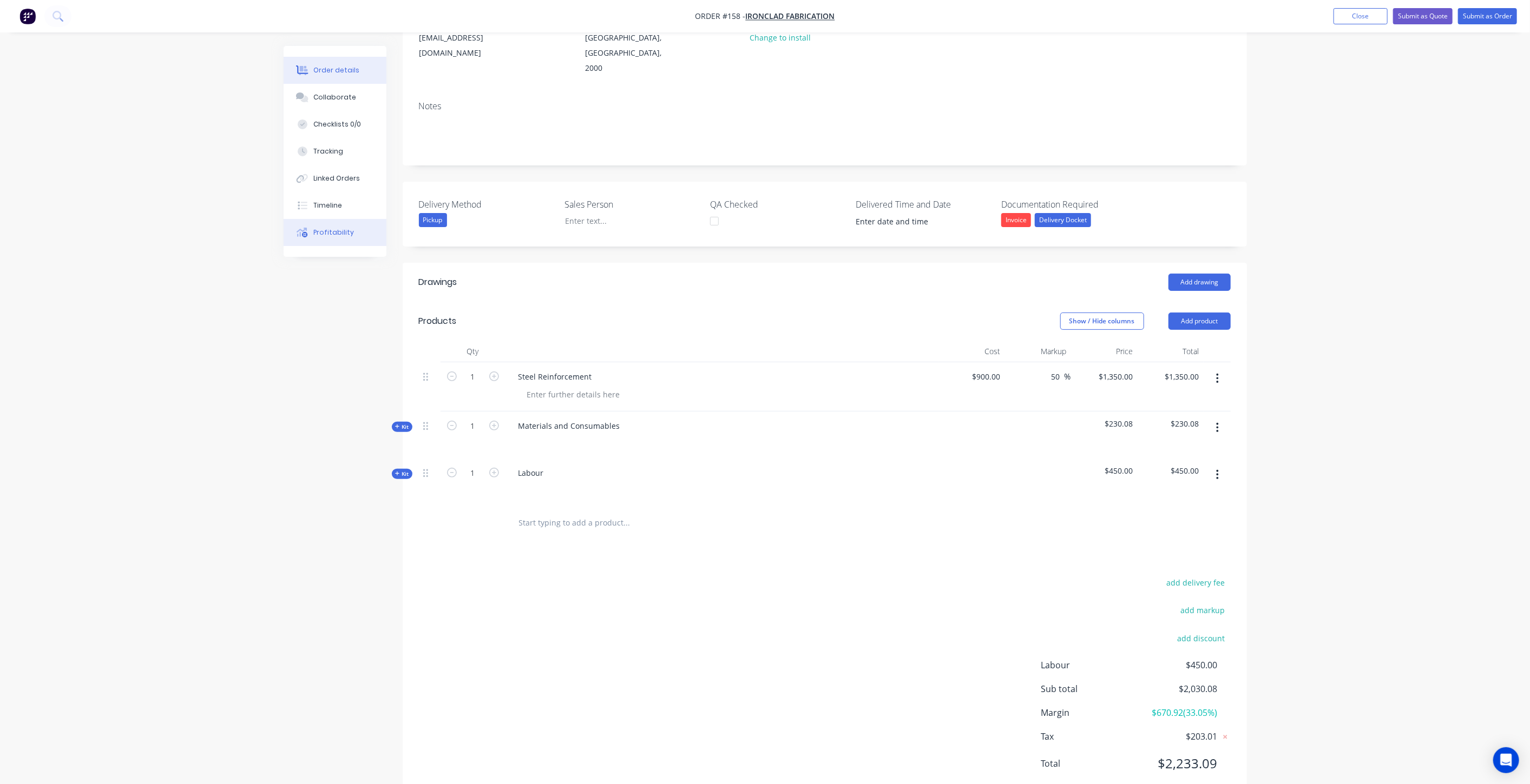
click at [328, 235] on div "Profitability" at bounding box center [333, 232] width 40 height 9
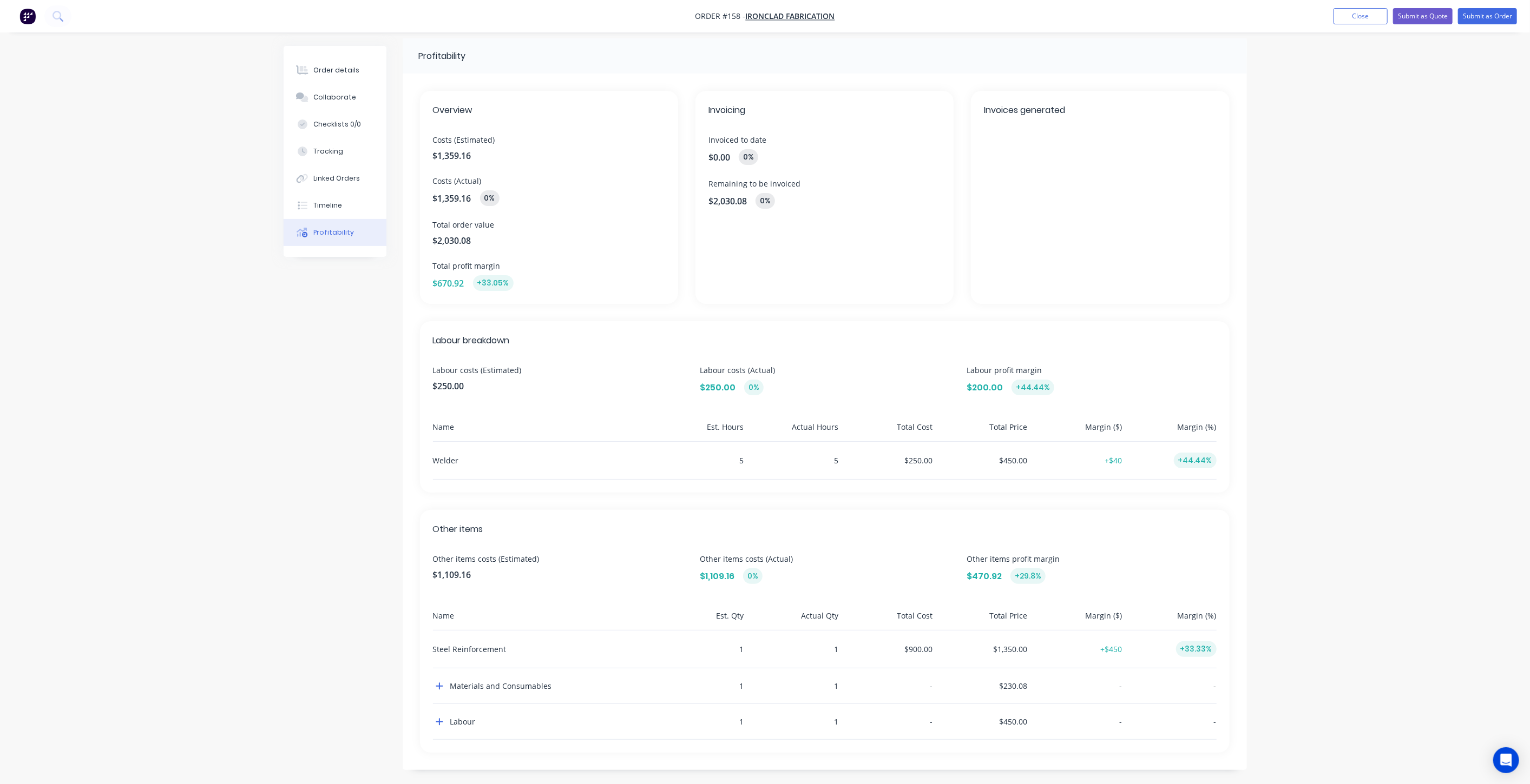
scroll to position [9, 0]
click at [438, 684] on icon "button" at bounding box center [439, 685] width 7 height 7
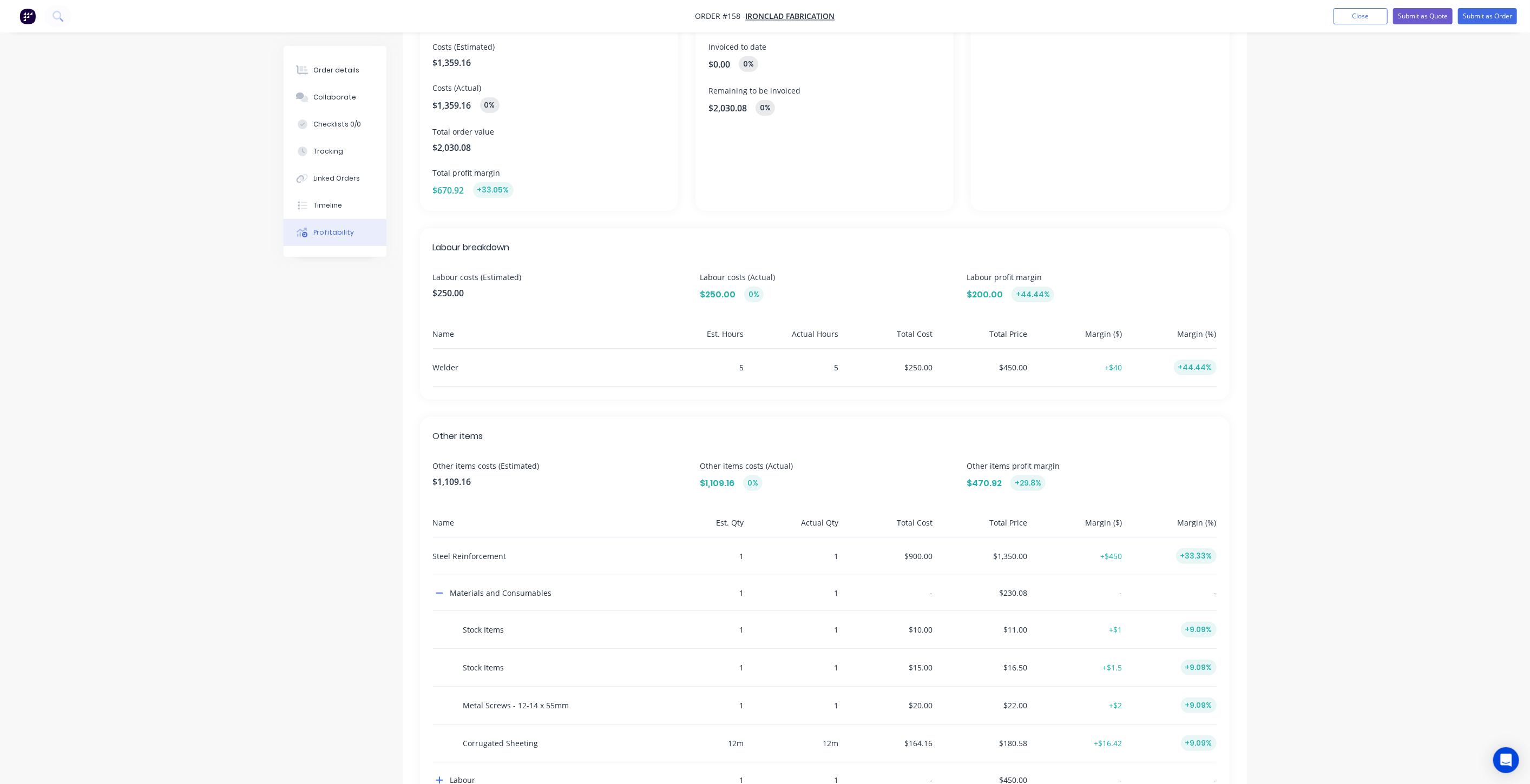
scroll to position [160, 0]
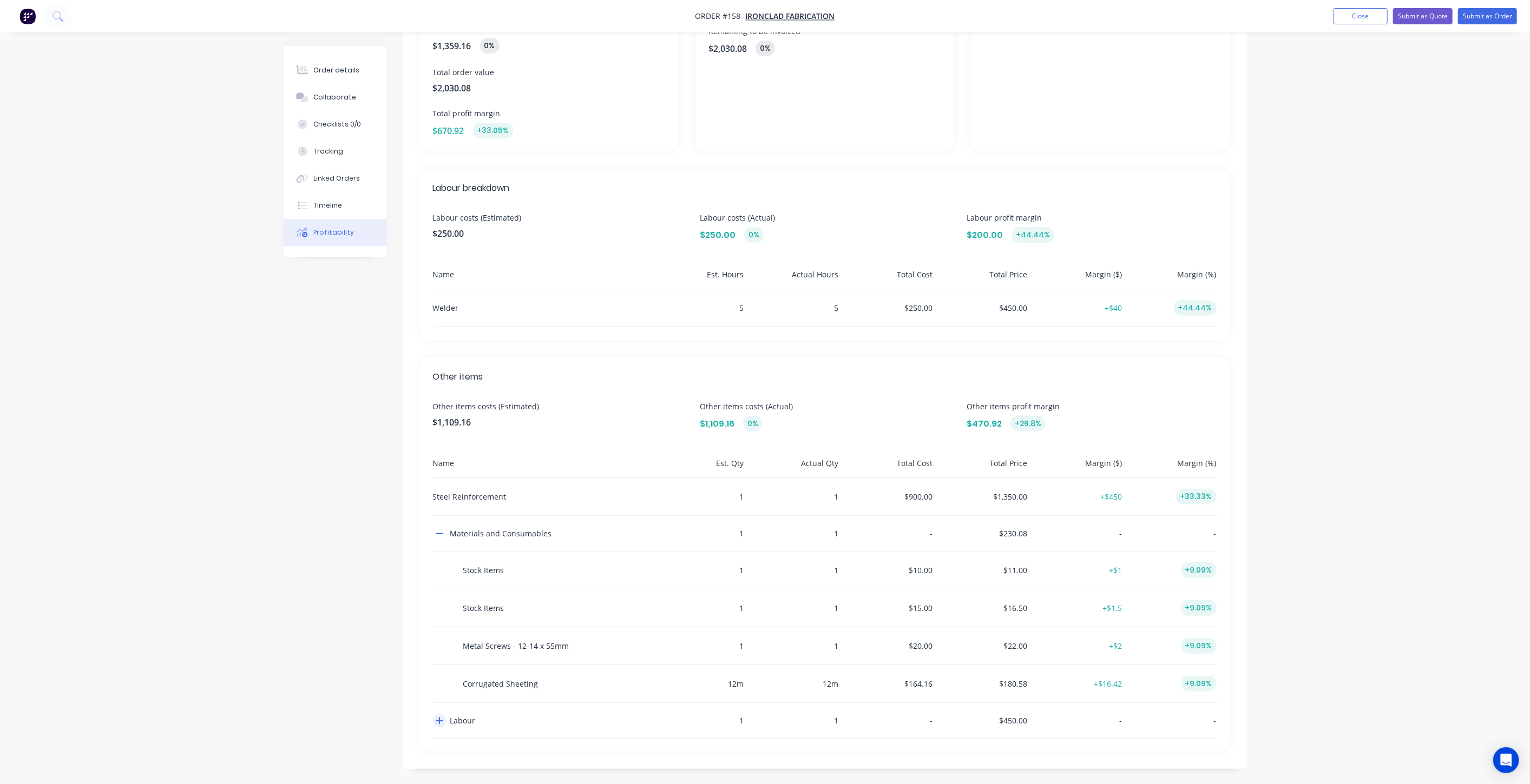
click at [444, 719] on button "button" at bounding box center [439, 720] width 13 height 13
click at [442, 717] on icon "button" at bounding box center [439, 721] width 7 height 9
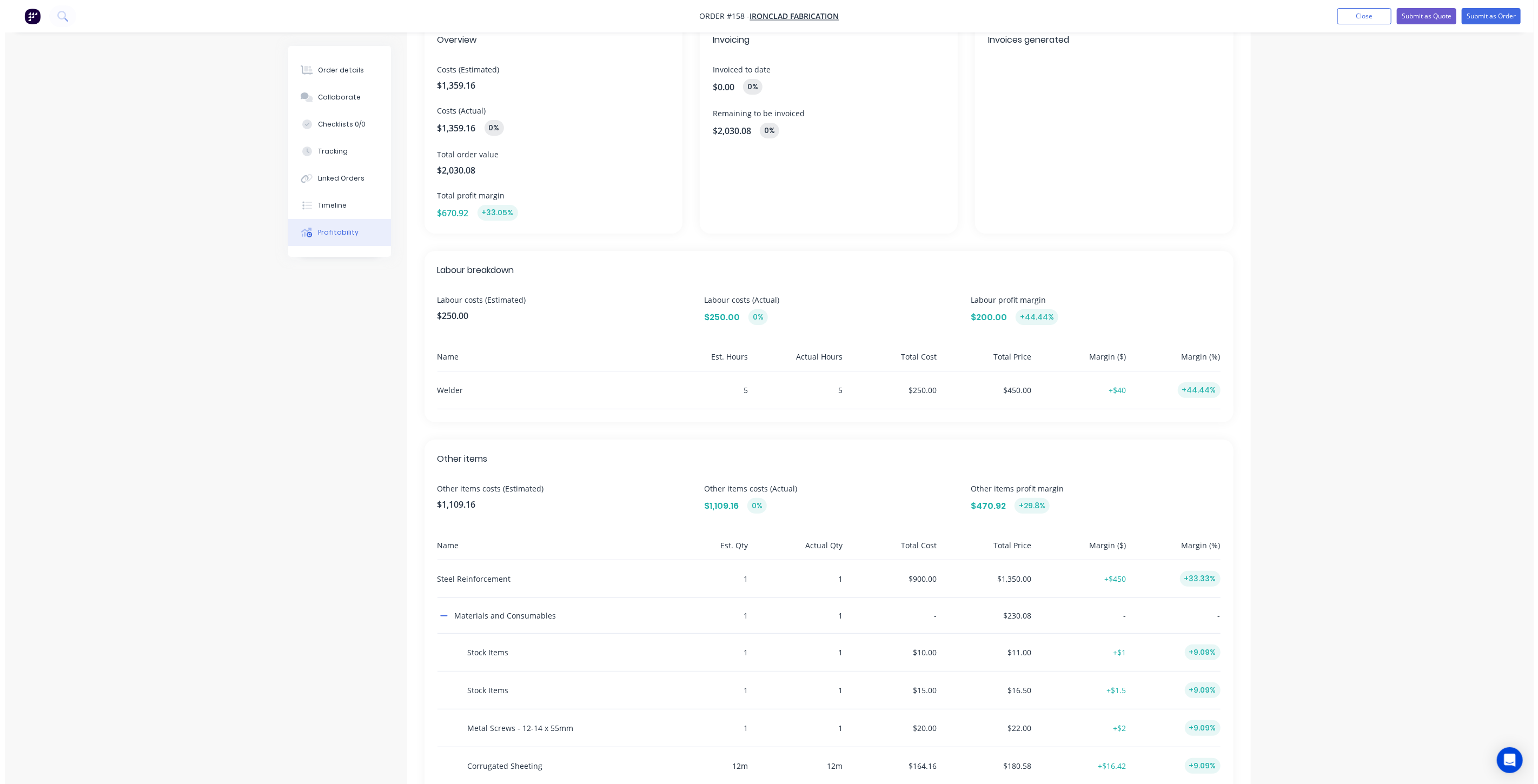
scroll to position [0, 0]
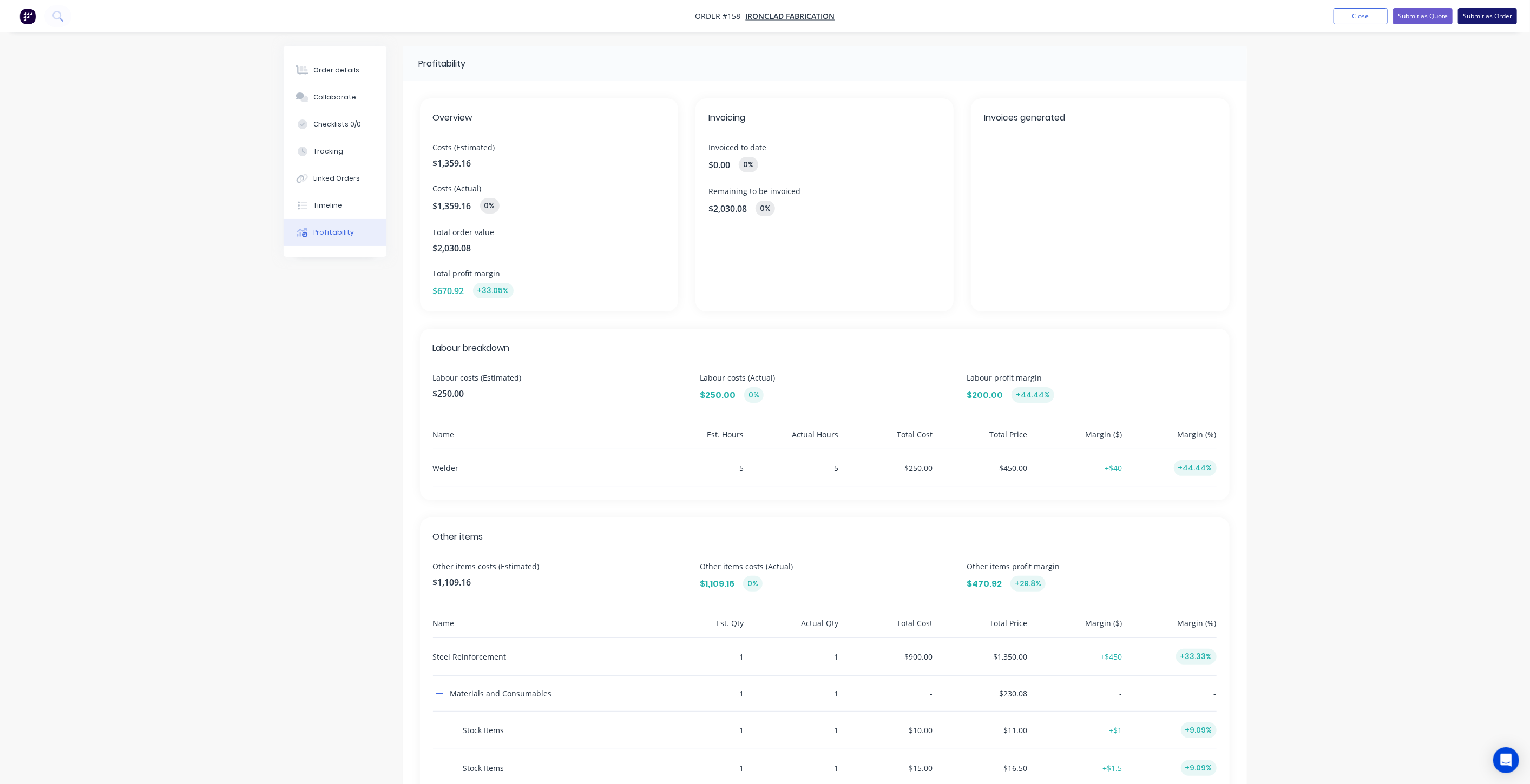
click at [1495, 21] on button "Submit as Order" at bounding box center [1488, 16] width 59 height 16
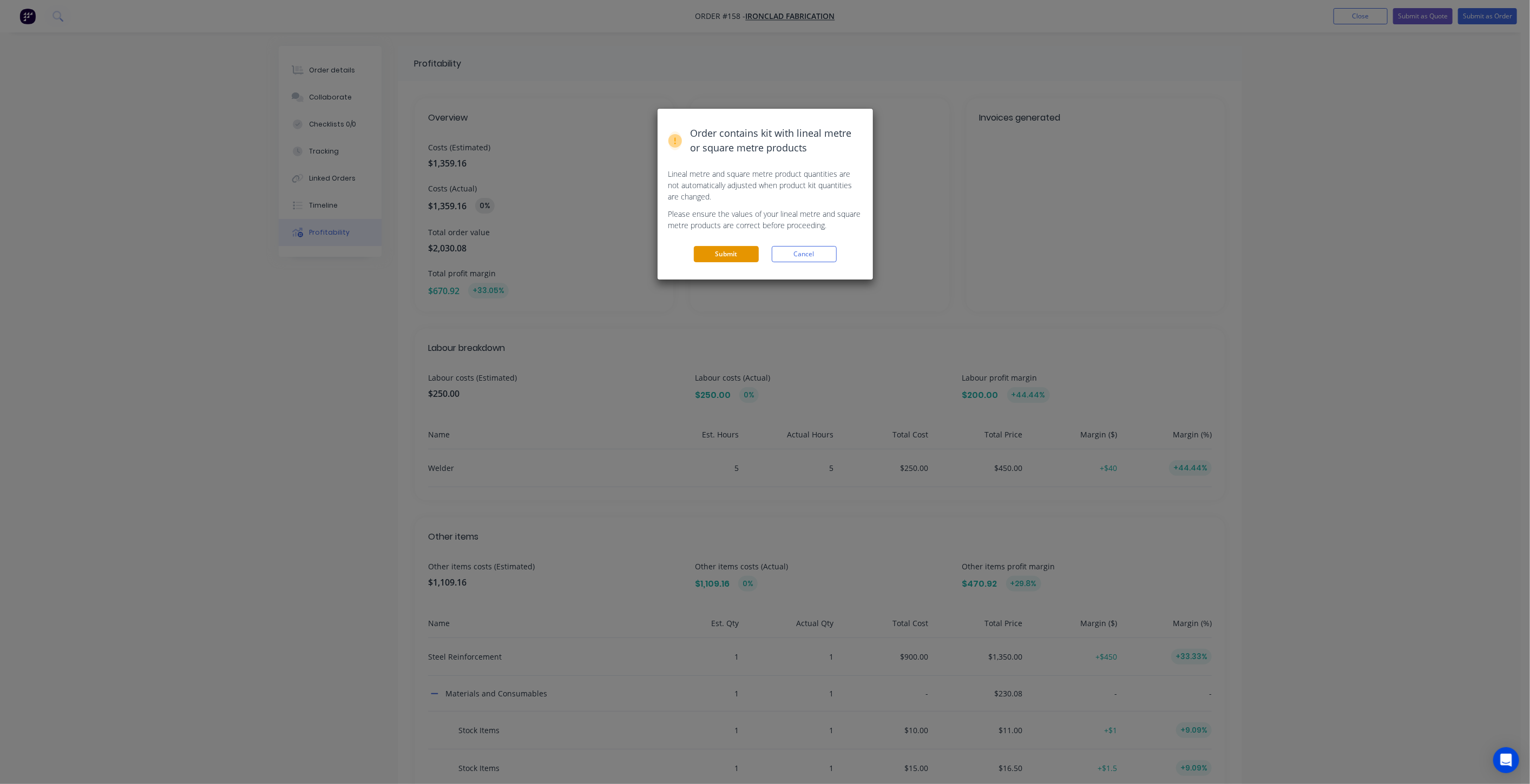
click at [736, 253] on button "Submit" at bounding box center [726, 254] width 65 height 16
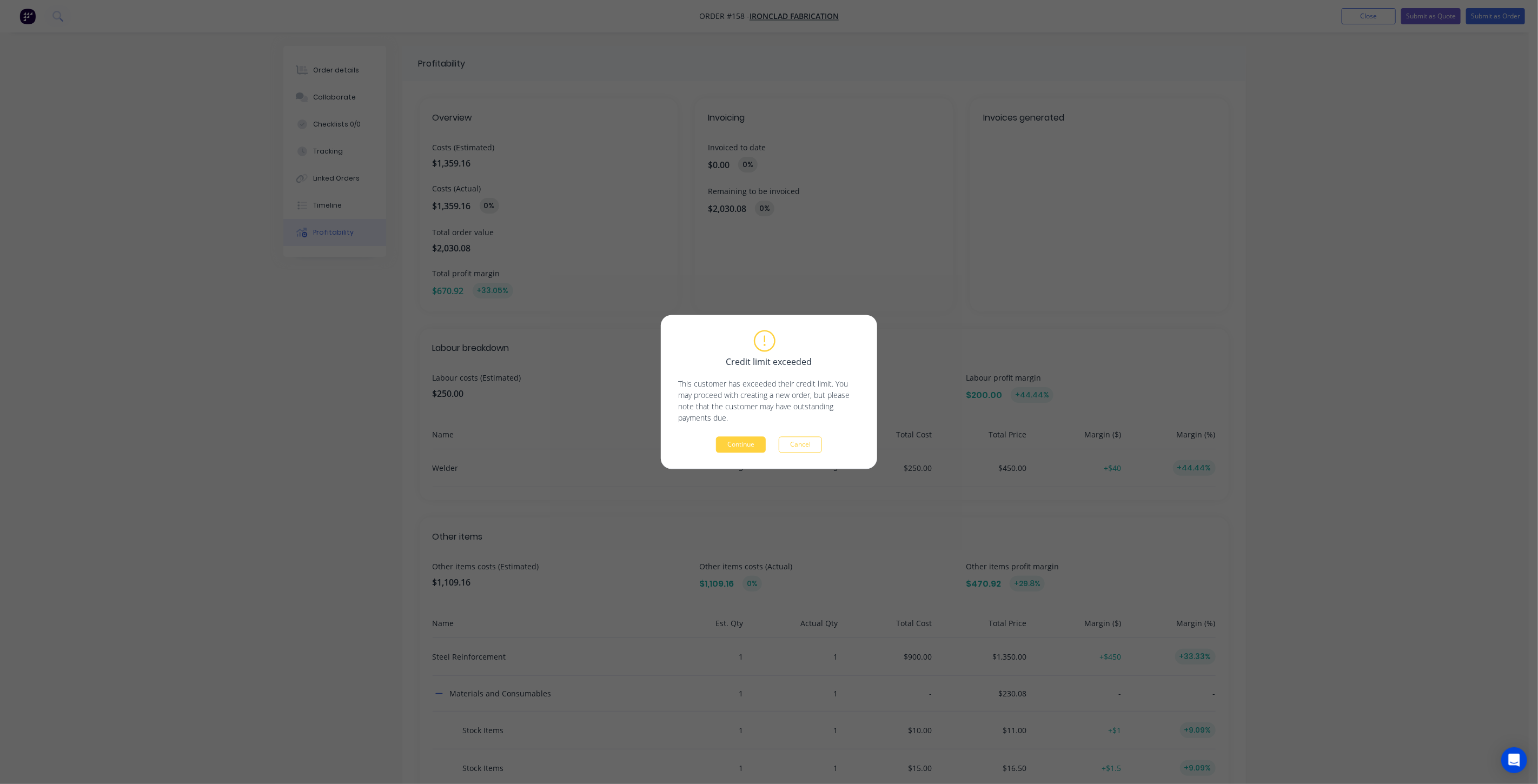
click at [734, 443] on button "Continue" at bounding box center [741, 445] width 50 height 16
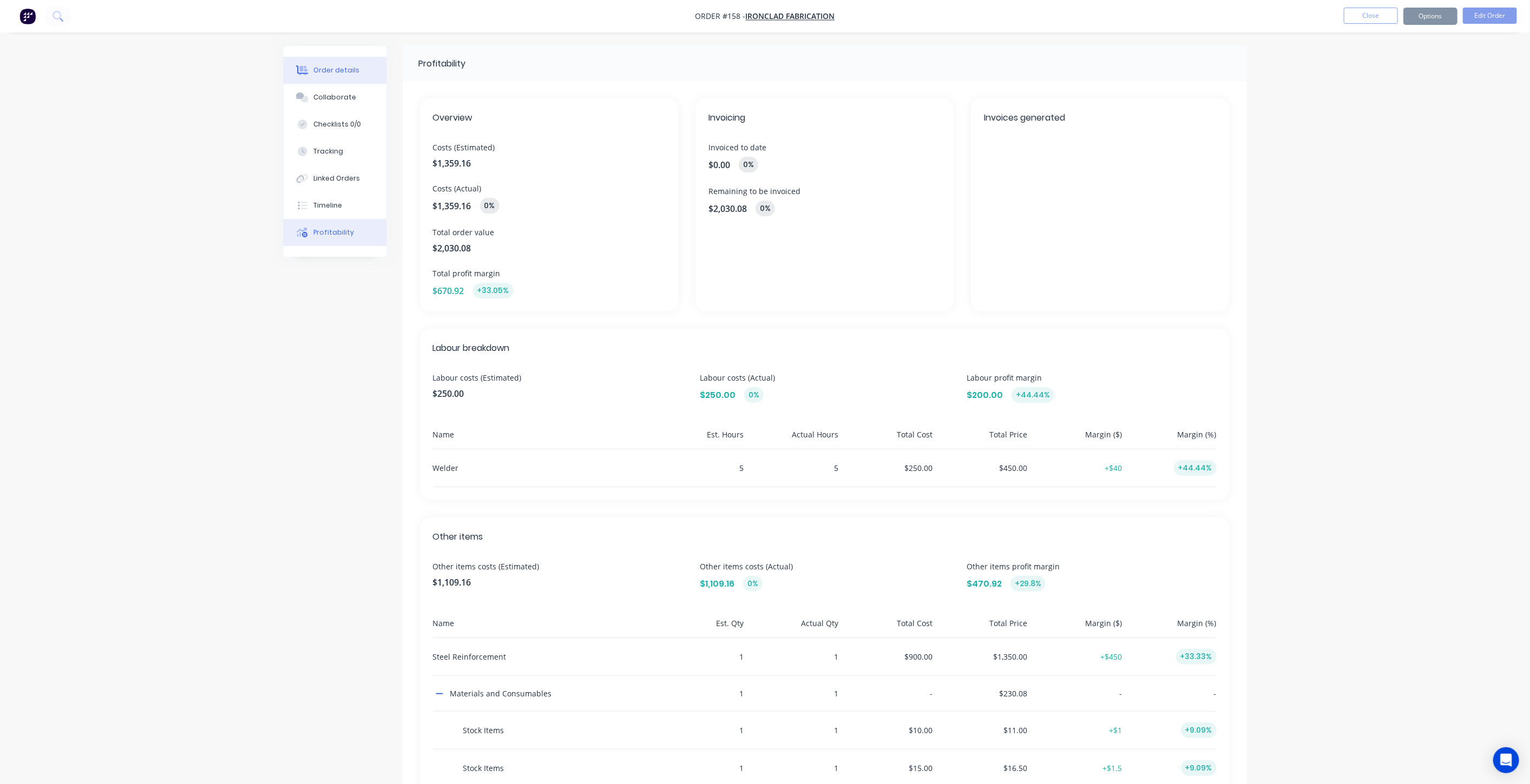
click at [331, 67] on div "Order details" at bounding box center [336, 70] width 46 height 9
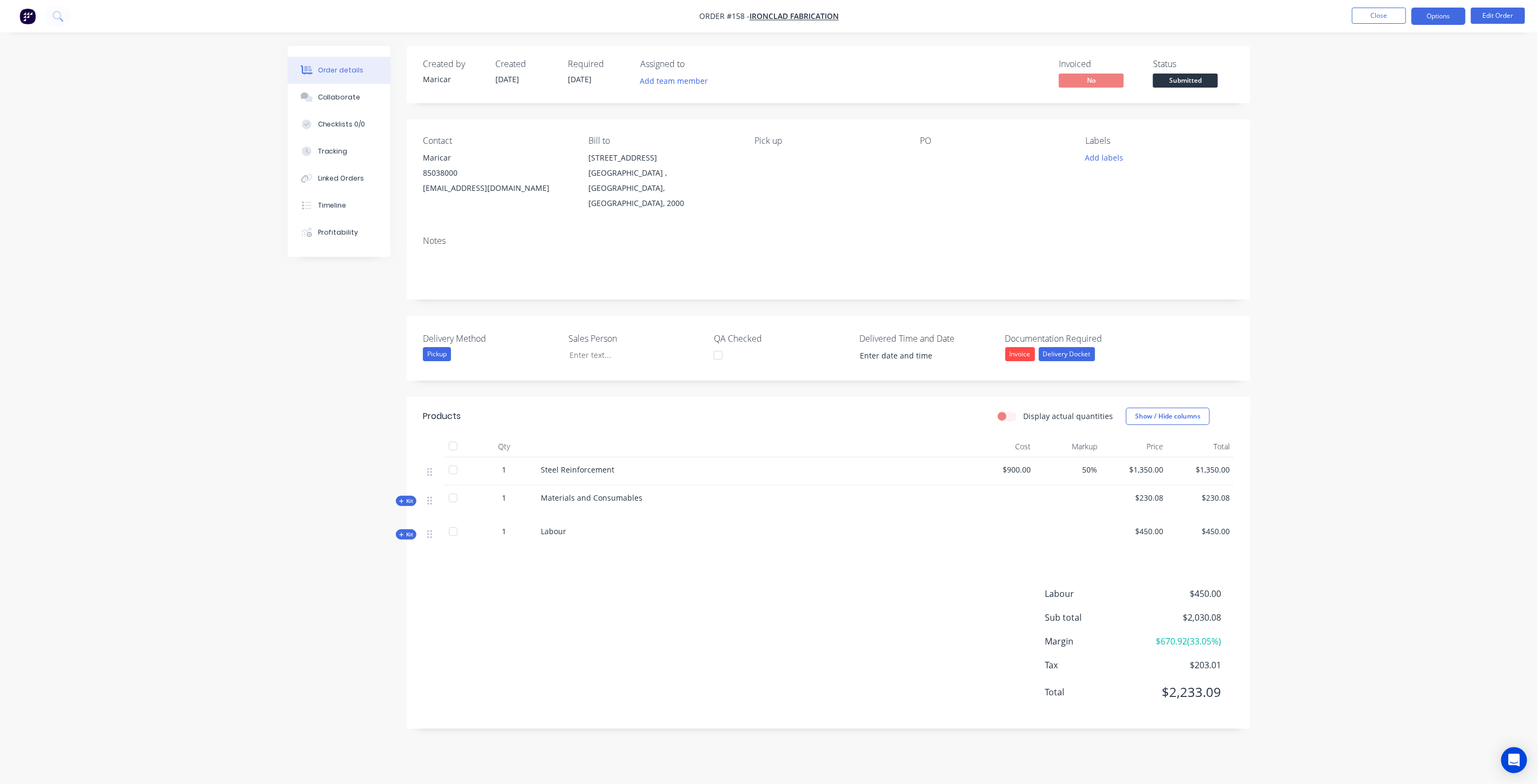
click at [1441, 22] on button "Options" at bounding box center [1439, 16] width 54 height 17
click at [1403, 85] on div "Partial Invoice" at bounding box center [1406, 87] width 99 height 15
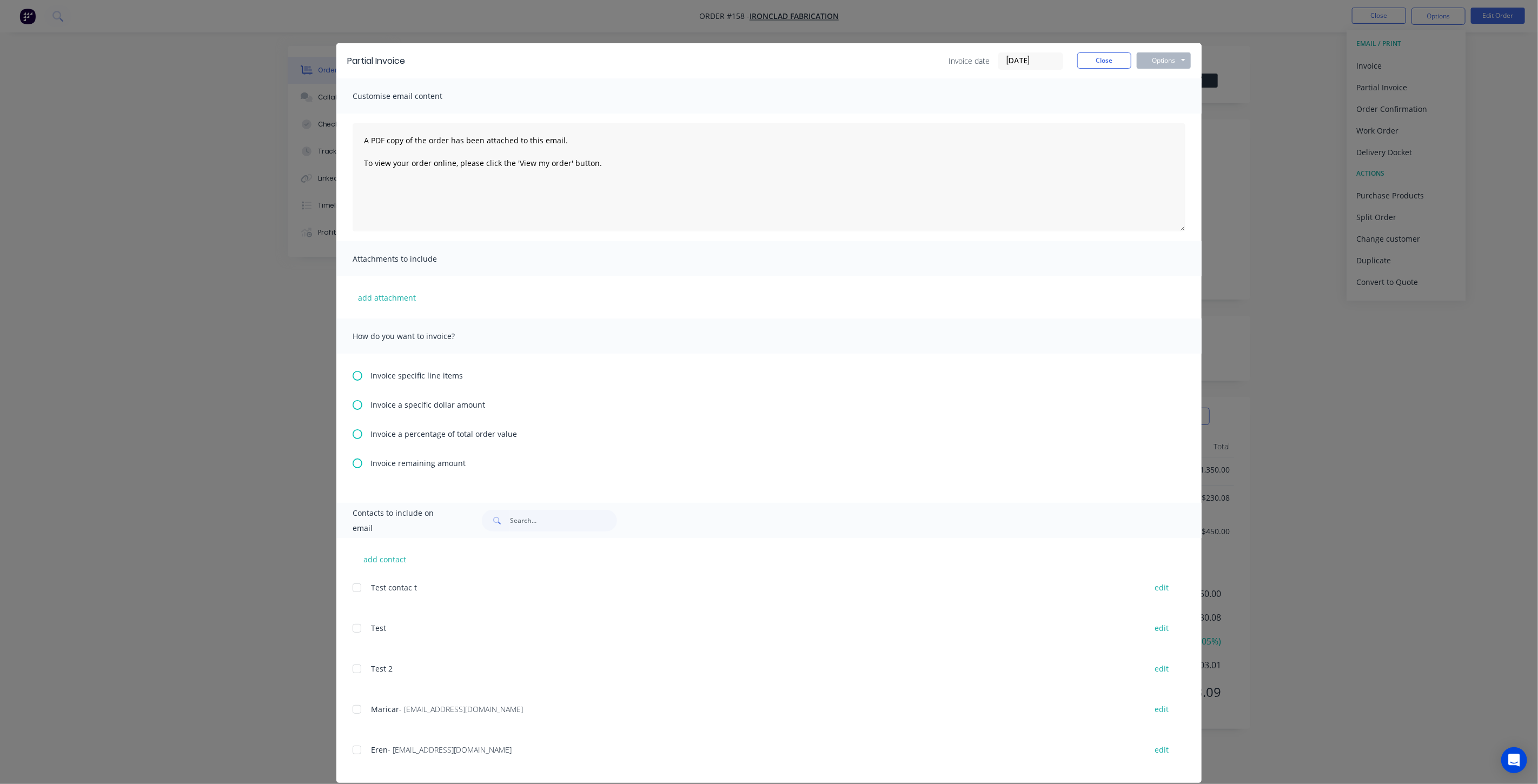
click at [426, 431] on span "Invoice a percentage of total order value" at bounding box center [443, 434] width 146 height 11
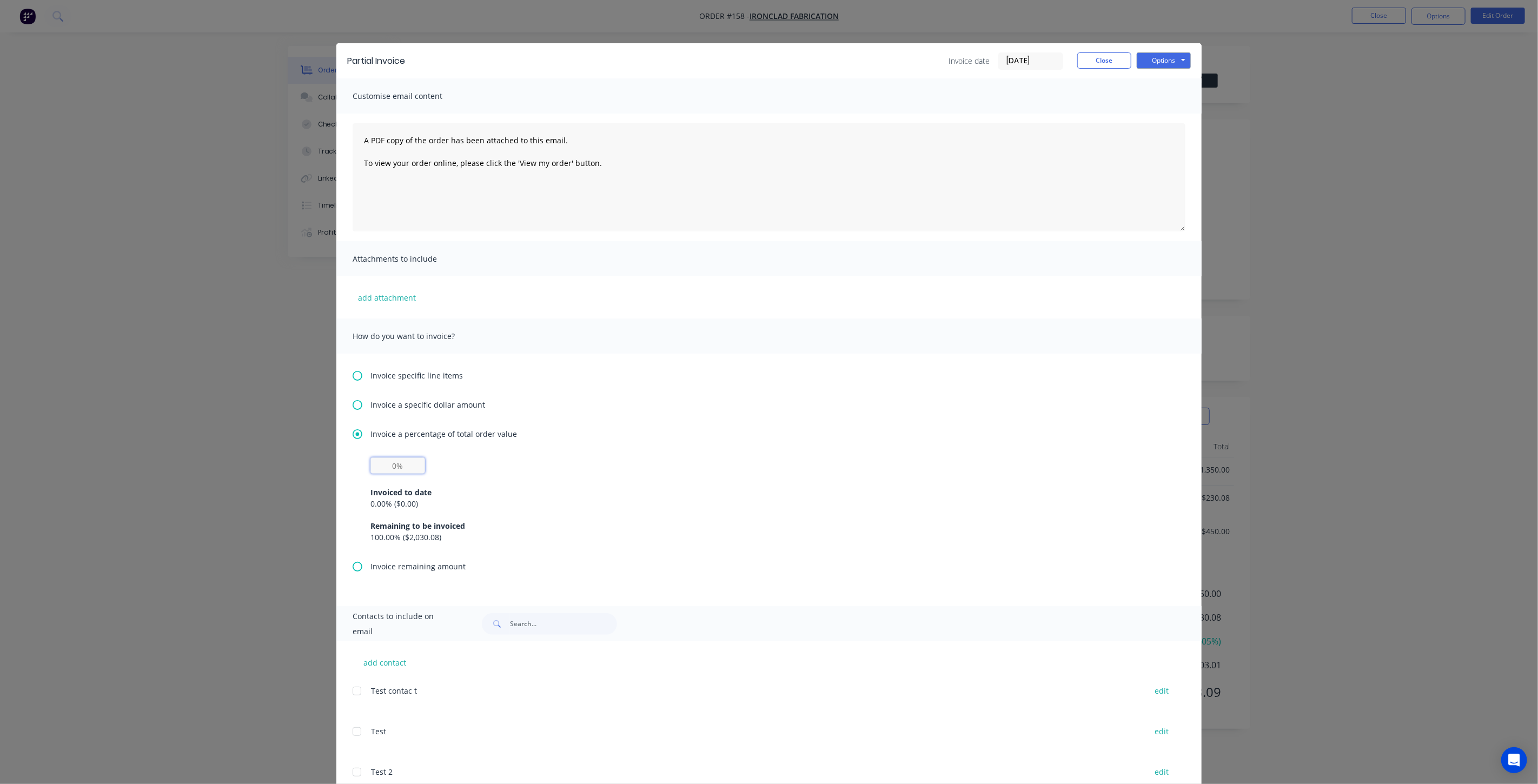
click at [390, 466] on input "text" at bounding box center [397, 466] width 54 height 16
type input "15%"
click at [511, 505] on div "0.00 % ( $0.00 )" at bounding box center [769, 503] width 798 height 11
click at [1166, 64] on button "Options" at bounding box center [1164, 60] width 54 height 16
click at [1160, 93] on button "Print" at bounding box center [1171, 97] width 69 height 18
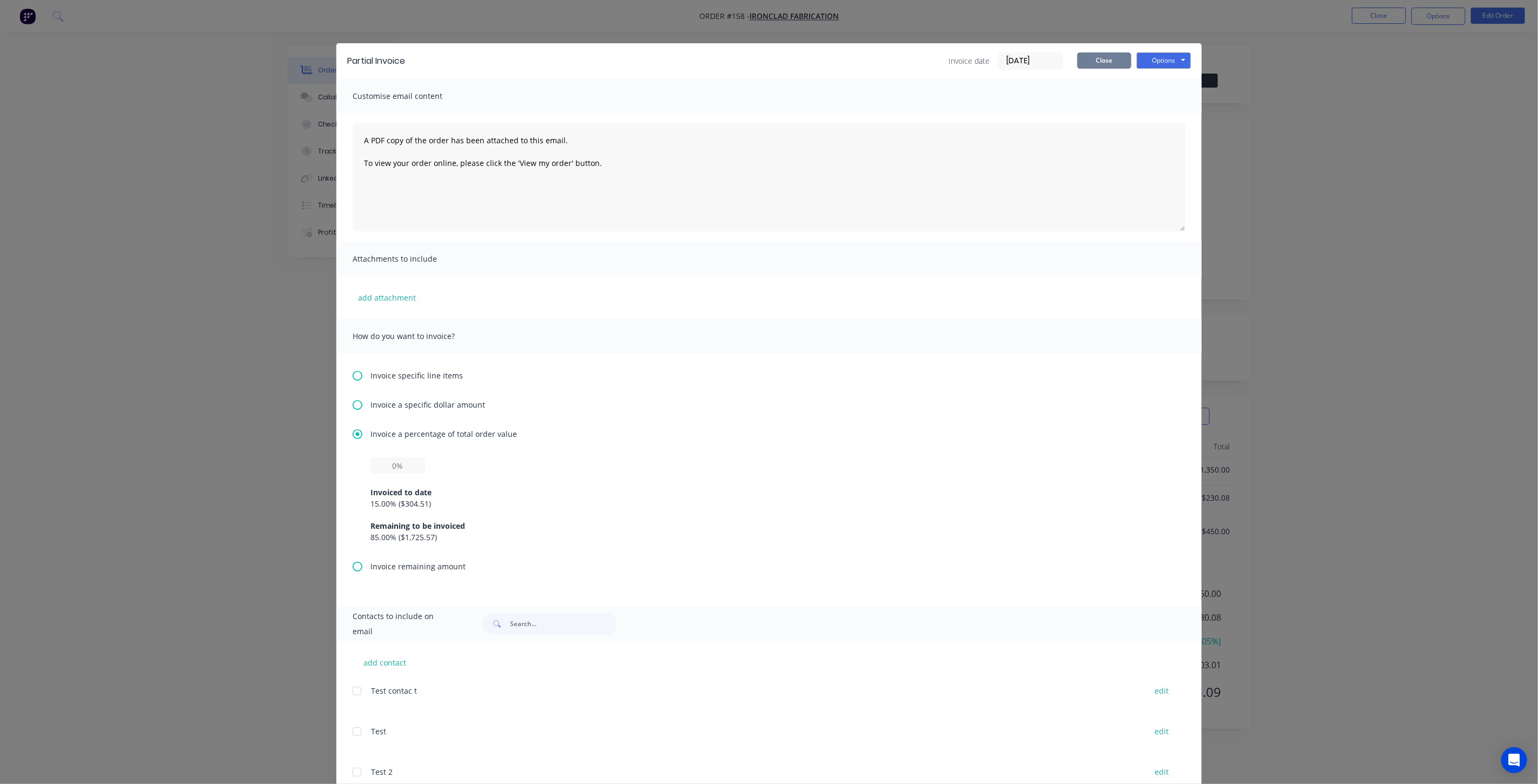
click at [1100, 64] on button "Close" at bounding box center [1105, 60] width 54 height 16
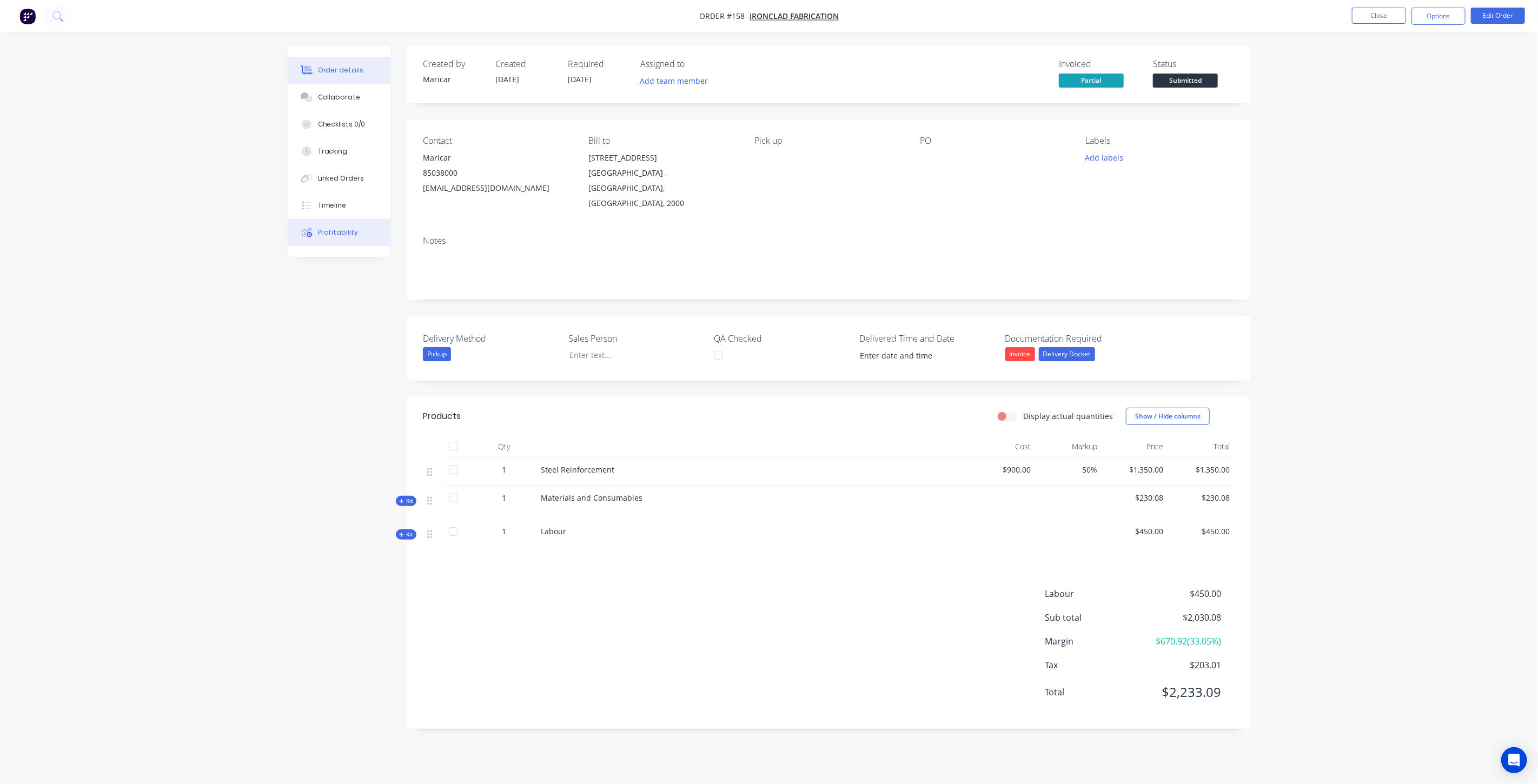
click at [327, 232] on div "Profitability" at bounding box center [338, 232] width 40 height 9
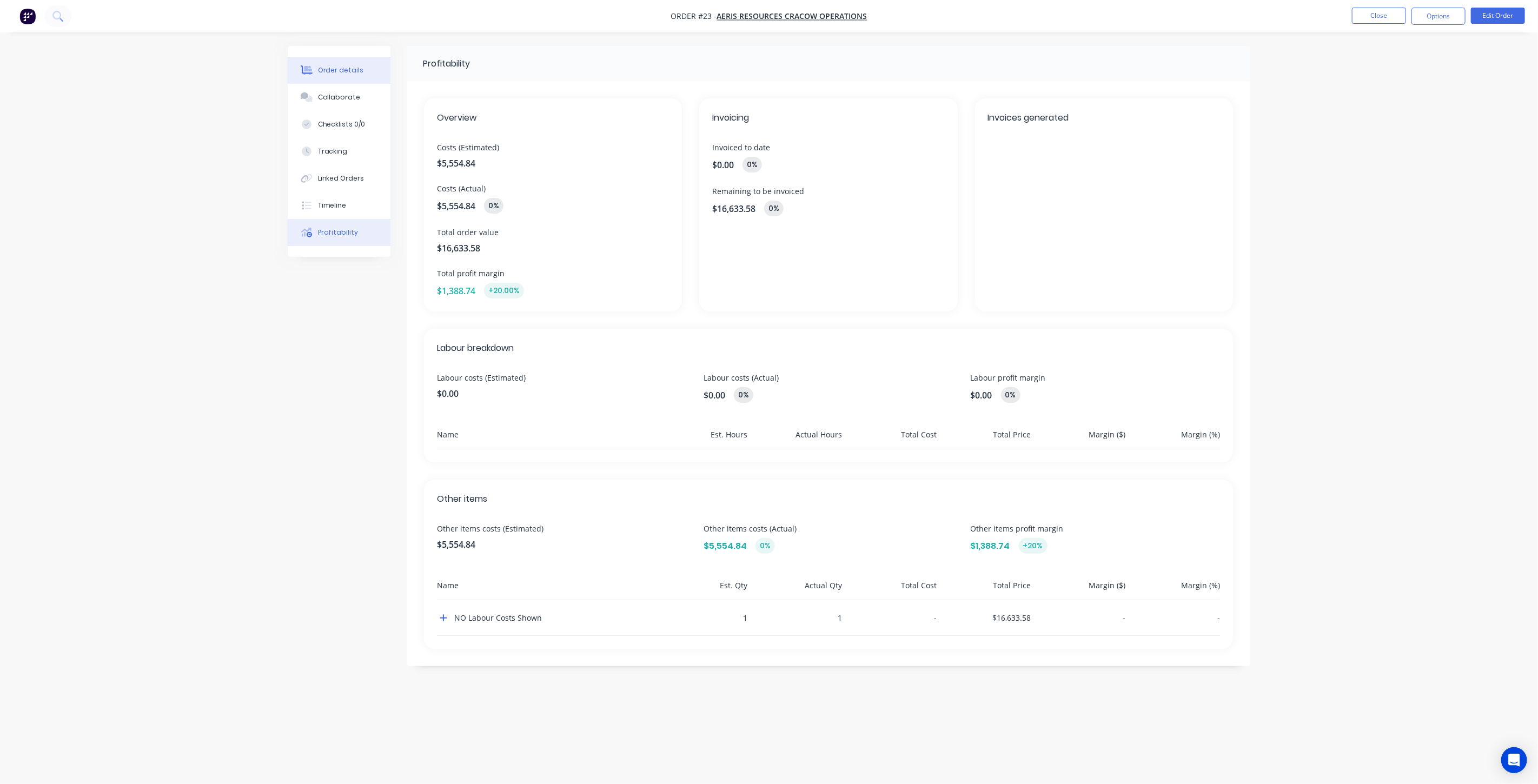
click at [325, 60] on button "Order details" at bounding box center [339, 71] width 103 height 27
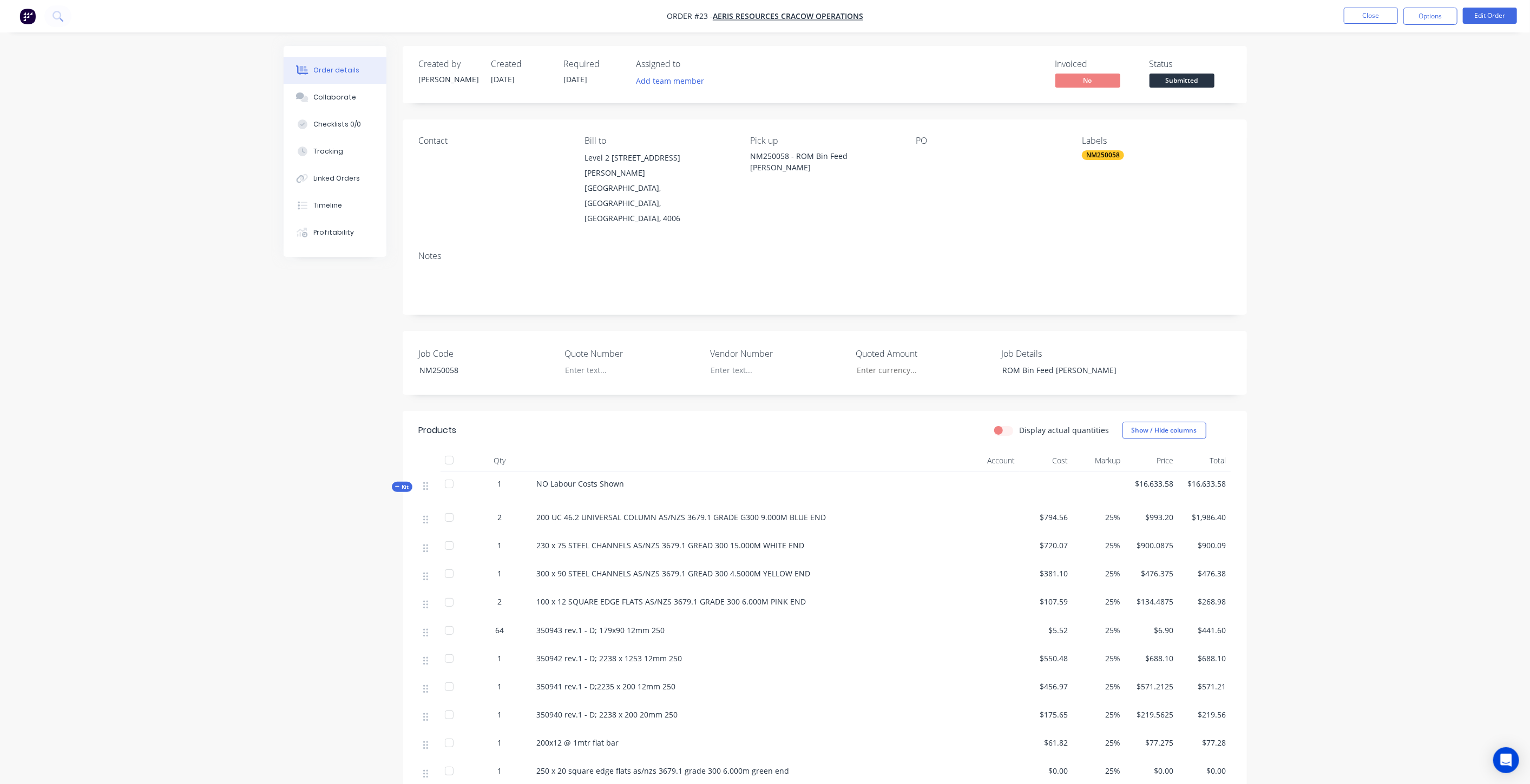
scroll to position [60, 0]
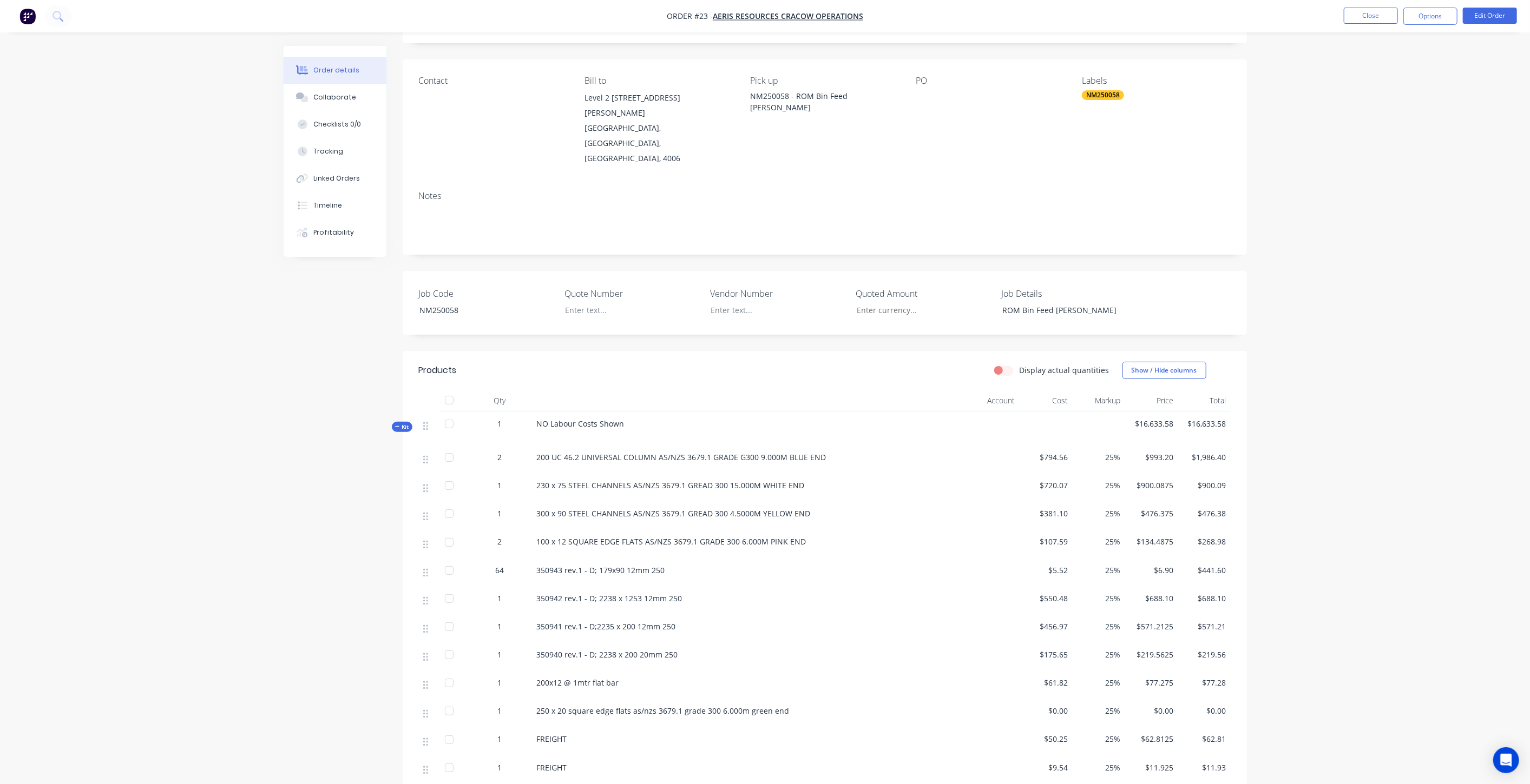
click at [32, 16] on img "button" at bounding box center [28, 16] width 16 height 16
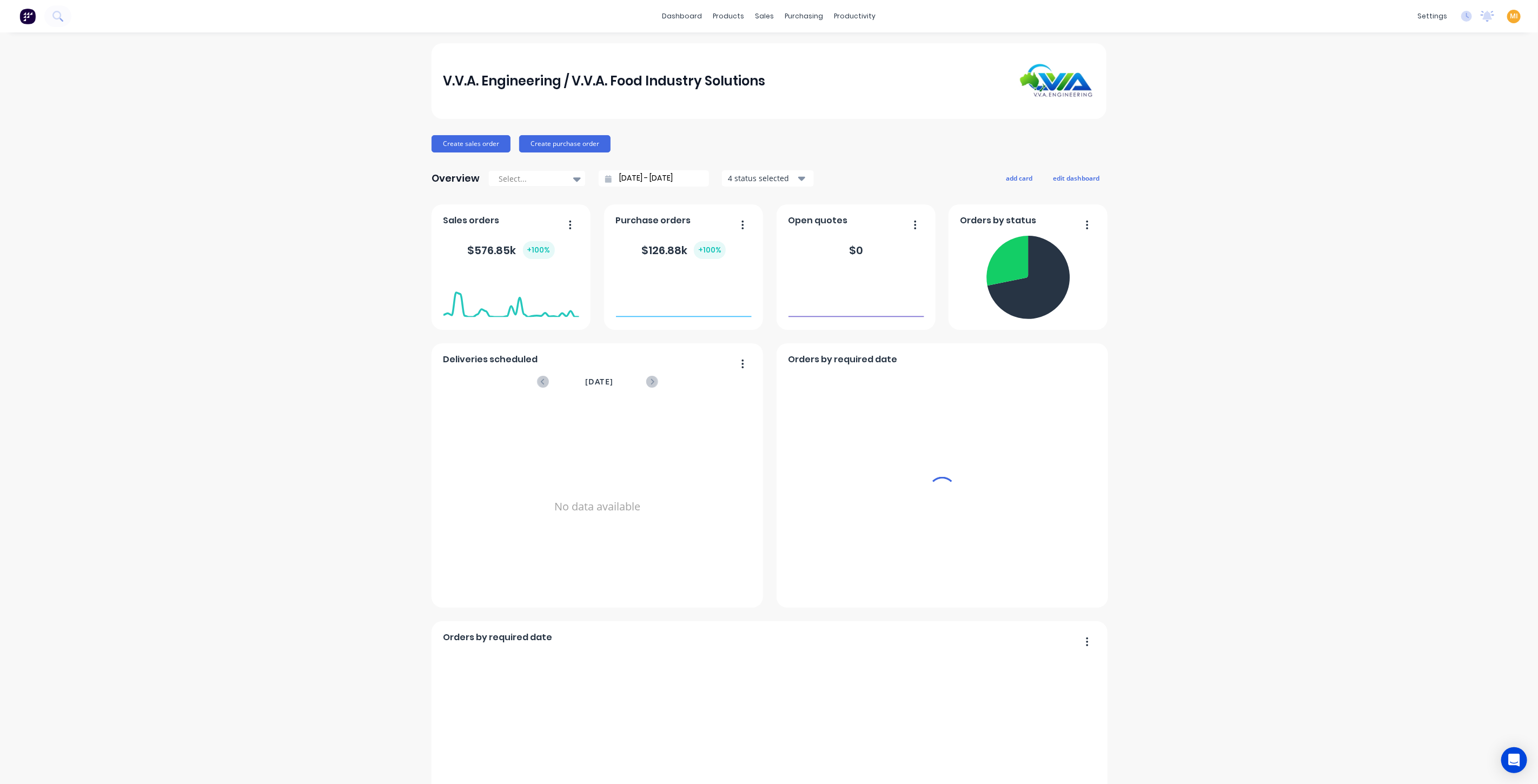
click at [1510, 13] on span "MI" at bounding box center [1514, 16] width 8 height 9
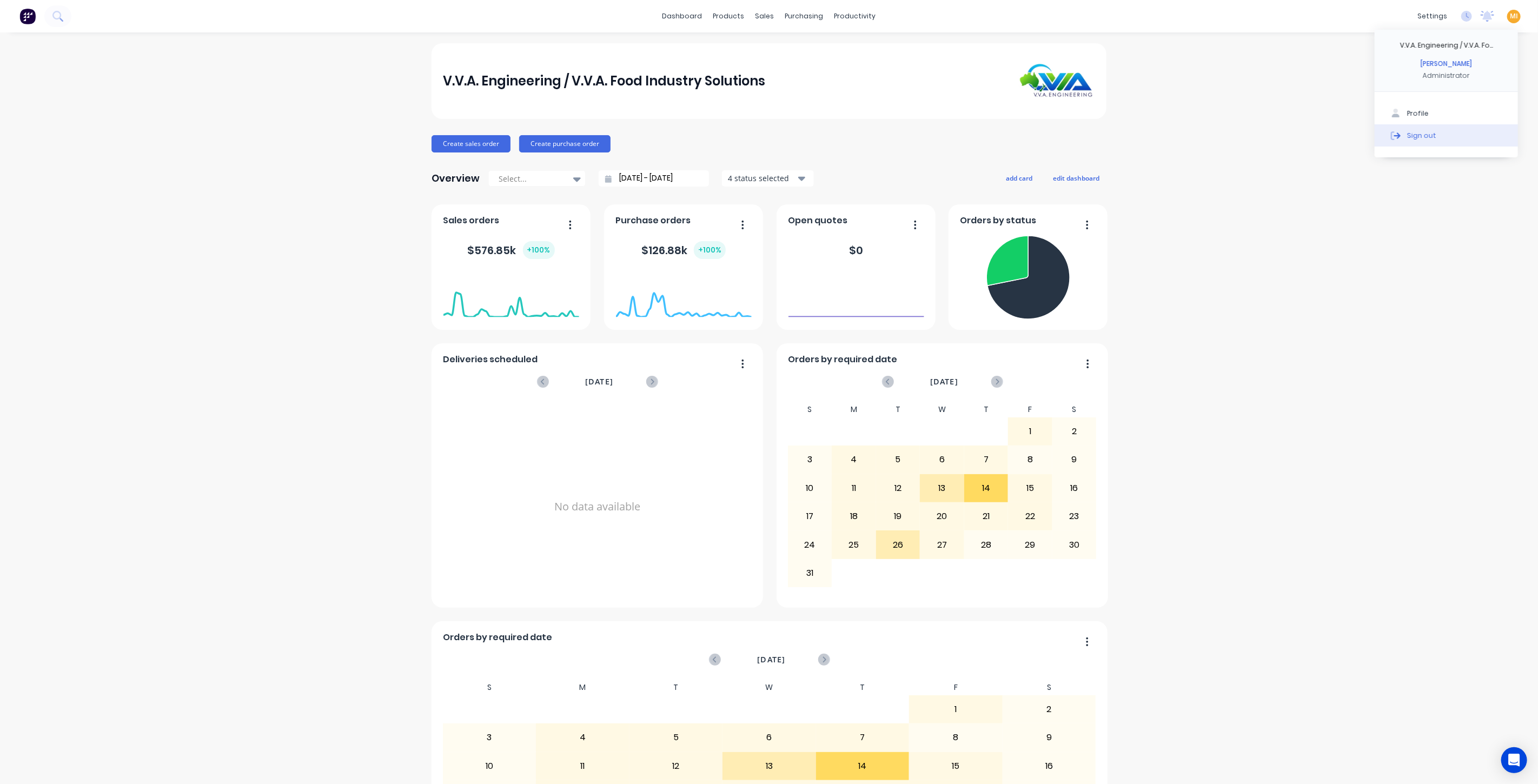
click at [1438, 126] on button "Sign out" at bounding box center [1446, 135] width 143 height 21
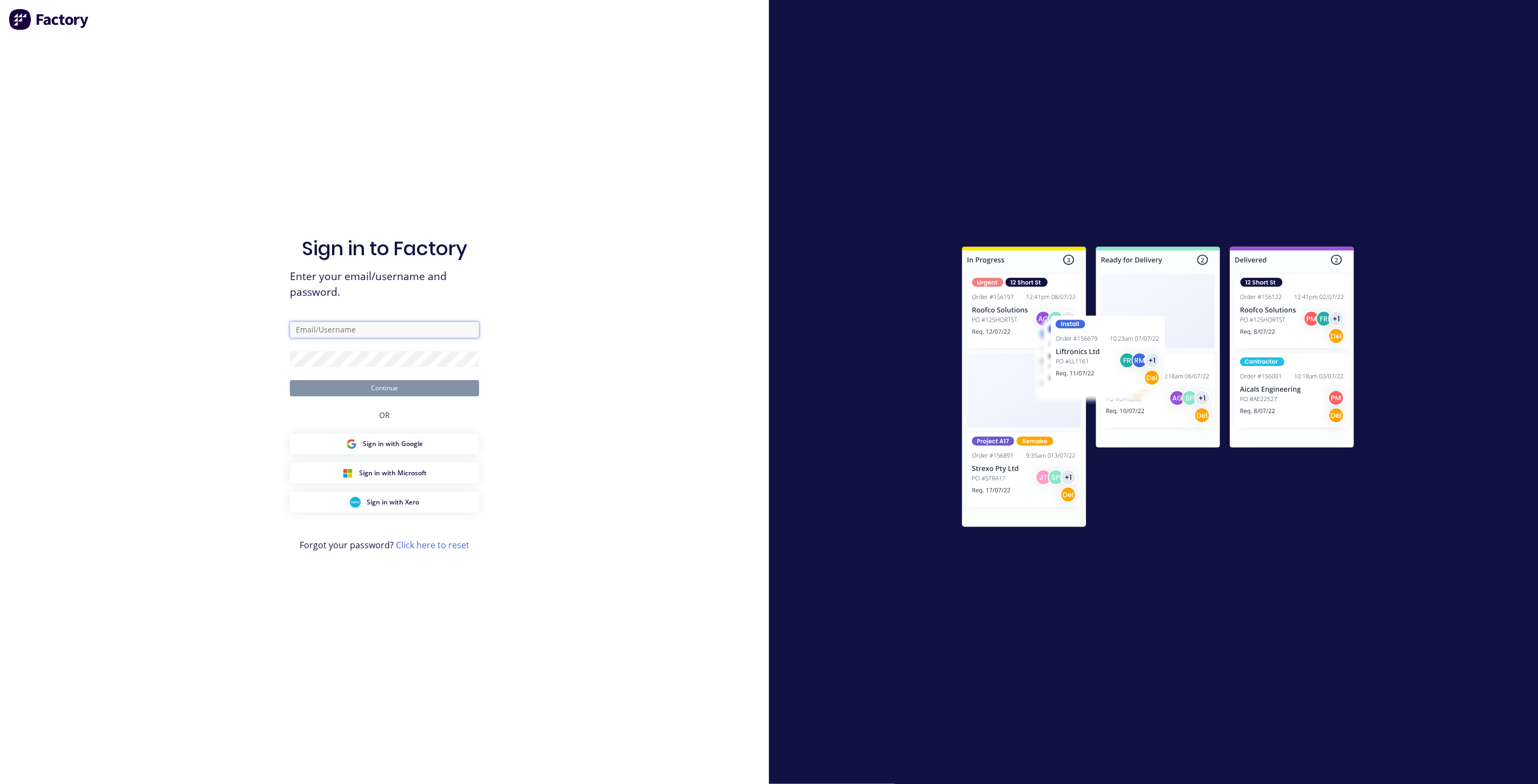
click at [338, 334] on input "text" at bounding box center [384, 330] width 189 height 16
type input "[EMAIL_ADDRESS][DOMAIN_NAME]"
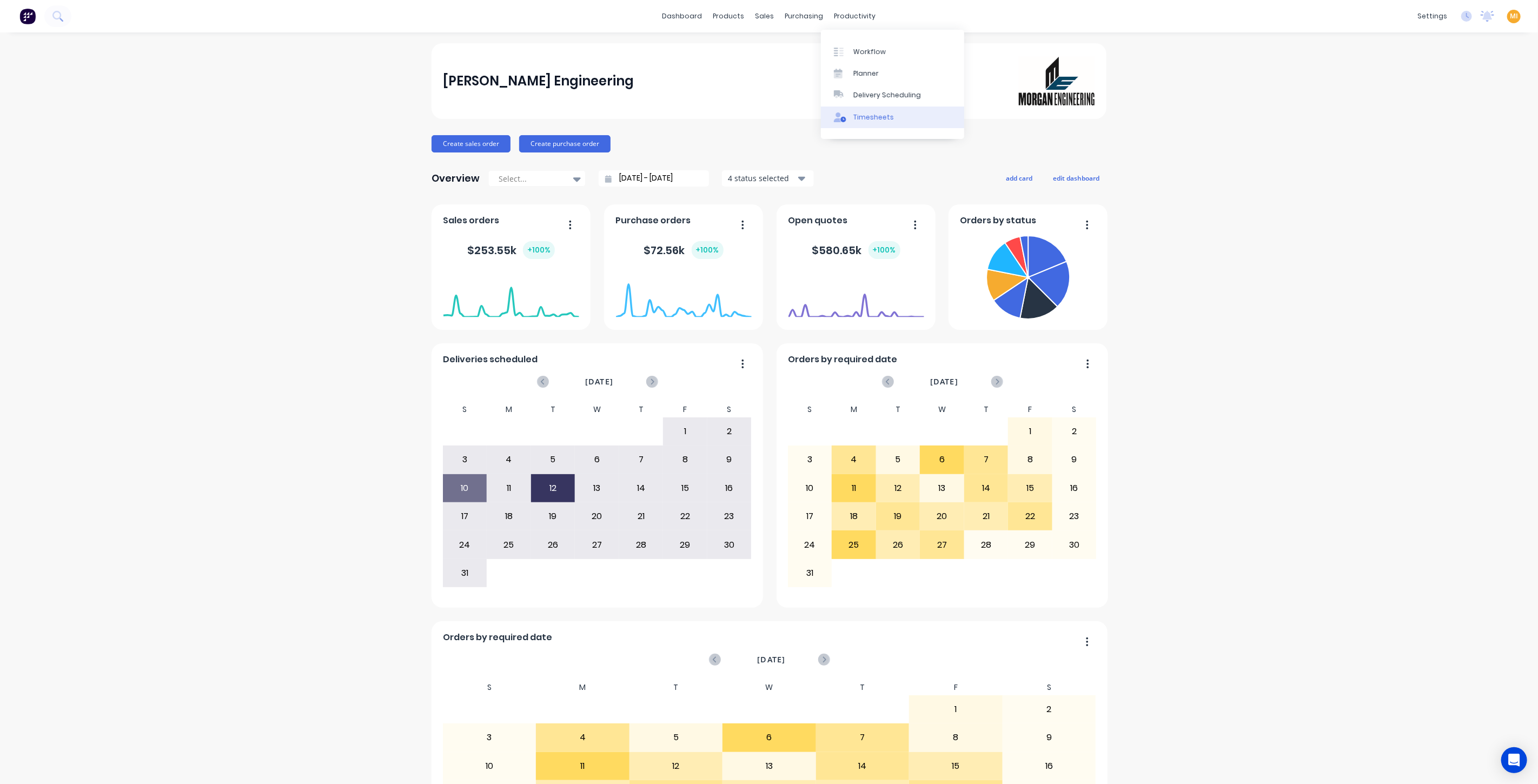
click at [888, 113] on div "Timesheets" at bounding box center [873, 117] width 40 height 9
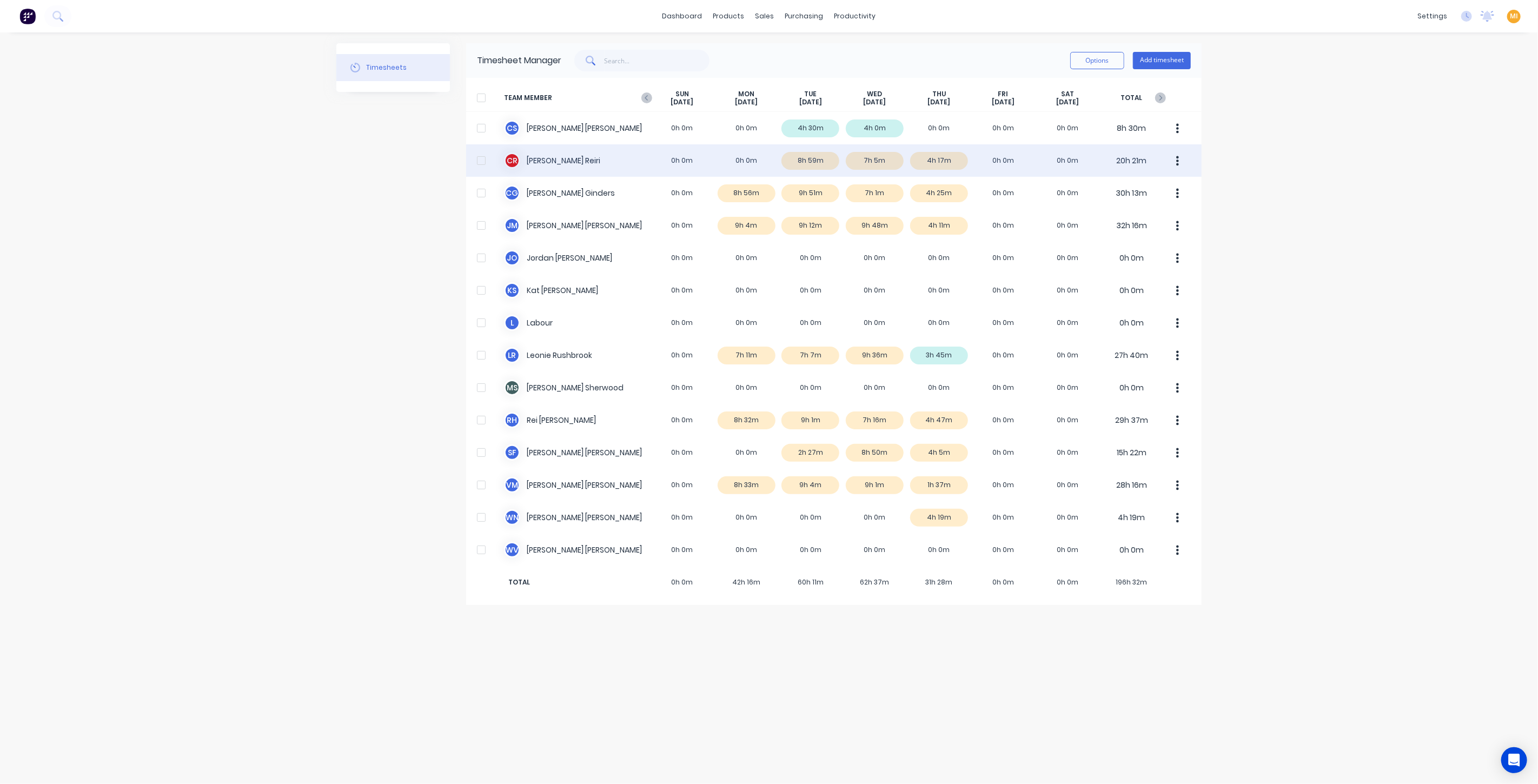
click at [582, 164] on div "[PERSON_NAME] [PERSON_NAME] 0h 0m 0h 0m 8h 59m 7h 5m 4h 17m 0h 0m 0h 0m 20h 21m" at bounding box center [834, 161] width 736 height 32
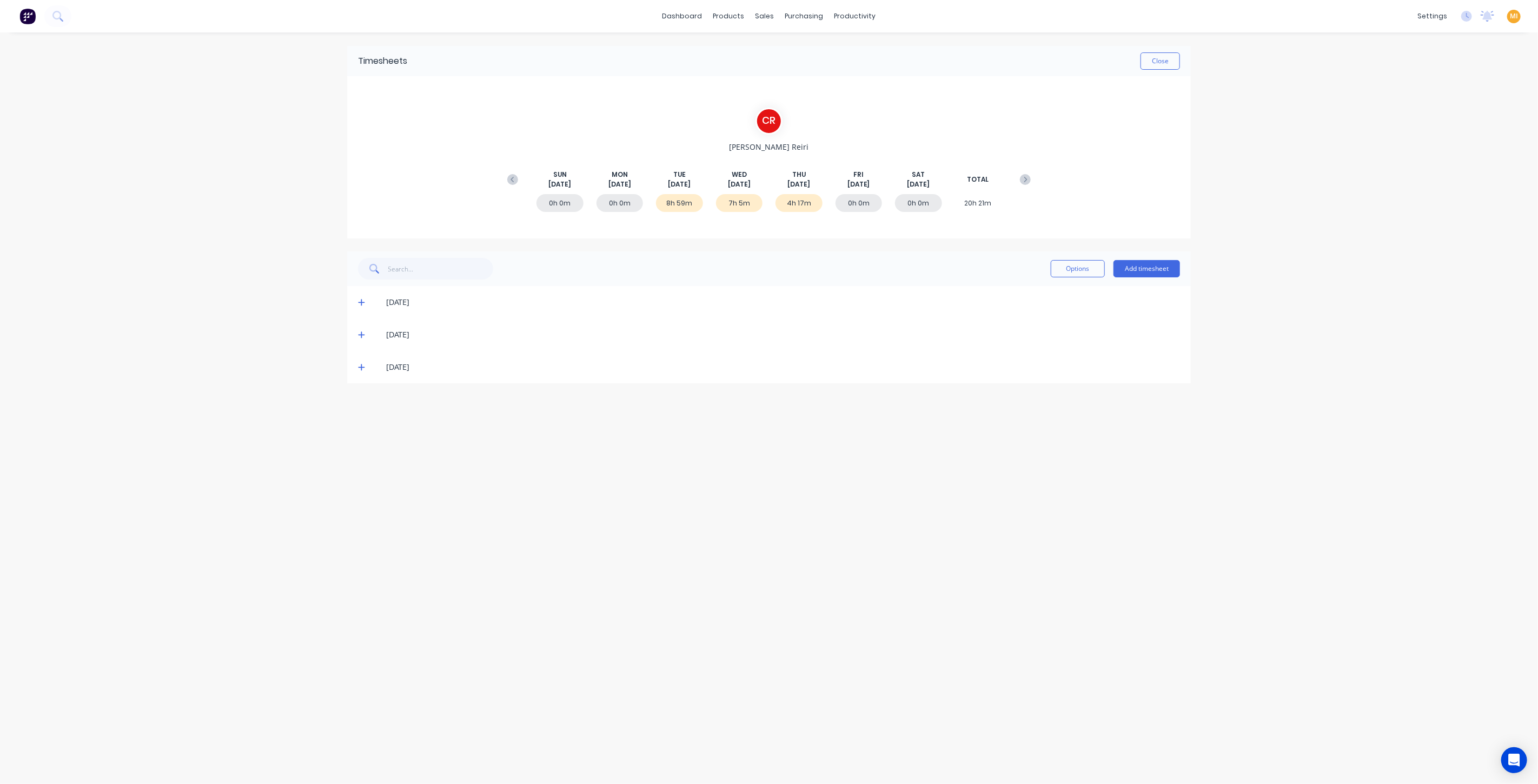
click at [355, 334] on div "[DATE]" at bounding box center [769, 335] width 844 height 32
drag, startPoint x: 359, startPoint y: 336, endPoint x: 364, endPoint y: 343, distance: 8.6
click at [360, 337] on icon at bounding box center [361, 335] width 7 height 7
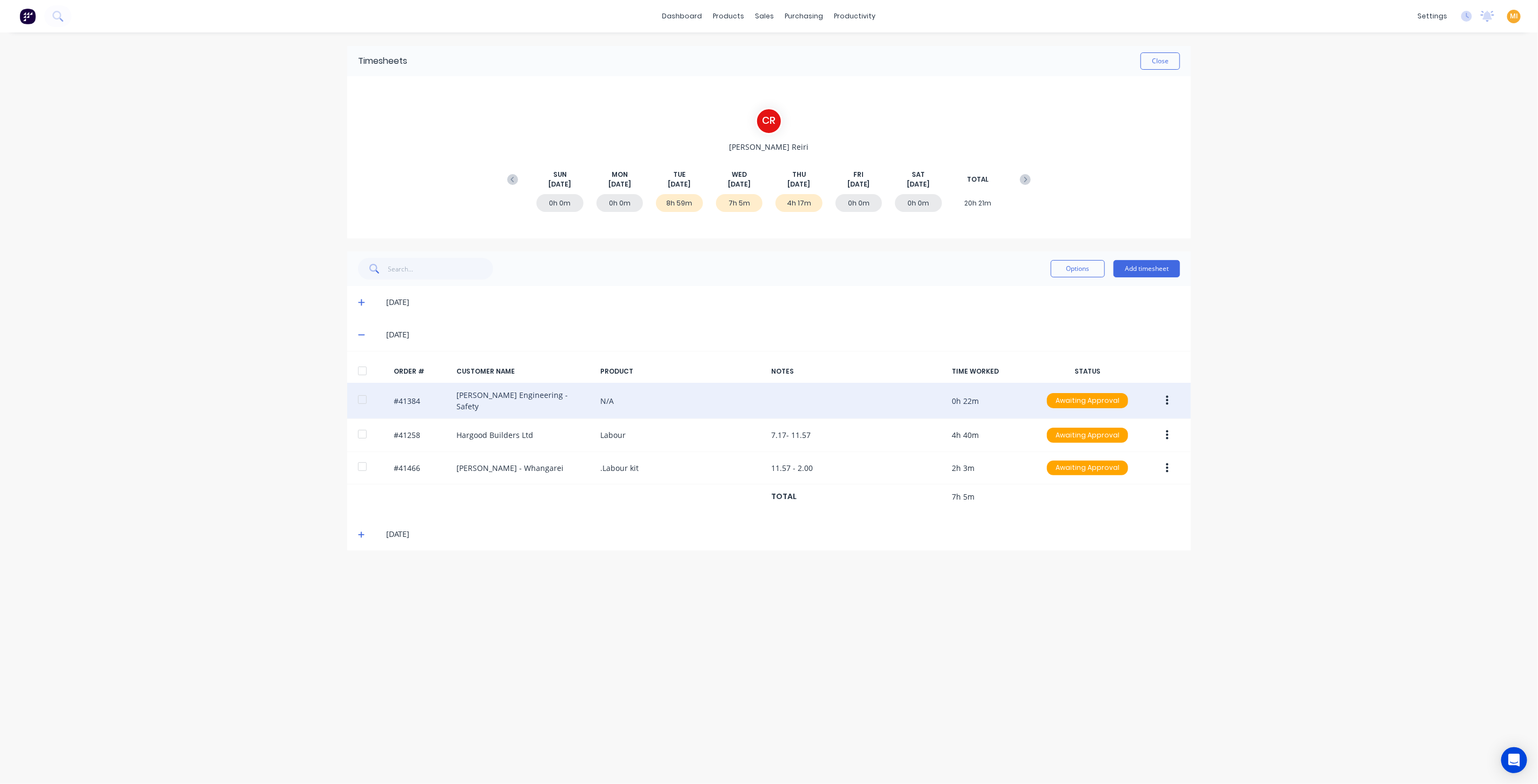
click at [1170, 400] on button "button" at bounding box center [1168, 400] width 26 height 19
click at [1133, 464] on div "Edit" at bounding box center [1129, 472] width 83 height 15
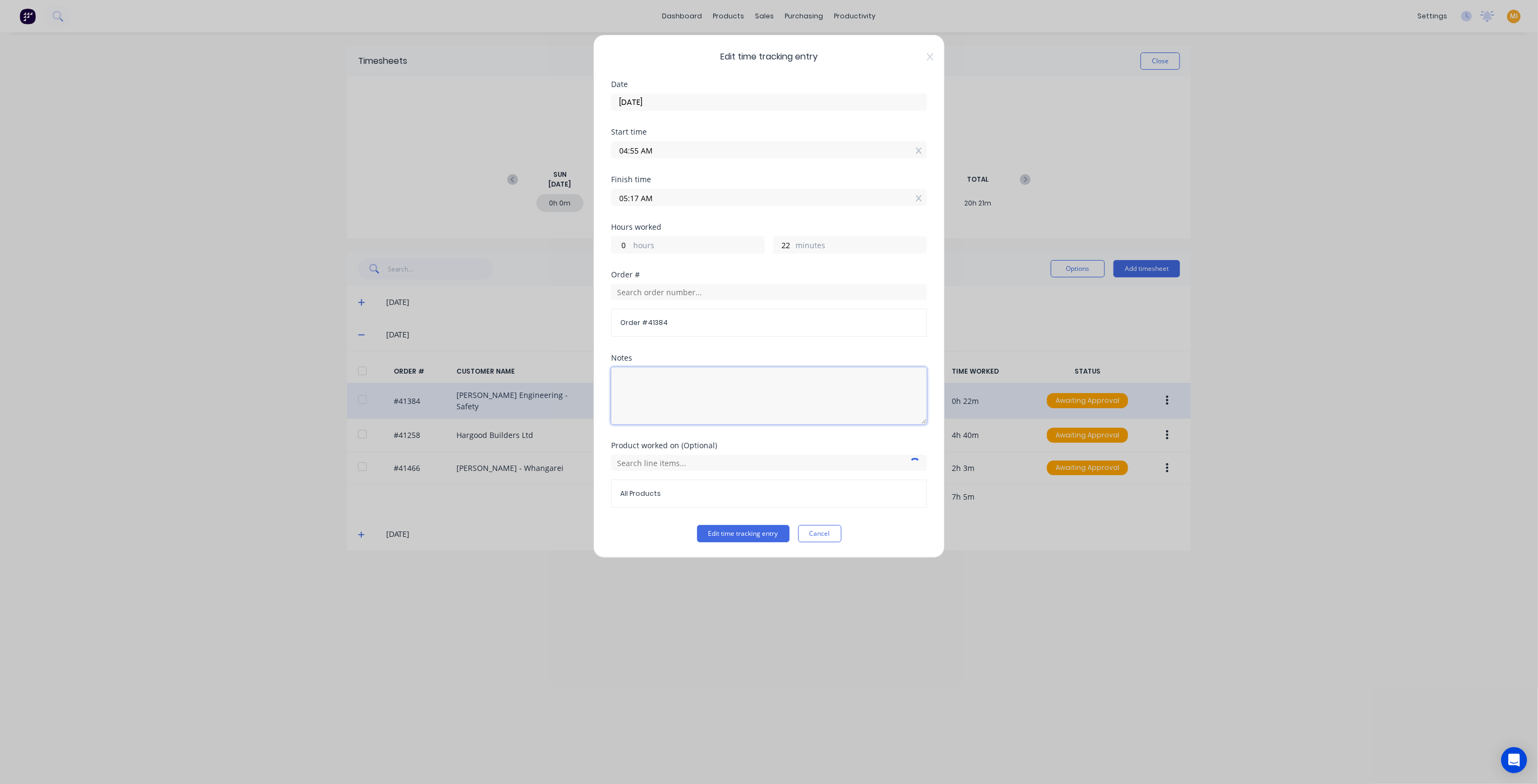
click at [646, 396] on textarea at bounding box center [769, 396] width 316 height 57
type textarea "Test to add notes"
click at [746, 527] on button "Edit time tracking entry" at bounding box center [744, 534] width 93 height 17
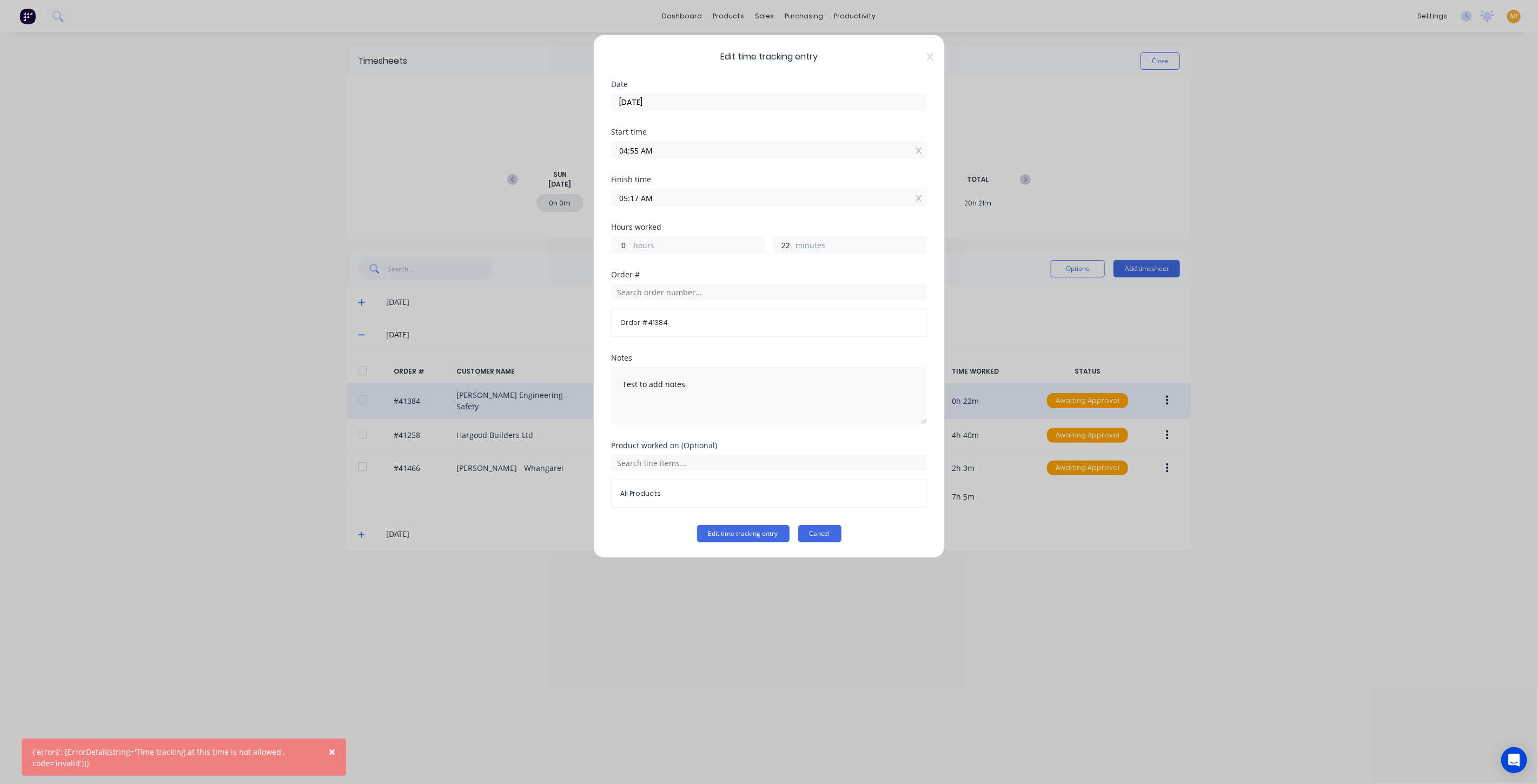
click at [806, 532] on button "Cancel" at bounding box center [820, 534] width 43 height 17
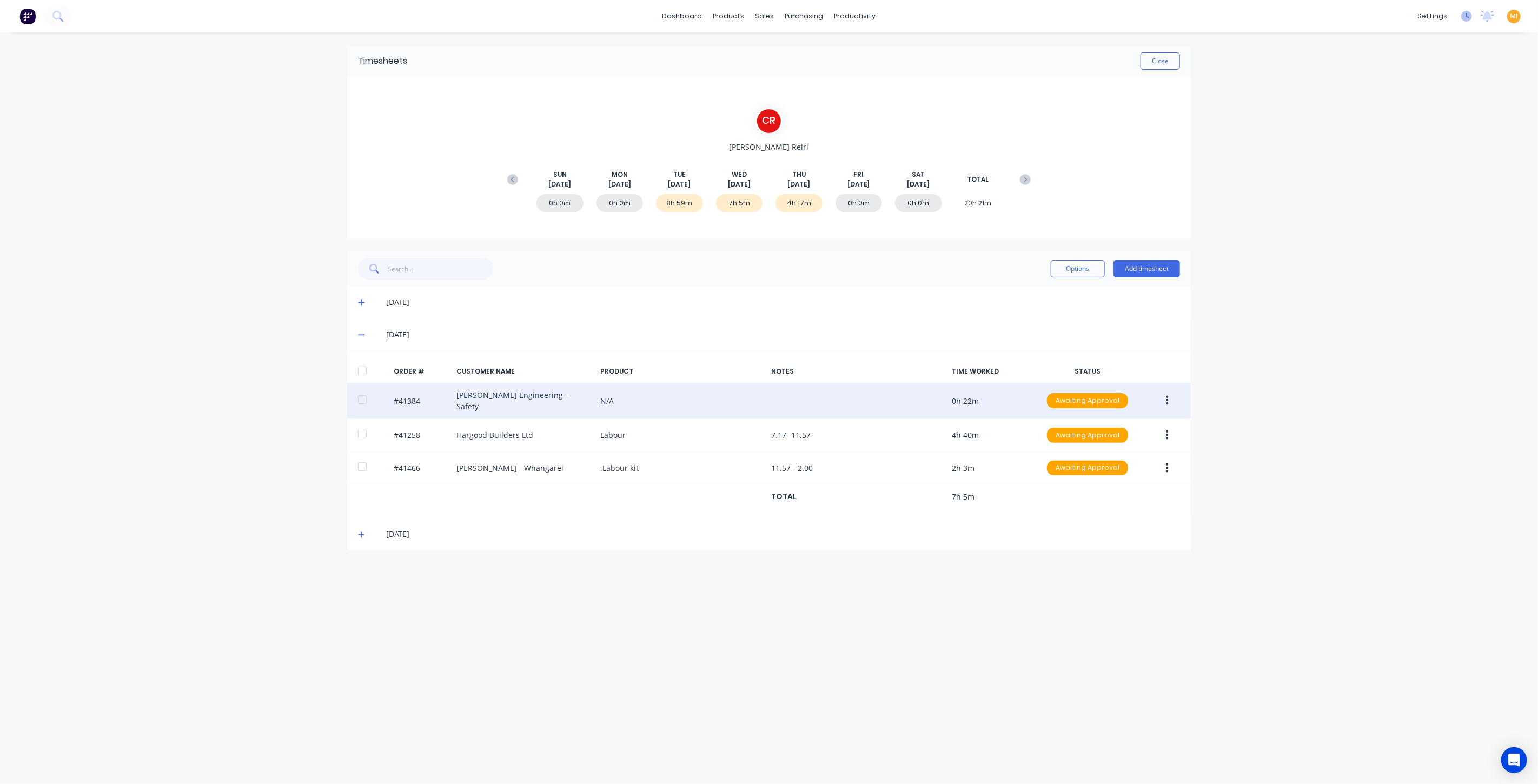
click at [1466, 17] on icon at bounding box center [1467, 16] width 11 height 11
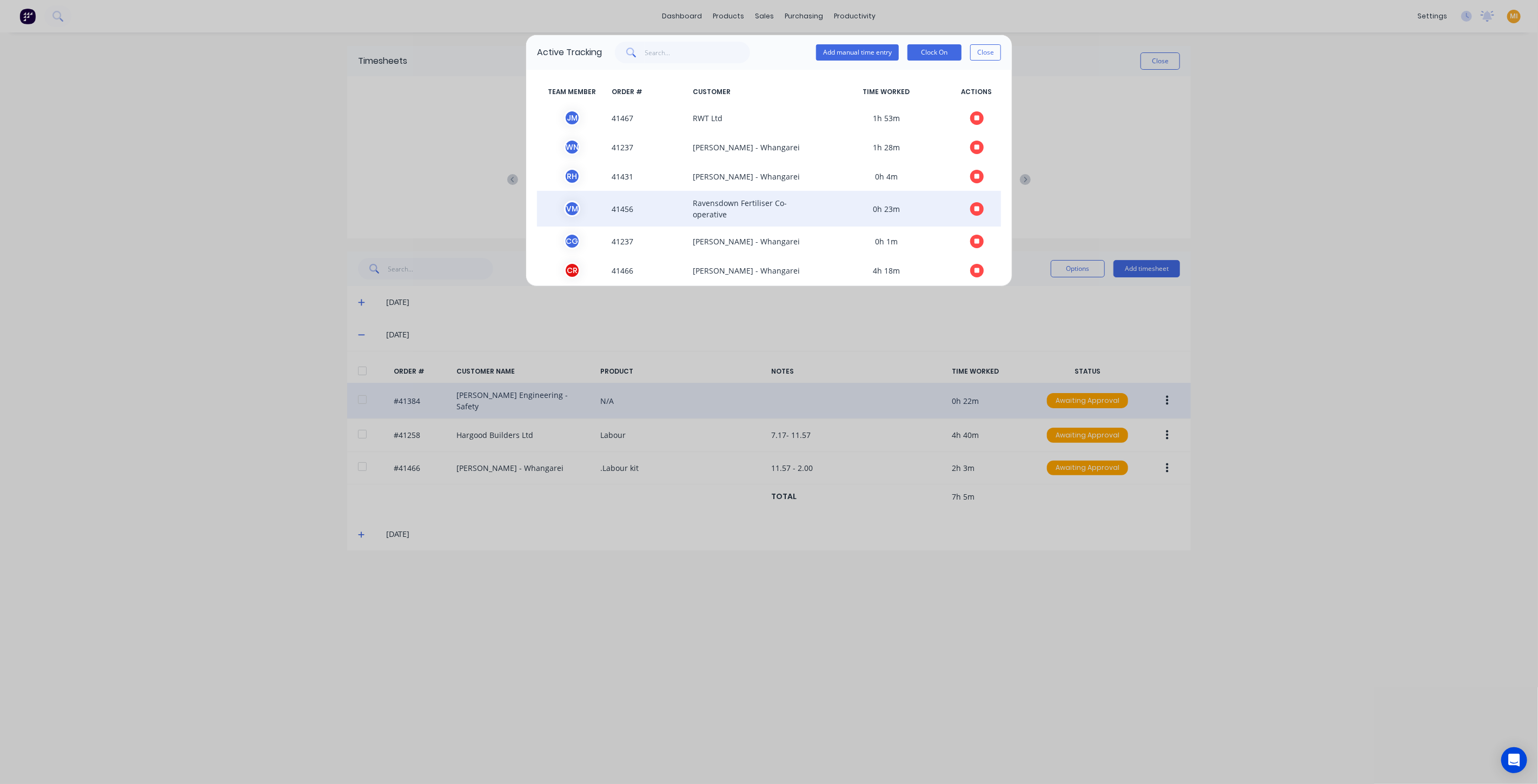
scroll to position [38, 0]
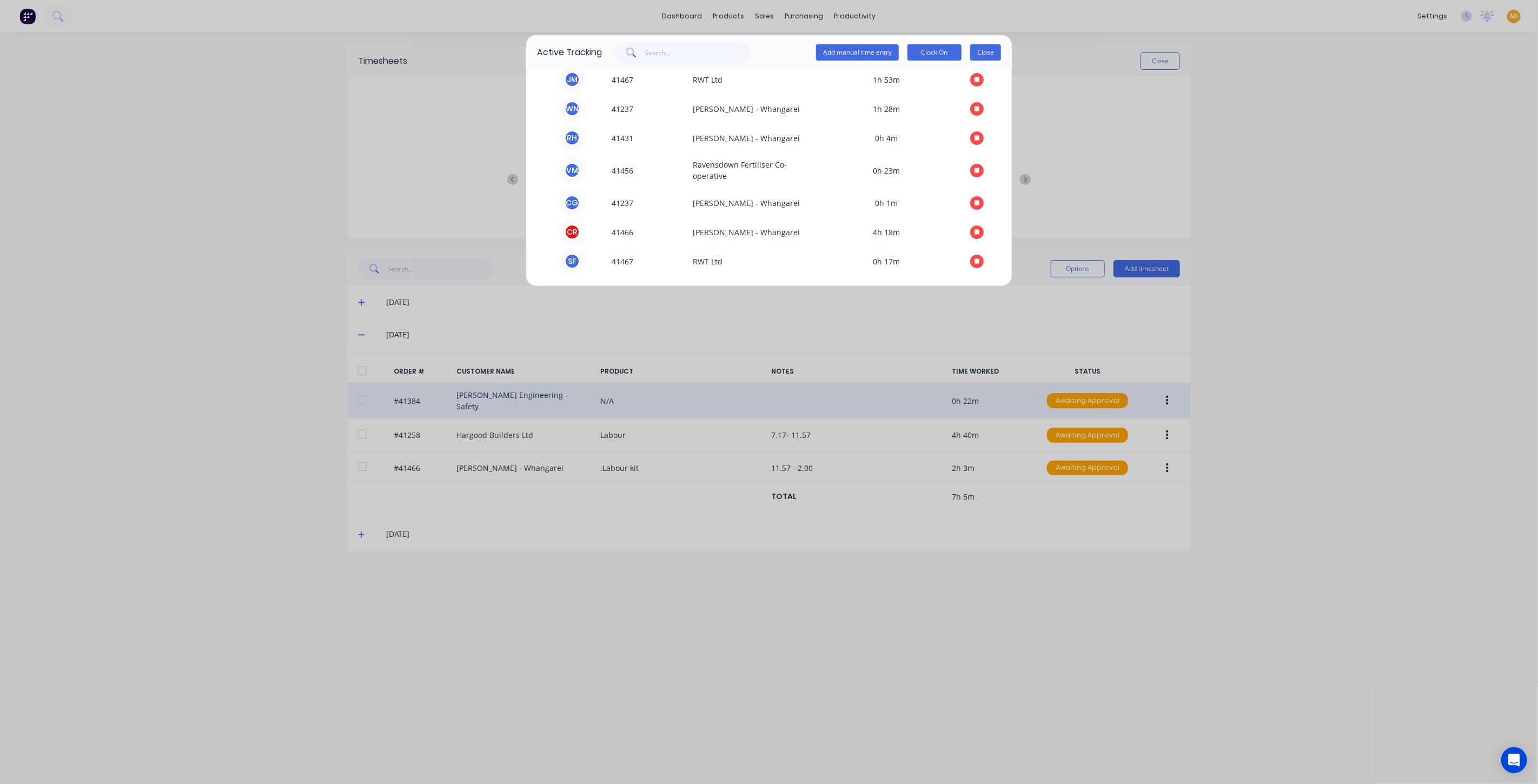
click at [993, 53] on button "Close" at bounding box center [986, 52] width 31 height 16
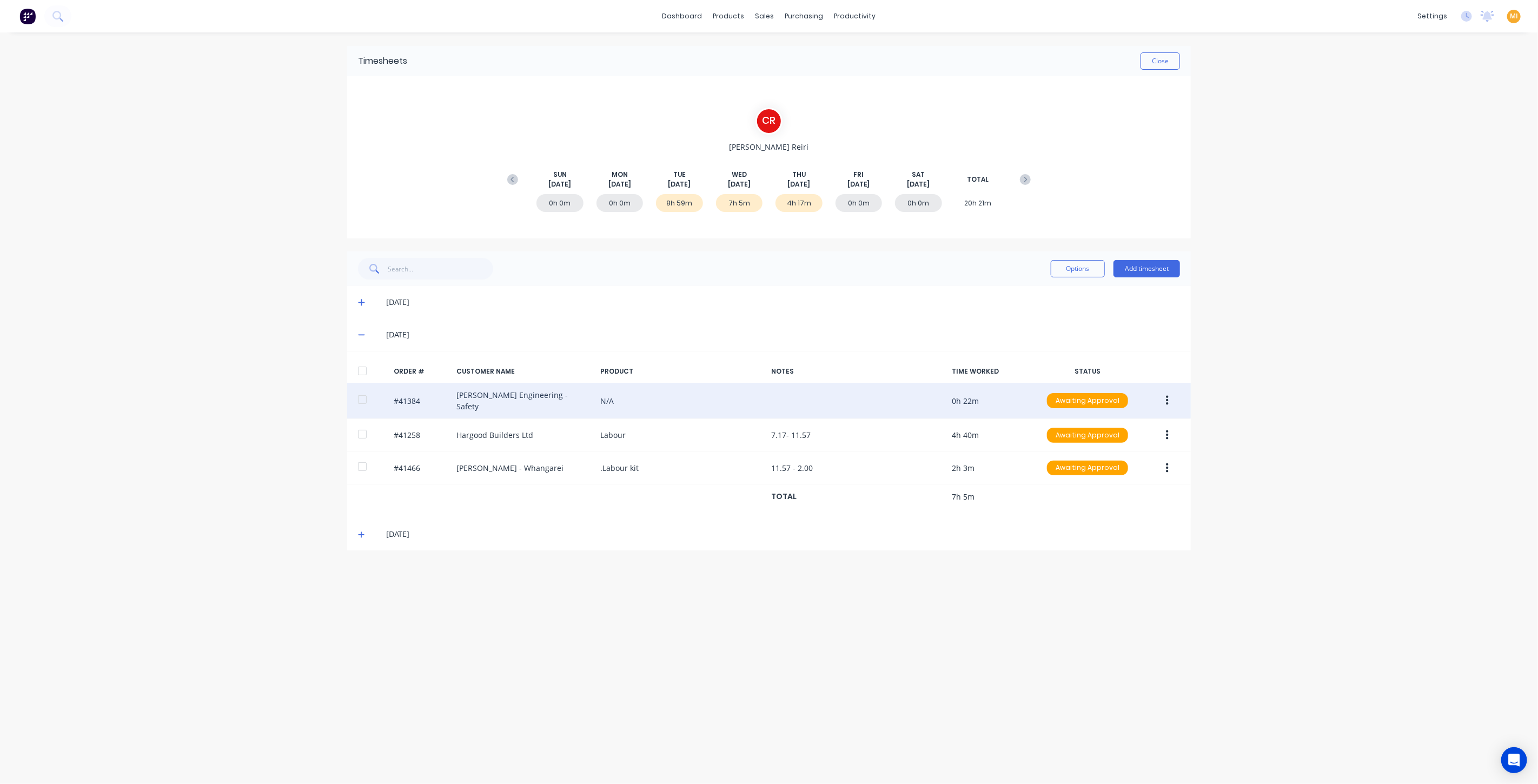
click at [632, 390] on div "#41384 [PERSON_NAME] Engineering - Safety N/A 0h 22m Awaiting Approval" at bounding box center [769, 401] width 844 height 36
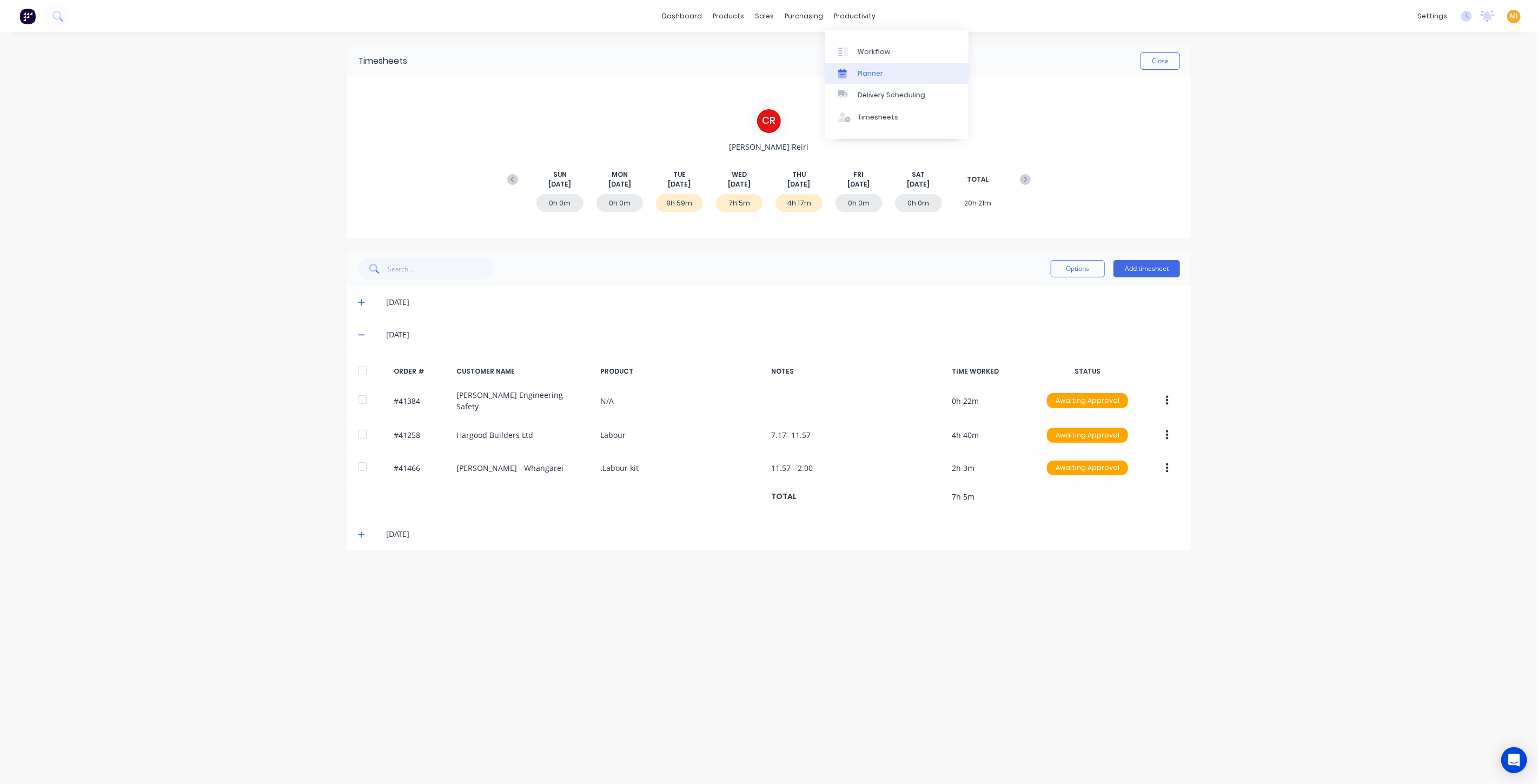
click at [869, 63] on link "Planner" at bounding box center [896, 73] width 143 height 21
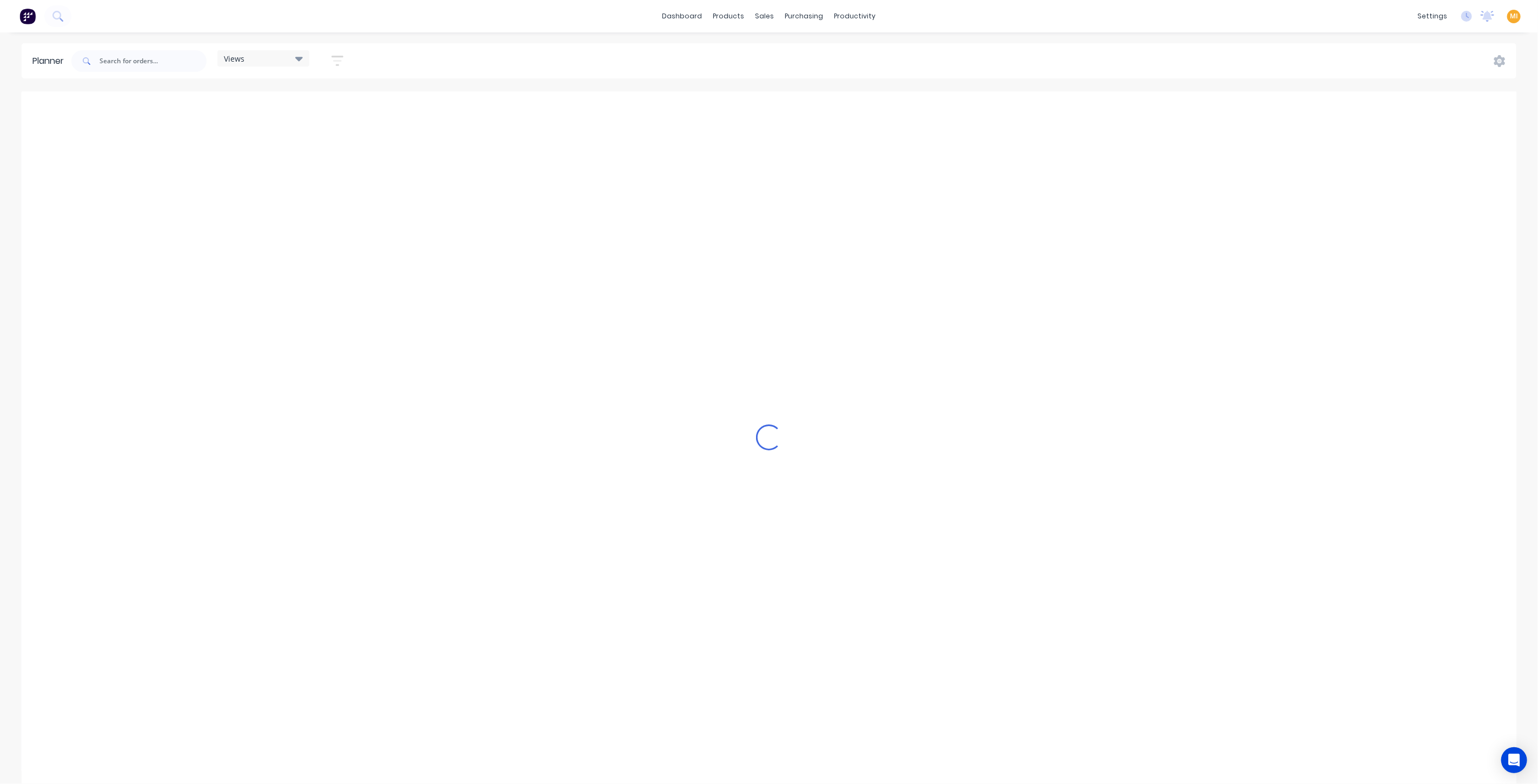
scroll to position [0, 346]
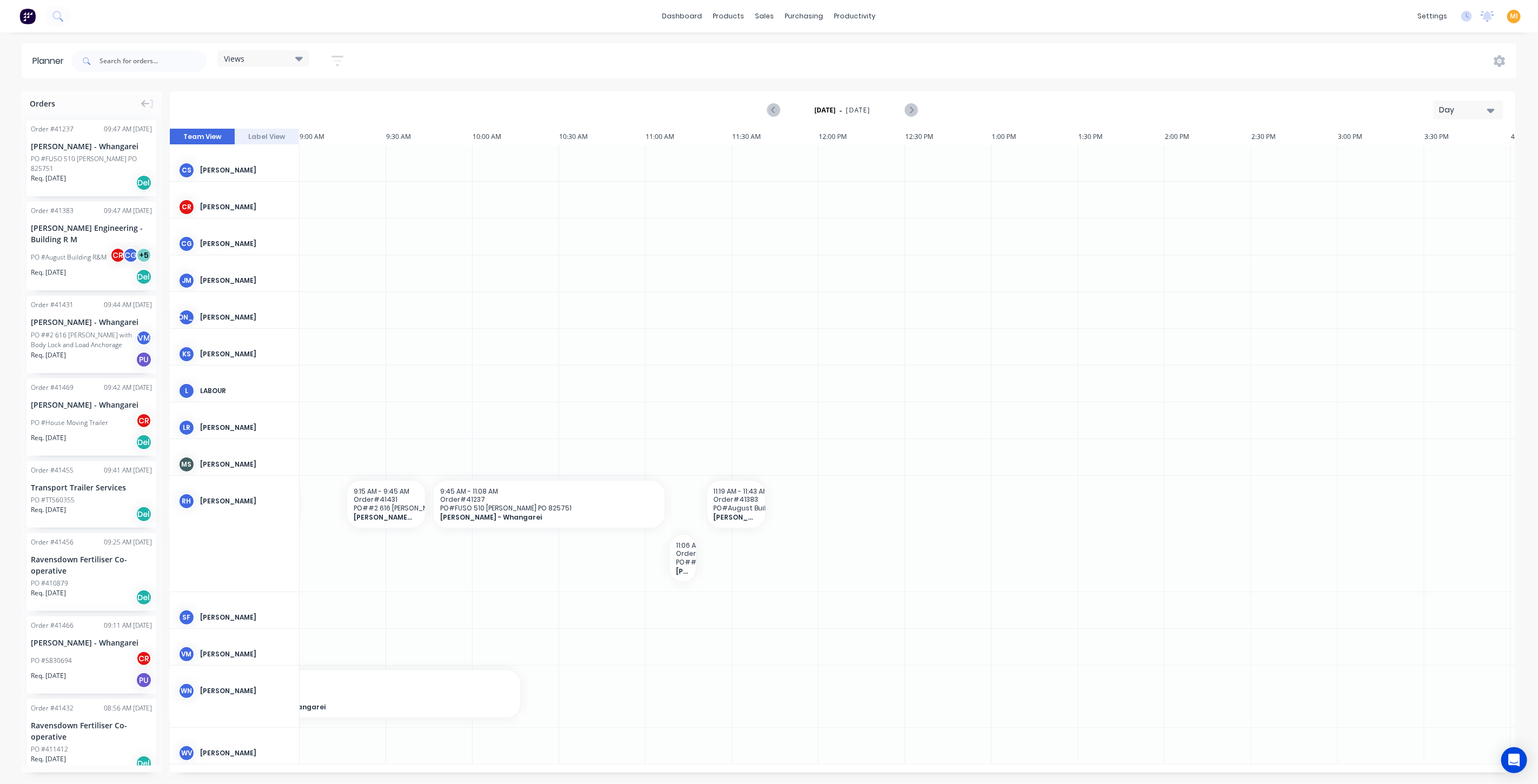
drag, startPoint x: 749, startPoint y: 207, endPoint x: 677, endPoint y: 234, distance: 76.9
click at [677, 234] on div at bounding box center [689, 236] width 87 height 36
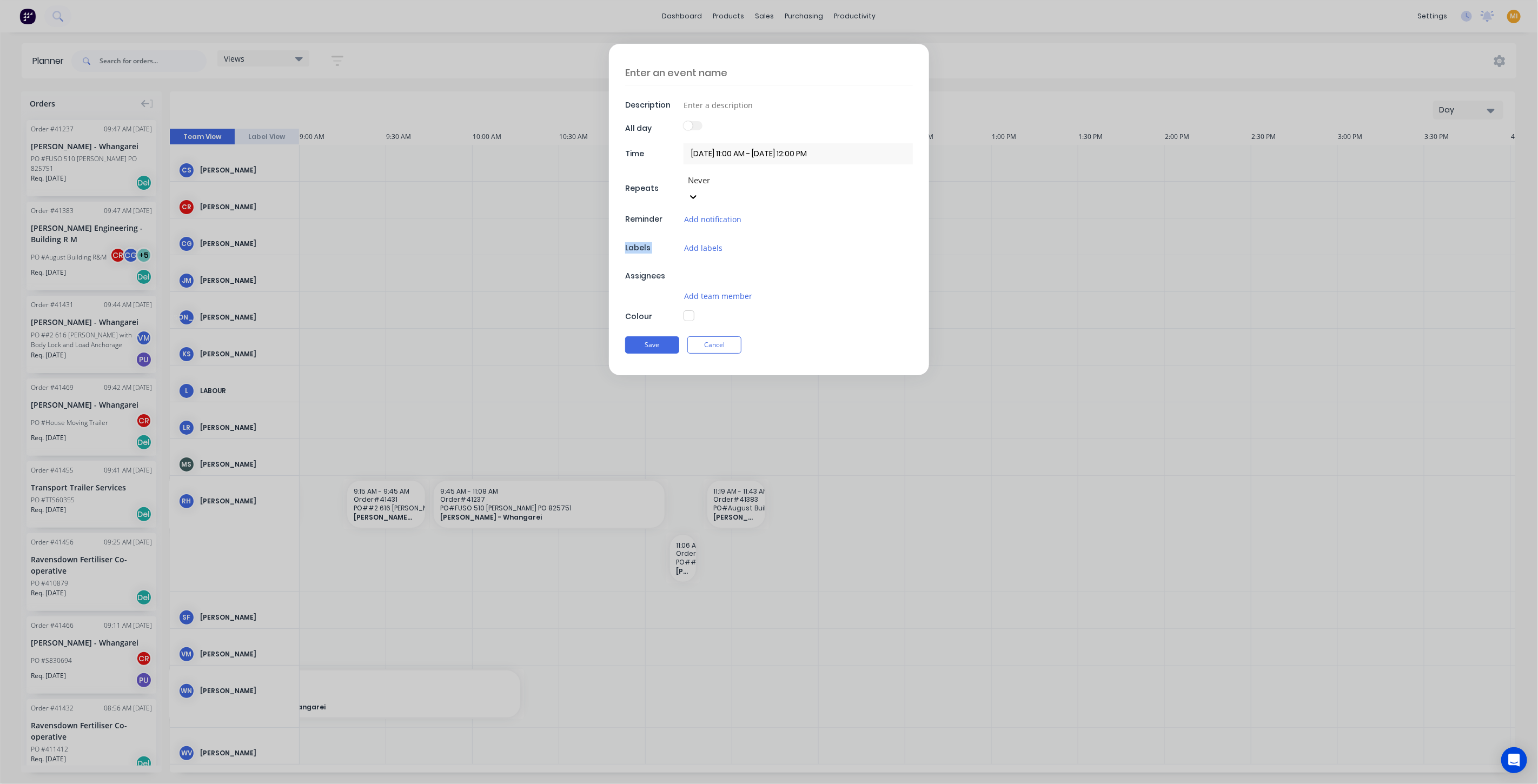
click at [677, 243] on div "Labels" at bounding box center [653, 248] width 56 height 11
drag, startPoint x: 725, startPoint y: 336, endPoint x: 622, endPoint y: 249, distance: 134.8
click at [725, 341] on button "Cancel" at bounding box center [714, 350] width 54 height 17
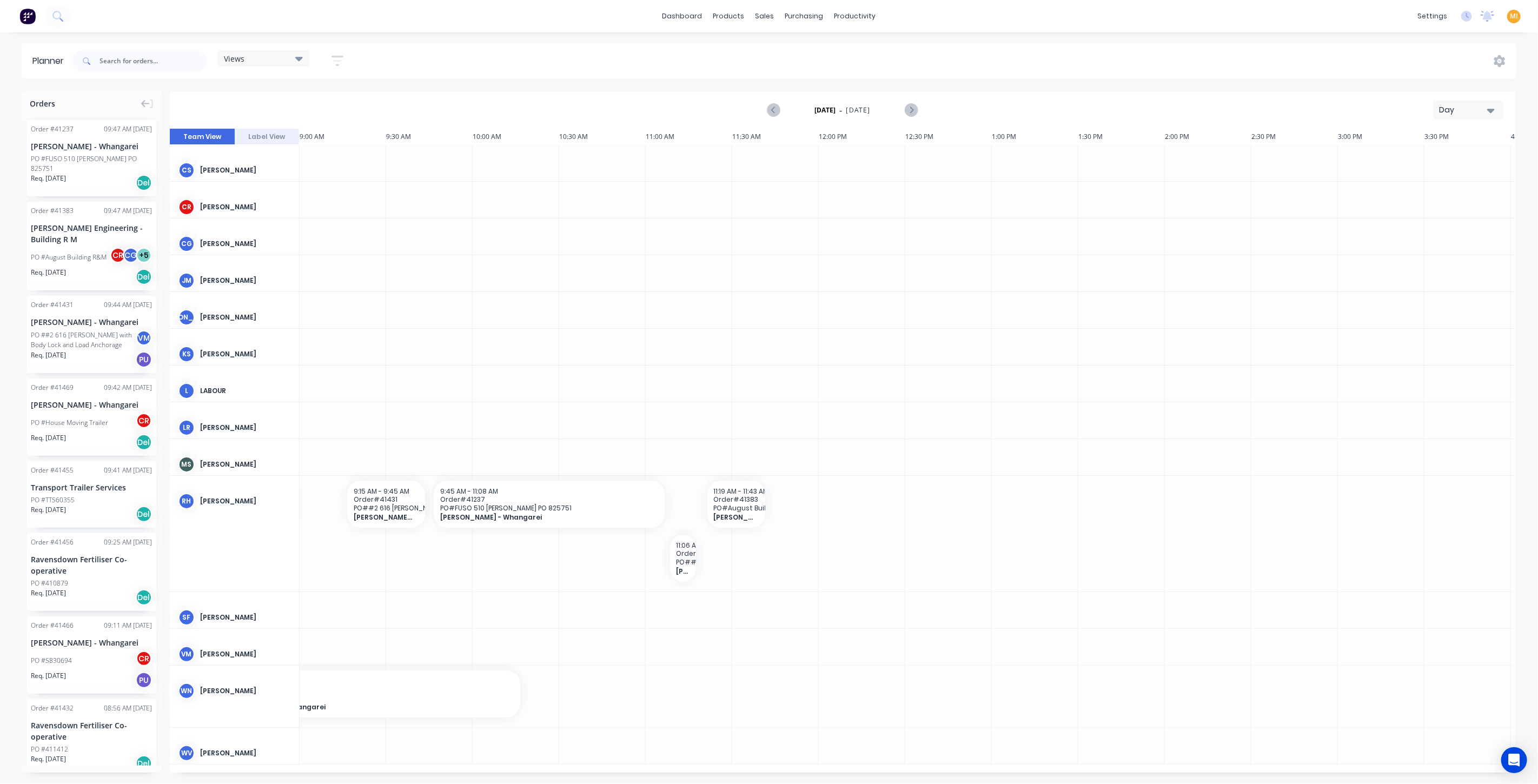
click at [28, 15] on img at bounding box center [28, 16] width 16 height 16
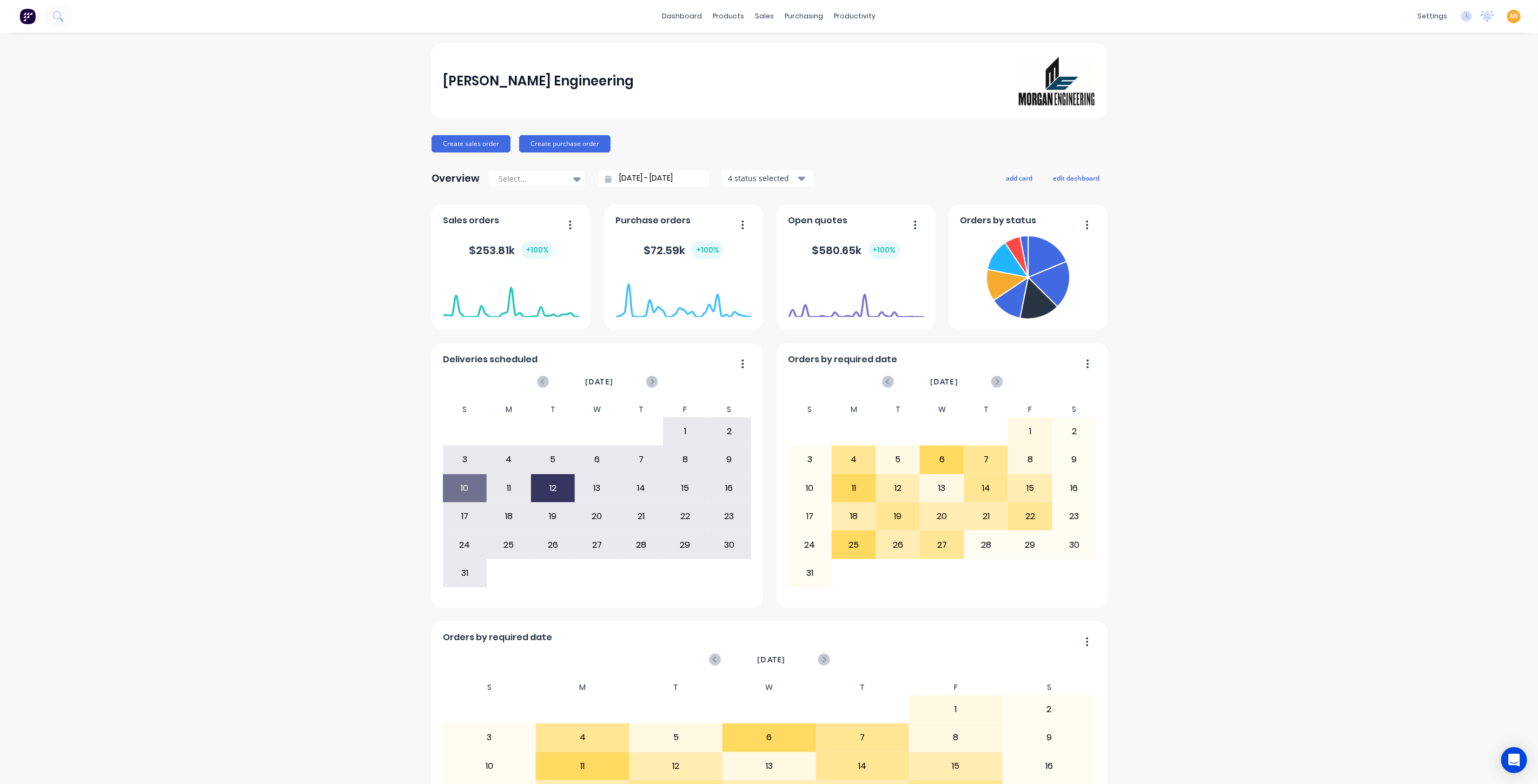
click at [1508, 10] on div "MI [PERSON_NAME] Engineering [PERSON_NAME] Administrator Profile Sign out" at bounding box center [1514, 16] width 13 height 13
click at [1510, 12] on span "MI" at bounding box center [1514, 16] width 8 height 9
